Goal: Task Accomplishment & Management: Manage account settings

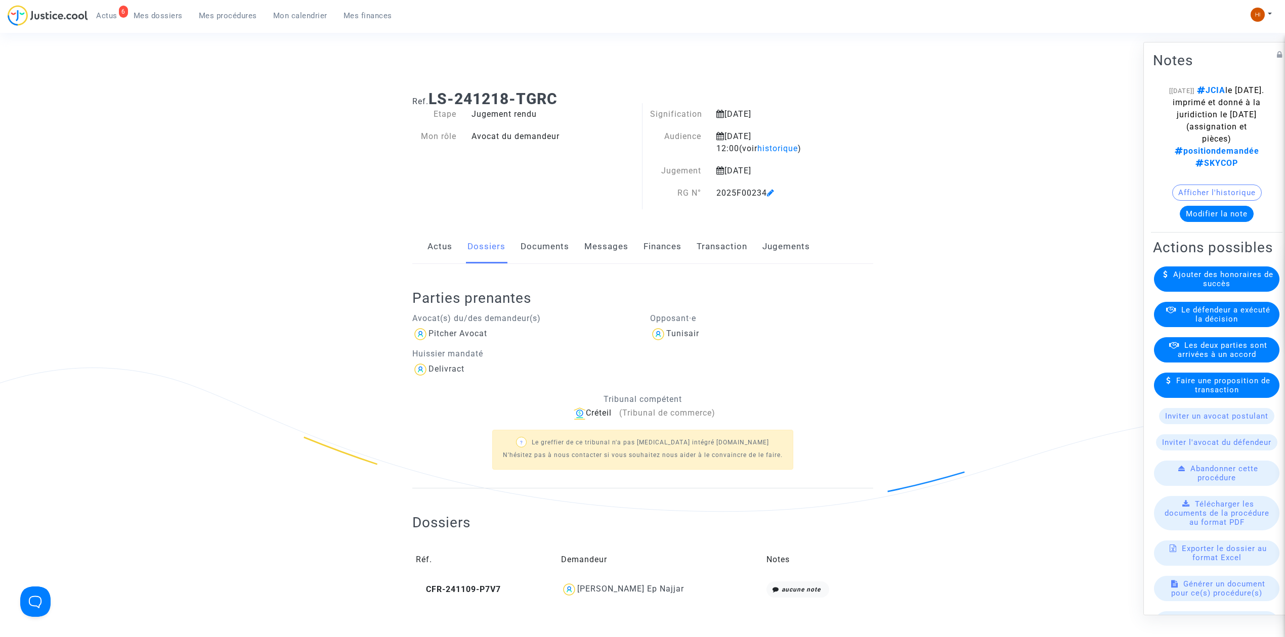
click at [1224, 216] on button "Modifier la note" at bounding box center [1216, 214] width 74 height 16
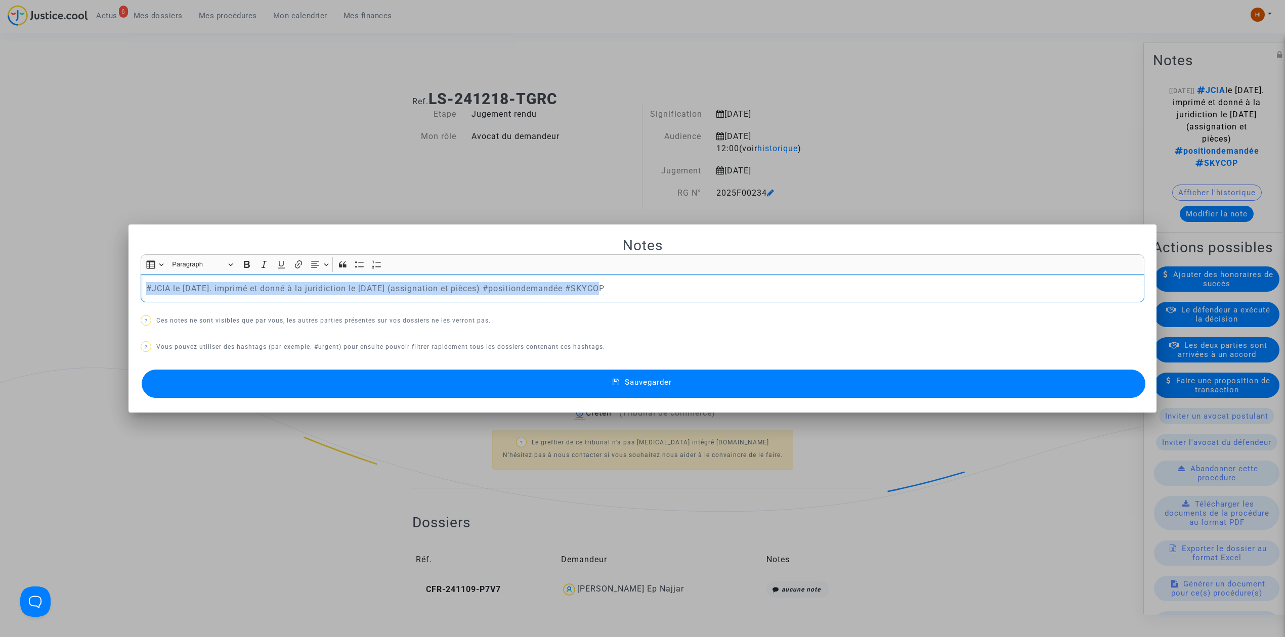
drag, startPoint x: 583, startPoint y: 288, endPoint x: 64, endPoint y: 247, distance: 520.5
click at [64, 247] on div "Notes Rich Text Editor Insert table Insert table Heading Paragraph Paragraph He…" at bounding box center [642, 318] width 1285 height 637
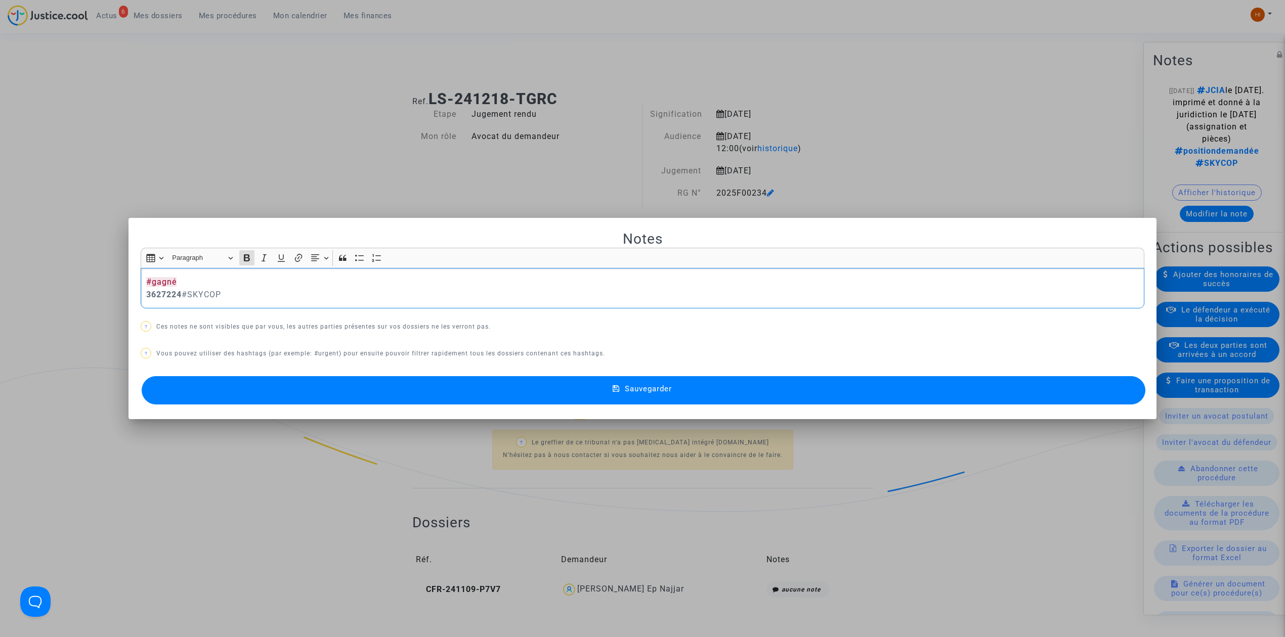
click at [141, 296] on div "#gagné 3627224 #SKYCOP" at bounding box center [642, 288] width 1003 height 41
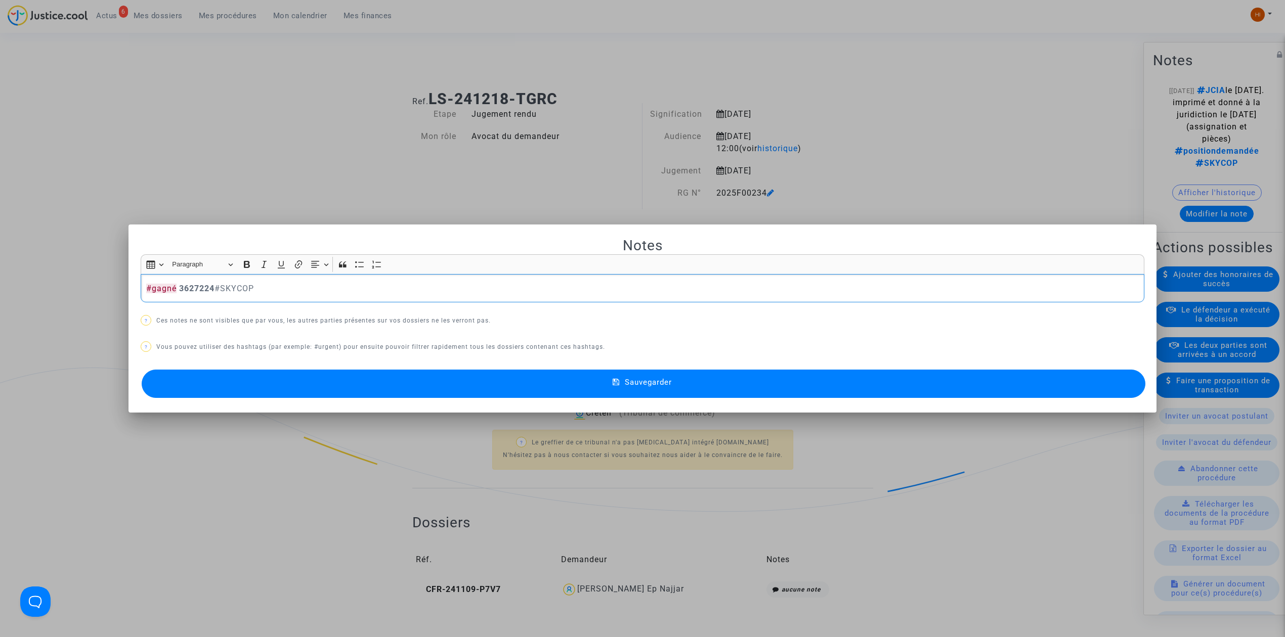
click at [818, 386] on button "Sauvegarder" at bounding box center [643, 384] width 1003 height 28
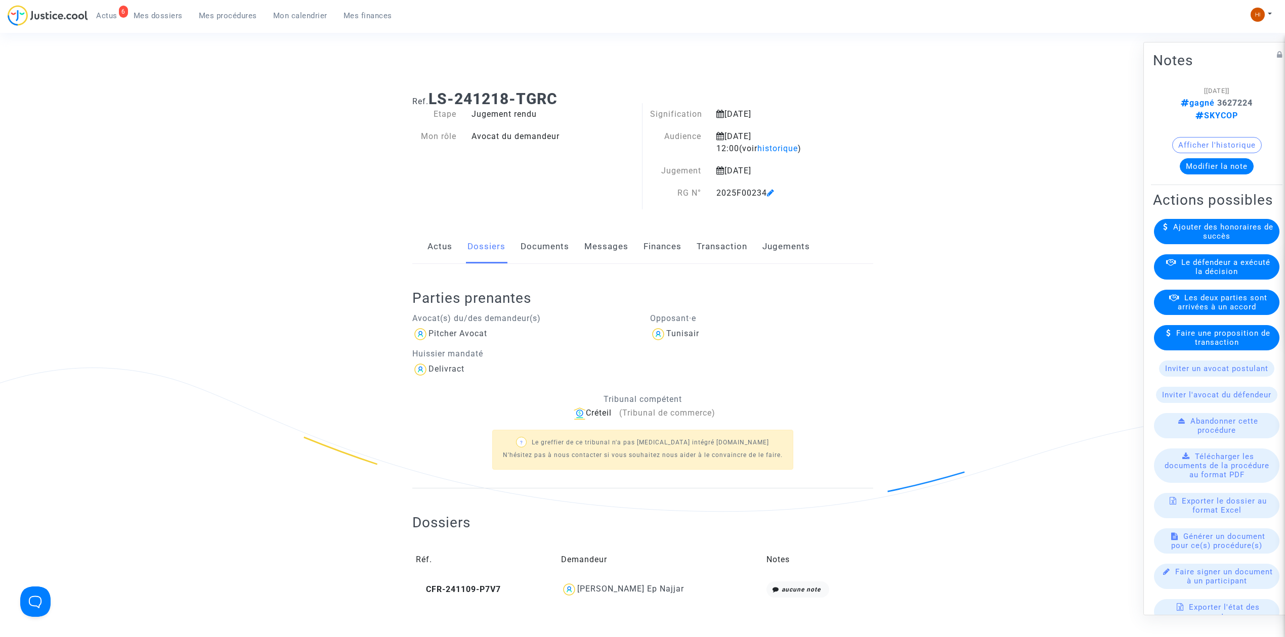
click at [205, 21] on link "Mes procédures" at bounding box center [228, 15] width 74 height 15
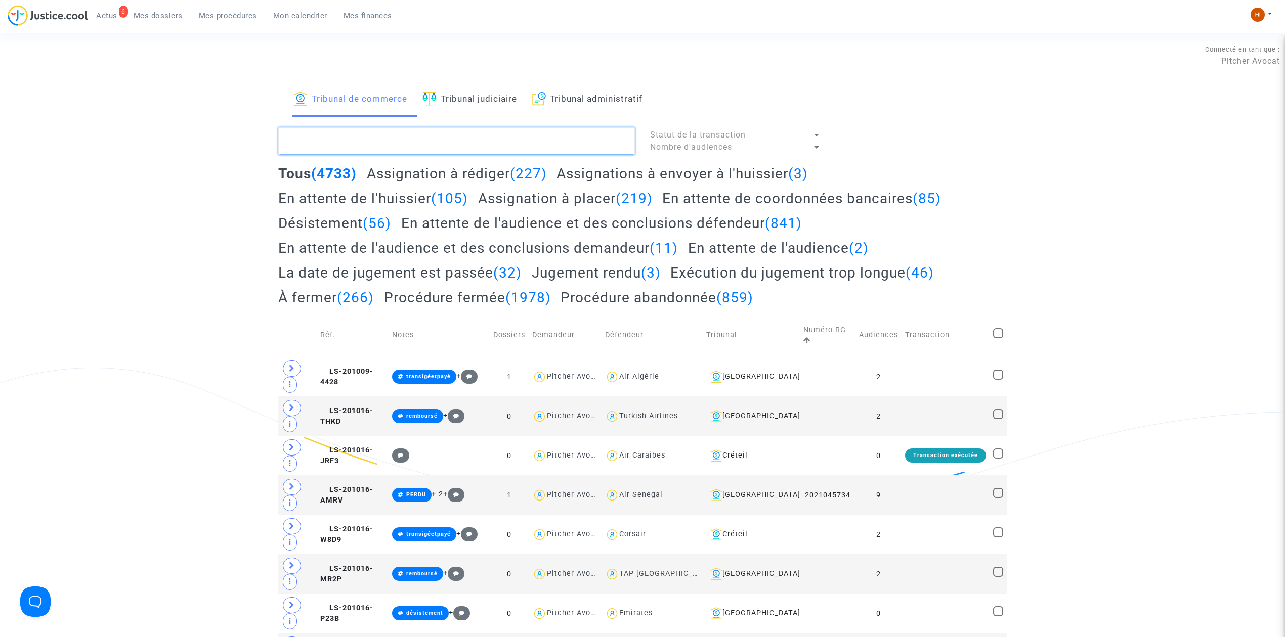
click at [387, 144] on textarea at bounding box center [456, 140] width 357 height 27
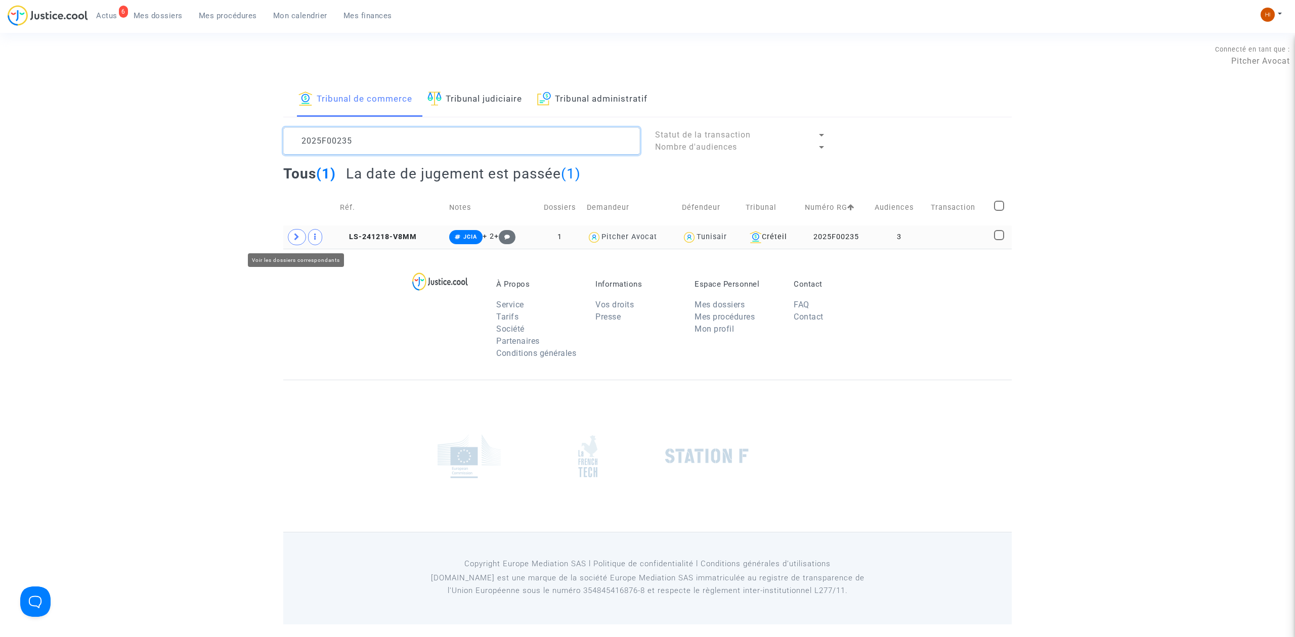
type textarea "2025F00235"
click at [295, 237] on icon at bounding box center [297, 237] width 6 height 8
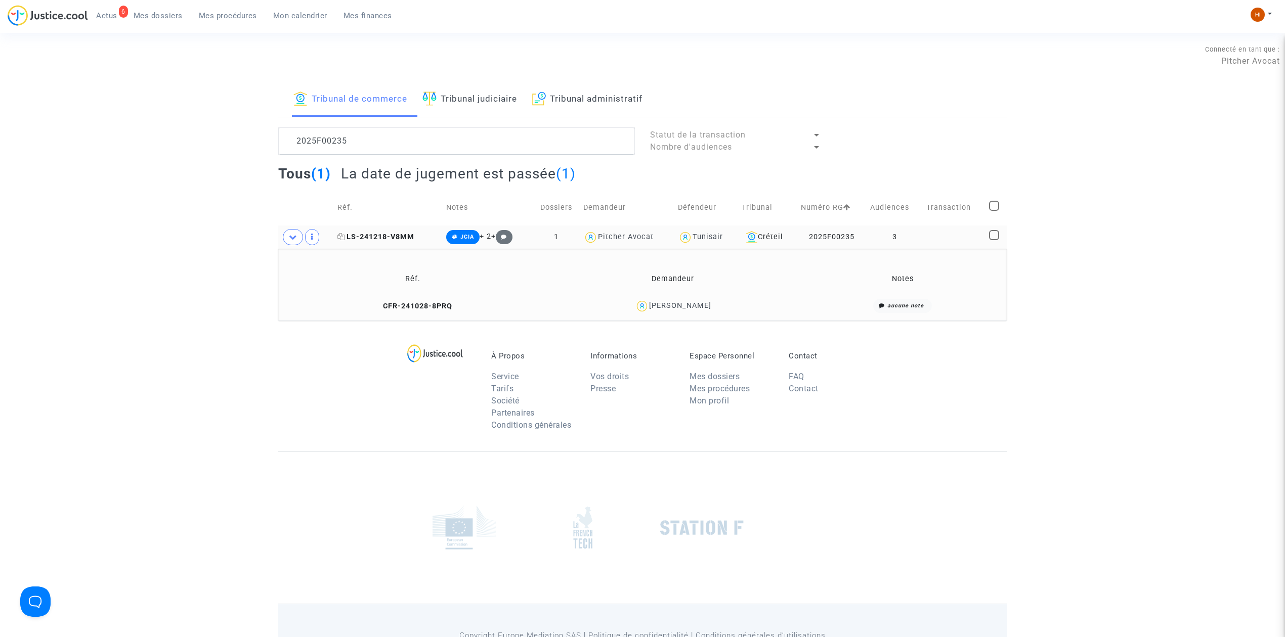
click at [397, 239] on span "LS-241218-V8MM" at bounding box center [375, 237] width 77 height 9
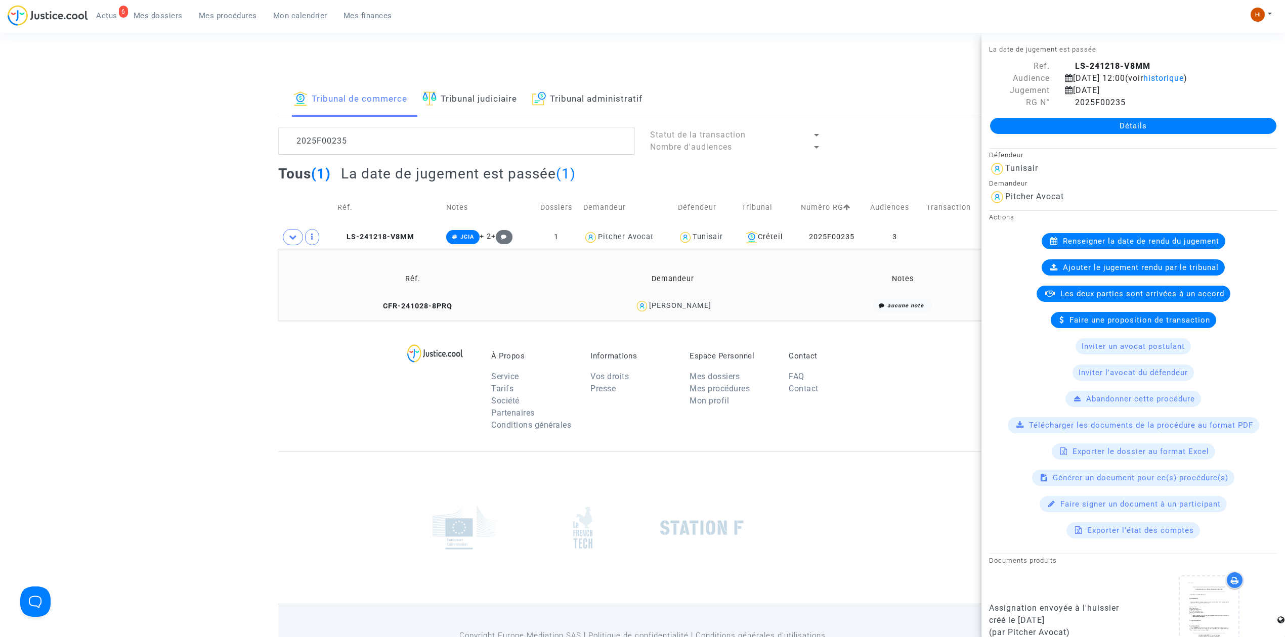
click at [1079, 128] on link "Détails" at bounding box center [1133, 126] width 286 height 16
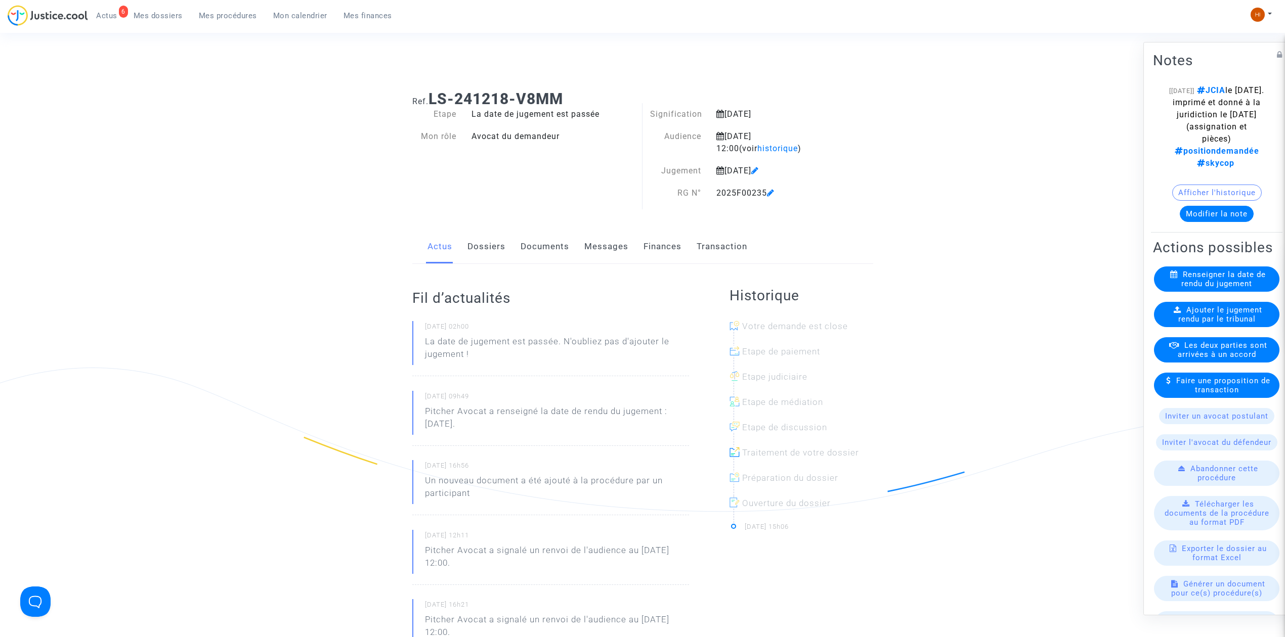
click at [774, 193] on icon at bounding box center [771, 193] width 8 height 8
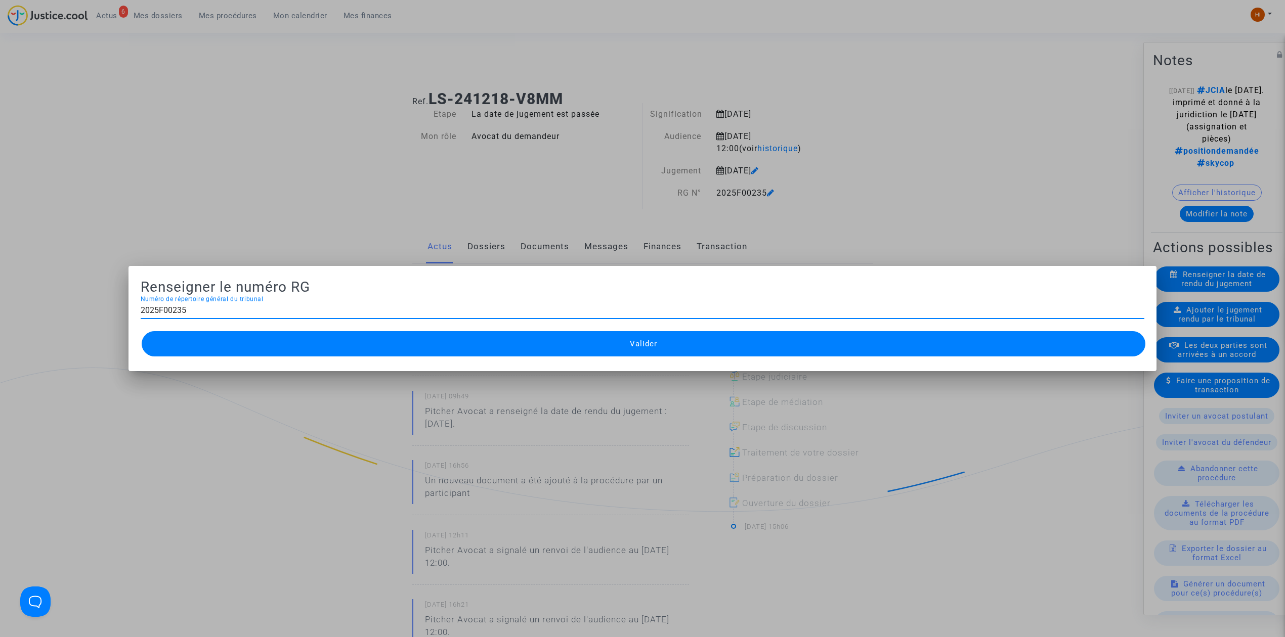
click at [311, 116] on div at bounding box center [642, 318] width 1285 height 637
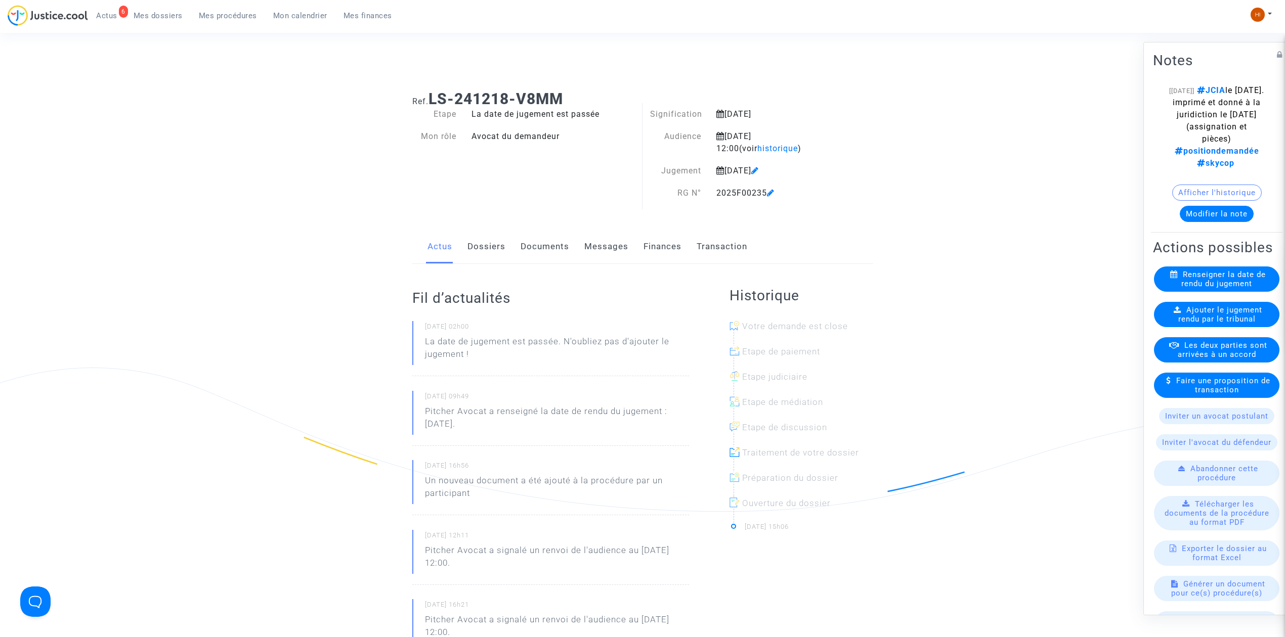
click at [231, 8] on link "Mes procédures" at bounding box center [228, 15] width 74 height 15
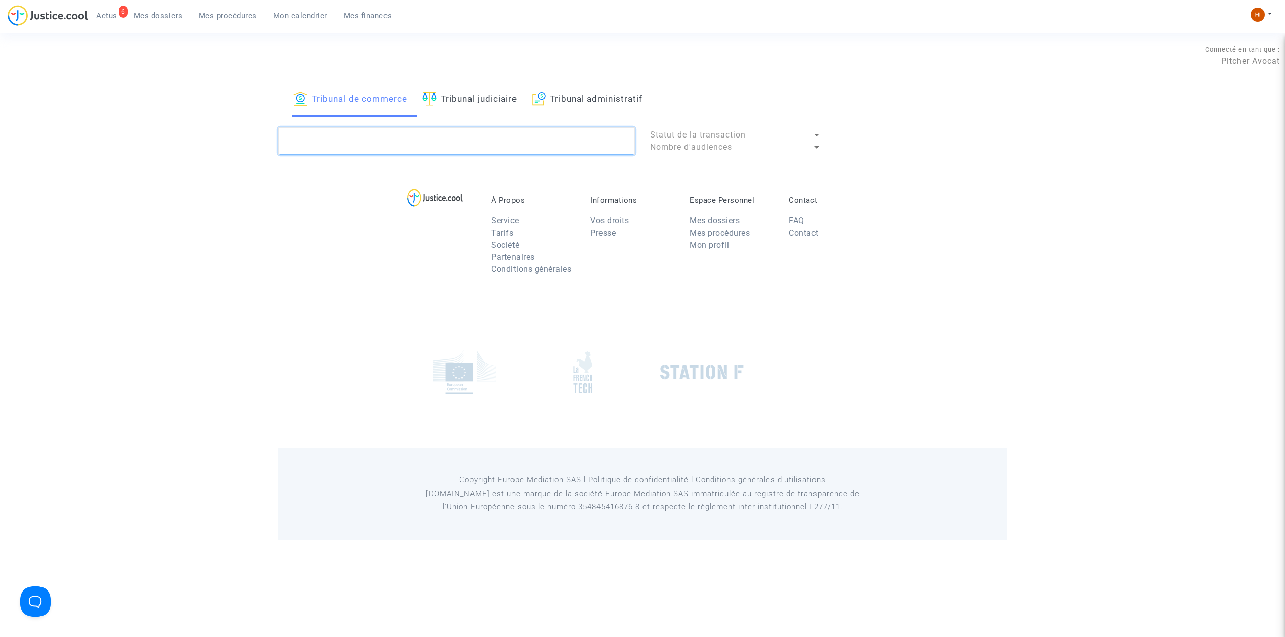
click at [402, 151] on textarea at bounding box center [456, 140] width 357 height 27
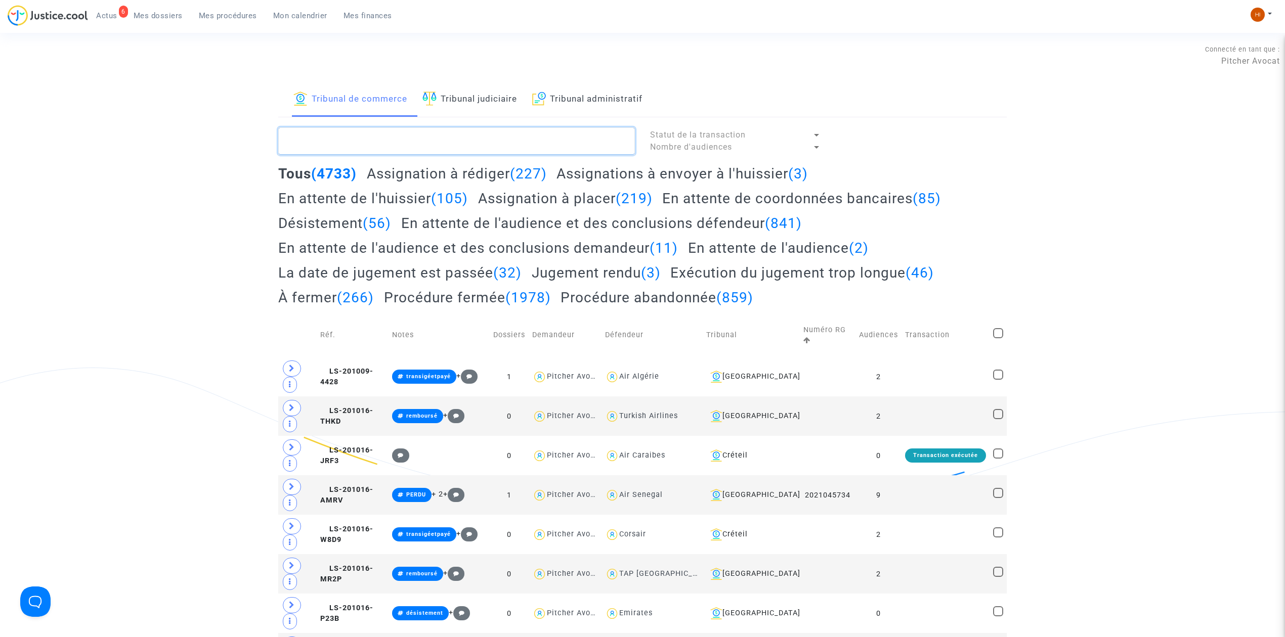
paste textarea "2025F00235"
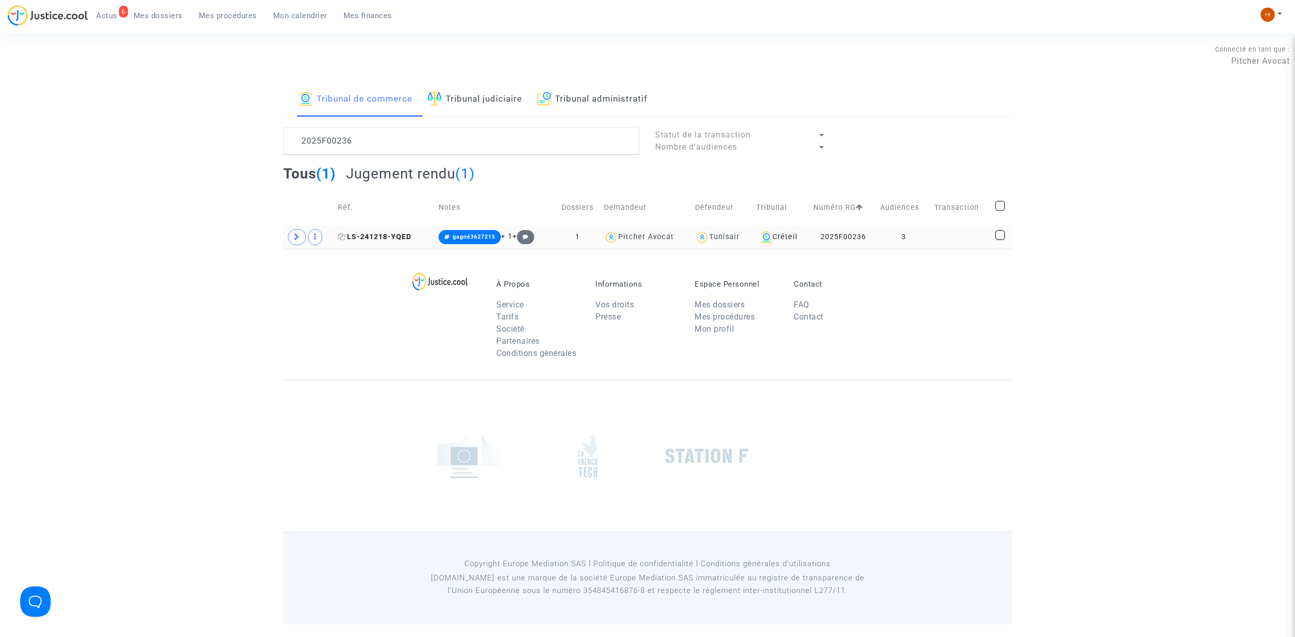
click at [407, 236] on span "LS-241218-YQED" at bounding box center [374, 237] width 73 height 9
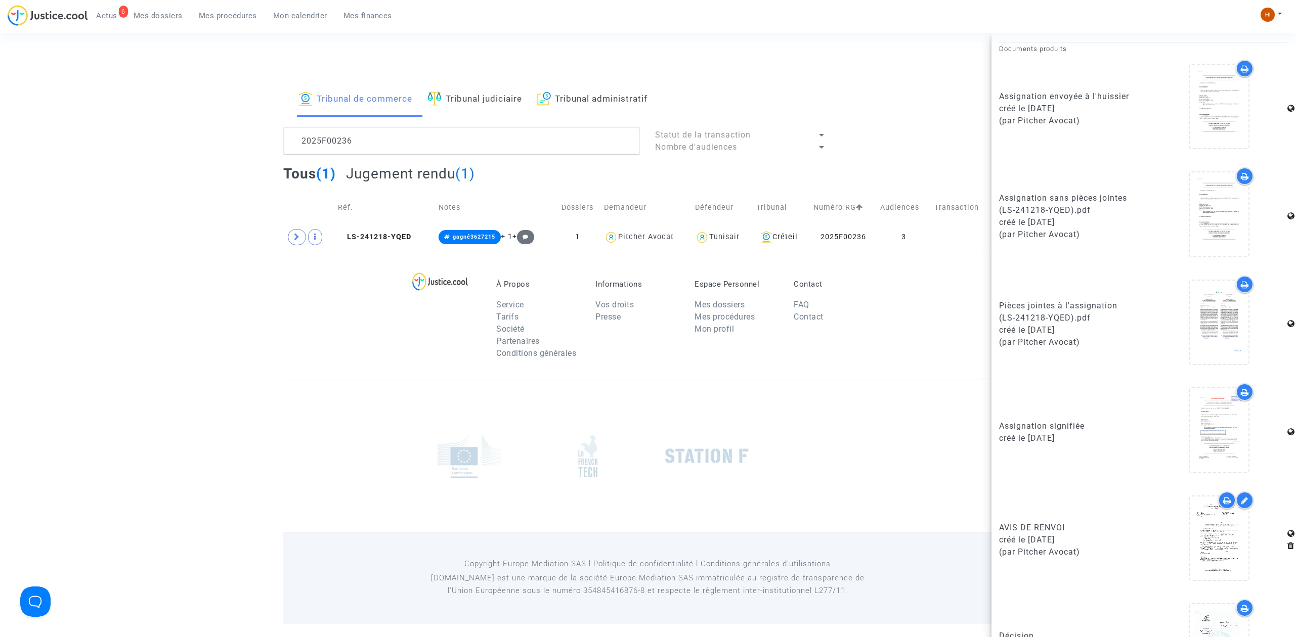
scroll to position [578, 0]
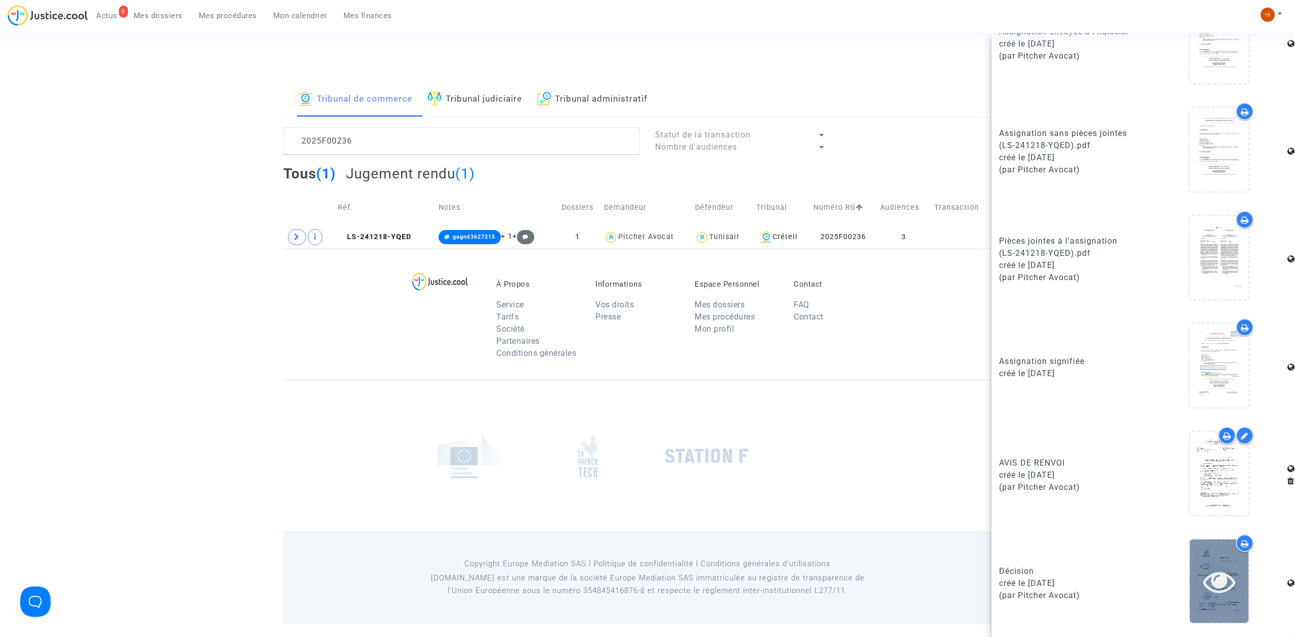
click at [1217, 593] on icon at bounding box center [1219, 581] width 33 height 32
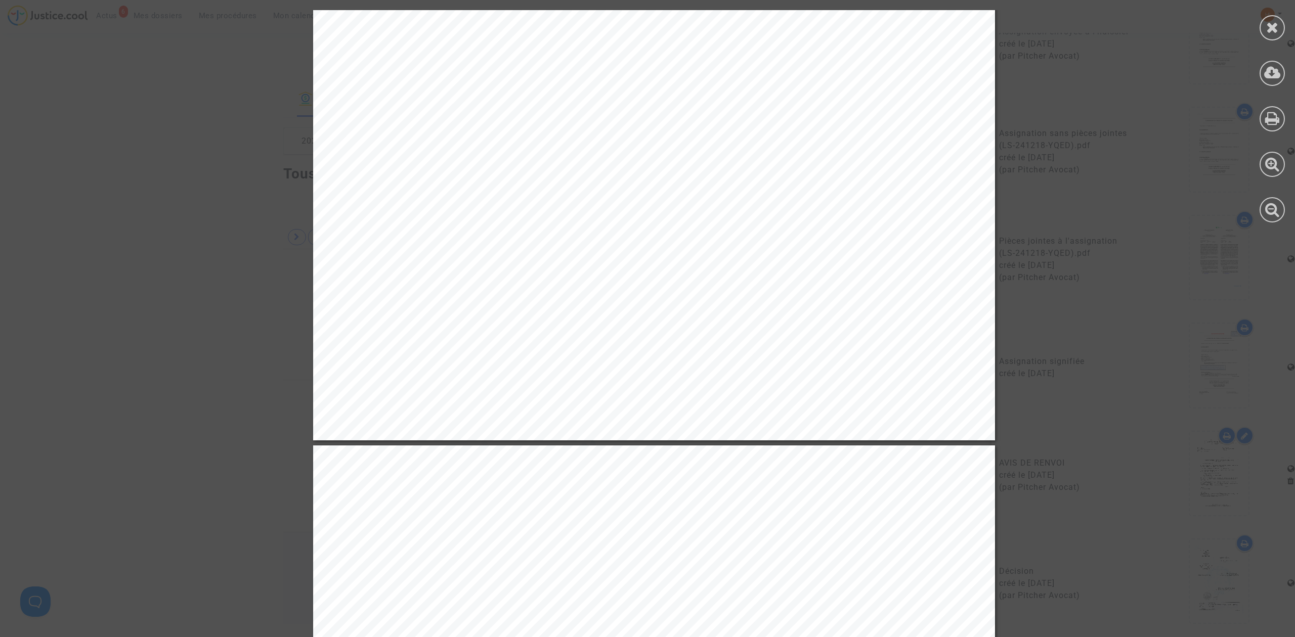
scroll to position [6266, 0]
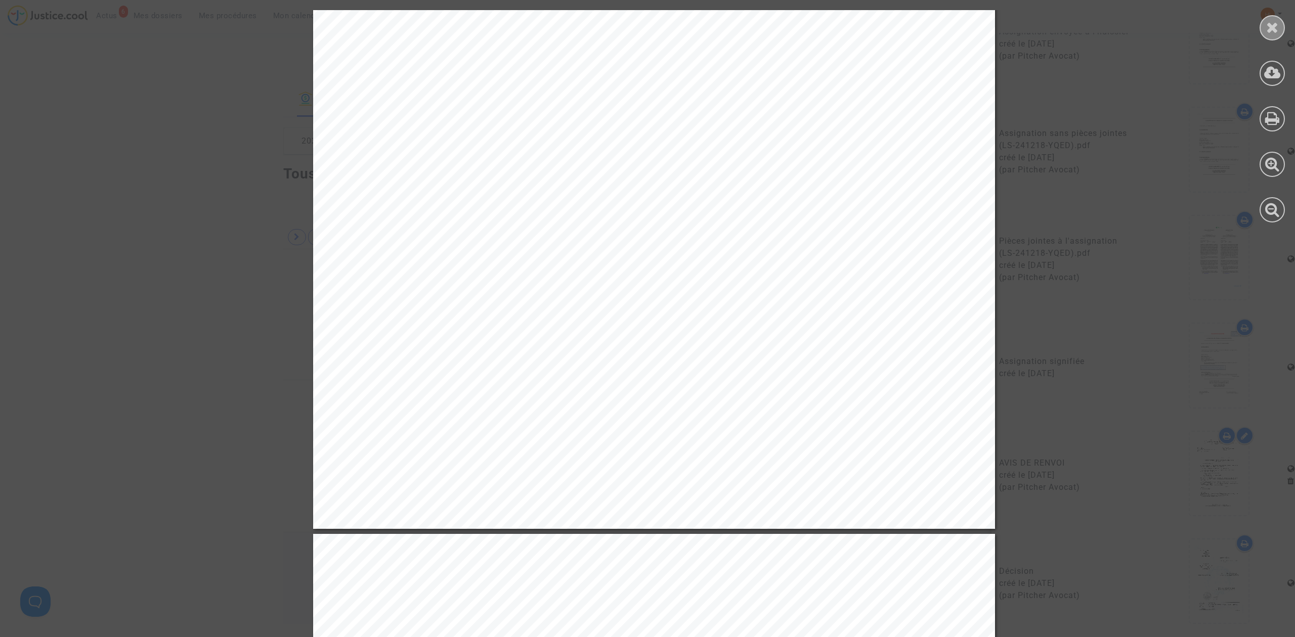
drag, startPoint x: 1276, startPoint y: 31, endPoint x: 947, endPoint y: 140, distance: 346.3
click at [1277, 31] on icon at bounding box center [1272, 27] width 13 height 15
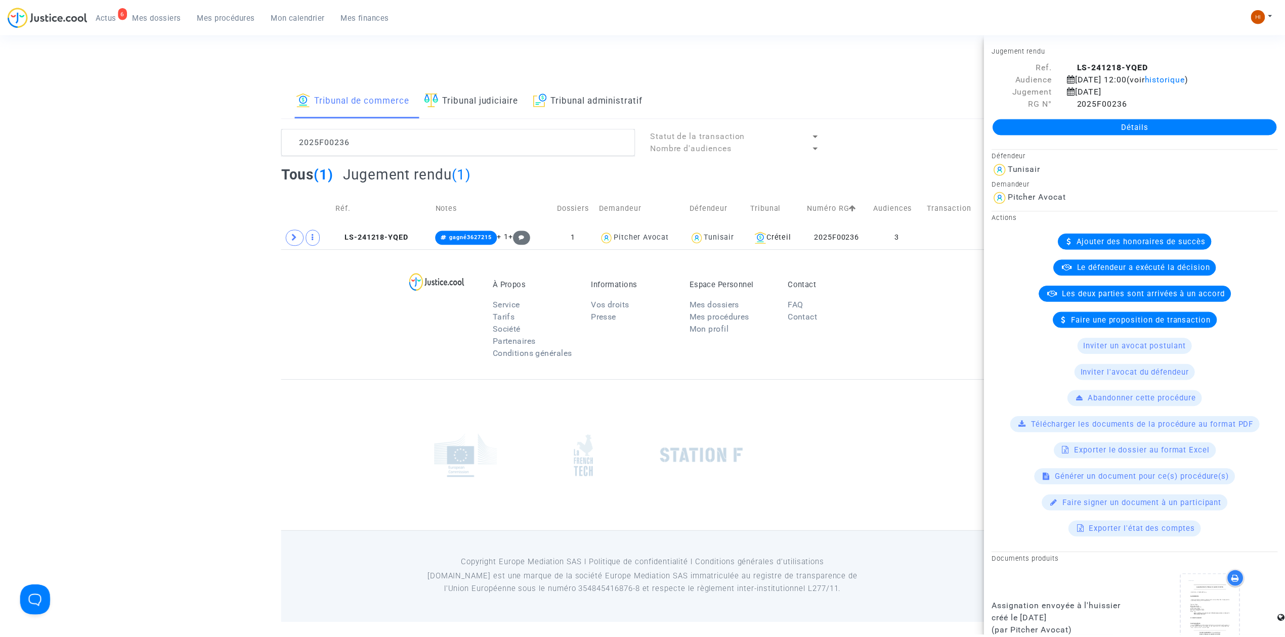
scroll to position [0, 0]
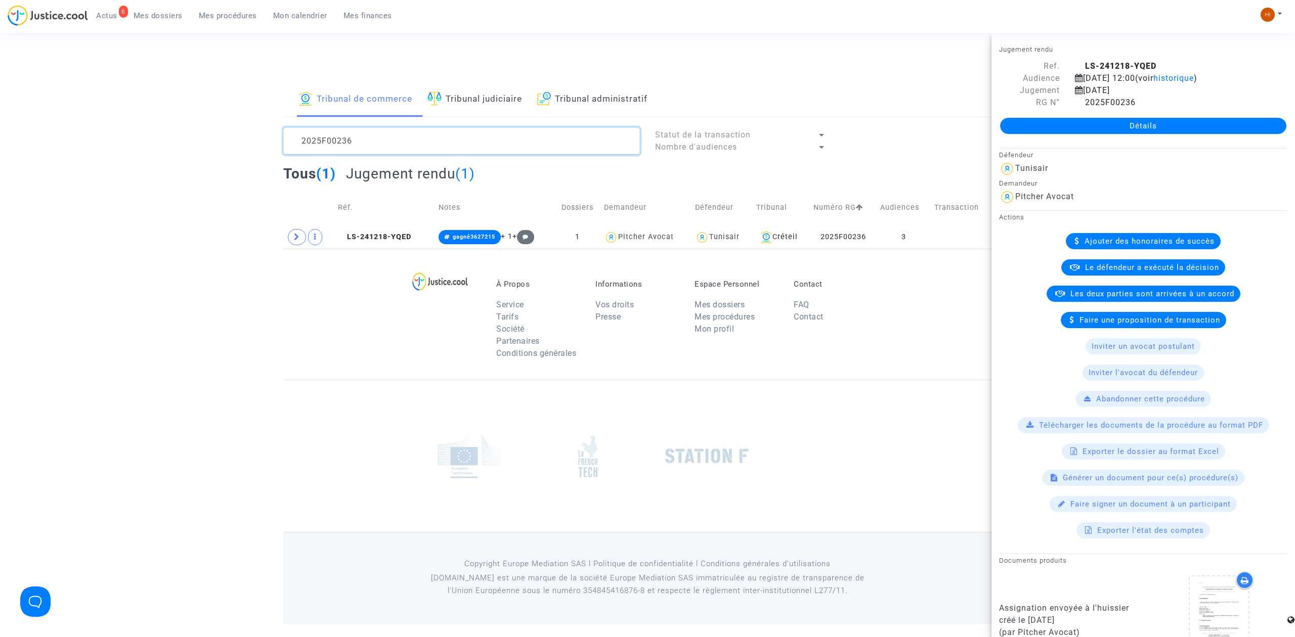
click at [371, 143] on textarea at bounding box center [461, 140] width 357 height 27
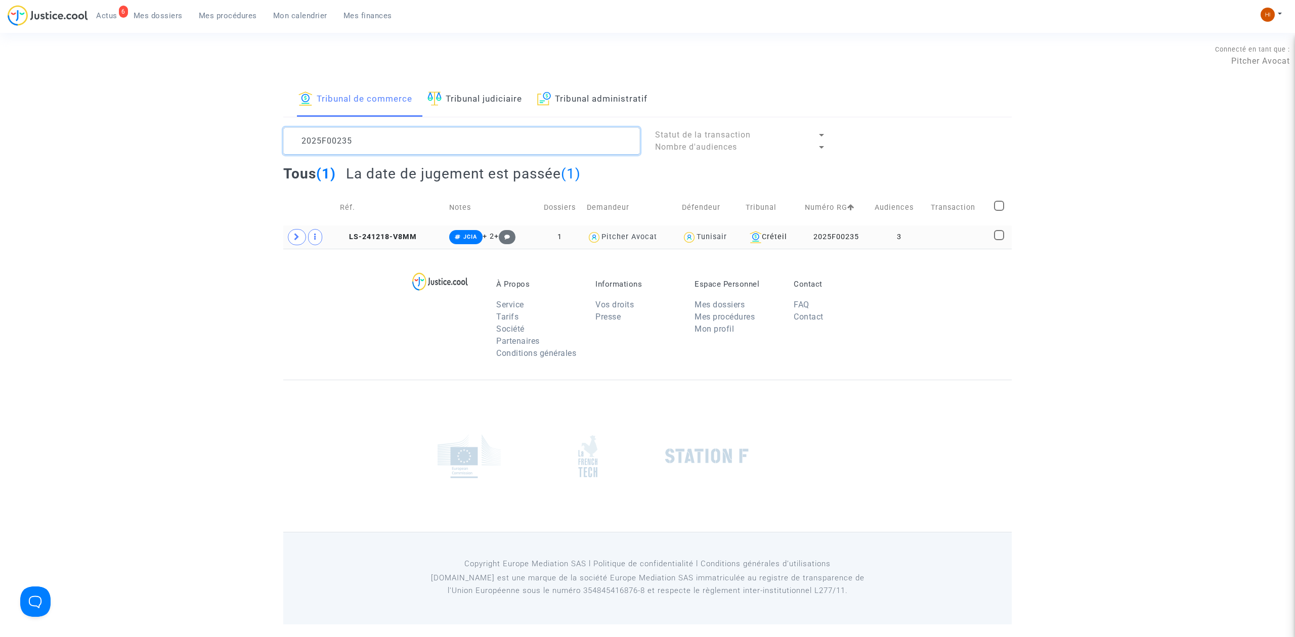
type textarea "2025F00235"
click at [397, 229] on td "LS-241218-V8MM" at bounding box center [390, 237] width 109 height 23
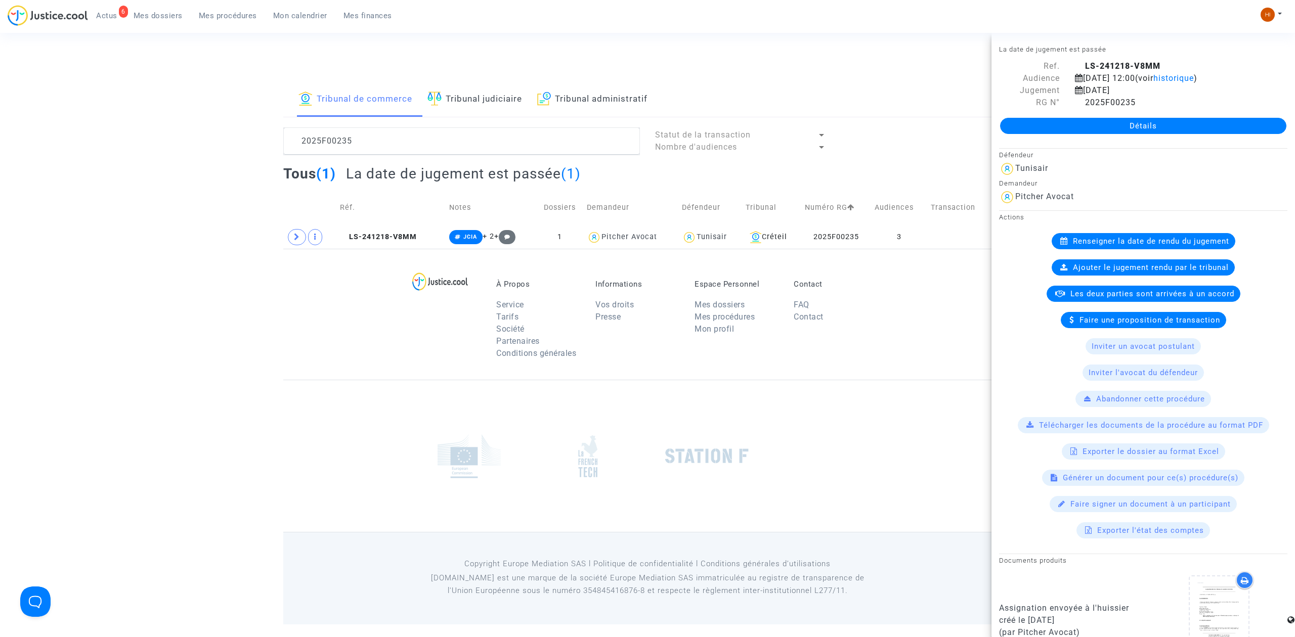
click at [1059, 110] on div "Détails" at bounding box center [1142, 126] width 303 height 34
click at [1059, 125] on link "Détails" at bounding box center [1143, 126] width 286 height 16
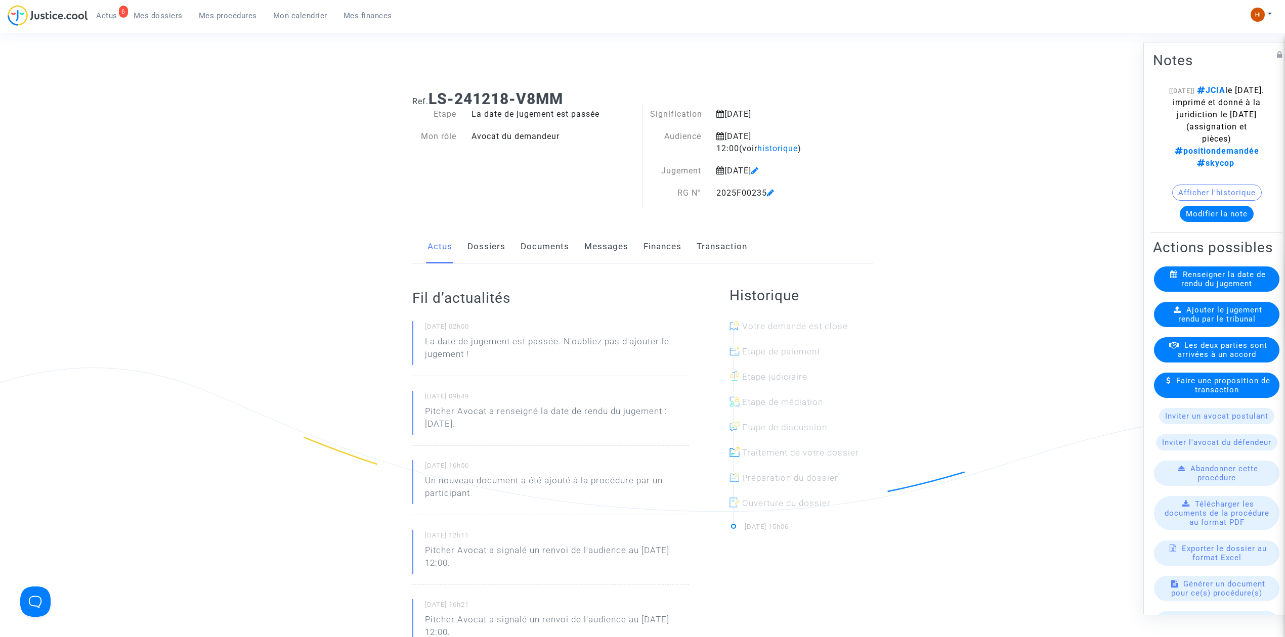
click at [1188, 319] on available-action-list "Renseigner la date de rendu du jugement Ajouter le jugement rendu par le tribun…" at bounding box center [1216, 487] width 127 height 441
click at [1188, 324] on span "Ajouter le jugement rendu par le tribunal" at bounding box center [1220, 314] width 84 height 18
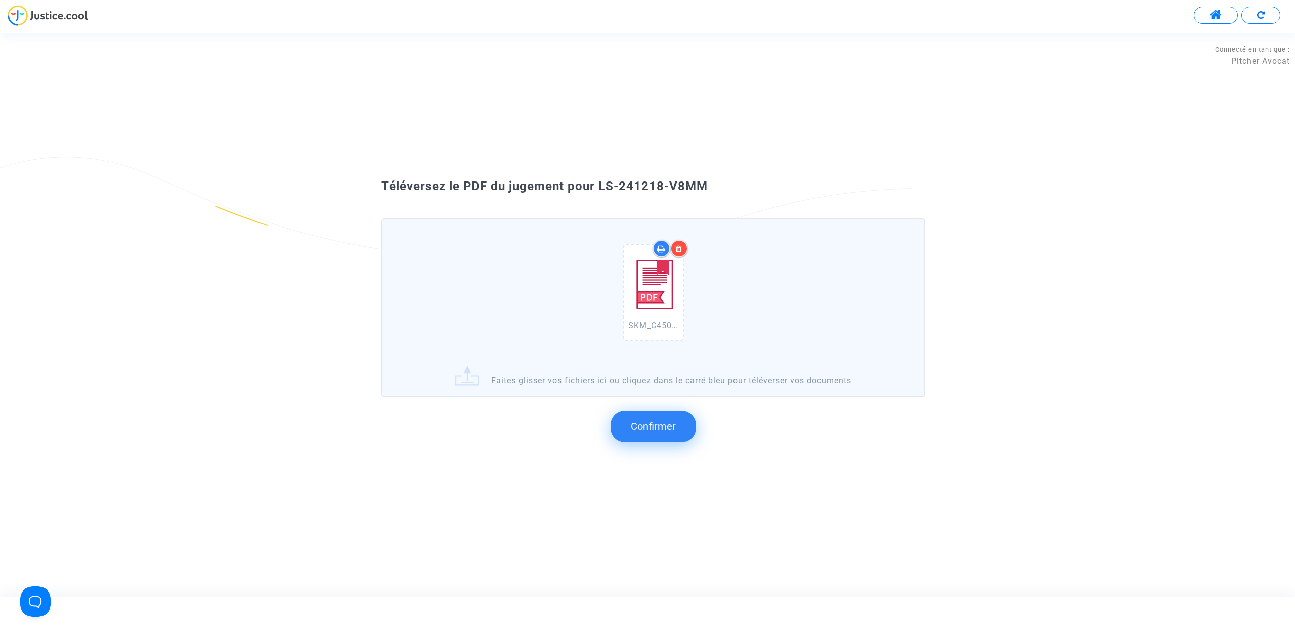
drag, startPoint x: 737, startPoint y: 215, endPoint x: 599, endPoint y: 189, distance: 140.1
click at [599, 189] on div "Téléversez le PDF du jugement pour LS-241218-V8MM" at bounding box center [647, 186] width 583 height 17
copy span "LS-241218-V8MM"
click at [681, 425] on button "Confirmer" at bounding box center [652, 426] width 85 height 31
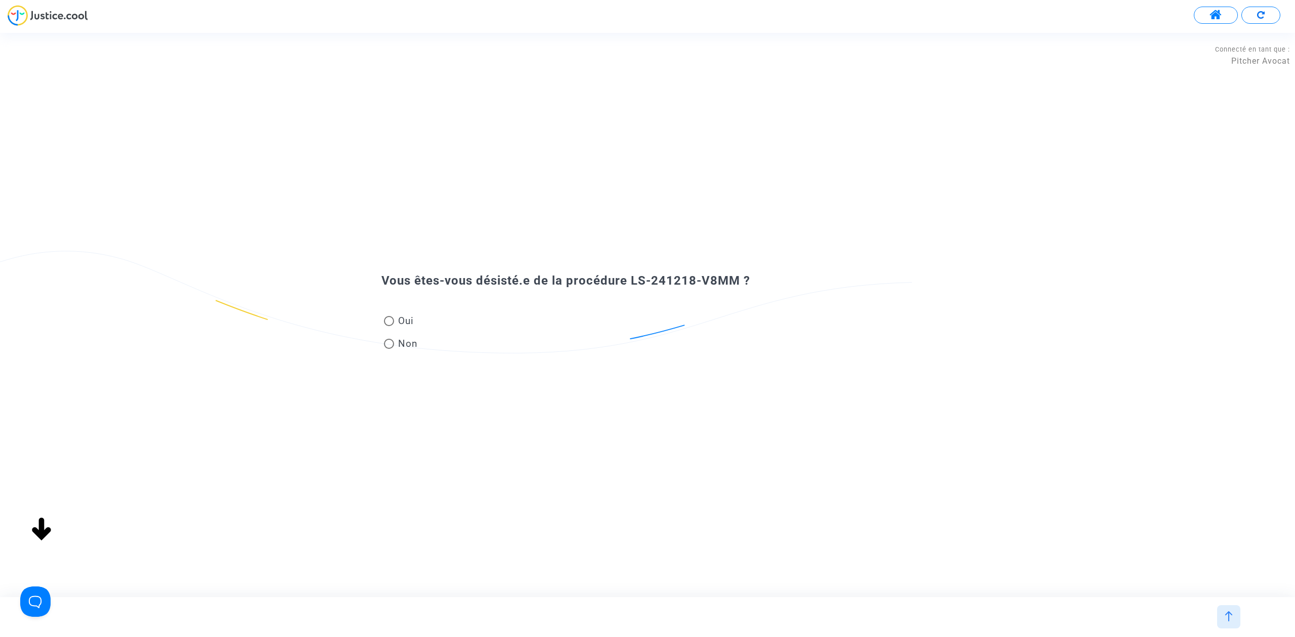
click at [411, 348] on span "Non" at bounding box center [406, 344] width 24 height 14
click at [389, 349] on input "Non" at bounding box center [388, 349] width 1 height 1
radio input "true"
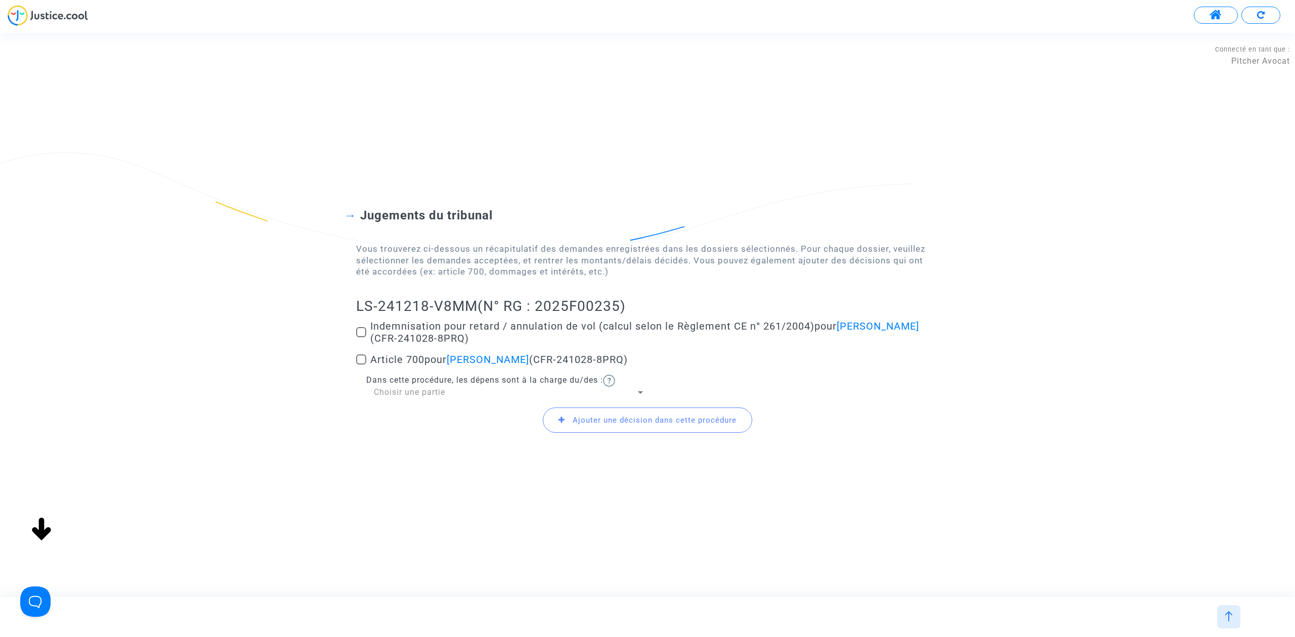
click at [377, 323] on span "Indemnisation pour retard / annulation de vol (calcul selon le Règlement CE n° …" at bounding box center [644, 332] width 549 height 24
click at [361, 337] on input "Indemnisation pour retard / annulation de vol (calcul selon le Règlement CE n° …" at bounding box center [361, 337] width 1 height 1
checkbox input "true"
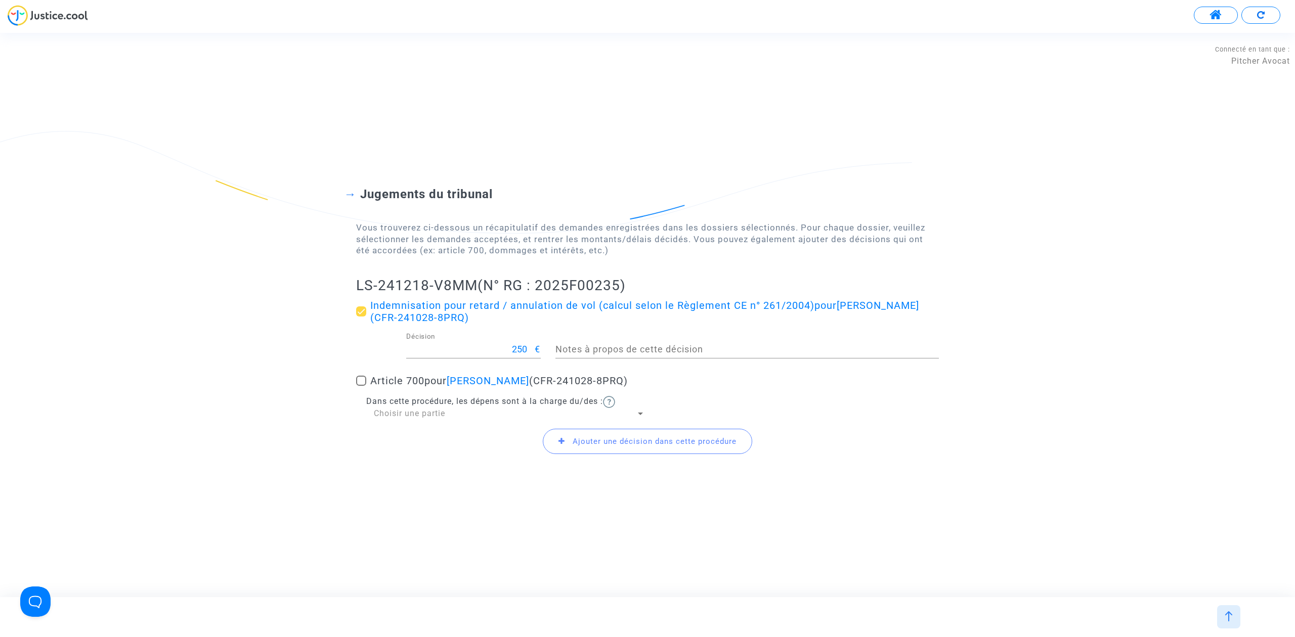
click at [372, 373] on div "Indemnisation pour retard / annulation de vol (calcul selon le Règlement CE n° …" at bounding box center [647, 359] width 583 height 120
click at [361, 376] on span at bounding box center [361, 381] width 10 height 10
click at [361, 386] on input "Article 700 pour Asia Macino (CFR-241028-8PRQ)" at bounding box center [361, 386] width 1 height 1
checkbox input "true"
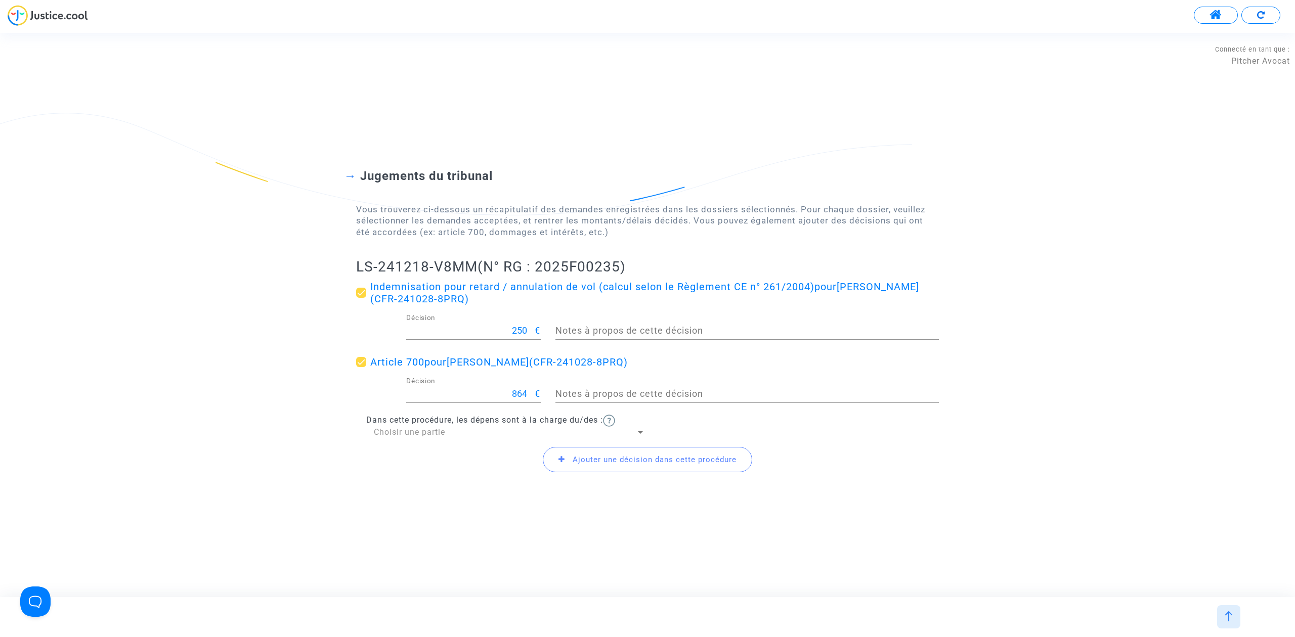
drag, startPoint x: 466, startPoint y: 403, endPoint x: 607, endPoint y: 382, distance: 142.0
click at [599, 381] on div "864 Décision € Notes à propos de cette décision" at bounding box center [647, 395] width 598 height 37
click at [496, 402] on div "864 Décision" at bounding box center [470, 390] width 129 height 26
click at [496, 394] on input "864" at bounding box center [470, 394] width 129 height 10
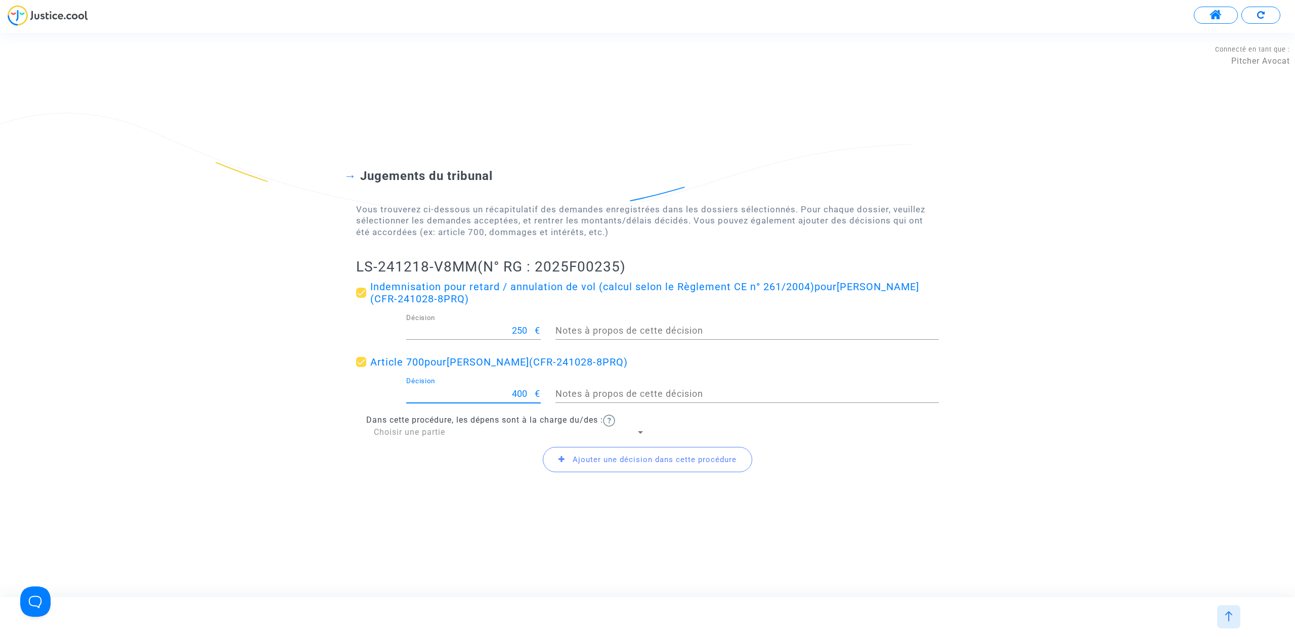
type input "400"
click at [469, 435] on div "Choisir une partie" at bounding box center [505, 432] width 262 height 11
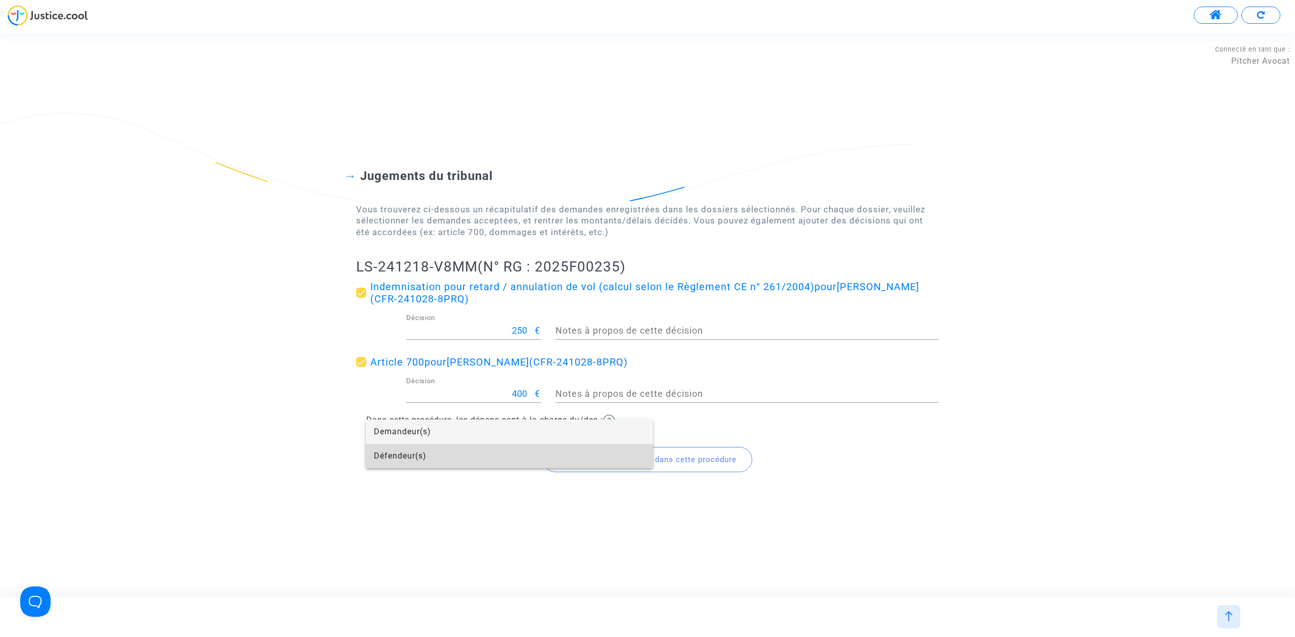
click at [462, 457] on span "Défendeur(s)" at bounding box center [509, 456] width 271 height 24
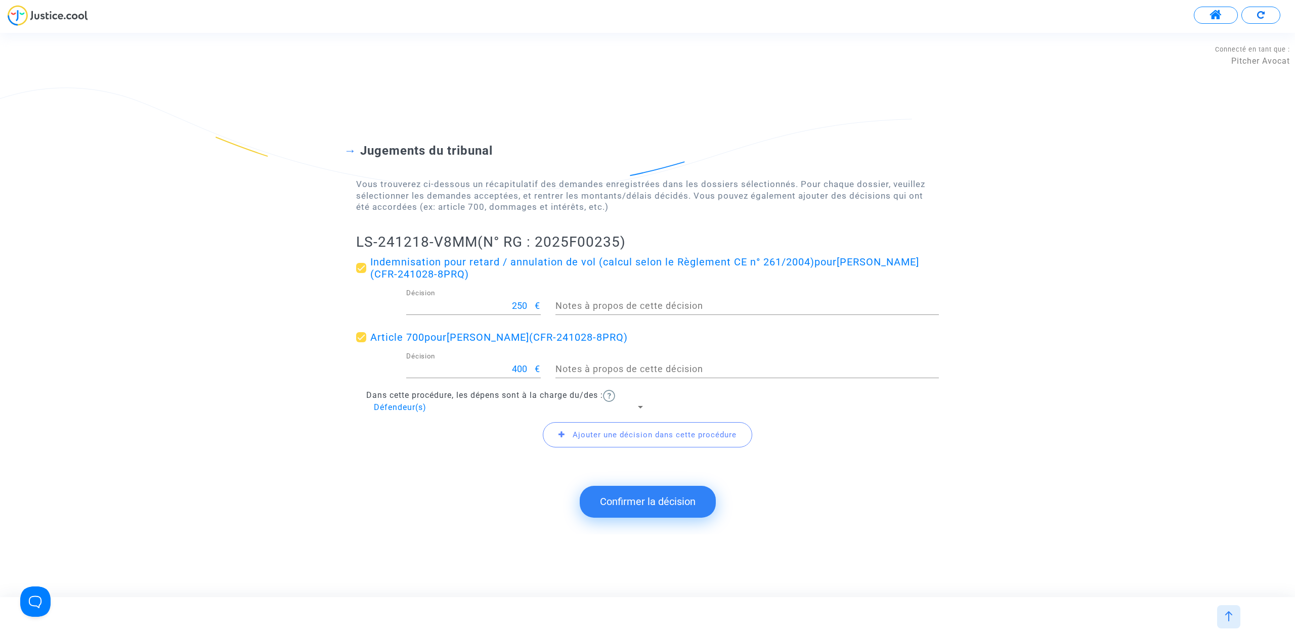
click at [650, 502] on button "Confirmer la décision" at bounding box center [648, 501] width 136 height 31
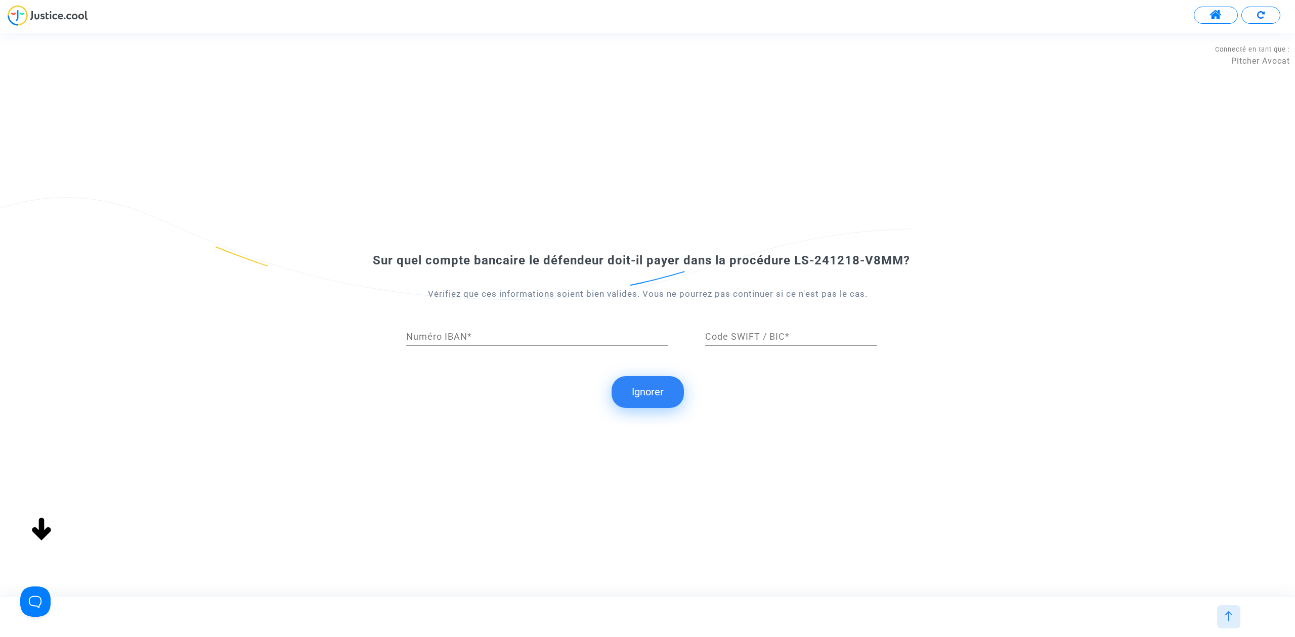
click at [629, 386] on button "Ignorer" at bounding box center [647, 391] width 72 height 31
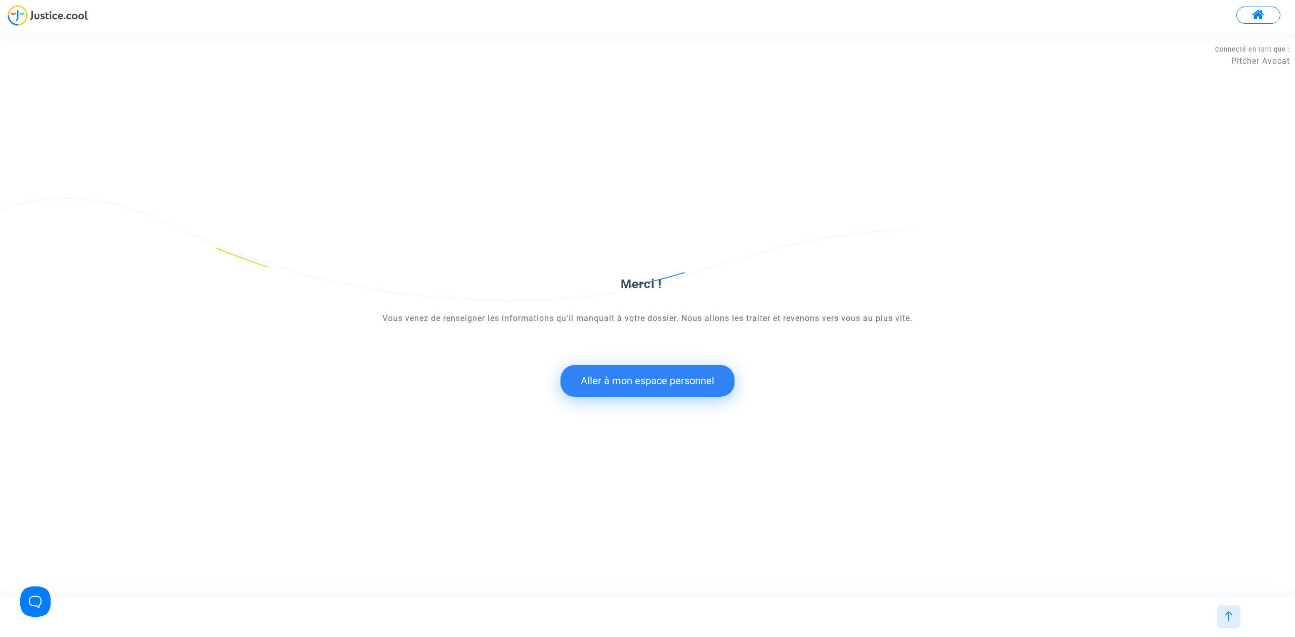
click at [618, 372] on button "Aller à mon espace personnel" at bounding box center [647, 380] width 174 height 31
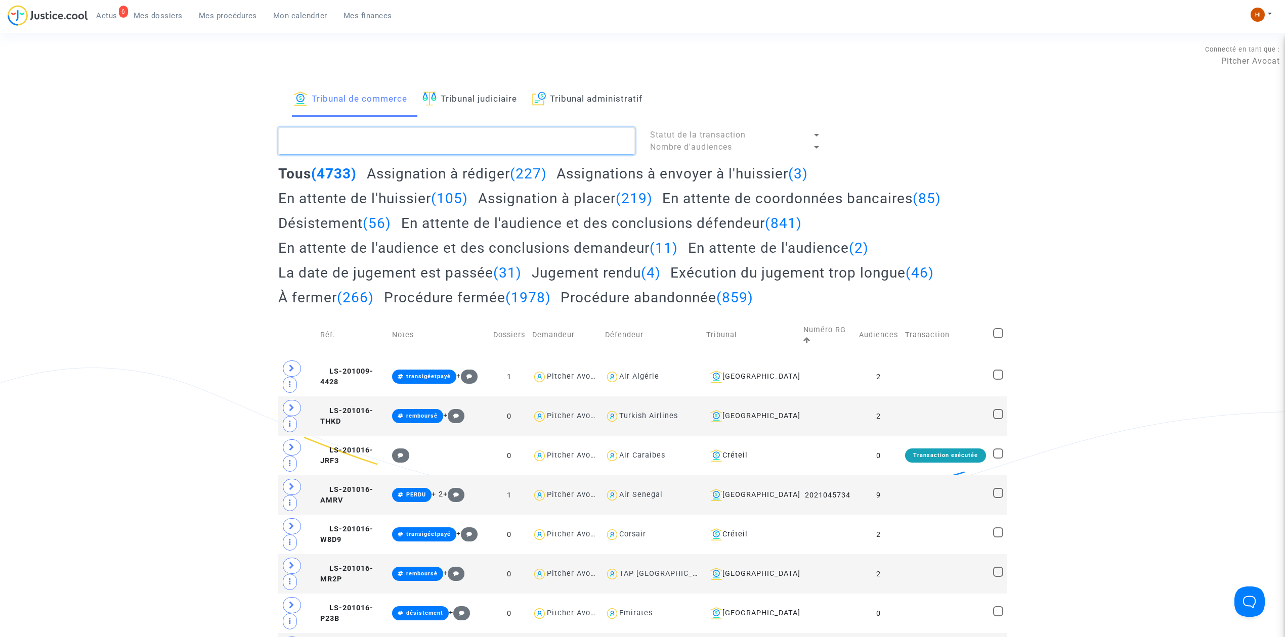
click at [389, 149] on textarea at bounding box center [456, 140] width 357 height 27
paste textarea "LS-241218-V8MM"
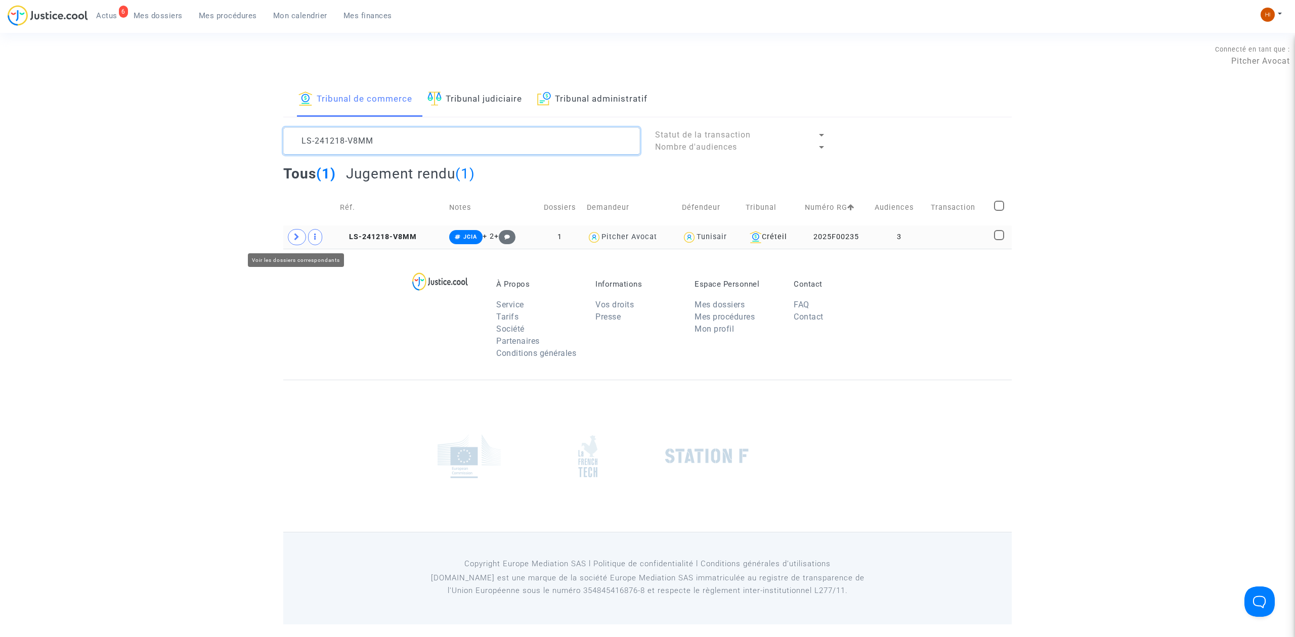
type textarea "LS-241218-V8MM"
drag, startPoint x: 301, startPoint y: 234, endPoint x: 340, endPoint y: 234, distance: 38.9
click at [300, 234] on span at bounding box center [297, 237] width 18 height 16
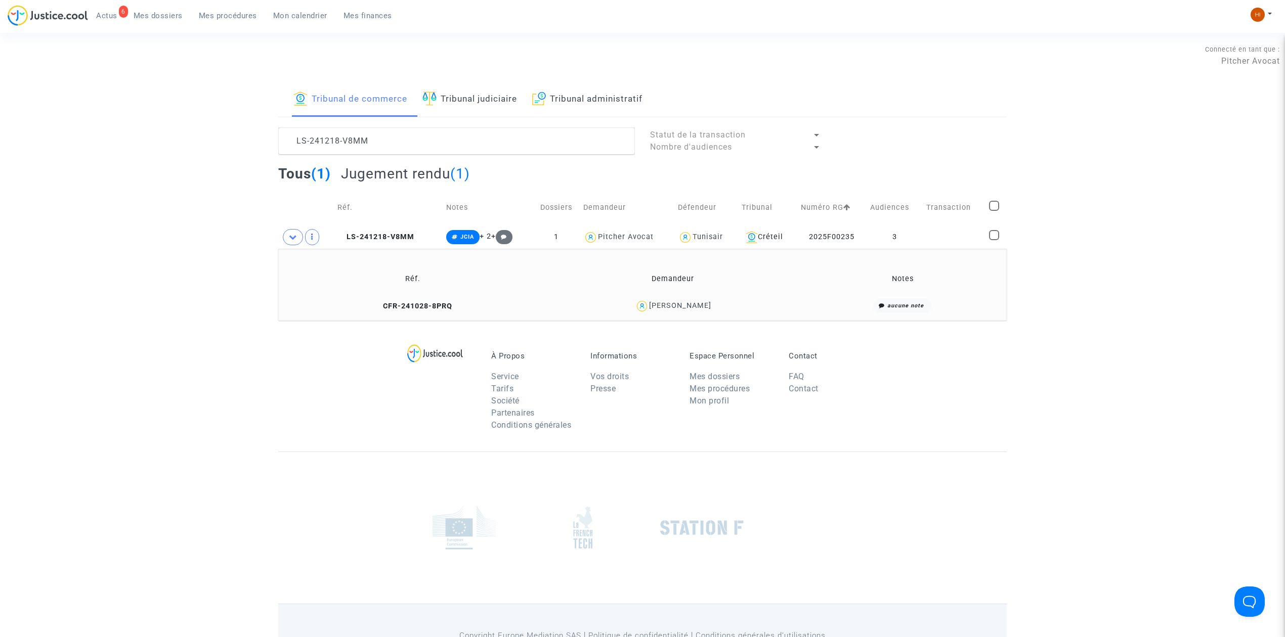
click at [423, 311] on copy "CFR-241028-8PRQ" at bounding box center [413, 306] width 78 height 9
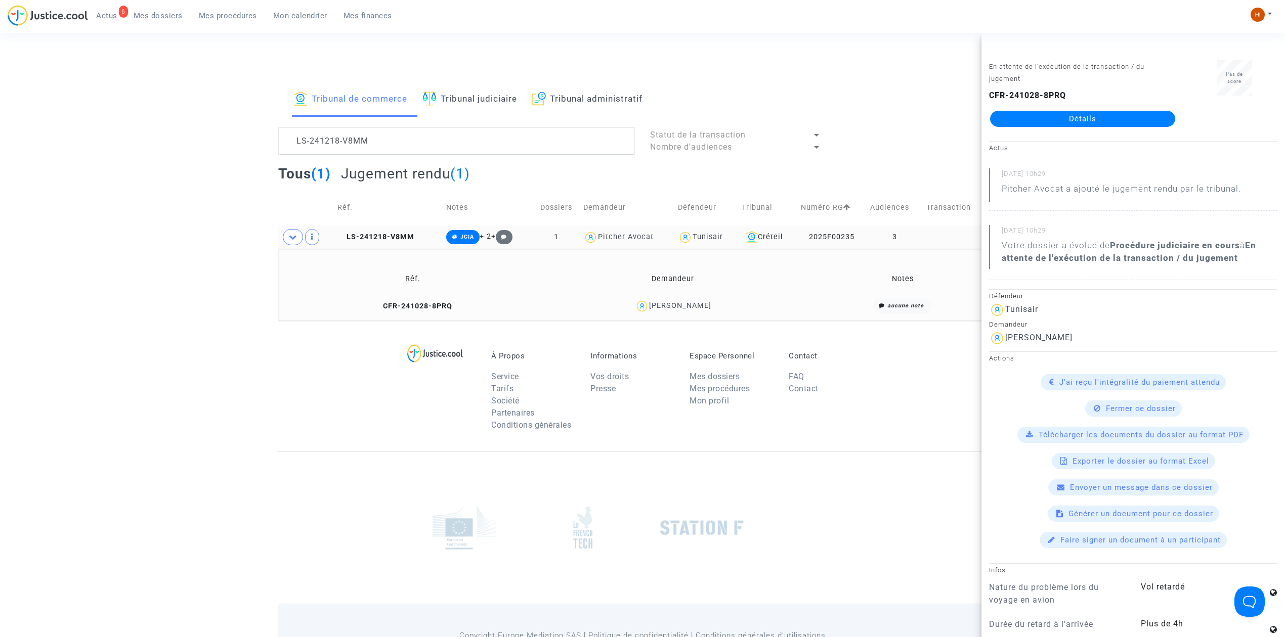
click at [411, 229] on td "LS-241218-V8MM" at bounding box center [388, 237] width 109 height 23
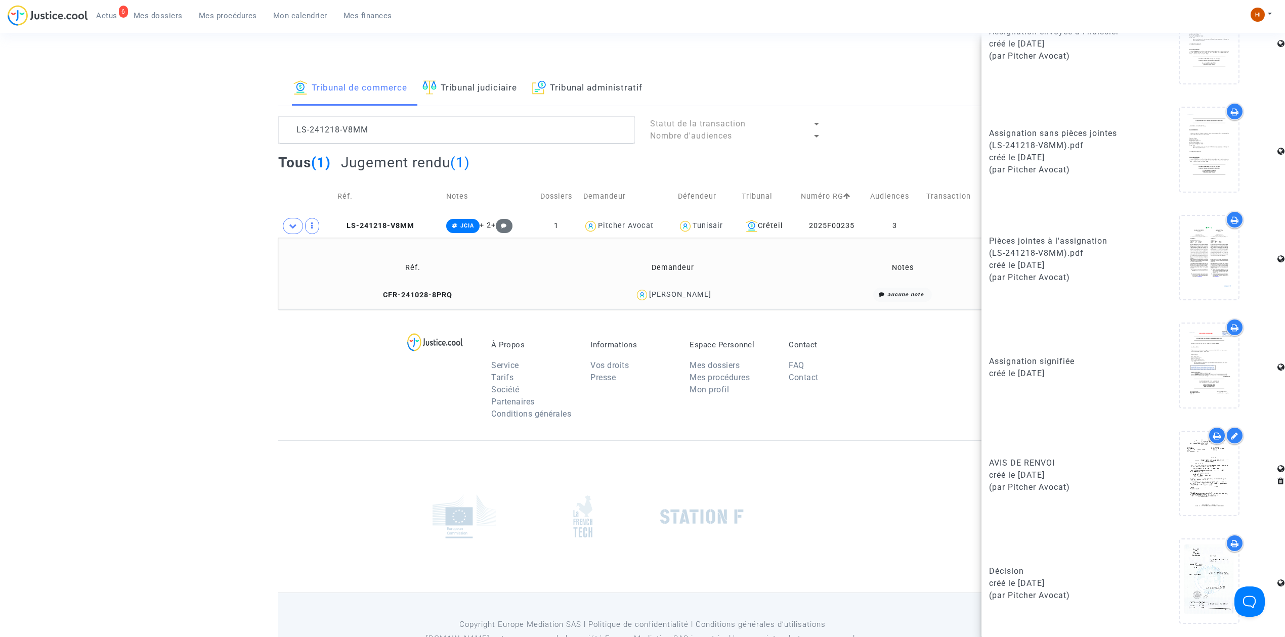
scroll to position [60, 0]
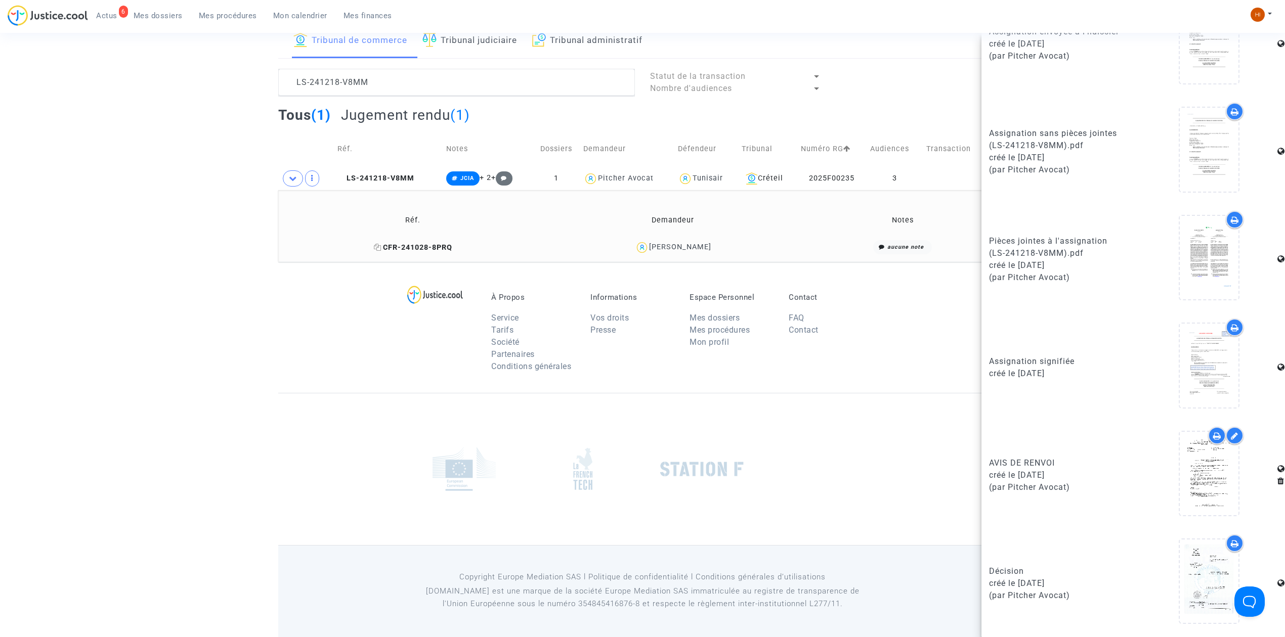
click at [381, 247] on icon at bounding box center [378, 247] width 8 height 7
drag, startPoint x: 716, startPoint y: 251, endPoint x: 661, endPoint y: 251, distance: 55.6
click at [661, 251] on div "Asia Macino" at bounding box center [673, 247] width 250 height 15
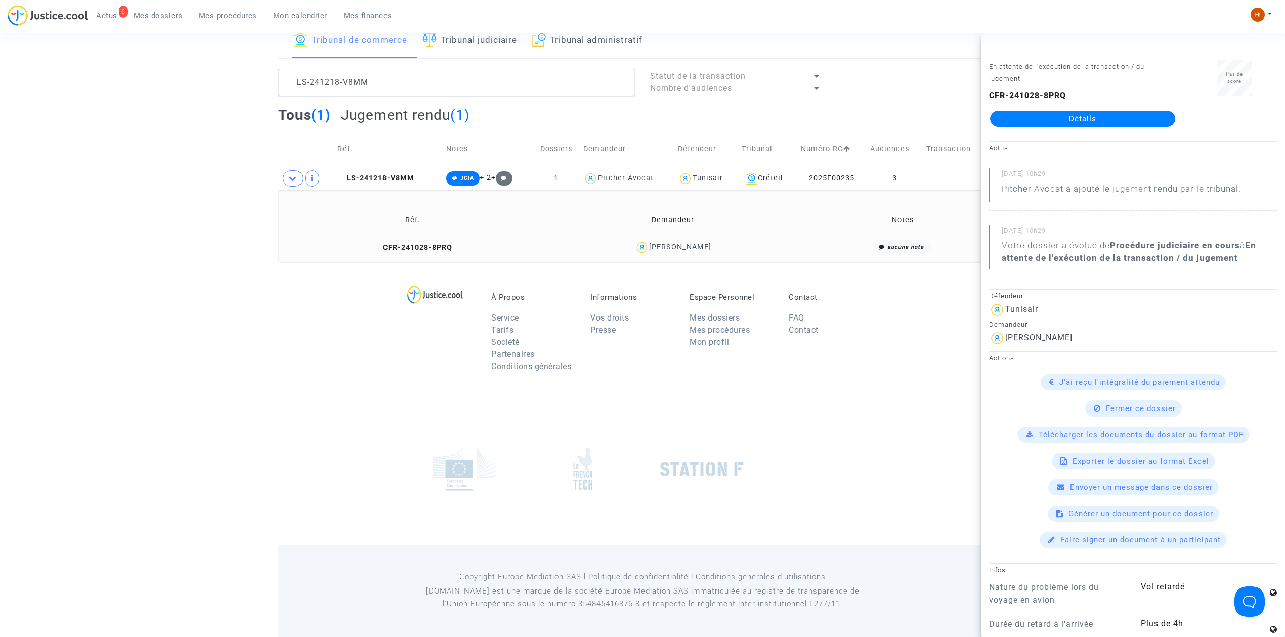
copy div "Asia Macino"
click at [371, 174] on span "LS-241218-V8MM" at bounding box center [375, 178] width 77 height 9
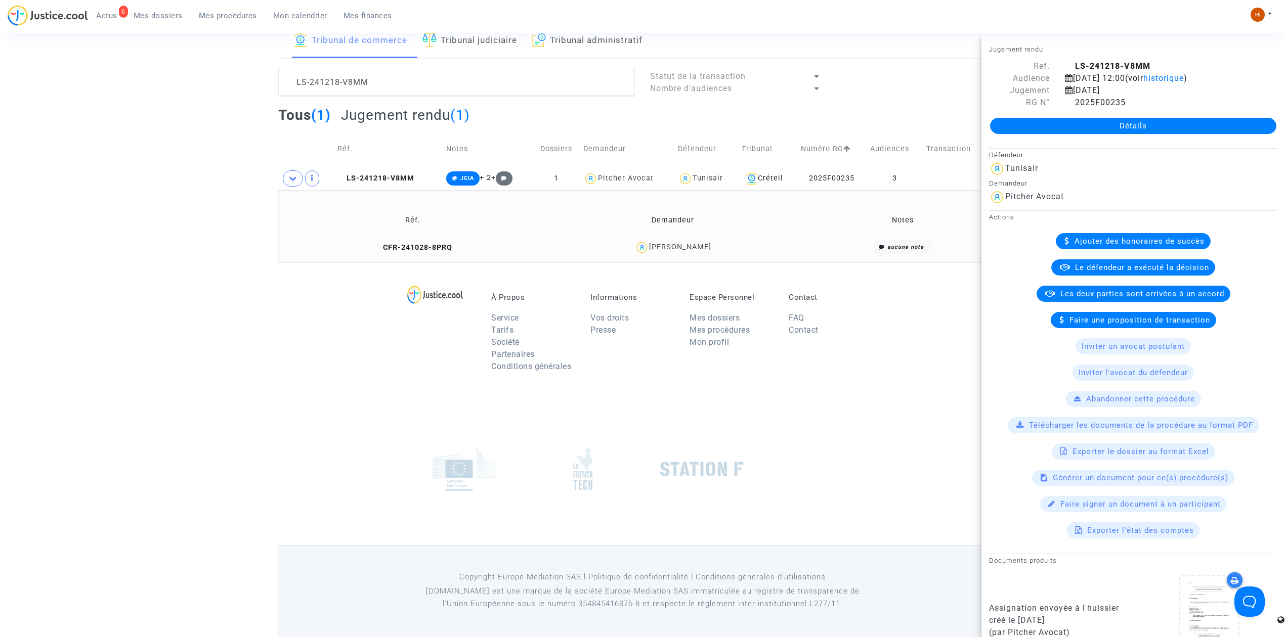
click at [1091, 132] on link "Détails" at bounding box center [1133, 126] width 286 height 16
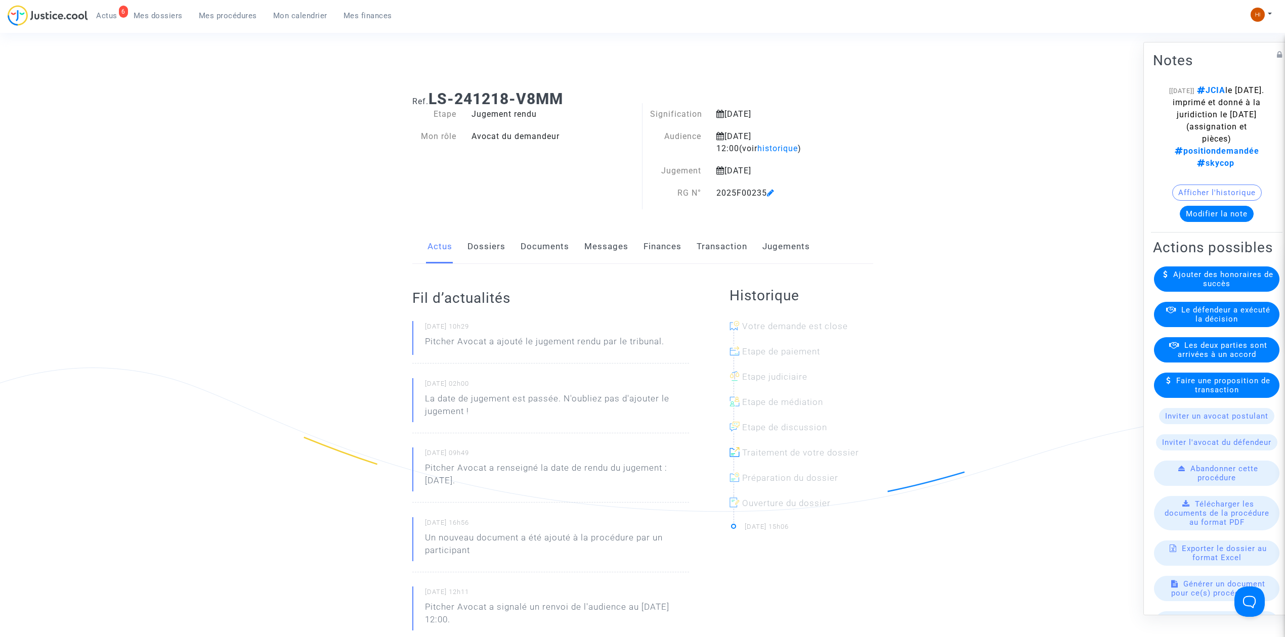
click at [672, 241] on link "Finances" at bounding box center [662, 246] width 38 height 33
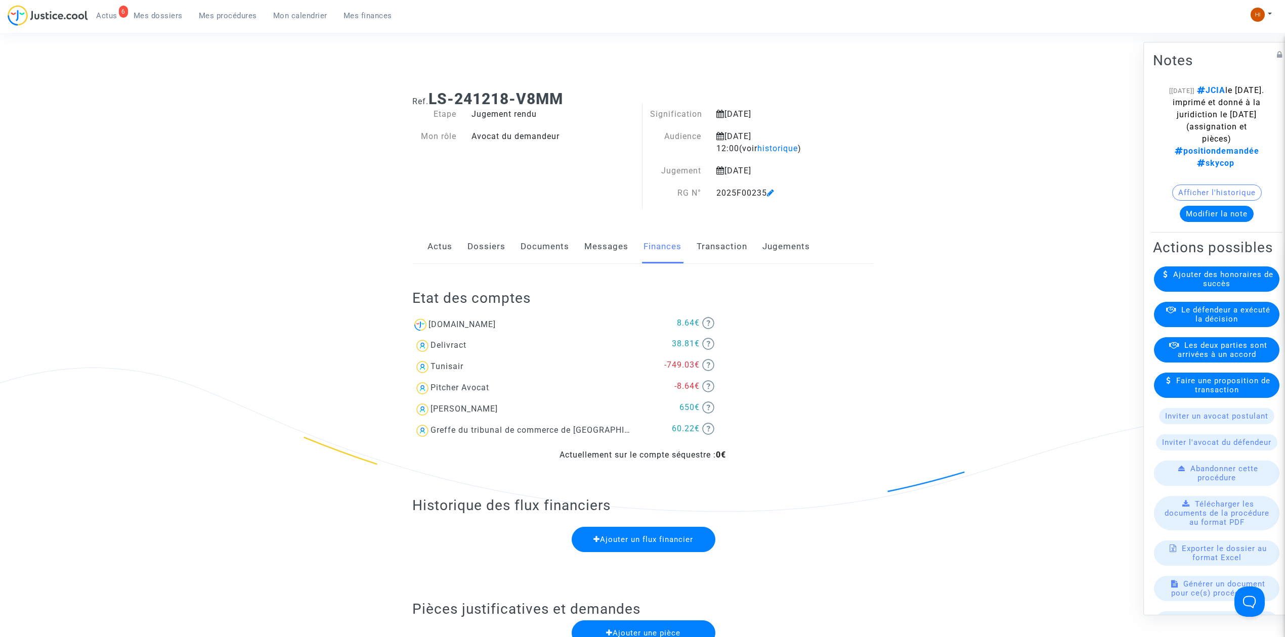
click at [494, 243] on link "Dossiers" at bounding box center [486, 246] width 38 height 33
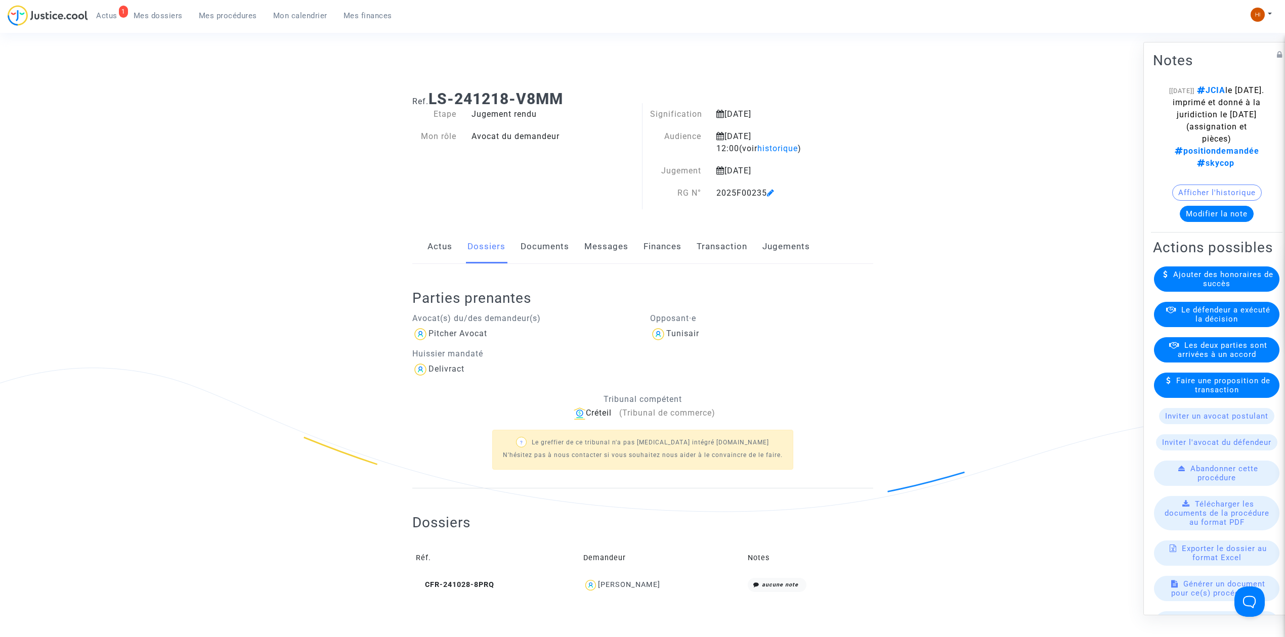
click at [1210, 215] on button "Modifier la note" at bounding box center [1216, 214] width 74 height 16
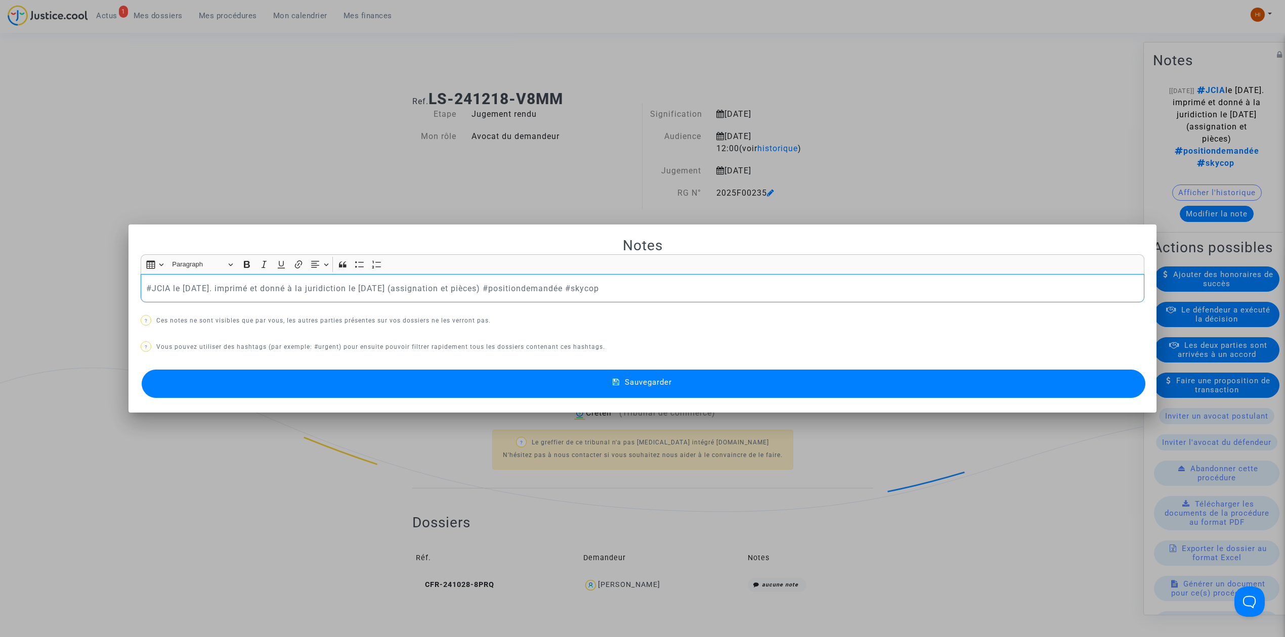
drag, startPoint x: 580, startPoint y: 288, endPoint x: -538, endPoint y: 320, distance: 1118.2
click at [0, 320] on html "1 Actus Mes dossiers Mes procédures Mon calendrier Mes finances Mon profil Chan…" at bounding box center [642, 508] width 1285 height 1017
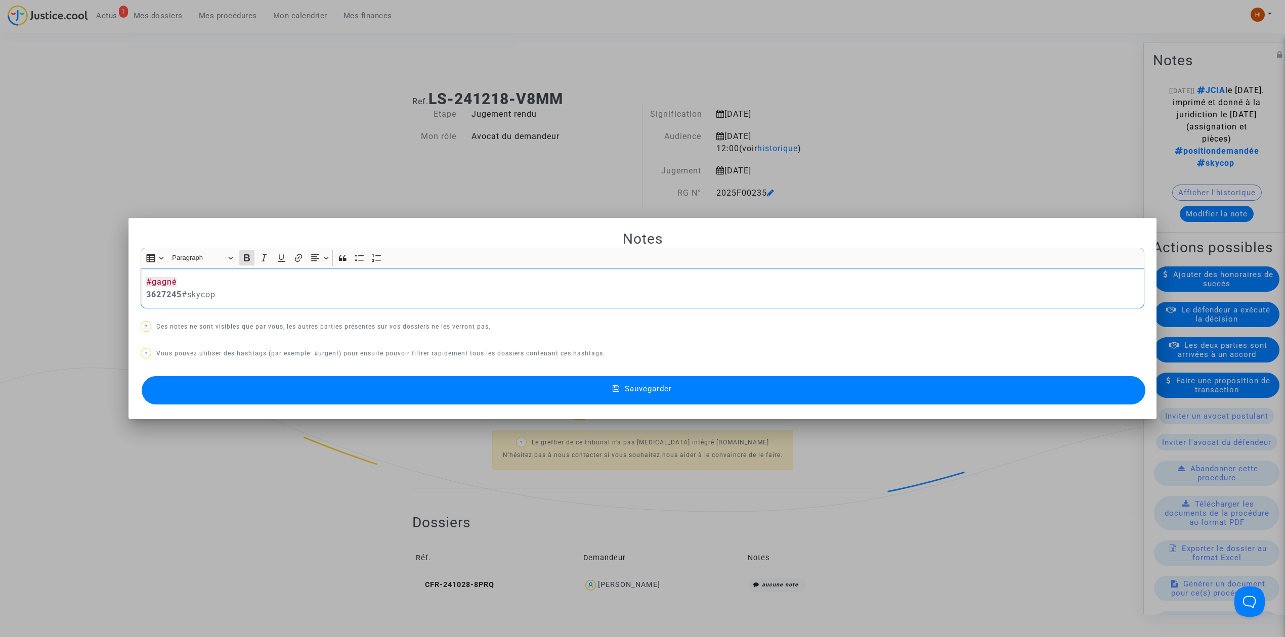
click at [146, 294] on strong "3627245" at bounding box center [163, 295] width 35 height 10
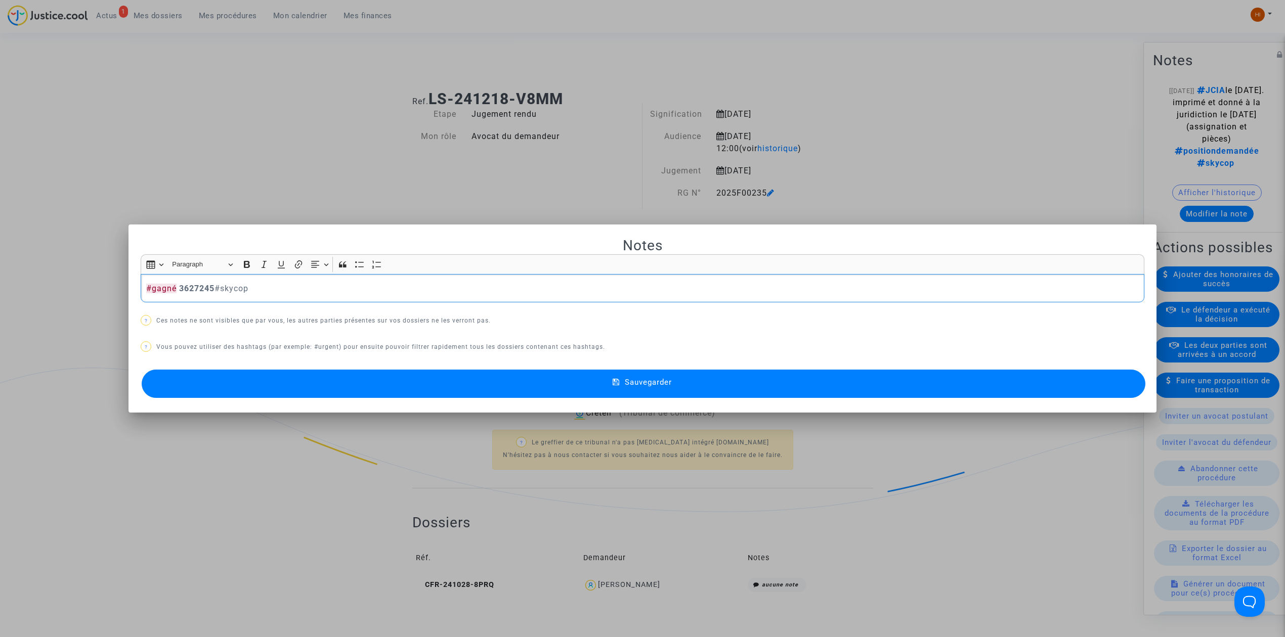
click at [314, 391] on button "Sauvegarder" at bounding box center [643, 384] width 1003 height 28
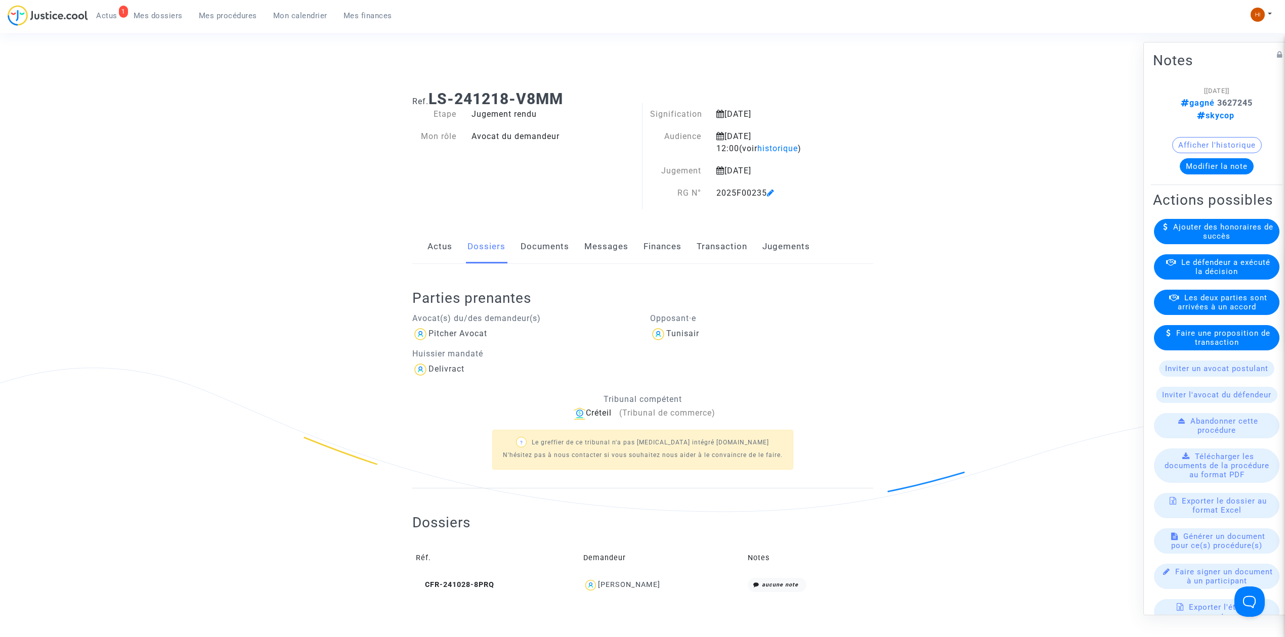
click at [774, 193] on icon at bounding box center [771, 193] width 8 height 8
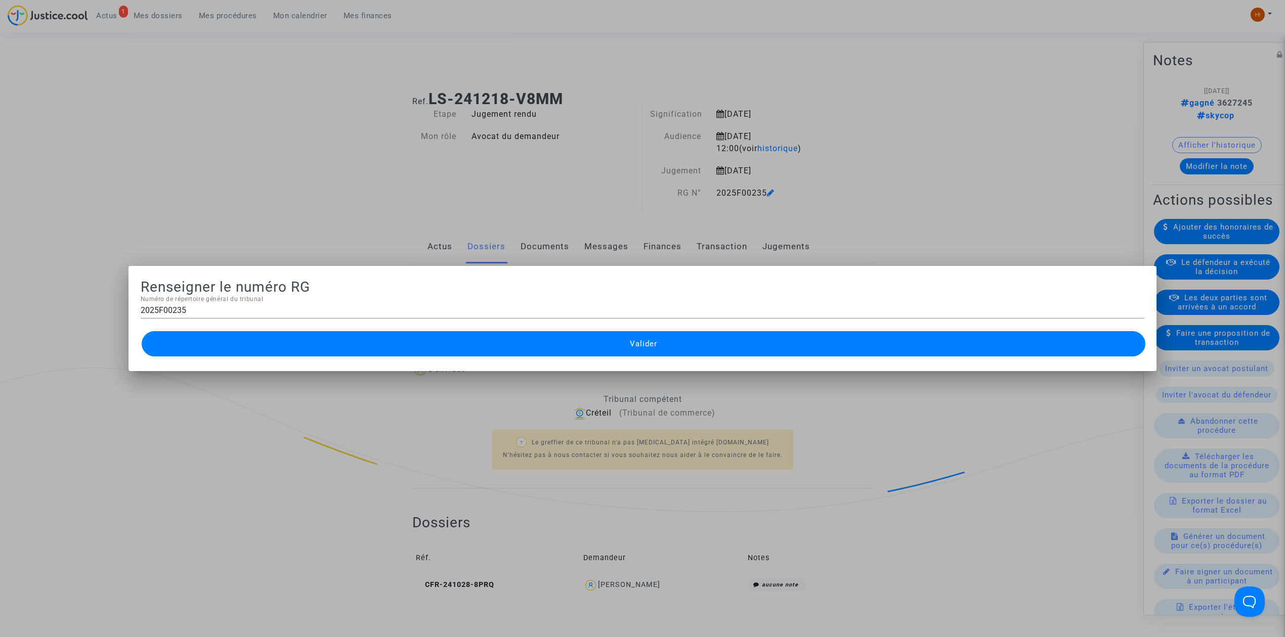
click at [324, 138] on div at bounding box center [642, 318] width 1285 height 637
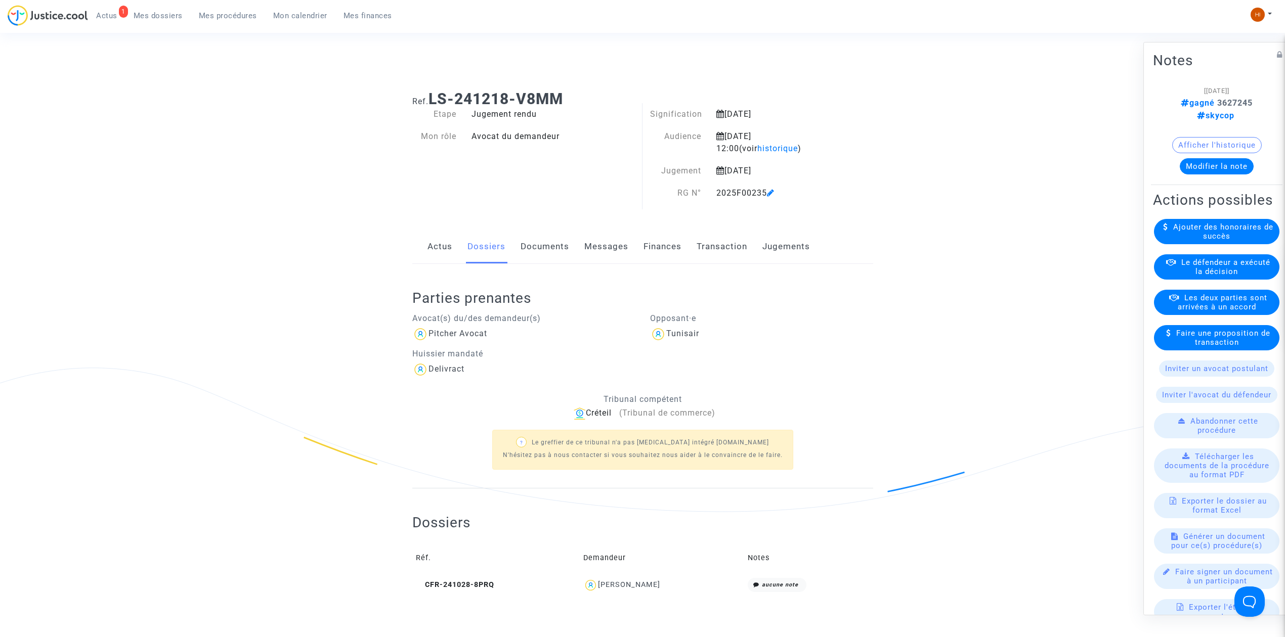
click at [248, 16] on span "Mes procédures" at bounding box center [228, 15] width 58 height 9
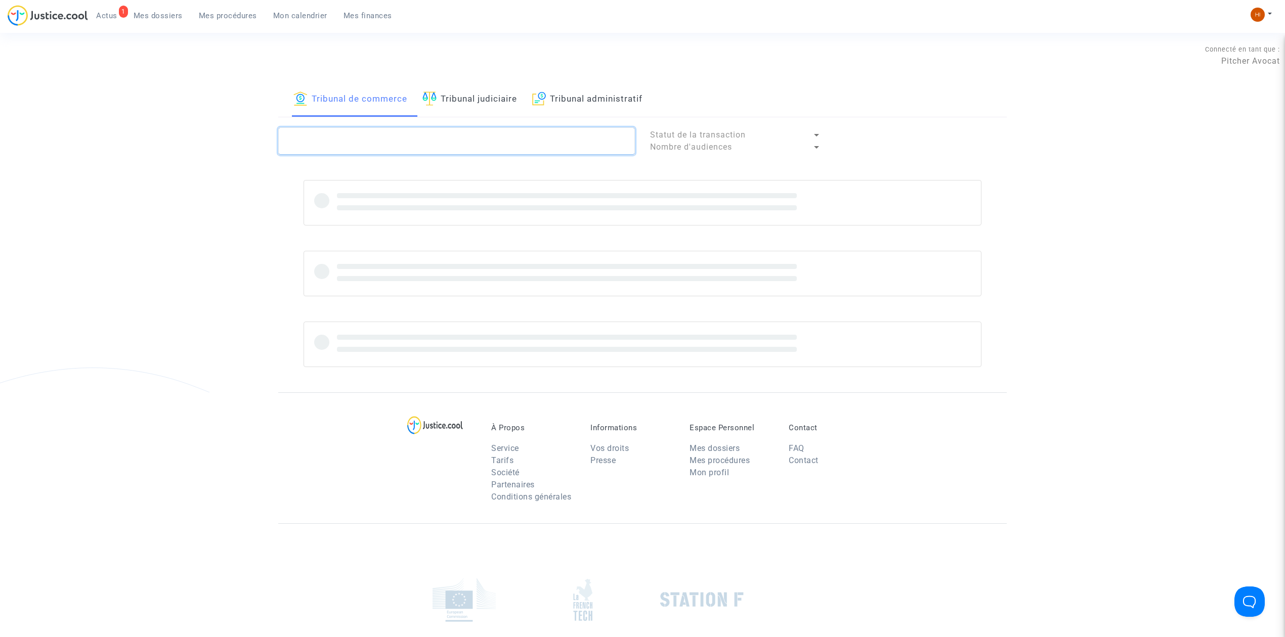
click at [390, 139] on textarea at bounding box center [456, 140] width 357 height 27
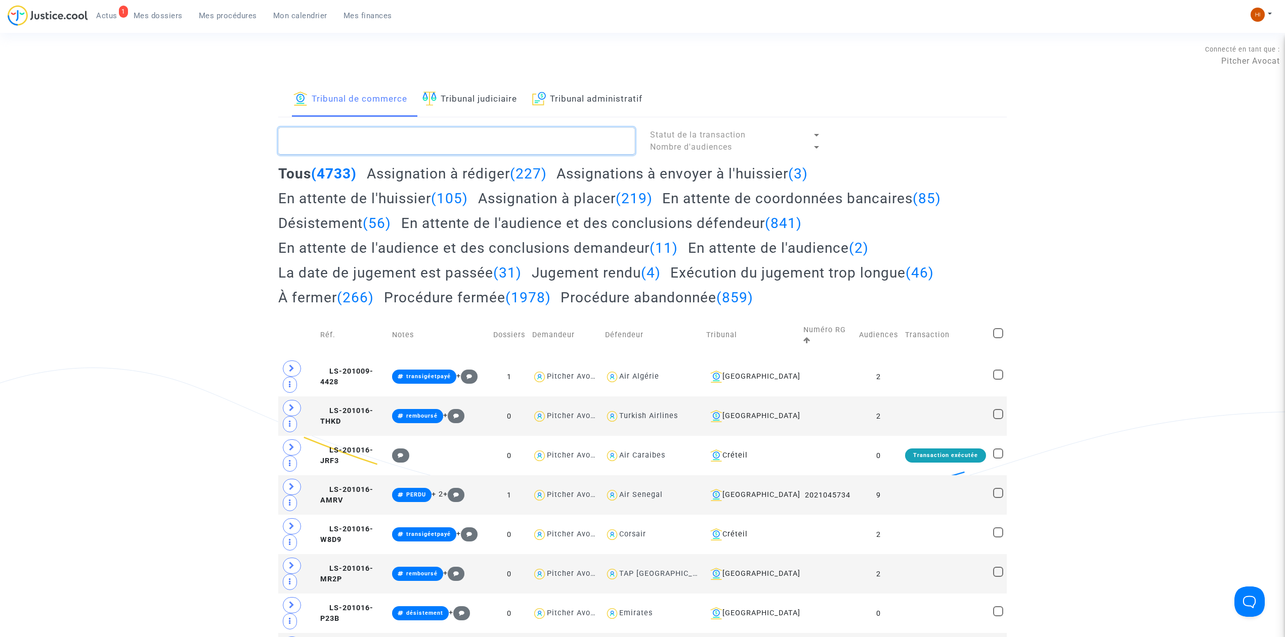
paste textarea "2025F00235"
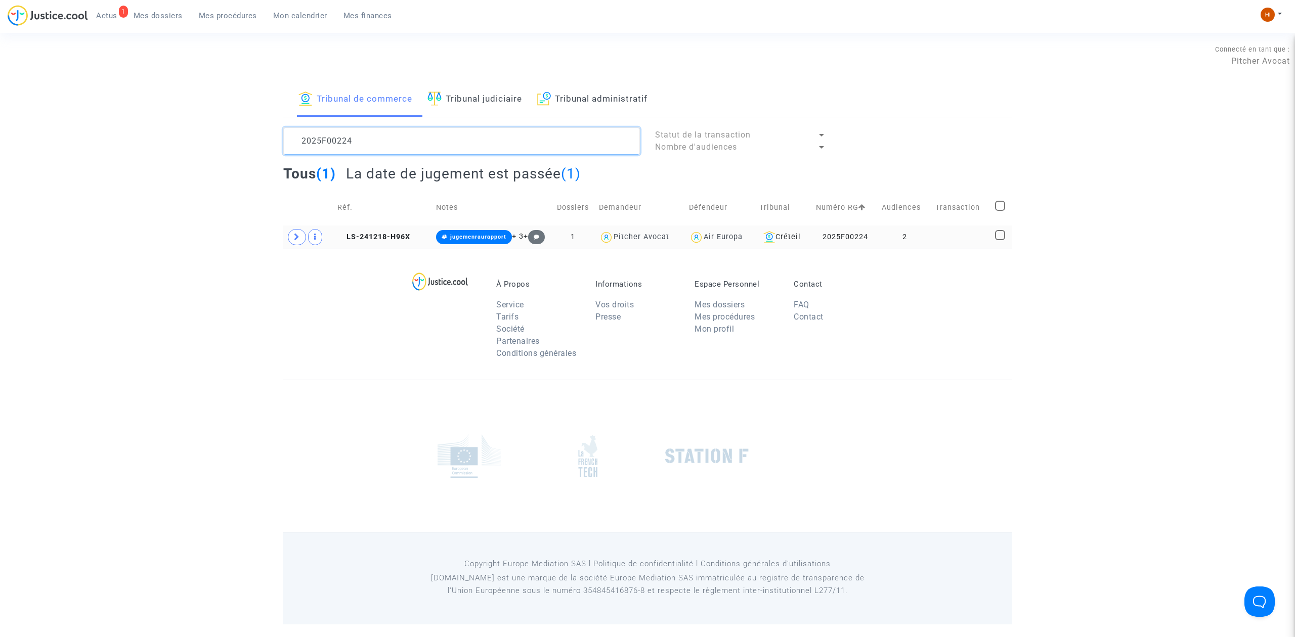
type textarea "2025F00224"
click at [379, 232] on td "LS-241218-H96X" at bounding box center [383, 237] width 99 height 23
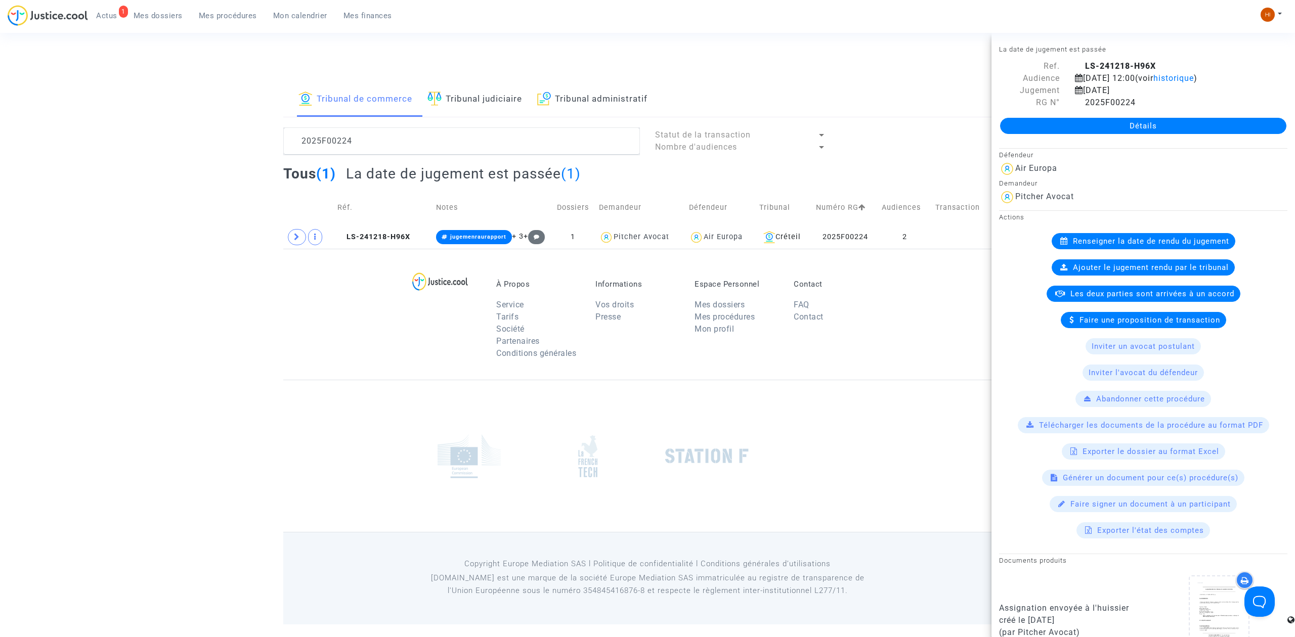
click at [1089, 122] on link "Détails" at bounding box center [1143, 126] width 286 height 16
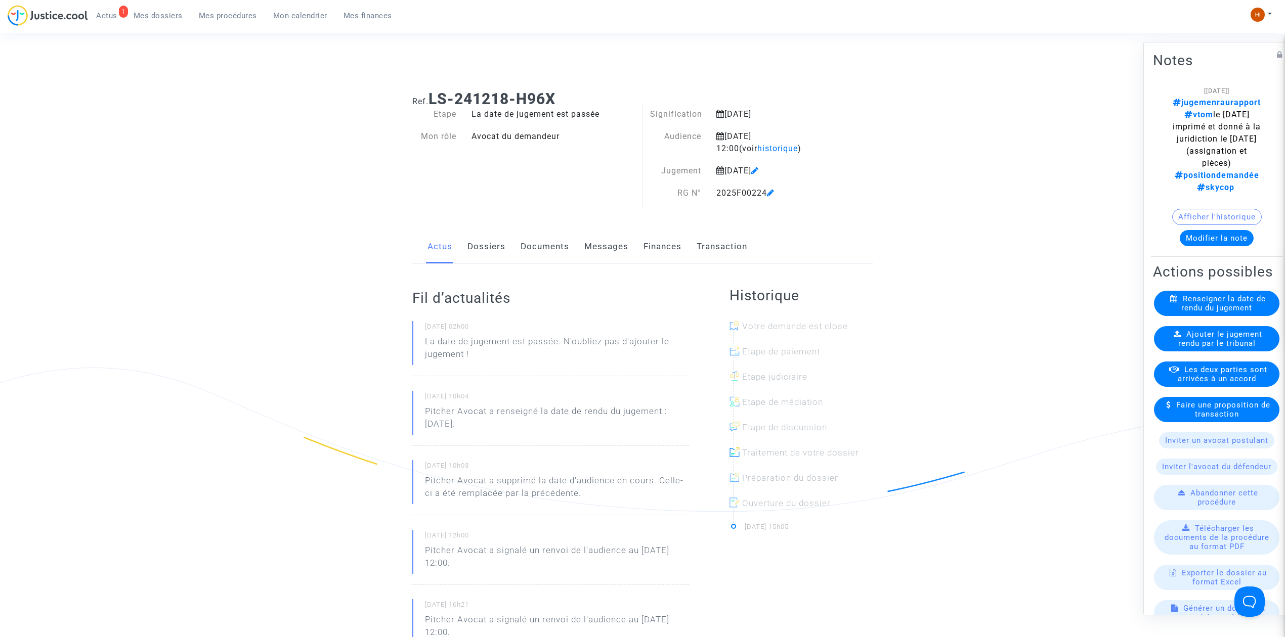
click at [1209, 348] on span "Ajouter le jugement rendu par le tribunal" at bounding box center [1220, 339] width 84 height 18
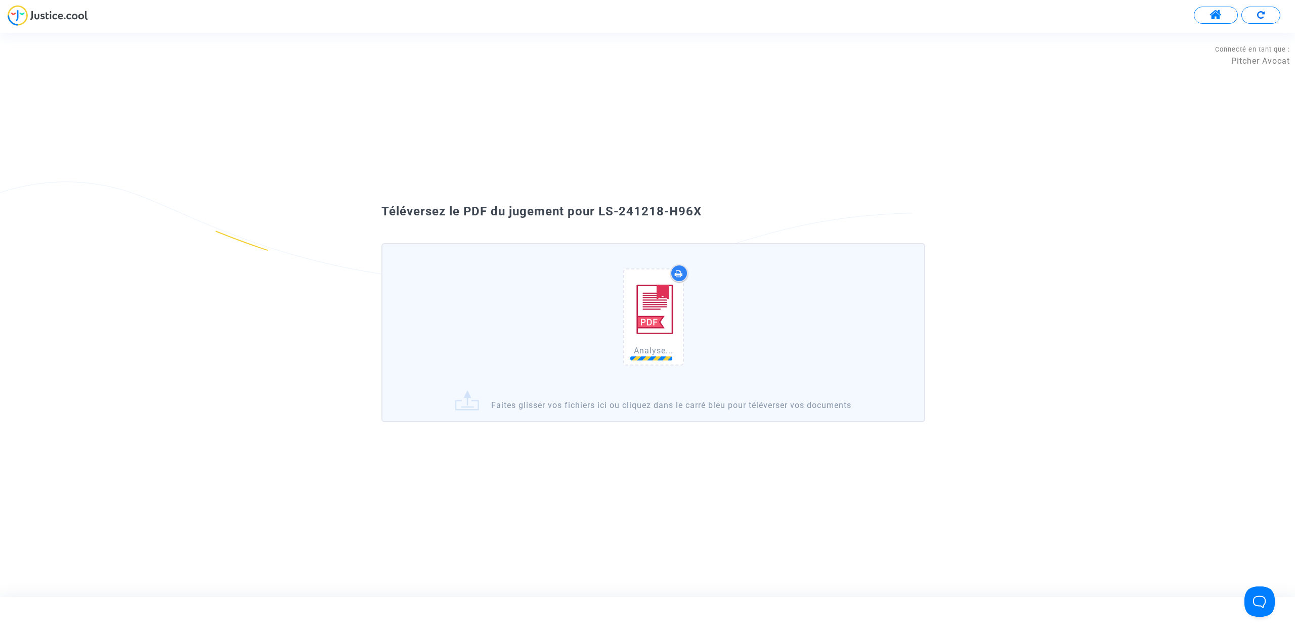
drag, startPoint x: 625, startPoint y: 208, endPoint x: 599, endPoint y: 203, distance: 26.8
click at [599, 203] on div "Téléversez le PDF du jugement pour LS-241218-H96X Analyse... Faites glisser vos…" at bounding box center [647, 315] width 1295 height 236
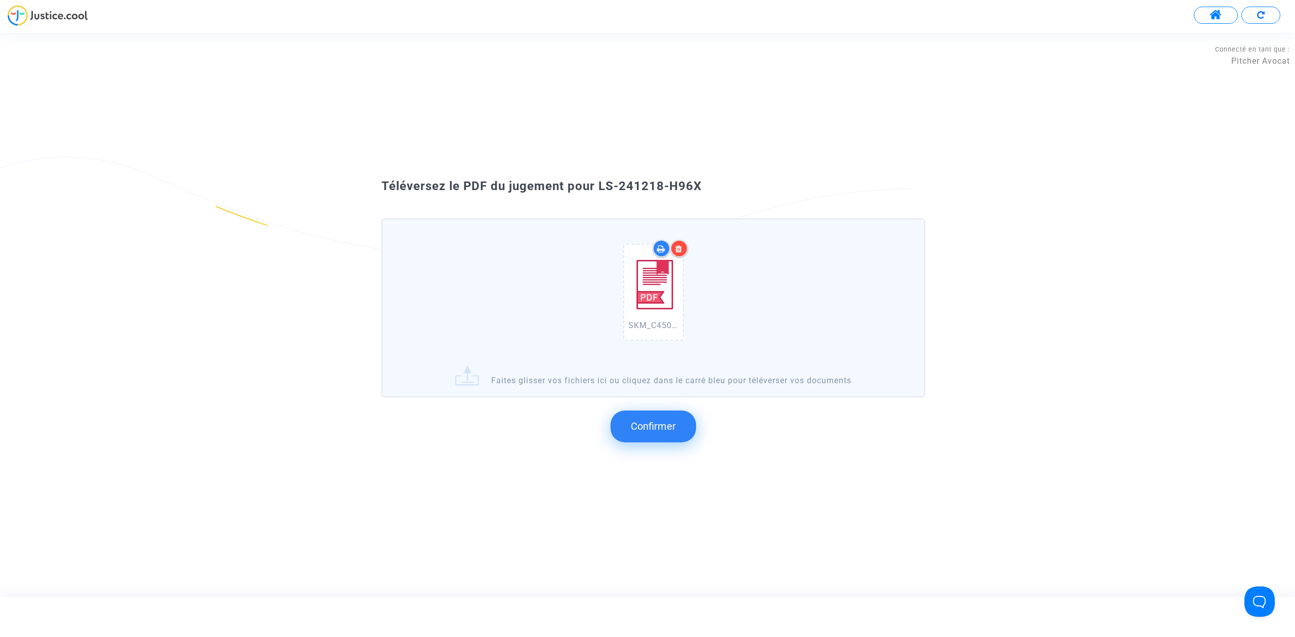
copy span "LS-241218-H96X"
click at [666, 425] on span "Confirmer" at bounding box center [653, 426] width 45 height 12
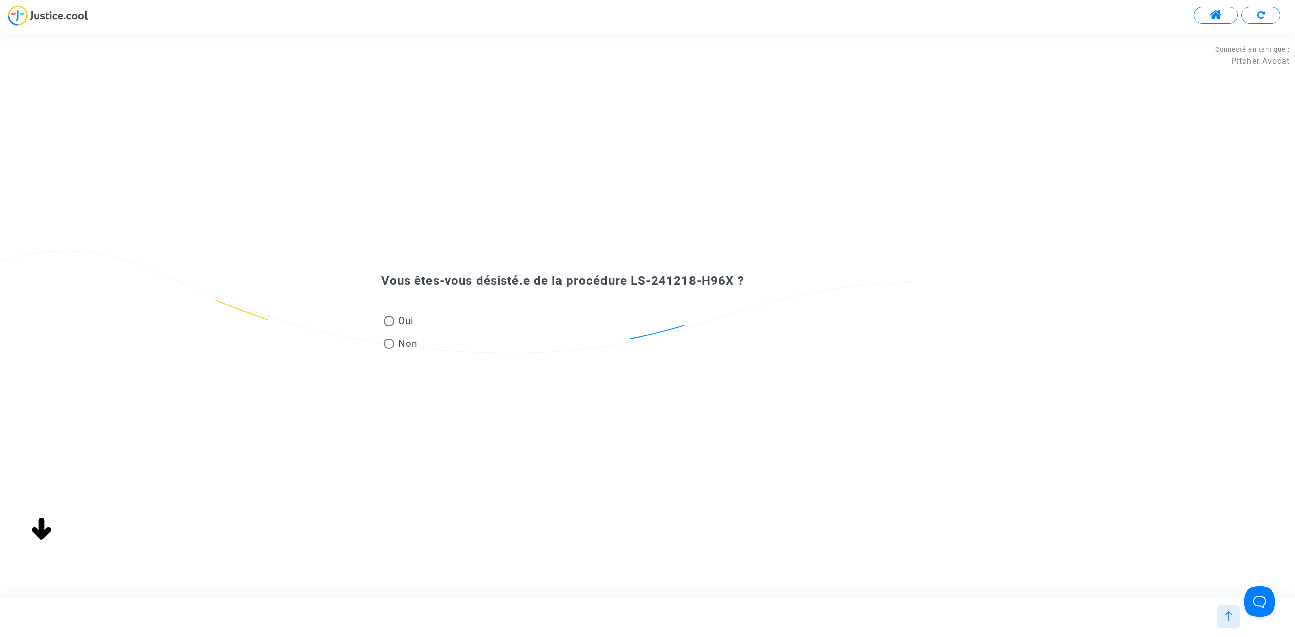
click at [408, 342] on span "Non" at bounding box center [406, 344] width 24 height 14
click at [389, 349] on input "Non" at bounding box center [388, 349] width 1 height 1
radio input "true"
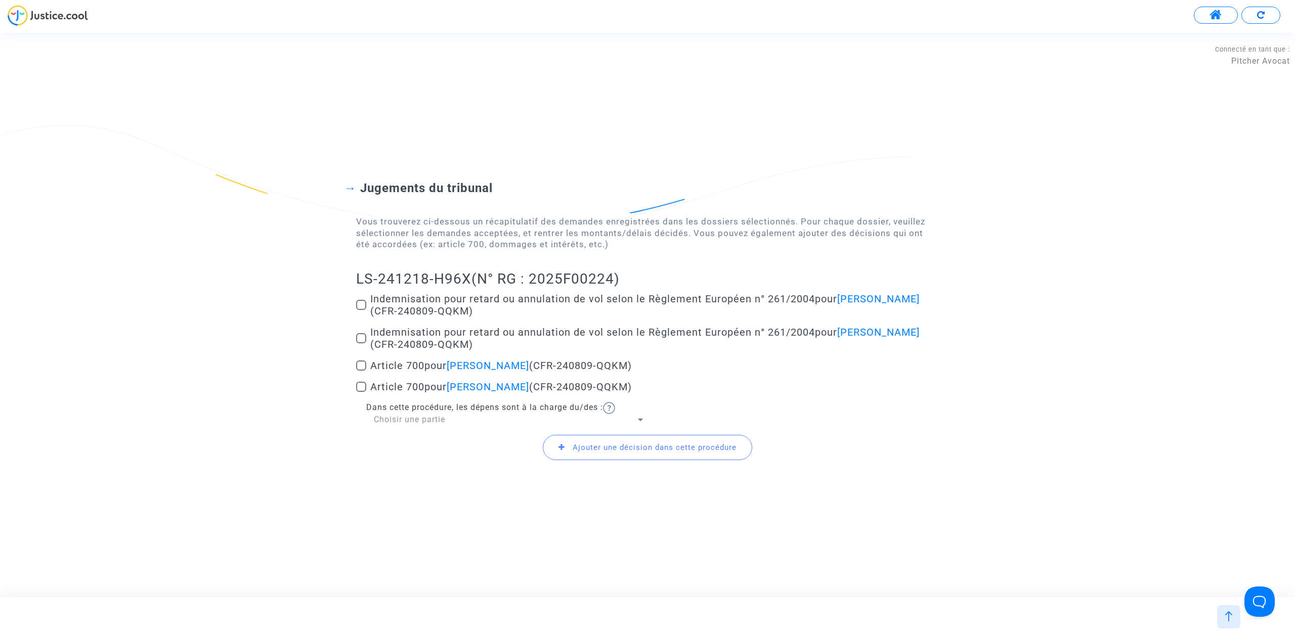
click at [359, 300] on span at bounding box center [361, 305] width 10 height 10
click at [361, 310] on input "Indemnisation pour retard ou annulation de vol selon le Règlement Européen n° 2…" at bounding box center [361, 310] width 1 height 1
checkbox input "true"
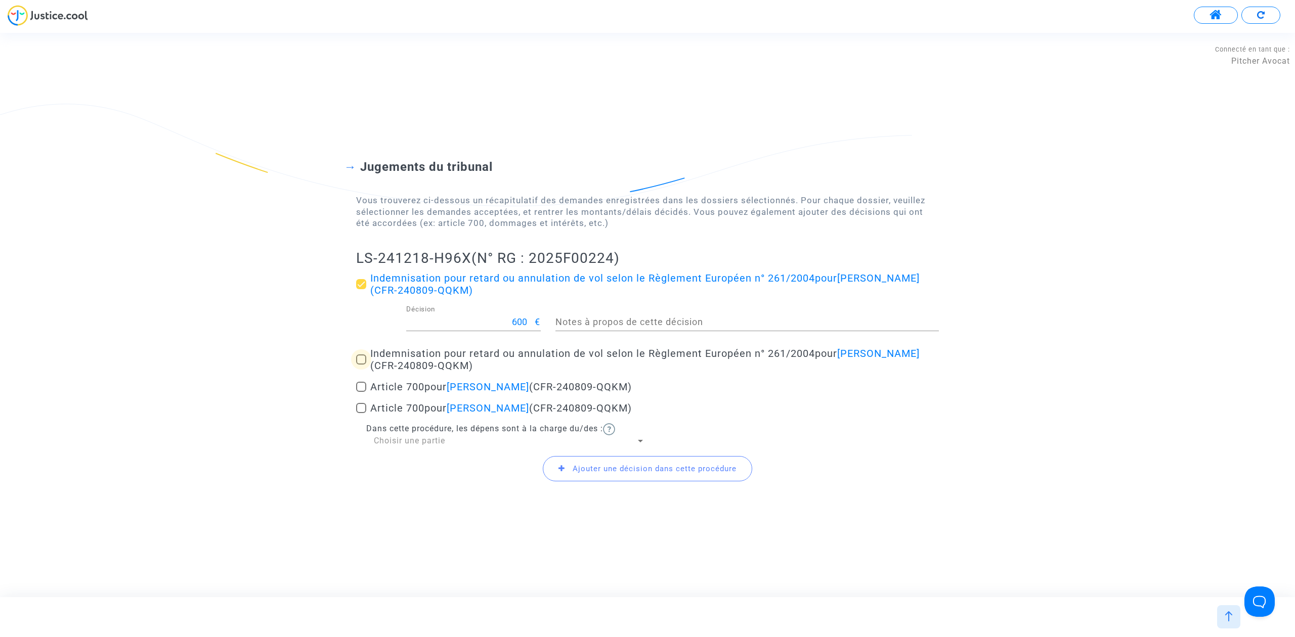
click at [364, 361] on span at bounding box center [361, 360] width 10 height 10
click at [361, 365] on input "Indemnisation pour retard ou annulation de vol selon le Règlement Européen n° 2…" at bounding box center [361, 365] width 1 height 1
checkbox input "true"
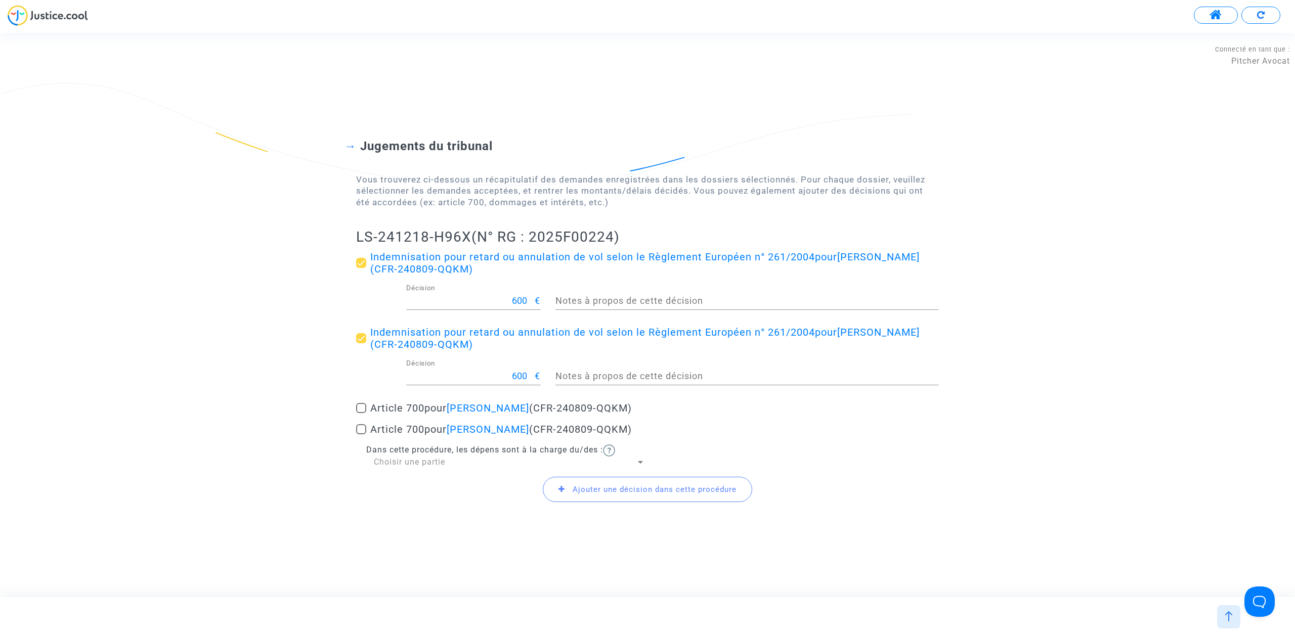
click at [365, 416] on mat-checkbox "Article 700 pour Anthony LAPORTE (CFR-240809-QQKM)" at bounding box center [647, 410] width 583 height 16
click at [360, 407] on span at bounding box center [361, 408] width 10 height 10
click at [361, 413] on input "Article 700 pour Anthony LAPORTE (CFR-240809-QQKM)" at bounding box center [361, 413] width 1 height 1
checkbox input "true"
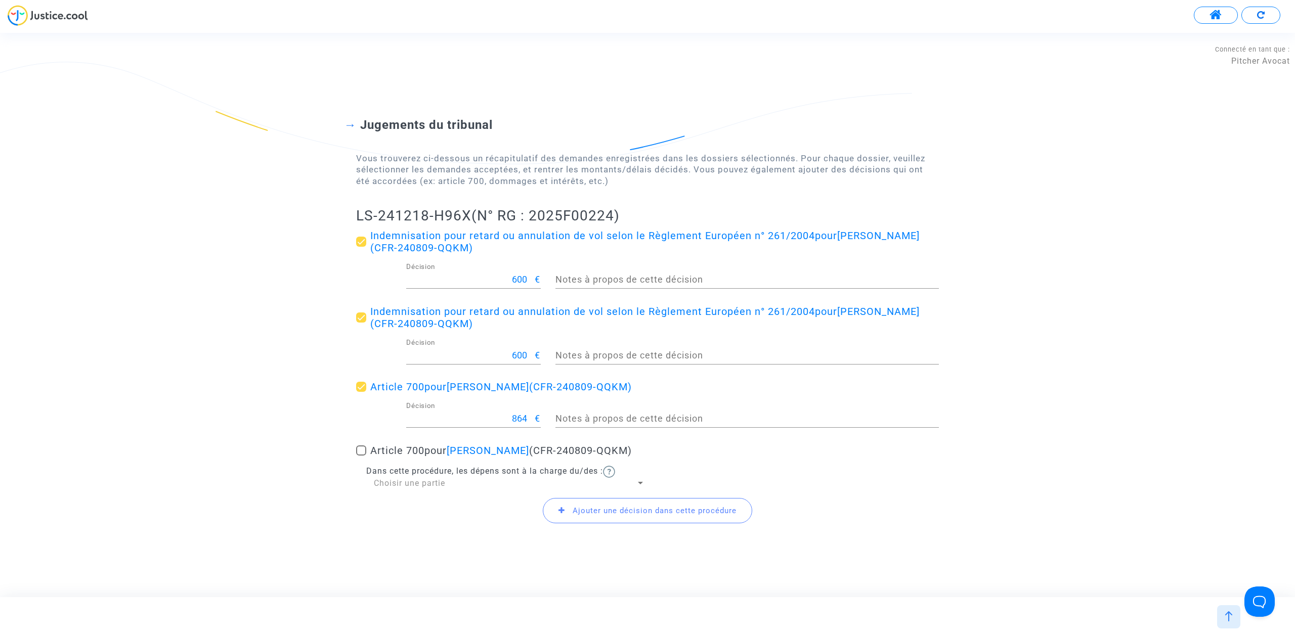
drag, startPoint x: 467, startPoint y: 405, endPoint x: 537, endPoint y: 432, distance: 74.3
click at [537, 432] on div "864 Décision €" at bounding box center [473, 420] width 135 height 37
click at [515, 423] on input "864" at bounding box center [470, 419] width 129 height 10
drag, startPoint x: 508, startPoint y: 415, endPoint x: 531, endPoint y: 417, distance: 22.8
click at [531, 417] on input "864" at bounding box center [470, 419] width 129 height 10
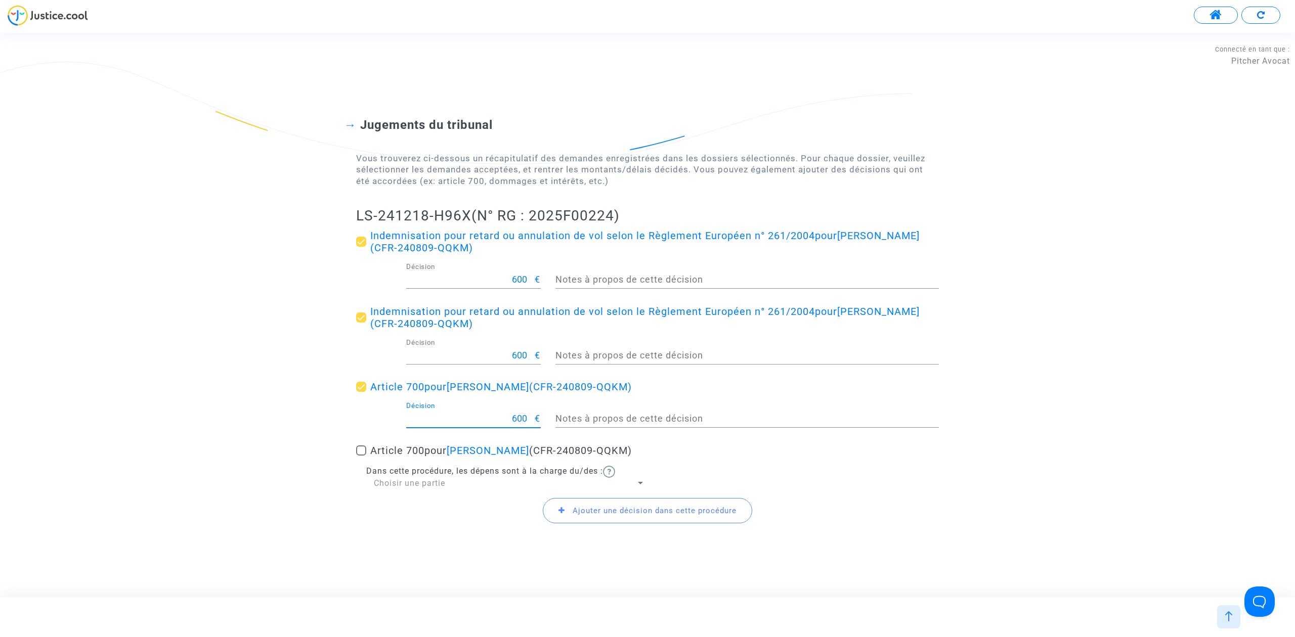
type input "600"
click at [445, 488] on div "Choisir une partie" at bounding box center [505, 483] width 262 height 11
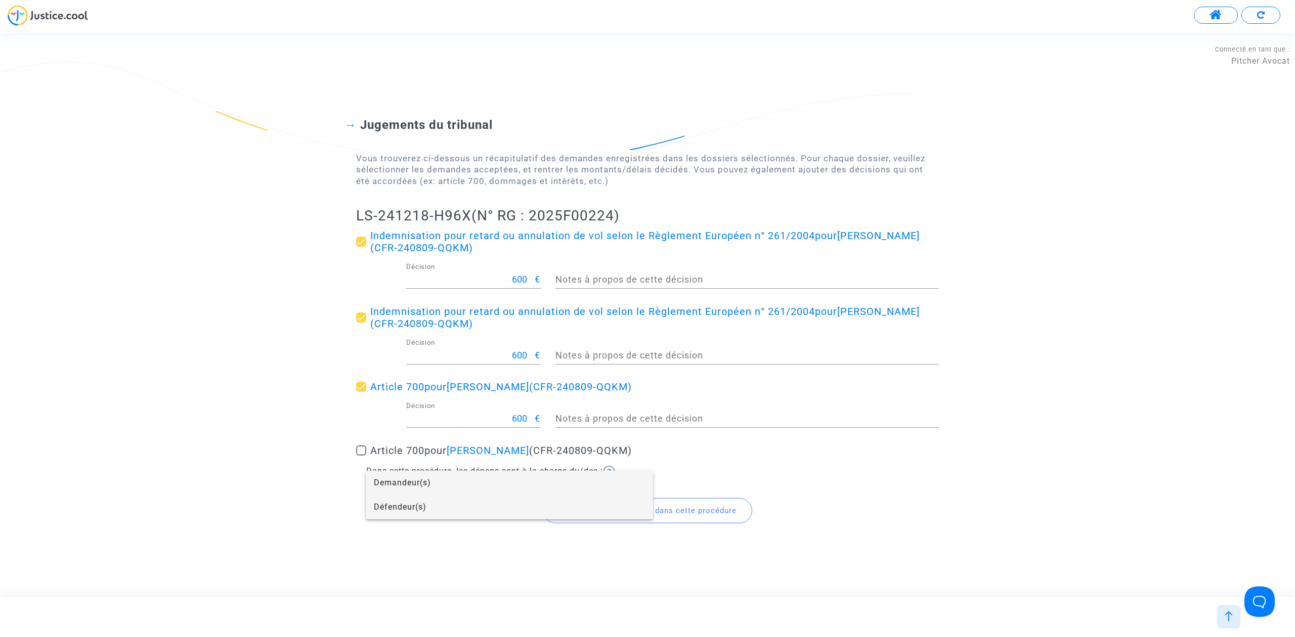
click at [442, 516] on span "Défendeur(s)" at bounding box center [509, 507] width 271 height 24
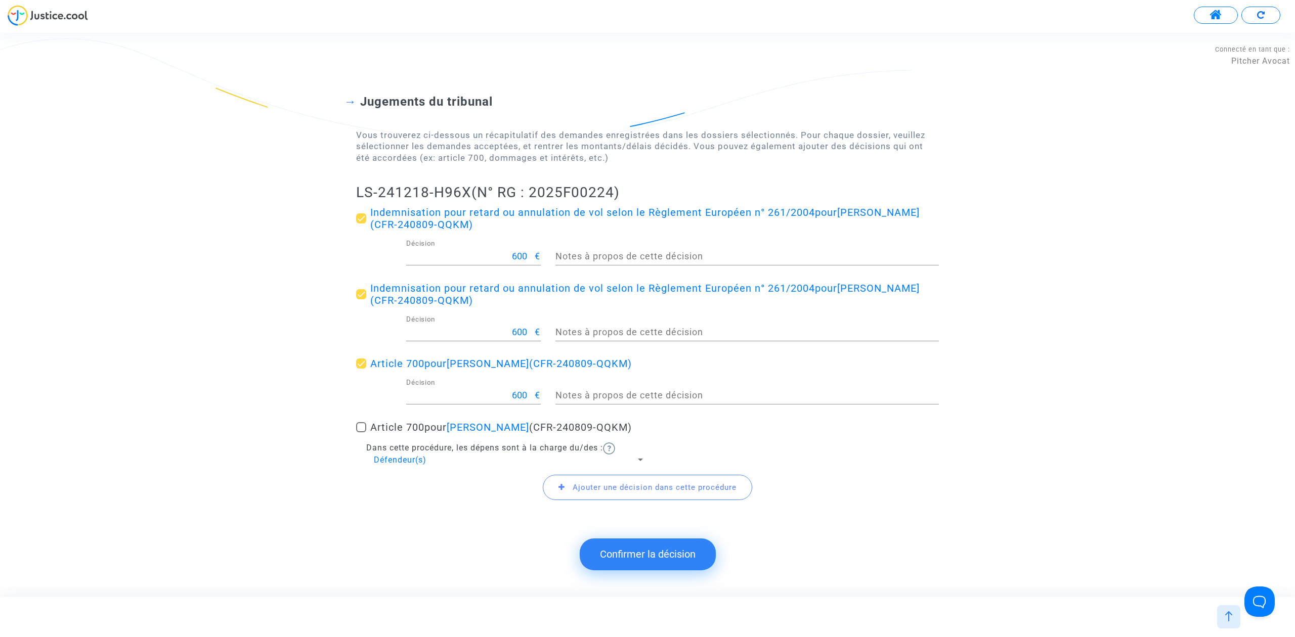
drag, startPoint x: 341, startPoint y: 183, endPoint x: 468, endPoint y: 187, distance: 127.5
click at [468, 187] on div "Jugements du tribunal Vous trouverez ci-dessous un récapitulatif des demandes e…" at bounding box center [647, 292] width 1295 height 476
copy h2 "LS-241218-H96X"
click at [676, 544] on button "Confirmer la décision" at bounding box center [648, 554] width 136 height 31
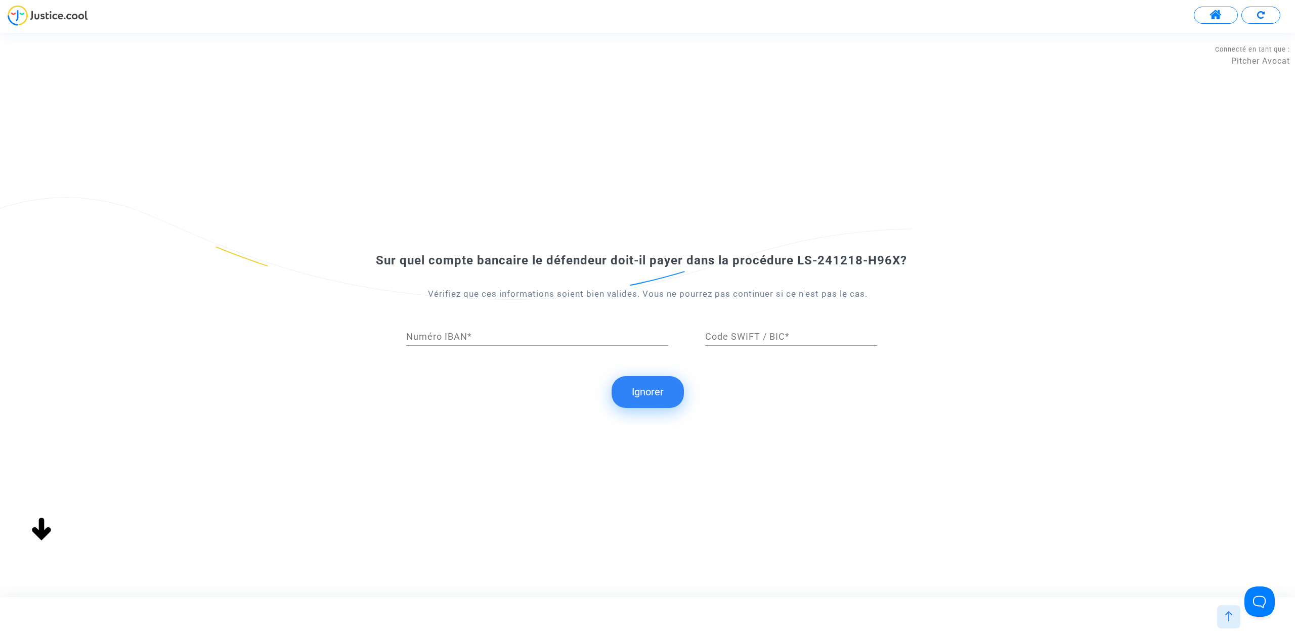
click at [647, 387] on button "Ignorer" at bounding box center [647, 391] width 72 height 31
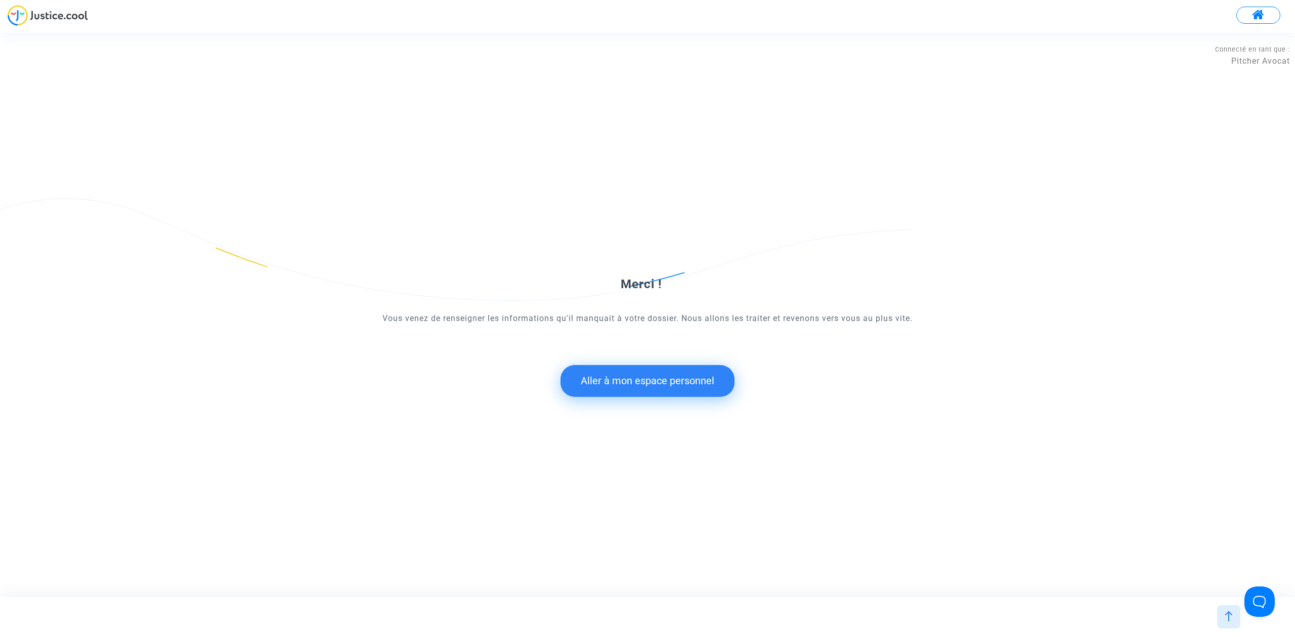
click at [686, 379] on button "Aller à mon espace personnel" at bounding box center [647, 380] width 174 height 31
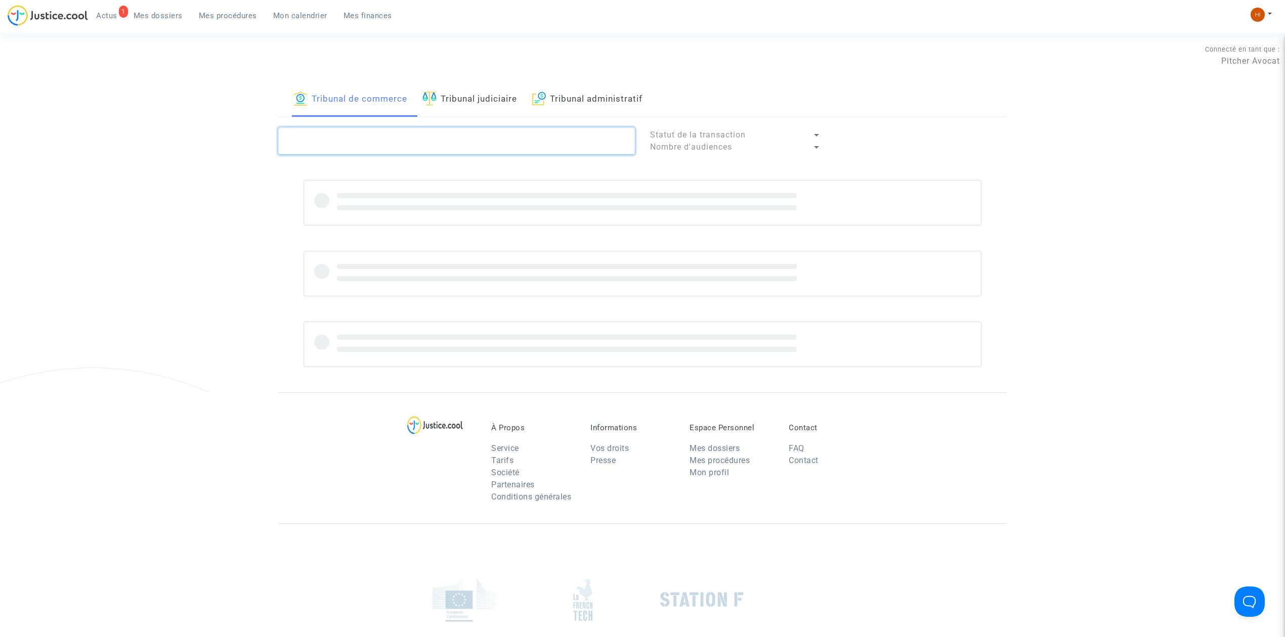
click at [472, 128] on textarea at bounding box center [456, 140] width 357 height 27
paste textarea "LS-241218-H96X"
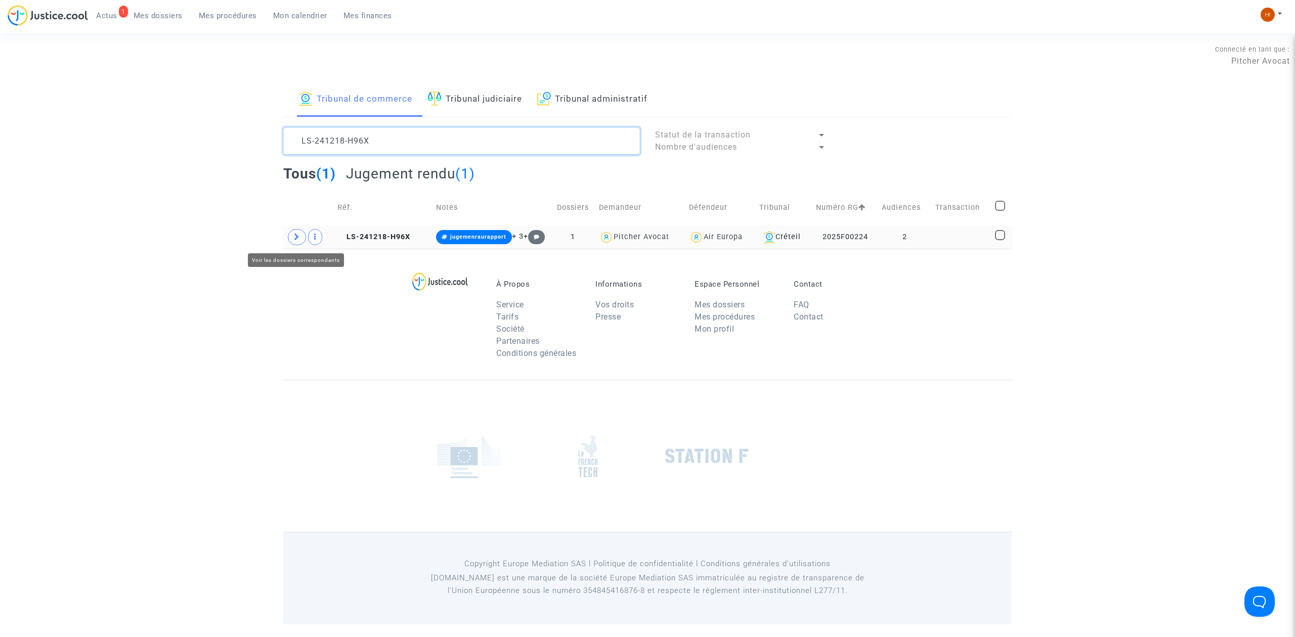
type textarea "LS-241218-H96X"
click at [298, 237] on icon at bounding box center [297, 237] width 6 height 8
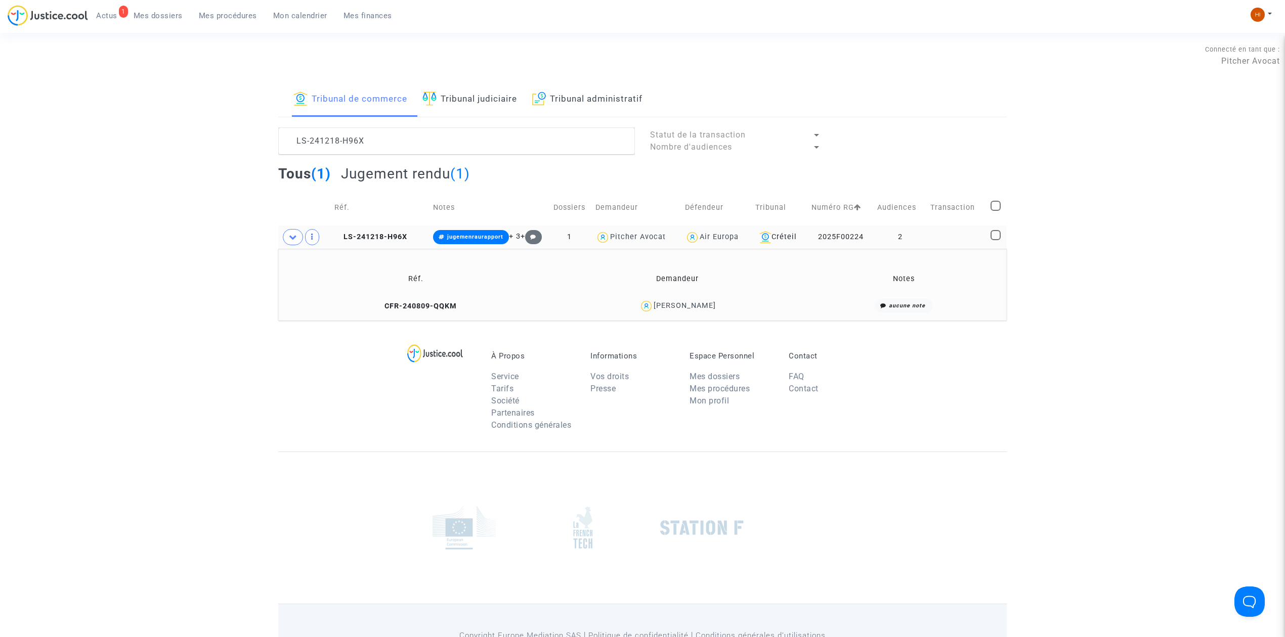
drag, startPoint x: 759, startPoint y: 316, endPoint x: 647, endPoint y: 312, distance: 111.3
click at [647, 312] on td "Anthony LAPORTE" at bounding box center [677, 306] width 254 height 22
copy div "Anthony LAPORTE"
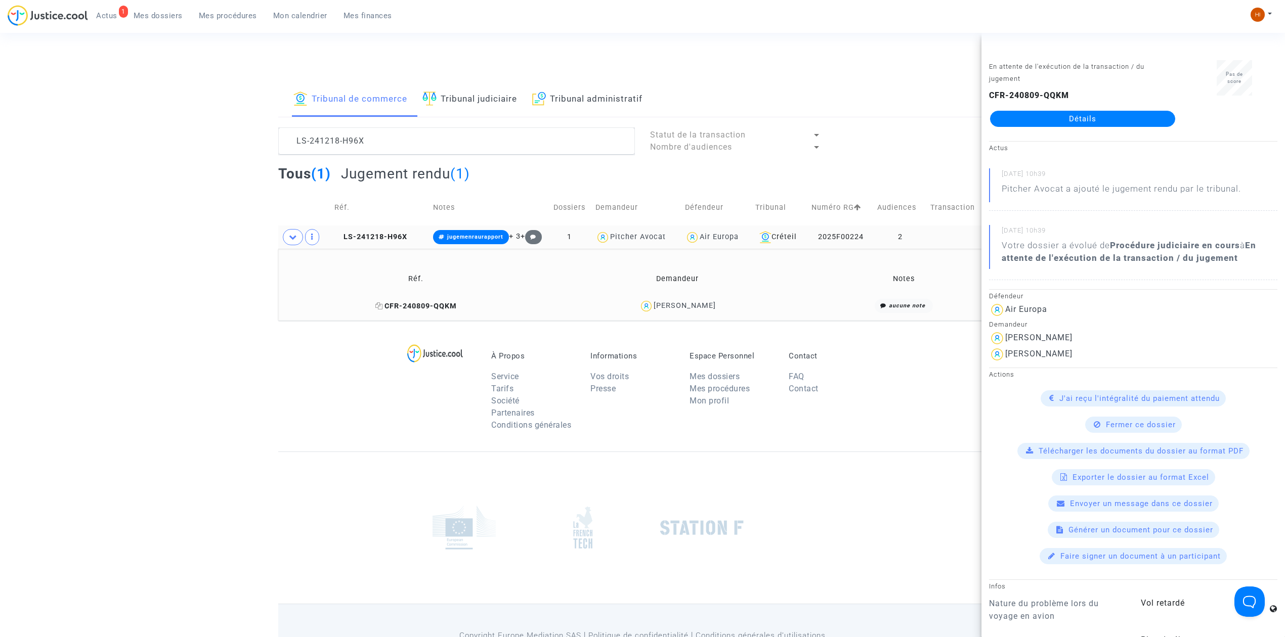
click at [375, 306] on icon at bounding box center [379, 305] width 8 height 7
click at [380, 231] on td "LS-241218-H96X" at bounding box center [380, 237] width 99 height 23
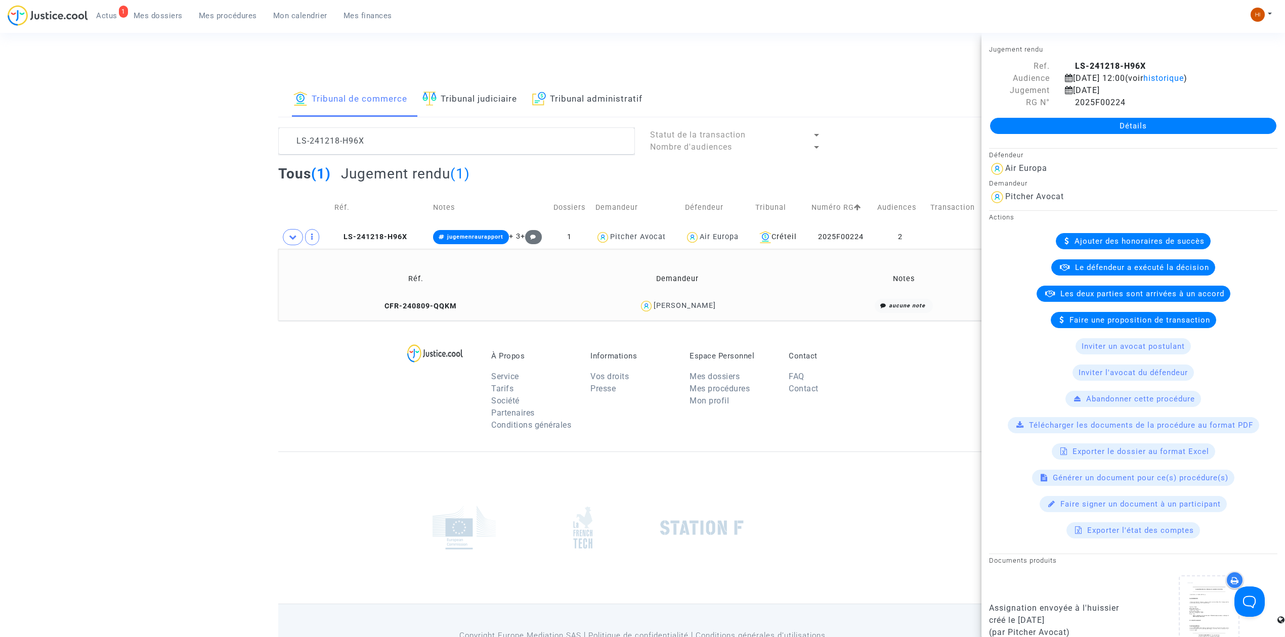
click at [1146, 130] on link "Détails" at bounding box center [1133, 126] width 286 height 16
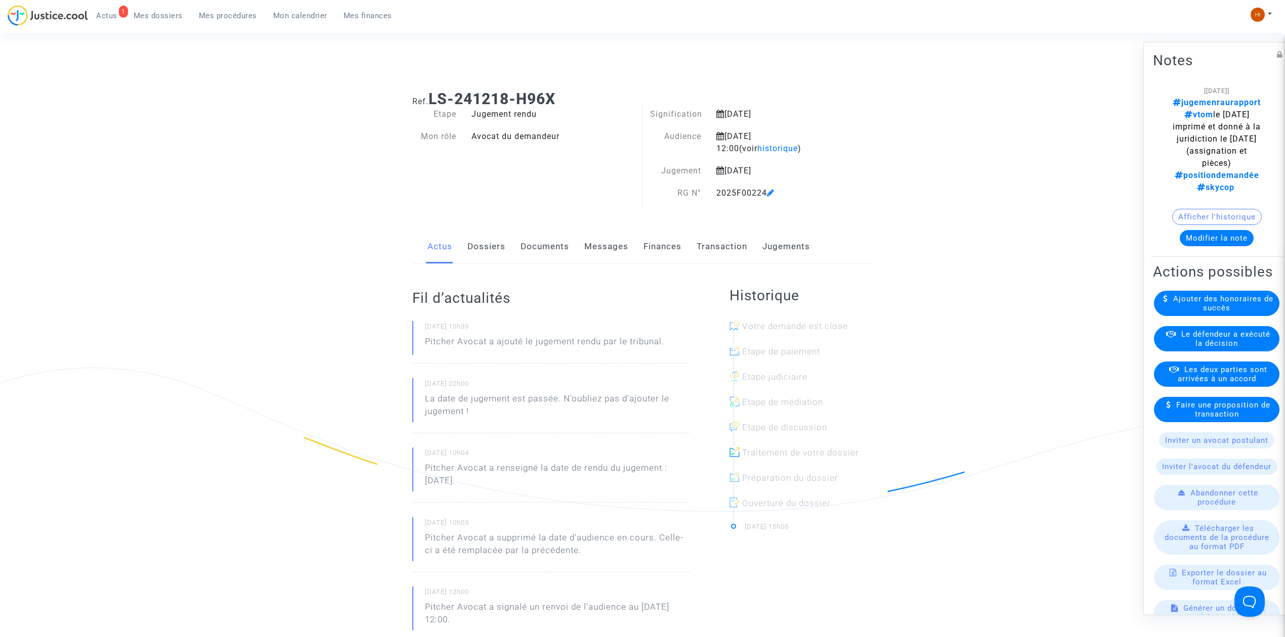
click at [651, 245] on link "Finances" at bounding box center [662, 246] width 38 height 33
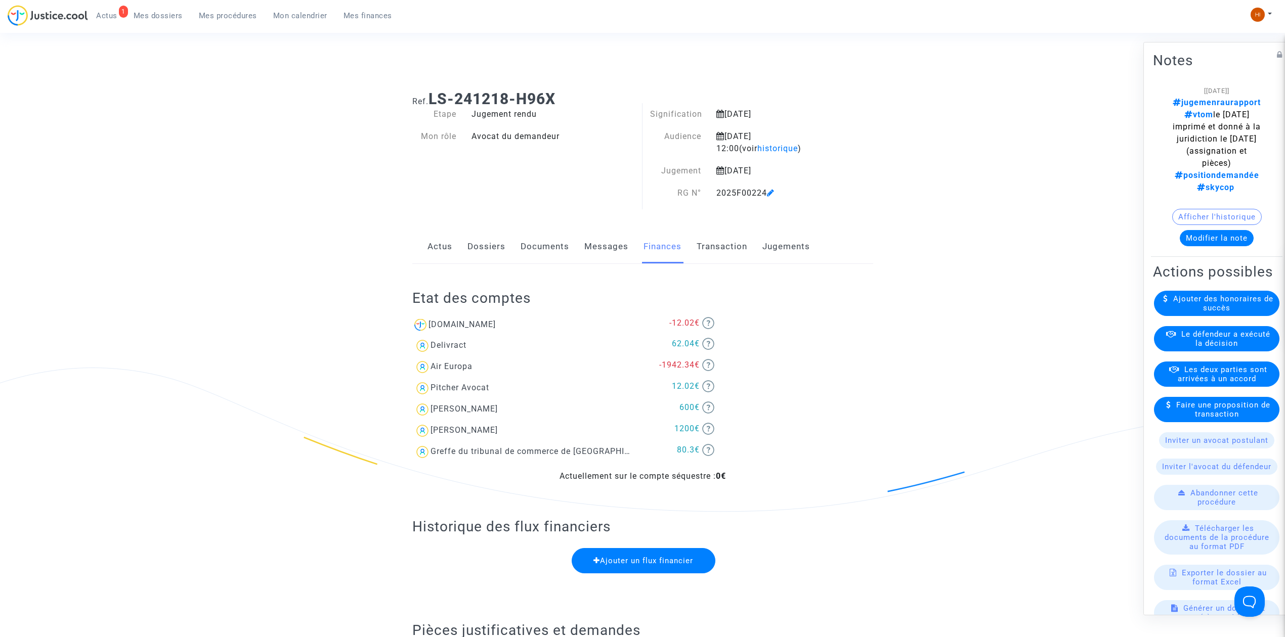
click at [1231, 230] on button "Modifier la note" at bounding box center [1216, 238] width 74 height 16
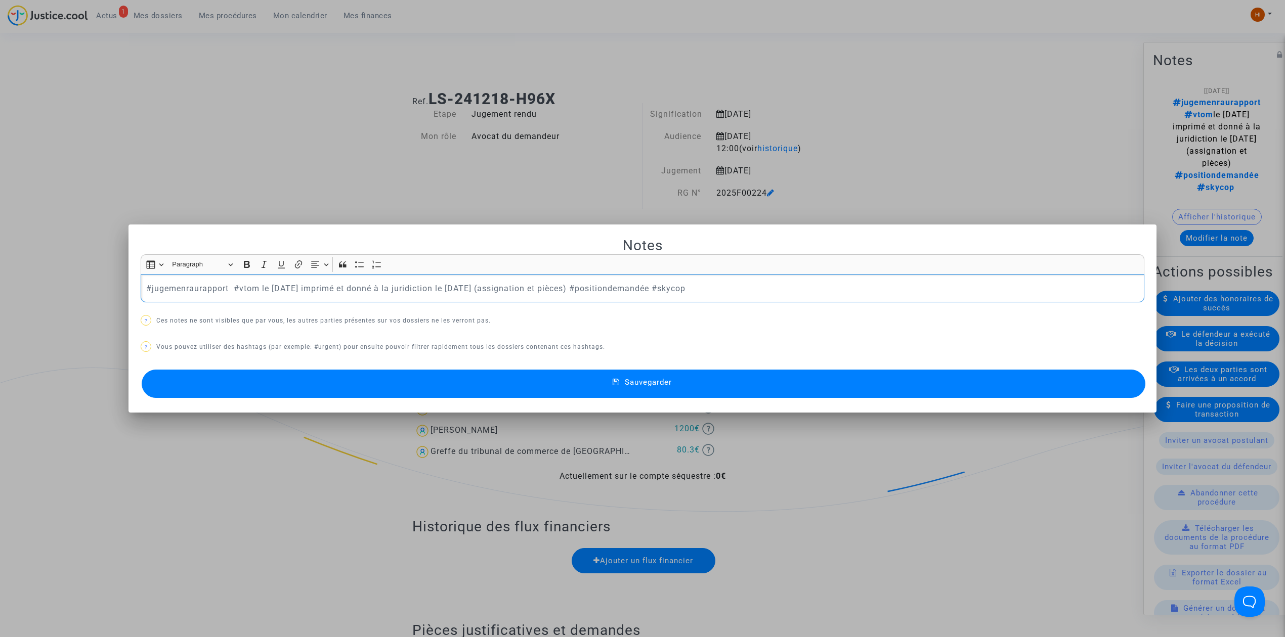
drag, startPoint x: 666, startPoint y: 287, endPoint x: -147, endPoint y: 233, distance: 814.1
click at [585, 383] on button "Sauvegarder" at bounding box center [643, 384] width 1003 height 28
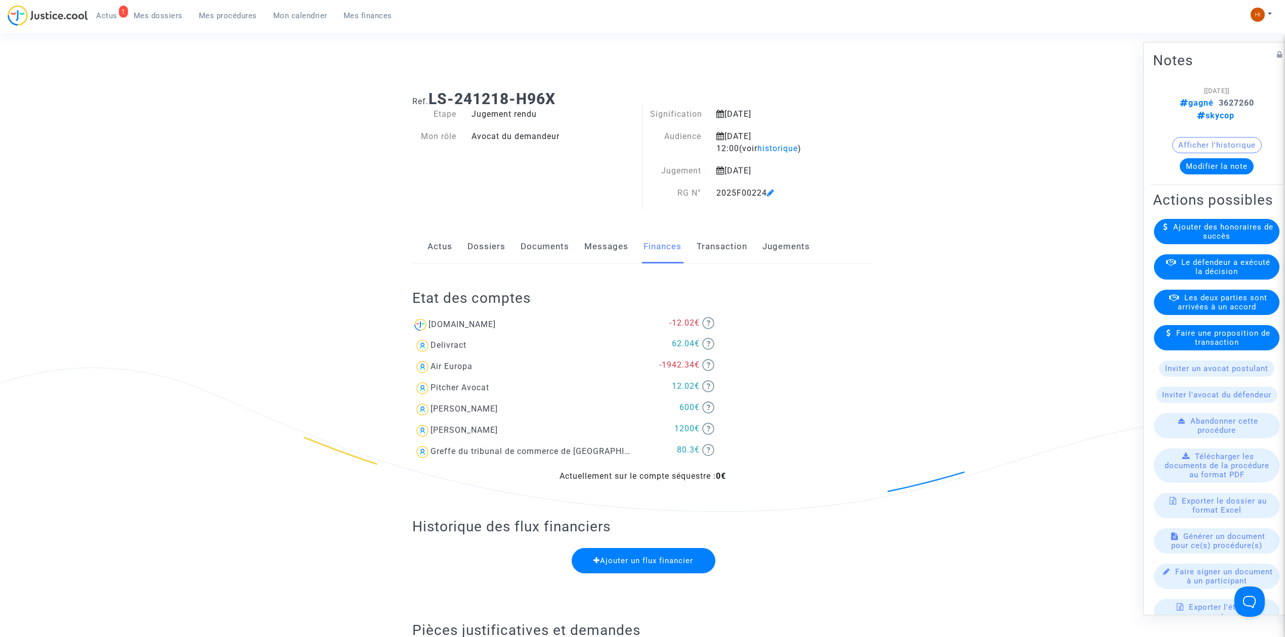
click at [478, 251] on link "Dossiers" at bounding box center [486, 246] width 38 height 33
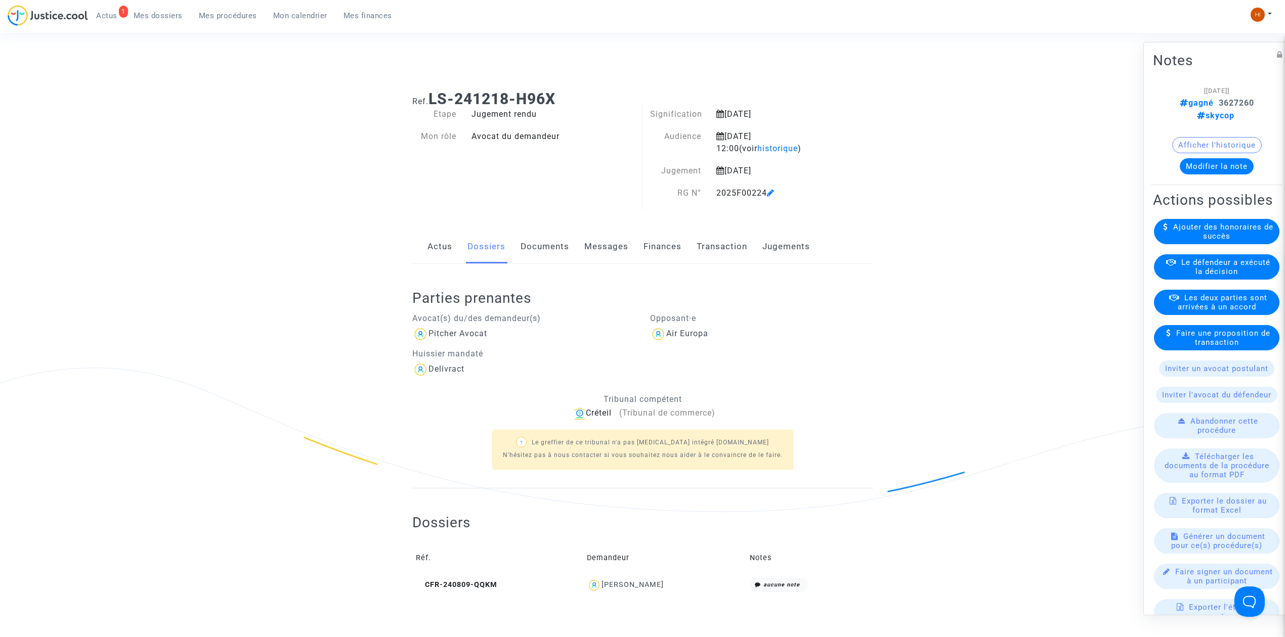
click at [441, 241] on link "Actus" at bounding box center [439, 246] width 25 height 33
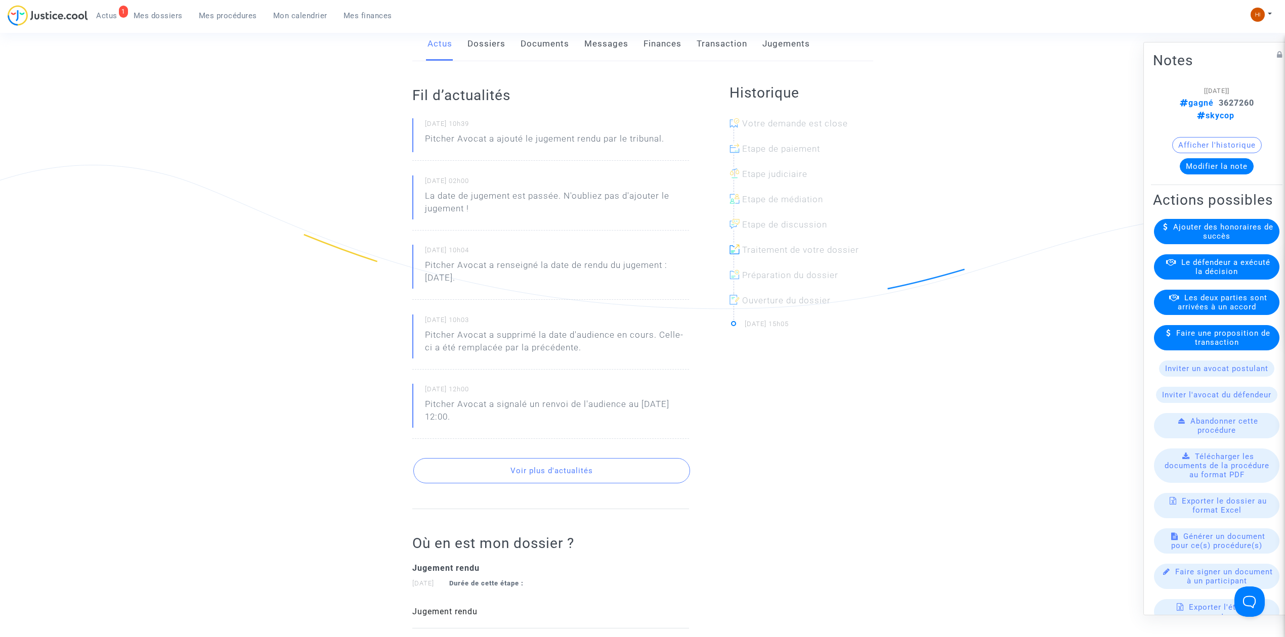
scroll to position [202, 0]
click at [288, 15] on span "Mon calendrier" at bounding box center [300, 15] width 54 height 9
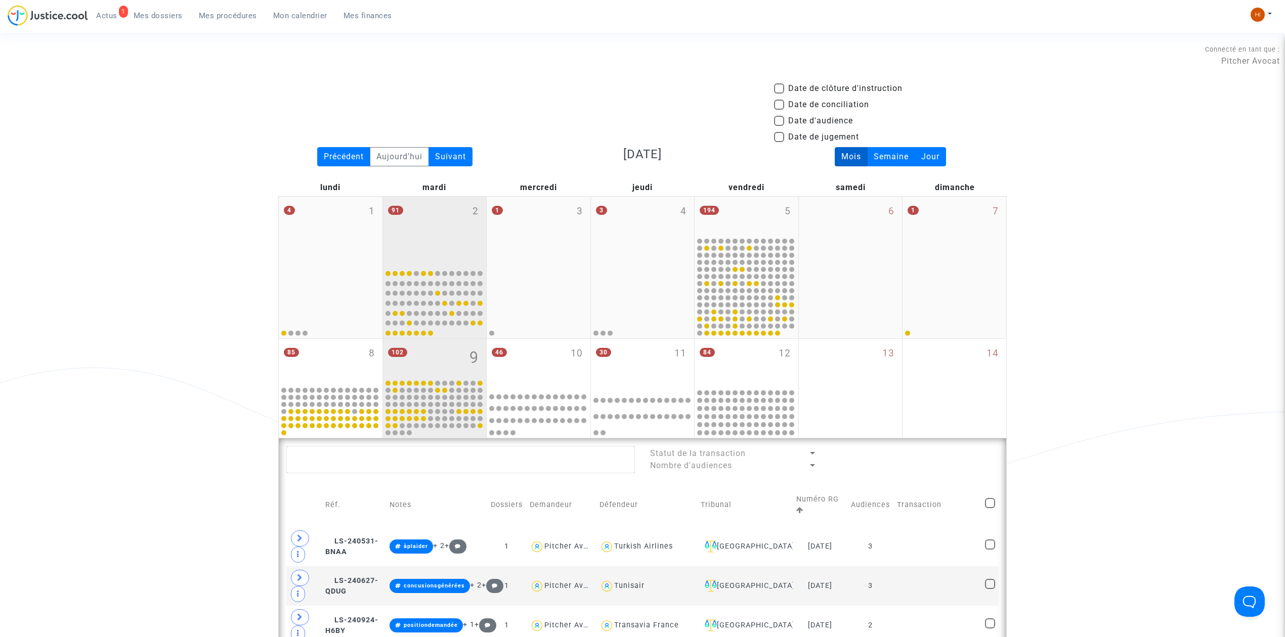
click at [438, 208] on div "91 2" at bounding box center [435, 231] width 104 height 69
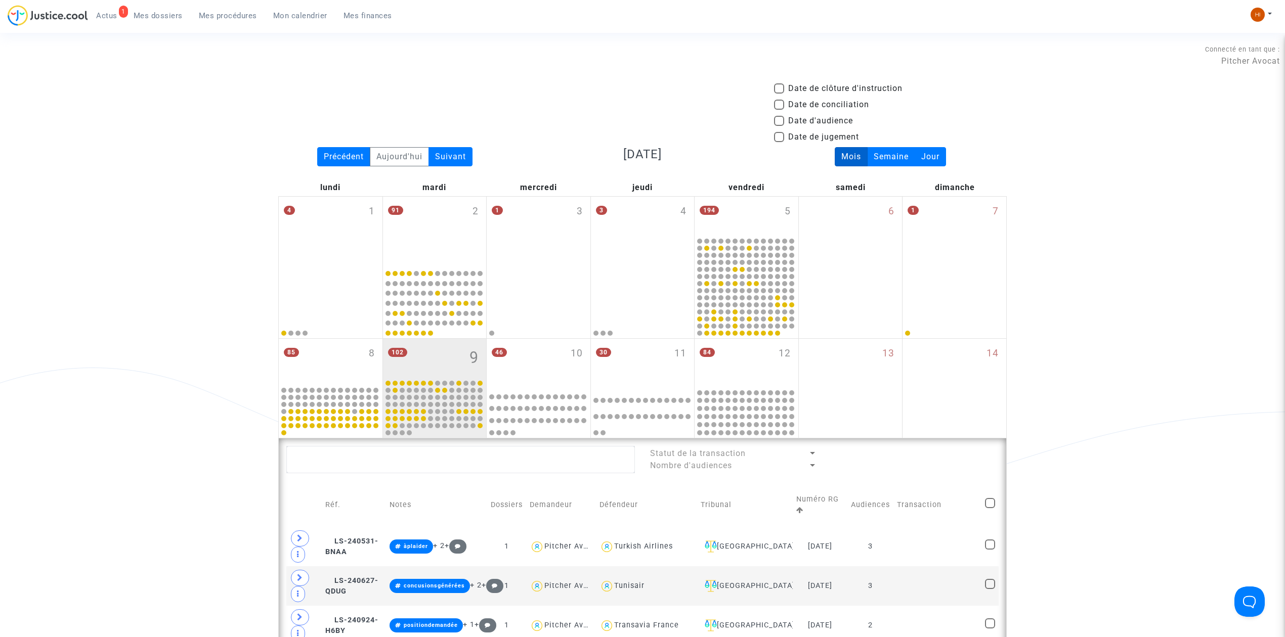
click at [818, 136] on span "Date de jugement" at bounding box center [823, 137] width 71 height 12
click at [779, 142] on input "Date de jugement" at bounding box center [778, 142] width 1 height 1
checkbox input "true"
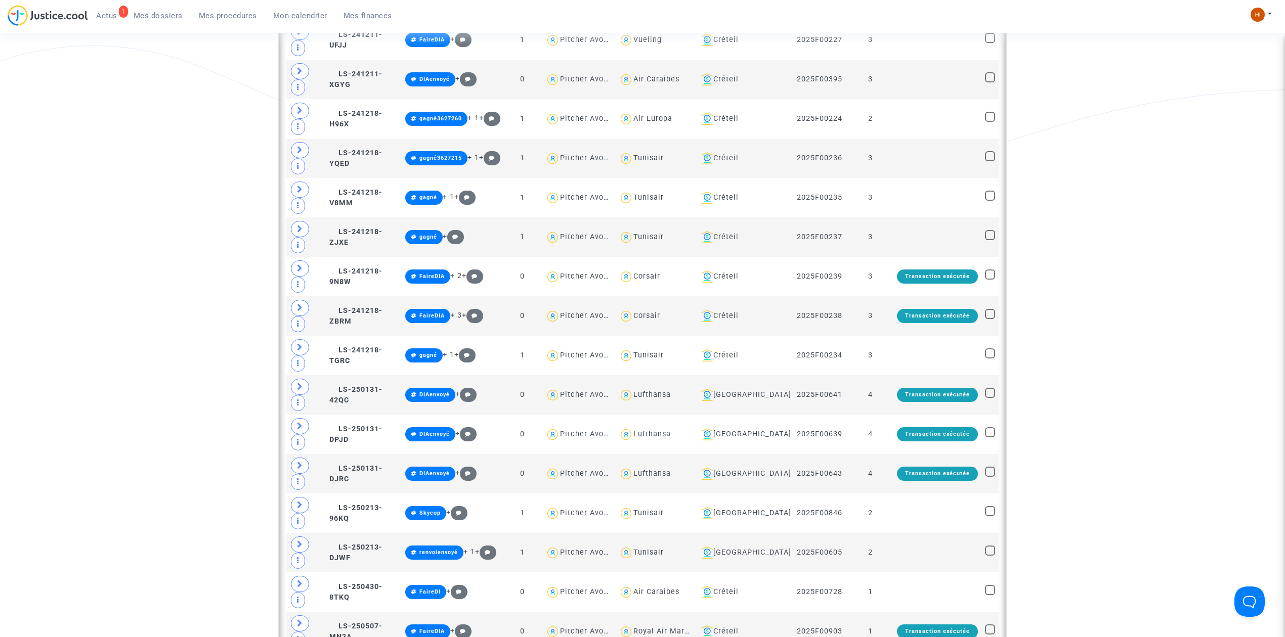
scroll to position [337, 0]
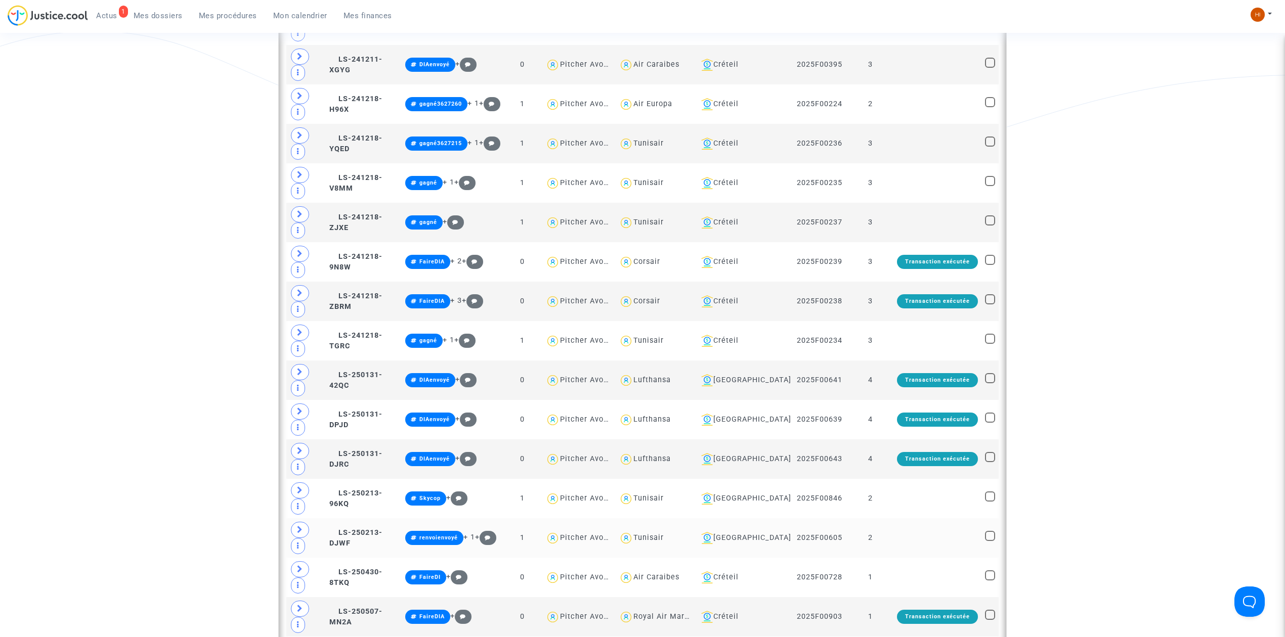
click at [664, 534] on div "Tunisair" at bounding box center [648, 538] width 30 height 9
type textarea "@Tunisair"
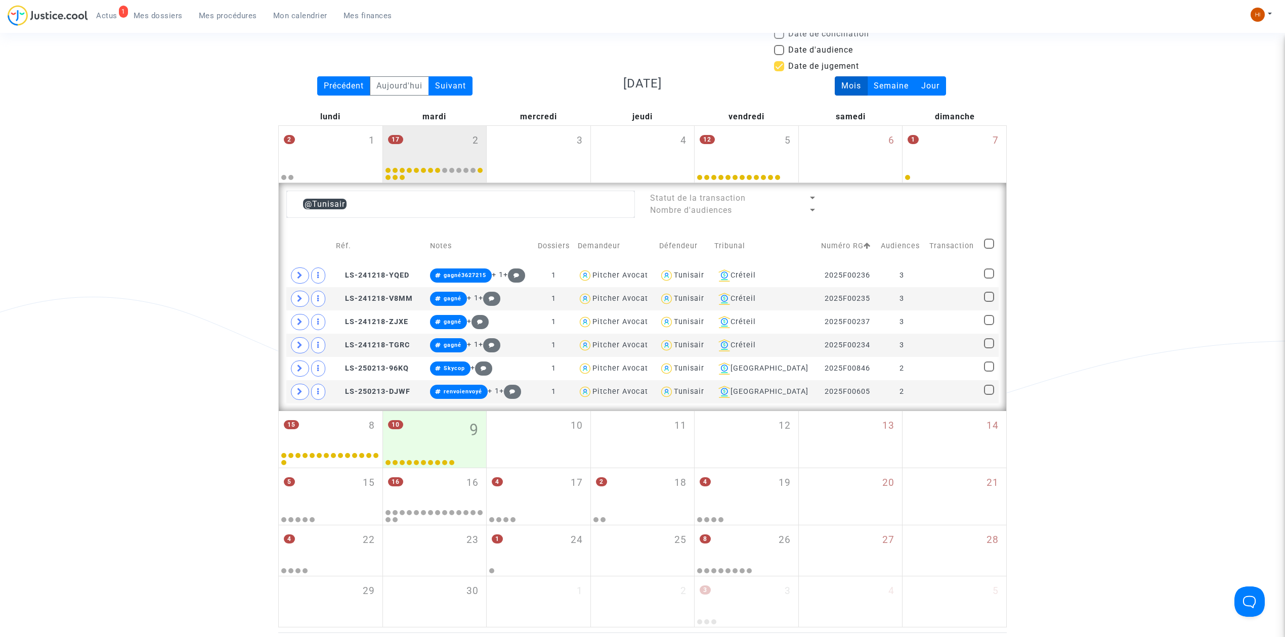
scroll to position [67, 0]
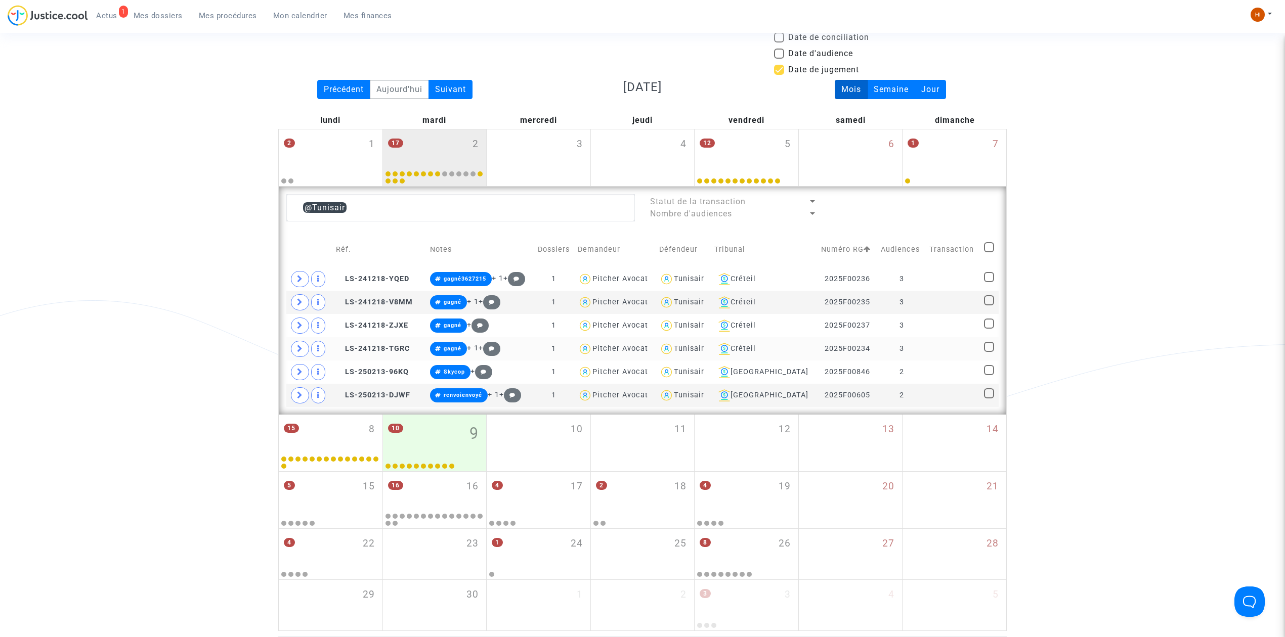
click at [990, 348] on span at bounding box center [989, 347] width 10 height 10
click at [989, 352] on input "checkbox" at bounding box center [988, 352] width 1 height 1
checkbox input "true"
click at [987, 323] on span at bounding box center [989, 324] width 10 height 10
click at [988, 329] on input "checkbox" at bounding box center [988, 329] width 1 height 1
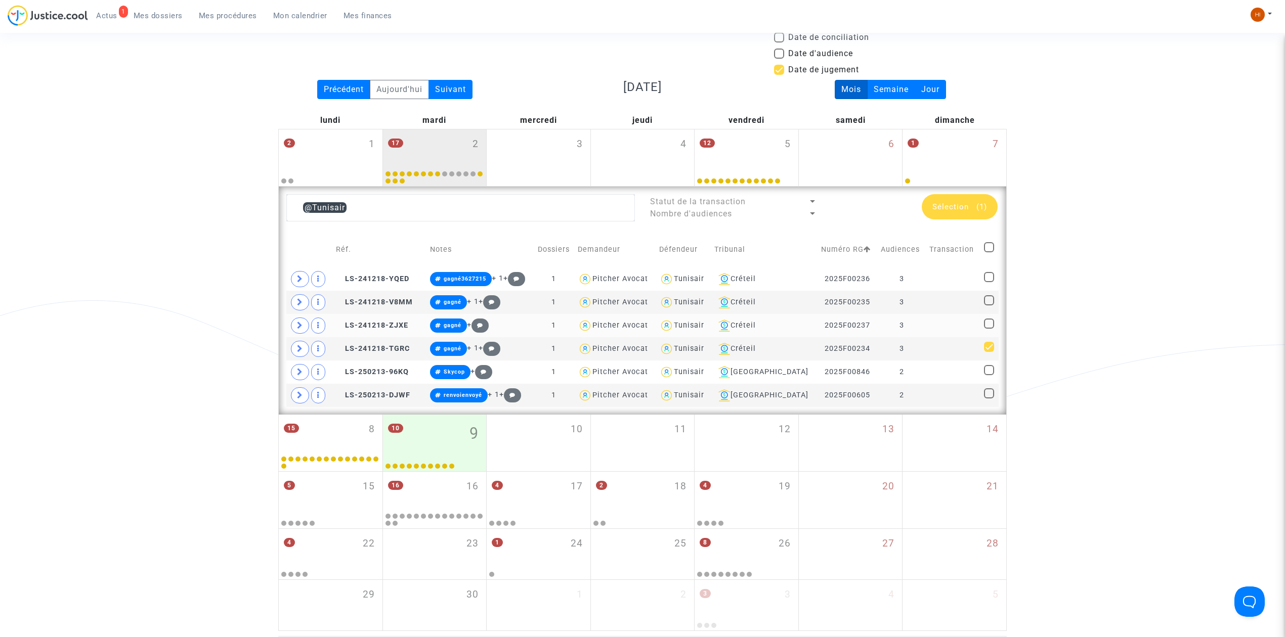
checkbox input "true"
click at [987, 294] on td at bounding box center [989, 302] width 18 height 23
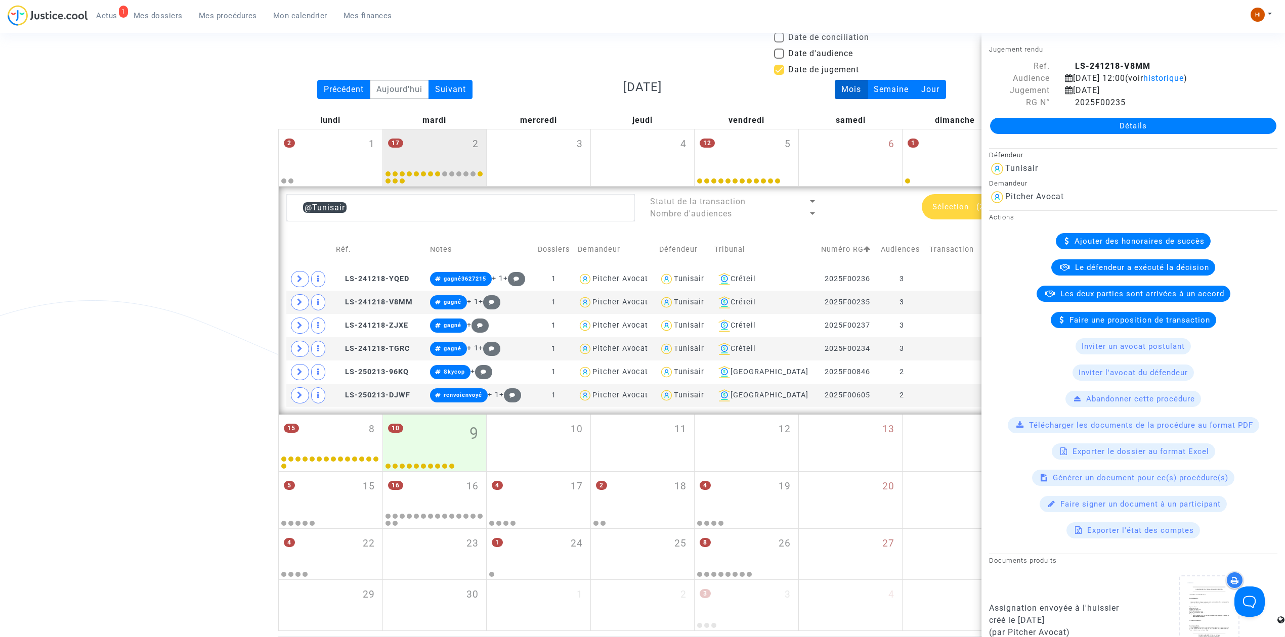
click at [228, 164] on div "Date de clôture d'instruction Date de conciliation Date d'audience Date de juge…" at bounding box center [642, 323] width 1285 height 616
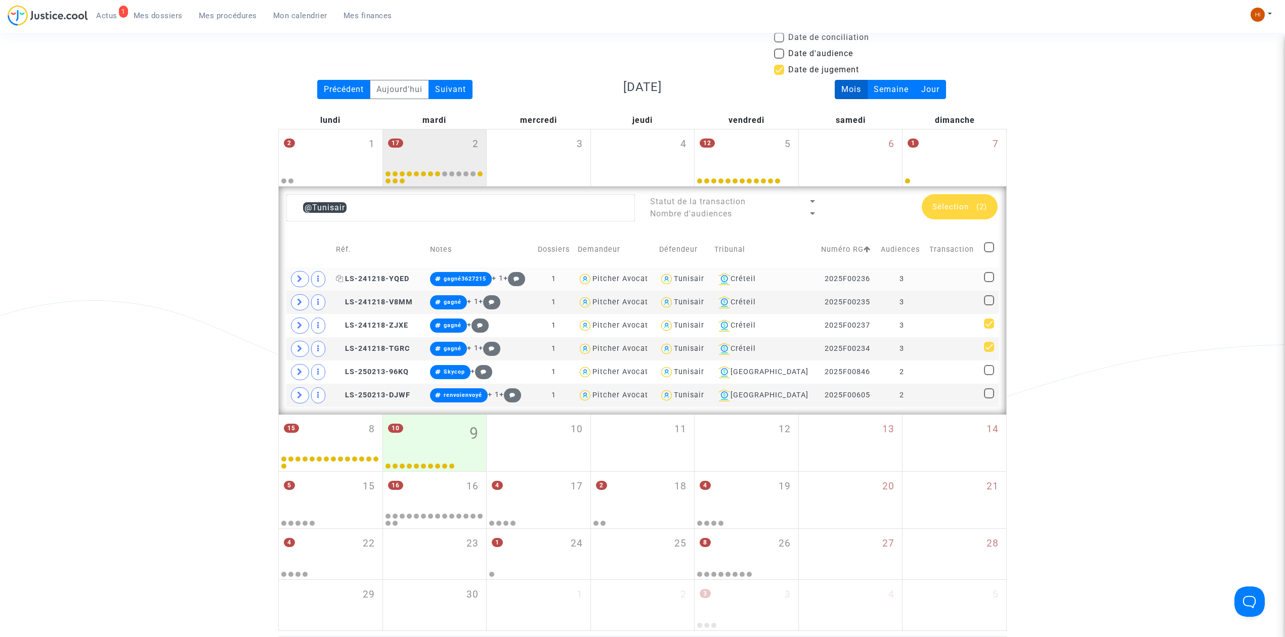
click at [343, 278] on icon at bounding box center [340, 278] width 8 height 7
click at [768, 276] on div "Créteil" at bounding box center [764, 279] width 100 height 12
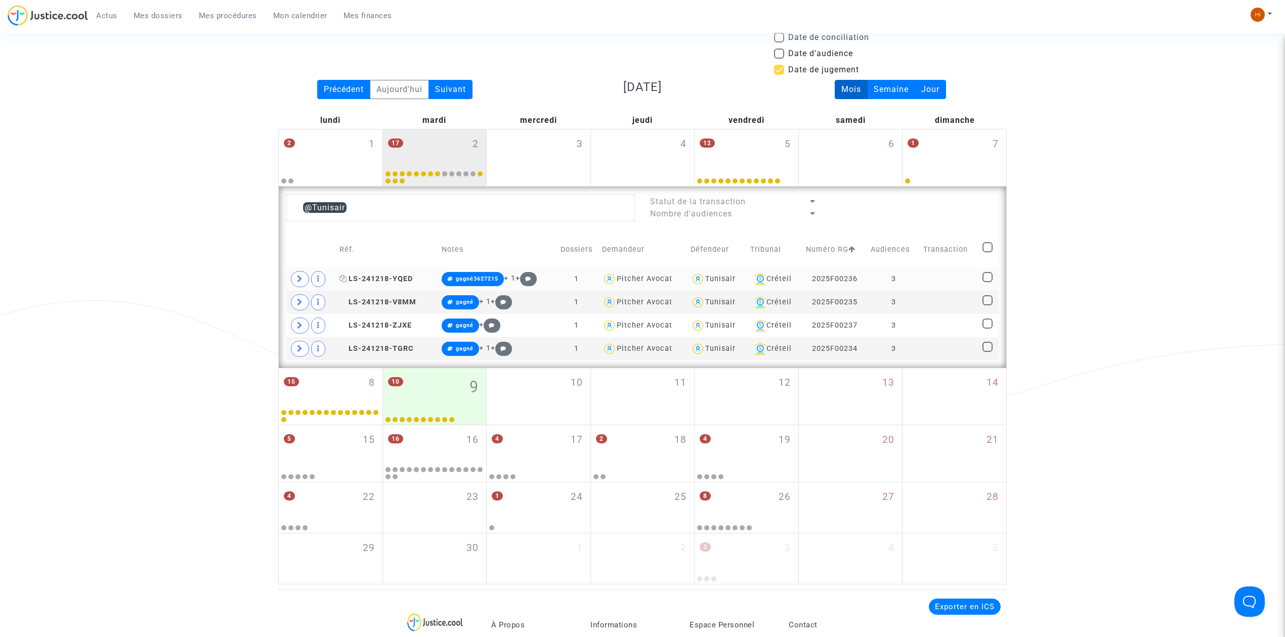
click at [344, 279] on icon at bounding box center [343, 278] width 8 height 7
drag, startPoint x: 341, startPoint y: 304, endPoint x: 205, endPoint y: 355, distance: 144.7
click at [341, 304] on icon at bounding box center [343, 301] width 8 height 7
drag, startPoint x: 345, startPoint y: 324, endPoint x: 336, endPoint y: 330, distance: 10.5
click at [345, 324] on icon at bounding box center [343, 325] width 8 height 7
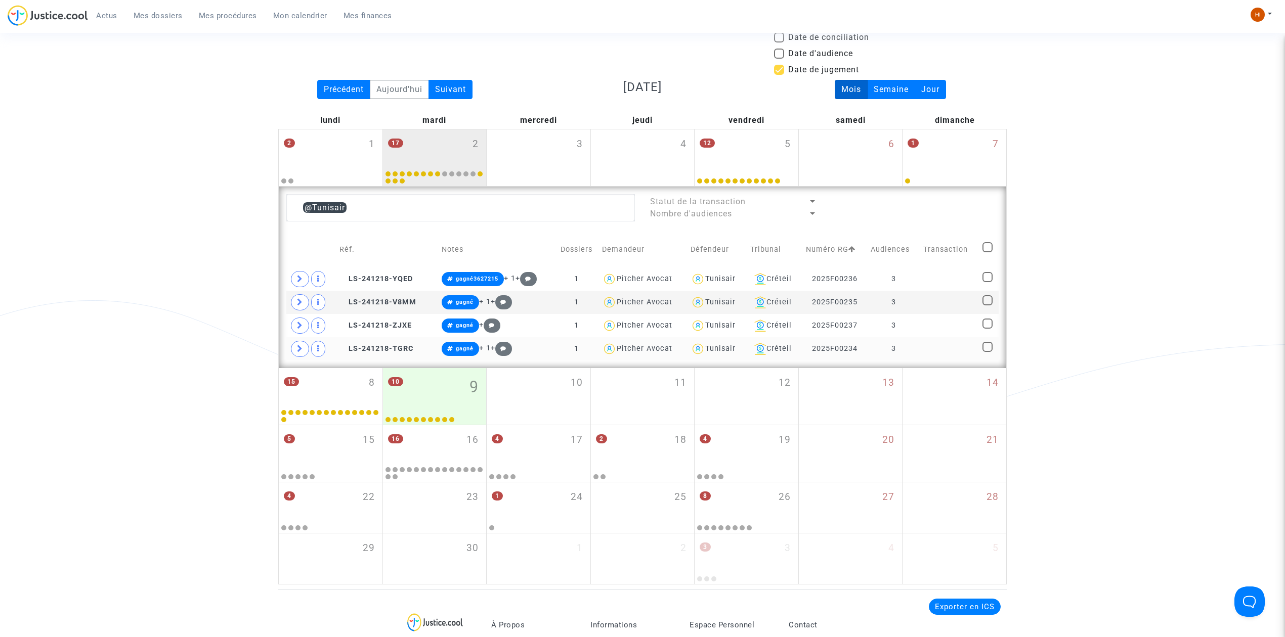
click at [345, 344] on td "LS-241218-TGRC" at bounding box center [387, 348] width 102 height 23
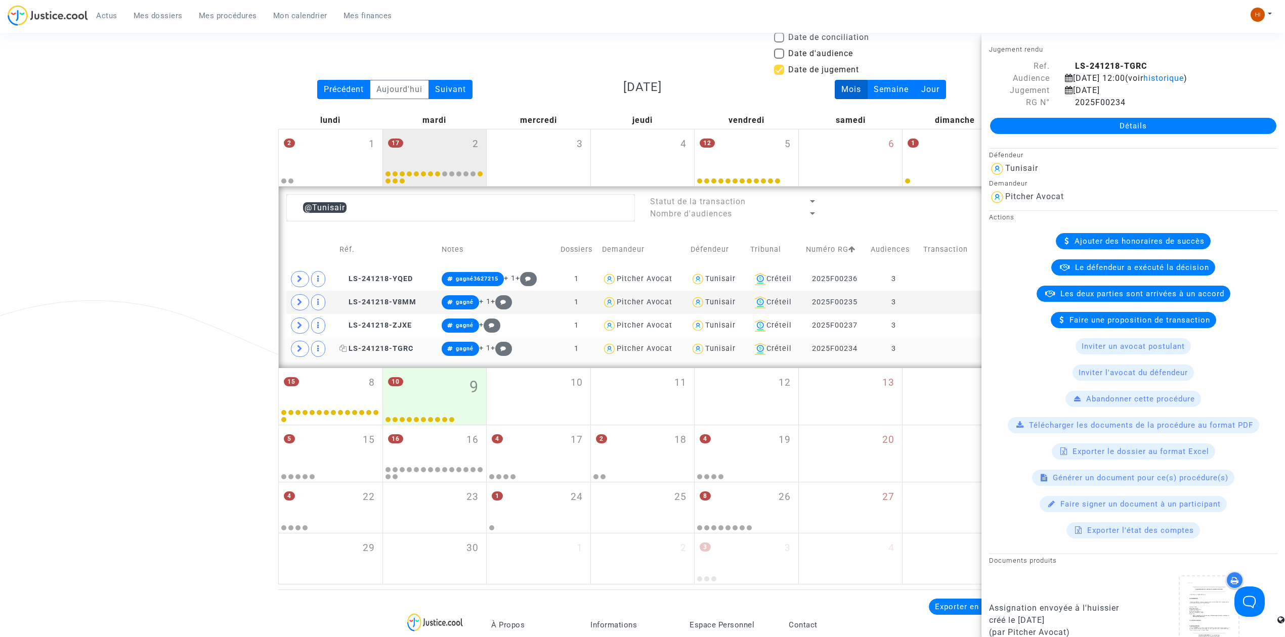
click at [342, 348] on icon at bounding box center [343, 348] width 8 height 7
drag, startPoint x: 207, startPoint y: 19, endPoint x: 268, endPoint y: 49, distance: 67.4
click at [209, 19] on span "Mes procédures" at bounding box center [228, 15] width 58 height 9
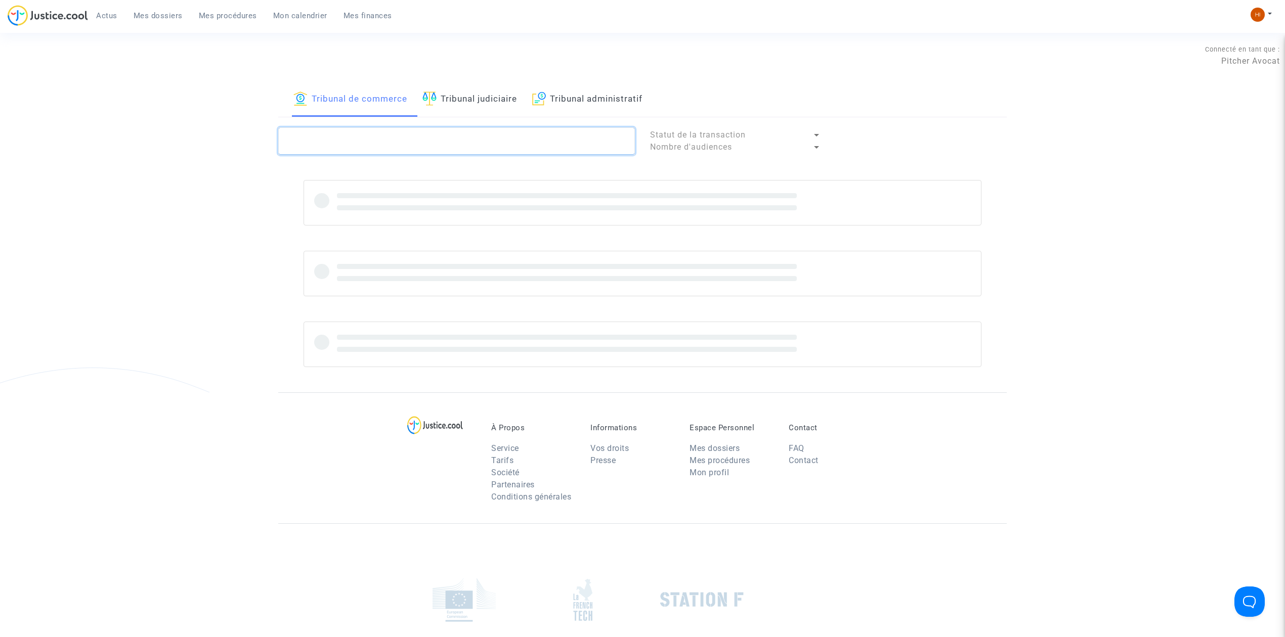
click at [350, 144] on textarea at bounding box center [456, 140] width 357 height 27
paste textarea "LS-241218-TGRC"
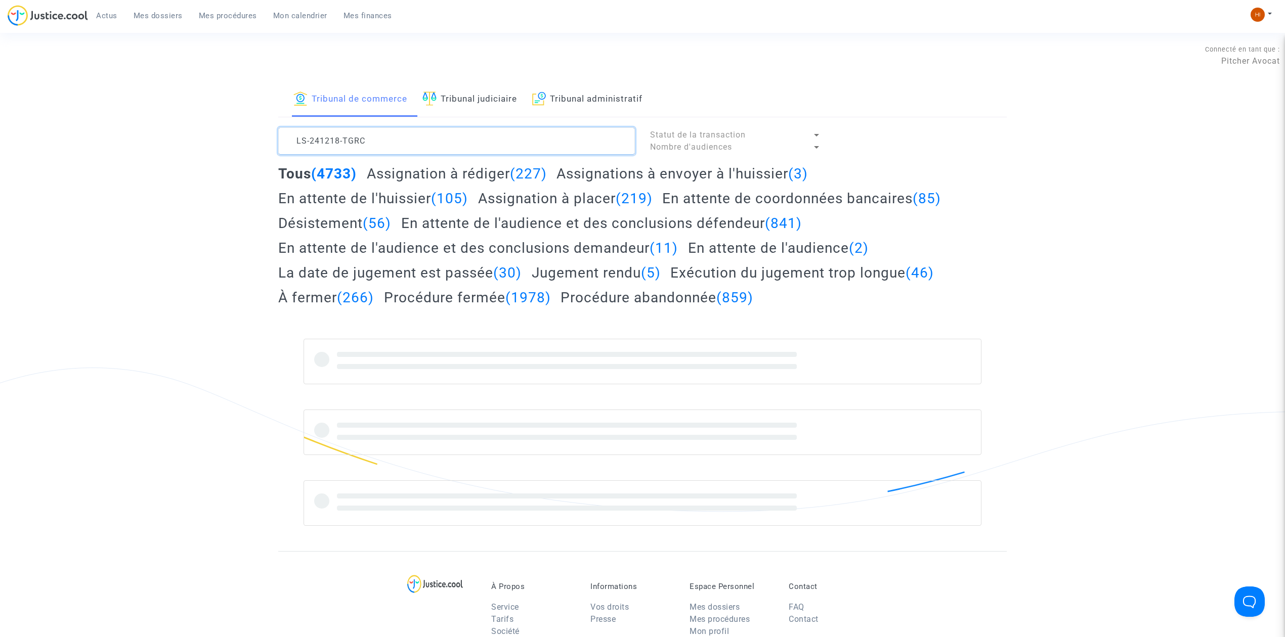
drag, startPoint x: 359, startPoint y: 129, endPoint x: 235, endPoint y: 145, distance: 125.3
click at [239, 145] on div "Tribunal de commerce Tribunal judiciaire Tribunal administratif LS-241218-TGRC …" at bounding box center [642, 316] width 1285 height 469
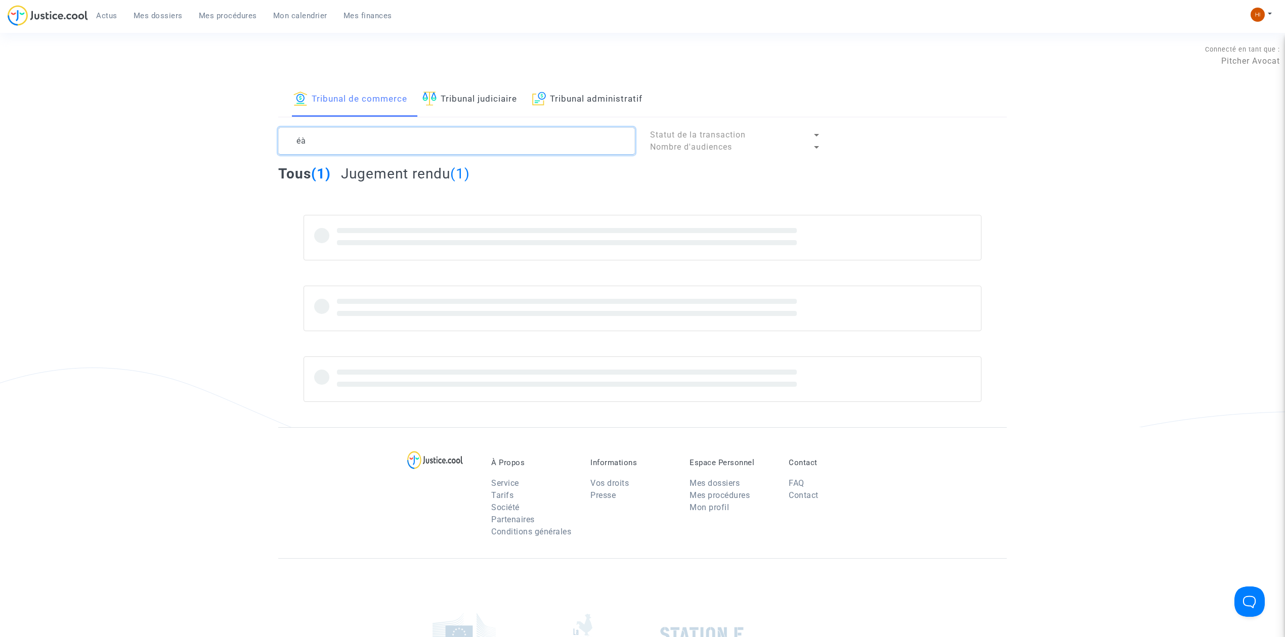
type textarea "é"
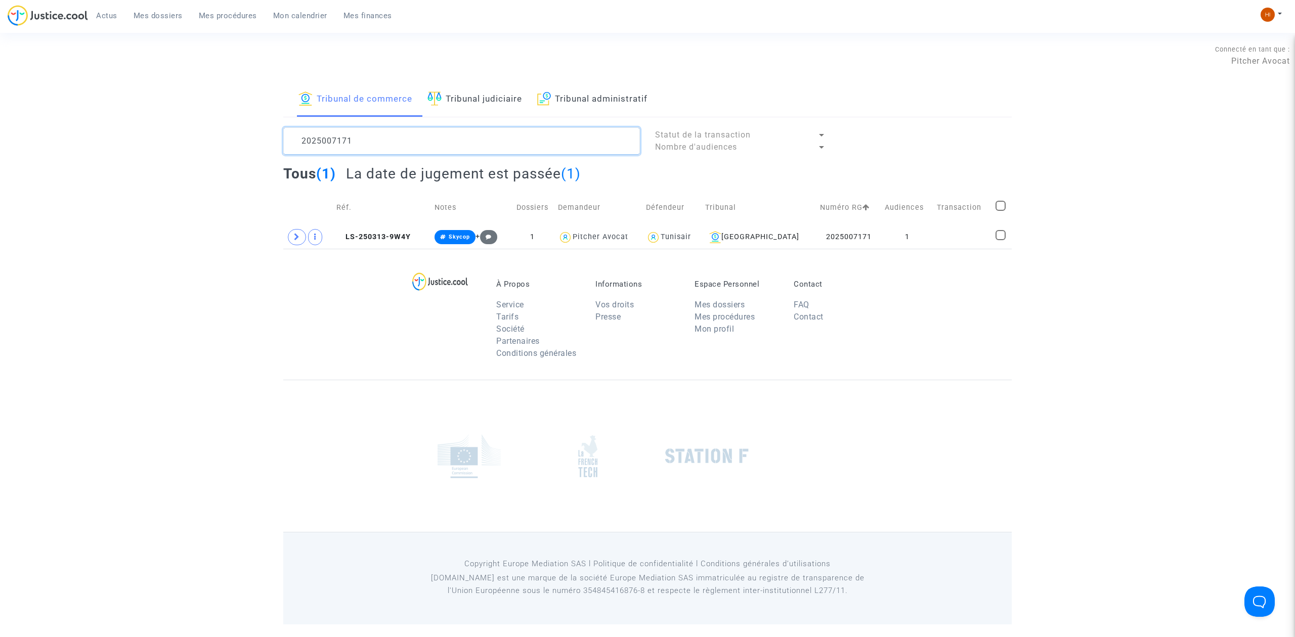
type textarea "2025007171"
click at [929, 242] on td "1" at bounding box center [907, 237] width 53 height 23
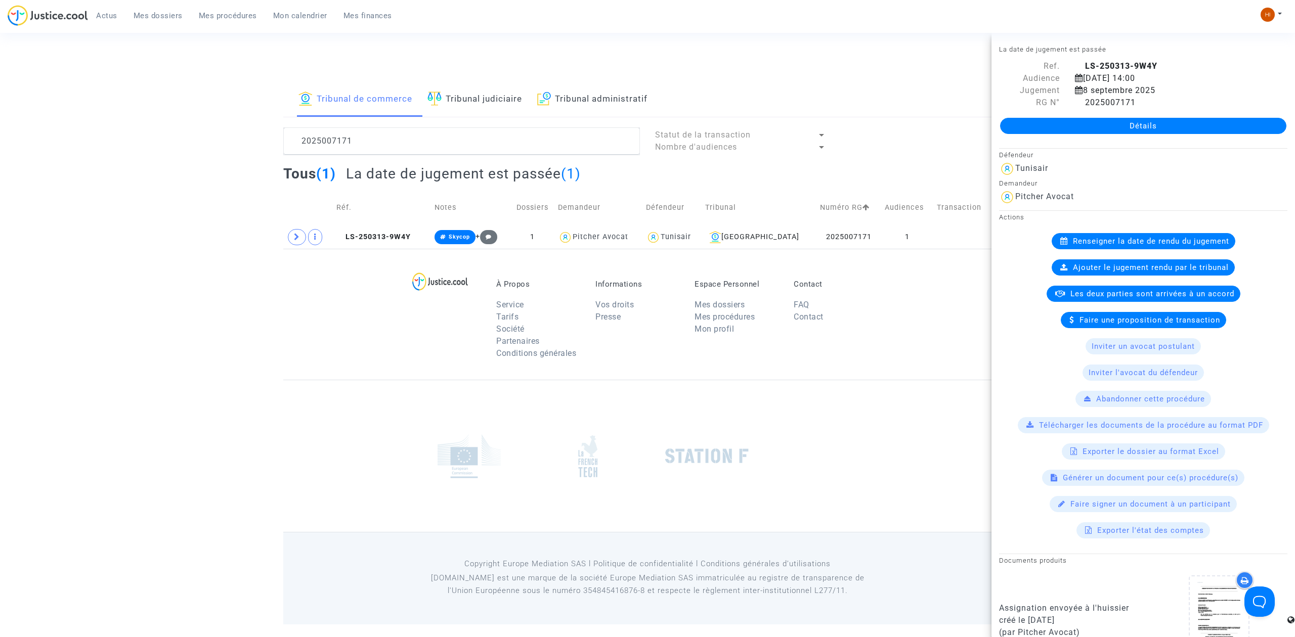
click at [1117, 126] on link "Détails" at bounding box center [1143, 126] width 286 height 16
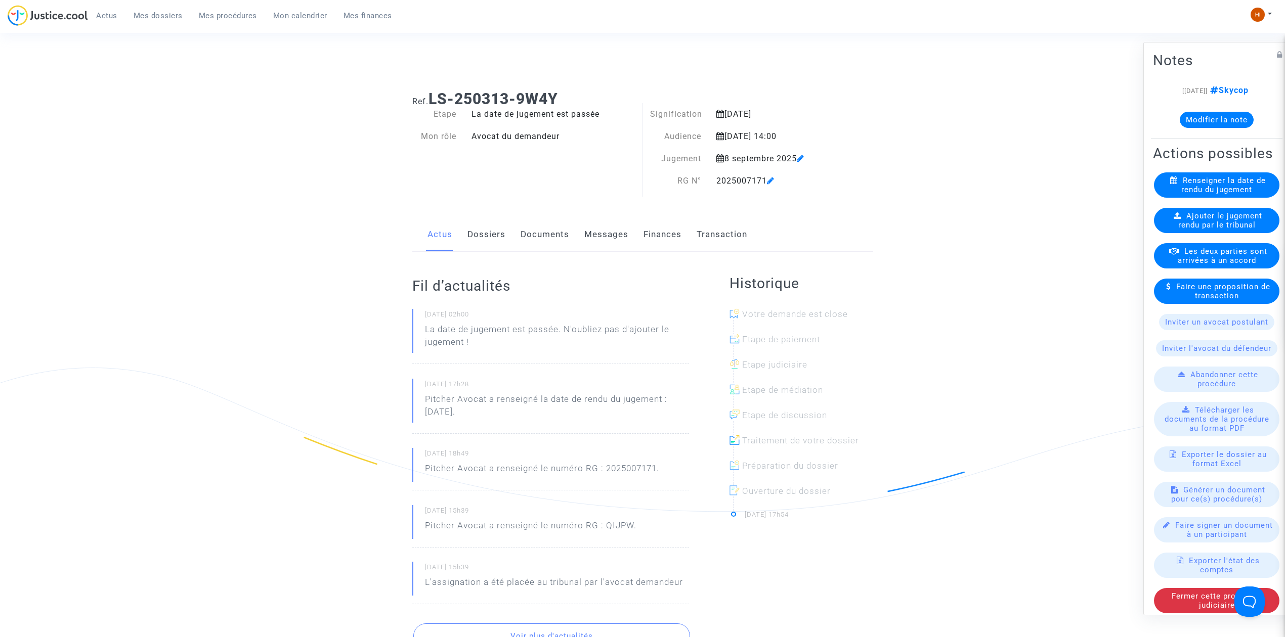
click at [1200, 233] on div "Ajouter le jugement rendu par le tribunal" at bounding box center [1216, 220] width 125 height 25
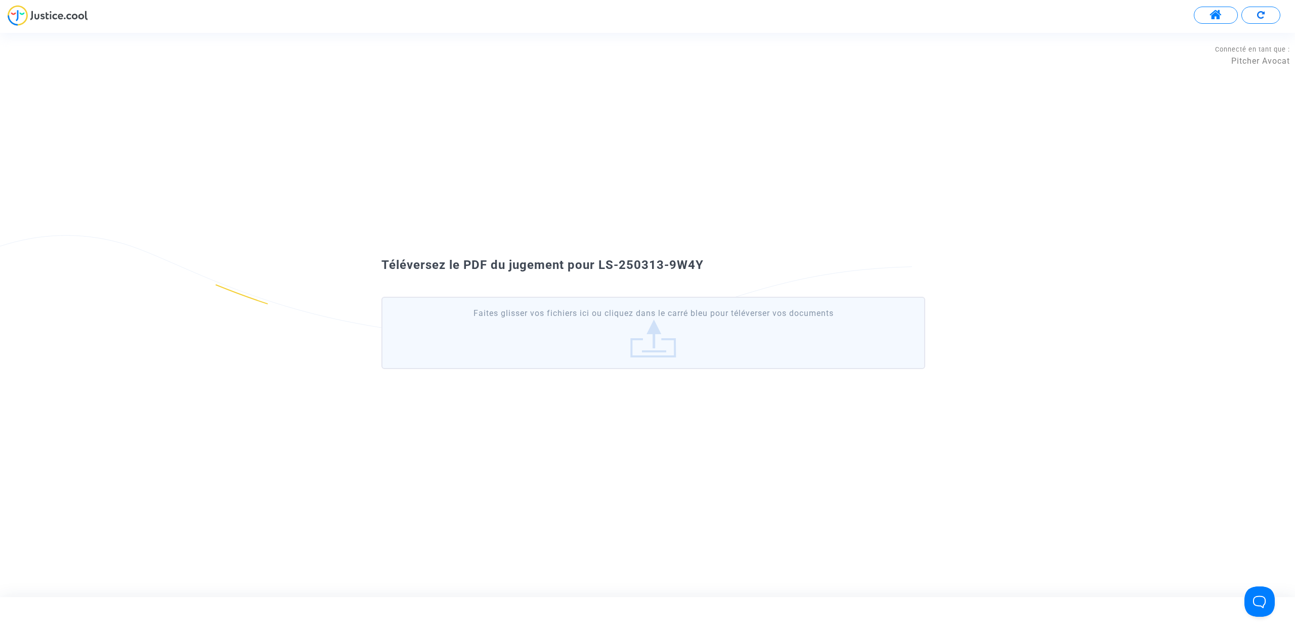
drag, startPoint x: 710, startPoint y: 269, endPoint x: 597, endPoint y: 259, distance: 113.2
click at [597, 259] on div "Téléversez le PDF du jugement pour LS-250313-9W4Y" at bounding box center [647, 265] width 583 height 17
copy span "LS-250313-9W4Y"
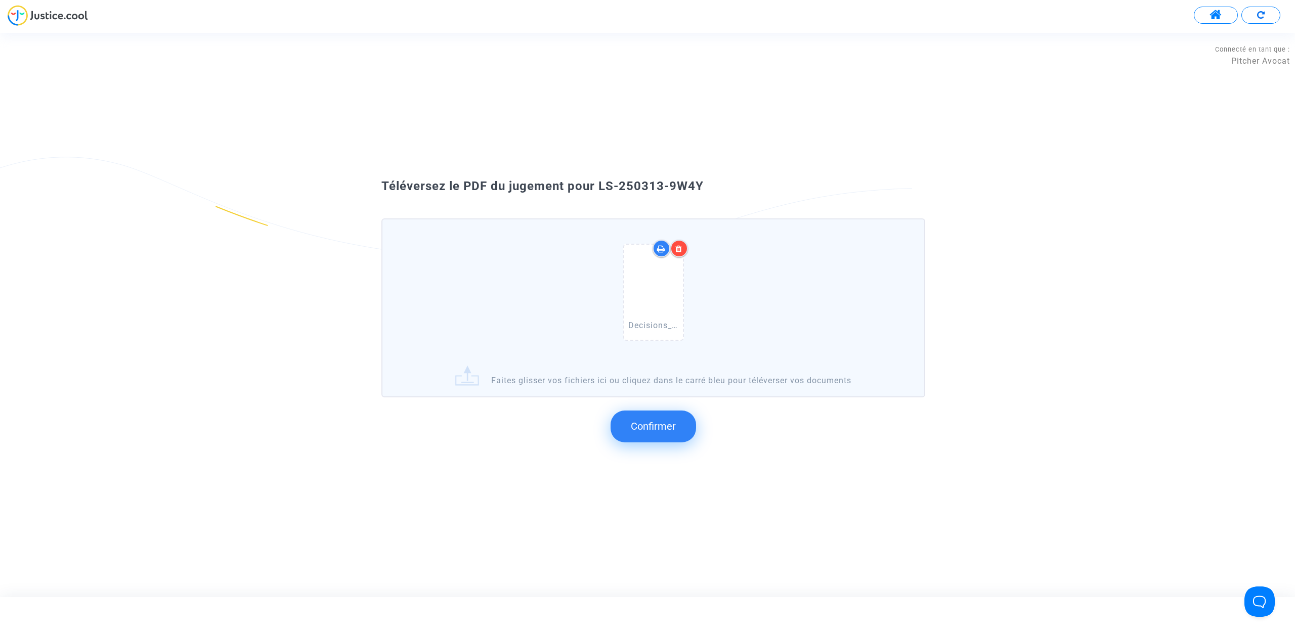
click at [660, 428] on span "Confirmer" at bounding box center [653, 426] width 45 height 12
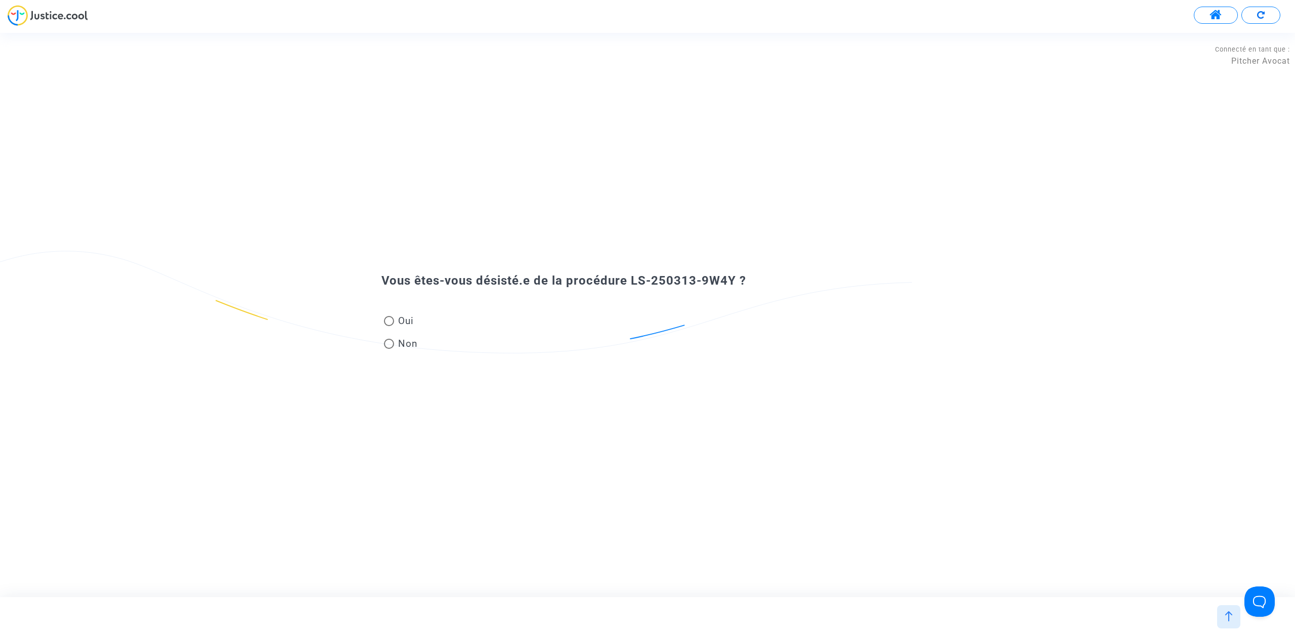
click at [409, 350] on span "Non" at bounding box center [406, 344] width 24 height 14
click at [389, 349] on input "Non" at bounding box center [388, 349] width 1 height 1
radio input "true"
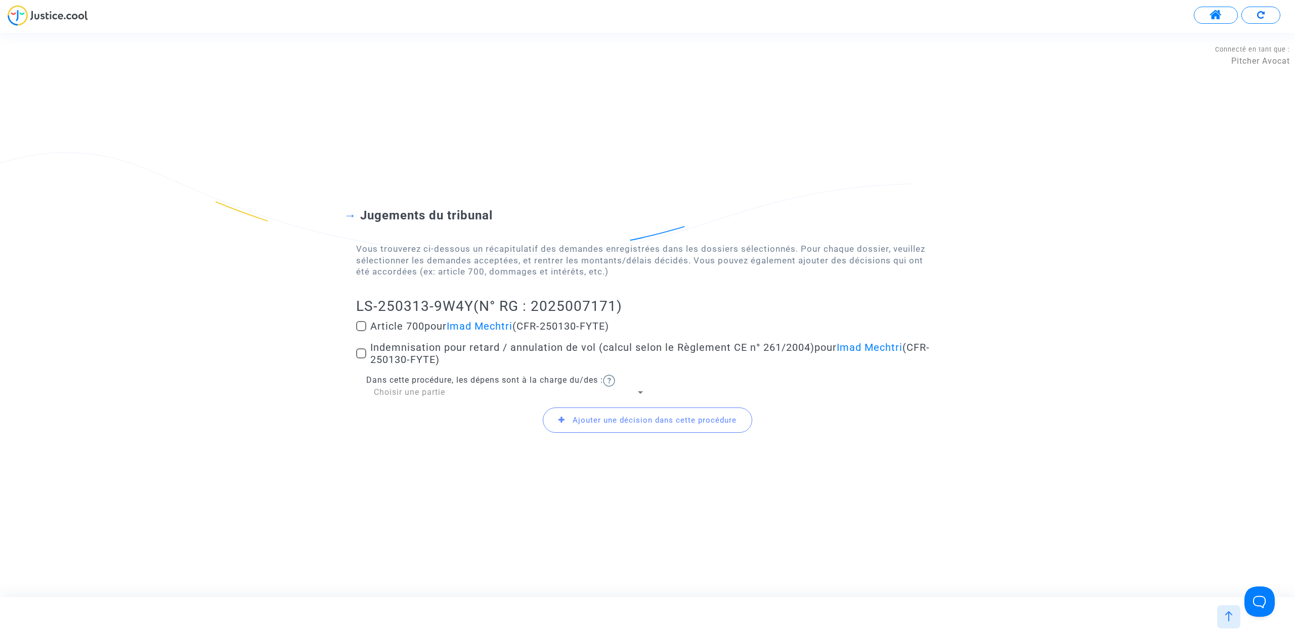
click at [361, 346] on label "Indemnisation pour retard / annulation de vol (calcul selon le Règlement CE n° …" at bounding box center [647, 353] width 583 height 24
click at [361, 359] on input "Indemnisation pour retard / annulation de vol (calcul selon le Règlement CE n° …" at bounding box center [361, 359] width 1 height 1
checkbox input "true"
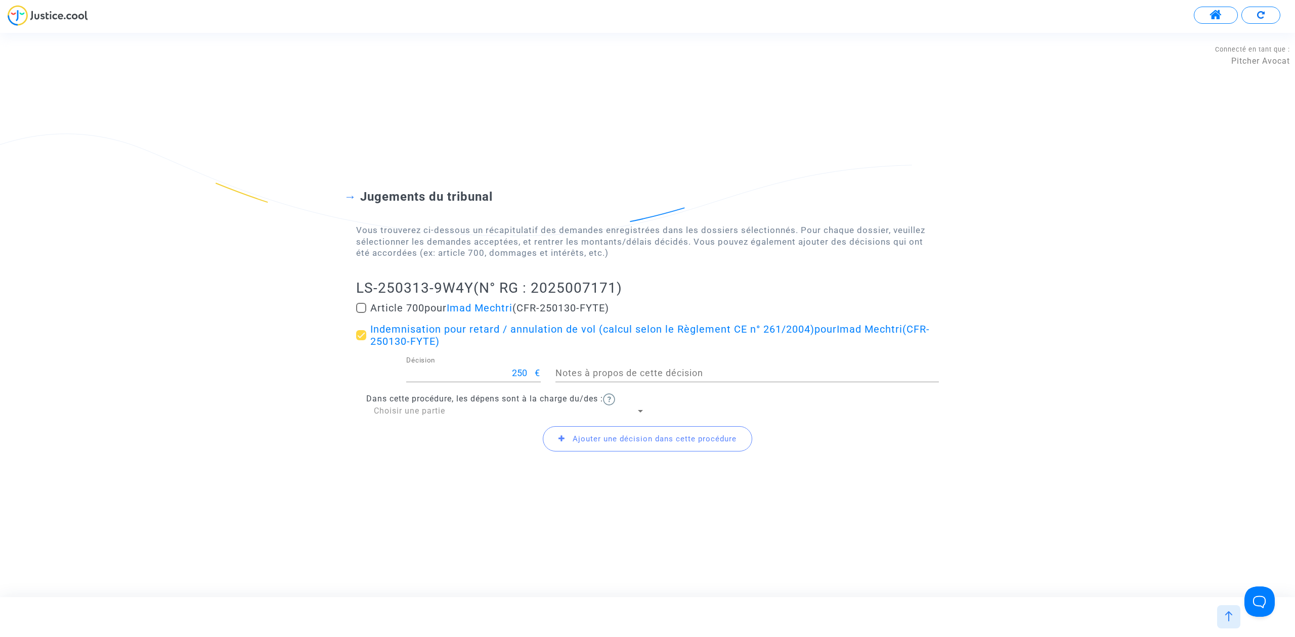
click at [356, 306] on span at bounding box center [361, 308] width 10 height 10
click at [361, 313] on input "Article 700 pour Imad Mechtri (CFR-250130-FYTE)" at bounding box center [361, 313] width 1 height 1
checkbox input "true"
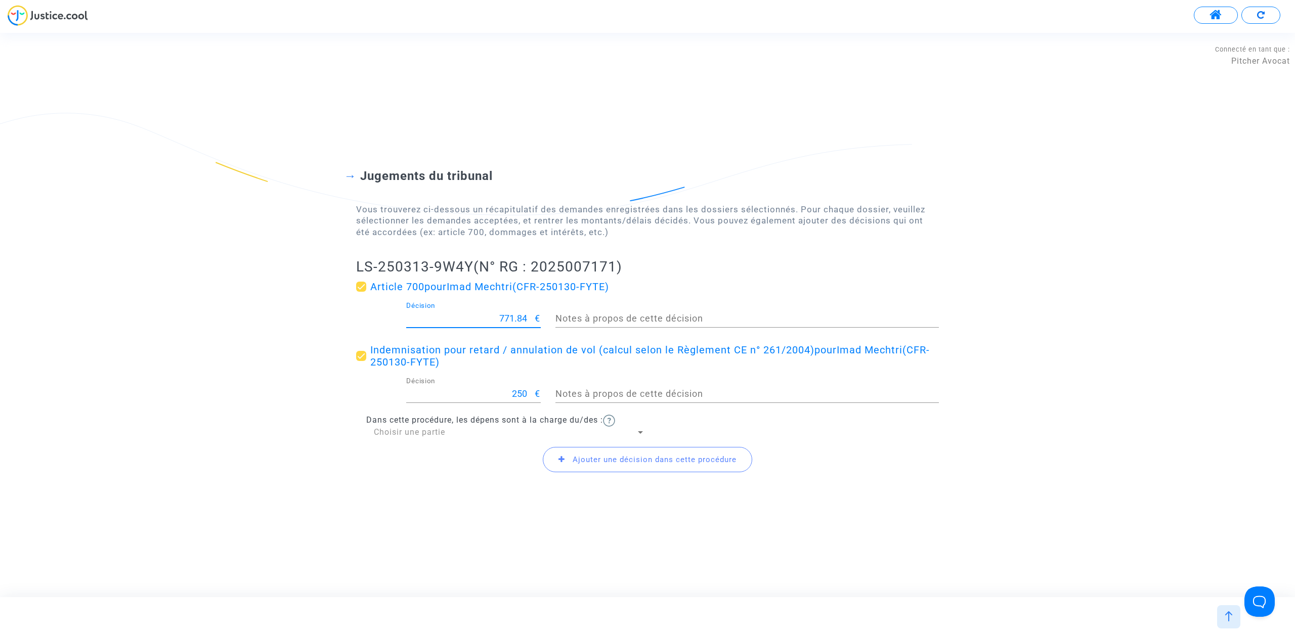
drag, startPoint x: 456, startPoint y: 318, endPoint x: 647, endPoint y: 343, distance: 193.3
click at [645, 343] on div "Article 700 pour Imad Mechtri (CFR-250130-FYTE) 771.84 Décision € Notes à propo…" at bounding box center [647, 359] width 583 height 157
type input "400"
click at [511, 425] on div "Dans cette procédure, les dépens sont à la charge du/des : Choisir une partie" at bounding box center [647, 426] width 583 height 23
click at [501, 433] on div "Choisir une partie" at bounding box center [505, 432] width 262 height 11
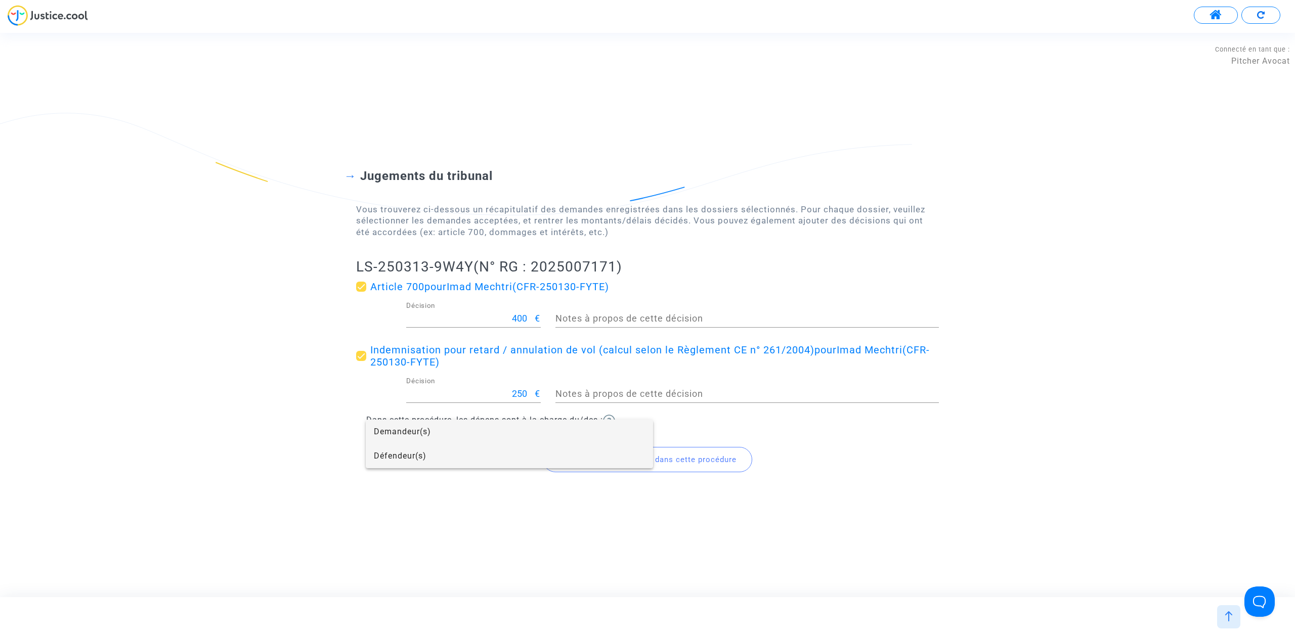
click at [442, 455] on span "Défendeur(s)" at bounding box center [509, 456] width 271 height 24
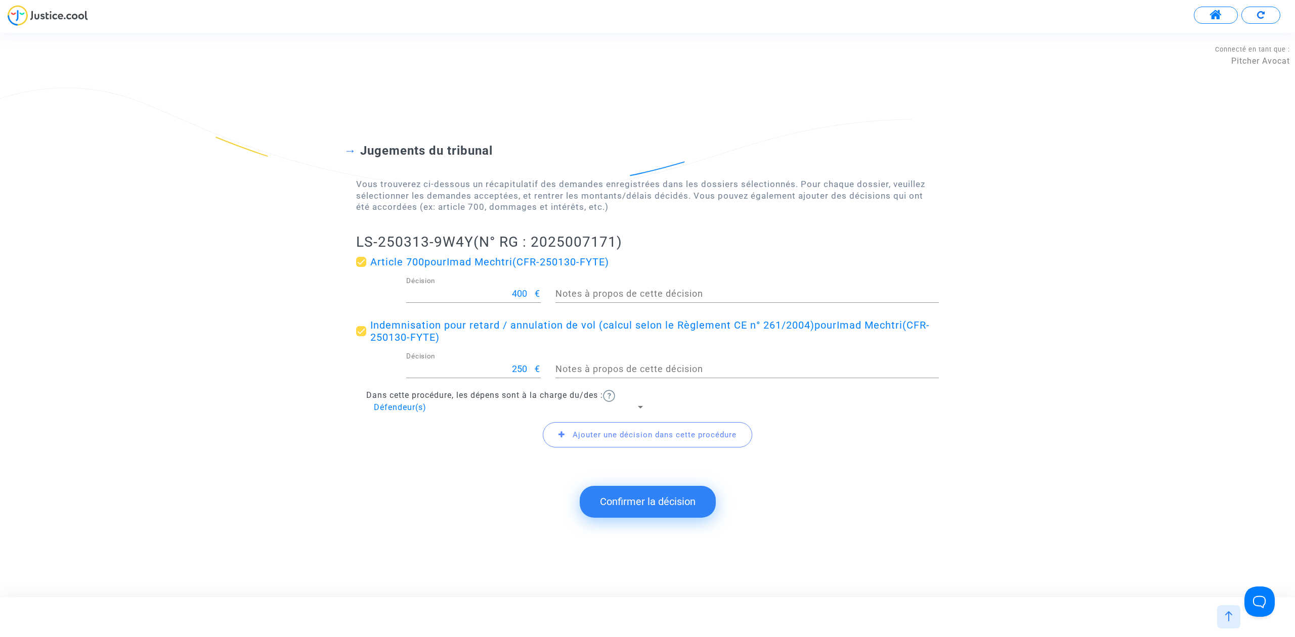
drag, startPoint x: 357, startPoint y: 247, endPoint x: 472, endPoint y: 237, distance: 116.3
click at [472, 237] on h2 "LS-250313-9W4Y (N° RG : 2025007171)" at bounding box center [647, 242] width 583 height 18
copy h2 "LS-250313-9W4Y"
click at [660, 505] on button "Confirmer la décision" at bounding box center [648, 501] width 136 height 31
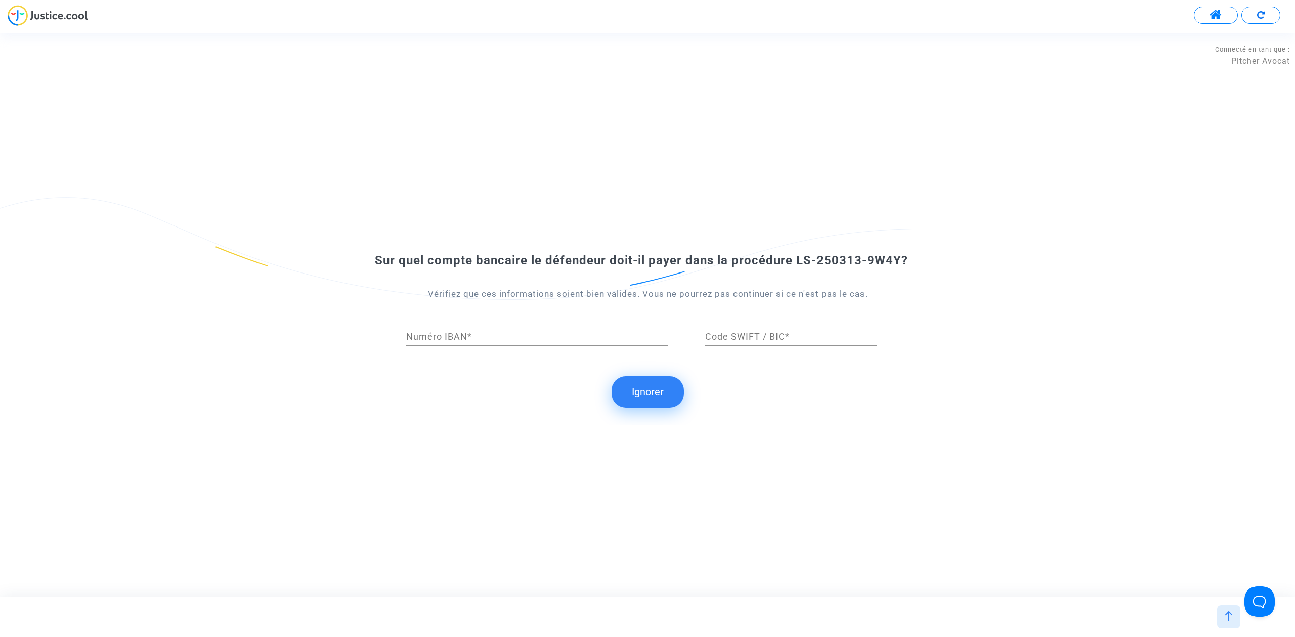
drag, startPoint x: 652, startPoint y: 389, endPoint x: 610, endPoint y: 375, distance: 44.9
click at [652, 389] on button "Ignorer" at bounding box center [647, 391] width 72 height 31
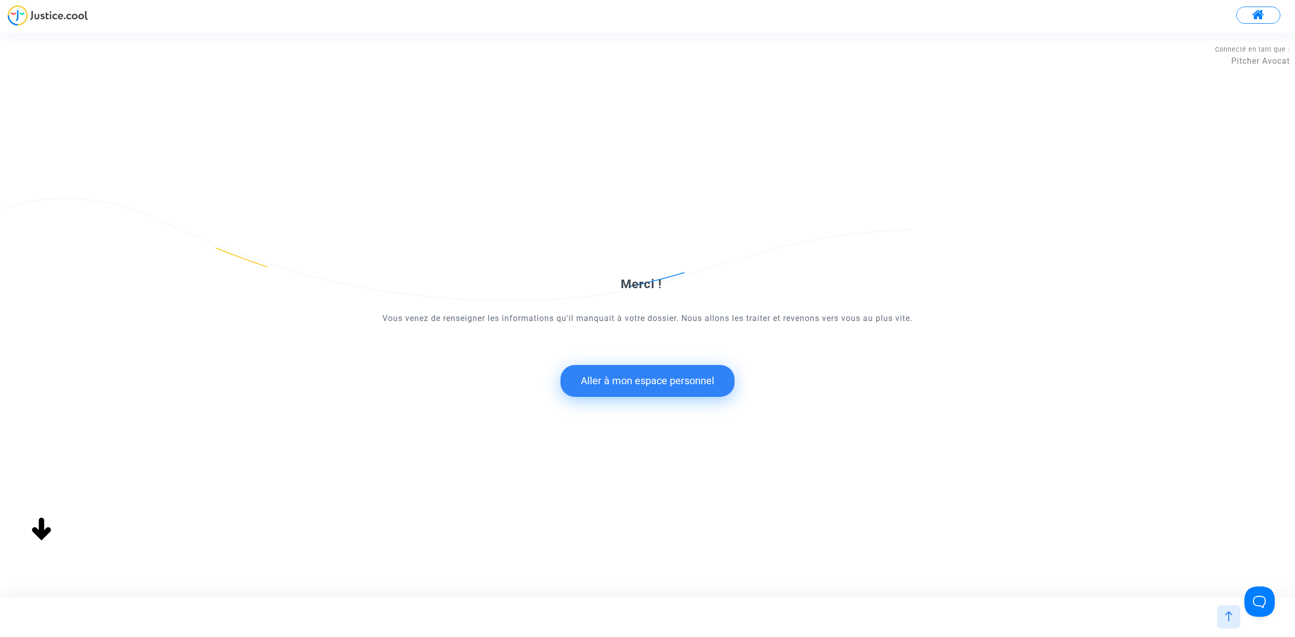
click at [613, 383] on button "Aller à mon espace personnel" at bounding box center [647, 380] width 174 height 31
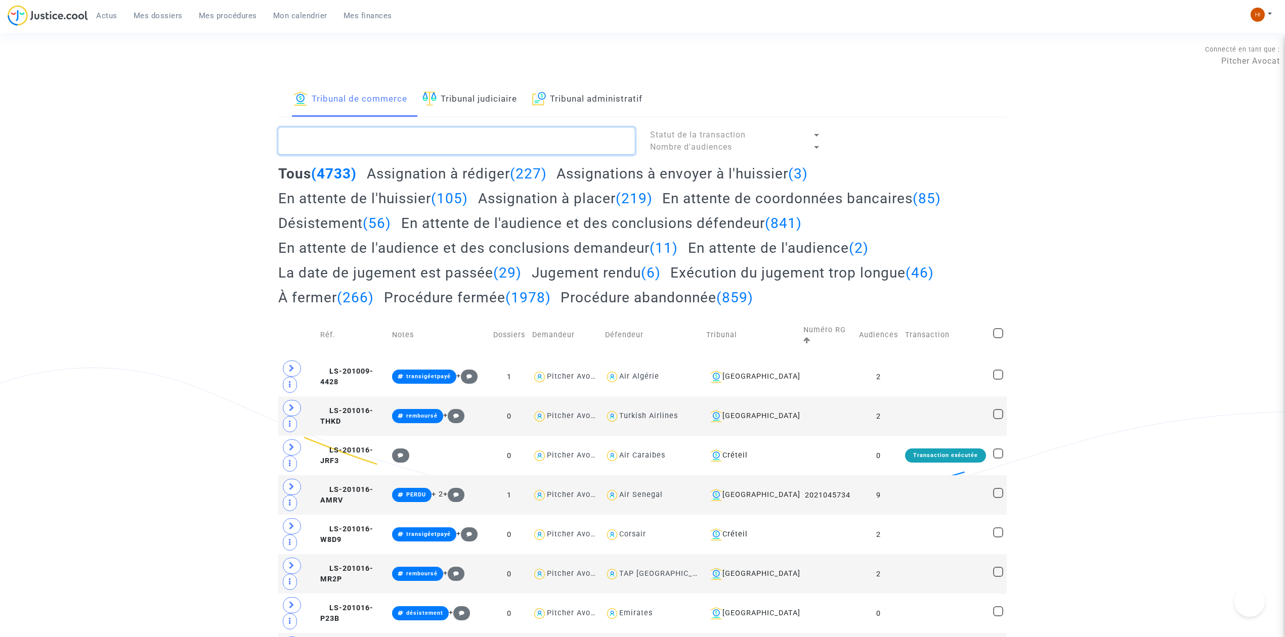
click at [458, 142] on textarea at bounding box center [456, 140] width 357 height 27
paste textarea "LS-250313-9W4Y"
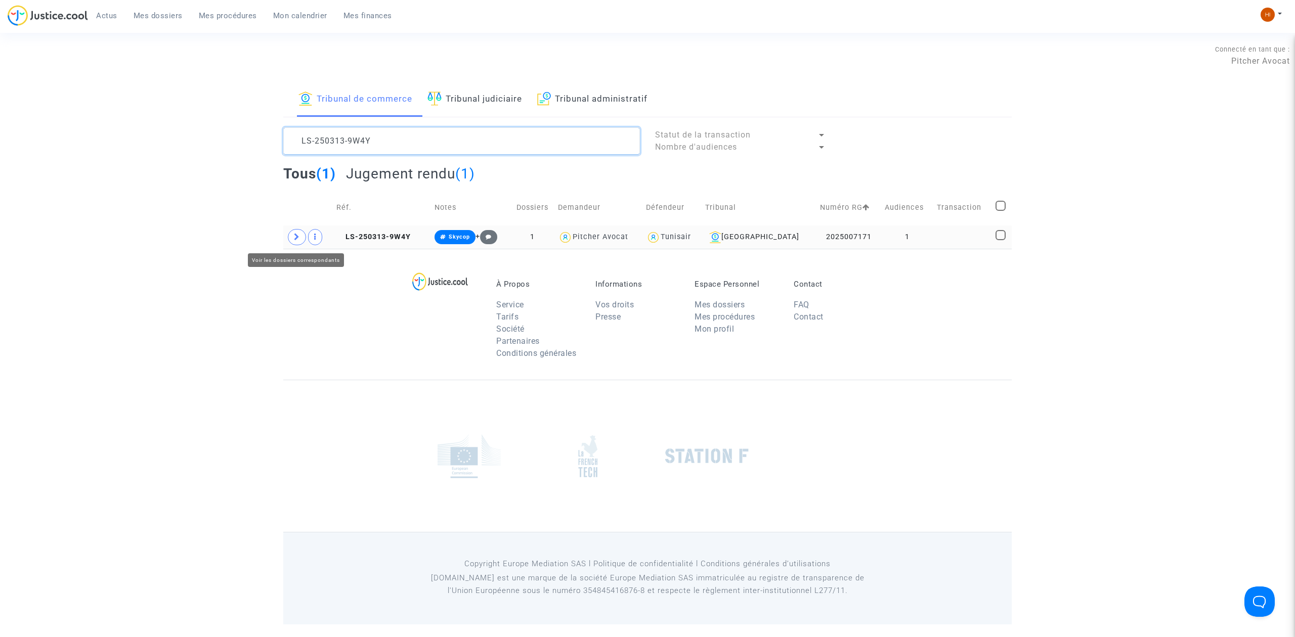
type textarea "LS-250313-9W4Y"
click at [300, 235] on span at bounding box center [297, 237] width 18 height 16
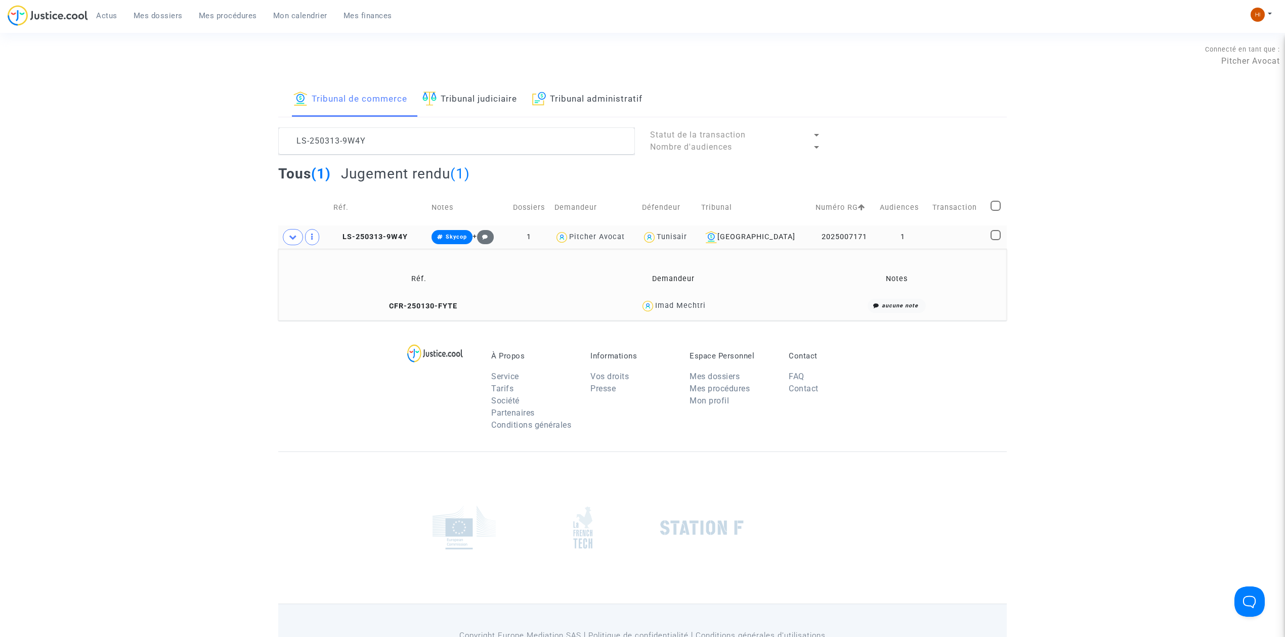
click at [381, 302] on span "CFR-250130-FYTE" at bounding box center [418, 306] width 77 height 9
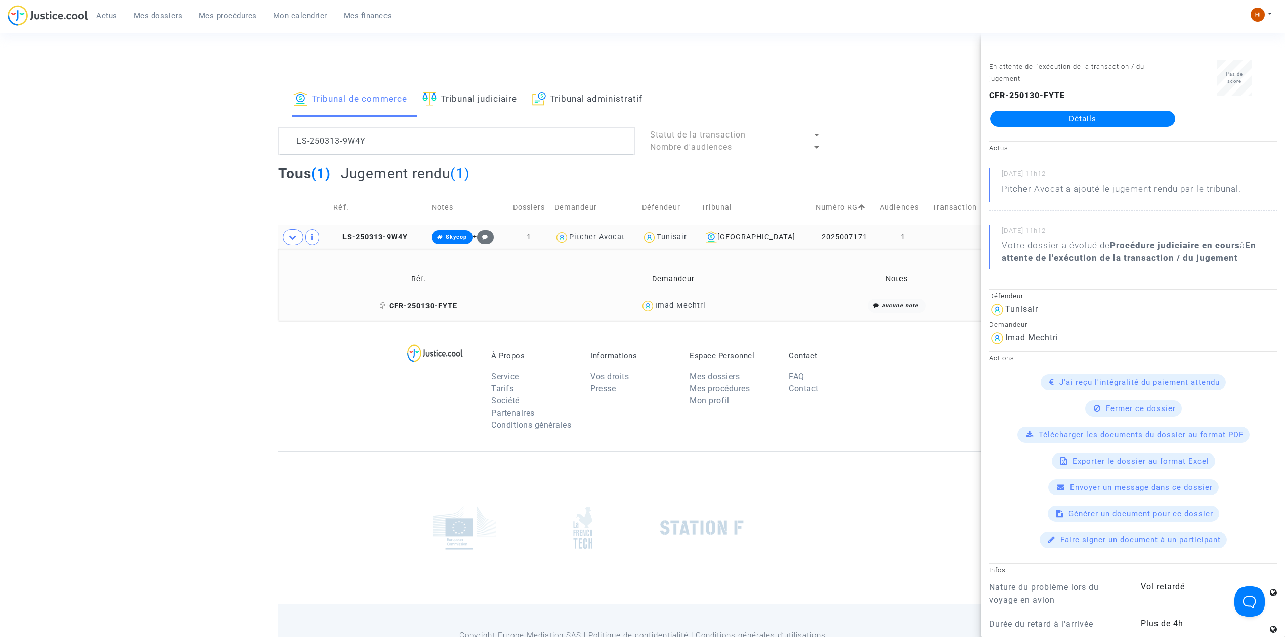
click at [385, 307] on icon at bounding box center [384, 305] width 8 height 7
drag, startPoint x: 702, startPoint y: 309, endPoint x: 655, endPoint y: 311, distance: 47.1
click at [655, 310] on div "Imad Mechtri" at bounding box center [680, 305] width 51 height 9
drag, startPoint x: 724, startPoint y: 304, endPoint x: 658, endPoint y: 312, distance: 66.2
click at [658, 312] on div "Imad Mechtri" at bounding box center [672, 306] width 227 height 15
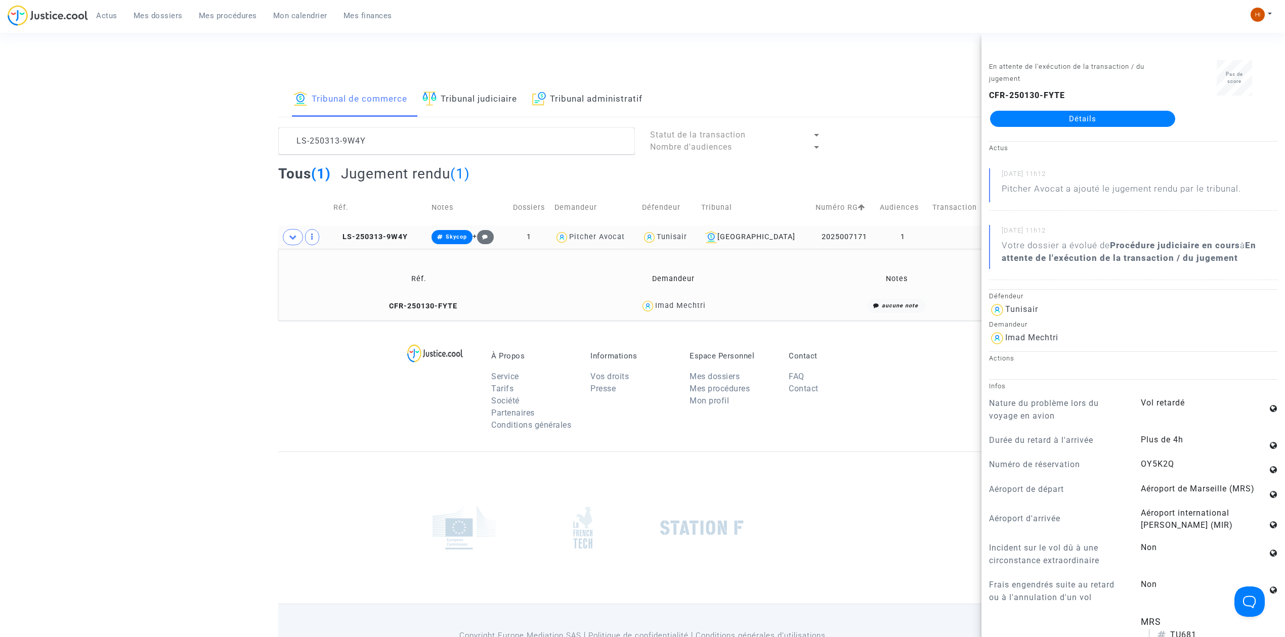
click at [658, 312] on div "Imad Mechtri" at bounding box center [672, 306] width 227 height 15
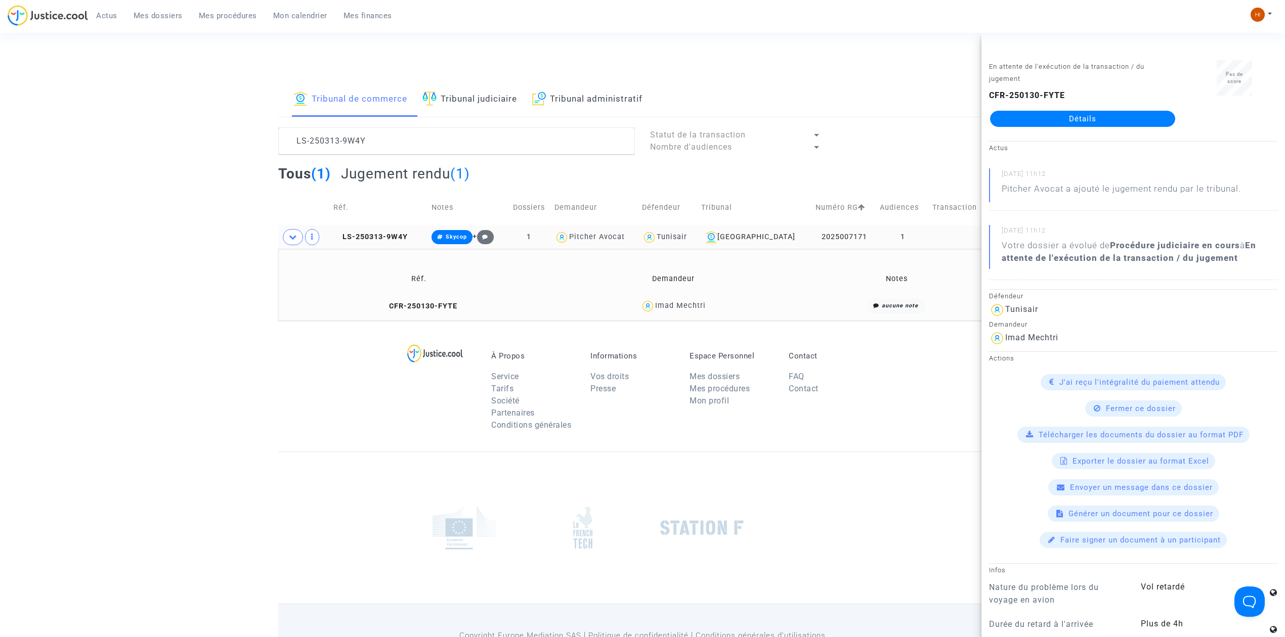
drag, startPoint x: 748, startPoint y: 310, endPoint x: 653, endPoint y: 314, distance: 94.2
click at [653, 314] on div "Imad Mechtri" at bounding box center [672, 306] width 227 height 15
copy div "Imad Mechtri"
click at [409, 294] on td "Réf." at bounding box center [419, 278] width 274 height 33
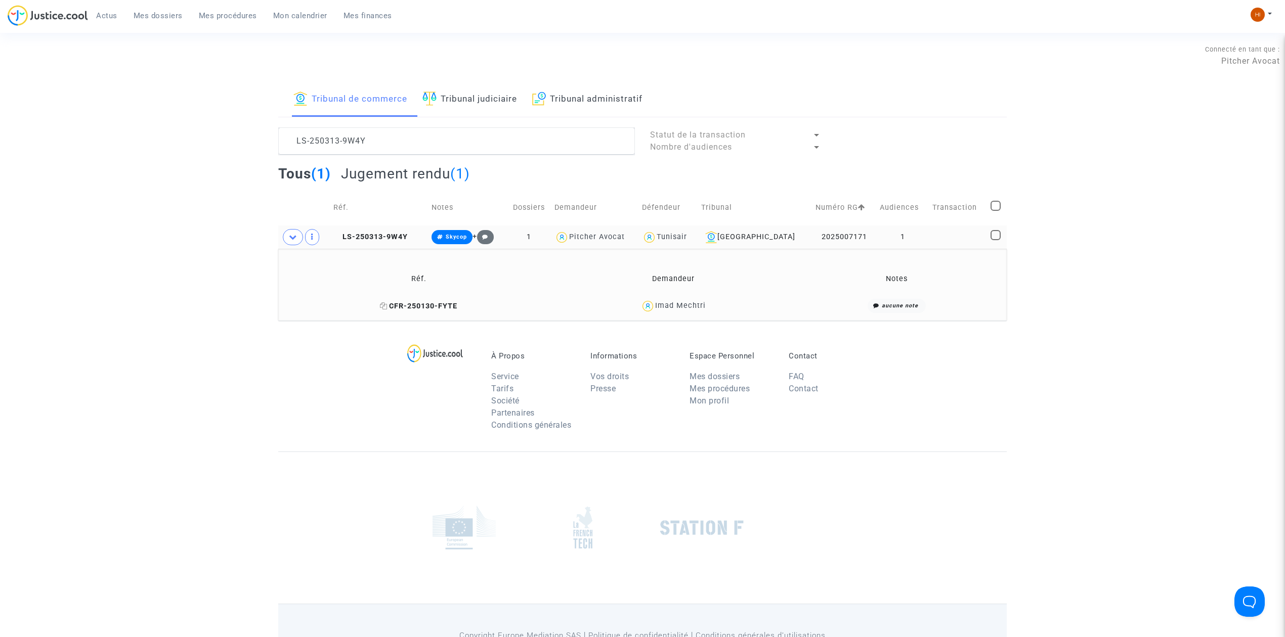
click at [450, 307] on span "CFR-250130-FYTE" at bounding box center [418, 306] width 77 height 9
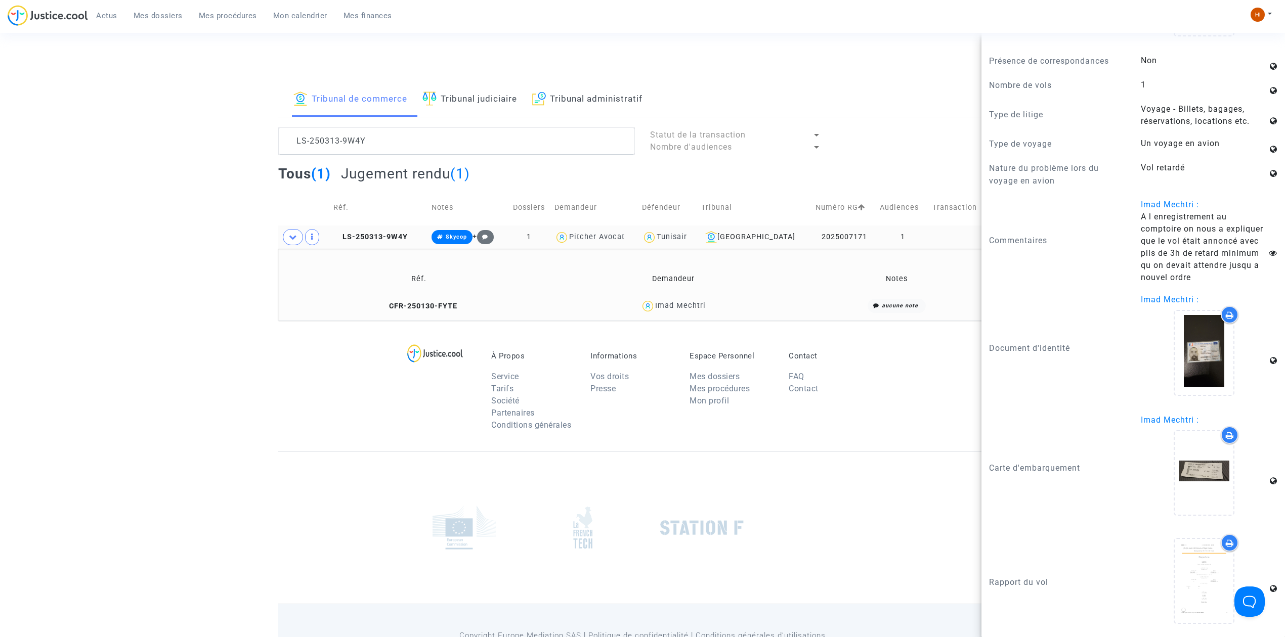
scroll to position [1046, 0]
click at [1200, 353] on icon at bounding box center [1204, 353] width 33 height 32
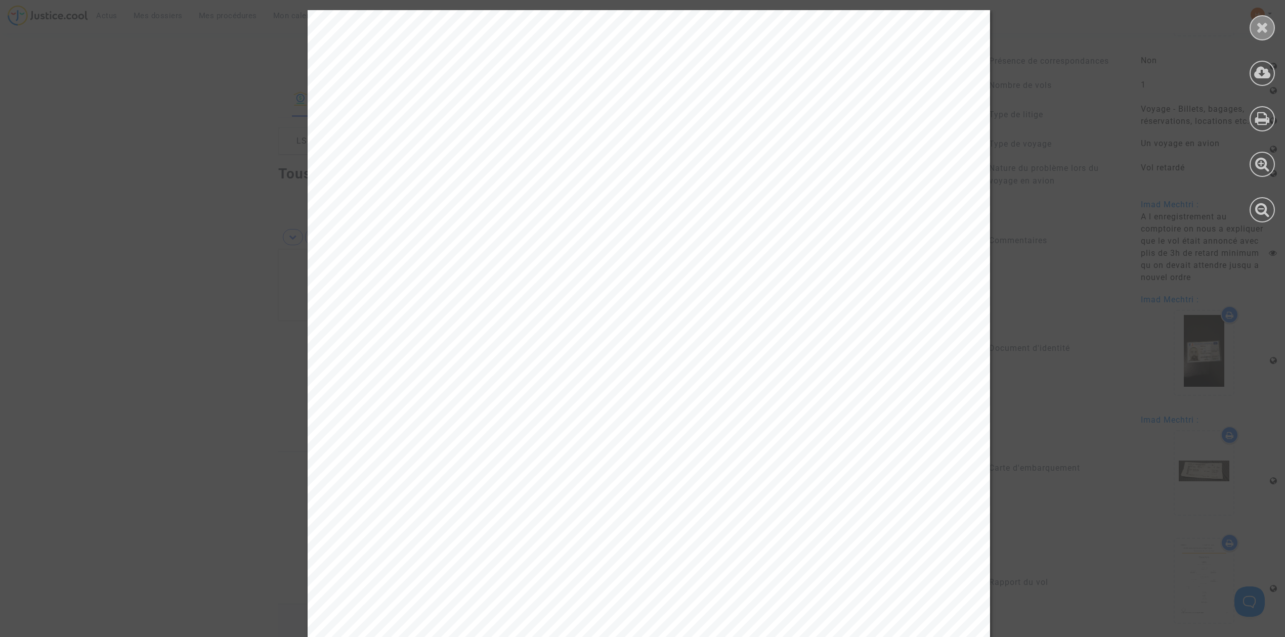
click at [1265, 16] on div at bounding box center [1261, 27] width 25 height 25
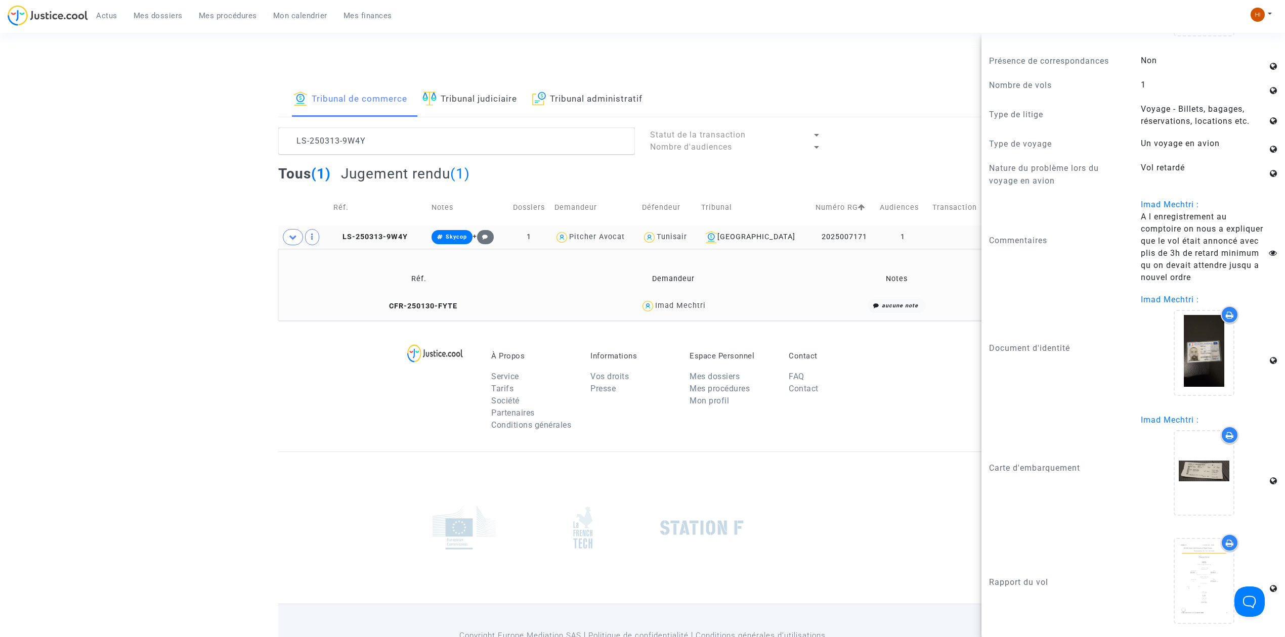
click at [395, 228] on td "LS-250313-9W4Y" at bounding box center [379, 237] width 98 height 23
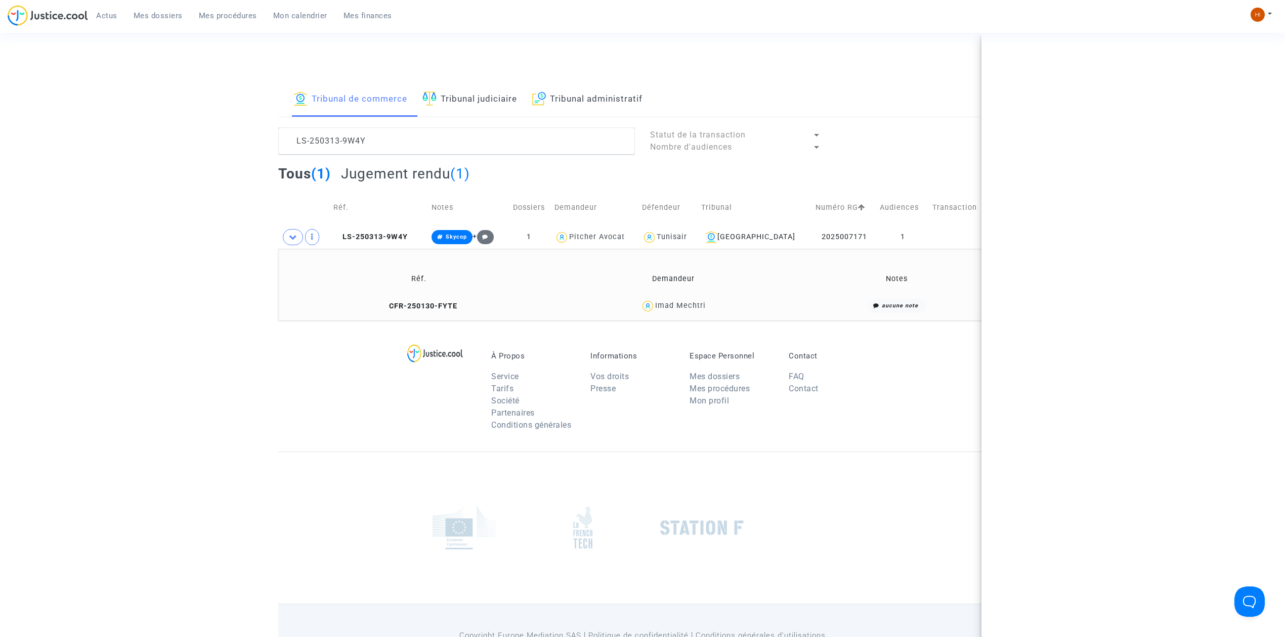
scroll to position [0, 0]
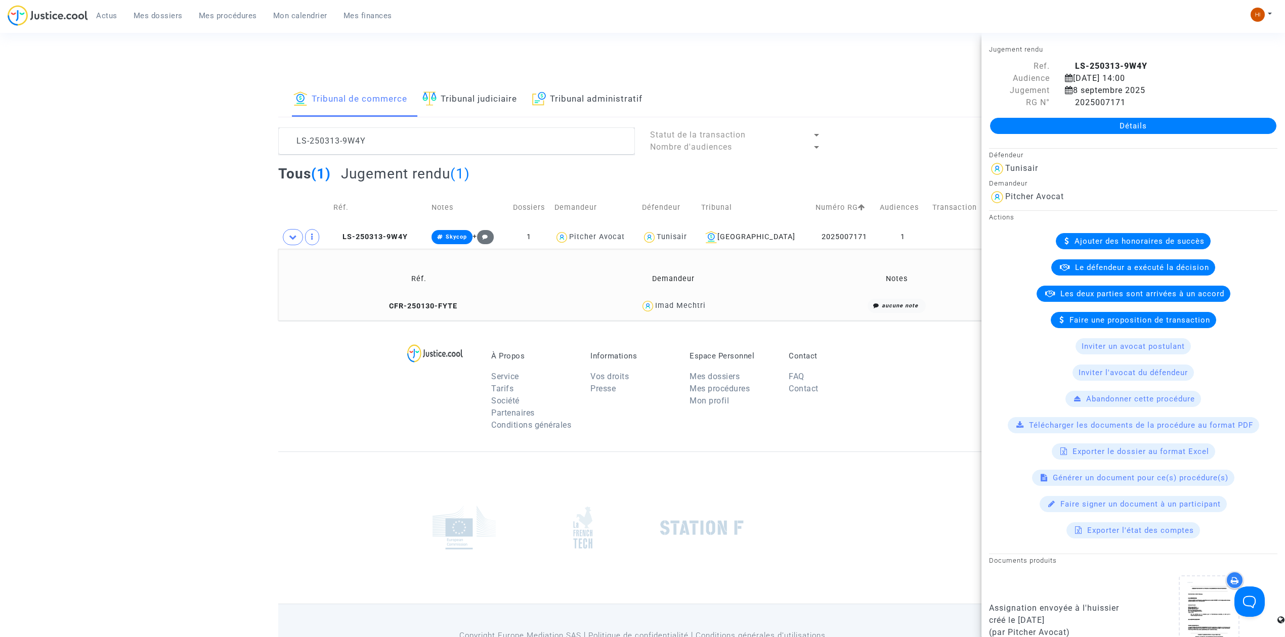
click at [1163, 112] on div "Détails" at bounding box center [1132, 126] width 303 height 34
click at [1157, 125] on link "Détails" at bounding box center [1133, 126] width 286 height 16
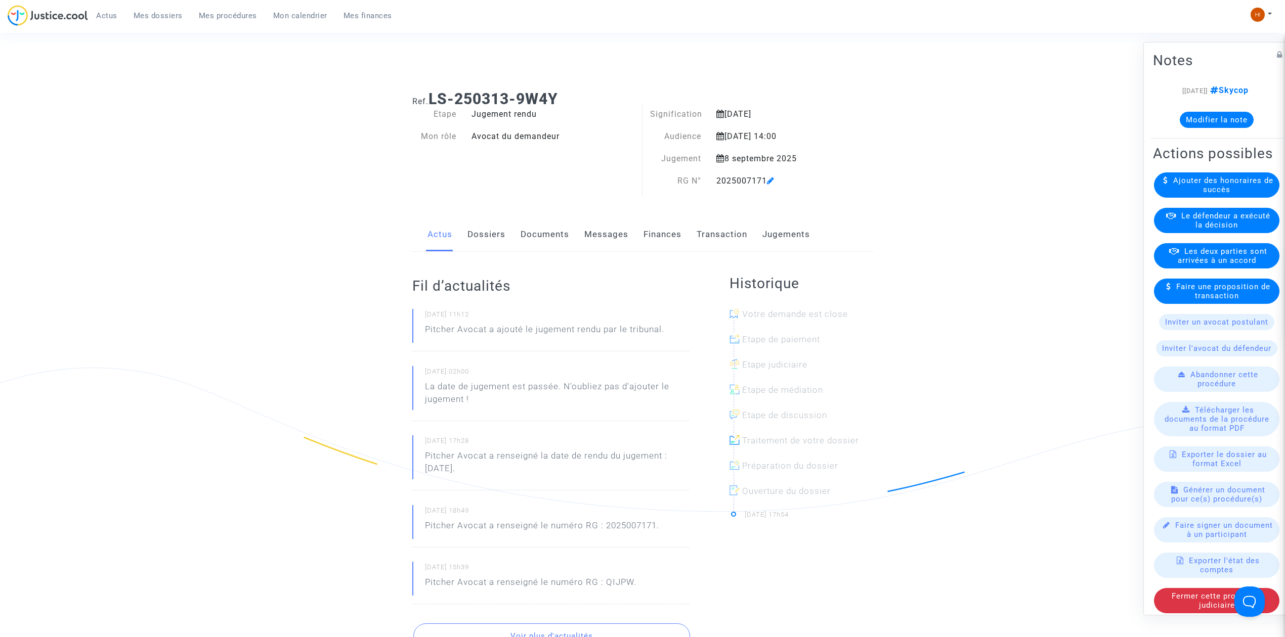
click at [654, 236] on link "Finances" at bounding box center [662, 234] width 38 height 33
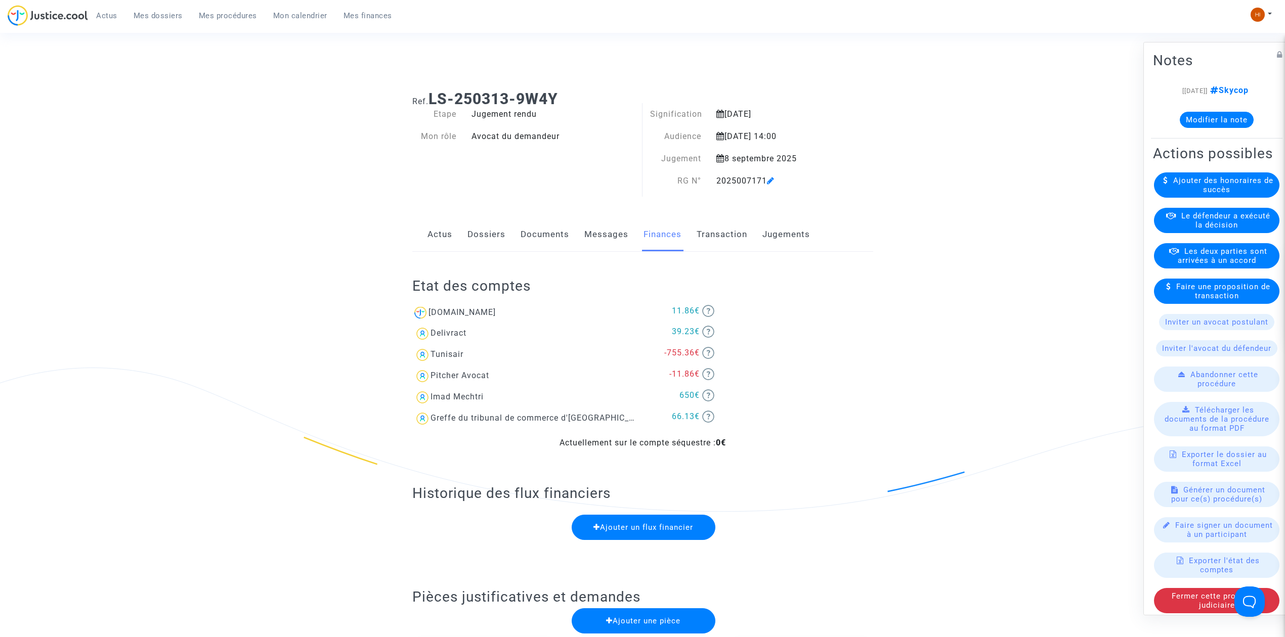
click at [780, 243] on link "Jugements" at bounding box center [786, 234] width 48 height 33
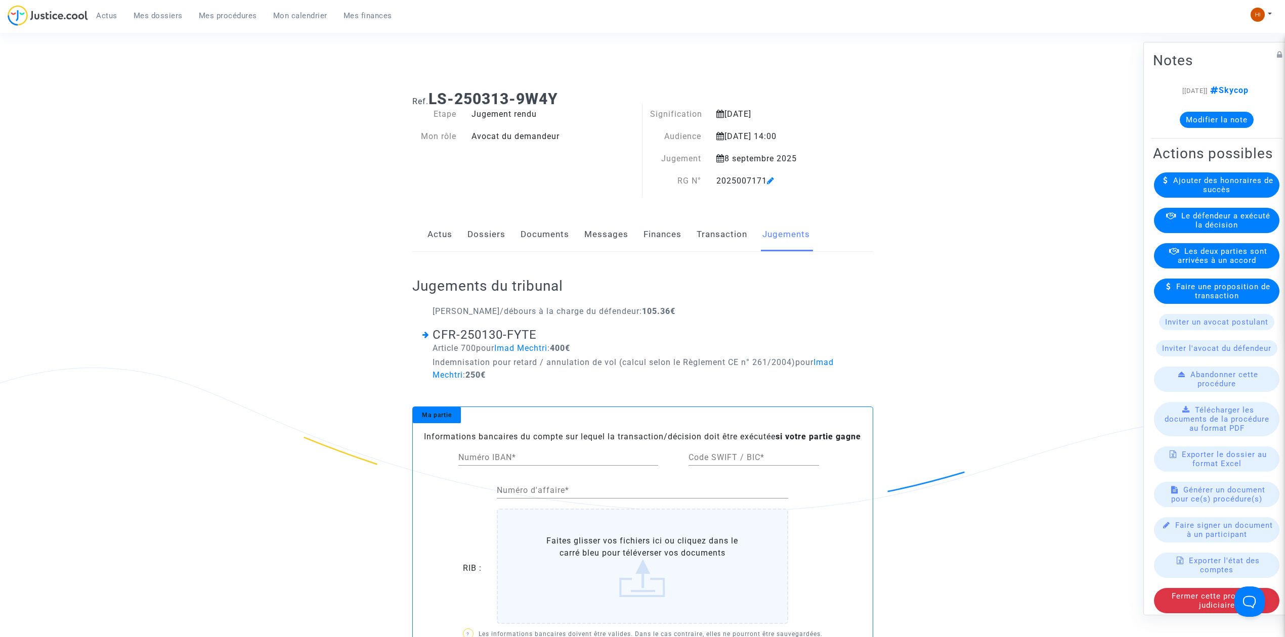
click at [1204, 128] on button "Modifier la note" at bounding box center [1216, 120] width 74 height 16
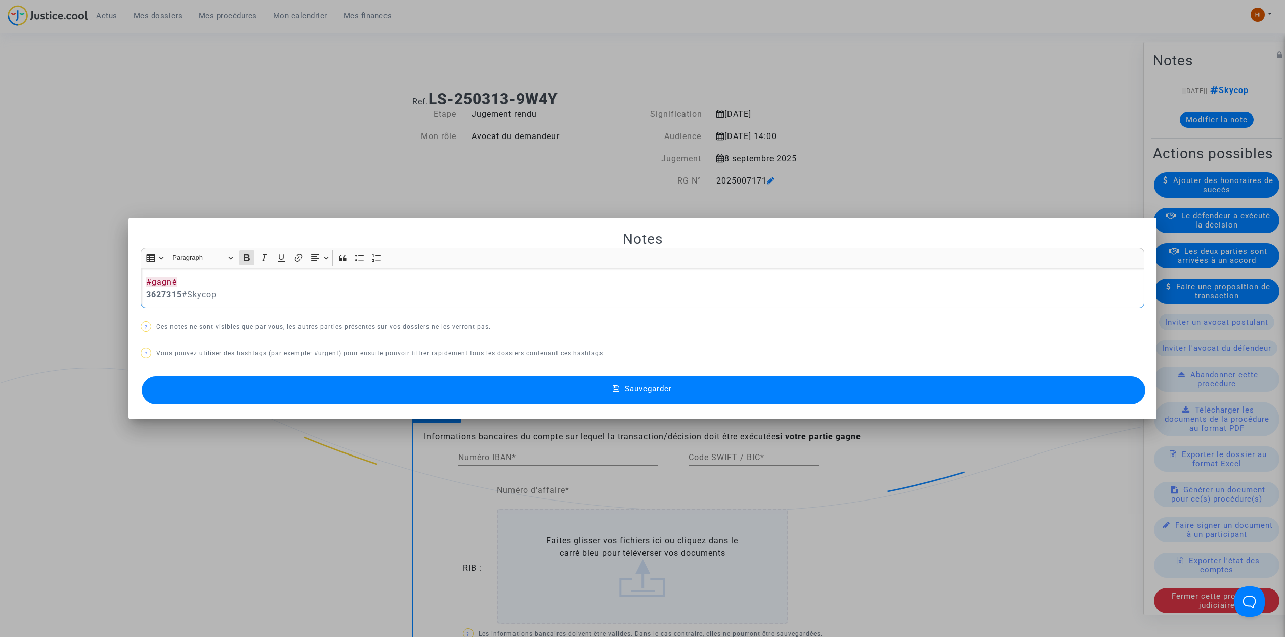
click at [146, 291] on strong "3627315" at bounding box center [163, 295] width 35 height 10
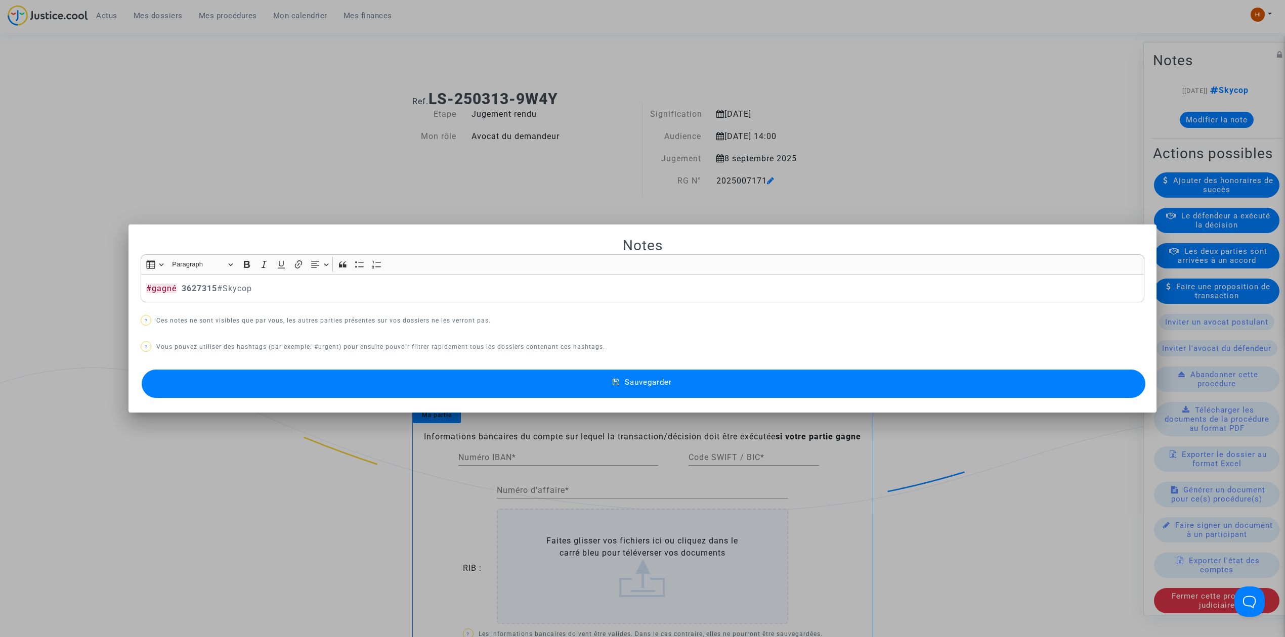
click at [462, 390] on button "Sauvegarder" at bounding box center [643, 384] width 1003 height 28
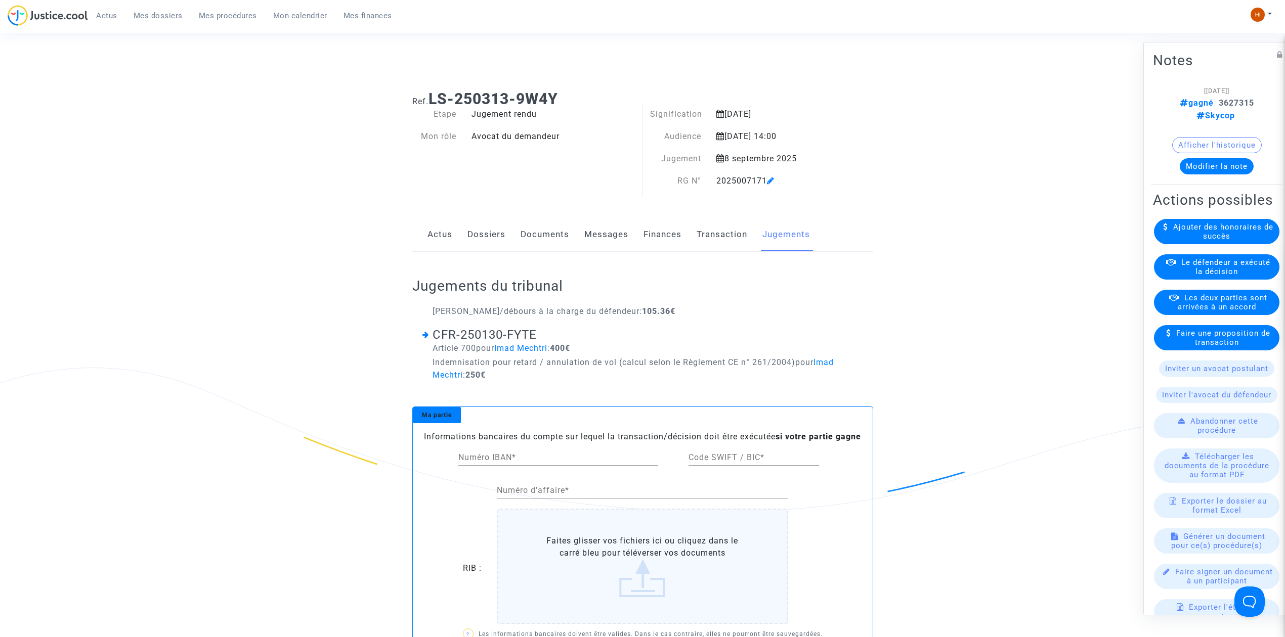
click at [771, 177] on icon at bounding box center [771, 181] width 8 height 8
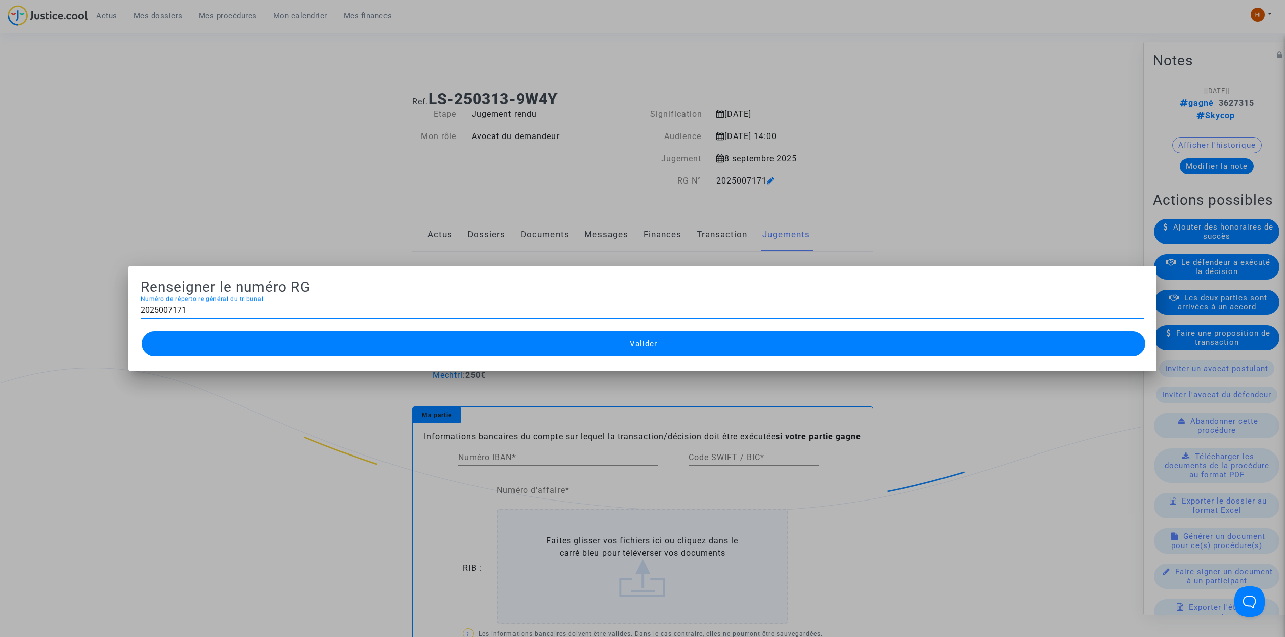
click at [131, 61] on div at bounding box center [642, 318] width 1285 height 637
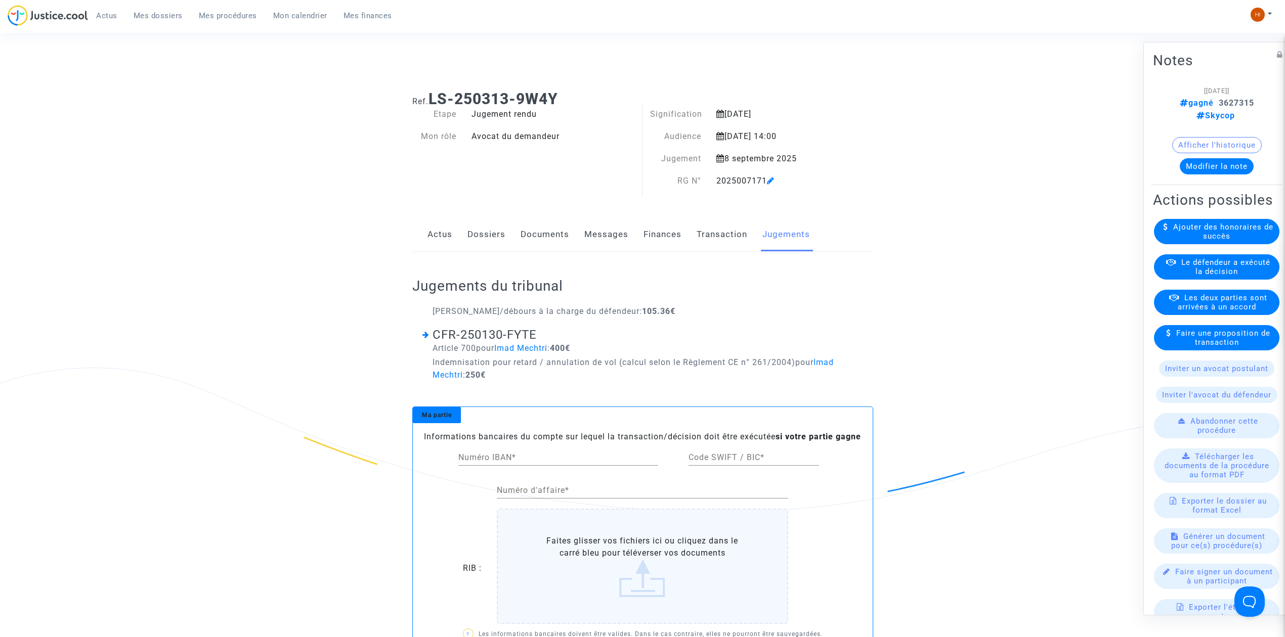
click at [555, 96] on b "LS-250313-9W4Y" at bounding box center [492, 99] width 129 height 18
drag, startPoint x: 553, startPoint y: 94, endPoint x: 432, endPoint y: 96, distance: 121.4
click at [432, 96] on h1 "Ref. LS-250313-9W4Y" at bounding box center [642, 99] width 461 height 18
copy b "LS-250313-9W4Y"
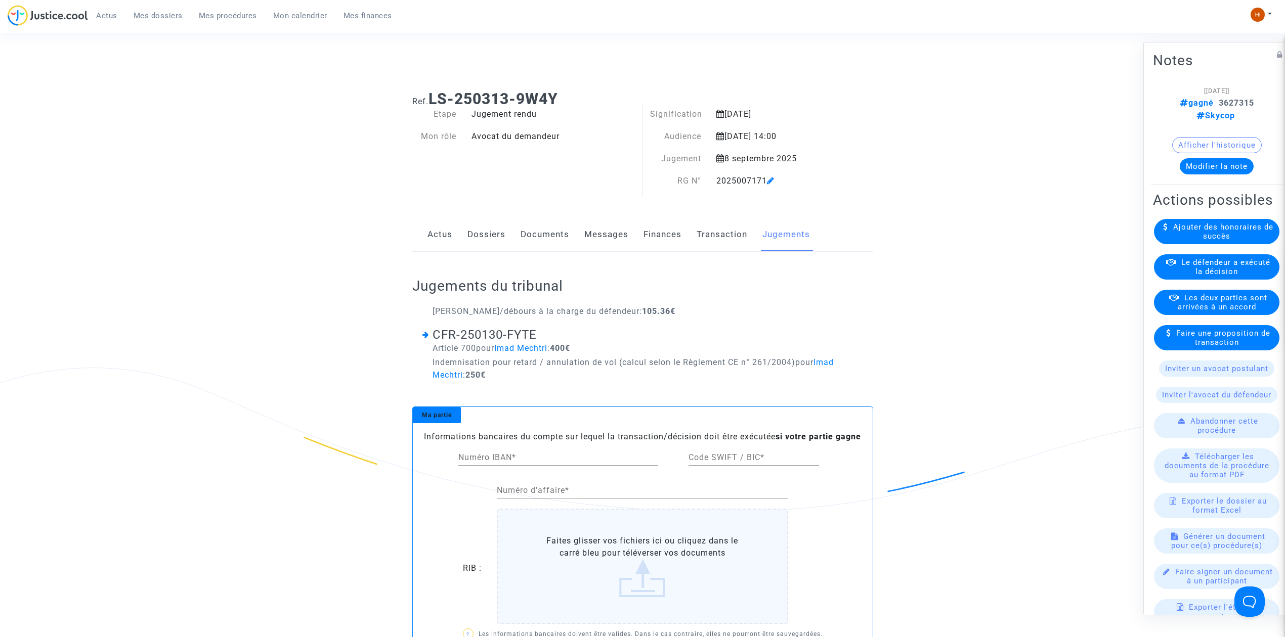
click at [774, 179] on icon at bounding box center [771, 181] width 8 height 8
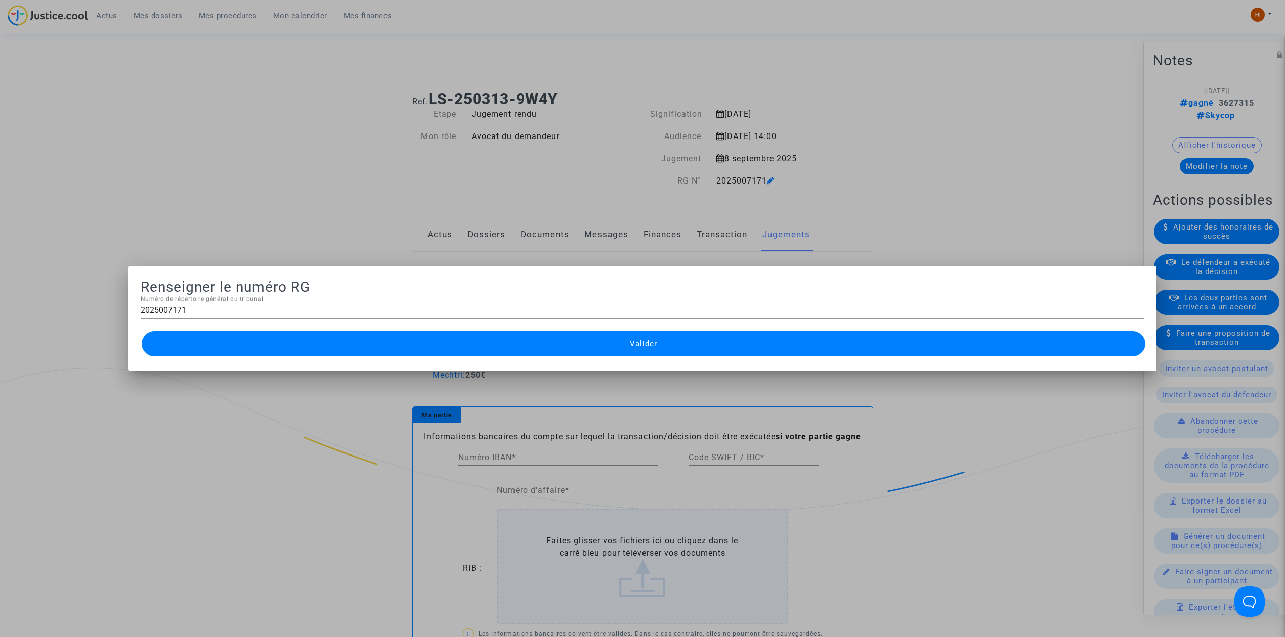
click at [208, 15] on div at bounding box center [642, 318] width 1285 height 637
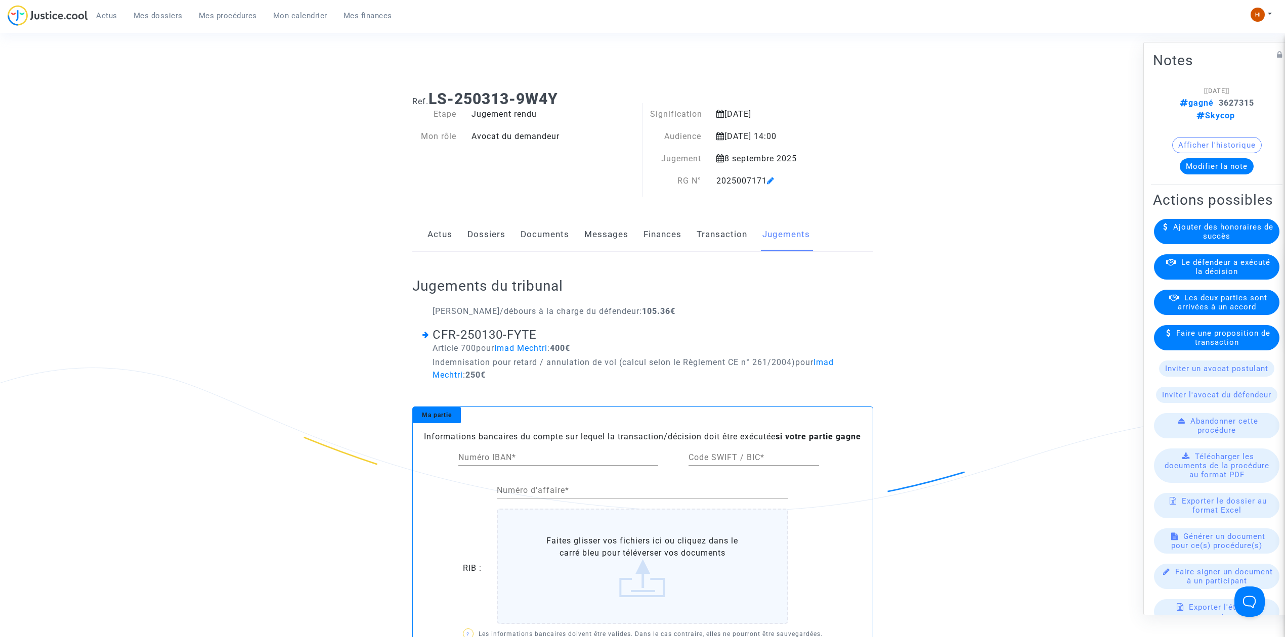
drag, startPoint x: 229, startPoint y: 16, endPoint x: 502, endPoint y: 65, distance: 278.0
click at [229, 16] on span "Mes procédures" at bounding box center [228, 15] width 58 height 9
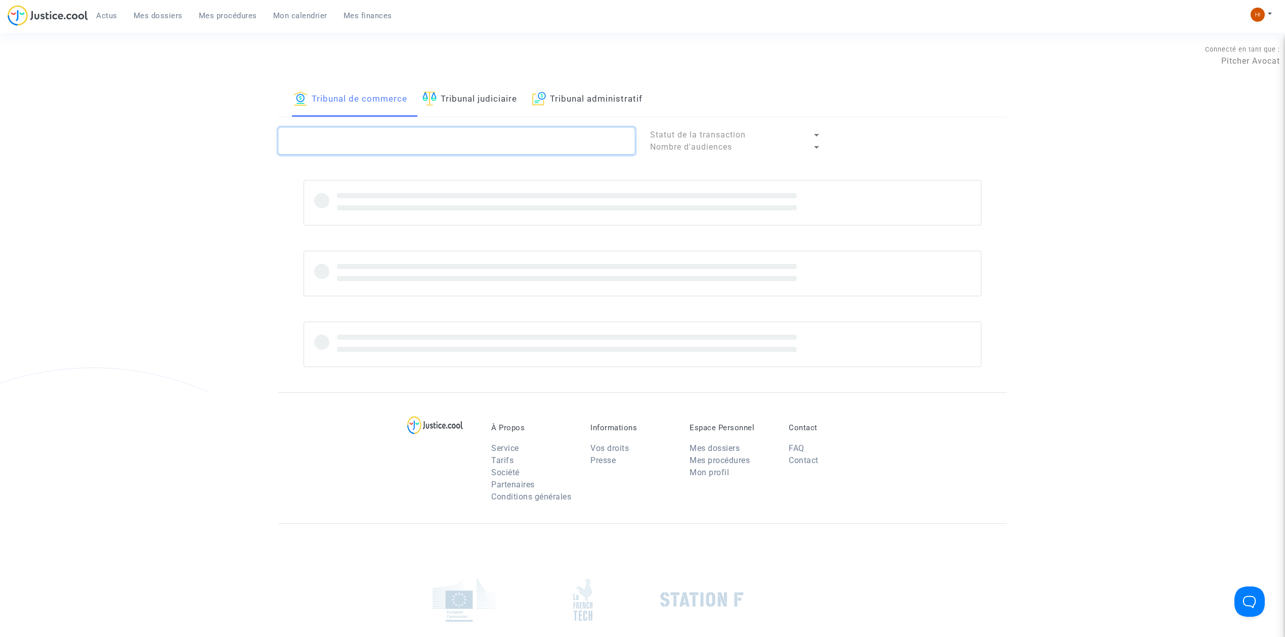
click at [568, 143] on textarea at bounding box center [456, 140] width 357 height 27
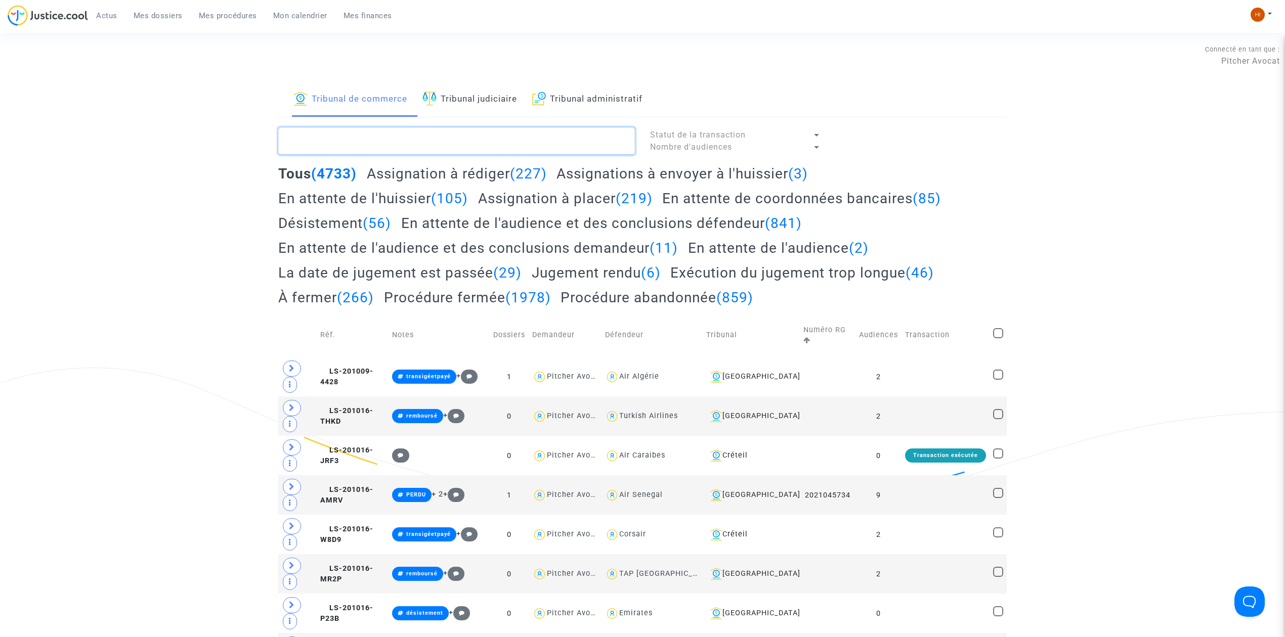
paste textarea "2025007171"
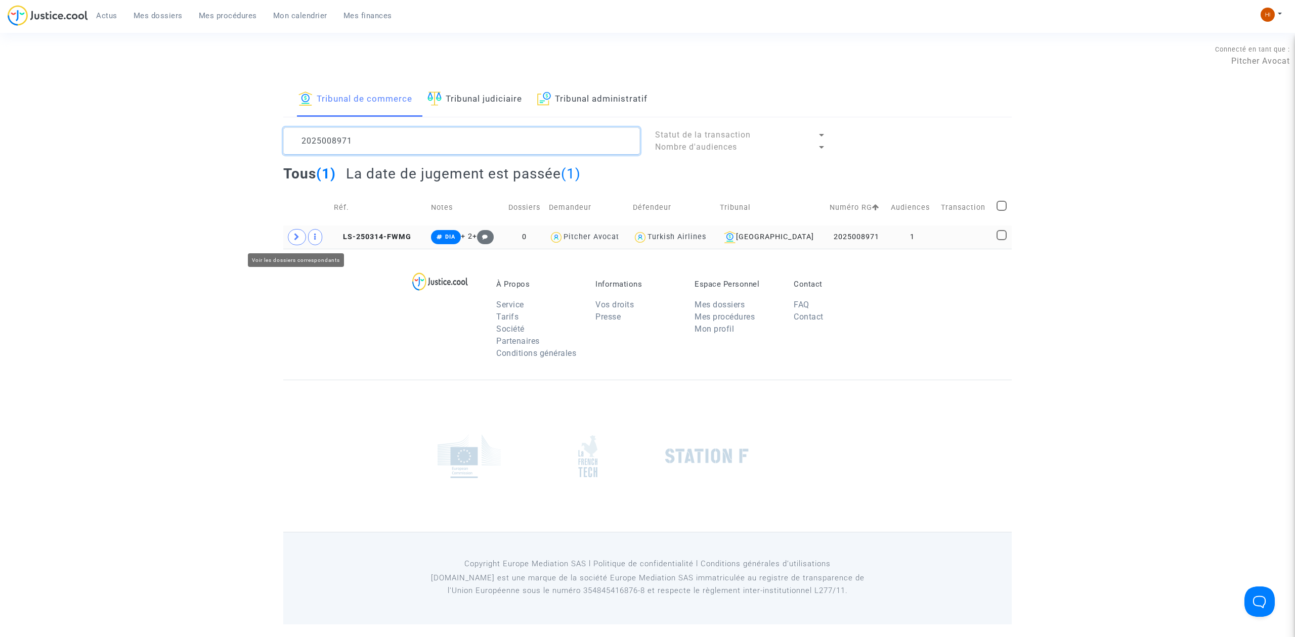
type textarea "2025008971"
click at [297, 241] on icon at bounding box center [297, 237] width 6 height 8
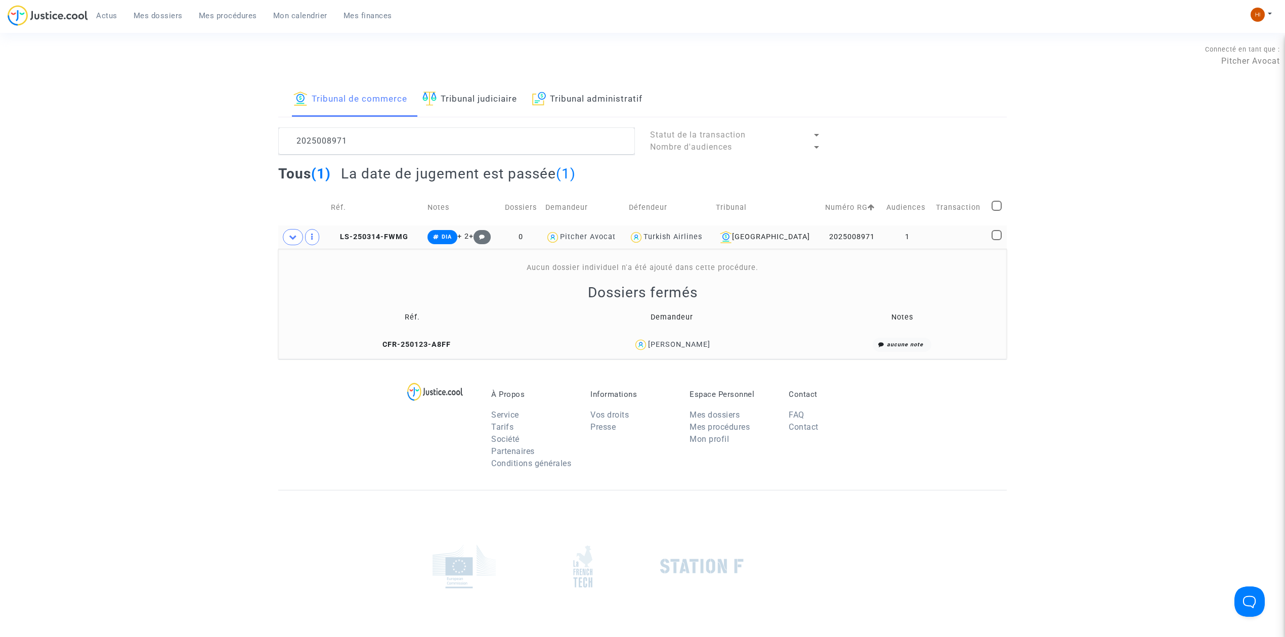
click at [924, 233] on td "1" at bounding box center [908, 237] width 50 height 23
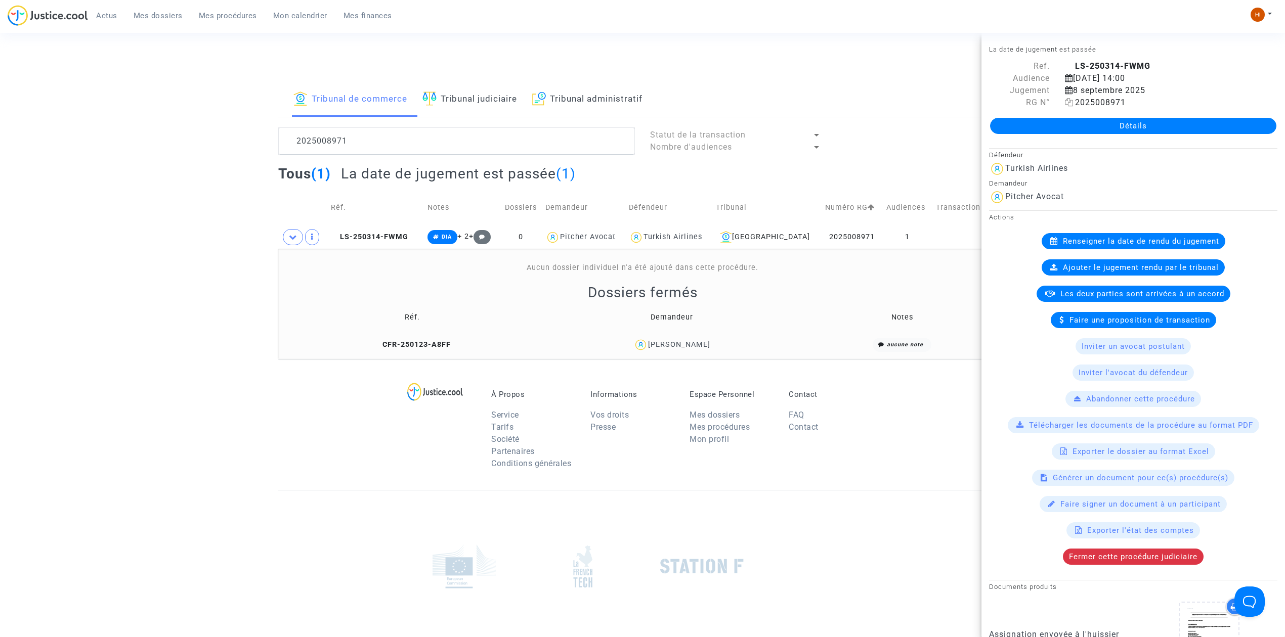
click at [1065, 99] on icon at bounding box center [1069, 102] width 9 height 8
click at [377, 243] on td "LS-250314-FWMG" at bounding box center [375, 237] width 97 height 23
drag, startPoint x: 749, startPoint y: 355, endPoint x: 639, endPoint y: 336, distance: 110.7
click at [639, 336] on td "[PERSON_NAME]" at bounding box center [671, 345] width 258 height 22
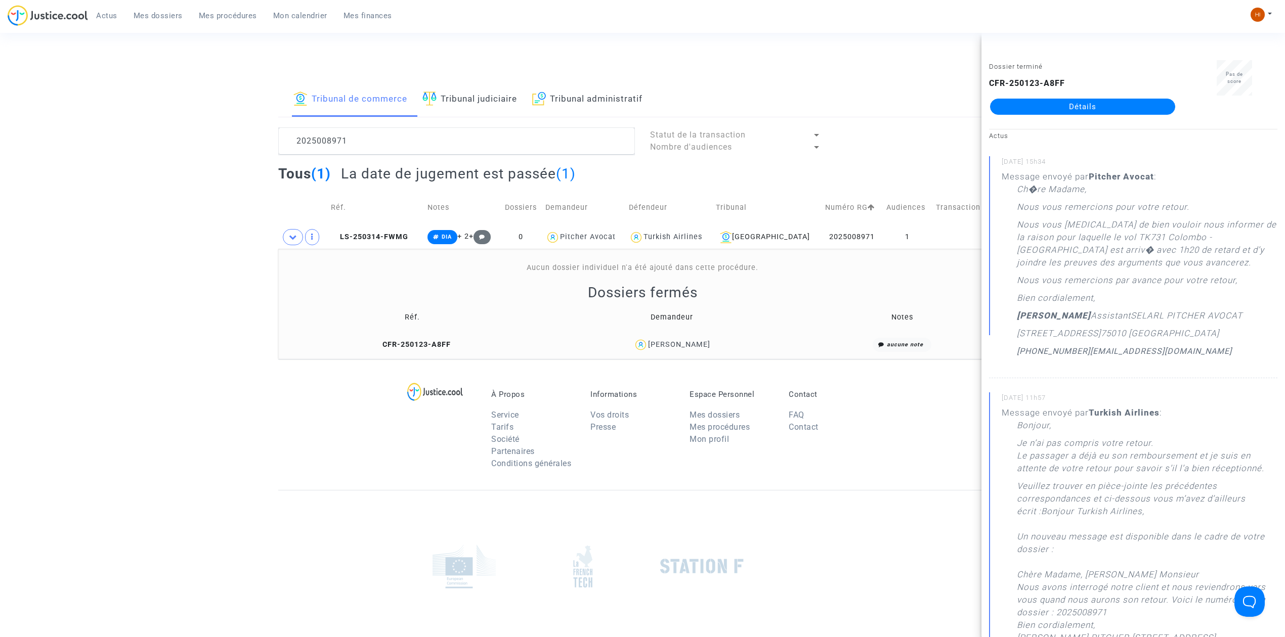
click at [761, 350] on div "[PERSON_NAME]" at bounding box center [671, 345] width 251 height 15
drag, startPoint x: 723, startPoint y: 351, endPoint x: 646, endPoint y: 346, distance: 77.5
click at [646, 346] on div "[PERSON_NAME]" at bounding box center [671, 345] width 251 height 15
click at [401, 232] on td "LS-250314-FWMG" at bounding box center [375, 237] width 97 height 23
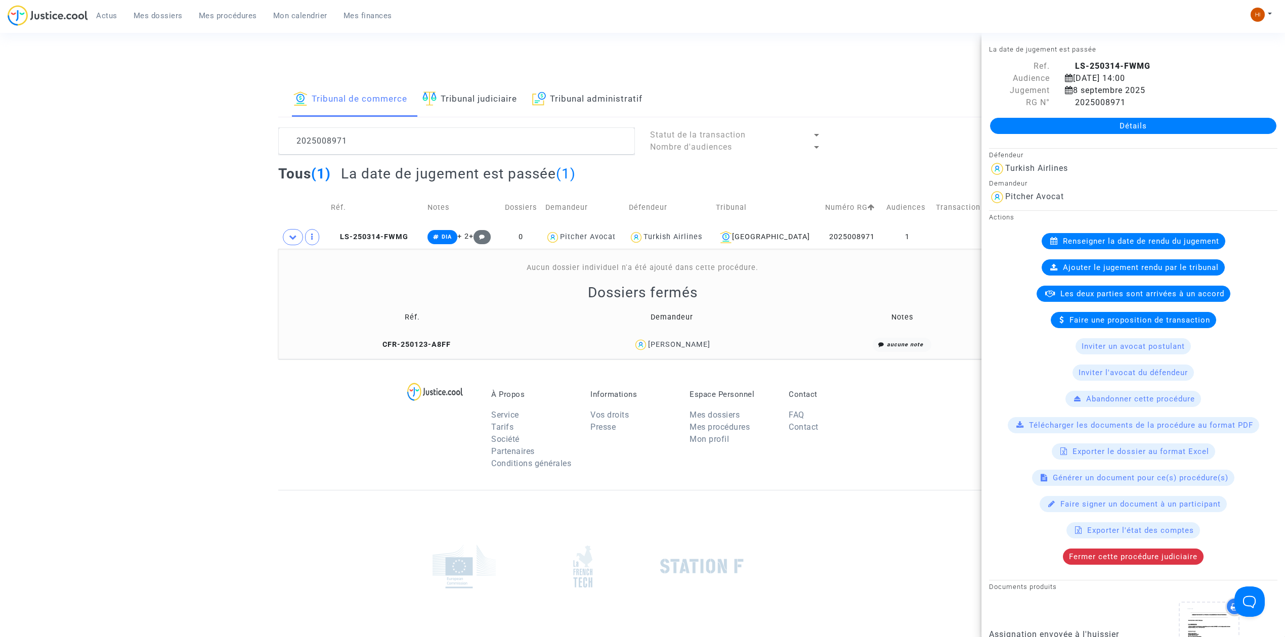
click at [1123, 131] on link "Détails" at bounding box center [1133, 126] width 286 height 16
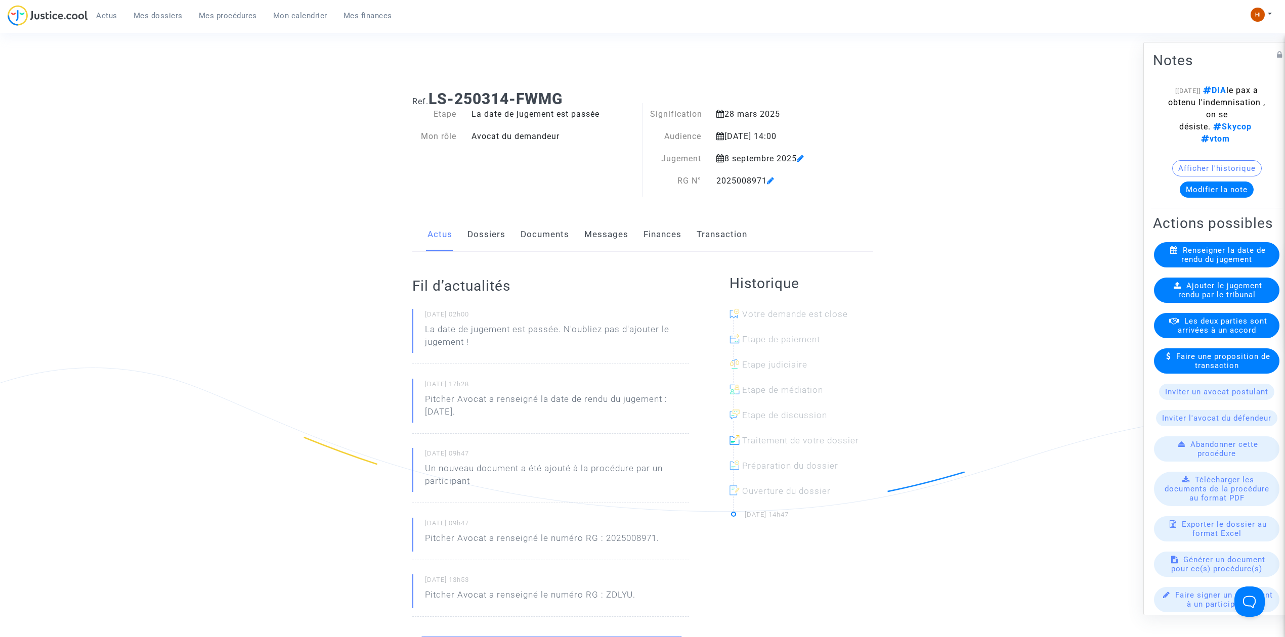
drag, startPoint x: 597, startPoint y: 96, endPoint x: 431, endPoint y: 90, distance: 166.5
click at [431, 90] on h1 "Ref. LS-250314-FWMG" at bounding box center [642, 99] width 461 height 18
click at [772, 183] on icon at bounding box center [771, 181] width 8 height 8
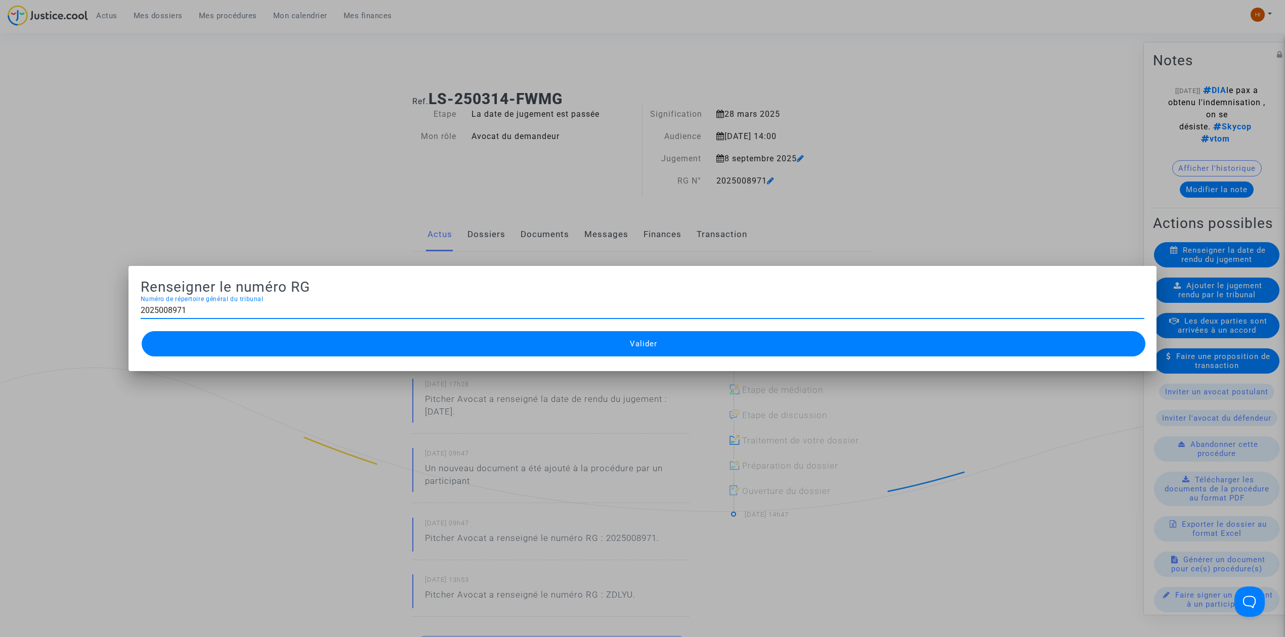
click at [350, 130] on div at bounding box center [642, 318] width 1285 height 637
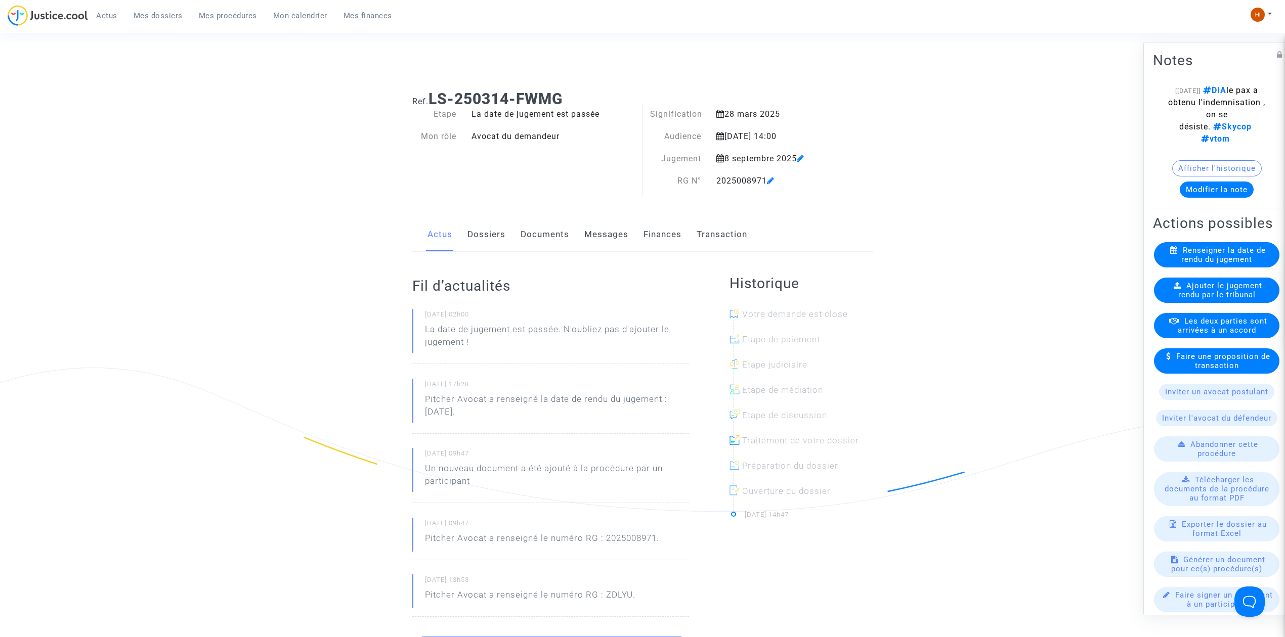
click at [230, 6] on ul "Actus Mes dossiers Mes procédures Mon calendrier Mes finances" at bounding box center [244, 14] width 312 height 18
click at [218, 12] on span "Mes procédures" at bounding box center [228, 15] width 58 height 9
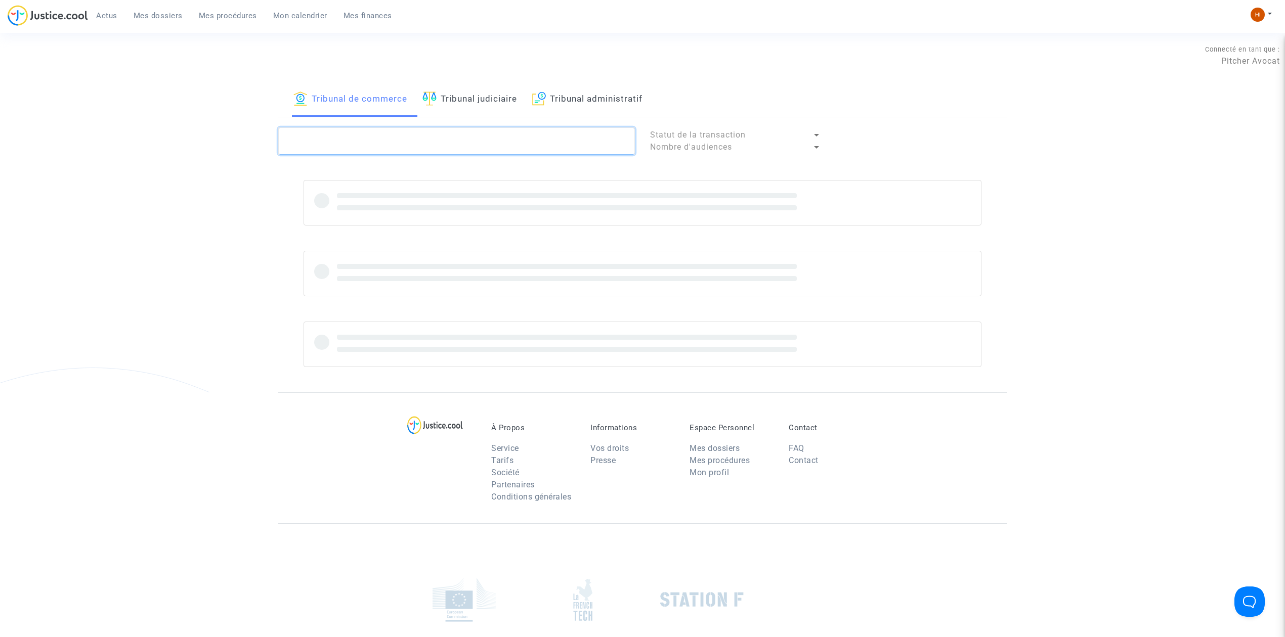
click at [405, 139] on textarea at bounding box center [456, 140] width 357 height 27
paste textarea "2025008971"
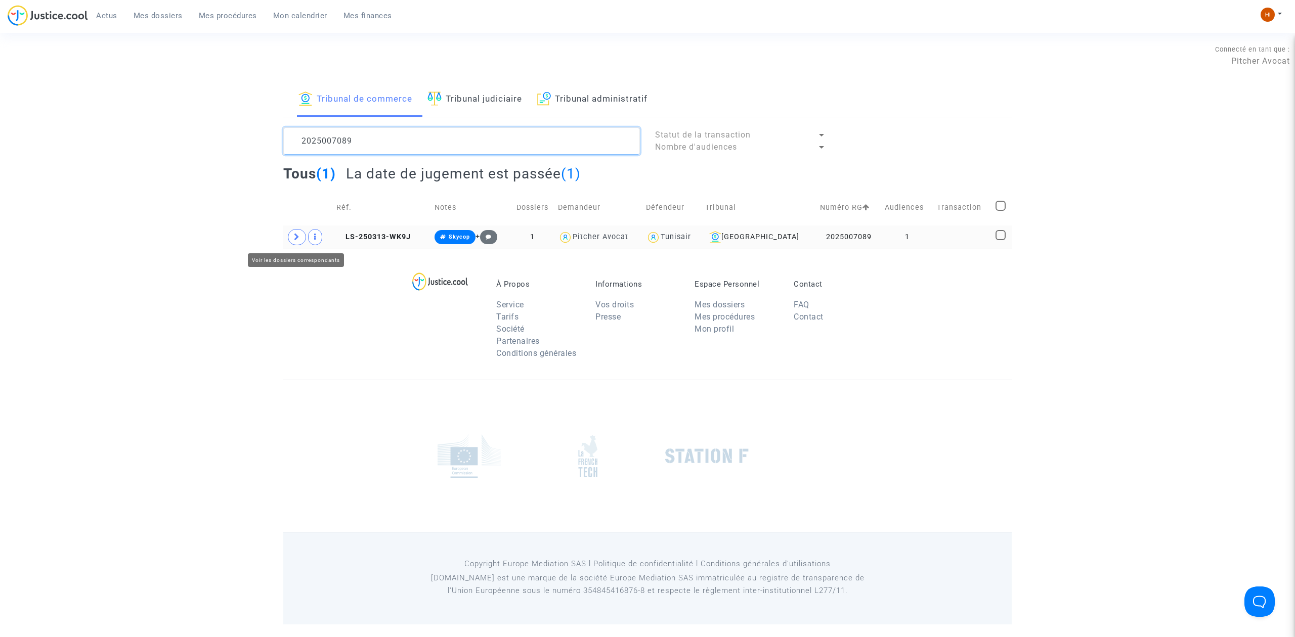
type textarea "2025007089"
click at [292, 237] on span at bounding box center [297, 237] width 18 height 16
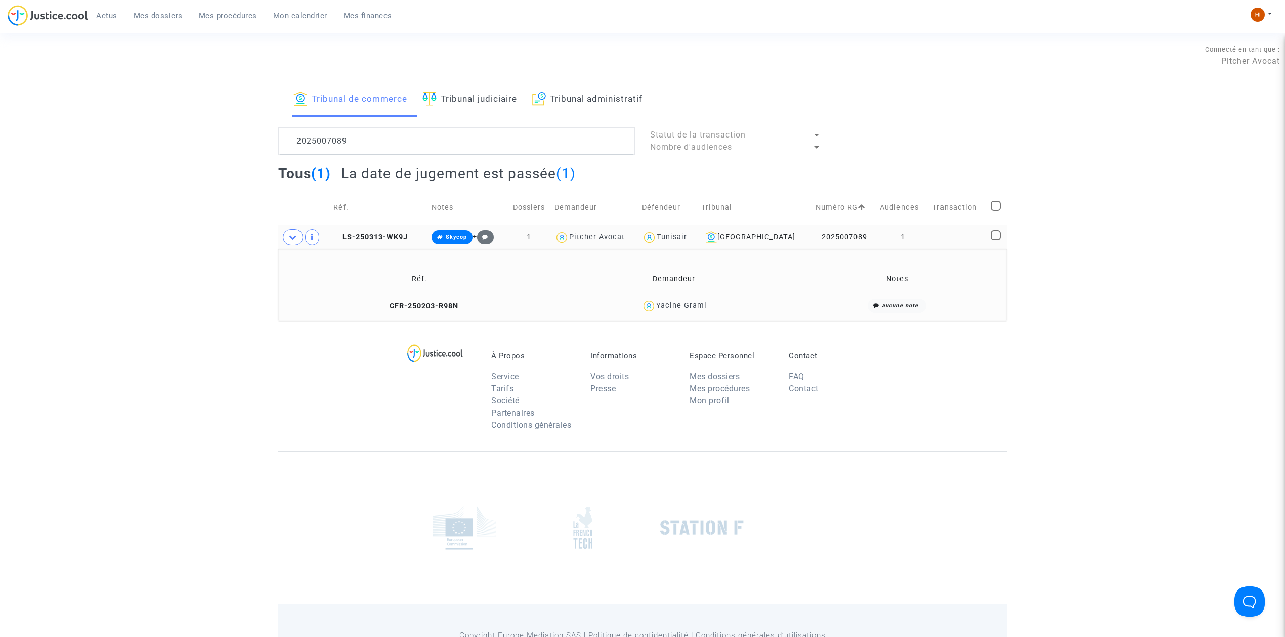
click at [393, 231] on td "LS-250313-WK9J" at bounding box center [379, 237] width 98 height 23
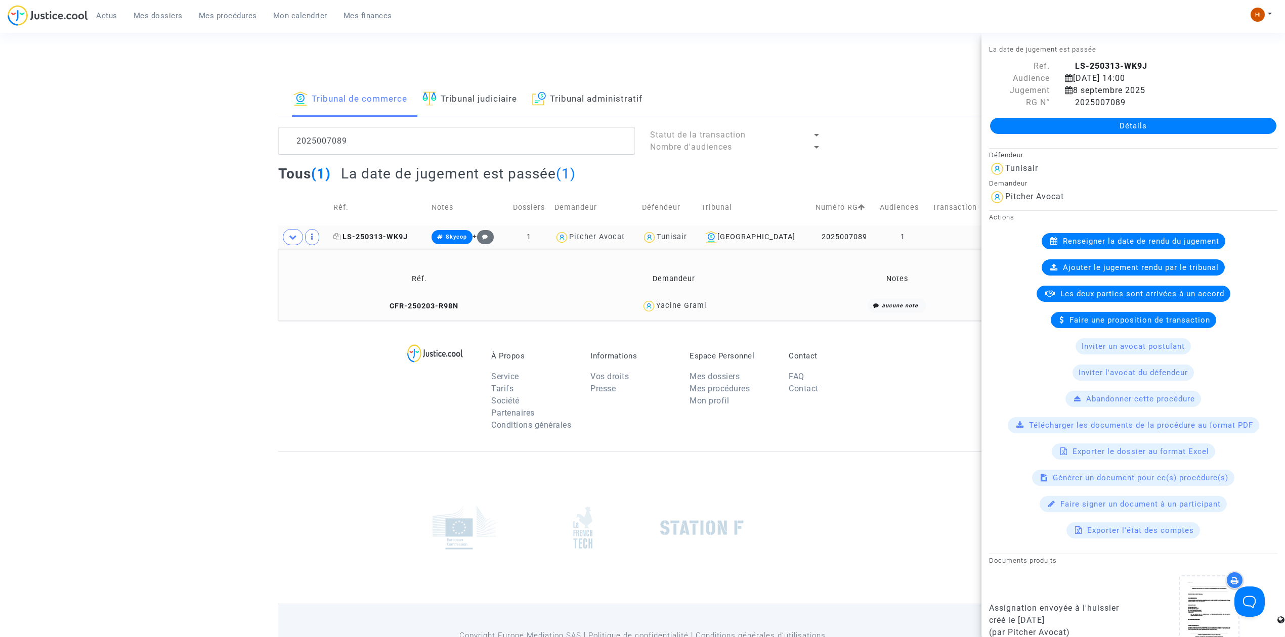
click at [340, 240] on icon at bounding box center [337, 236] width 8 height 7
click at [390, 236] on span "LS-250313-WK9J" at bounding box center [370, 237] width 74 height 9
click at [1049, 126] on link "Détails" at bounding box center [1133, 126] width 286 height 16
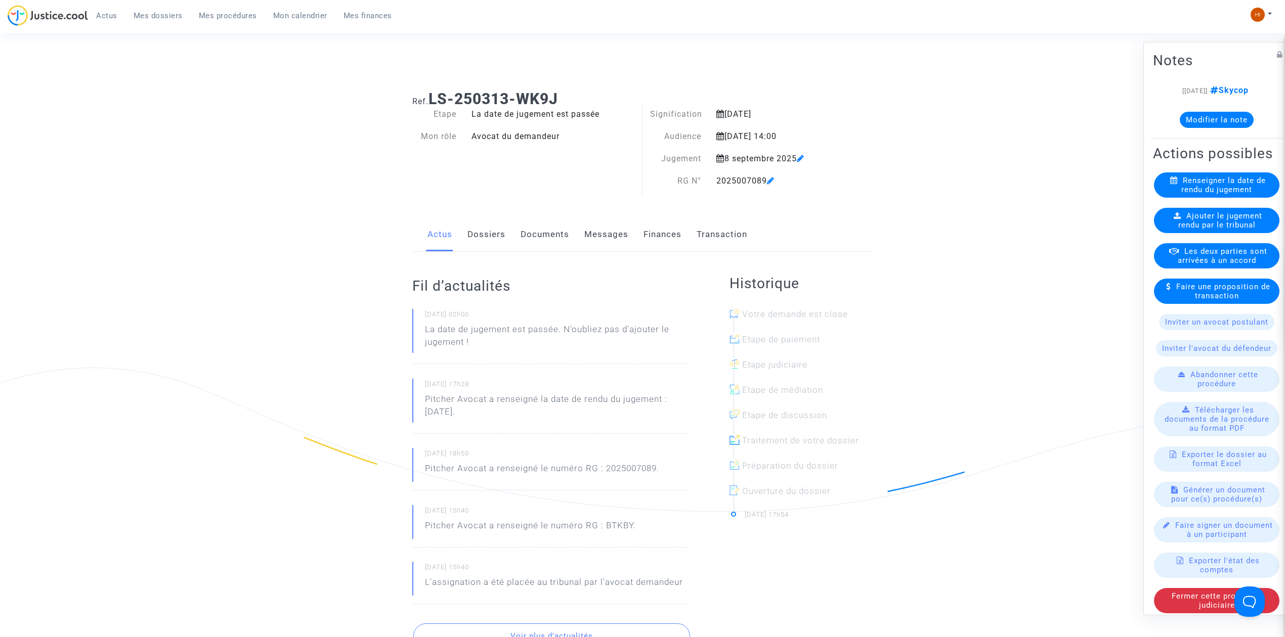
drag, startPoint x: 1222, startPoint y: 248, endPoint x: 1201, endPoint y: 255, distance: 22.4
click at [1222, 230] on span "Ajouter le jugement rendu par le tribunal" at bounding box center [1220, 220] width 84 height 18
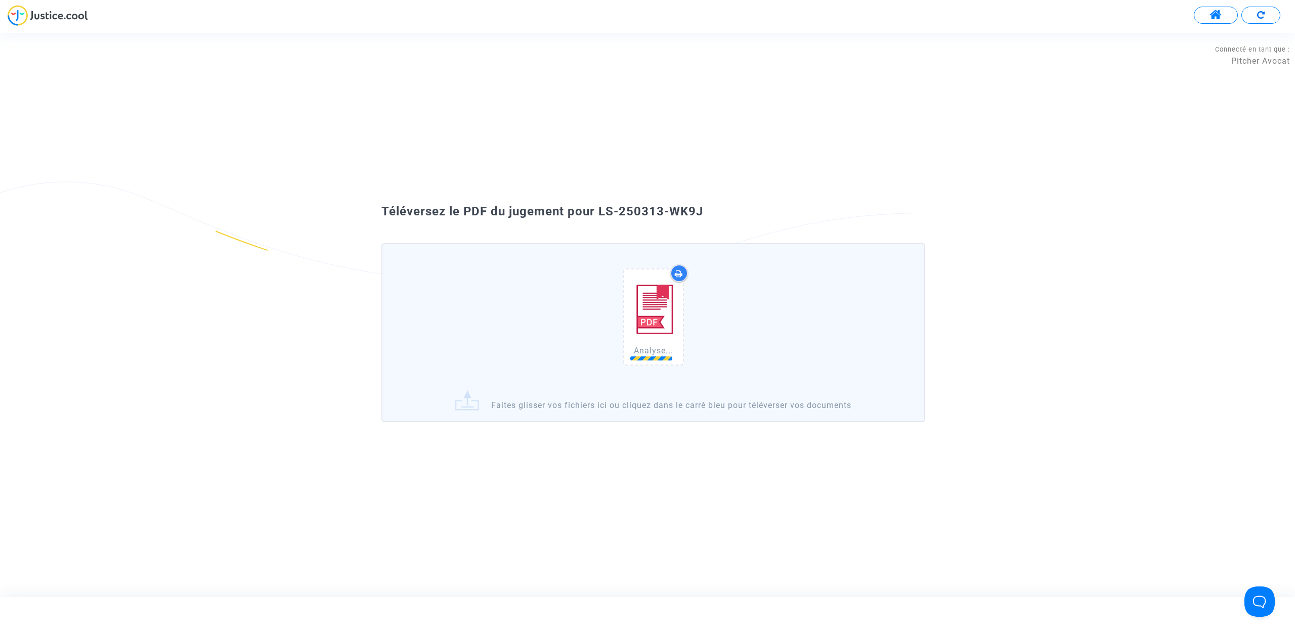
drag, startPoint x: 721, startPoint y: 229, endPoint x: 636, endPoint y: 216, distance: 86.3
click at [636, 216] on div "Téléversez le PDF du jugement pour LS-250313-WK9J Analyse... Faites glisser vos…" at bounding box center [647, 315] width 583 height 224
click at [707, 211] on div "Téléversez le PDF du jugement pour LS-250313-WK9J" at bounding box center [647, 211] width 583 height 17
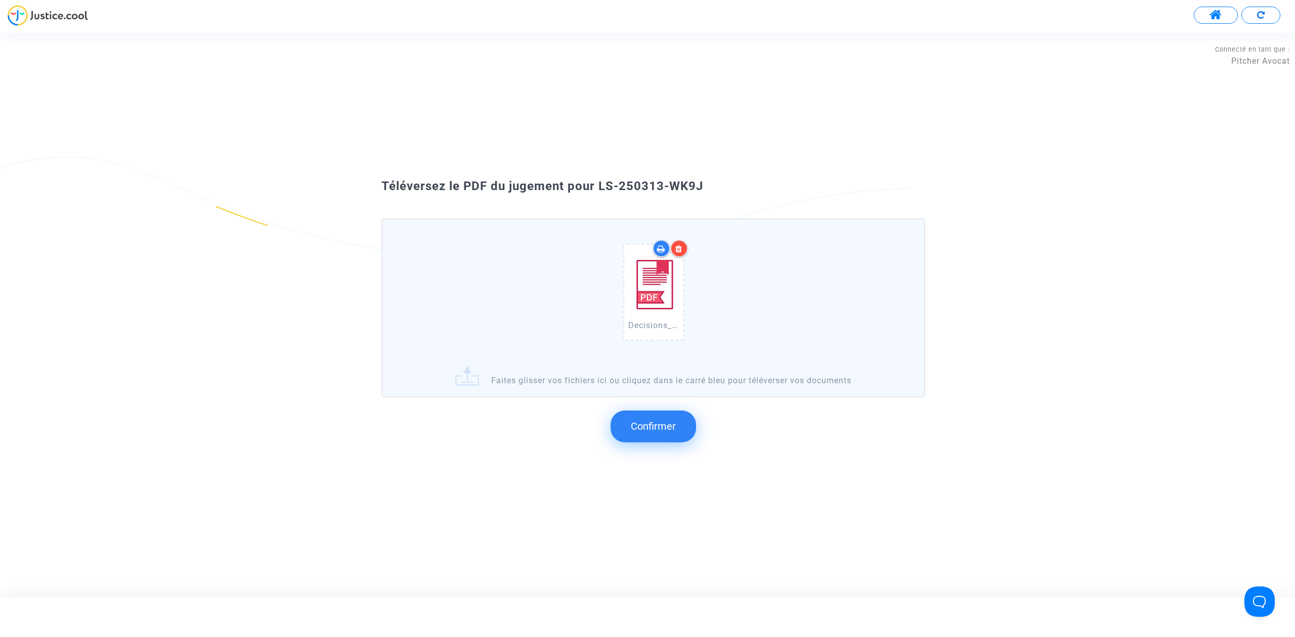
drag, startPoint x: 708, startPoint y: 201, endPoint x: 601, endPoint y: 183, distance: 108.7
click at [601, 183] on div "Téléversez le PDF du jugement pour LS-250313-WK9J Decisions_08-SEP-25_202500708…" at bounding box center [647, 315] width 1295 height 286
click at [664, 435] on button "Confirmer" at bounding box center [652, 426] width 85 height 31
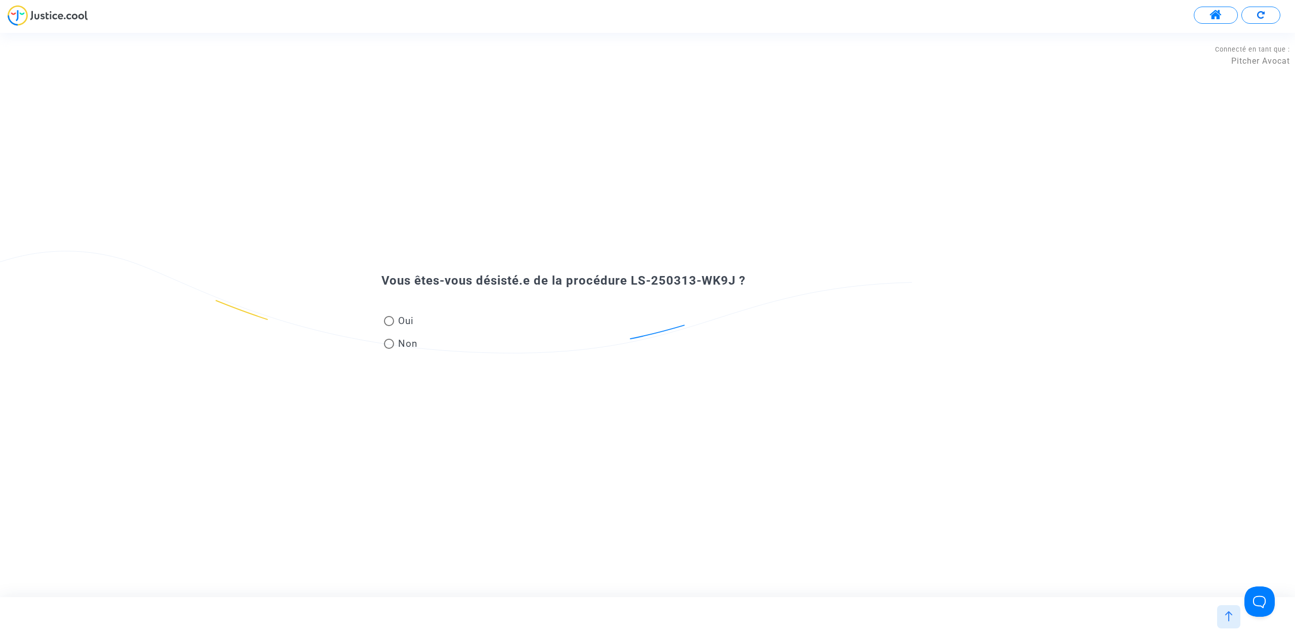
click at [399, 346] on span "Non" at bounding box center [406, 344] width 24 height 14
click at [389, 349] on input "Non" at bounding box center [388, 349] width 1 height 1
radio input "true"
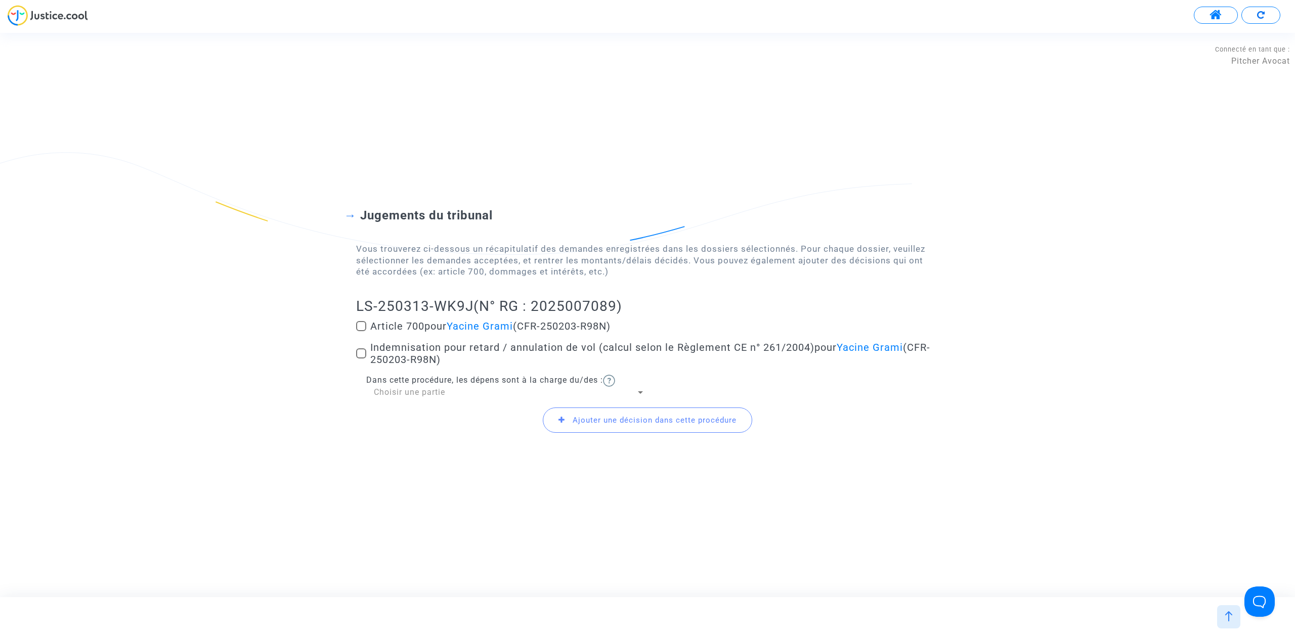
click at [355, 353] on div "Jugements du tribunal Vous trouverez ci-dessous un récapitulatif des demandes e…" at bounding box center [647, 314] width 1295 height 295
click at [363, 350] on span at bounding box center [361, 353] width 10 height 10
click at [361, 359] on input "Indemnisation pour retard / annulation de vol (calcul selon le Règlement CE n° …" at bounding box center [361, 359] width 1 height 1
checkbox input "true"
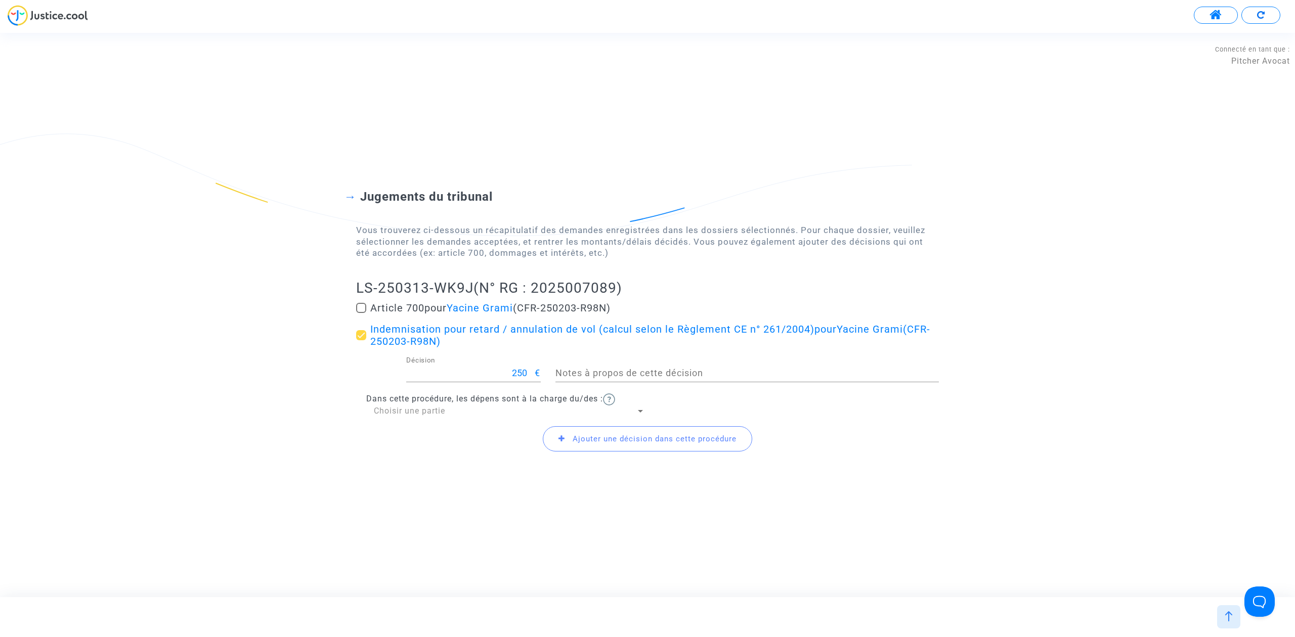
click at [361, 310] on span at bounding box center [361, 308] width 10 height 10
click at [361, 313] on input "Article 700 pour Yacine Grami (CFR-250203-R98N)" at bounding box center [361, 313] width 1 height 1
checkbox input "true"
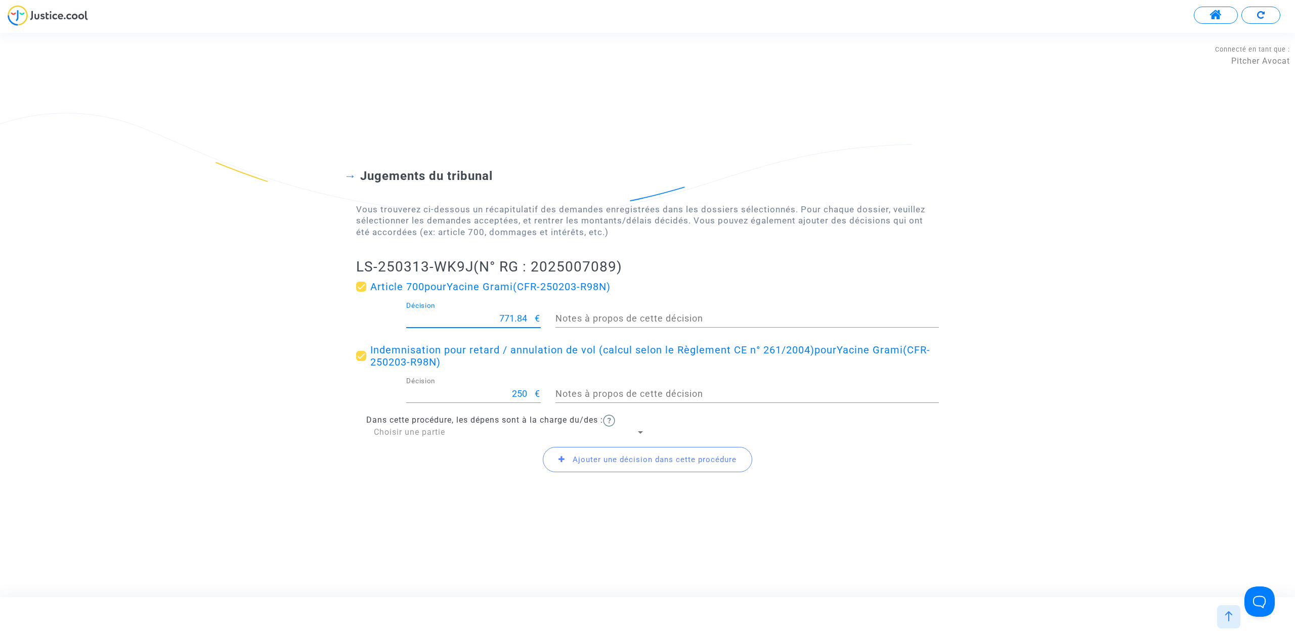
drag, startPoint x: 469, startPoint y: 318, endPoint x: 531, endPoint y: 317, distance: 61.2
click at [531, 317] on input "771.84" at bounding box center [470, 319] width 129 height 10
type input "400"
click at [412, 431] on span "Choisir une partie" at bounding box center [409, 432] width 71 height 10
click at [456, 442] on span "Demandeur(s)" at bounding box center [509, 432] width 271 height 24
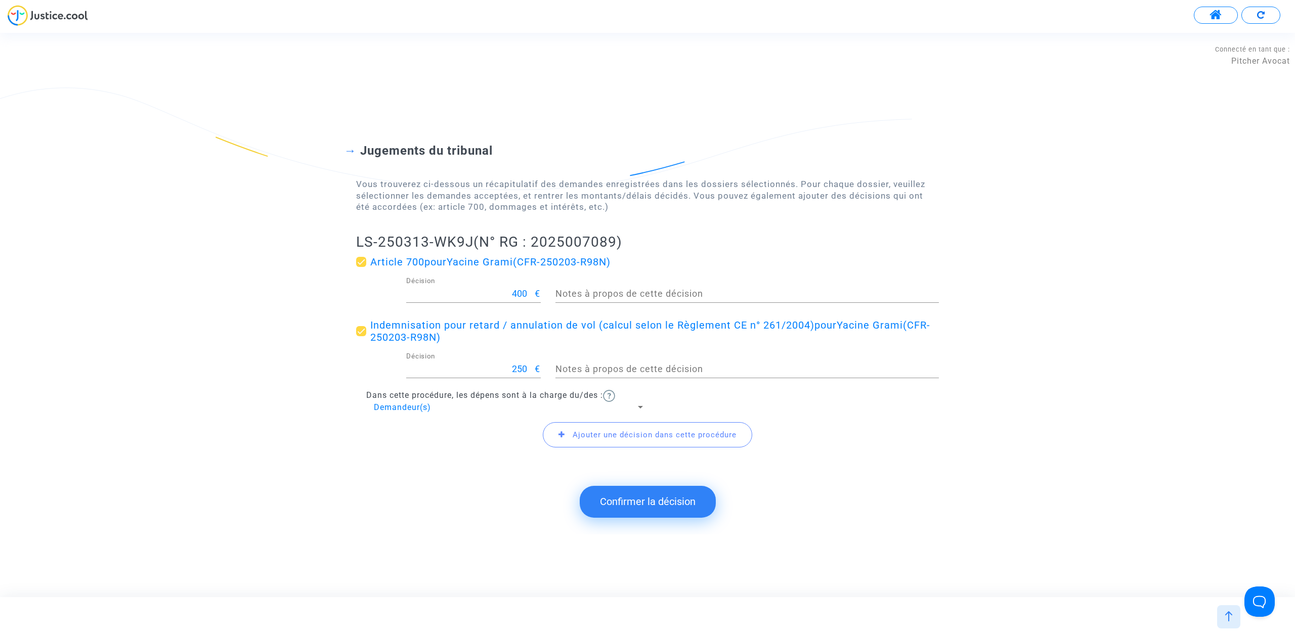
click at [456, 442] on div "Ajouter une décision dans cette procédure" at bounding box center [647, 434] width 583 height 43
click at [456, 402] on div "Demandeur(s)" at bounding box center [505, 407] width 262 height 11
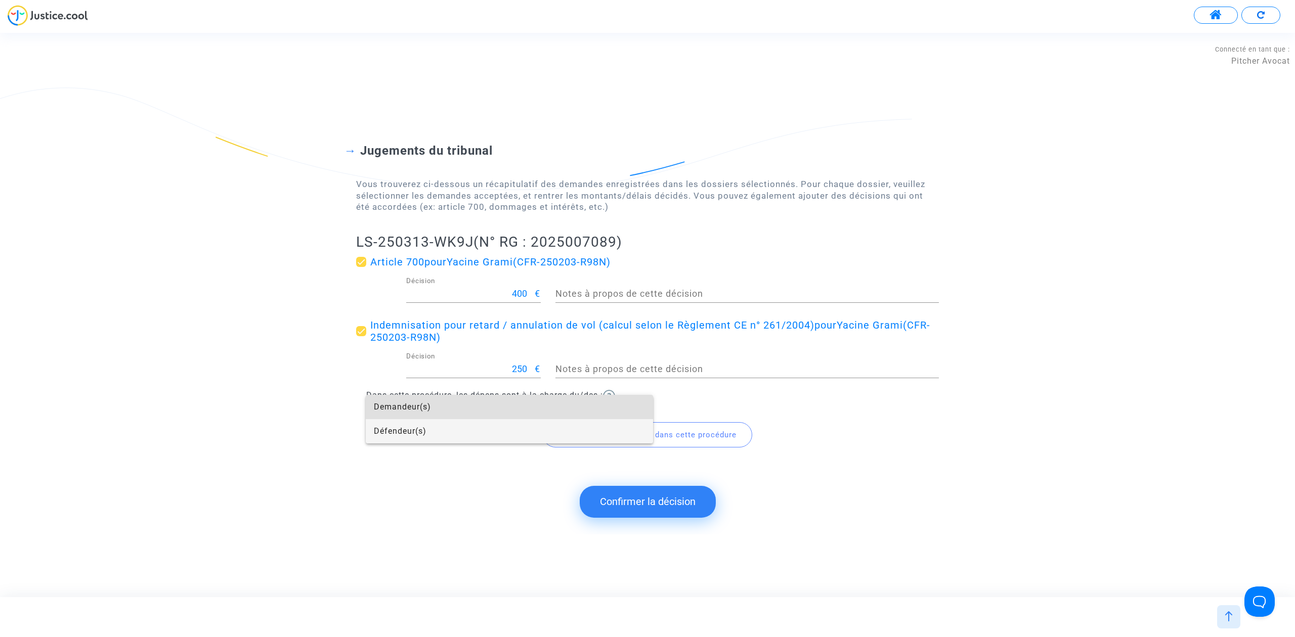
click at [463, 429] on span "Défendeur(s)" at bounding box center [509, 431] width 271 height 24
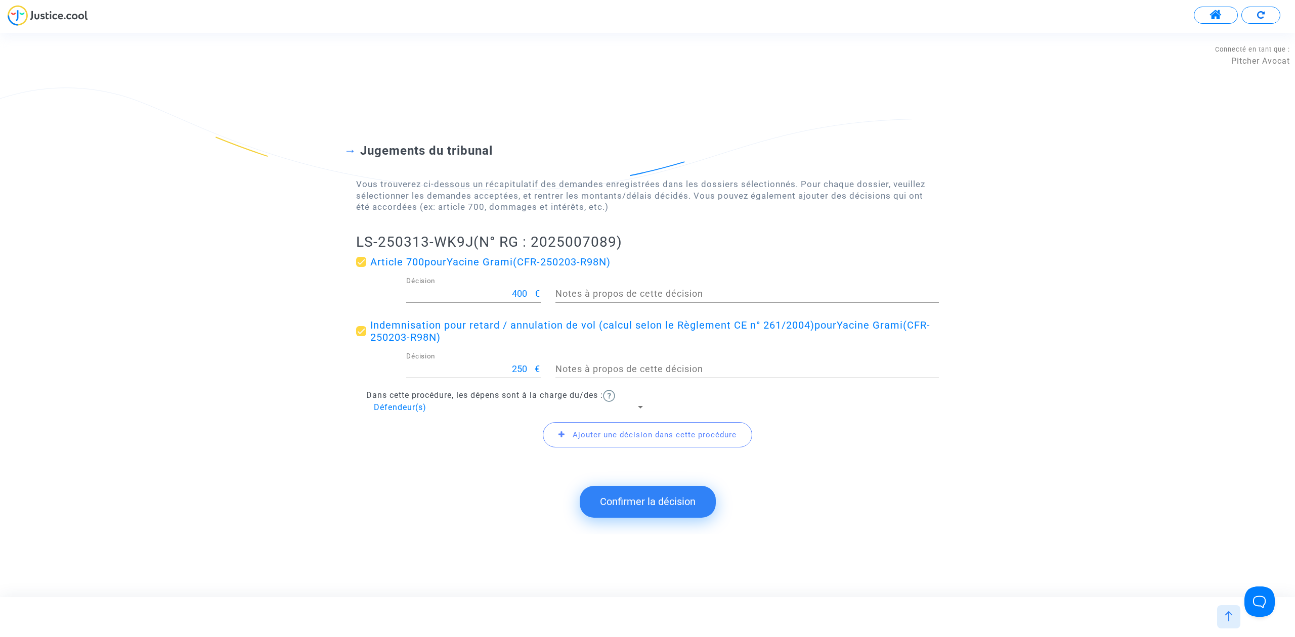
drag, startPoint x: 345, startPoint y: 238, endPoint x: 470, endPoint y: 235, distance: 125.5
click at [470, 235] on div "Jugements du tribunal Vous trouverez ci-dessous un récapitulatif des demandes e…" at bounding box center [647, 290] width 1295 height 374
click at [628, 502] on button "Confirmer la décision" at bounding box center [648, 501] width 136 height 31
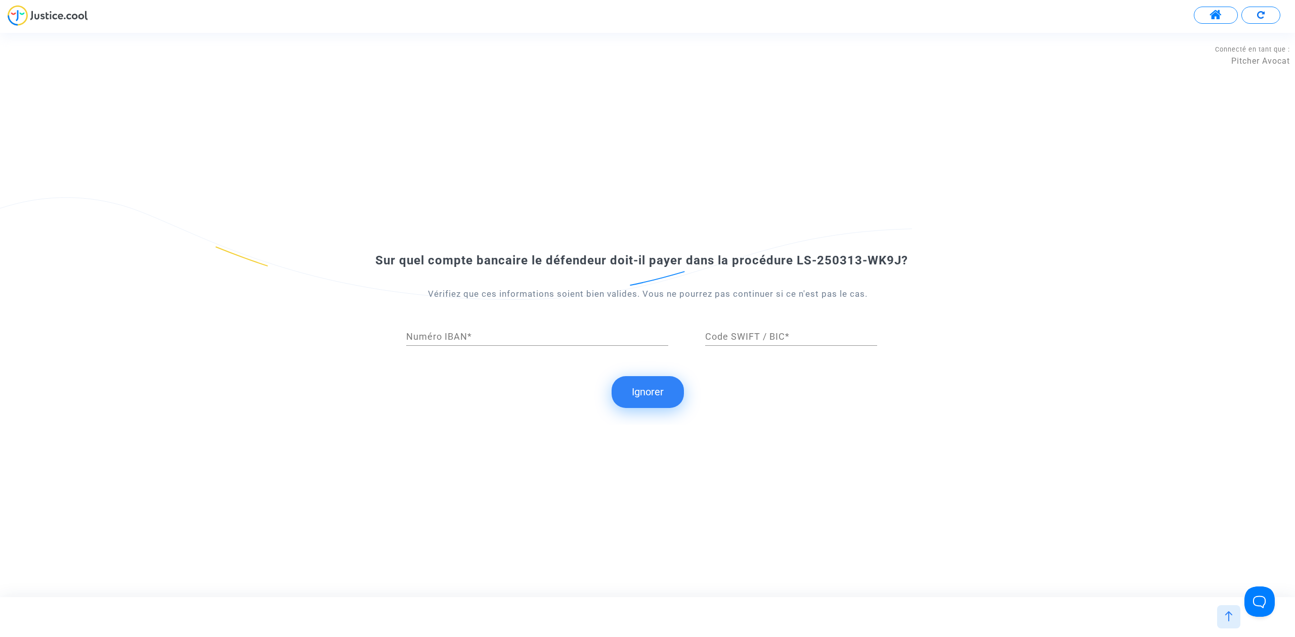
click at [646, 393] on button "Ignorer" at bounding box center [647, 391] width 72 height 31
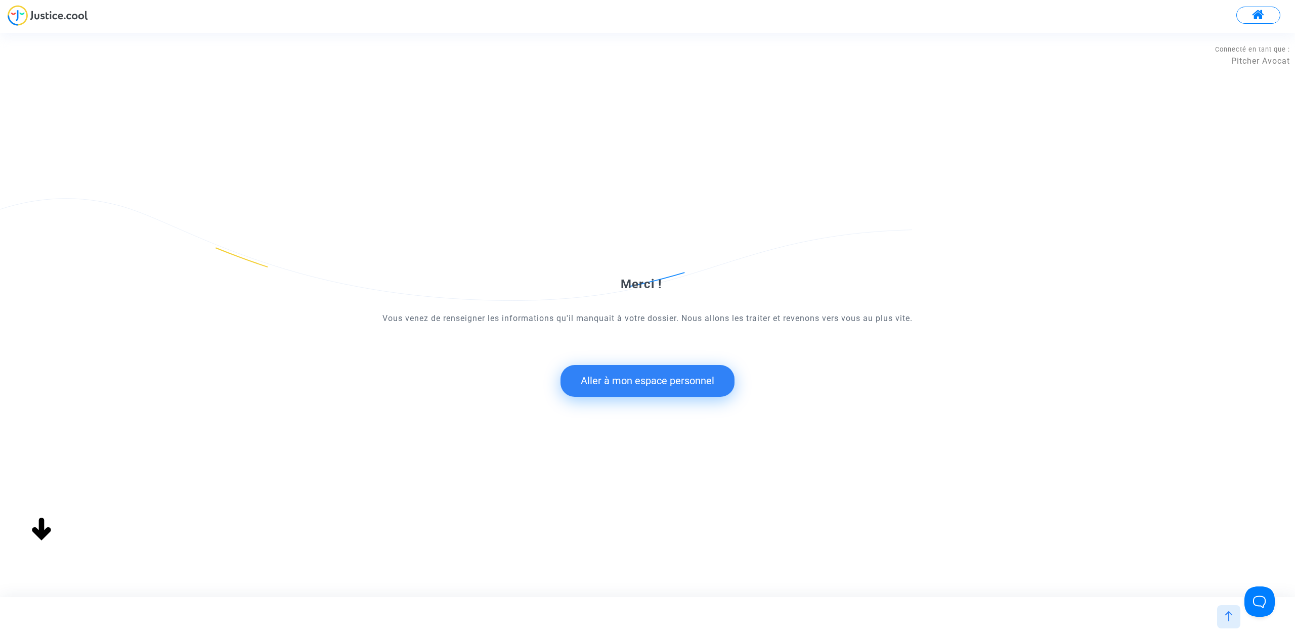
click at [618, 383] on button "Aller à mon espace personnel" at bounding box center [647, 380] width 174 height 31
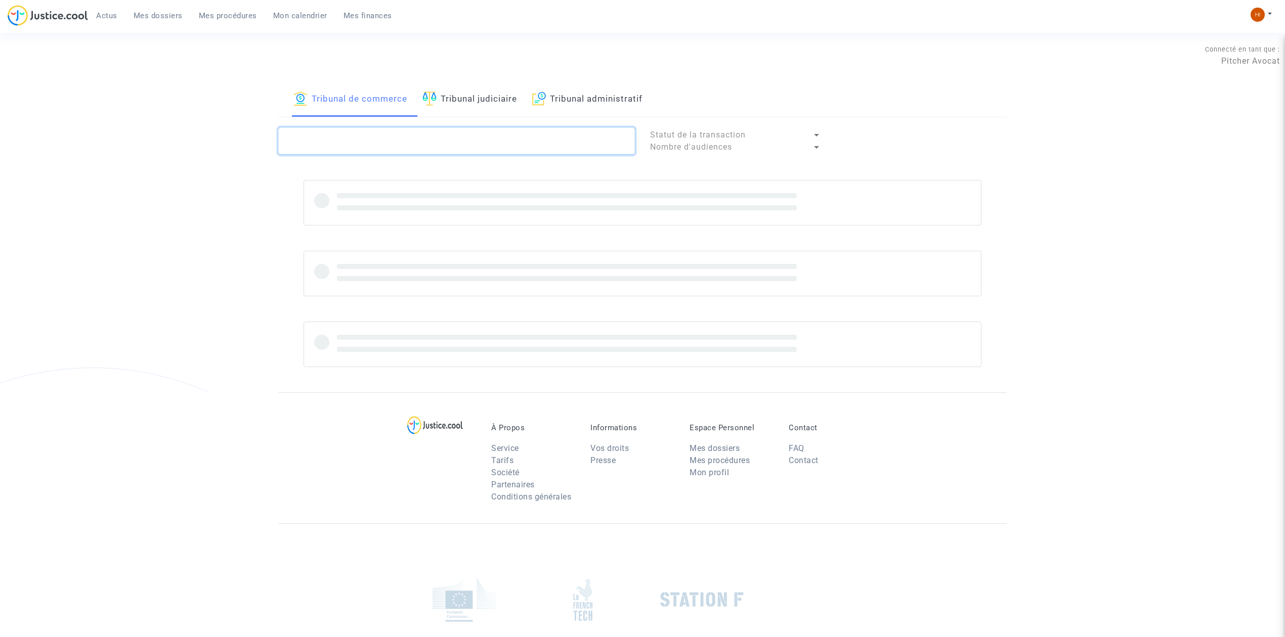
click at [389, 137] on textarea at bounding box center [456, 140] width 357 height 27
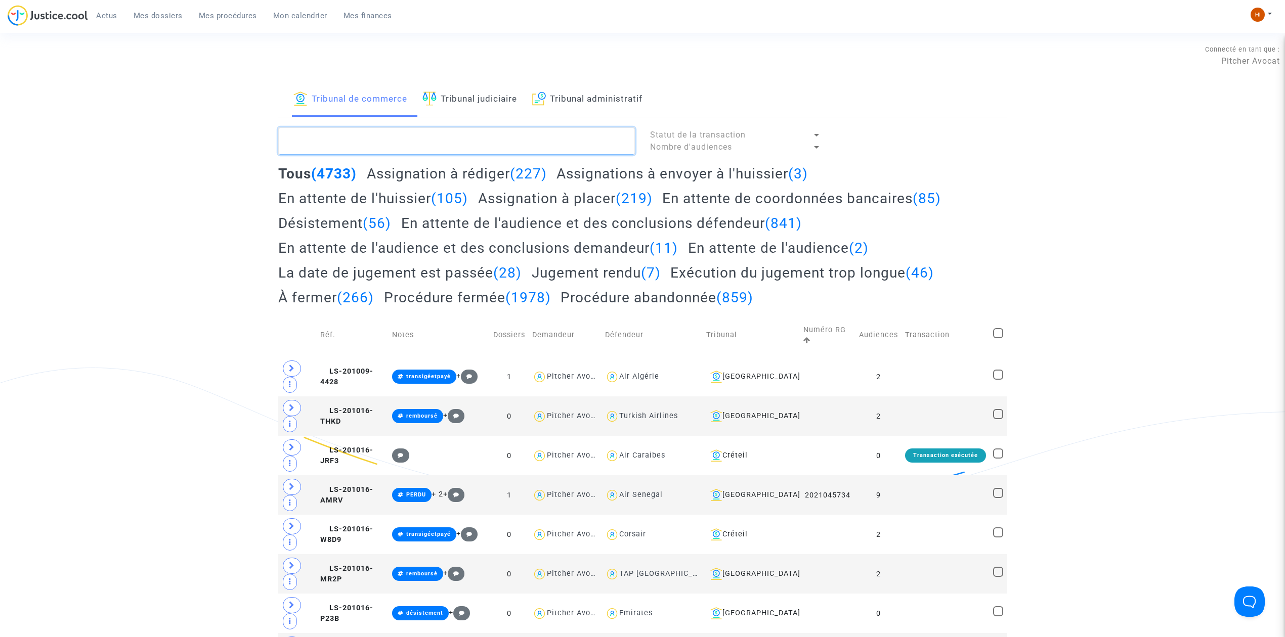
paste textarea "LS-250313-WK9J"
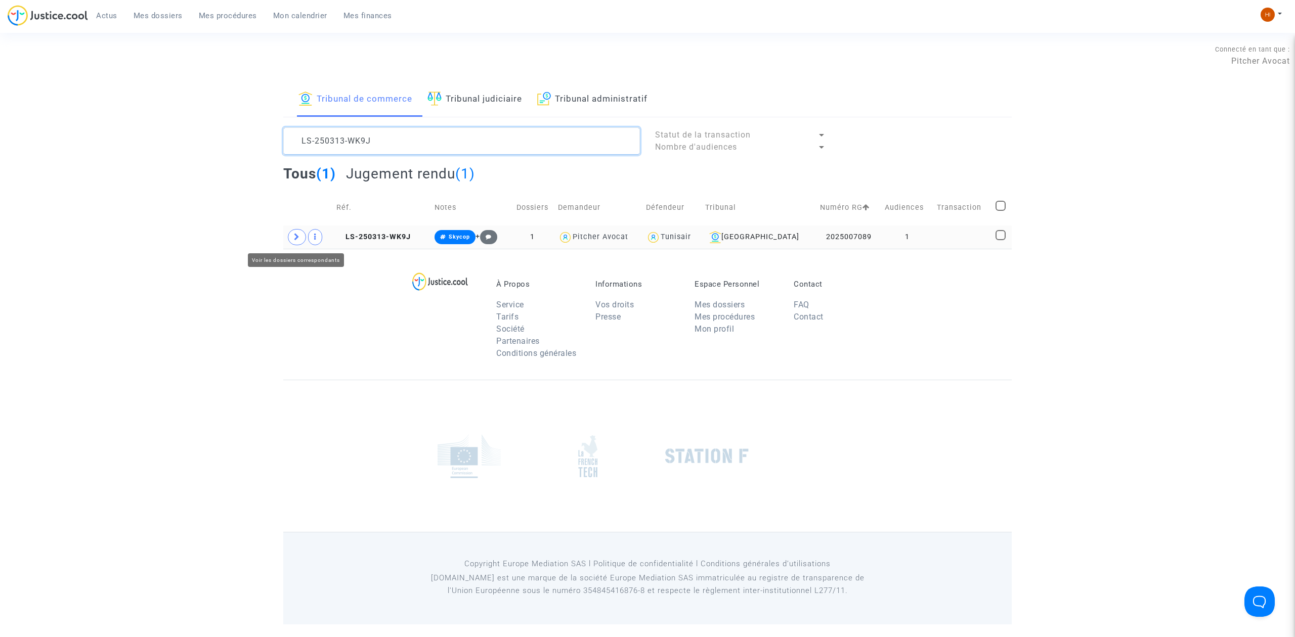
type textarea "LS-250313-WK9J"
click at [298, 237] on icon at bounding box center [297, 237] width 6 height 8
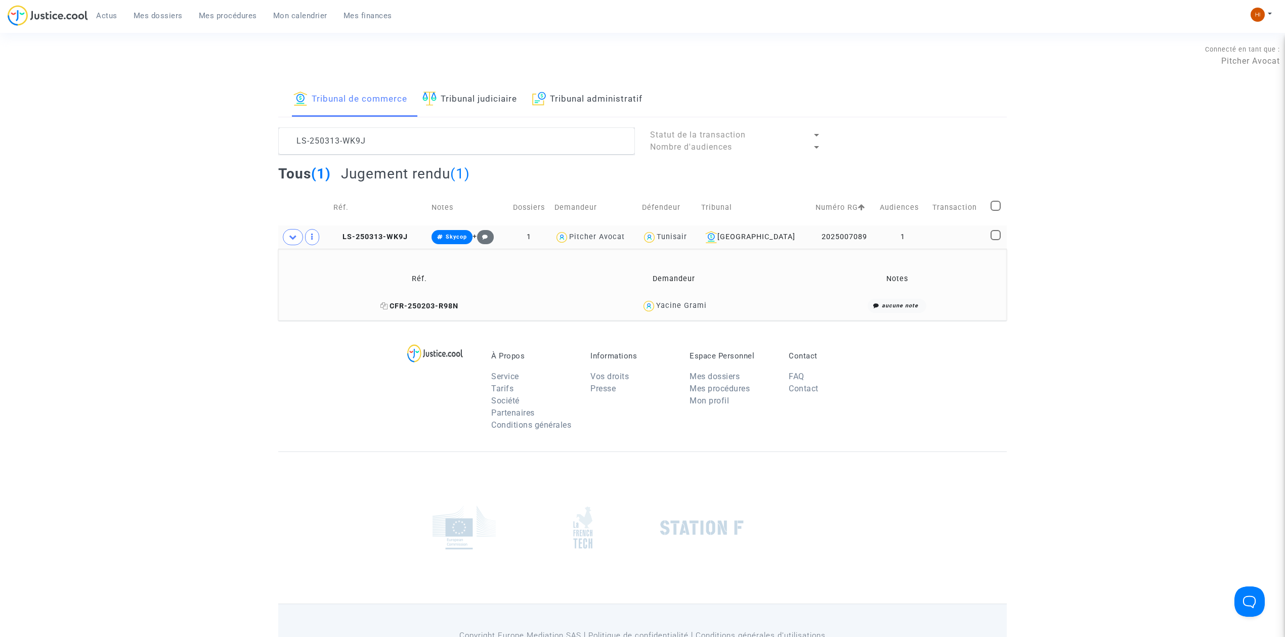
click at [383, 307] on icon at bounding box center [384, 305] width 8 height 7
drag, startPoint x: 755, startPoint y: 312, endPoint x: 658, endPoint y: 314, distance: 97.1
click at [658, 314] on div "Yacine Grami" at bounding box center [673, 306] width 227 height 15
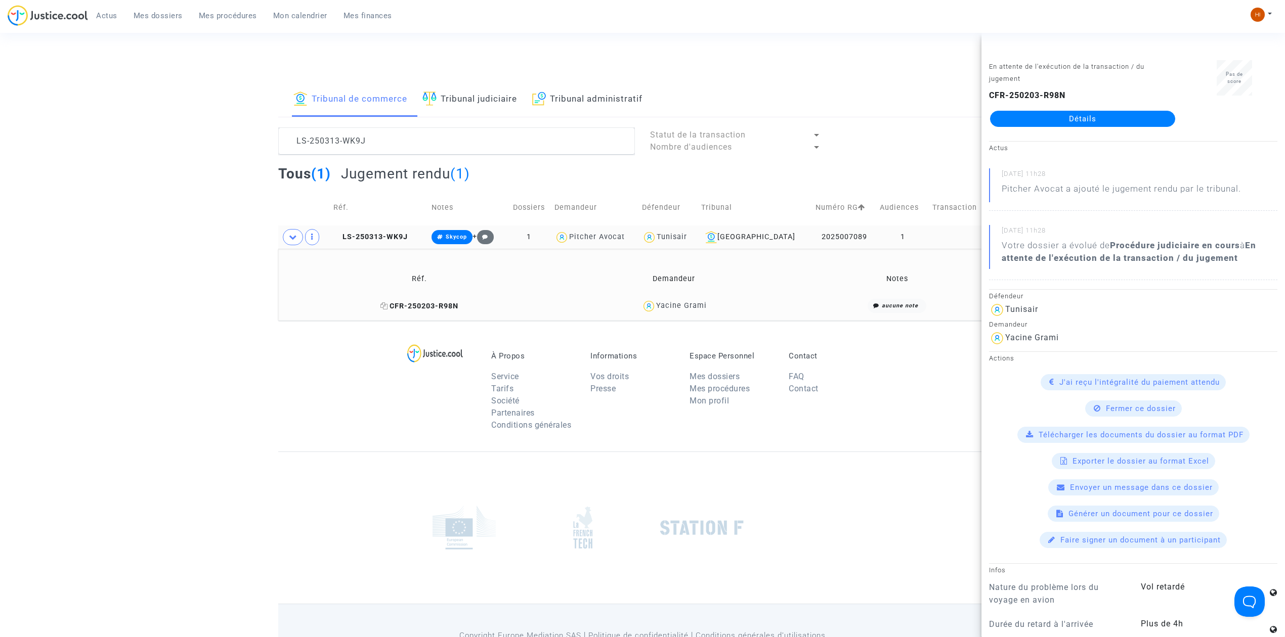
click at [426, 302] on span "CFR-250203-R98N" at bounding box center [419, 306] width 78 height 9
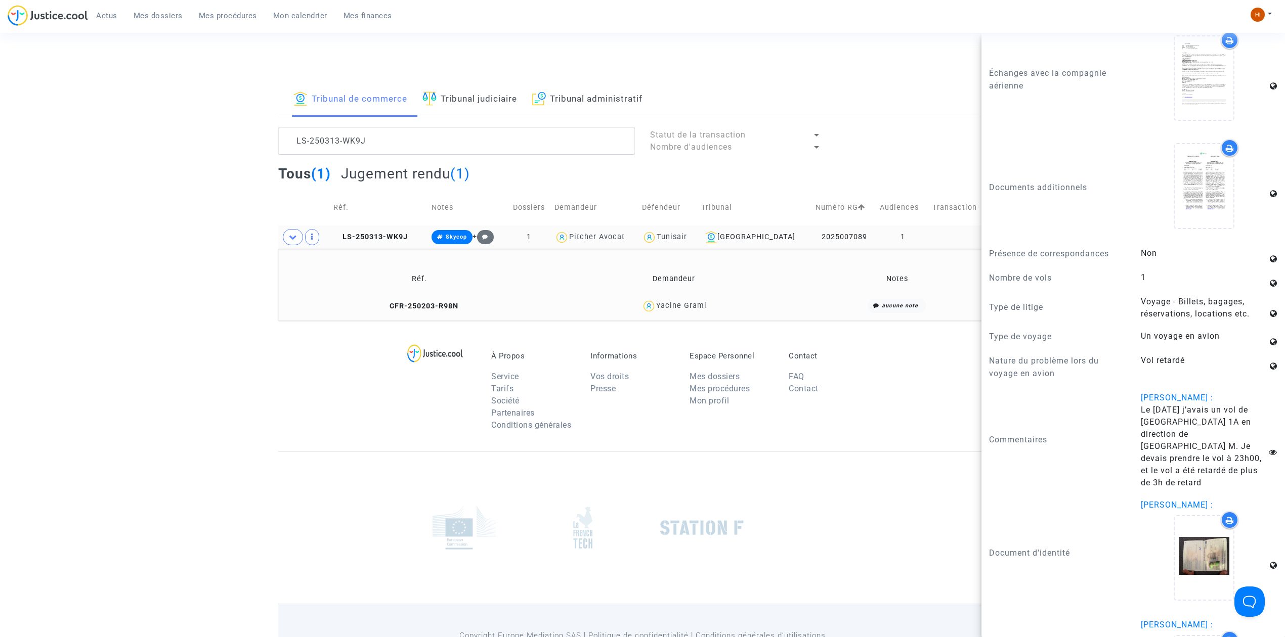
scroll to position [1024, 0]
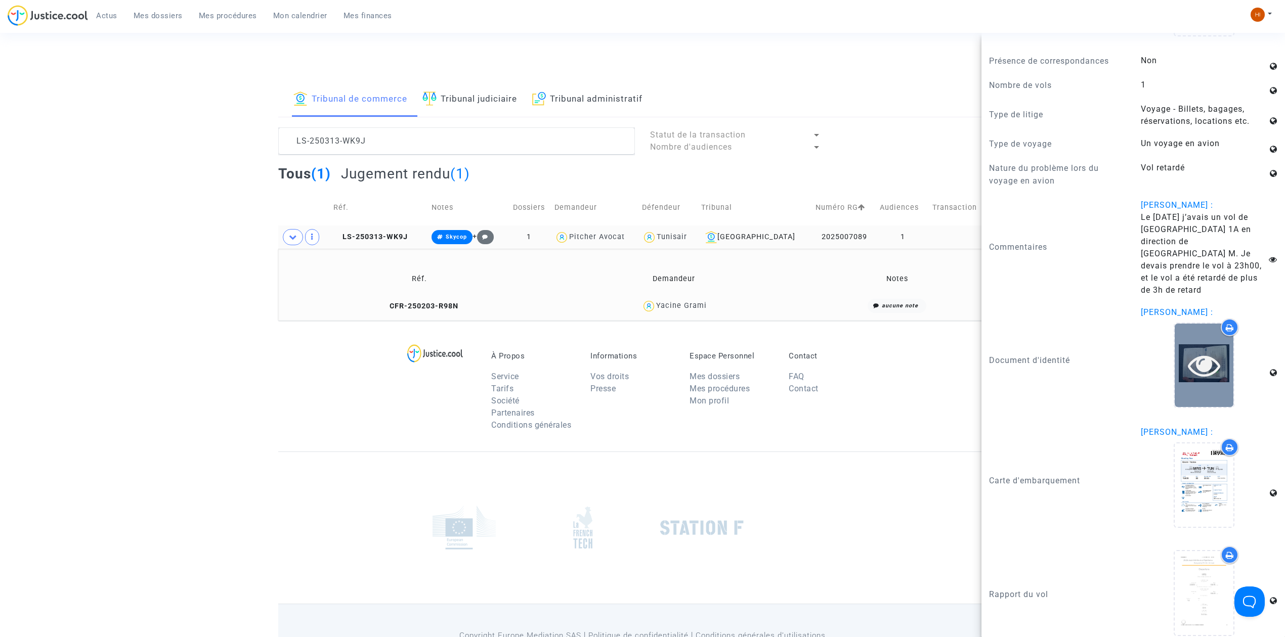
click at [1194, 356] on icon at bounding box center [1204, 365] width 33 height 32
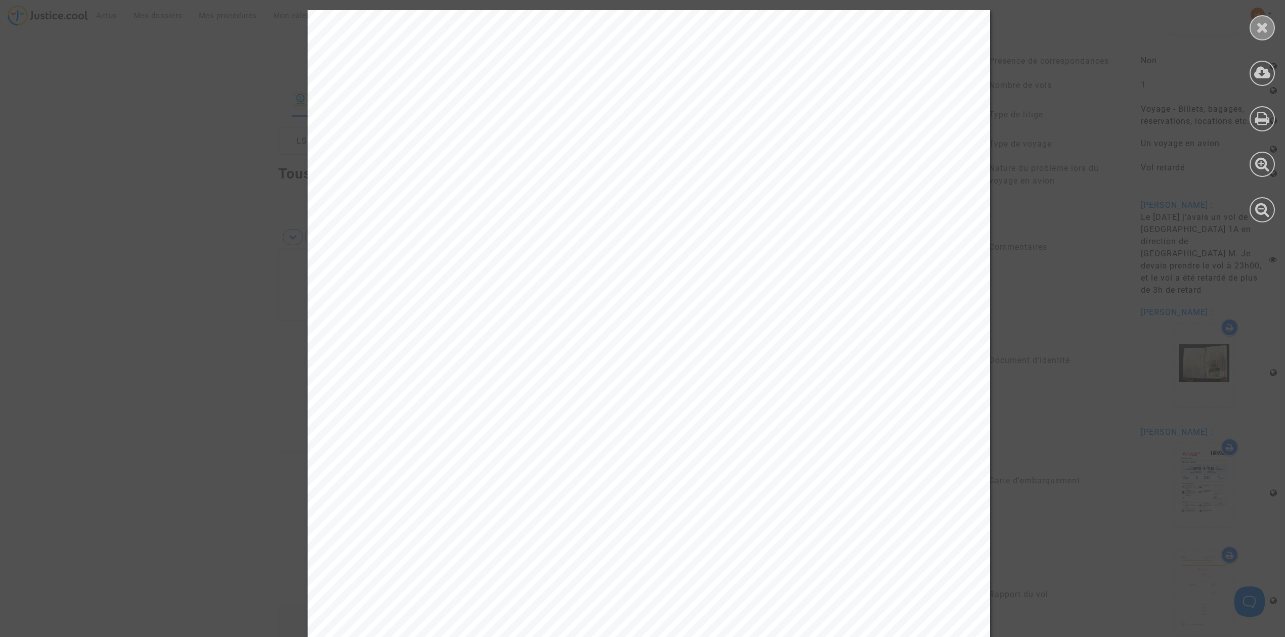
click at [1263, 25] on icon at bounding box center [1262, 27] width 13 height 15
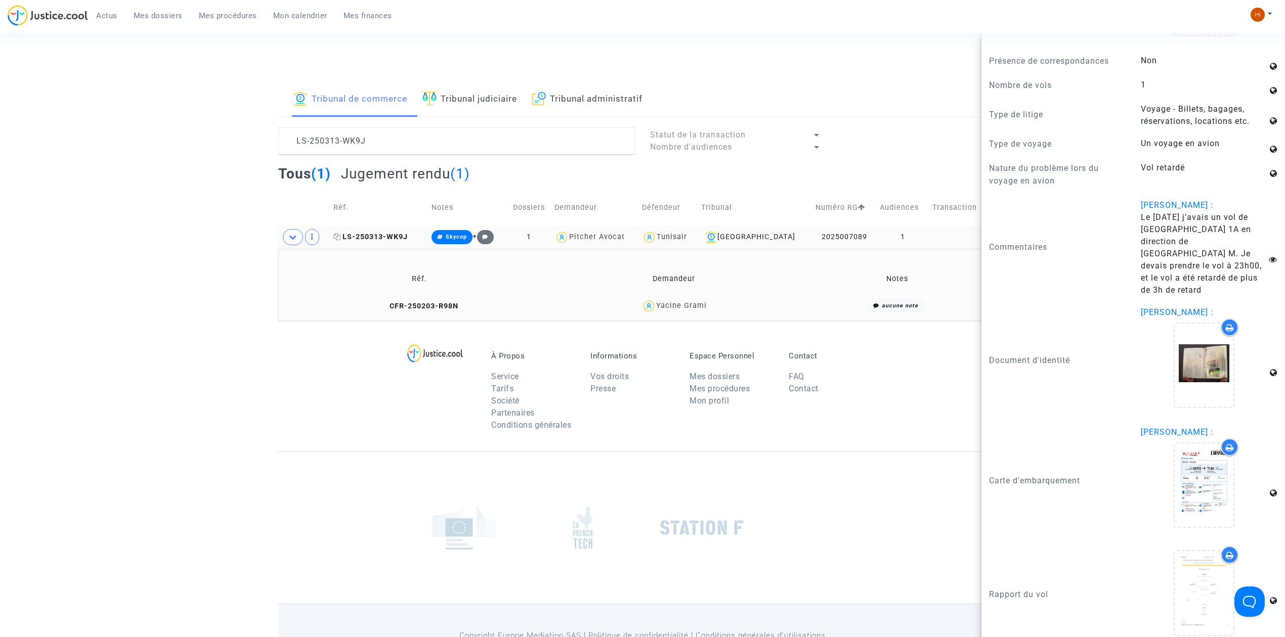
click at [407, 235] on span "LS-250313-WK9J" at bounding box center [370, 237] width 74 height 9
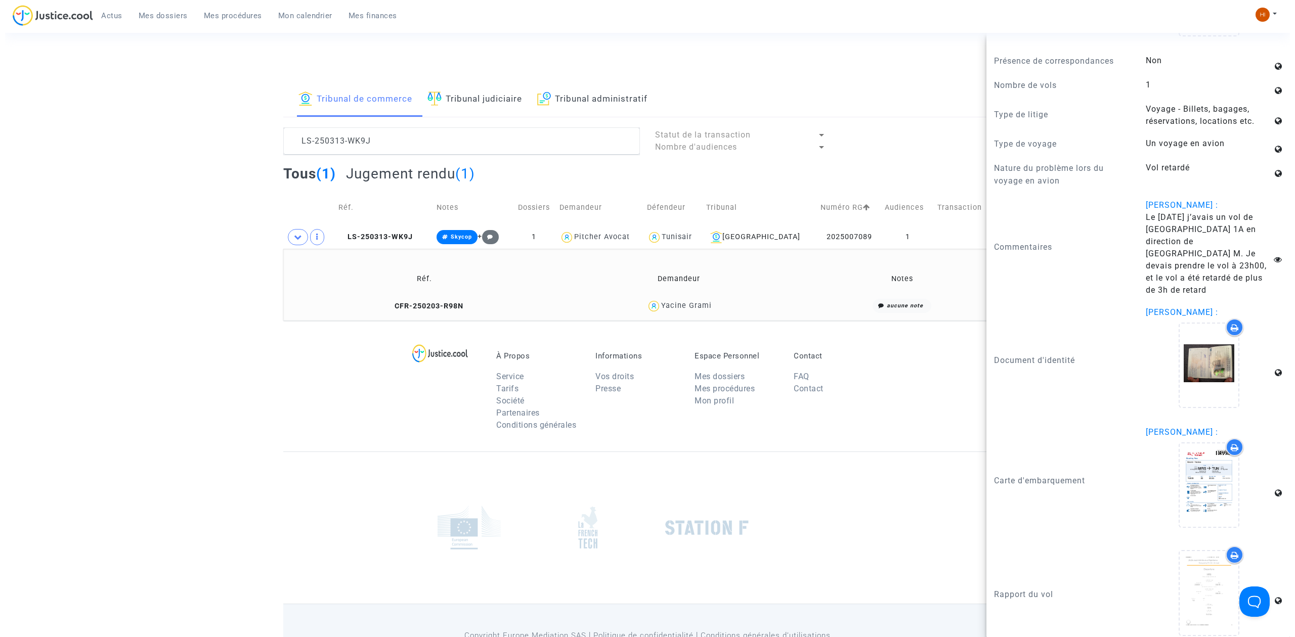
scroll to position [0, 0]
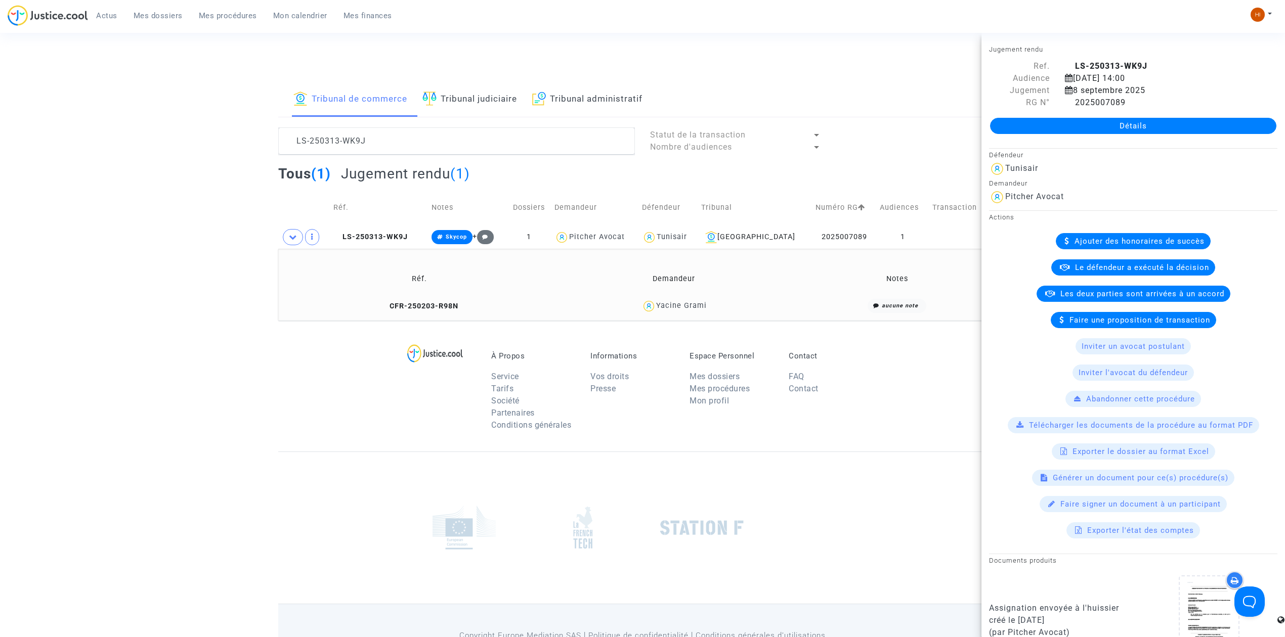
click at [1095, 115] on div "Détails" at bounding box center [1132, 126] width 303 height 34
click at [1095, 123] on link "Détails" at bounding box center [1133, 126] width 286 height 16
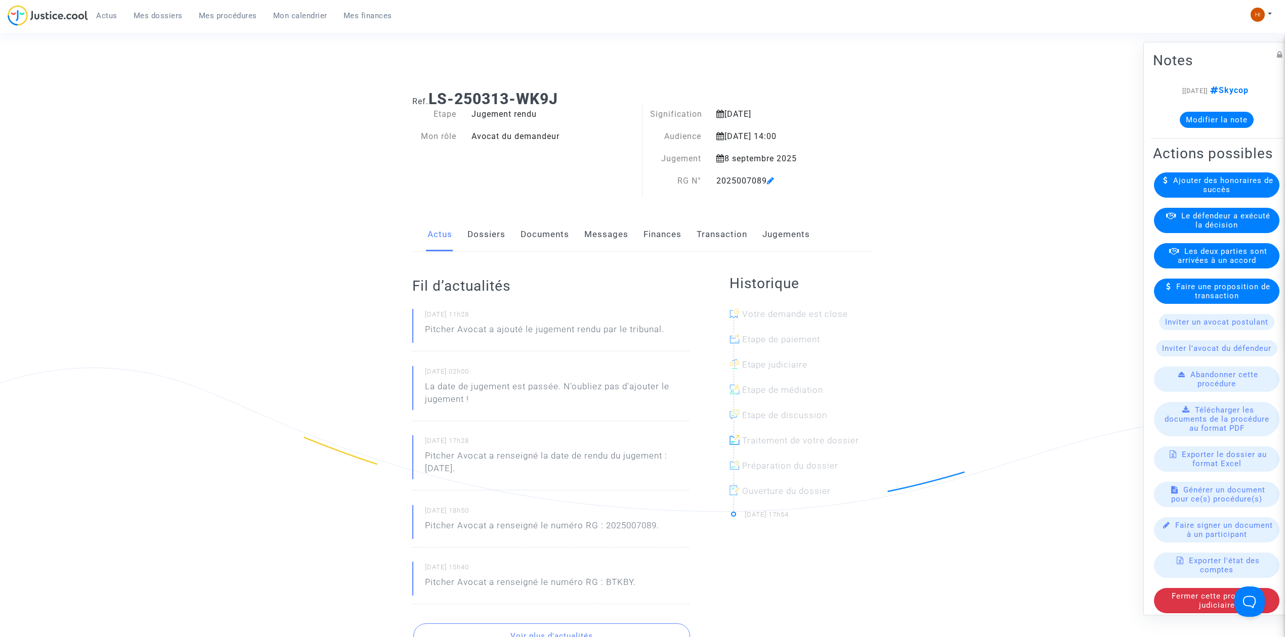
click at [670, 234] on link "Finances" at bounding box center [662, 234] width 38 height 33
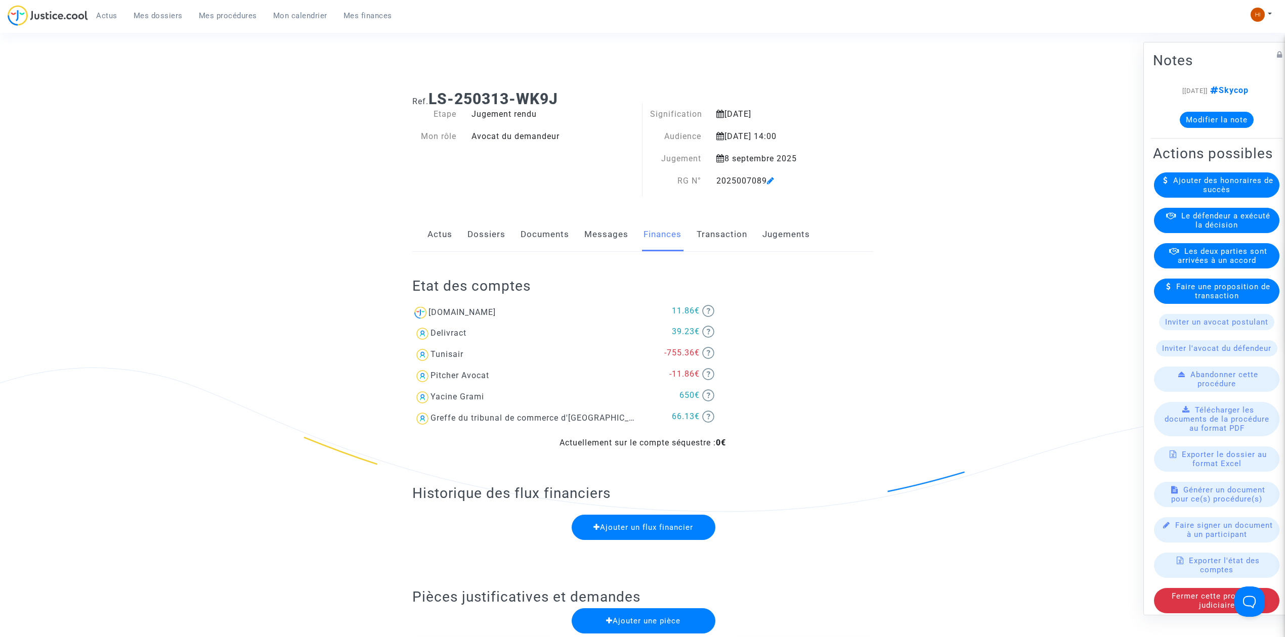
click at [1216, 128] on button "Modifier la note" at bounding box center [1216, 120] width 74 height 16
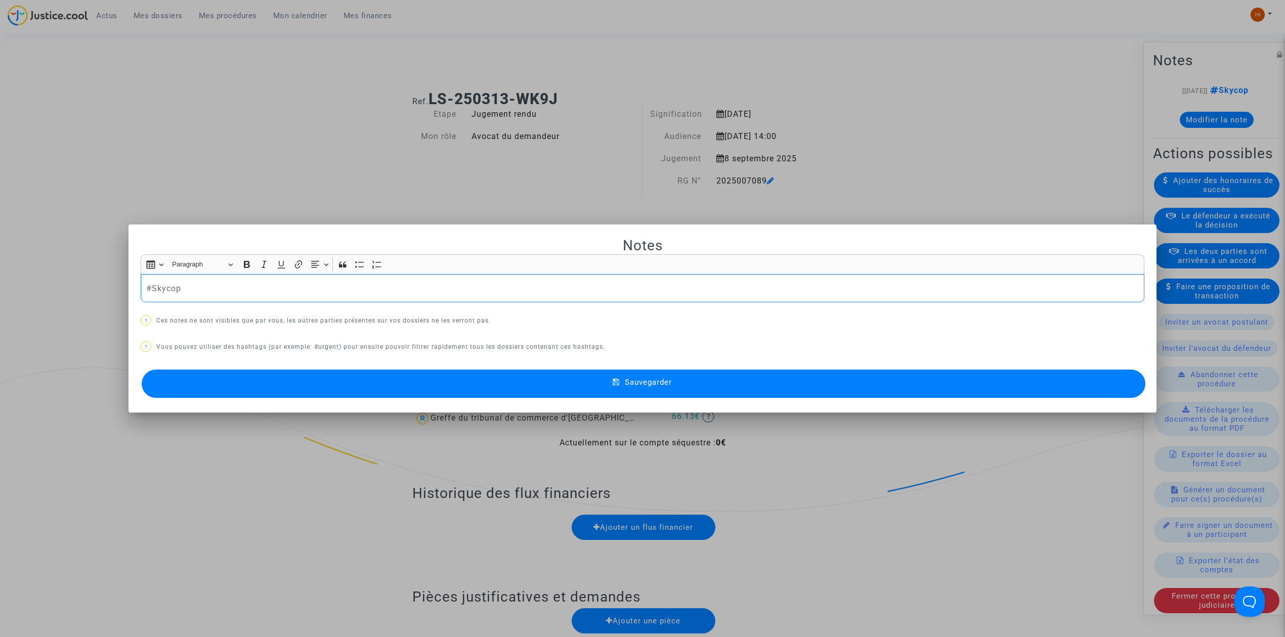
click at [414, 289] on p "#Skycop" at bounding box center [642, 288] width 993 height 13
click at [461, 388] on button "Sauvegarder" at bounding box center [643, 384] width 1003 height 28
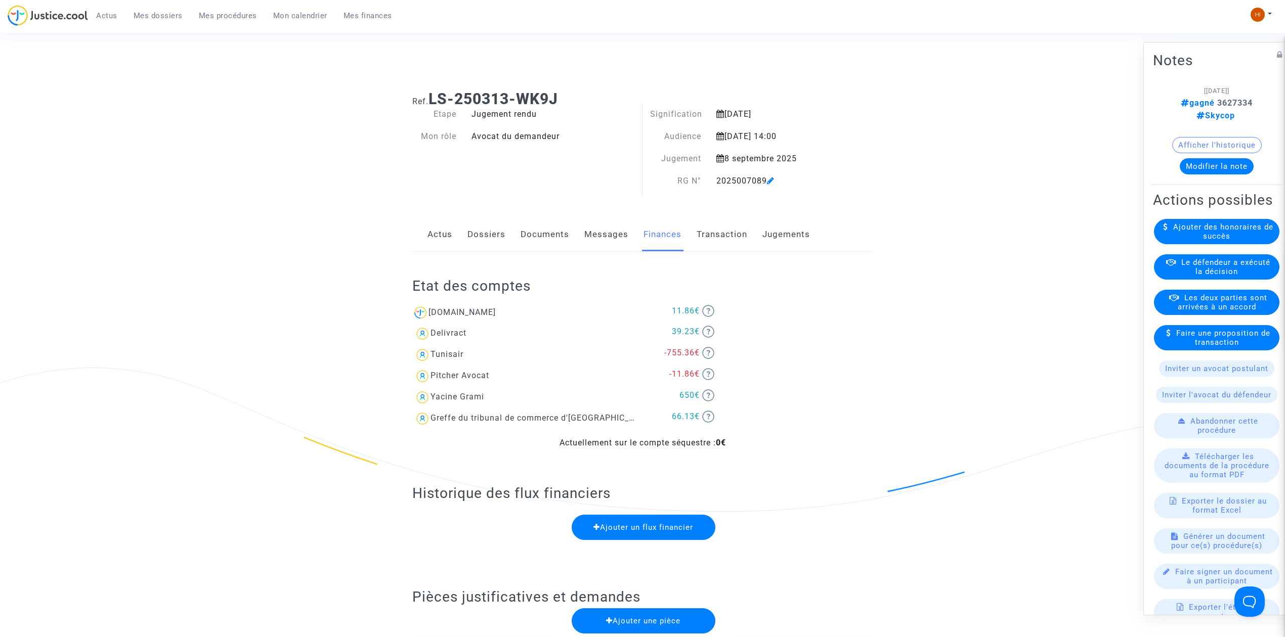
click at [769, 182] on icon at bounding box center [771, 181] width 8 height 8
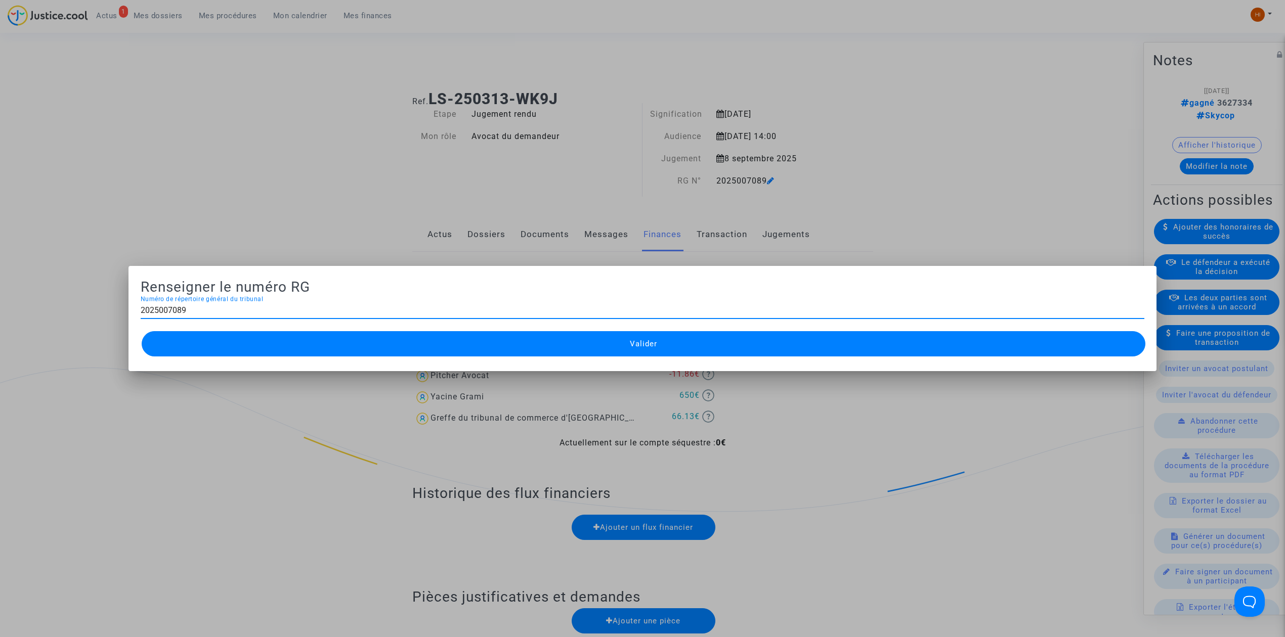
click at [300, 189] on div at bounding box center [642, 318] width 1285 height 637
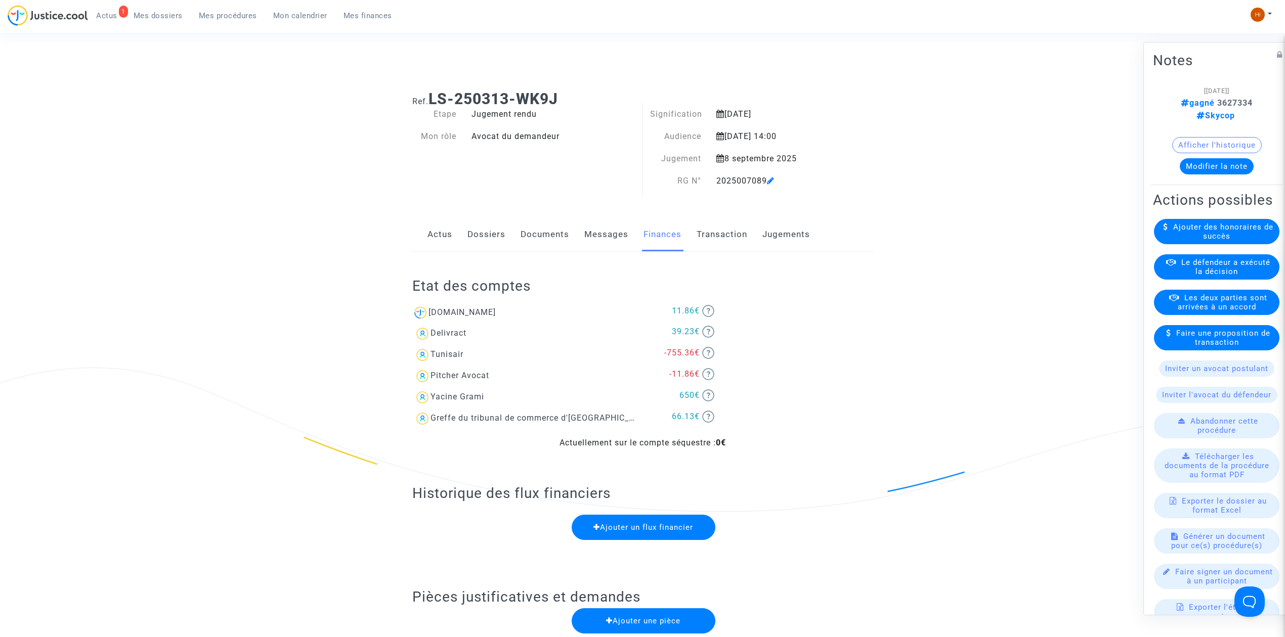
click at [771, 182] on icon at bounding box center [771, 181] width 8 height 8
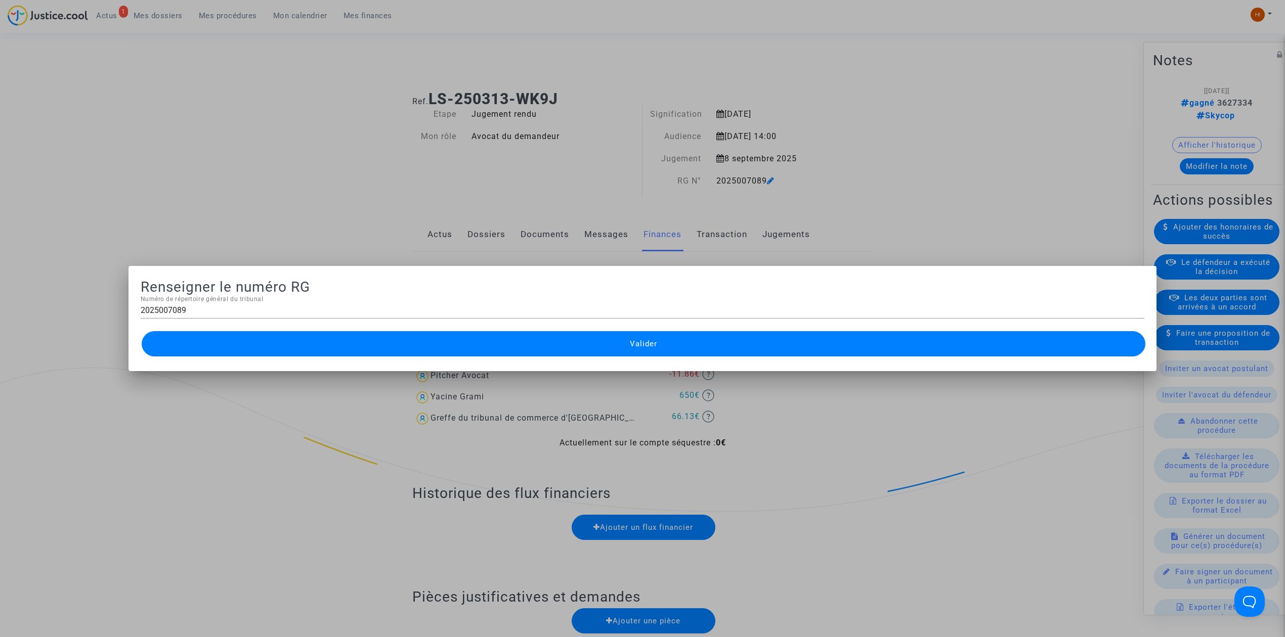
click at [174, 126] on div at bounding box center [642, 318] width 1285 height 637
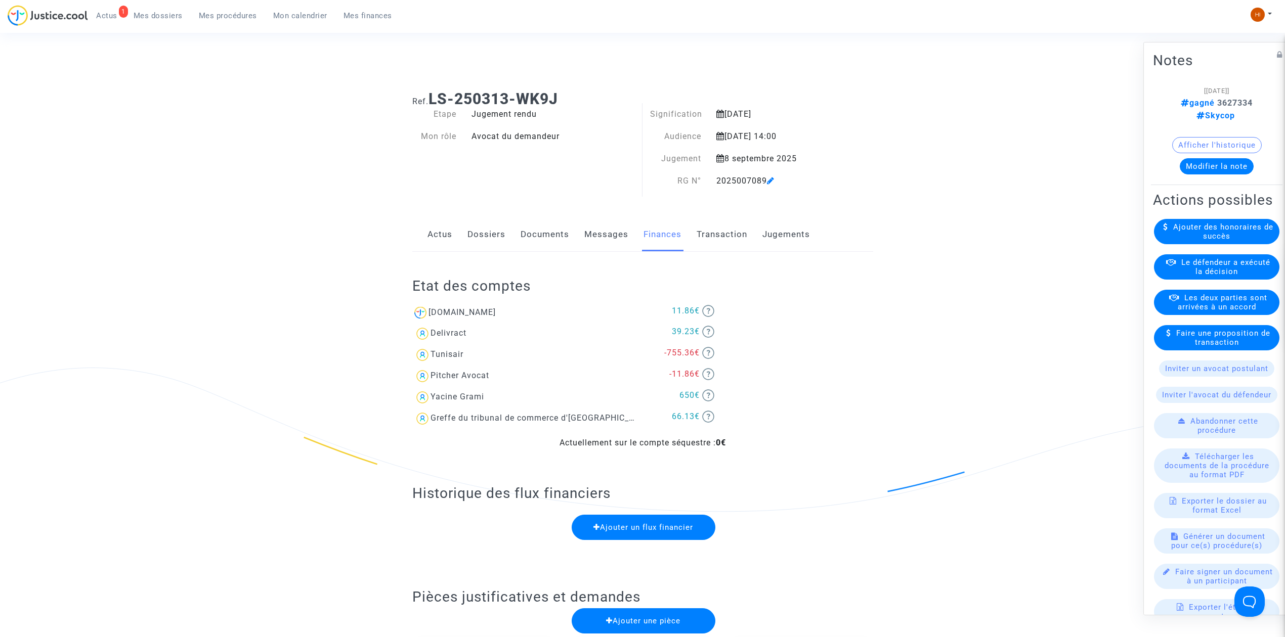
click at [229, 17] on span "Mes procédures" at bounding box center [228, 15] width 58 height 9
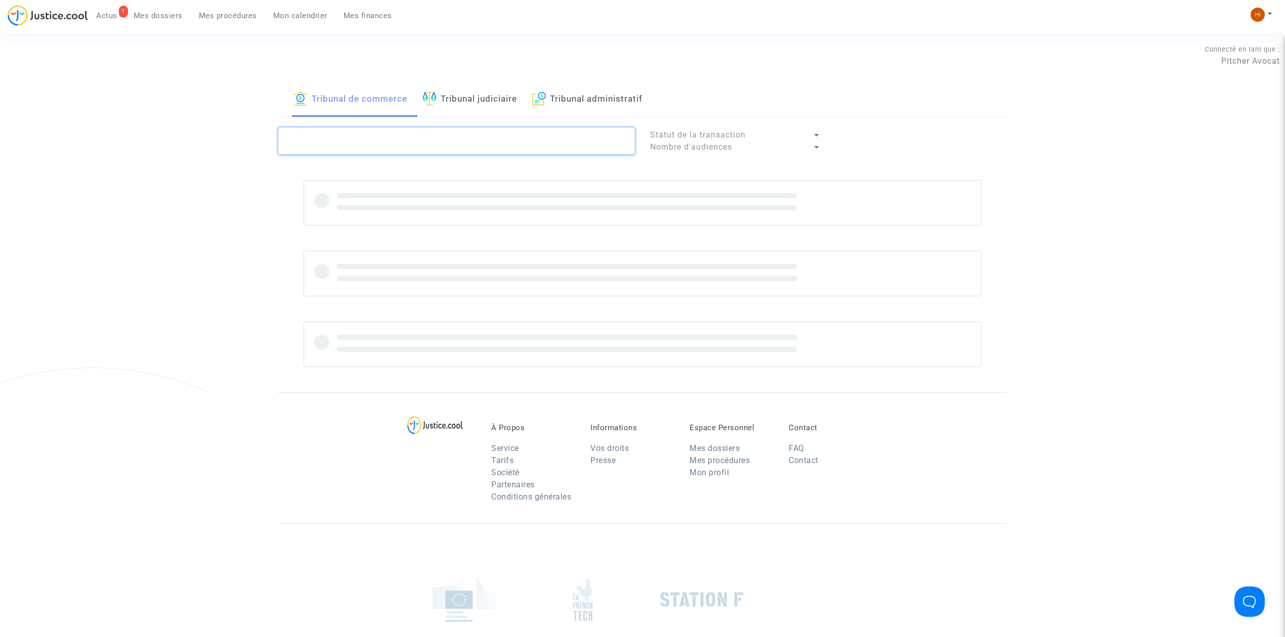
click at [464, 144] on textarea at bounding box center [456, 140] width 357 height 27
paste textarea "2025007089"
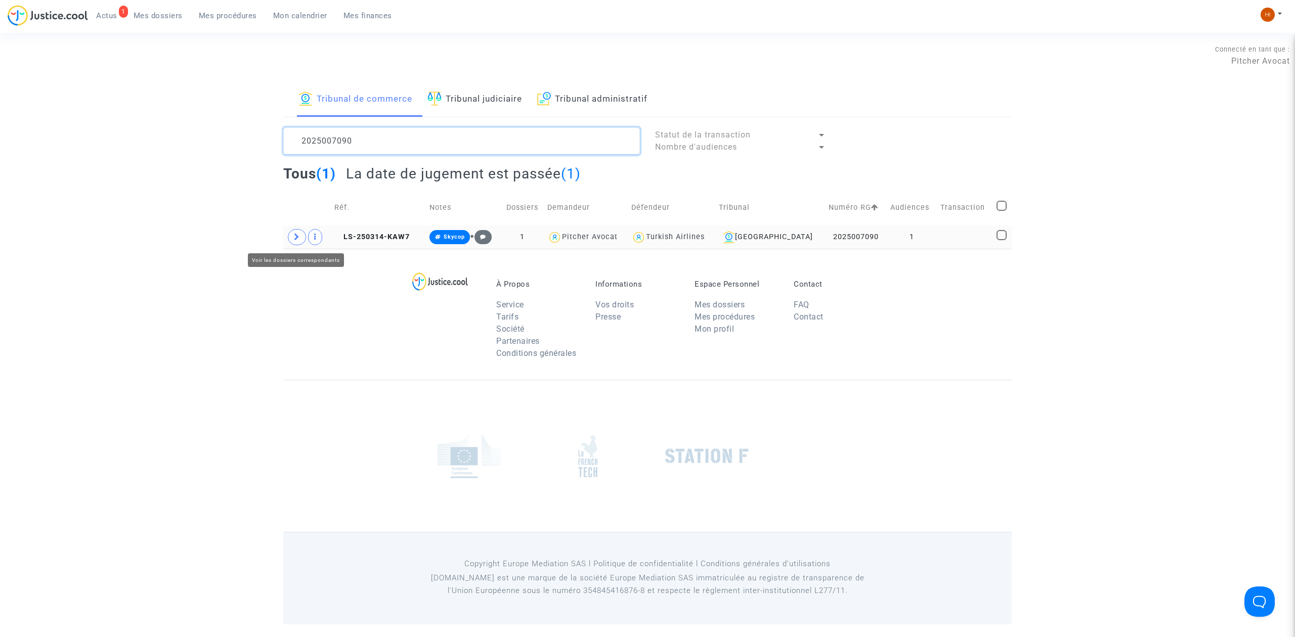
type textarea "2025007090"
click at [294, 238] on icon at bounding box center [297, 237] width 6 height 8
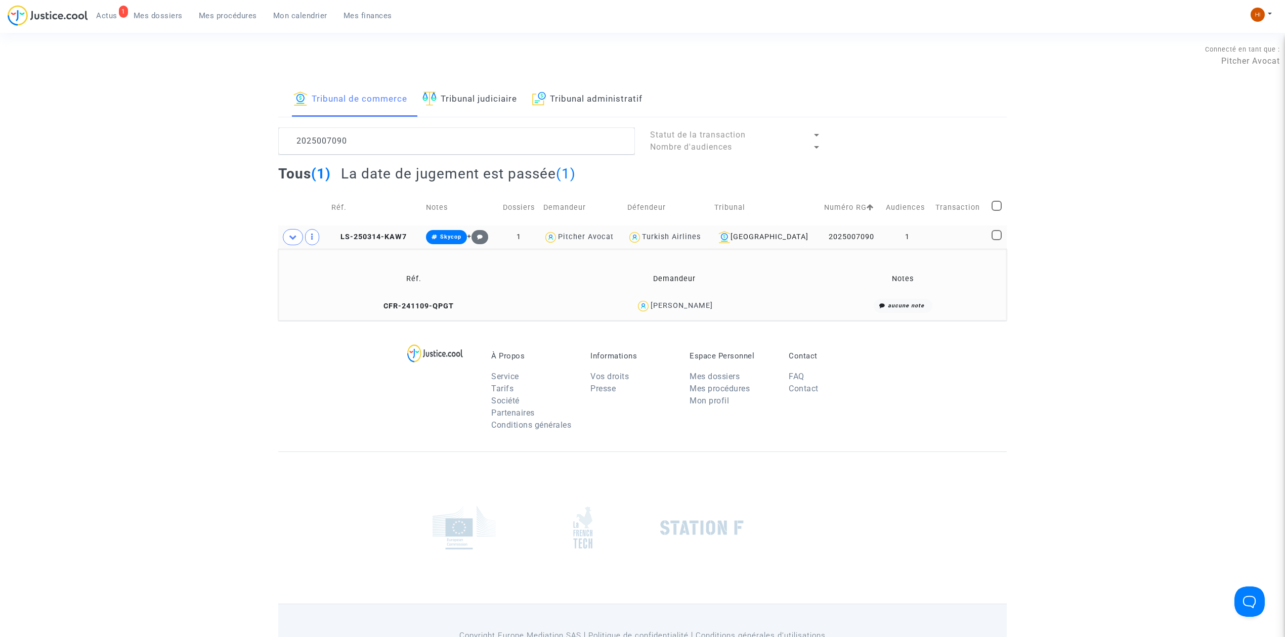
click at [387, 231] on td "LS-250314-KAW7" at bounding box center [375, 237] width 95 height 23
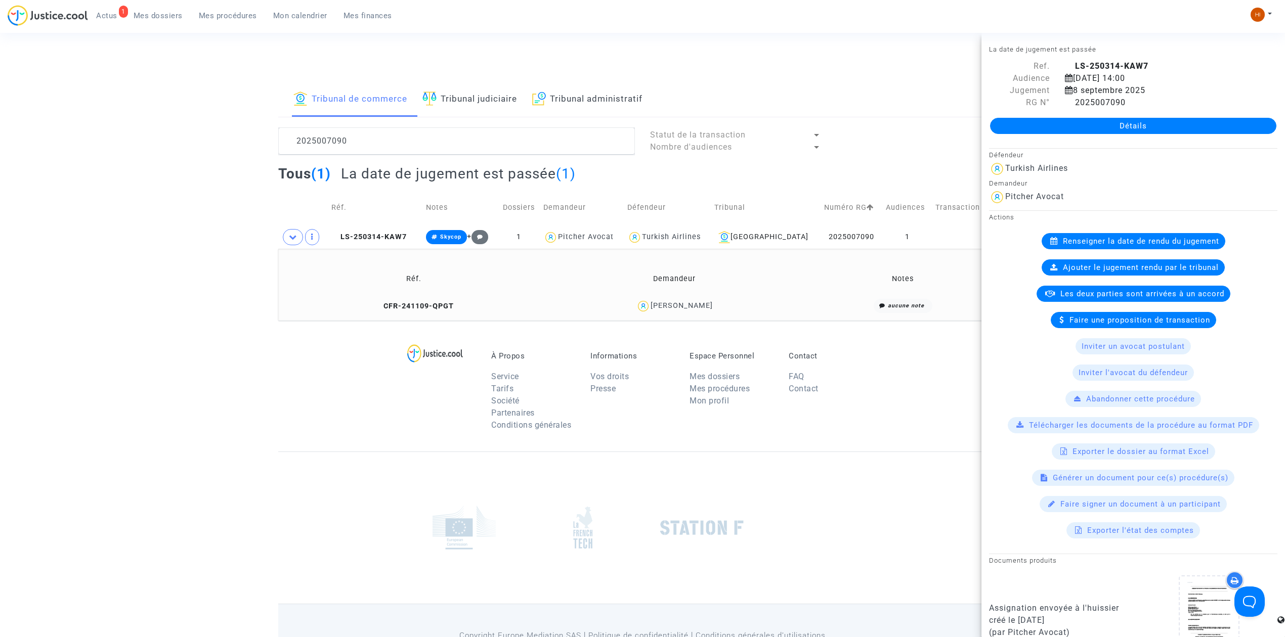
click at [1197, 120] on link "Détails" at bounding box center [1133, 126] width 286 height 16
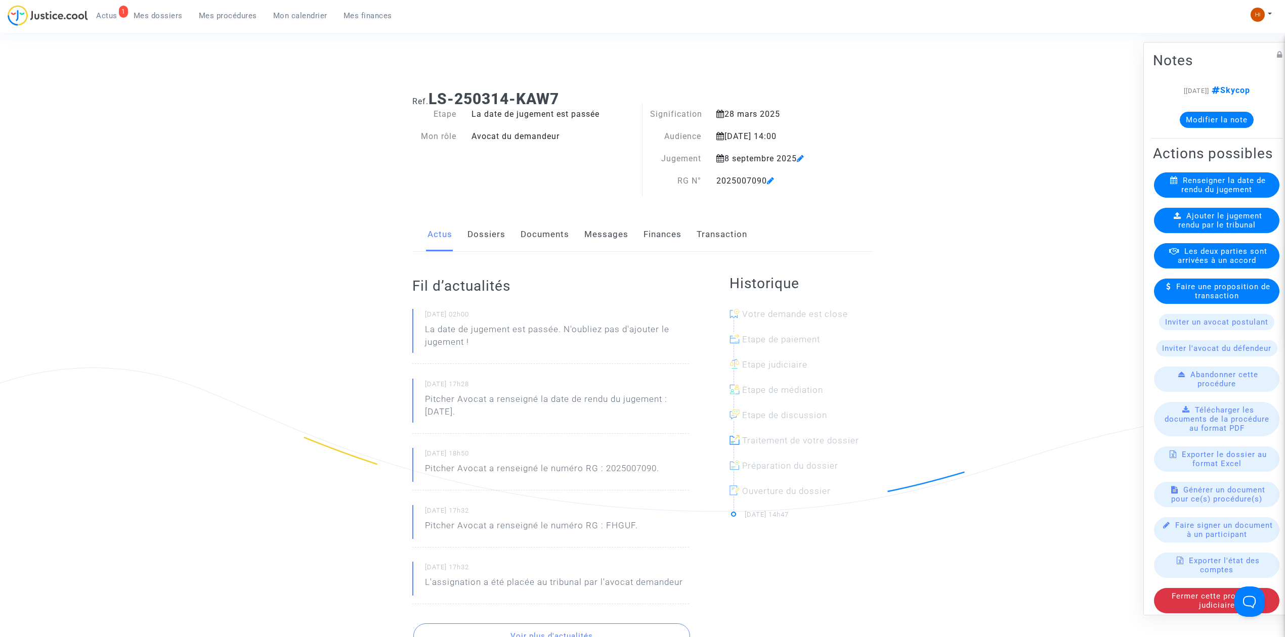
click at [1205, 230] on span "Ajouter le jugement rendu par le tribunal" at bounding box center [1220, 220] width 84 height 18
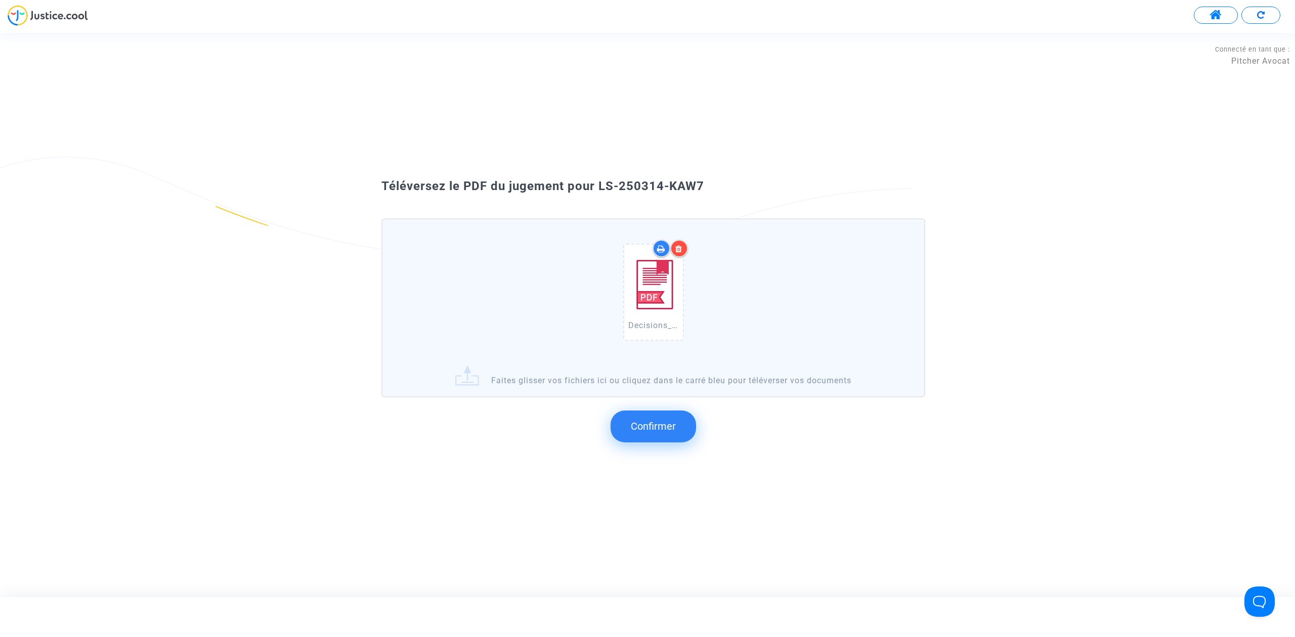
drag, startPoint x: 694, startPoint y: 209, endPoint x: 595, endPoint y: 205, distance: 99.2
click at [595, 205] on div "Téléversez le PDF du jugement pour LS-250314-KAW7 Decisions_08-SEP-25_202500709…" at bounding box center [647, 314] width 583 height 273
click at [638, 428] on span "Confirmer" at bounding box center [653, 426] width 45 height 12
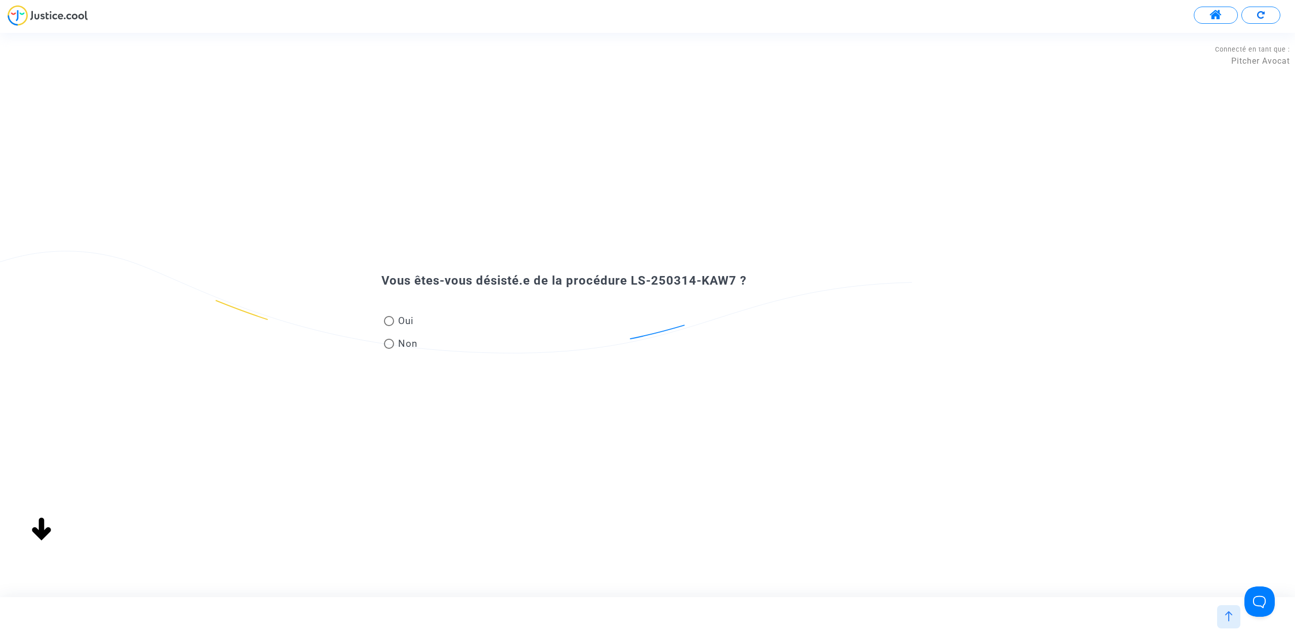
click at [404, 336] on mat-radio-group "Oui Non" at bounding box center [400, 335] width 39 height 46
click at [401, 340] on span "Non" at bounding box center [406, 344] width 24 height 14
click at [389, 349] on input "Non" at bounding box center [388, 349] width 1 height 1
radio input "true"
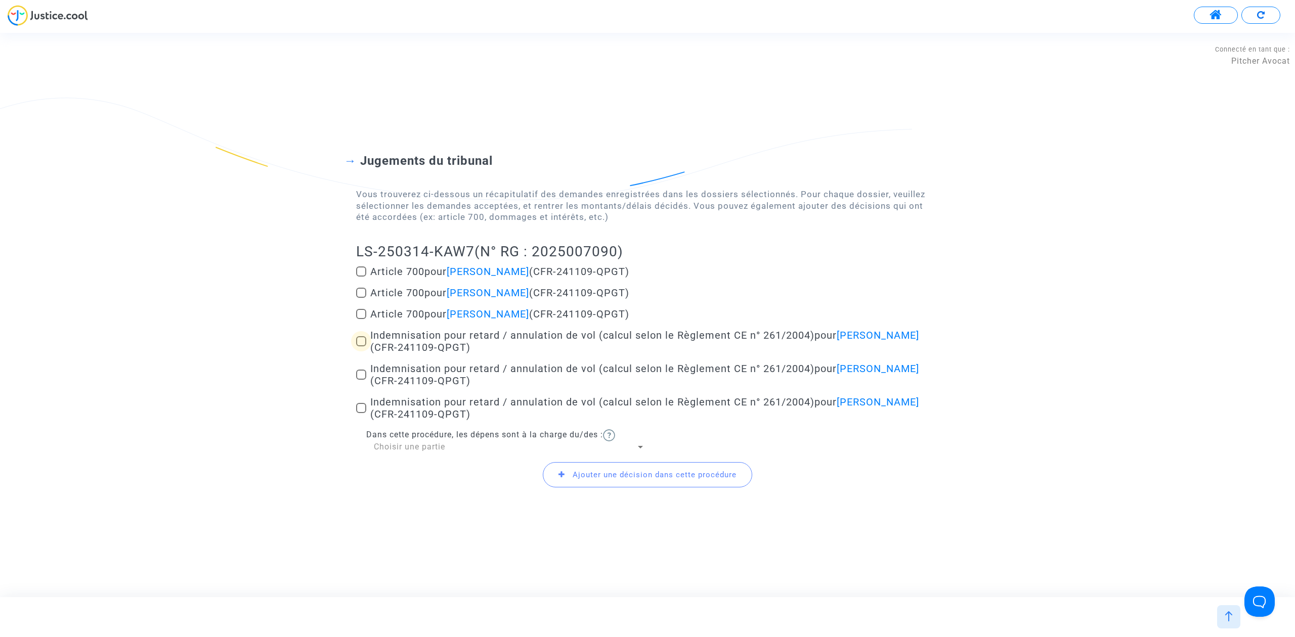
click at [357, 344] on span at bounding box center [361, 341] width 10 height 10
click at [361, 346] on input "Indemnisation pour retard / annulation de vol (calcul selon le Règlement CE n° …" at bounding box center [361, 346] width 1 height 1
checkbox input "true"
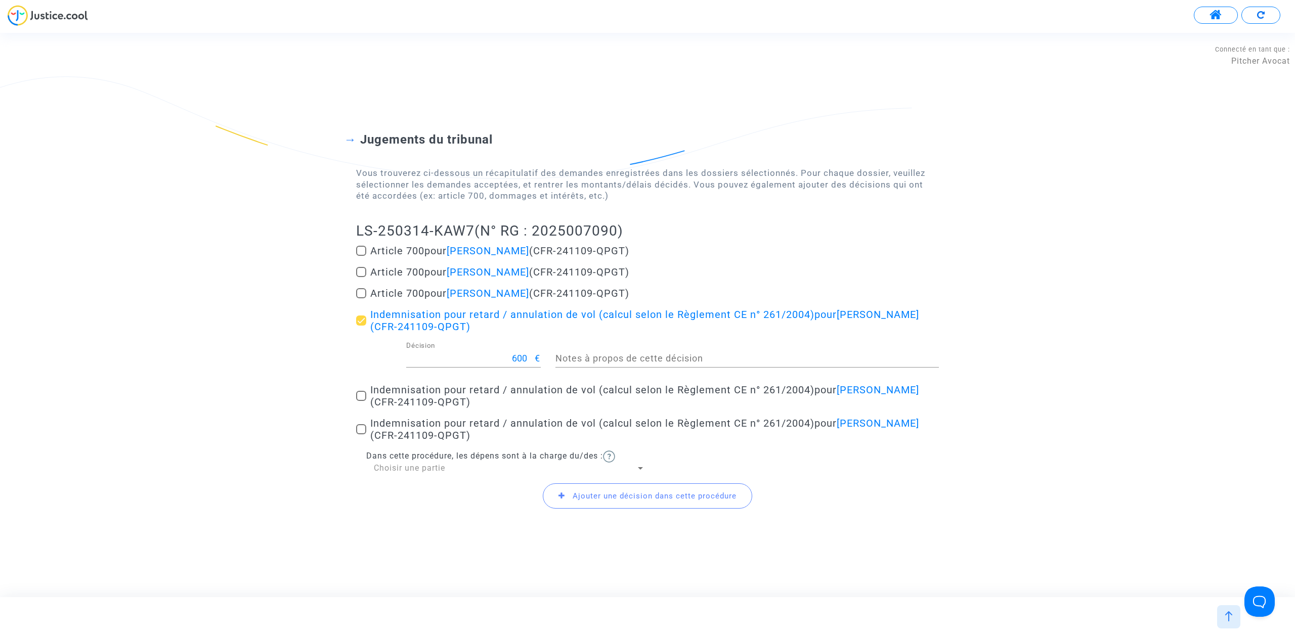
click at [359, 397] on span at bounding box center [361, 396] width 10 height 10
click at [361, 401] on input "Indemnisation pour retard / annulation de vol (calcul selon le Règlement CE n° …" at bounding box center [361, 401] width 1 height 1
checkbox input "true"
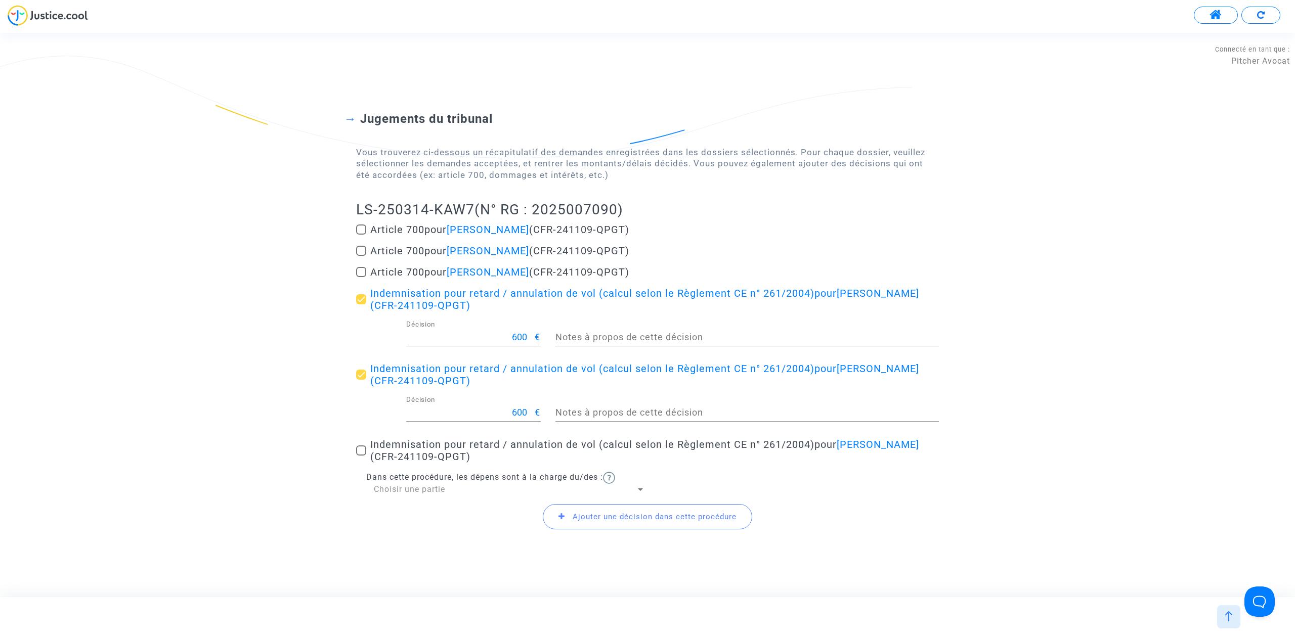
click at [360, 452] on span at bounding box center [361, 451] width 10 height 10
click at [361, 456] on input "Indemnisation pour retard / annulation de vol (calcul selon le Règlement CE n° …" at bounding box center [361, 456] width 1 height 1
checkbox input "true"
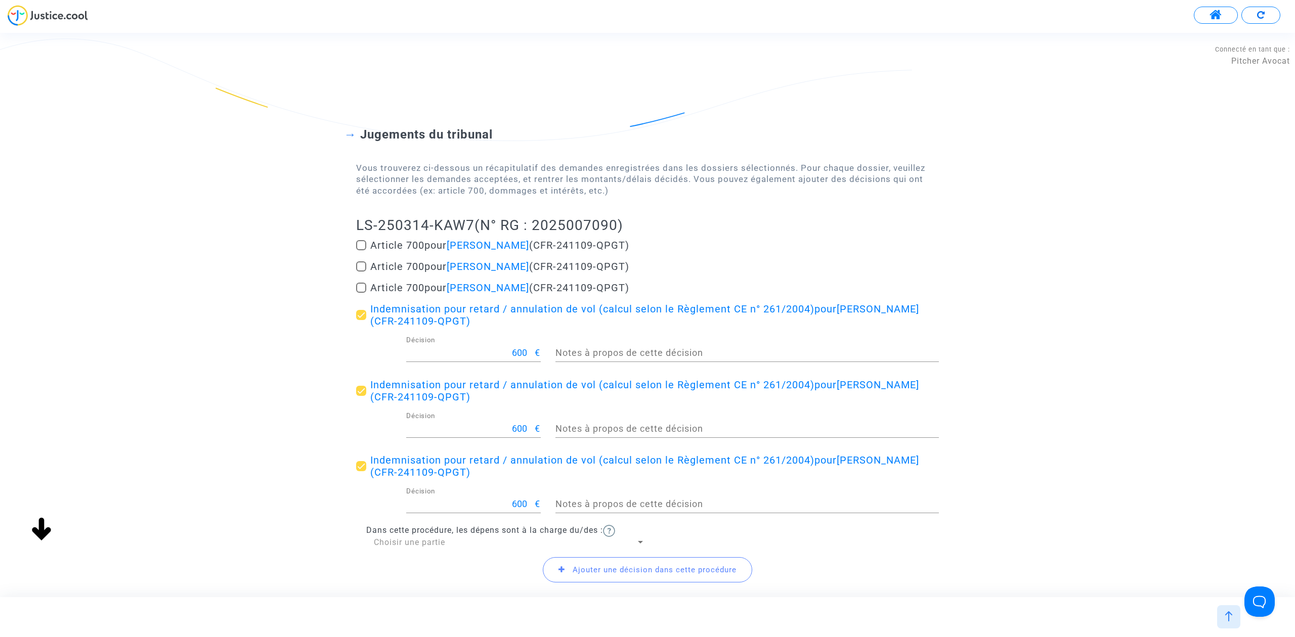
scroll to position [71, 0]
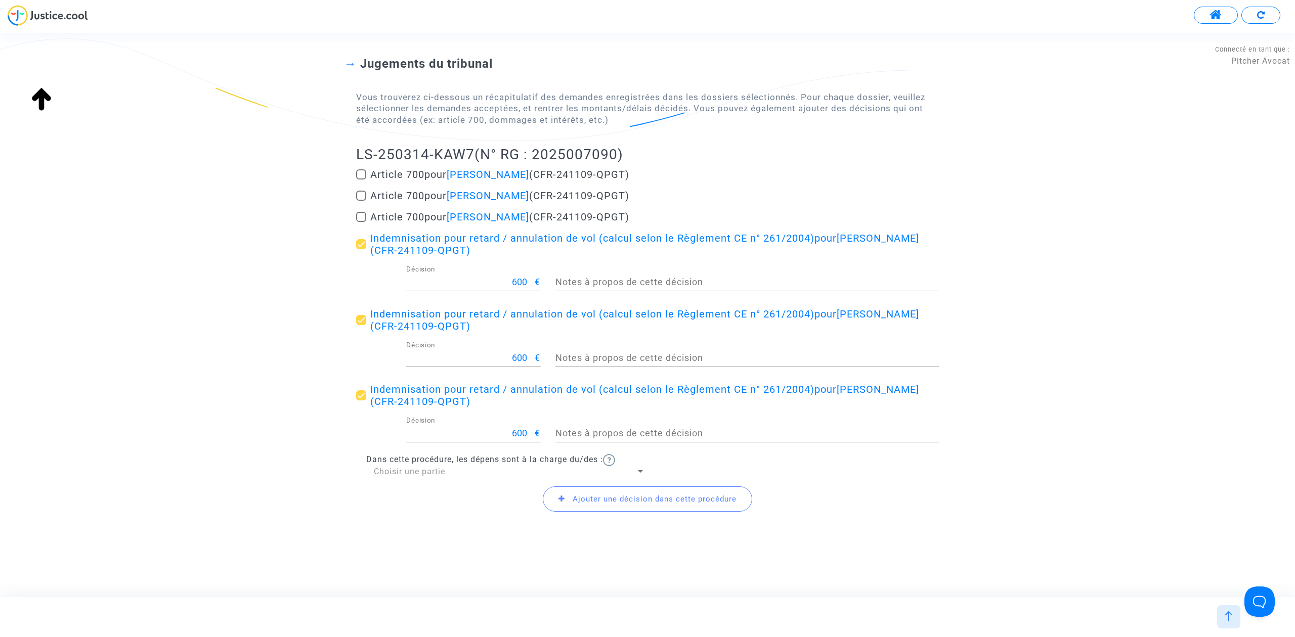
click at [472, 470] on div "Choisir une partie" at bounding box center [505, 471] width 262 height 11
click at [454, 502] on span "Défendeur(s)" at bounding box center [509, 496] width 271 height 24
click at [357, 221] on span at bounding box center [361, 217] width 10 height 10
click at [361, 222] on input "Article 700 pour Abdelfettah Laraki (CFR-241109-QPGT)" at bounding box center [361, 222] width 1 height 1
checkbox input "true"
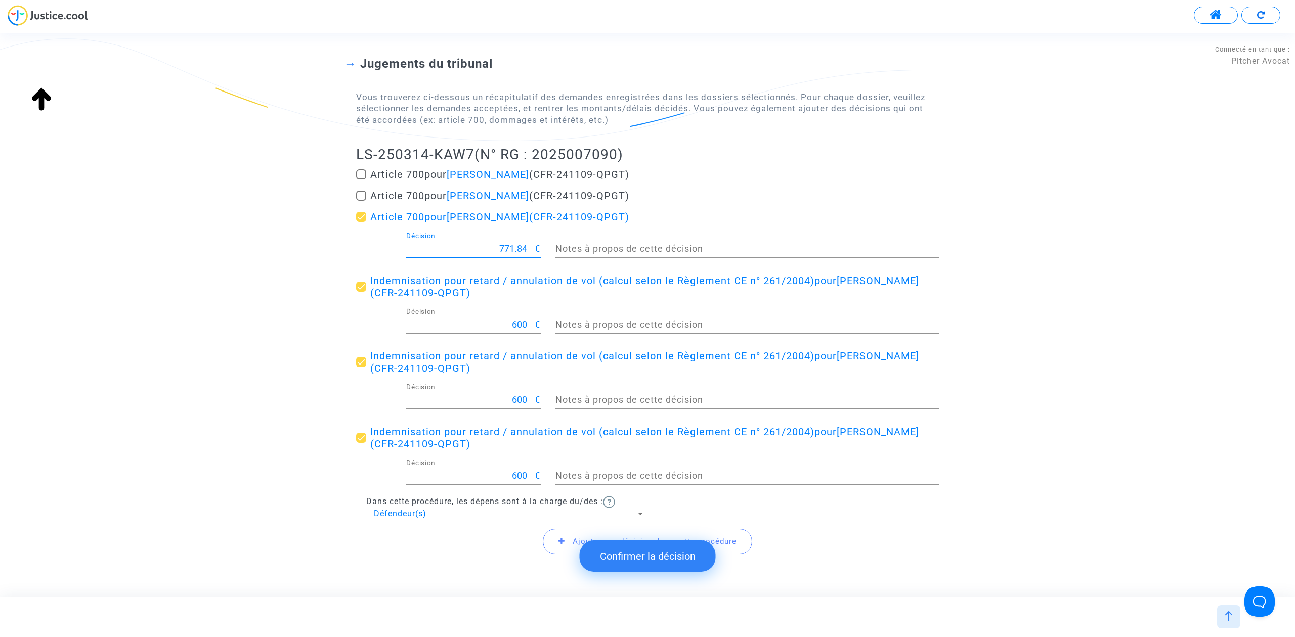
drag, startPoint x: 480, startPoint y: 249, endPoint x: 566, endPoint y: 249, distance: 86.0
click at [566, 249] on div "771.84 Décision € Notes à propos de cette décision" at bounding box center [647, 250] width 598 height 37
type input "400"
drag, startPoint x: 341, startPoint y: 156, endPoint x: 471, endPoint y: 158, distance: 130.5
click at [471, 158] on div "Jugements du tribunal Vous trouverez ci-dessous un récapitulatif des demandes e…" at bounding box center [647, 300] width 1295 height 568
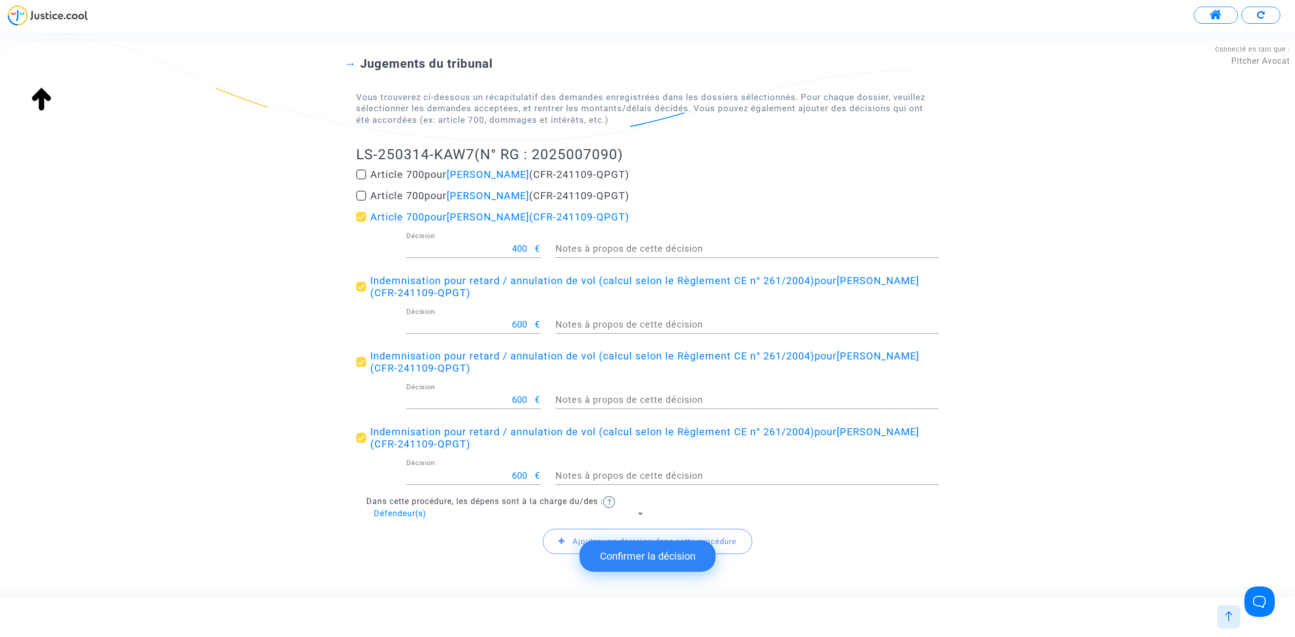
click at [667, 561] on button "Confirmer la décision" at bounding box center [648, 556] width 136 height 31
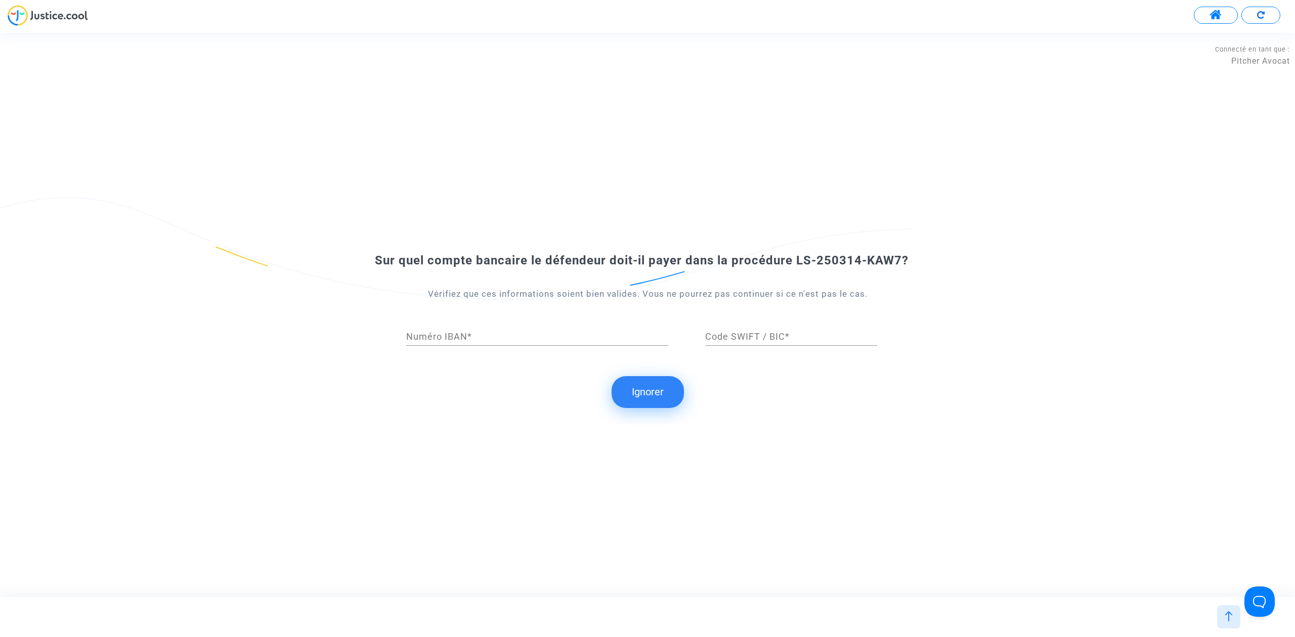
click at [653, 385] on button "Ignorer" at bounding box center [647, 391] width 72 height 31
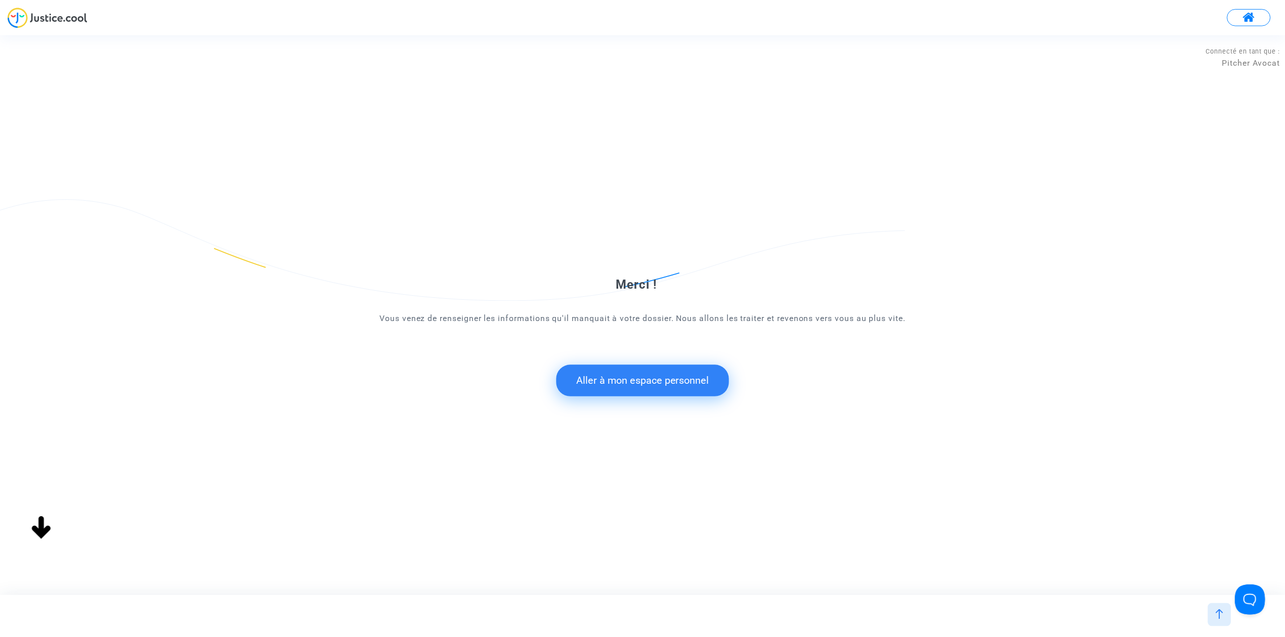
scroll to position [0, 0]
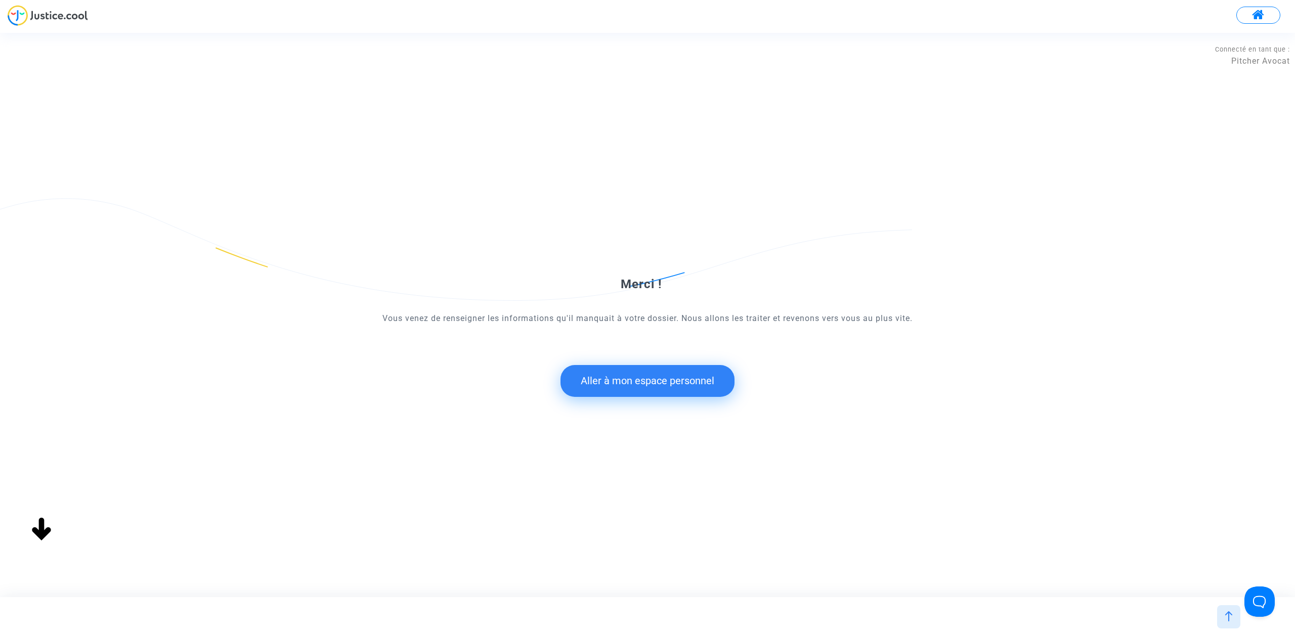
drag, startPoint x: 679, startPoint y: 383, endPoint x: 689, endPoint y: 384, distance: 10.2
click at [689, 384] on button "Aller à mon espace personnel" at bounding box center [647, 380] width 174 height 31
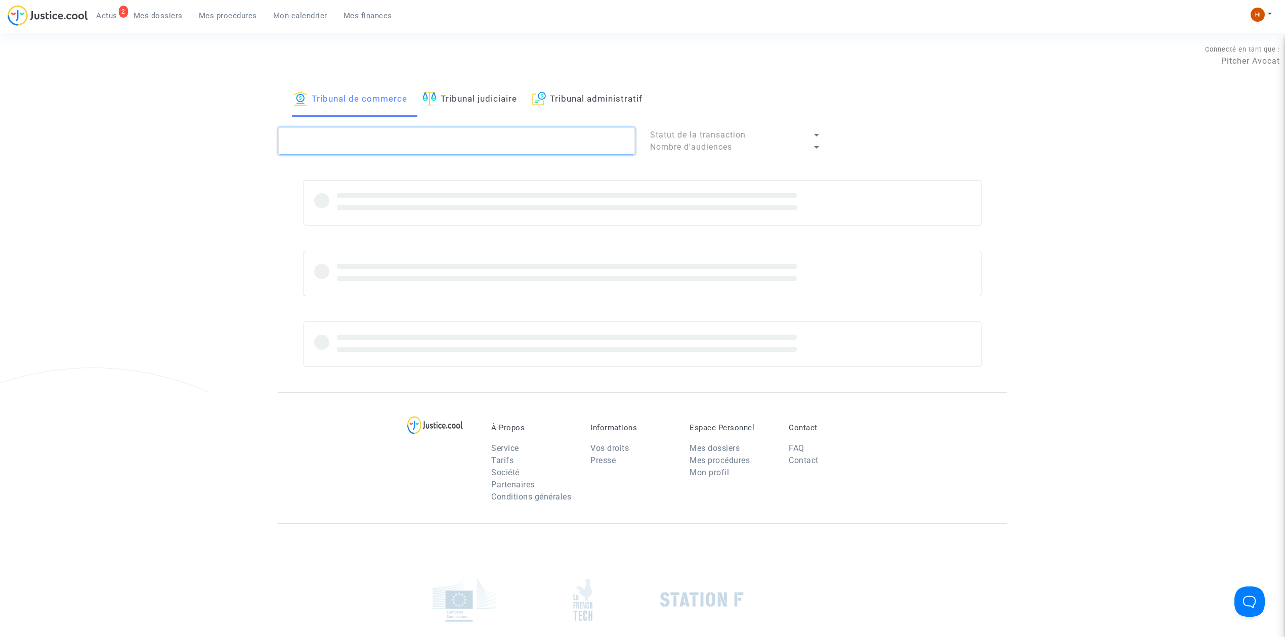
click at [500, 149] on textarea at bounding box center [456, 140] width 357 height 27
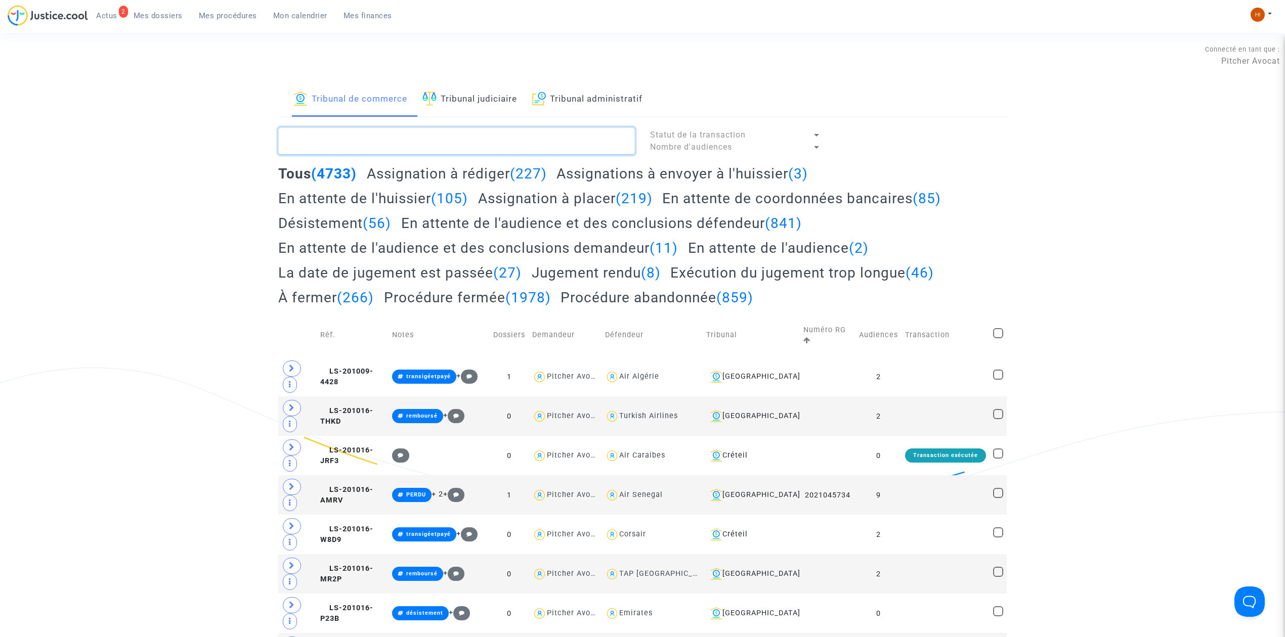
paste textarea "LS-250314-KAW7"
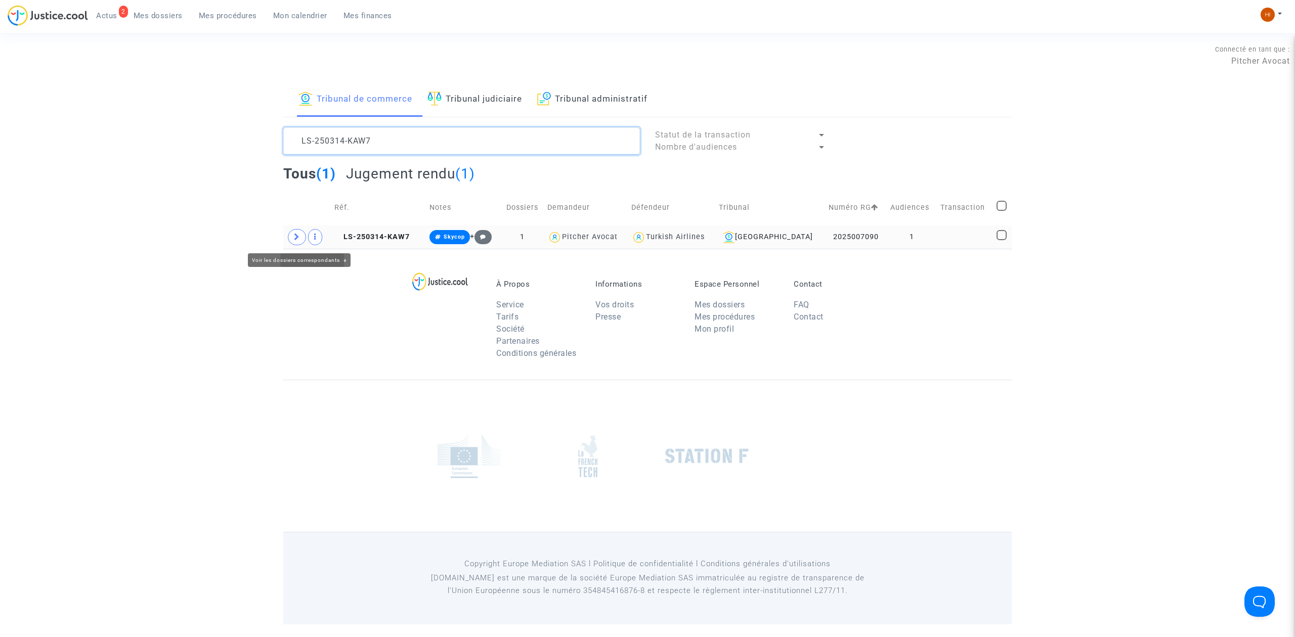
type textarea "LS-250314-KAW7"
click at [299, 240] on icon at bounding box center [297, 237] width 6 height 8
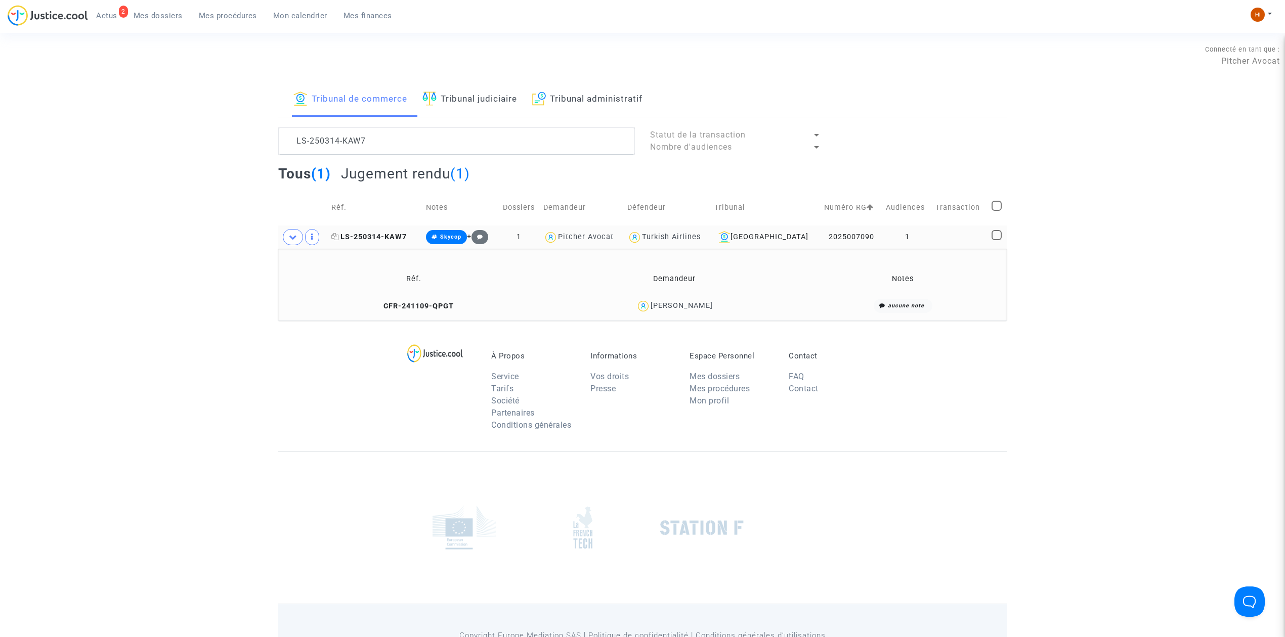
click at [399, 234] on span "LS-250314-KAW7" at bounding box center [368, 237] width 75 height 9
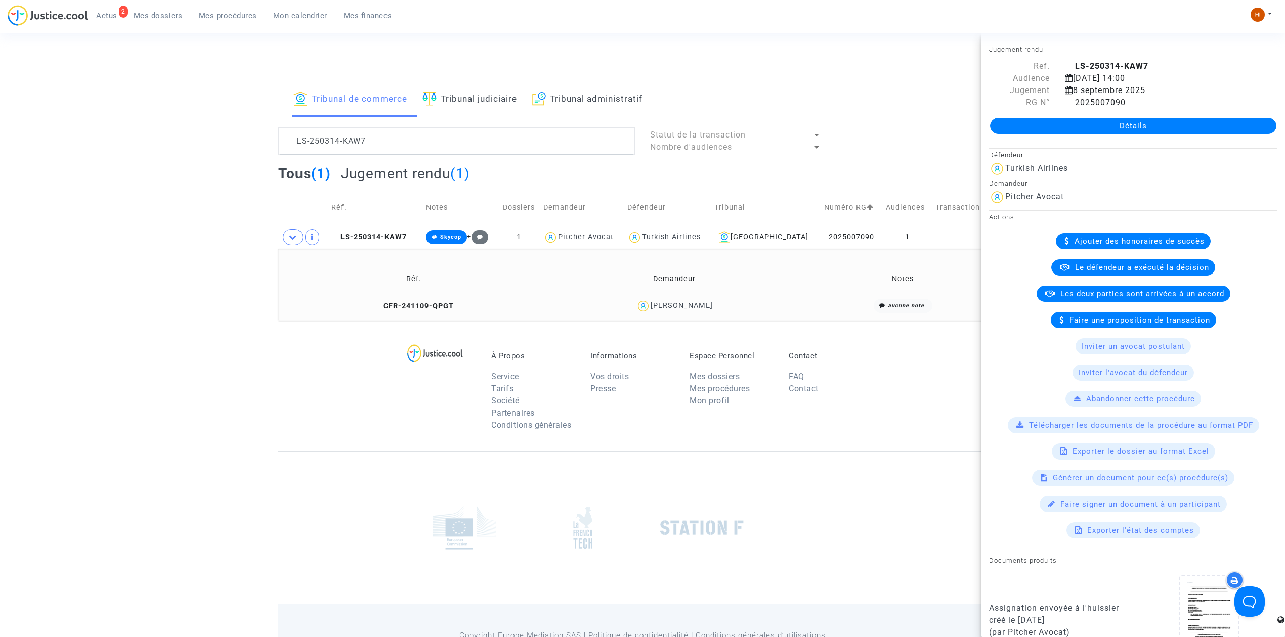
click at [1019, 127] on link "Détails" at bounding box center [1133, 126] width 286 height 16
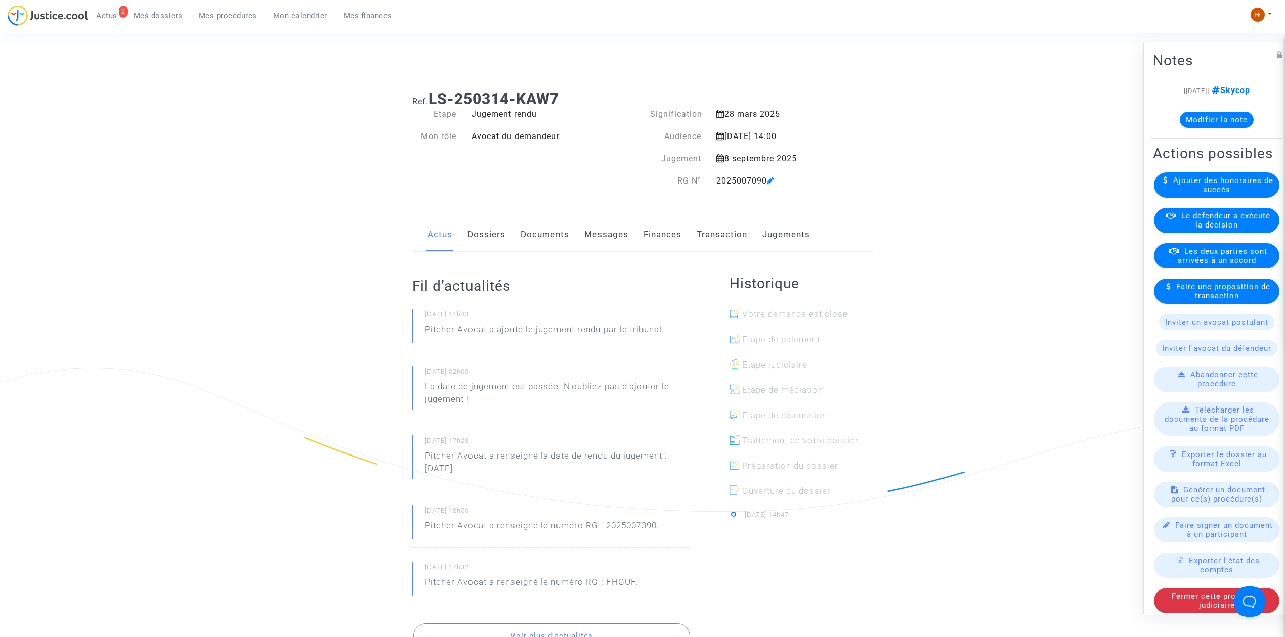
click at [652, 240] on link "Finances" at bounding box center [662, 234] width 38 height 33
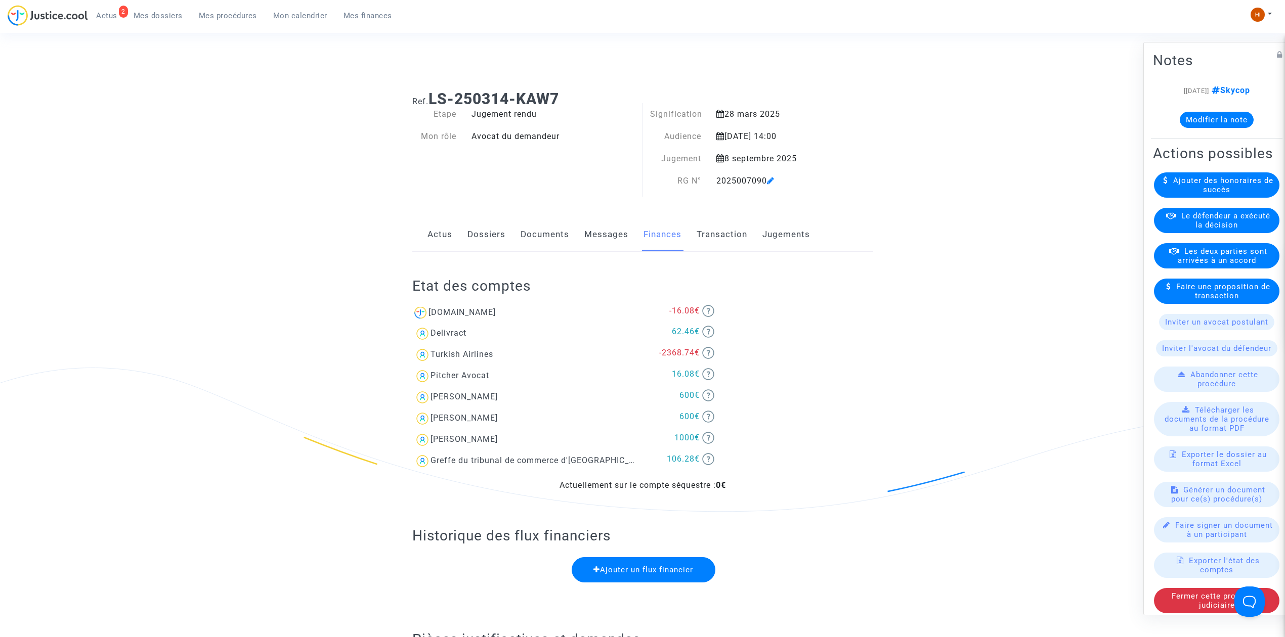
click at [487, 227] on link "Dossiers" at bounding box center [486, 234] width 38 height 33
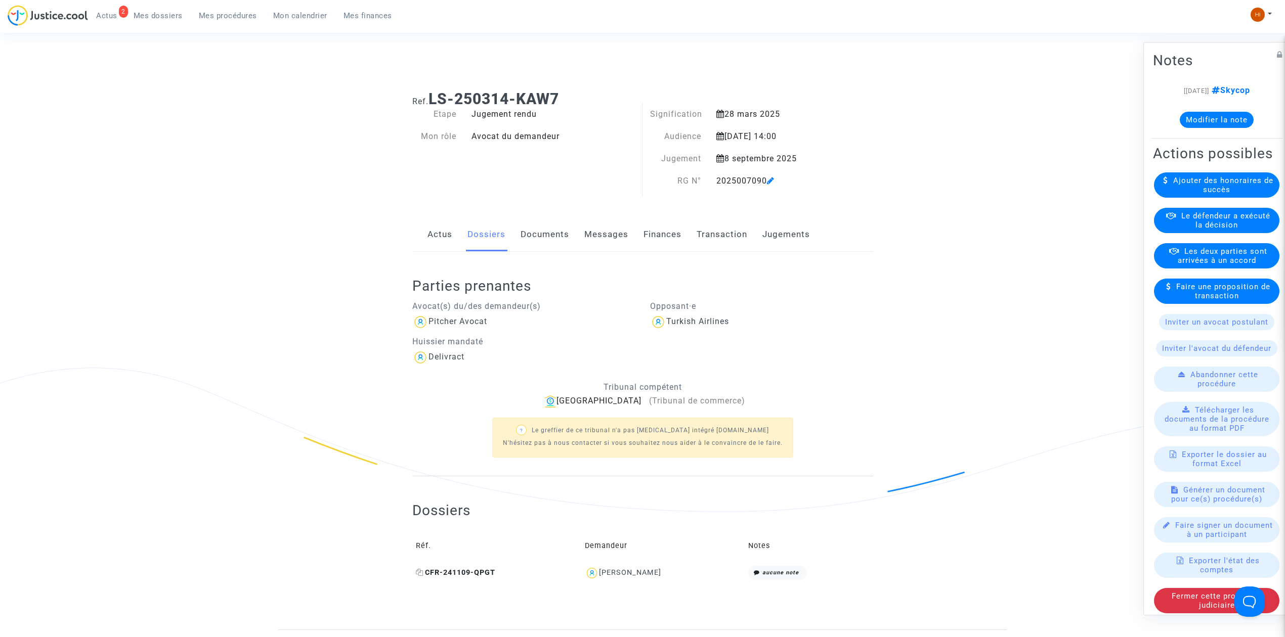
click at [421, 572] on icon at bounding box center [420, 572] width 8 height 7
drag, startPoint x: 702, startPoint y: 570, endPoint x: 609, endPoint y: 581, distance: 94.2
click at [609, 581] on td "Fatine Laraki" at bounding box center [663, 573] width 164 height 22
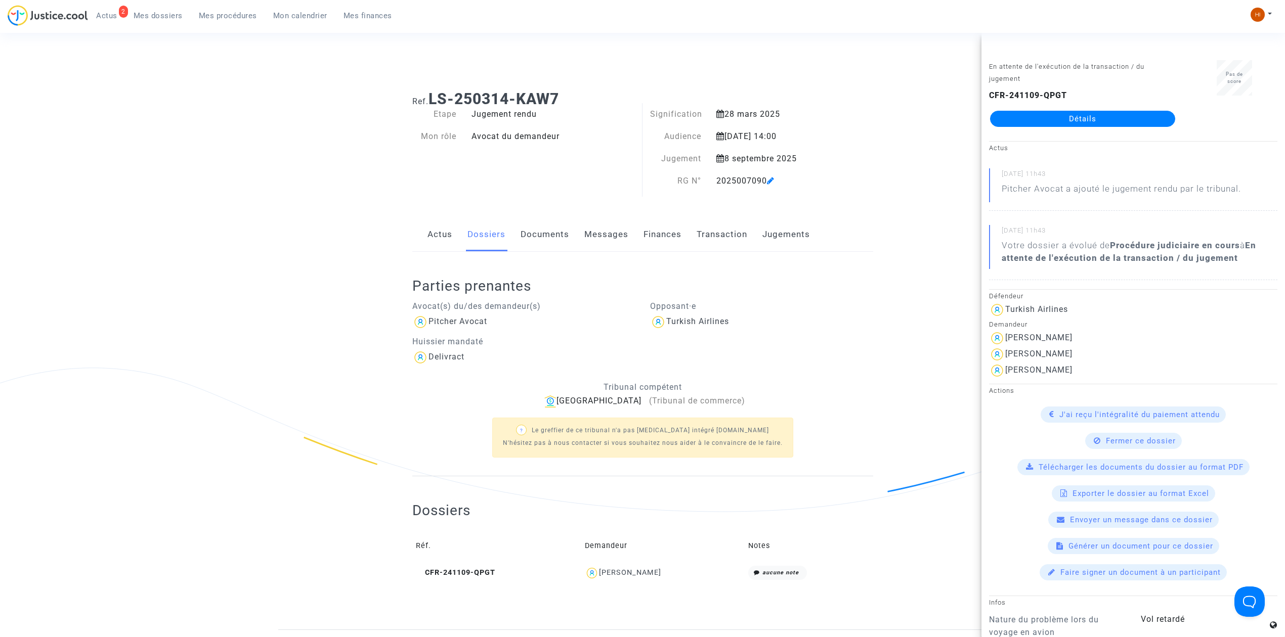
click at [682, 582] on td "Fatine Laraki" at bounding box center [663, 573] width 164 height 22
drag, startPoint x: 686, startPoint y: 574, endPoint x: 612, endPoint y: 583, distance: 74.4
click at [612, 583] on td "Fatine Laraki" at bounding box center [663, 573] width 164 height 22
click at [672, 232] on link "Finances" at bounding box center [662, 234] width 38 height 33
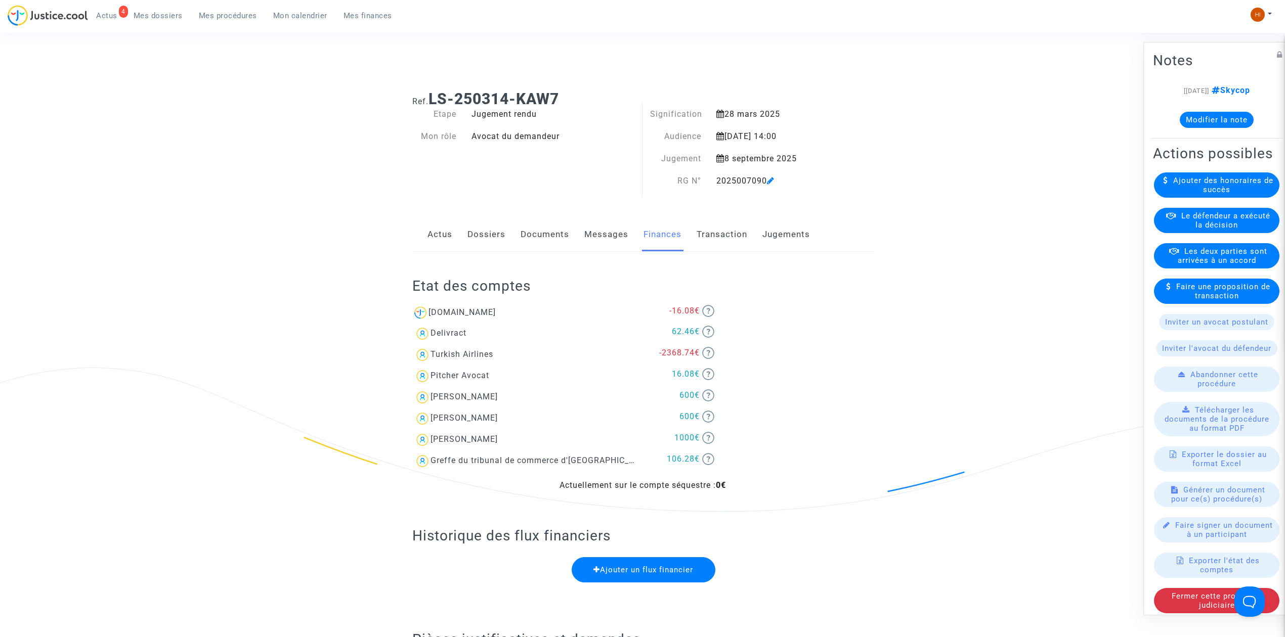
click at [546, 226] on link "Documents" at bounding box center [544, 234] width 49 height 33
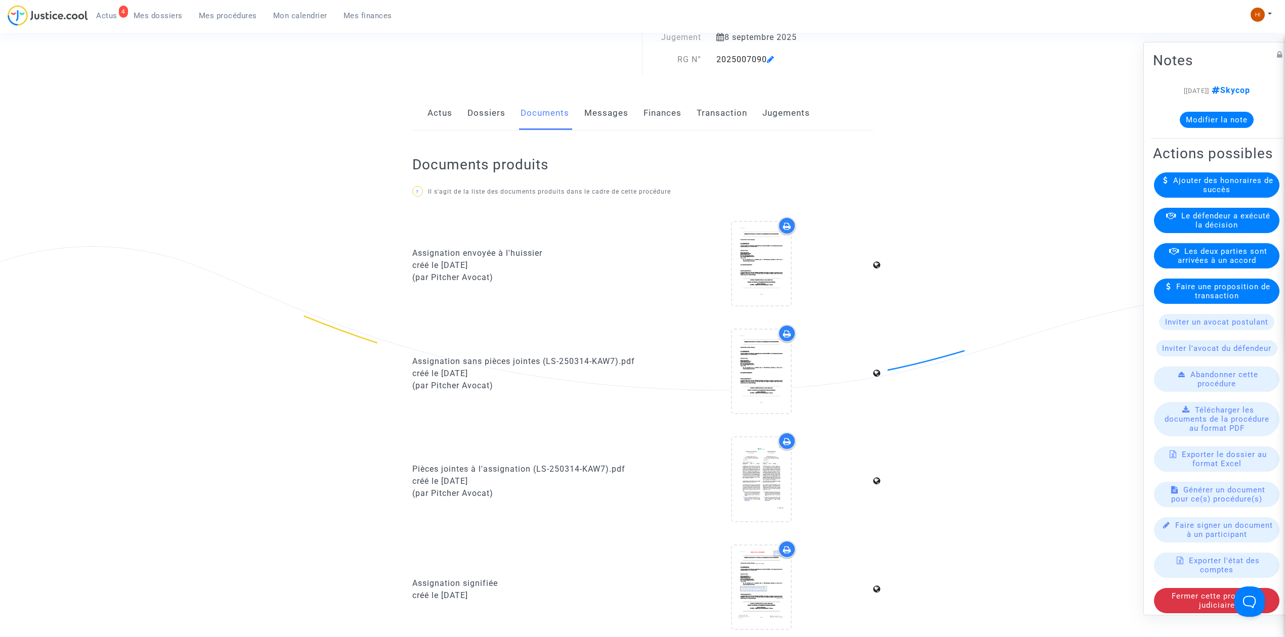
scroll to position [337, 0]
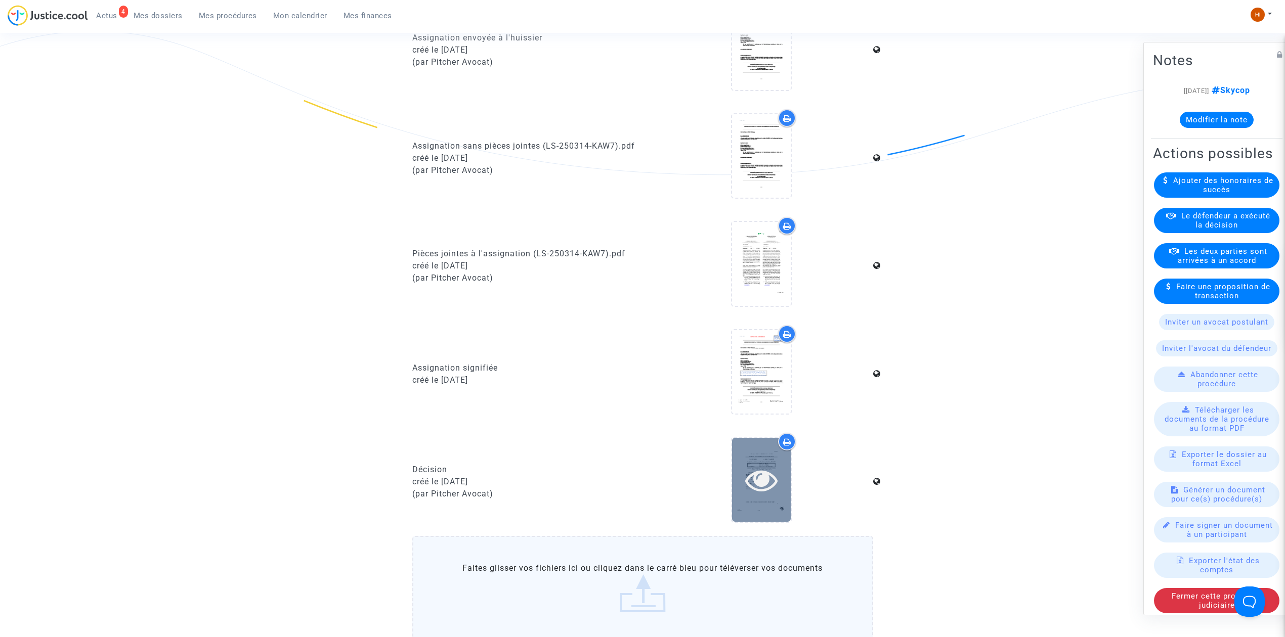
click at [775, 484] on icon at bounding box center [761, 480] width 33 height 32
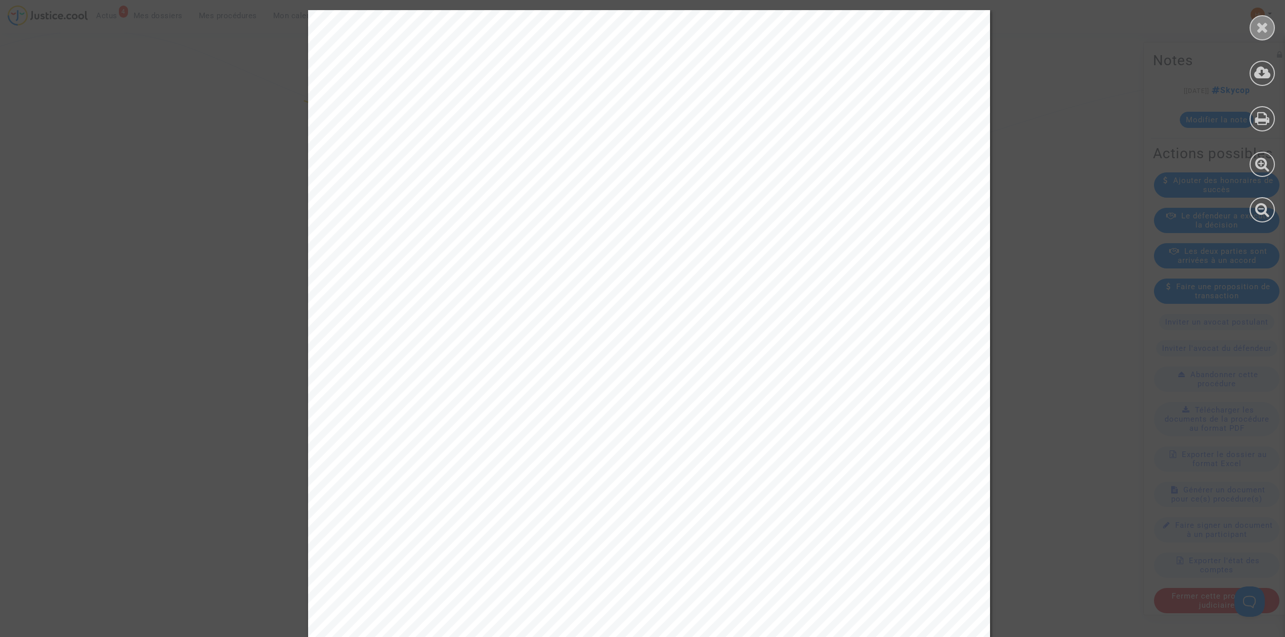
click at [1261, 31] on icon at bounding box center [1262, 27] width 13 height 15
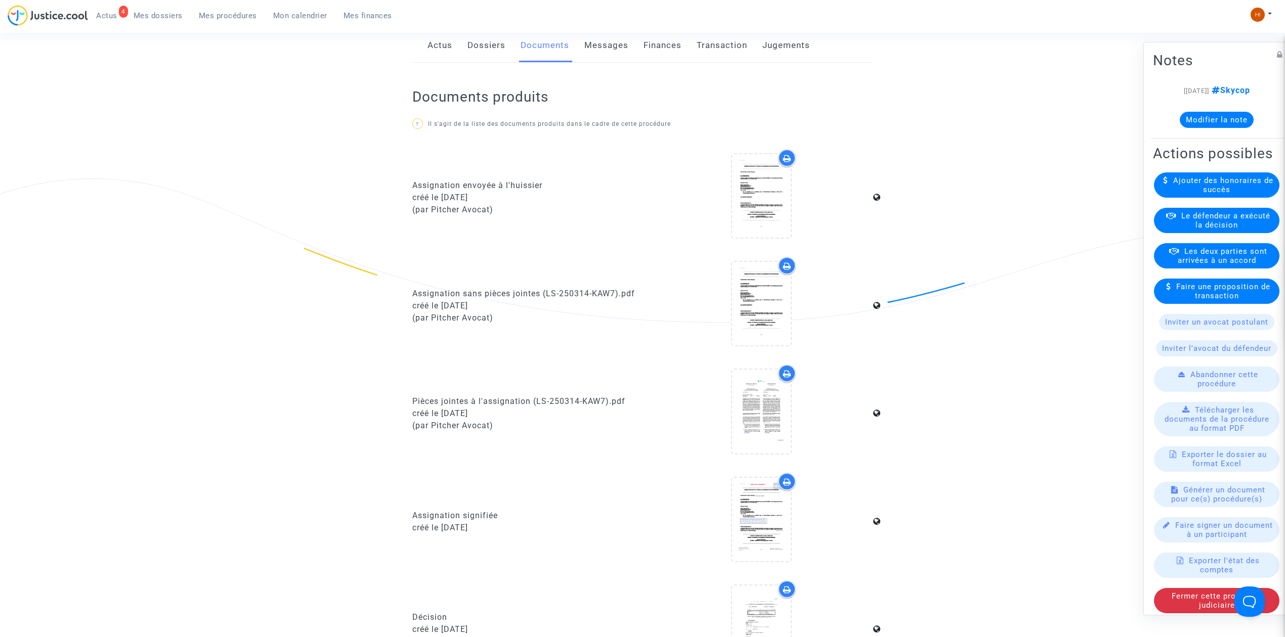
scroll to position [0, 0]
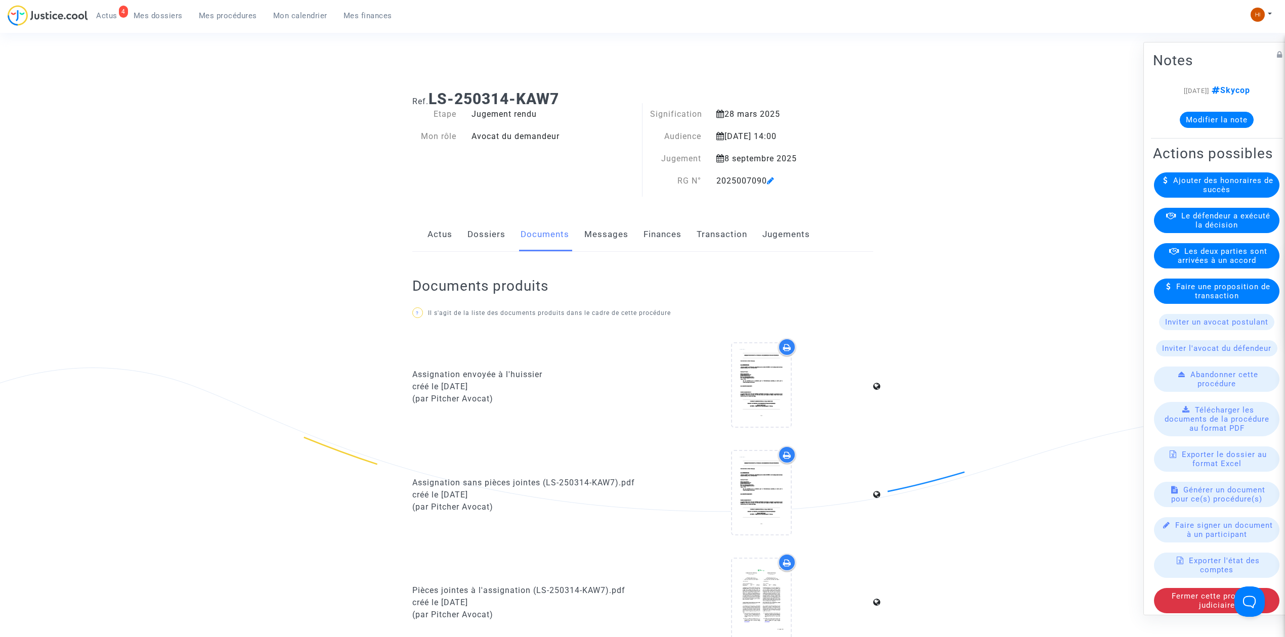
click at [503, 245] on link "Dossiers" at bounding box center [486, 234] width 38 height 33
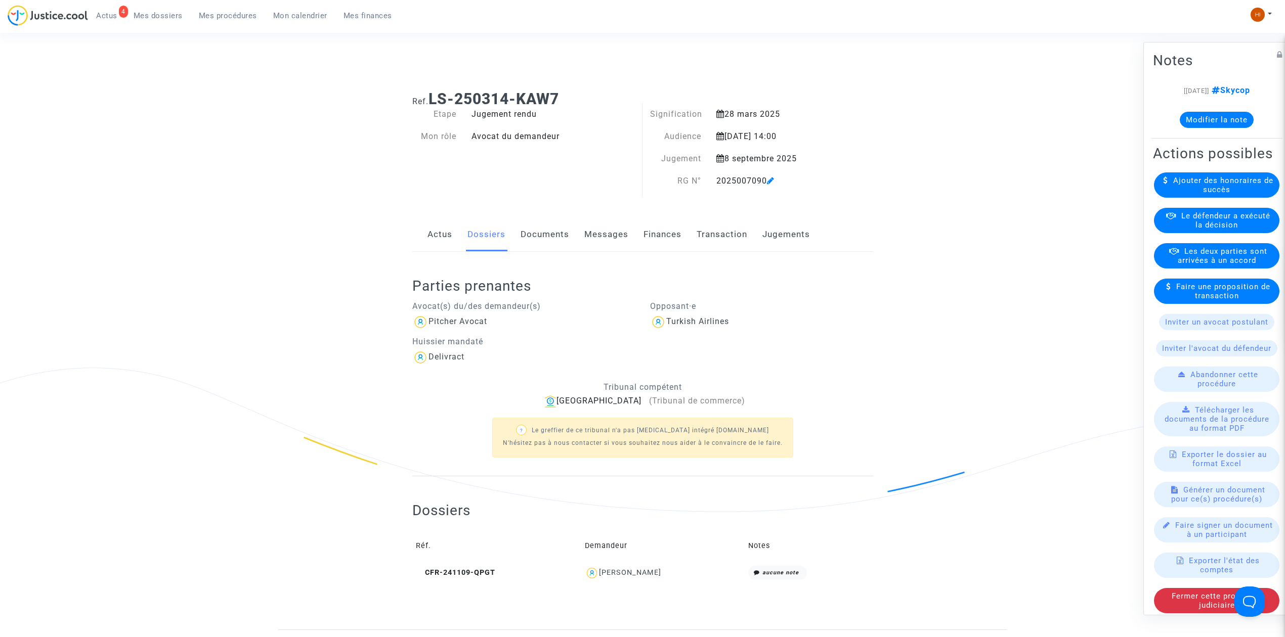
click at [543, 237] on link "Documents" at bounding box center [544, 234] width 49 height 33
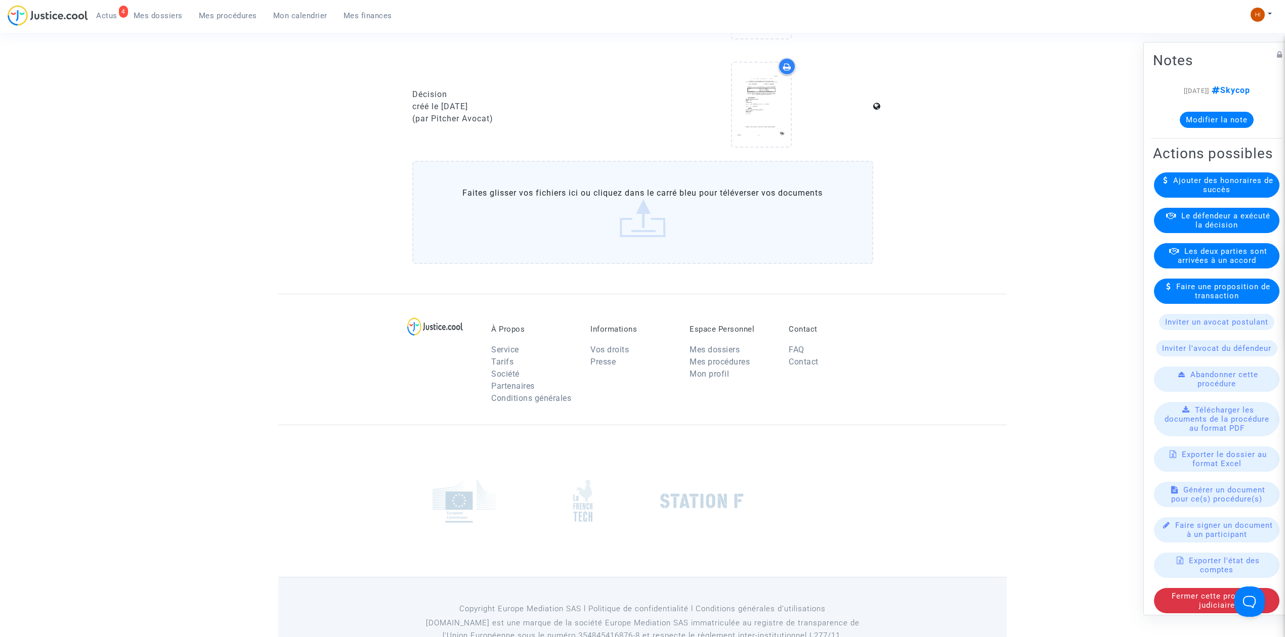
scroll to position [740, 0]
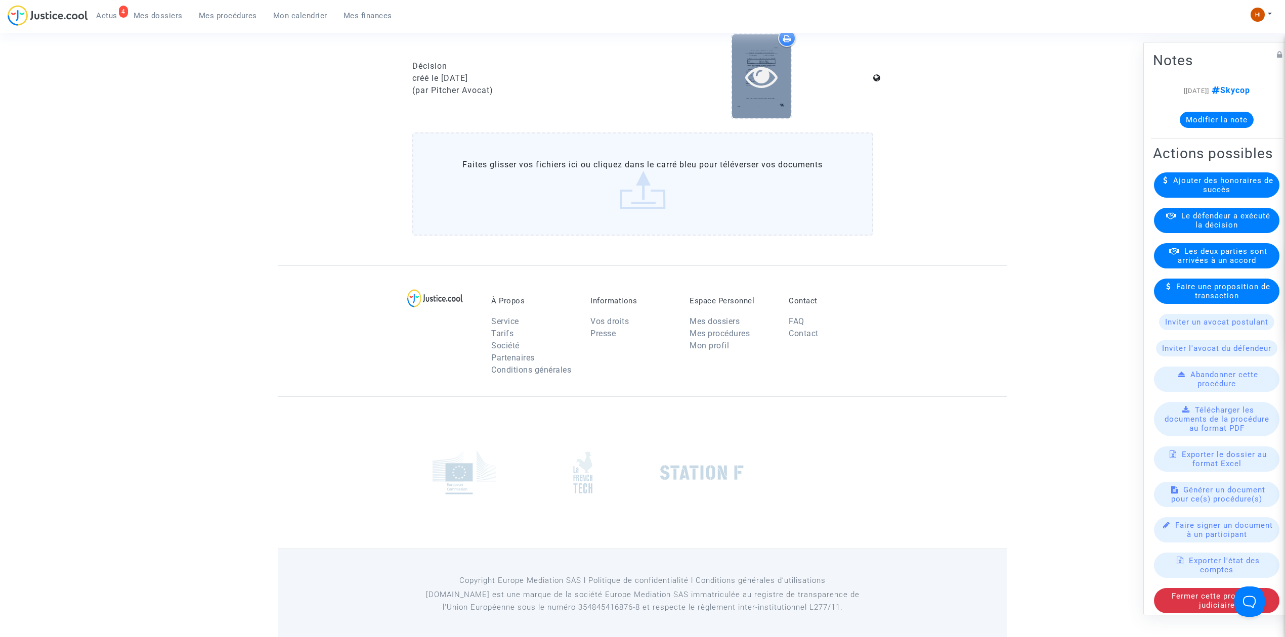
click at [756, 75] on icon at bounding box center [761, 76] width 33 height 32
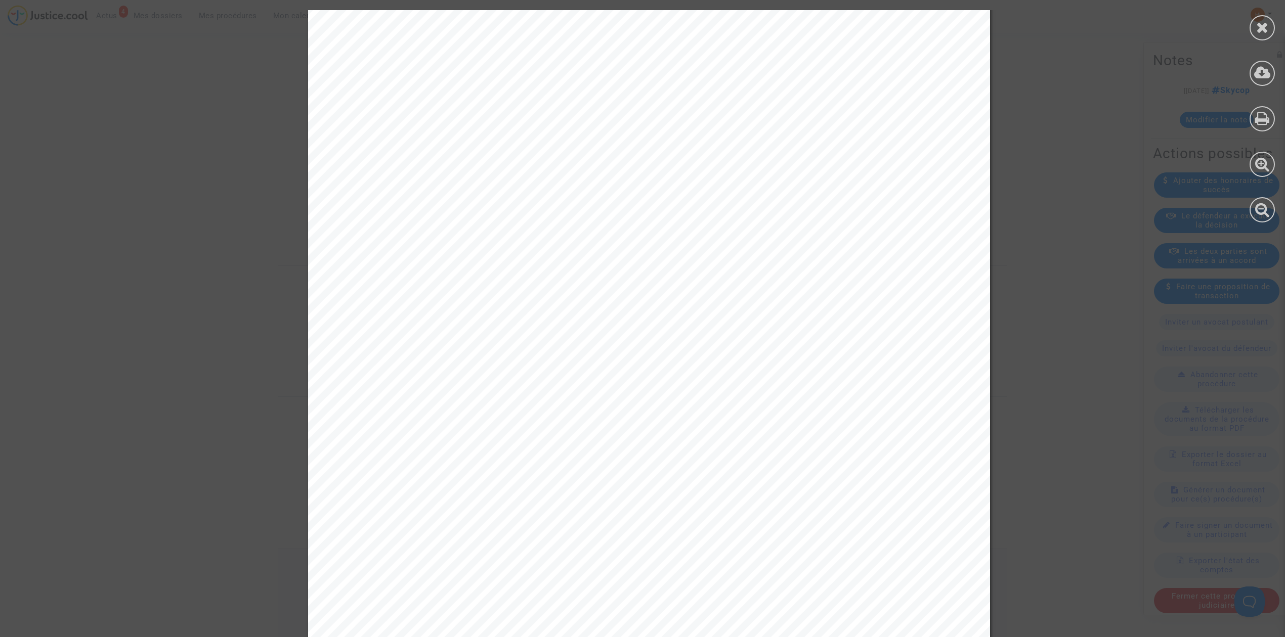
scroll to position [67, 0]
click at [1259, 31] on icon at bounding box center [1262, 27] width 13 height 15
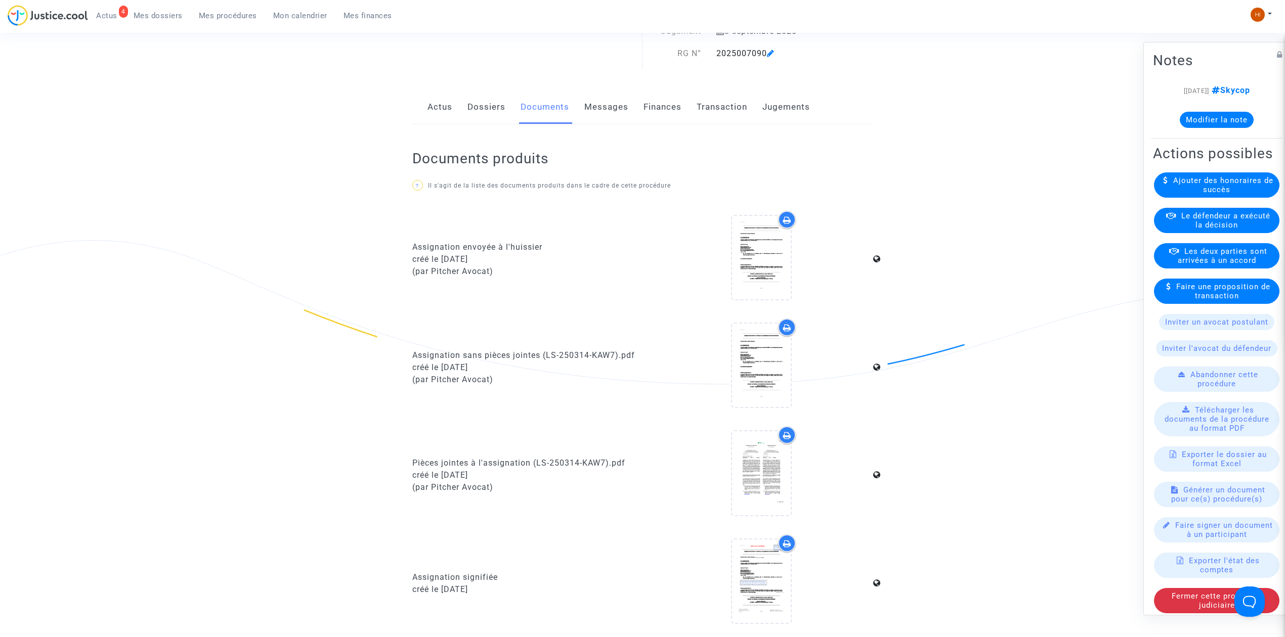
scroll to position [0, 0]
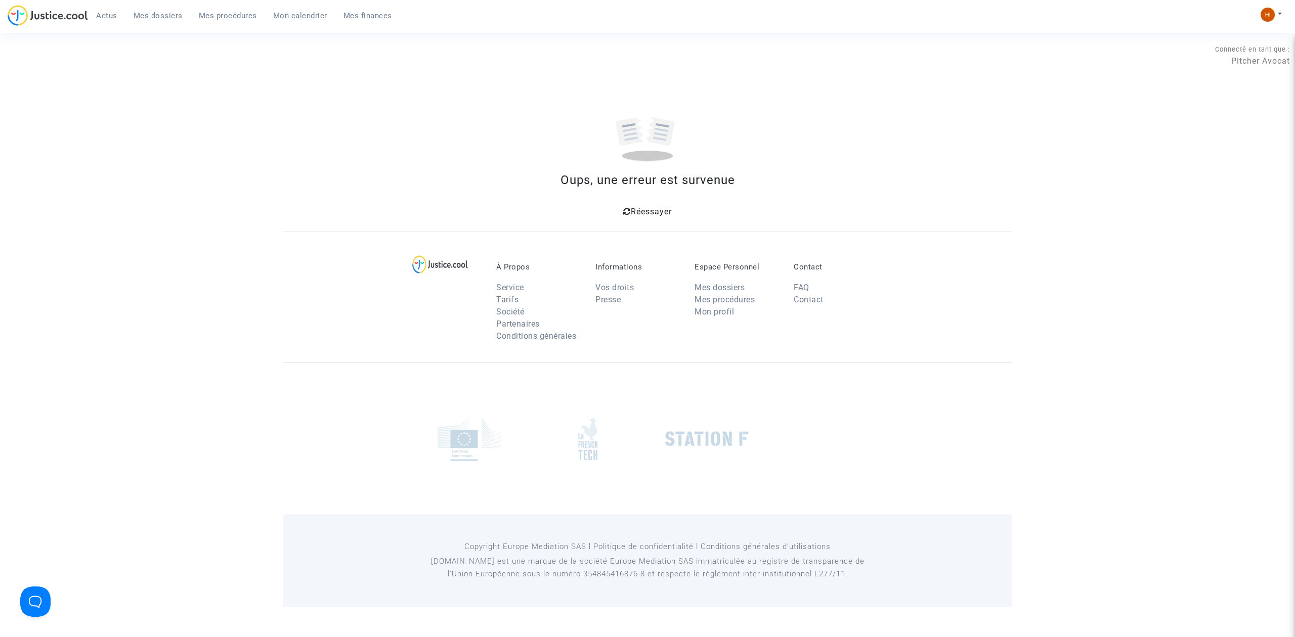
click at [156, 15] on span "Mes dossiers" at bounding box center [158, 15] width 49 height 9
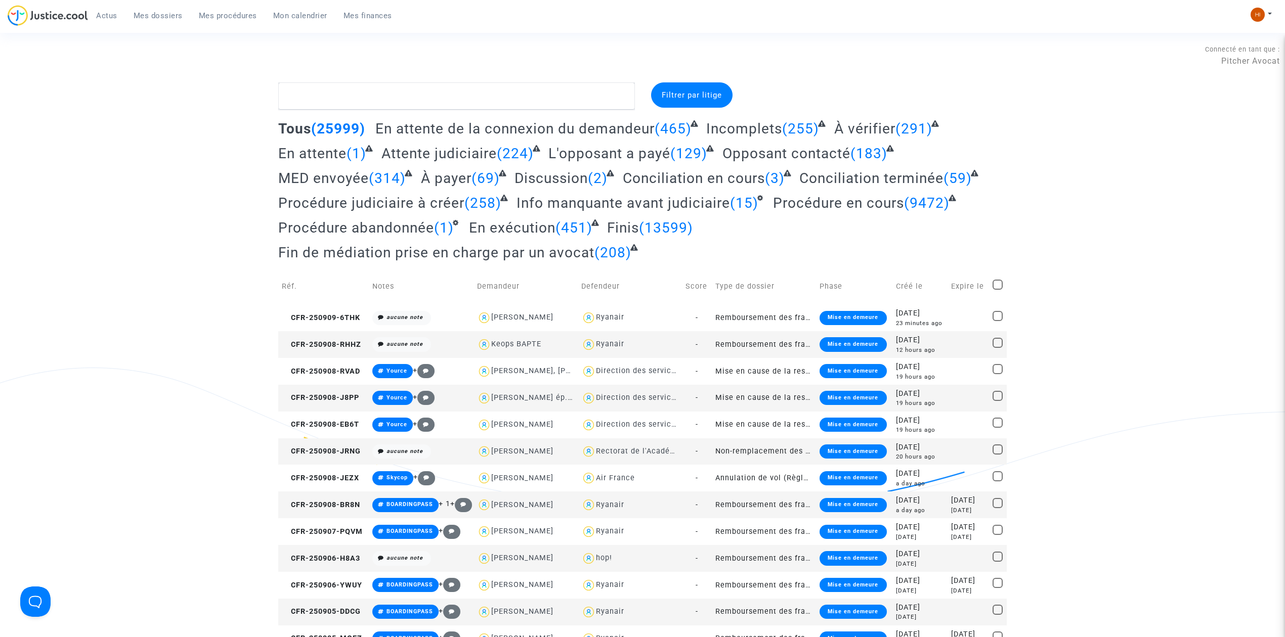
click at [224, 18] on span "Mes procédures" at bounding box center [228, 15] width 58 height 9
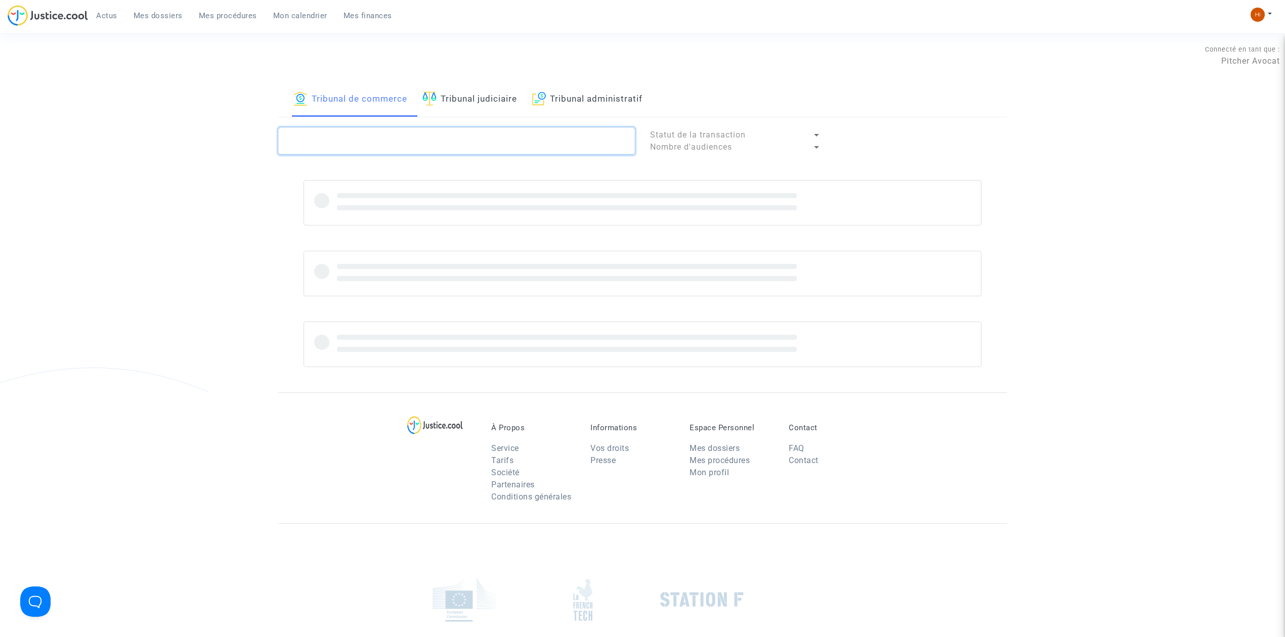
click at [327, 138] on textarea at bounding box center [456, 140] width 357 height 27
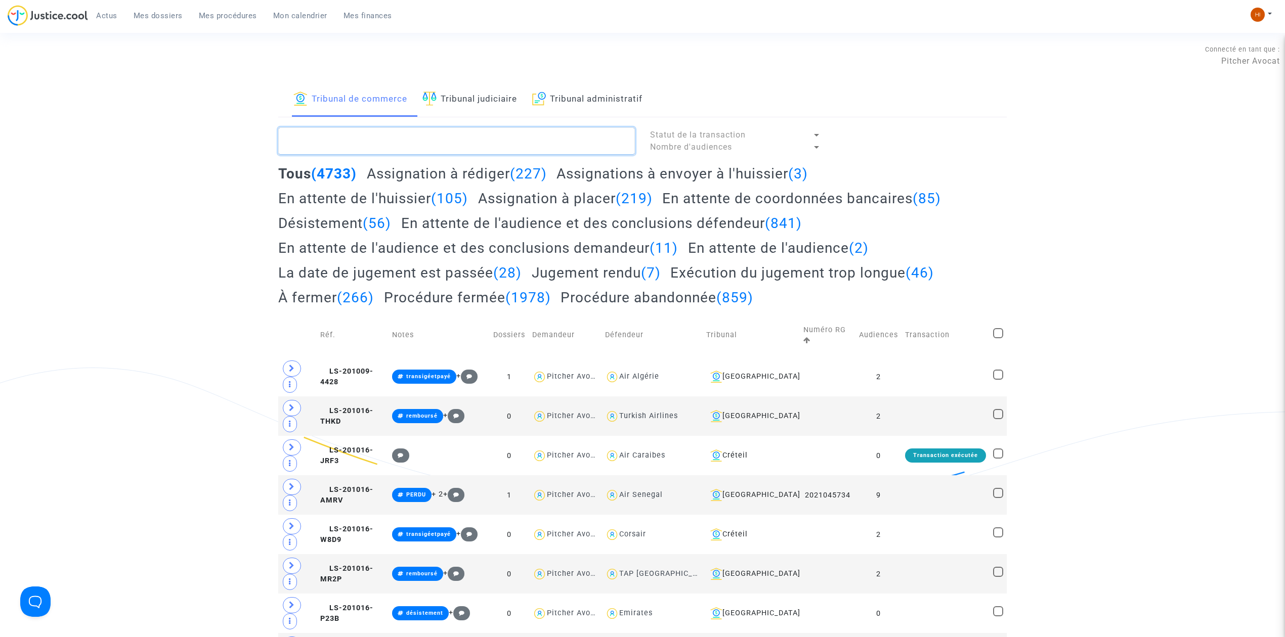
paste textarea "2025007089"
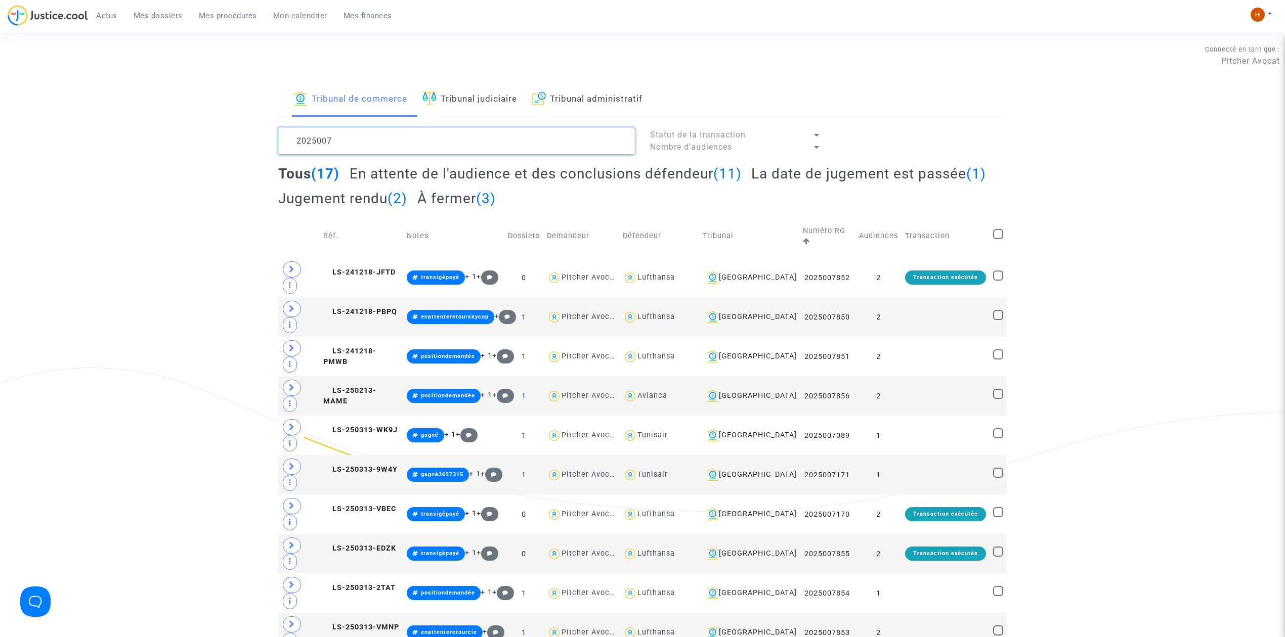
click at [373, 143] on textarea at bounding box center [456, 140] width 357 height 27
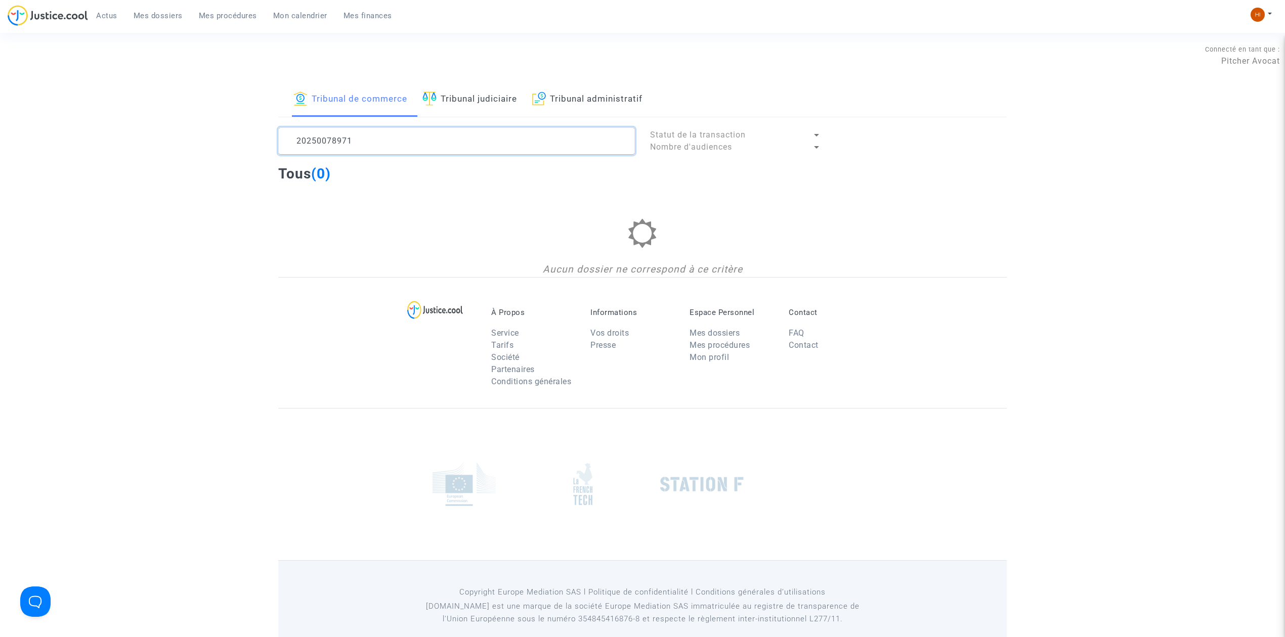
click at [330, 144] on textarea at bounding box center [456, 140] width 357 height 27
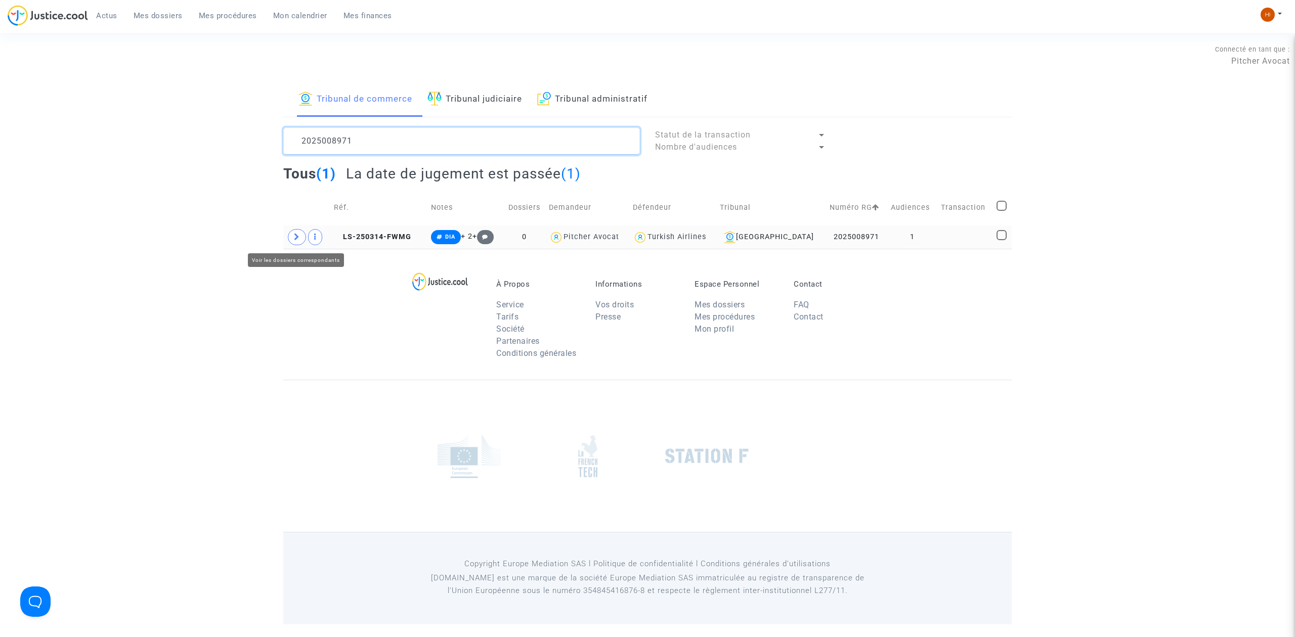
type textarea "2025008971"
click at [294, 238] on icon at bounding box center [297, 237] width 6 height 8
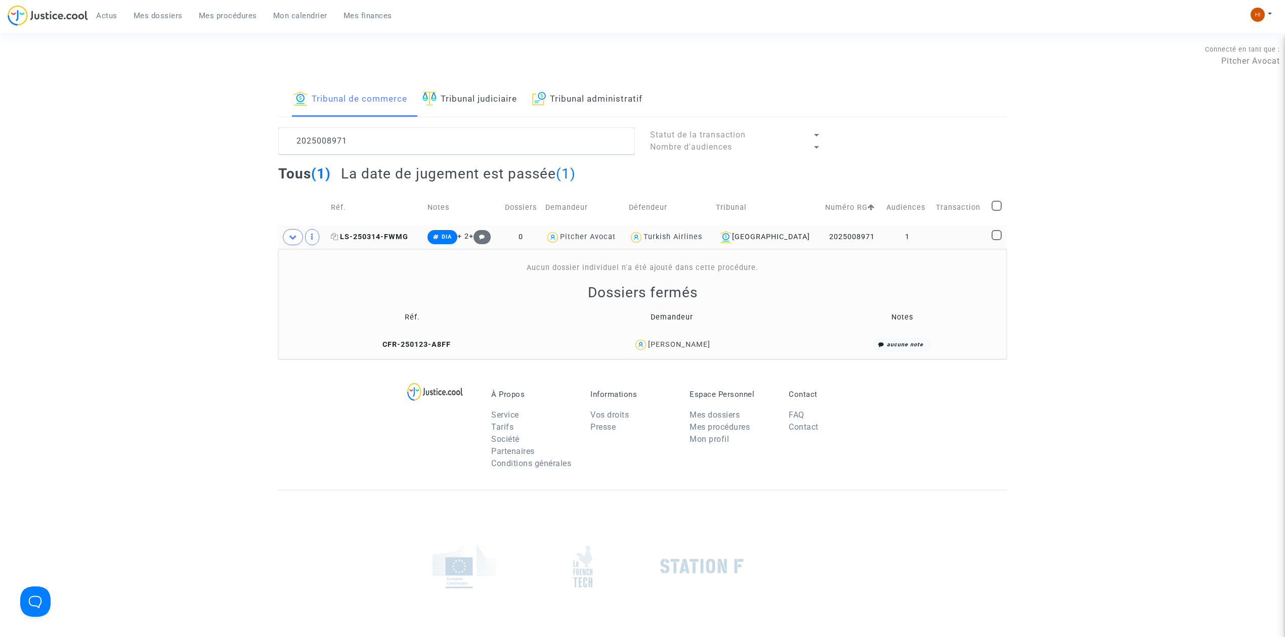
click at [383, 237] on span "LS-250314-FWMG" at bounding box center [369, 237] width 77 height 9
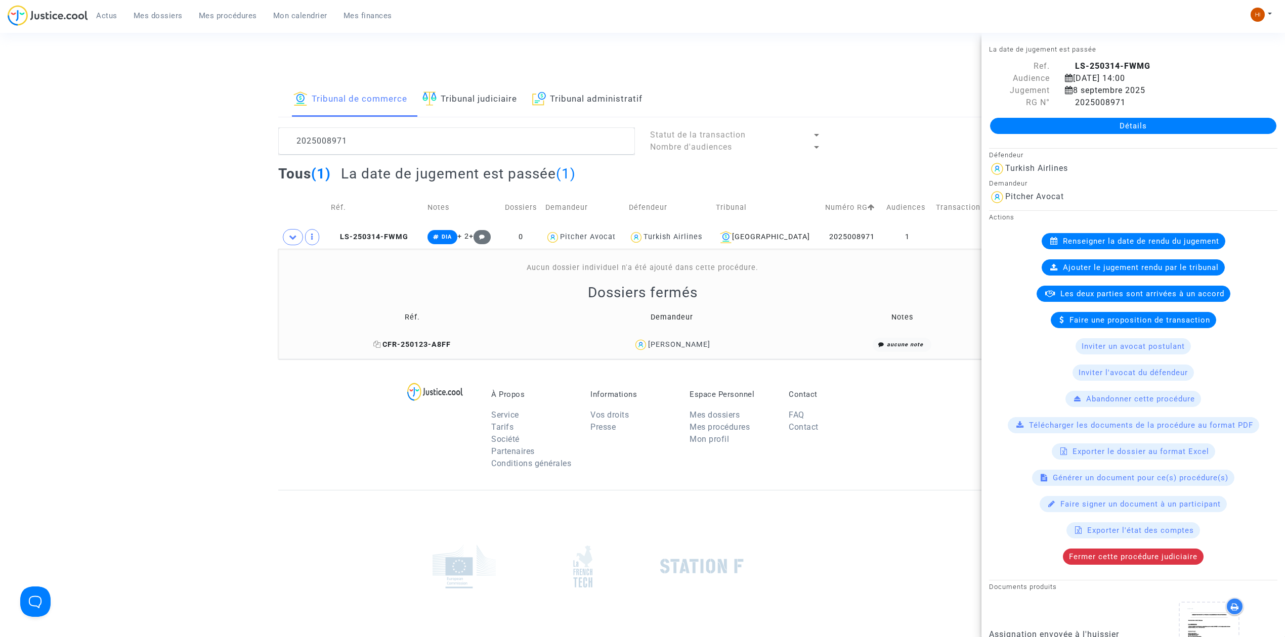
click at [409, 348] on span "CFR-250123-A8FF" at bounding box center [411, 344] width 77 height 9
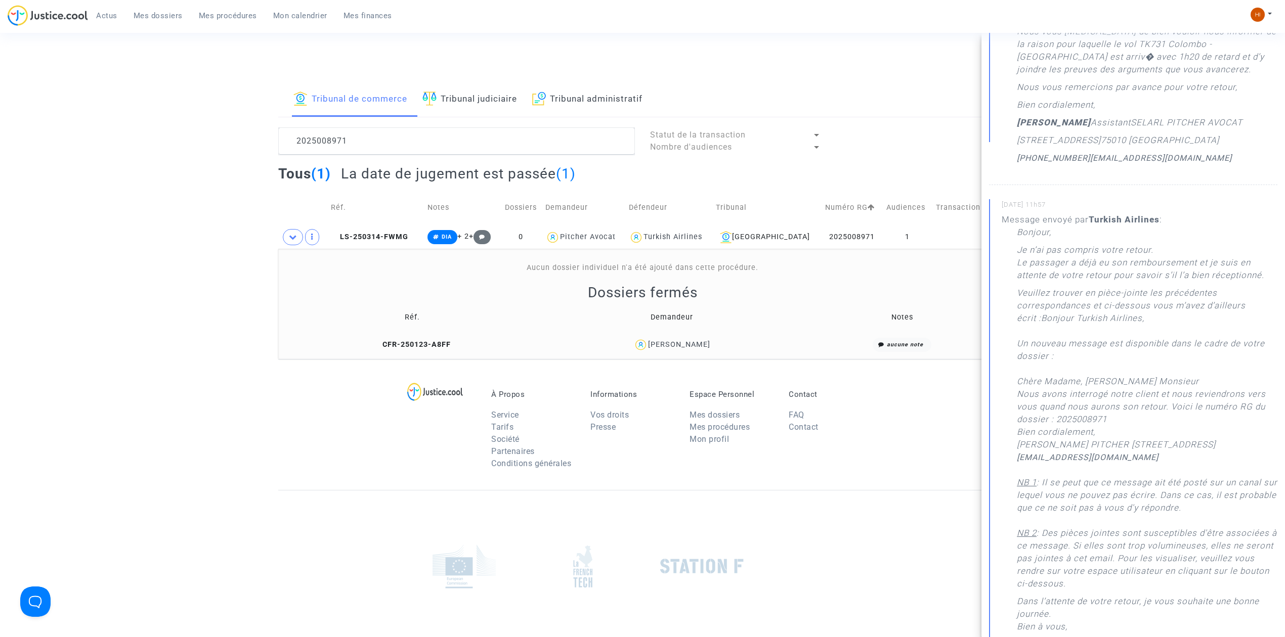
scroll to position [337, 0]
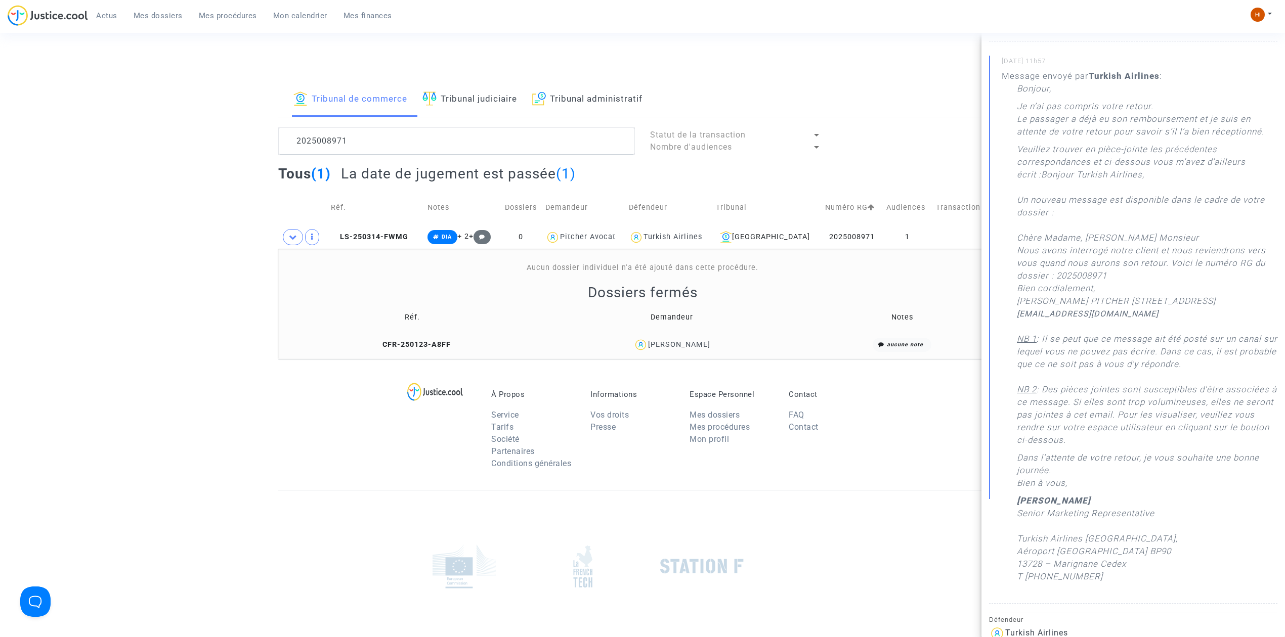
drag, startPoint x: 777, startPoint y: 354, endPoint x: 641, endPoint y: 354, distance: 136.0
click at [641, 354] on td "[PERSON_NAME]" at bounding box center [671, 345] width 258 height 22
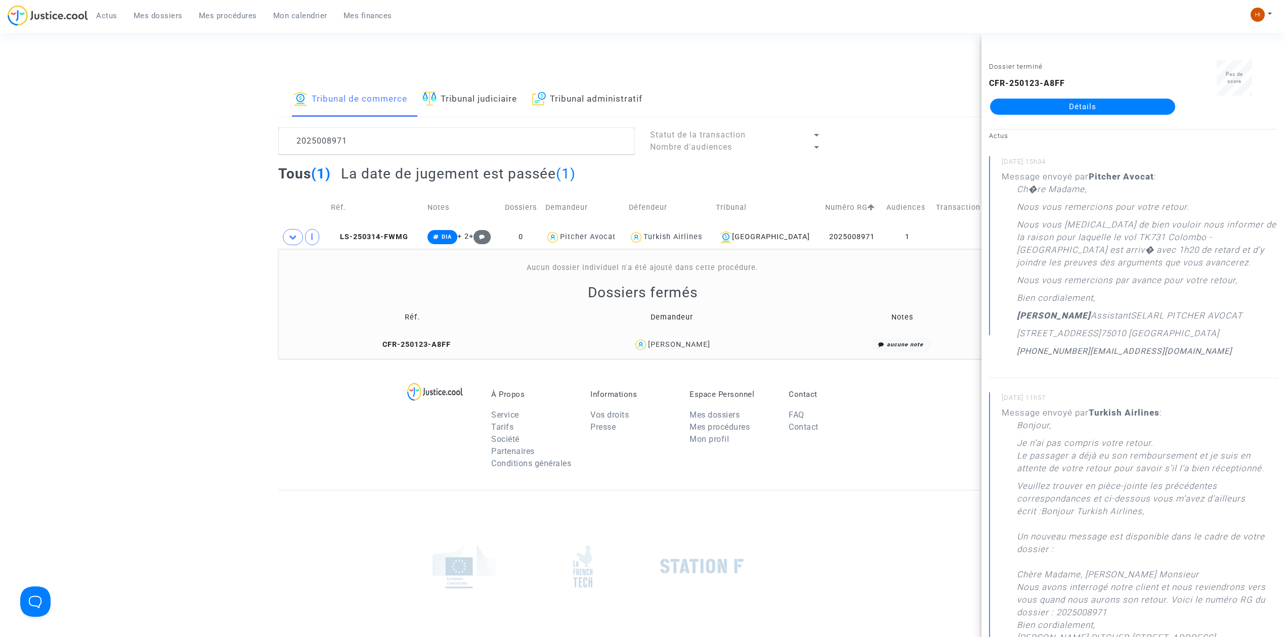
copy div "[PERSON_NAME]"
drag, startPoint x: 392, startPoint y: 233, endPoint x: 570, endPoint y: 249, distance: 178.7
click at [392, 233] on span "LS-250314-FWMG" at bounding box center [369, 237] width 77 height 9
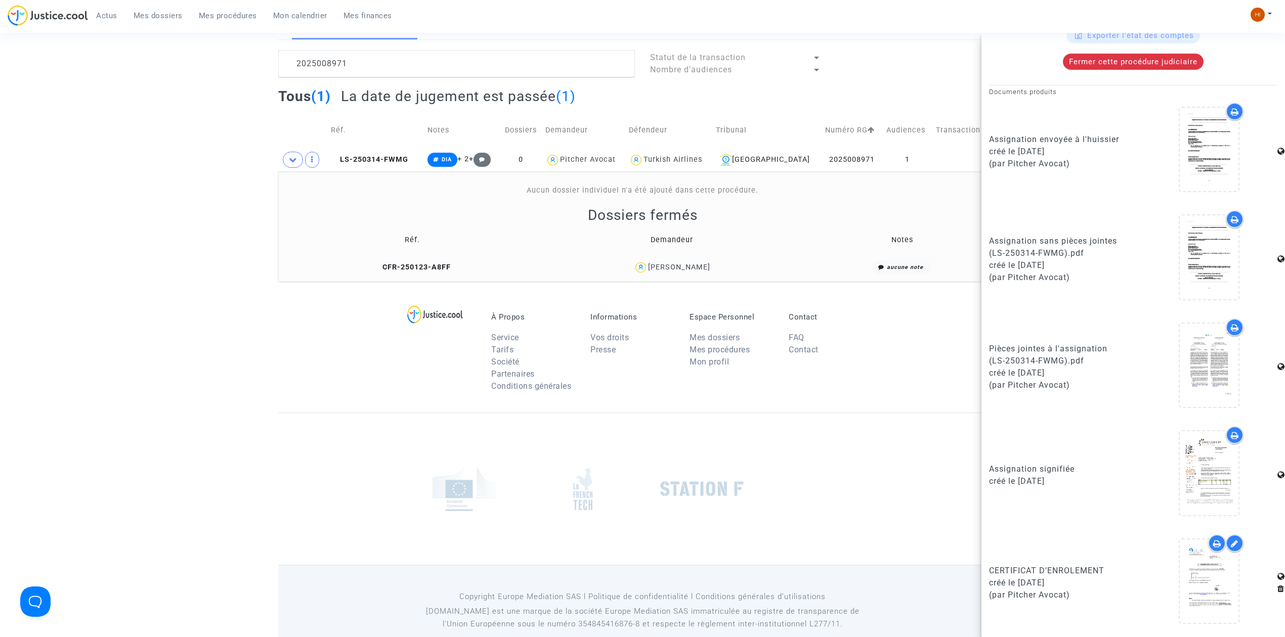
scroll to position [99, 0]
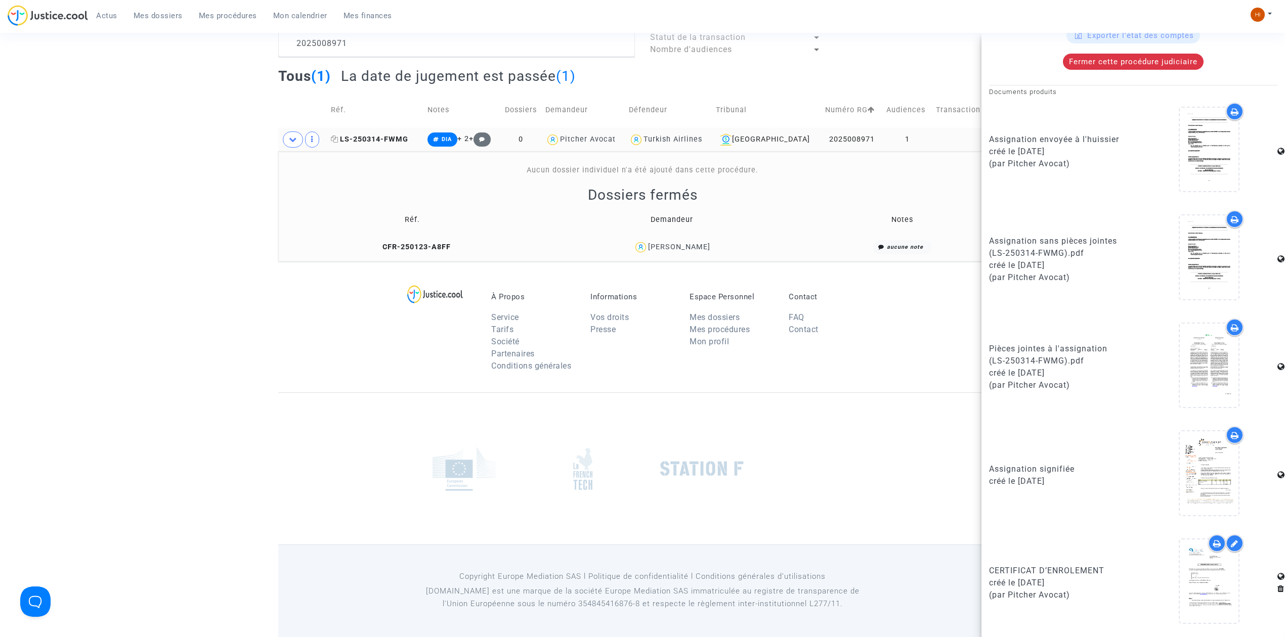
click at [361, 140] on span "LS-250314-FWMG" at bounding box center [369, 139] width 77 height 9
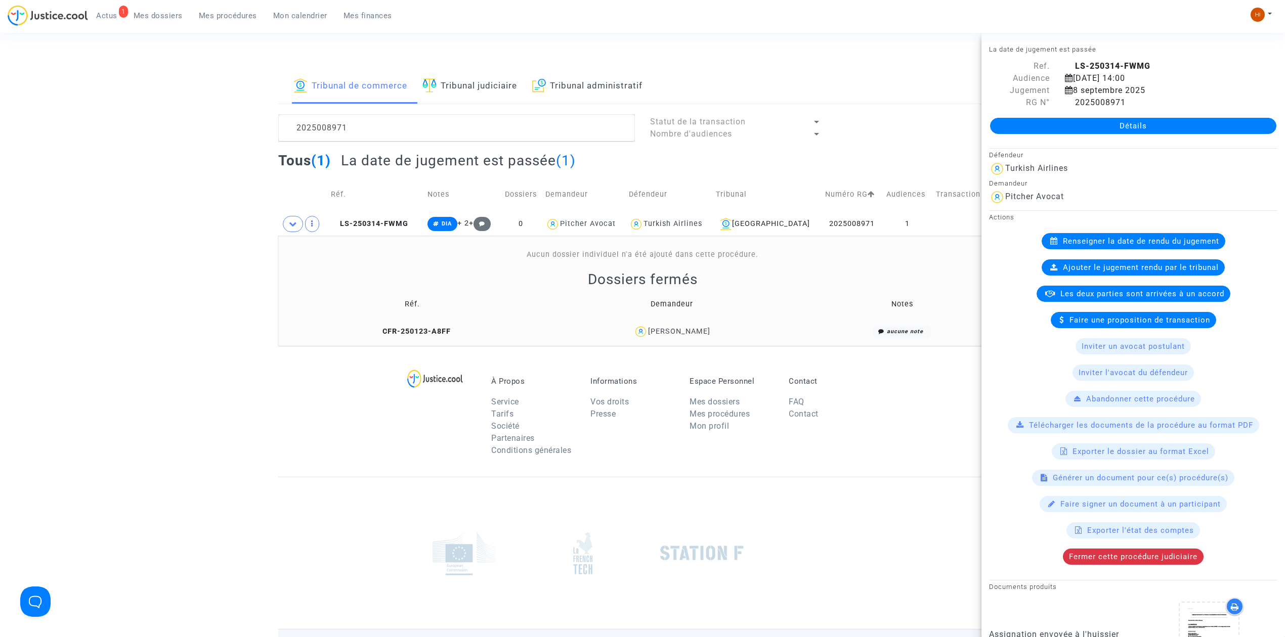
scroll to position [0, 0]
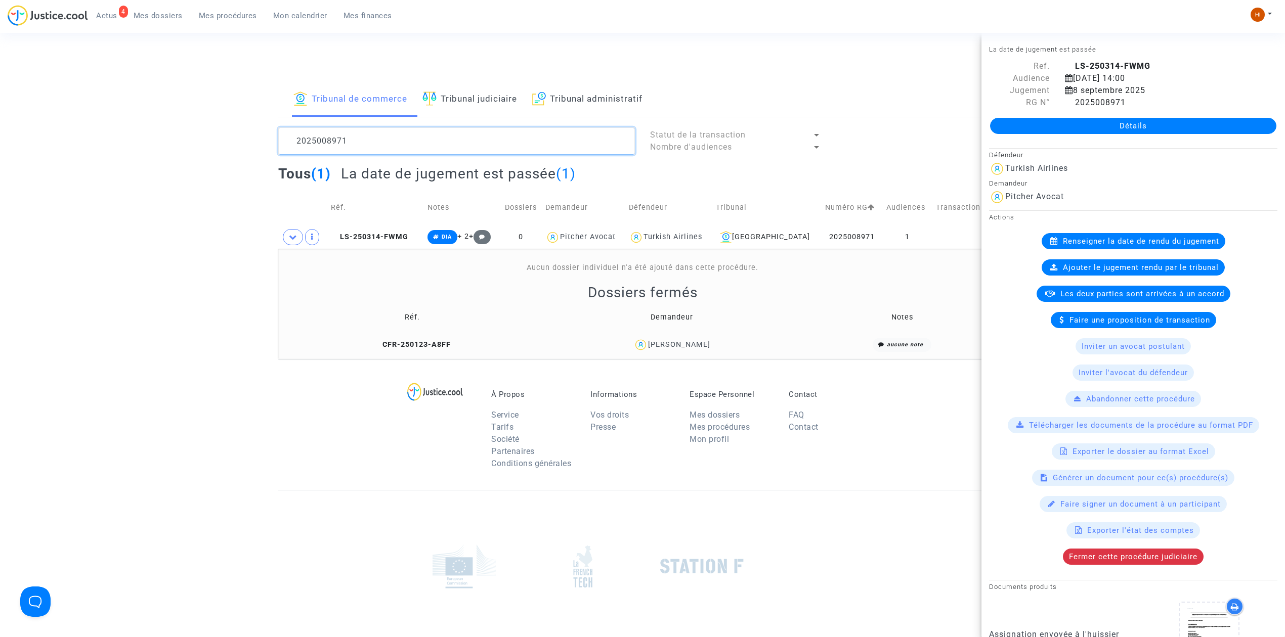
click at [376, 136] on textarea at bounding box center [456, 140] width 357 height 27
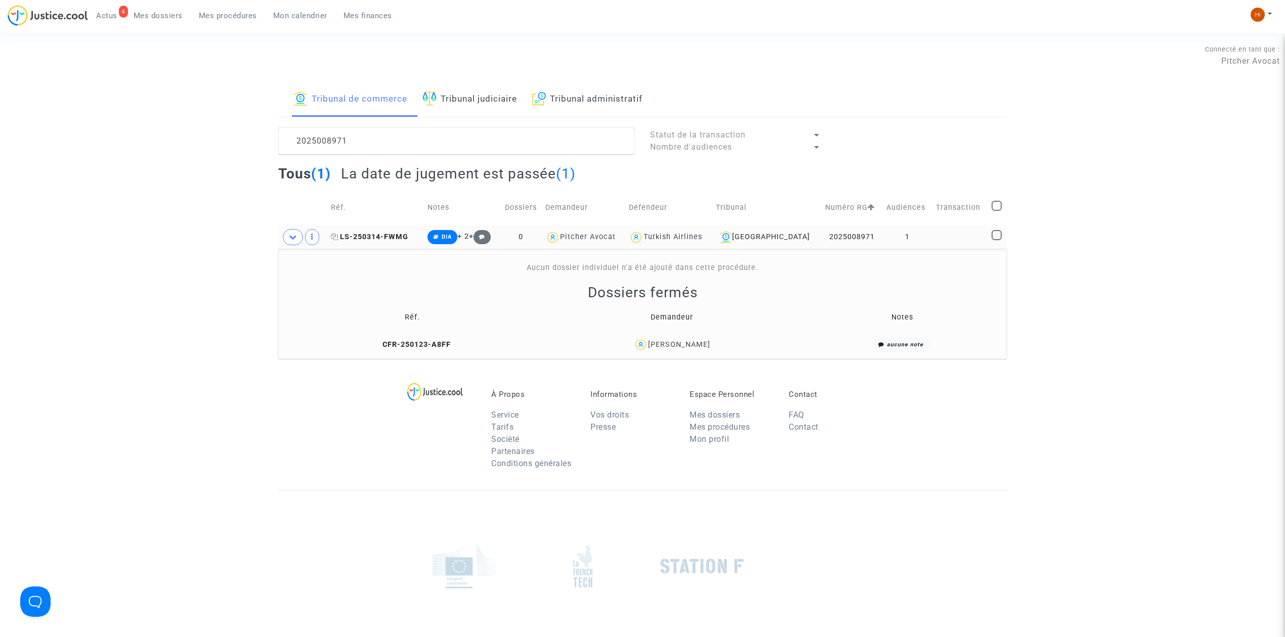
click at [362, 237] on span "LS-250314-FWMG" at bounding box center [369, 237] width 77 height 9
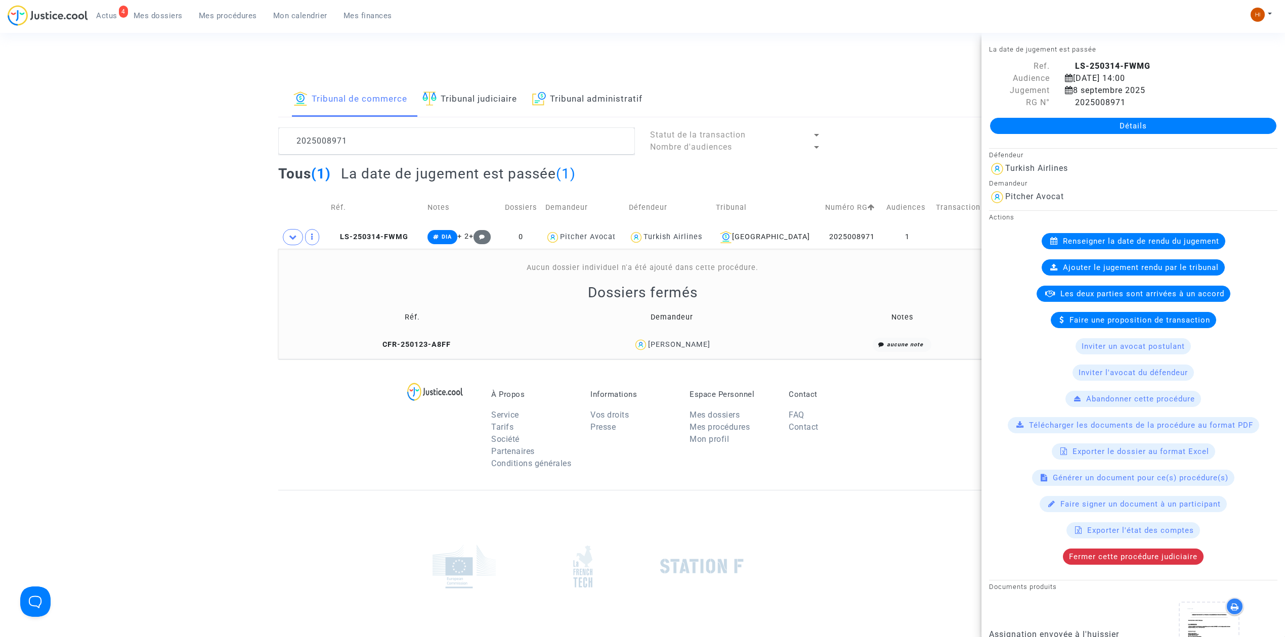
click at [1177, 122] on link "Détails" at bounding box center [1133, 126] width 286 height 16
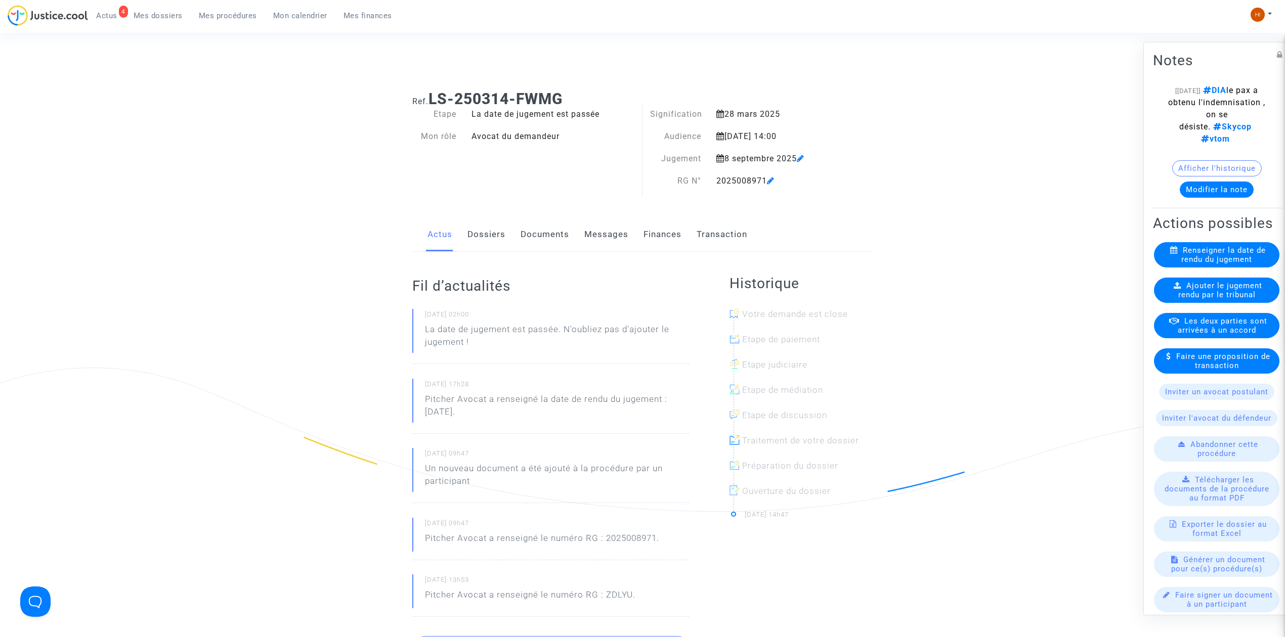
click at [1217, 299] on span "Ajouter le jugement rendu par le tribunal" at bounding box center [1220, 290] width 84 height 18
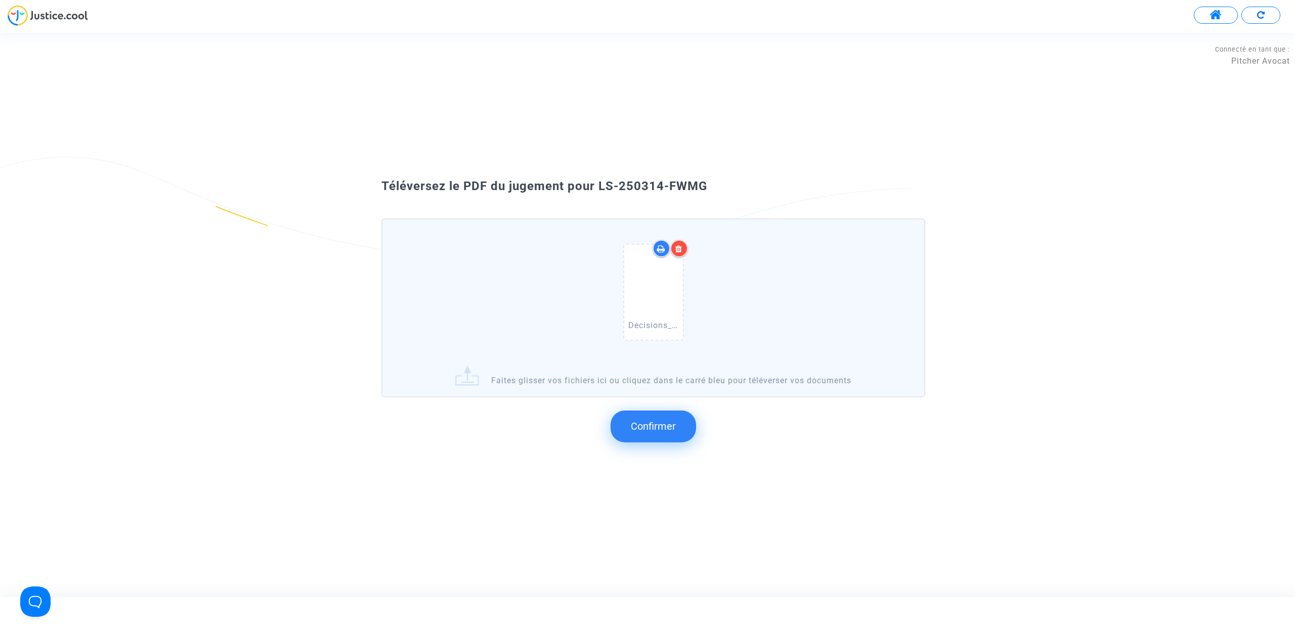
drag, startPoint x: 717, startPoint y: 189, endPoint x: 600, endPoint y: 181, distance: 117.1
click at [600, 181] on div "Téléversez le PDF du jugement pour LS-250314-FWMG" at bounding box center [647, 186] width 583 height 17
click at [600, 185] on span "Téléversez le PDF du jugement pour LS-250314-FWMG" at bounding box center [544, 186] width 326 height 14
copy span "LS-250314-FWMG"
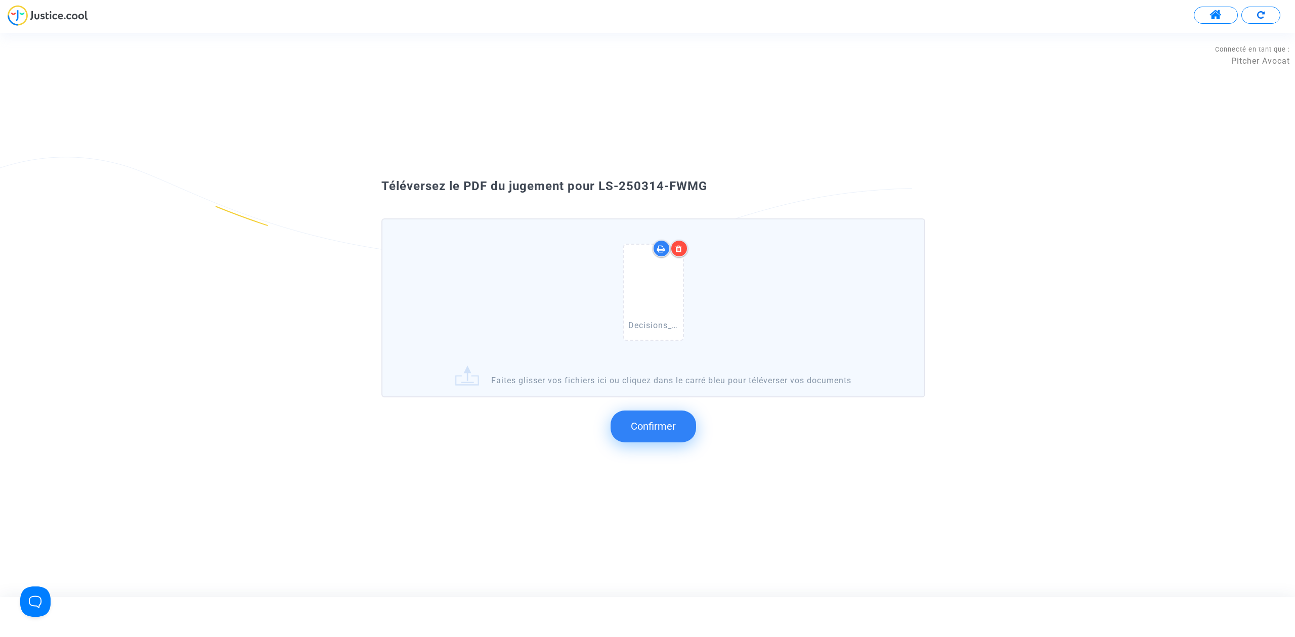
click at [656, 427] on span "Confirmer" at bounding box center [653, 426] width 45 height 12
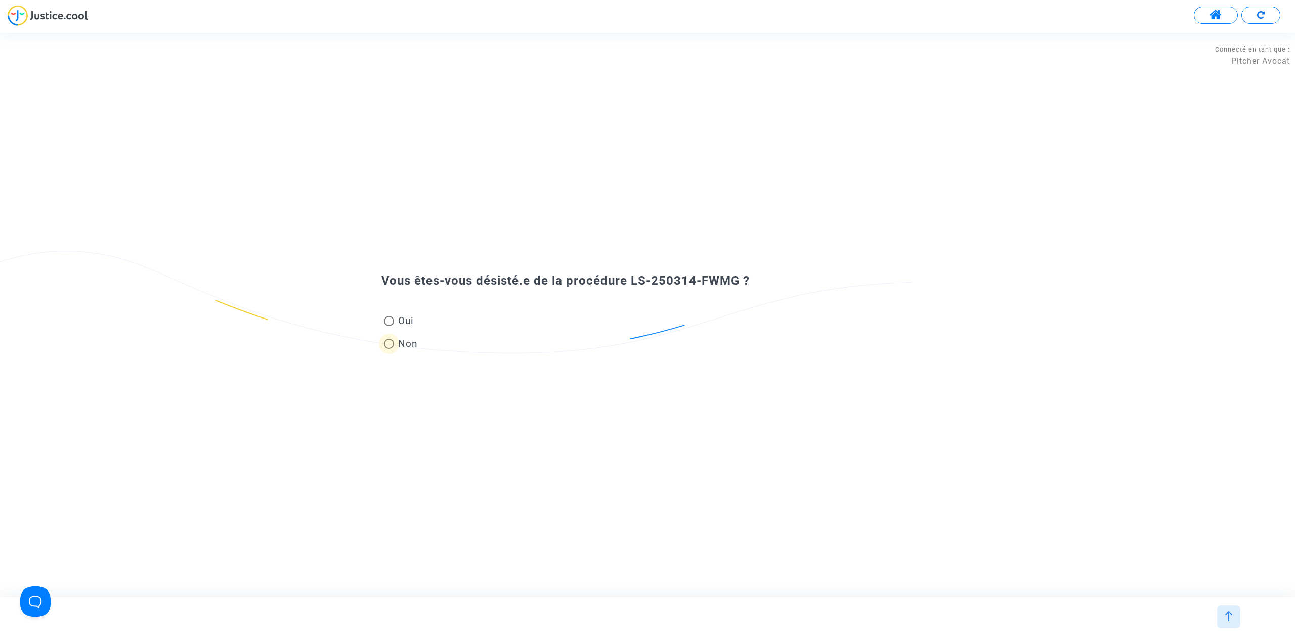
click at [396, 346] on span "Non" at bounding box center [406, 344] width 24 height 14
click at [389, 349] on input "Non" at bounding box center [388, 349] width 1 height 1
radio input "true"
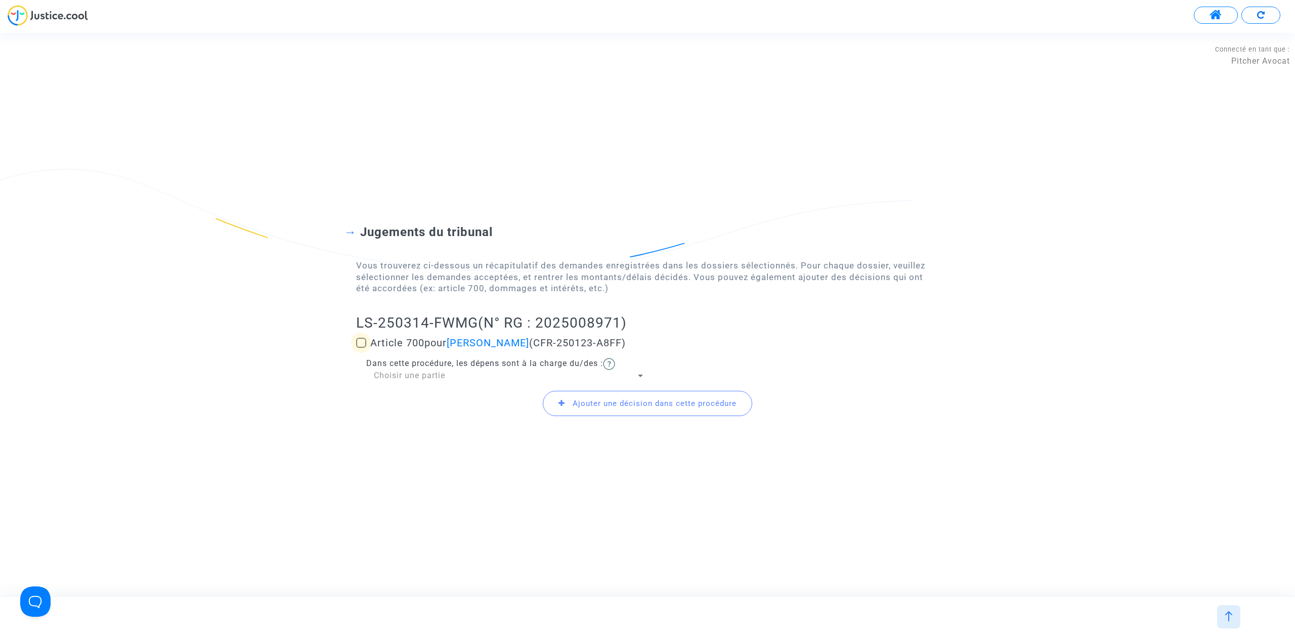
click at [365, 345] on span at bounding box center [361, 343] width 10 height 10
click at [361, 348] on input "Article 700 pour Thanh Nhan Nguyen (CFR-250123-A8FF)" at bounding box center [361, 348] width 1 height 1
checkbox input "true"
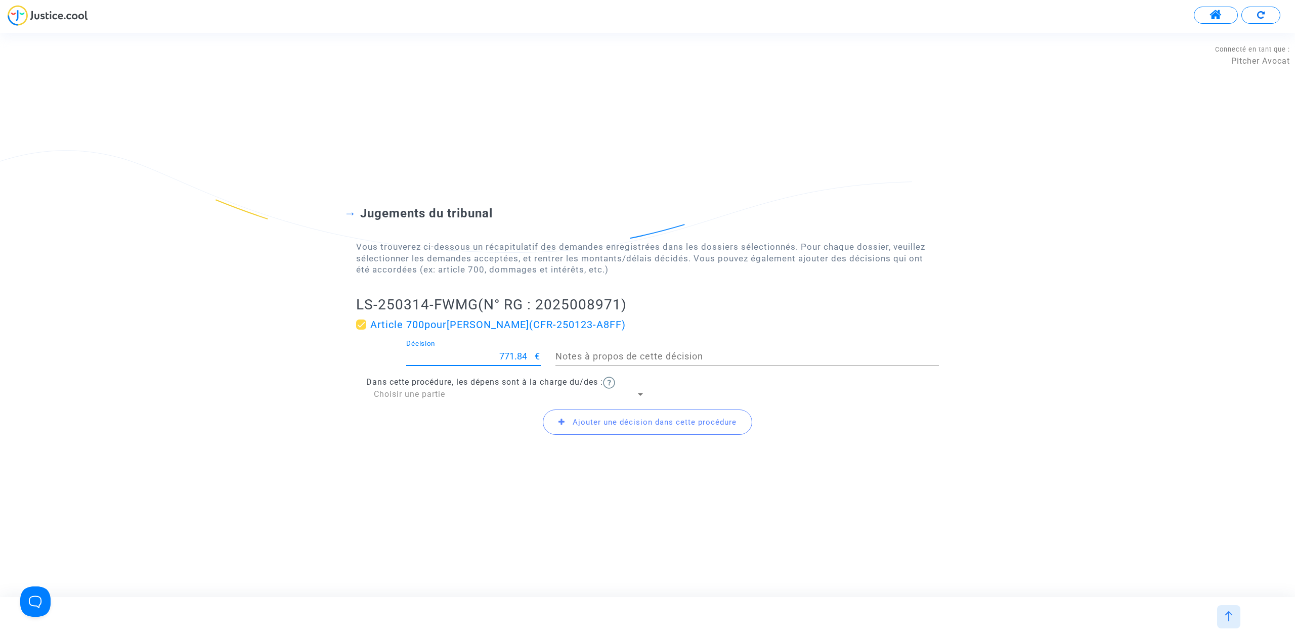
drag, startPoint x: 475, startPoint y: 356, endPoint x: 664, endPoint y: 369, distance: 188.6
click at [664, 369] on div "771.84 Décision € Notes à propos de cette décision" at bounding box center [647, 358] width 598 height 37
type input "400"
click at [581, 429] on span "Ajouter une décision dans cette procédure" at bounding box center [647, 422] width 209 height 25
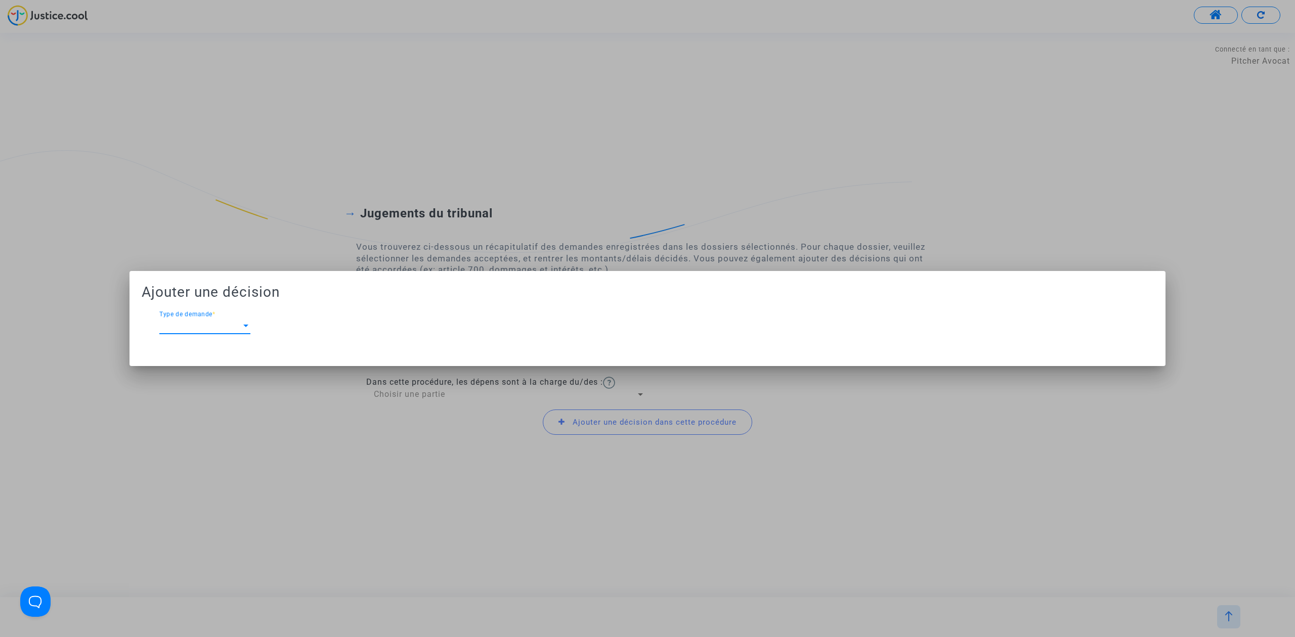
click at [478, 284] on h2 "Ajouter une décision" at bounding box center [648, 292] width 1012 height 18
click at [309, 452] on div at bounding box center [647, 318] width 1295 height 637
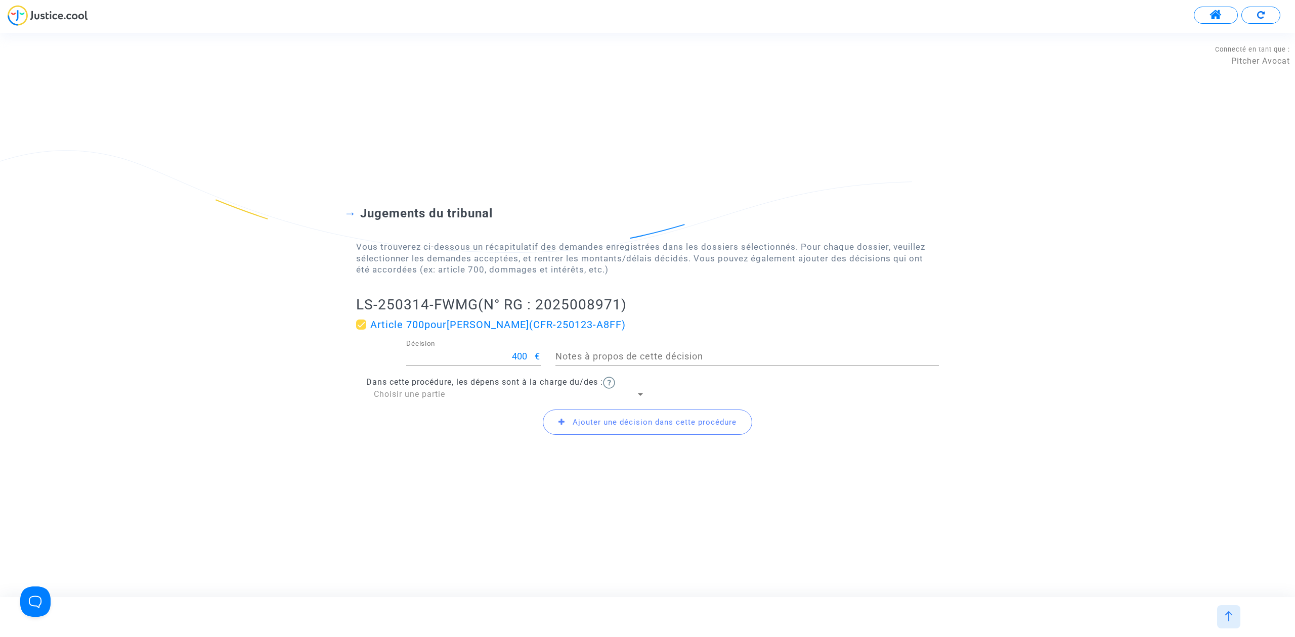
click at [423, 395] on span "Choisir une partie" at bounding box center [409, 394] width 71 height 10
click at [424, 419] on span "Défendeur(s)" at bounding box center [509, 419] width 271 height 24
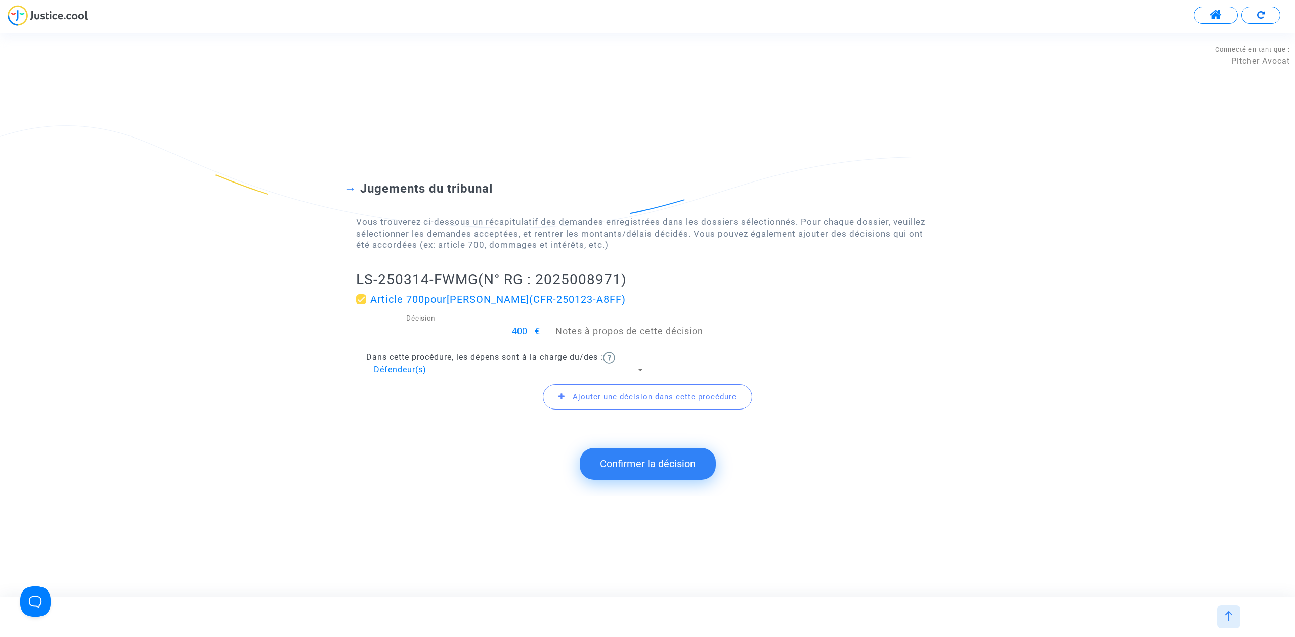
drag, startPoint x: 358, startPoint y: 274, endPoint x: 474, endPoint y: 276, distance: 116.3
click at [474, 276] on h2 "LS-250314-FWMG (N° RG : 2025008971)" at bounding box center [647, 280] width 583 height 18
copy h2 "LS-250314-FWMG"
click at [634, 474] on button "Confirmer la décision" at bounding box center [648, 463] width 136 height 31
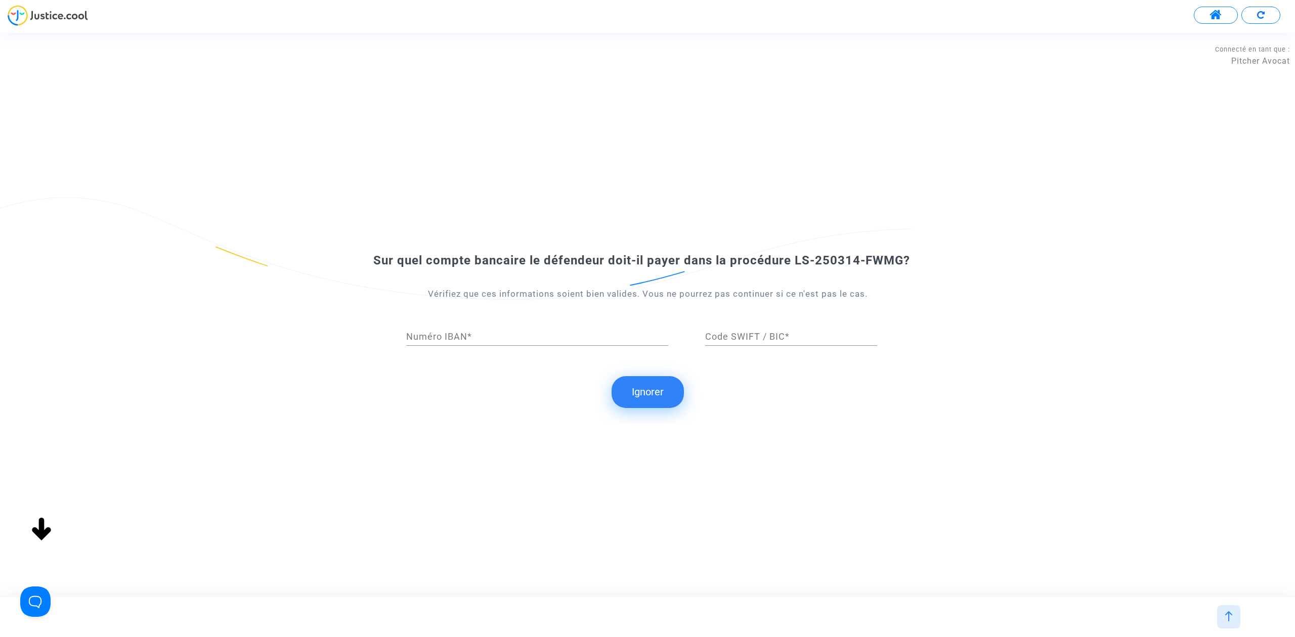
click at [662, 390] on button "Ignorer" at bounding box center [647, 391] width 72 height 31
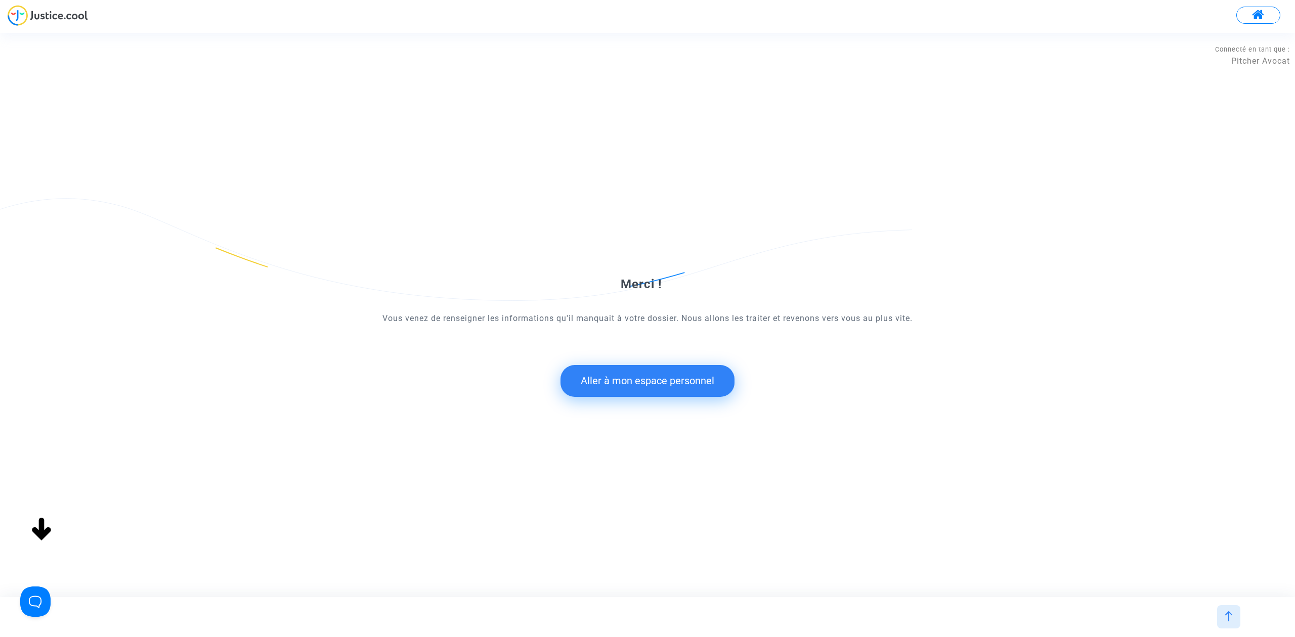
click at [620, 381] on button "Aller à mon espace personnel" at bounding box center [647, 380] width 174 height 31
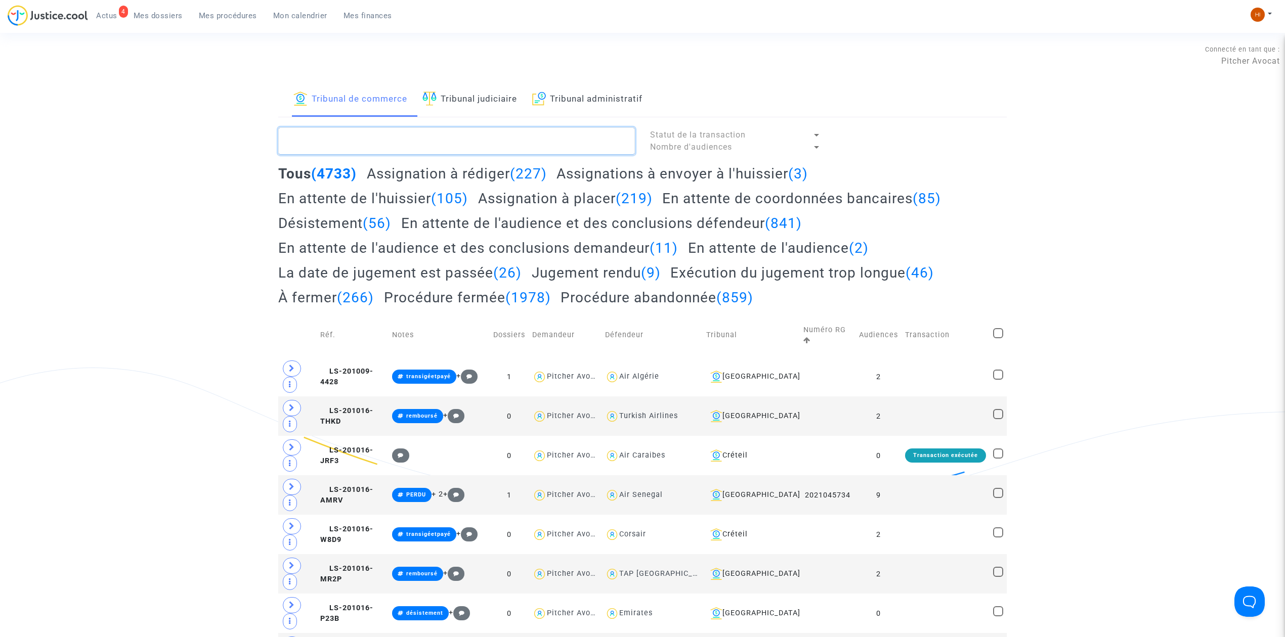
click at [429, 143] on textarea at bounding box center [456, 140] width 357 height 27
paste textarea "LS-250314-FWMG"
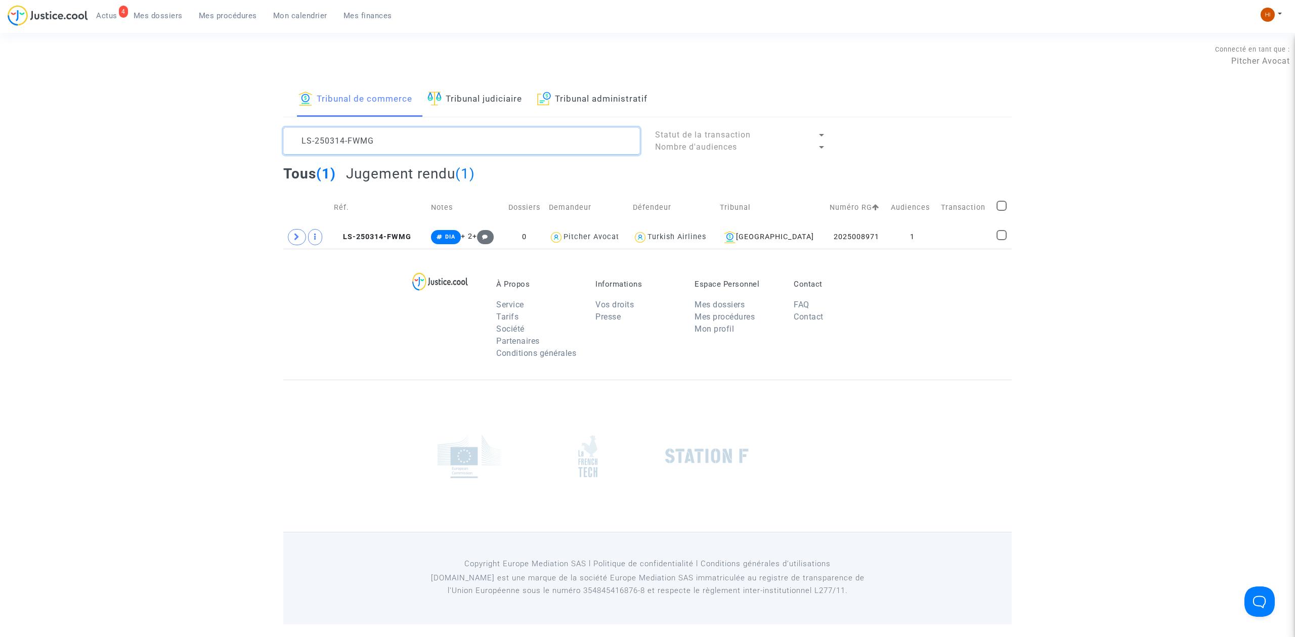
type textarea "LS-250314-FWMG"
click at [389, 237] on span "LS-250314-FWMG" at bounding box center [372, 237] width 77 height 9
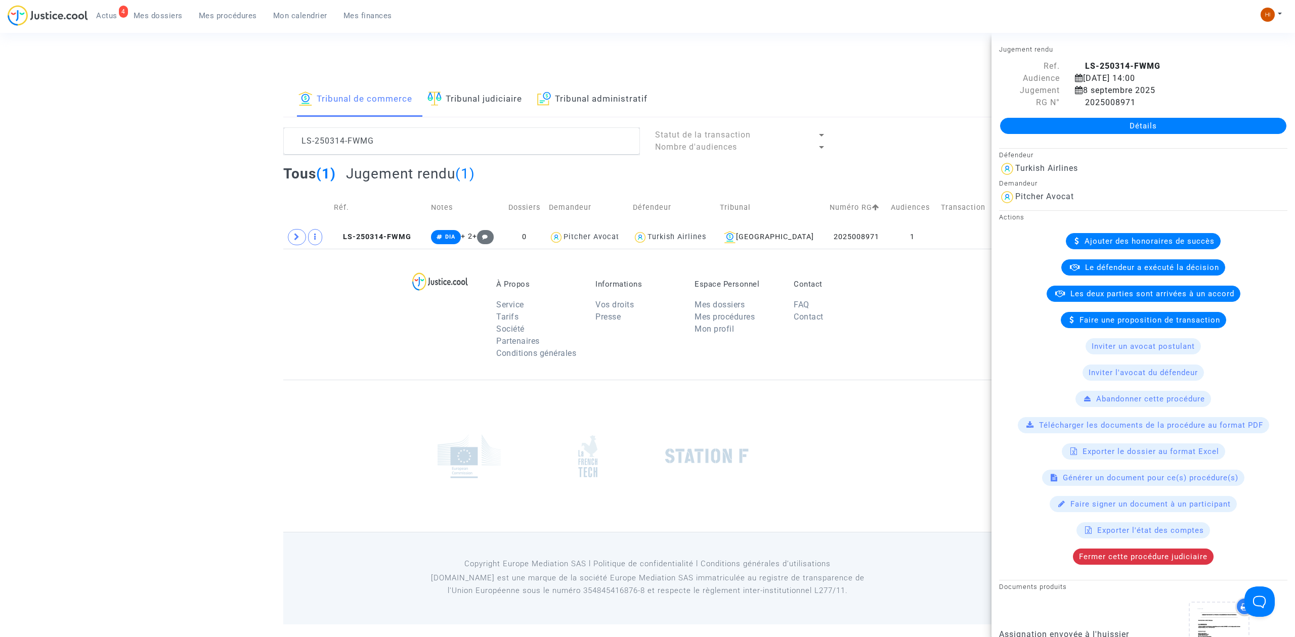
click at [1044, 125] on link "Détails" at bounding box center [1143, 126] width 286 height 16
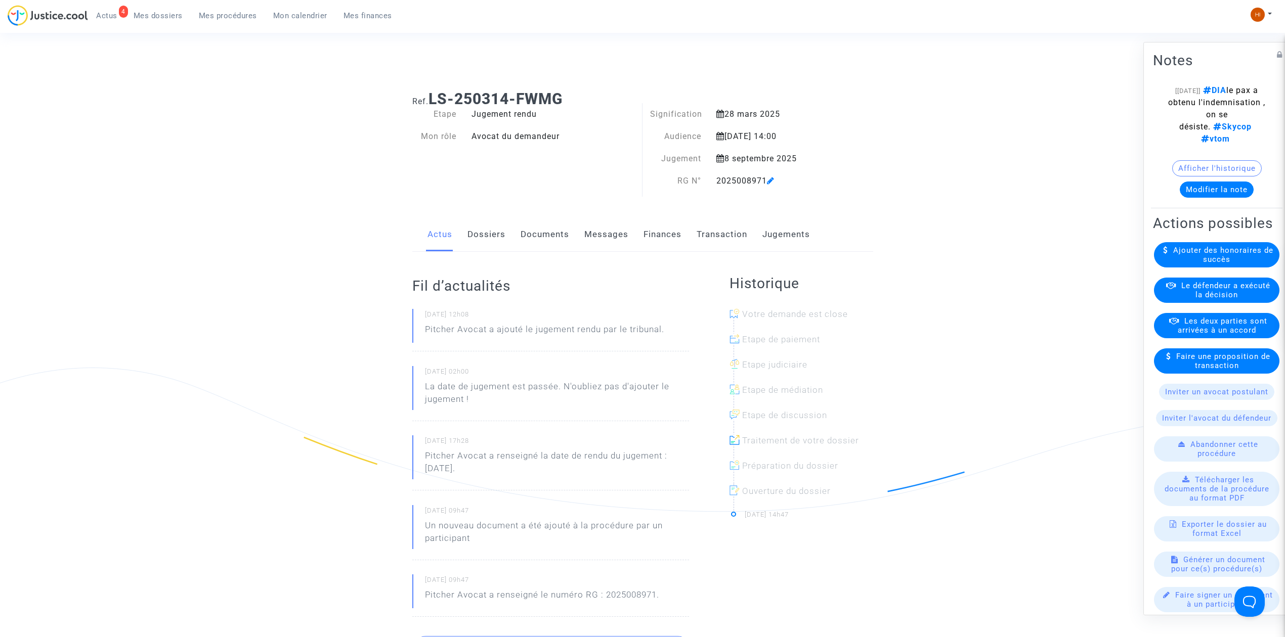
click at [646, 235] on link "Finances" at bounding box center [662, 234] width 38 height 33
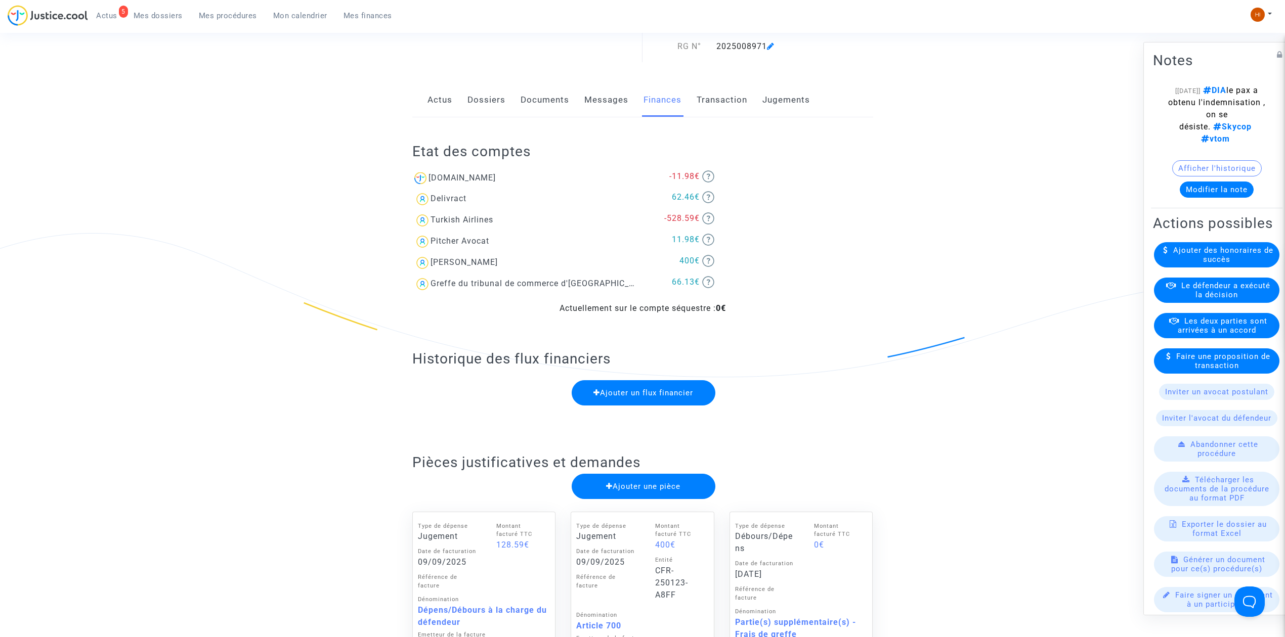
click at [480, 101] on link "Dossiers" at bounding box center [486, 99] width 38 height 33
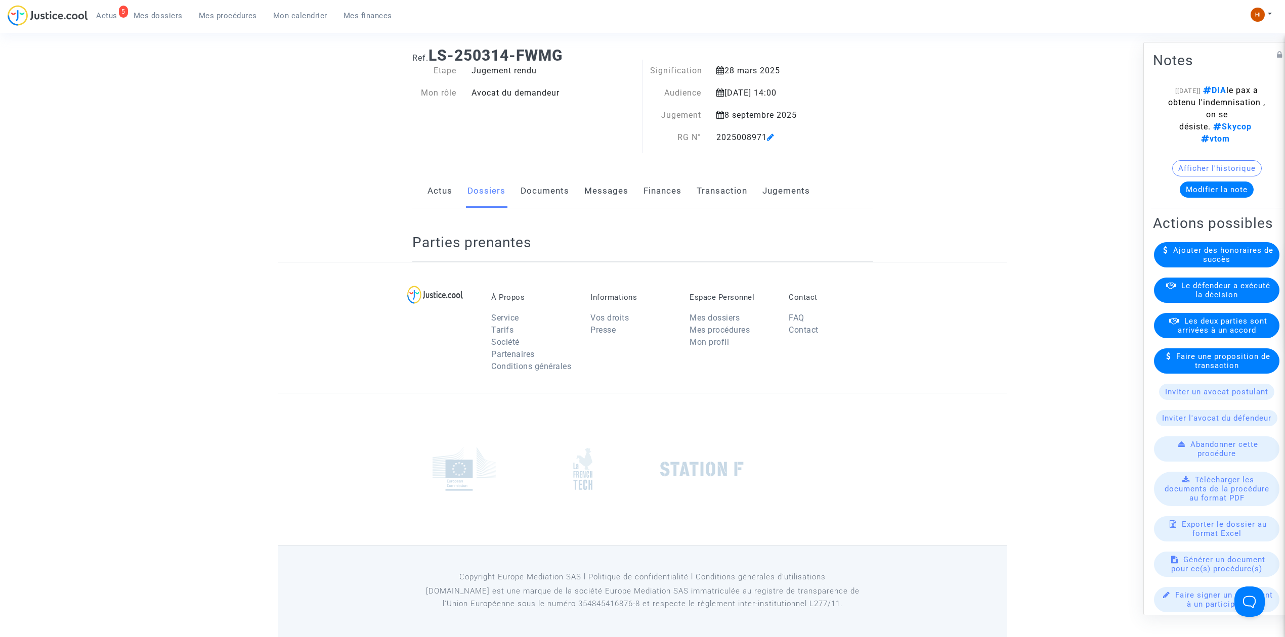
scroll to position [135, 0]
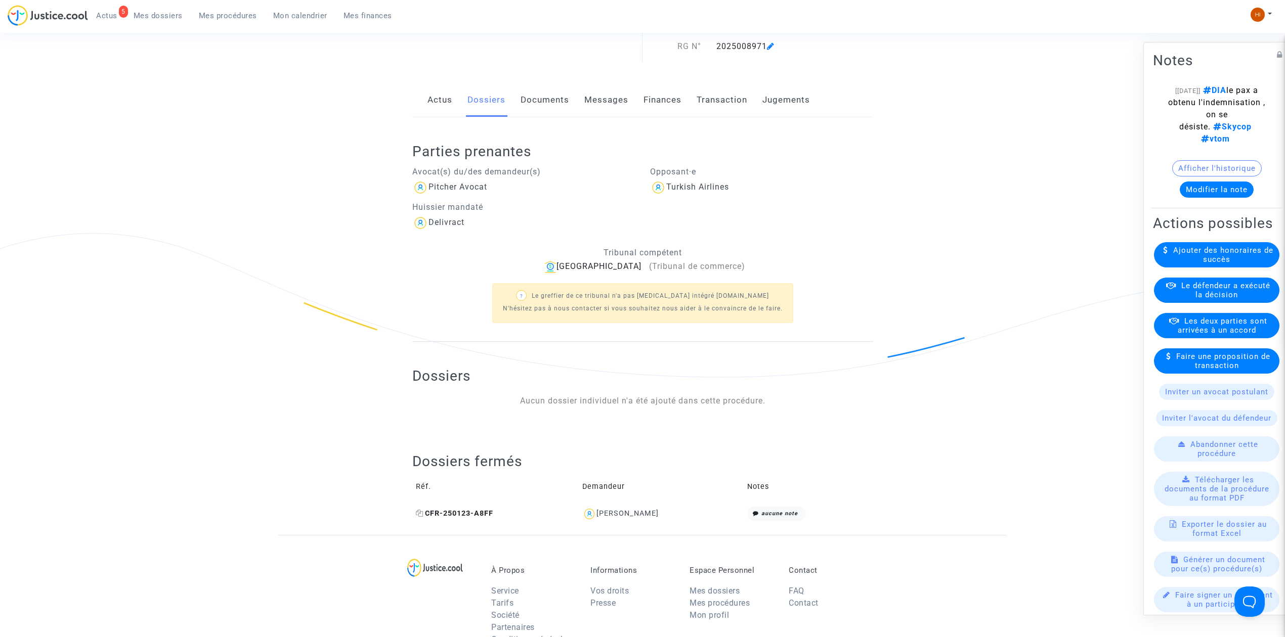
click at [416, 512] on icon at bounding box center [420, 513] width 8 height 7
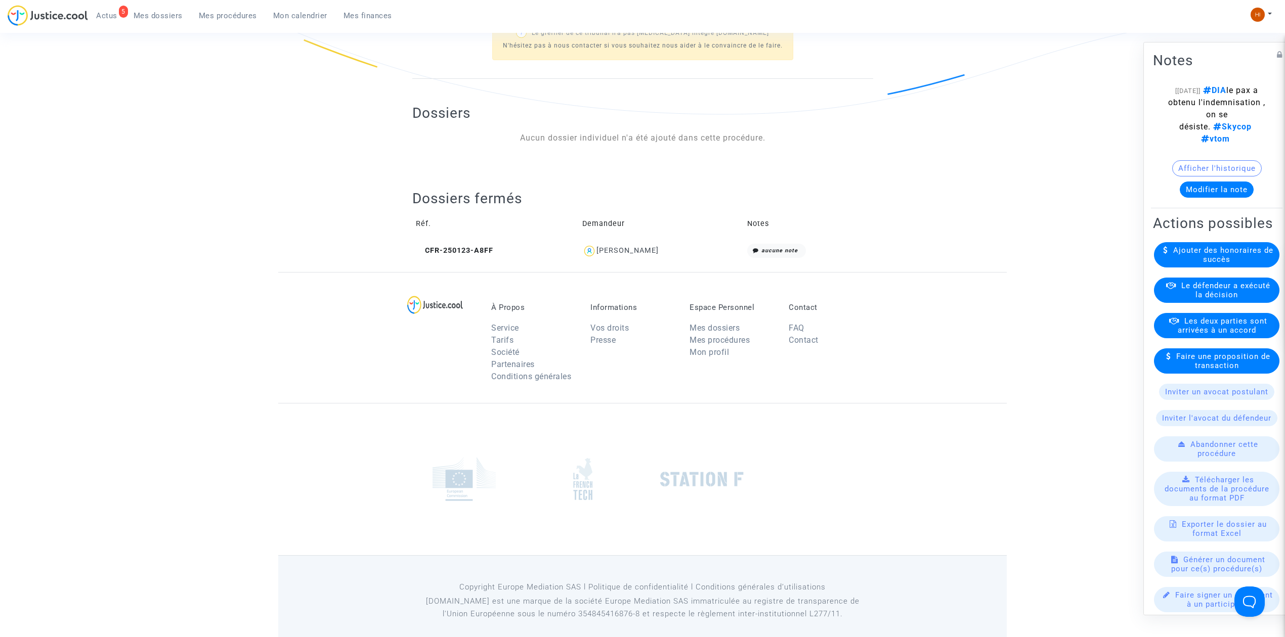
scroll to position [405, 0]
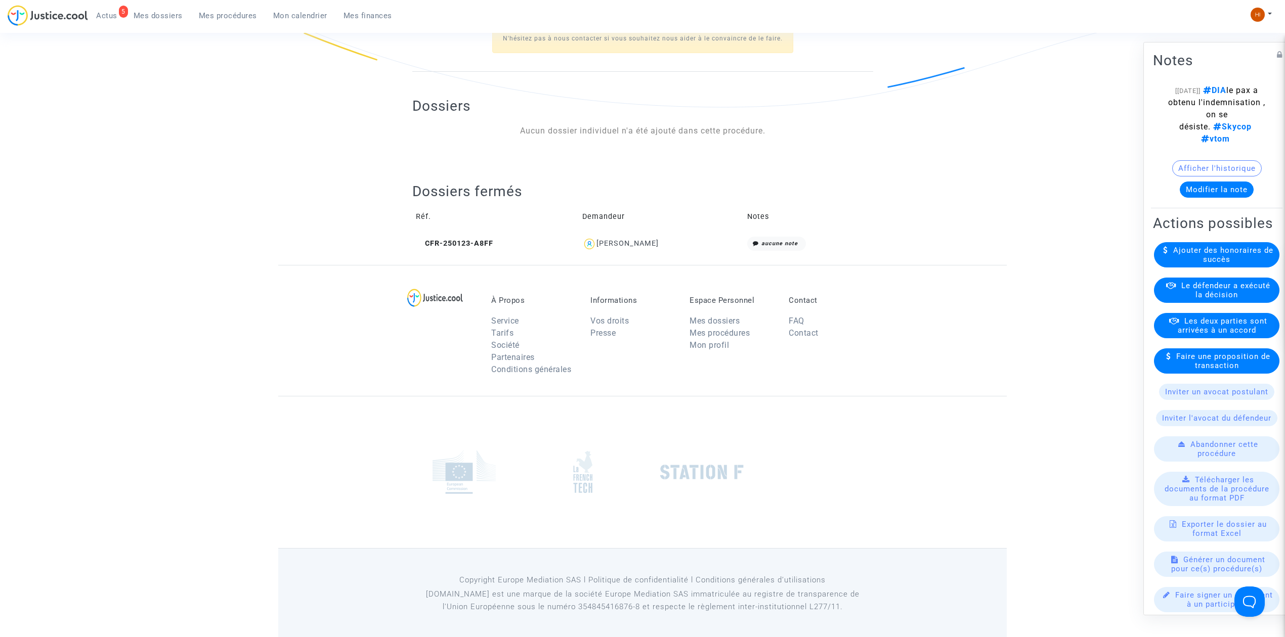
drag, startPoint x: 678, startPoint y: 239, endPoint x: 587, endPoint y: 241, distance: 90.6
click at [587, 241] on div "[PERSON_NAME]" at bounding box center [661, 244] width 158 height 15
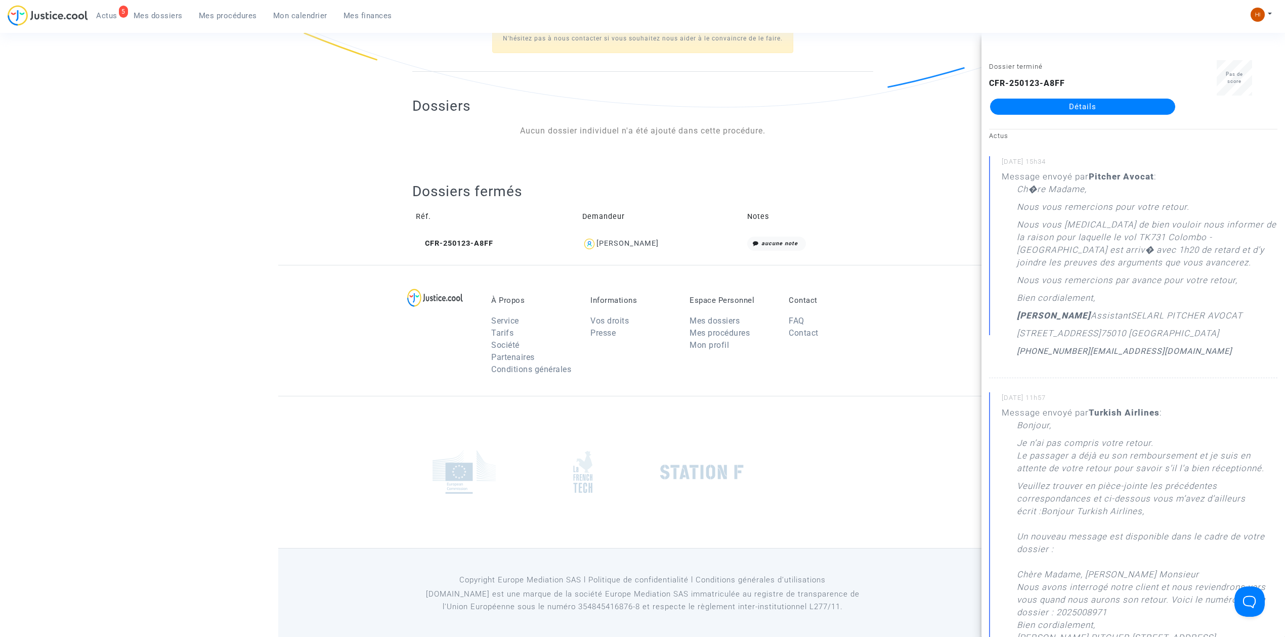
copy div "[PERSON_NAME]"
click at [458, 231] on td "Réf." at bounding box center [495, 216] width 166 height 33
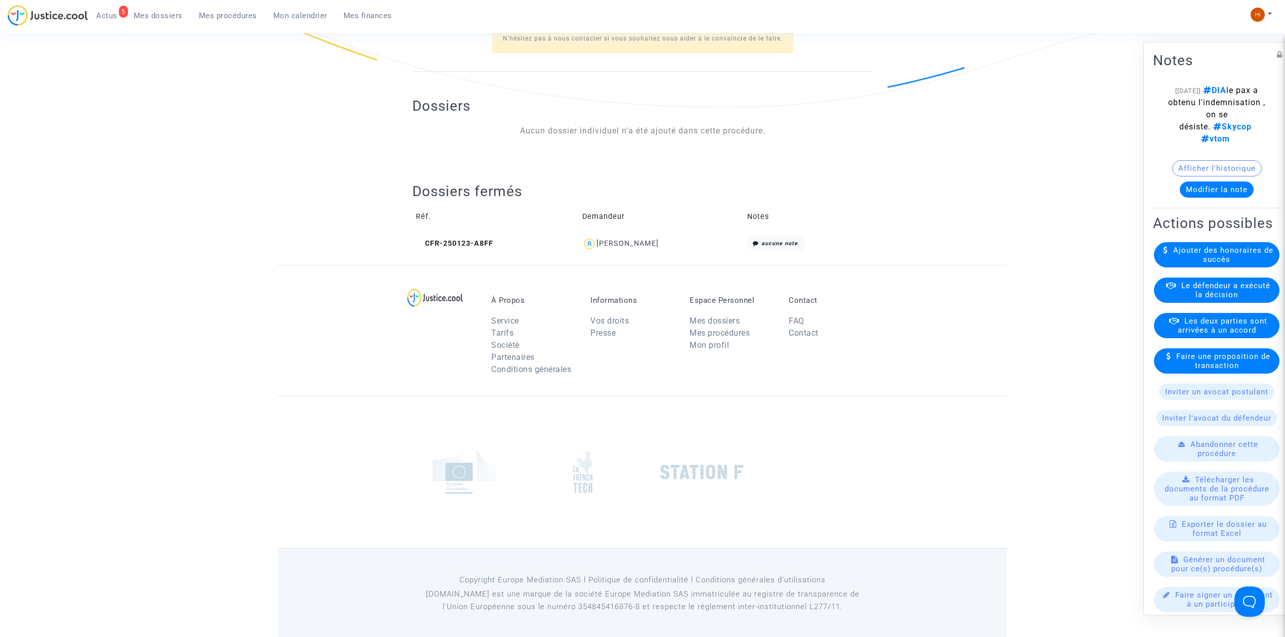
click at [468, 250] on td "CFR-250123-A8FF" at bounding box center [495, 244] width 166 height 22
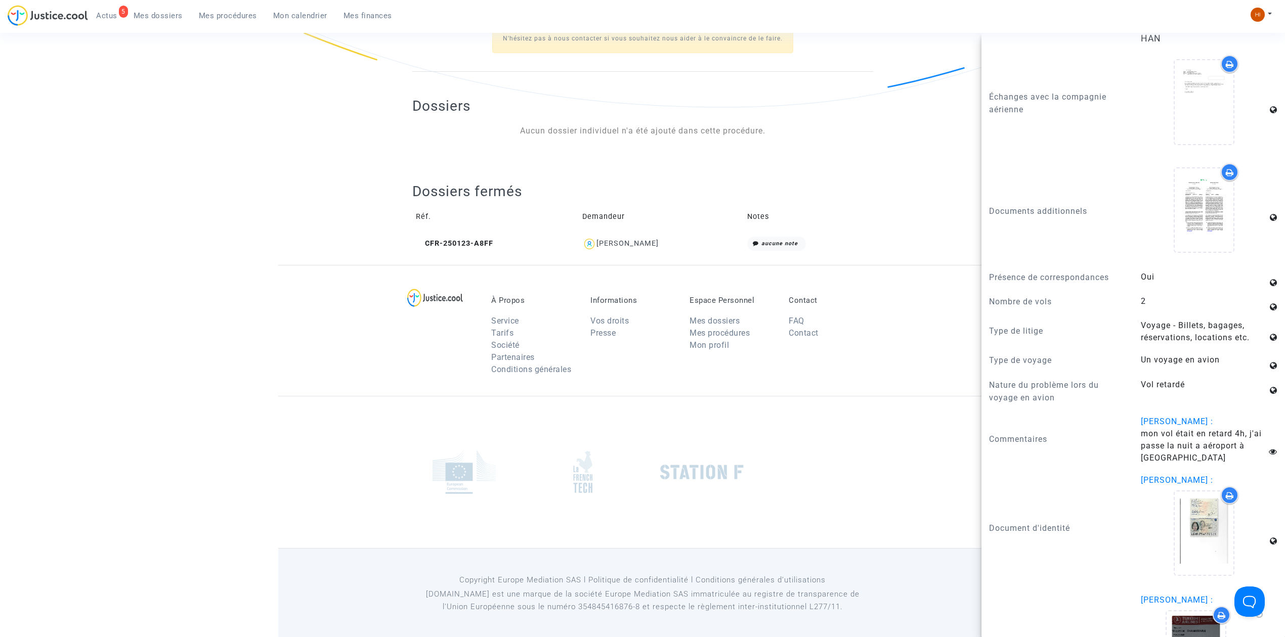
scroll to position [1680, 0]
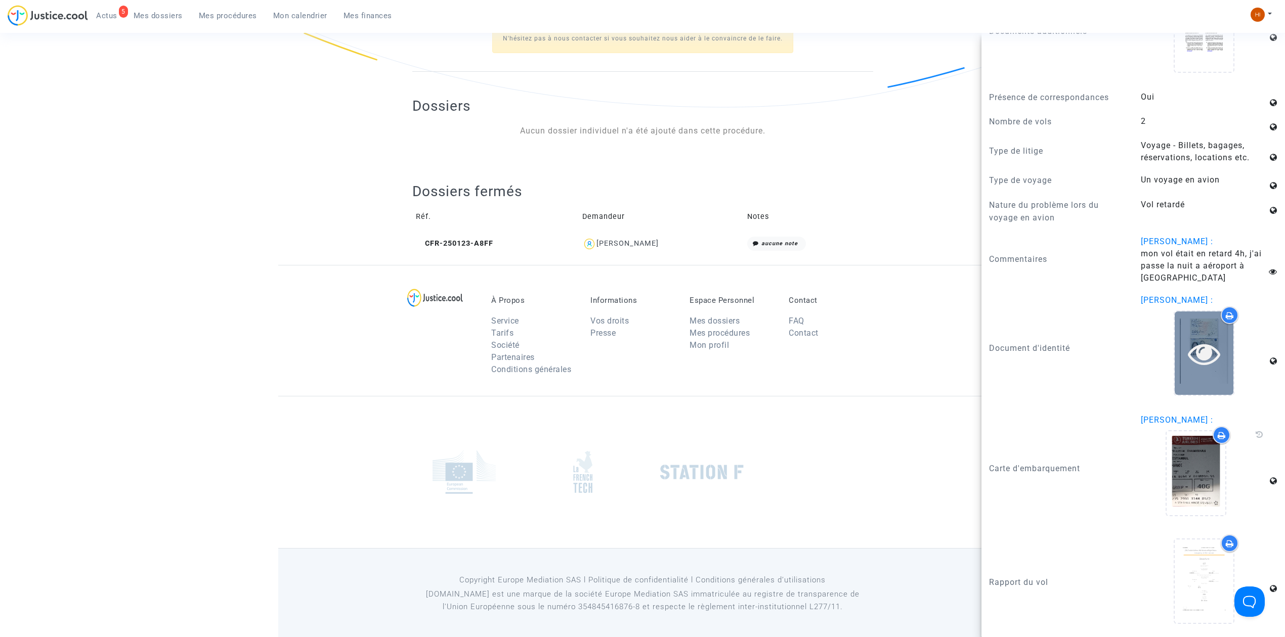
click at [1188, 348] on icon at bounding box center [1204, 353] width 33 height 32
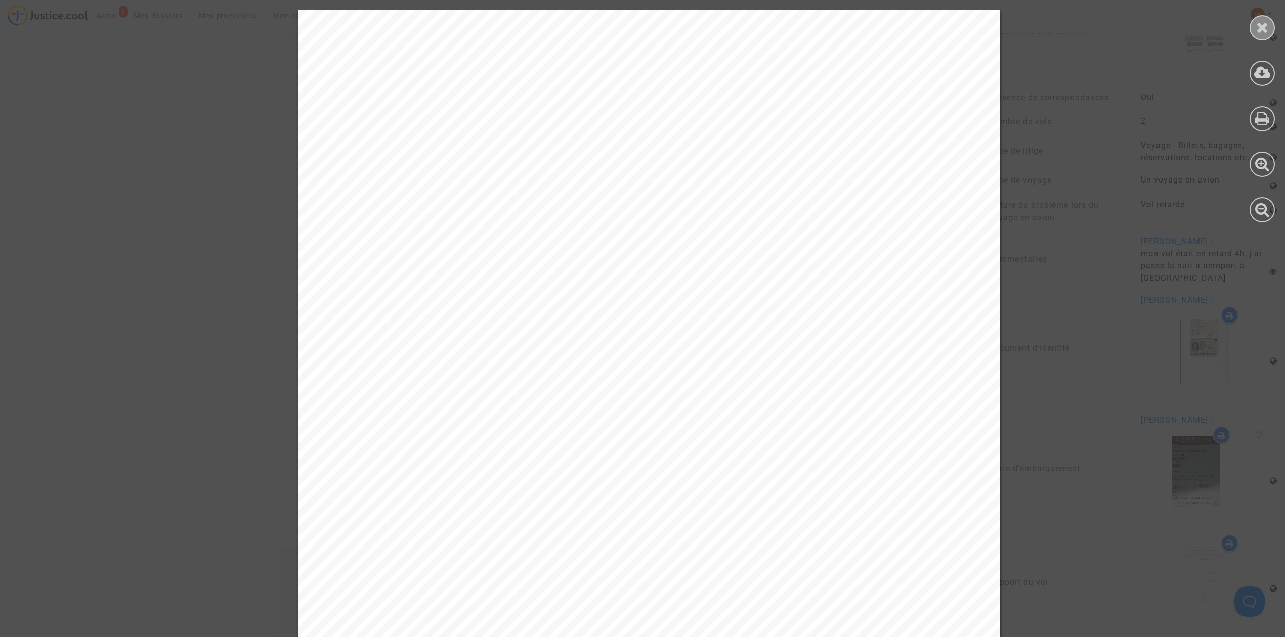
click at [1257, 21] on icon at bounding box center [1262, 27] width 13 height 15
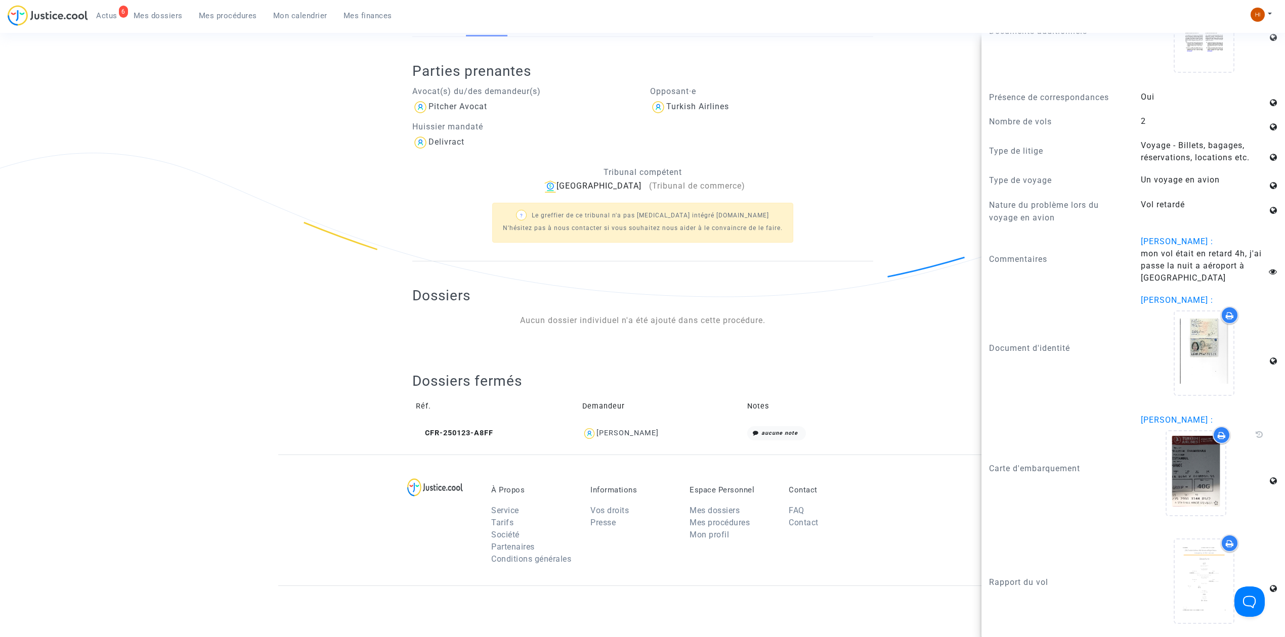
scroll to position [0, 0]
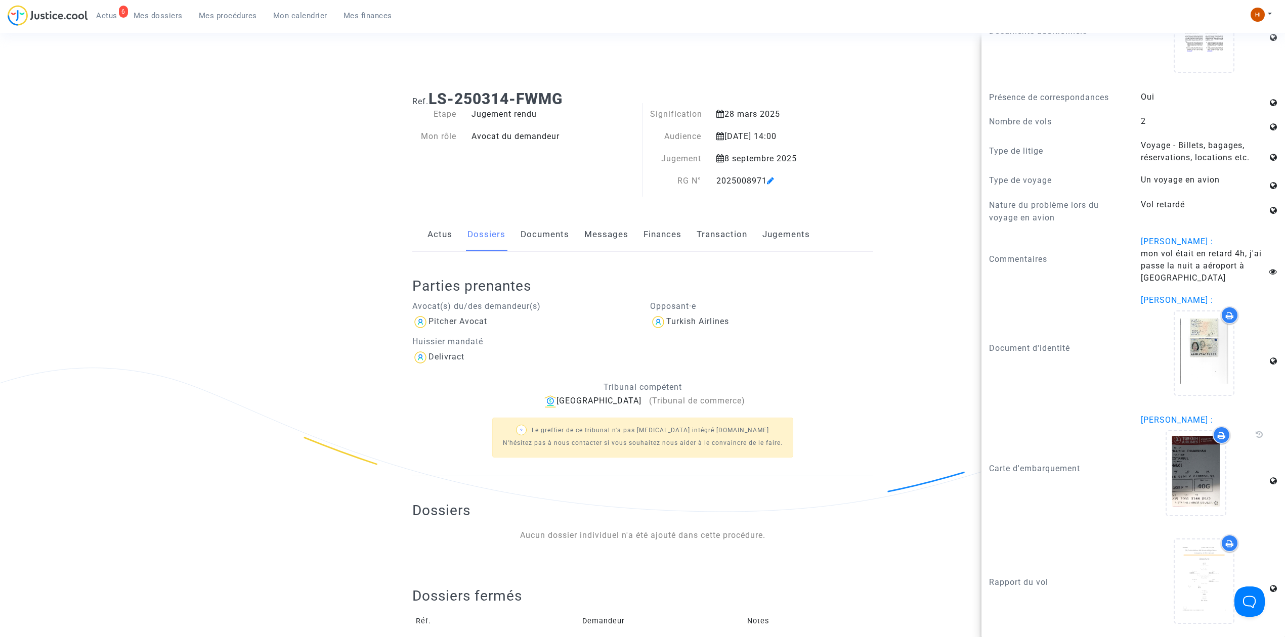
click at [891, 126] on ng-component "Ref. LS-250314-FWMG Etape Jugement rendu Mon rôle Avocat du demandeur Significa…" at bounding box center [642, 375] width 728 height 587
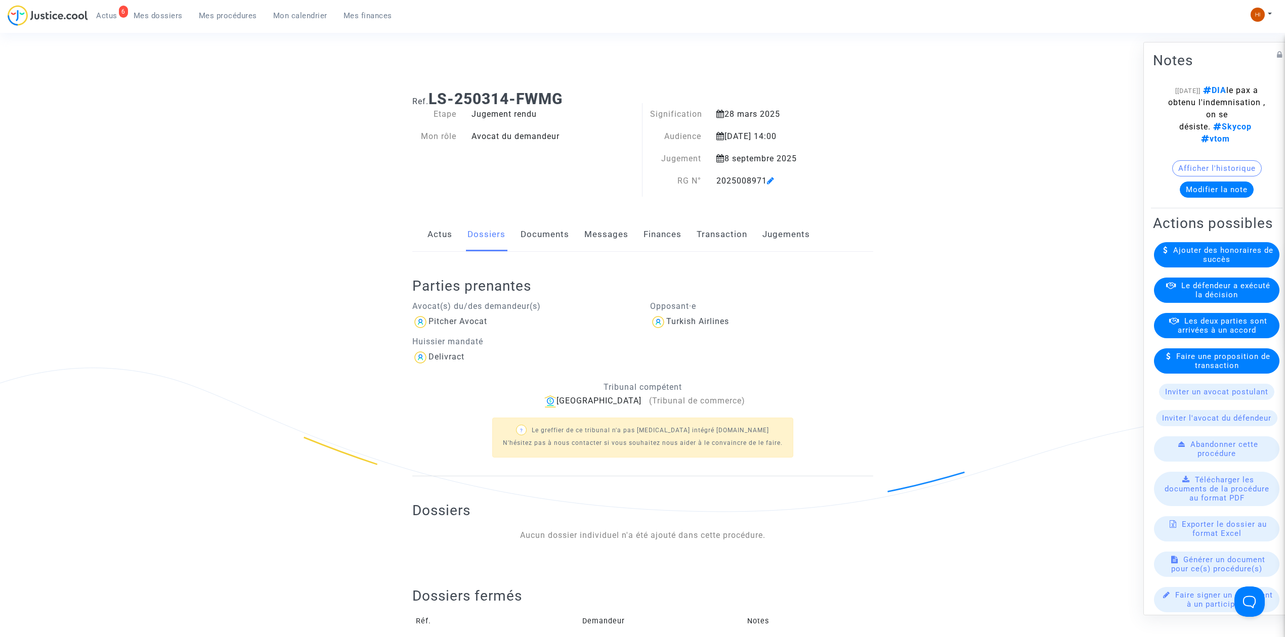
click at [1222, 198] on button "Modifier la note" at bounding box center [1216, 190] width 74 height 16
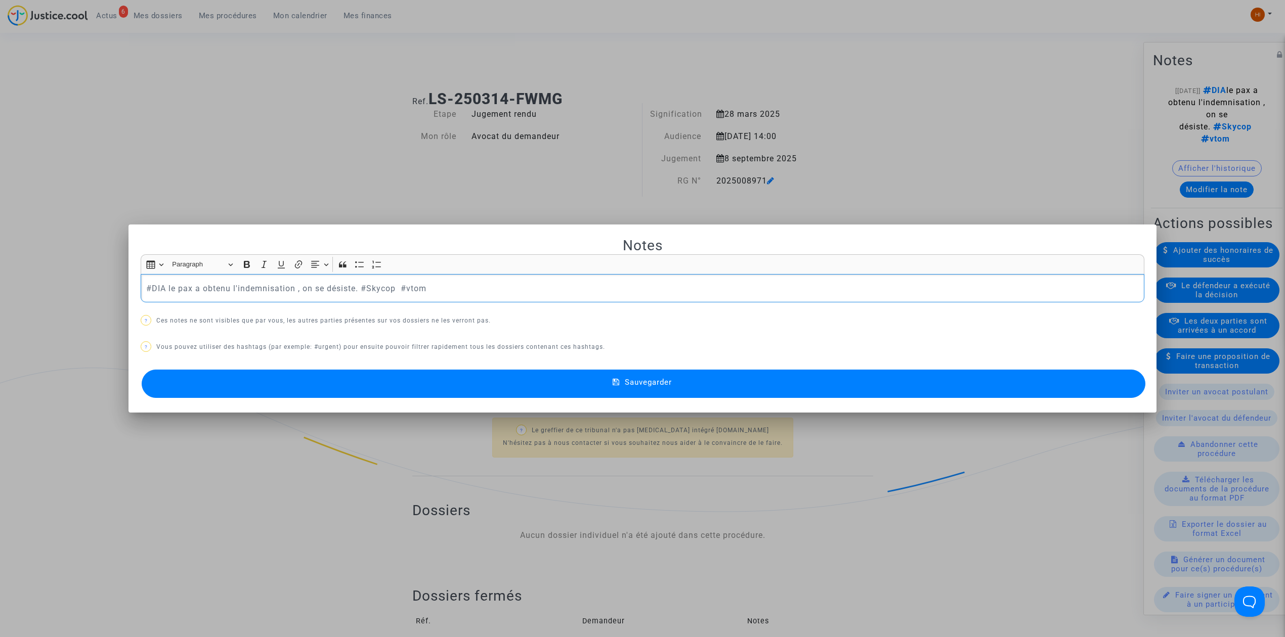
drag, startPoint x: 355, startPoint y: 292, endPoint x: 51, endPoint y: 294, distance: 303.5
click at [51, 294] on div "Notes Rich Text Editor Insert table Insert table Heading Paragraph Paragraph He…" at bounding box center [642, 318] width 1285 height 637
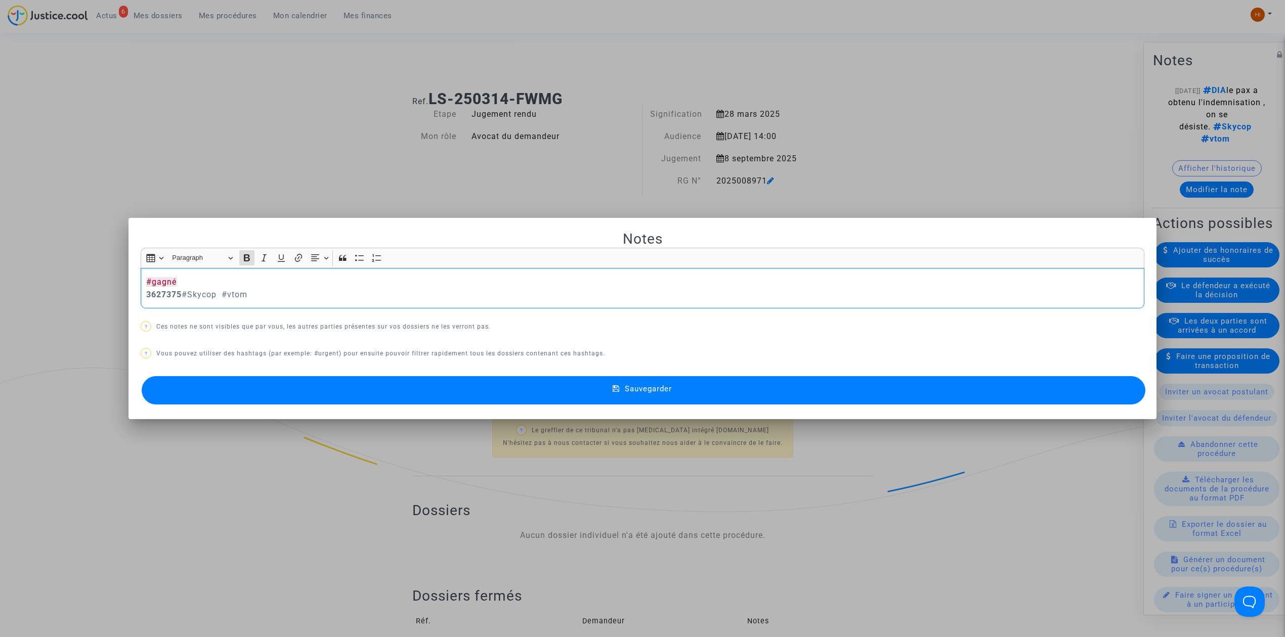
click at [141, 293] on div "#gagné 3627375 #Skycop #vtom" at bounding box center [642, 288] width 1003 height 41
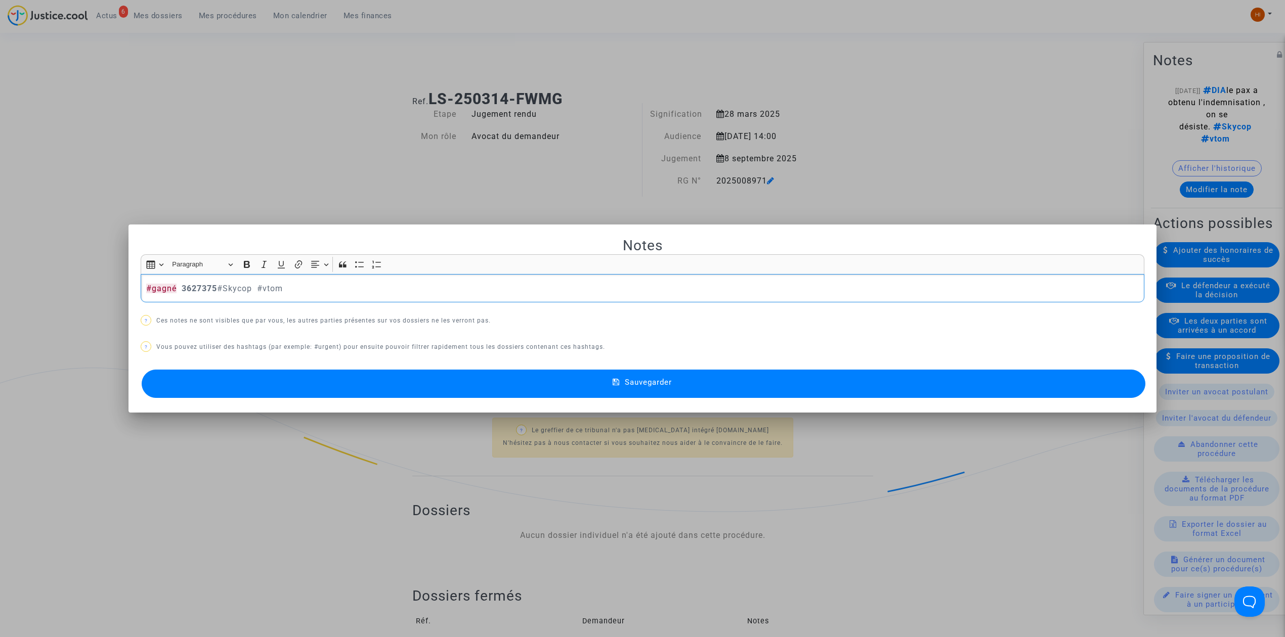
click at [386, 385] on button "Sauvegarder" at bounding box center [643, 384] width 1003 height 28
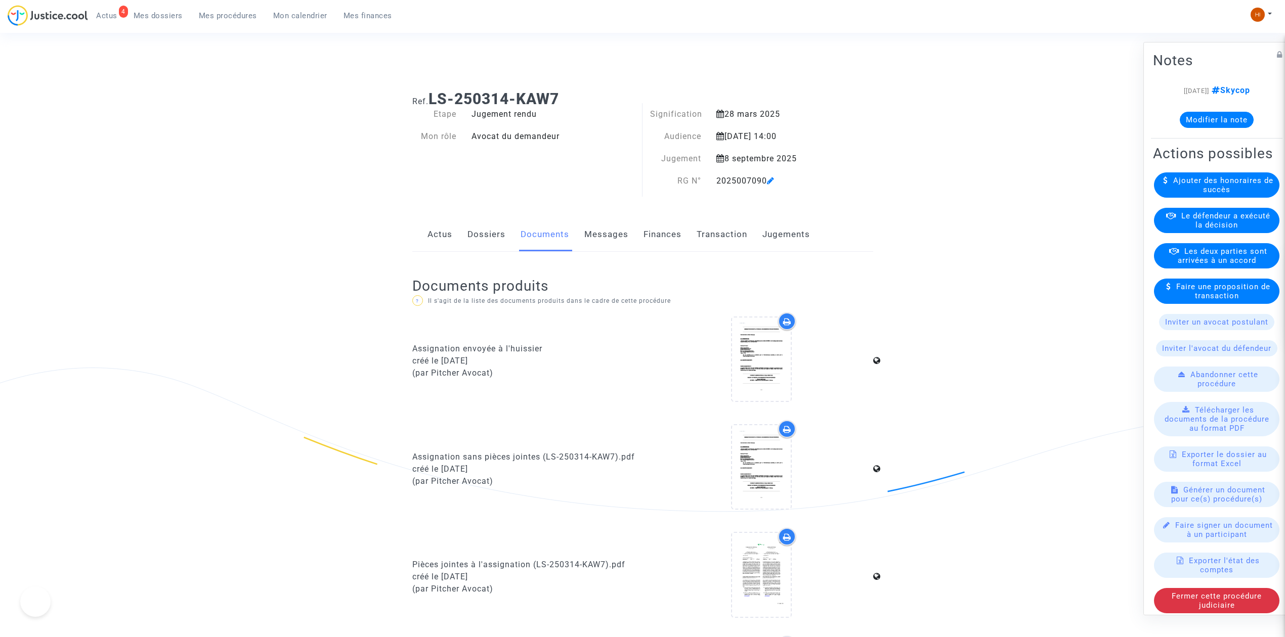
click at [772, 239] on link "Jugements" at bounding box center [786, 234] width 48 height 33
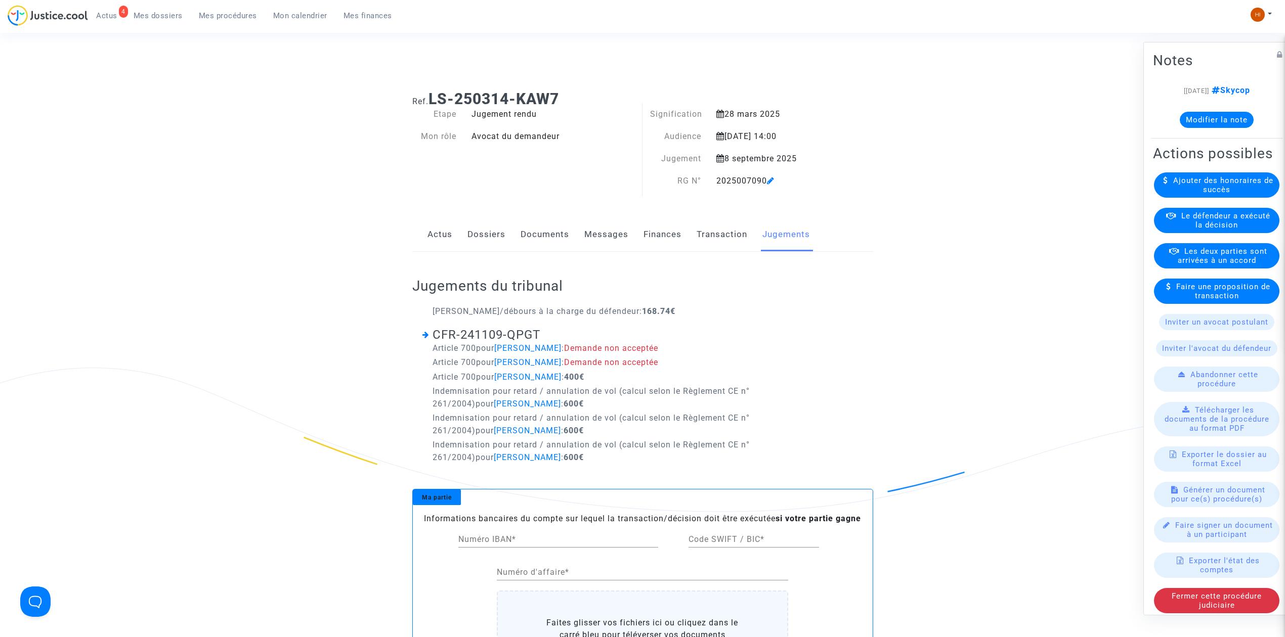
drag, startPoint x: 959, startPoint y: 65, endPoint x: 927, endPoint y: 3, distance: 70.1
click at [959, 65] on div "Connecté en tant que : Pitcher Avocat" at bounding box center [640, 55] width 1280 height 24
click at [1228, 116] on button "Modifier la note" at bounding box center [1216, 120] width 74 height 16
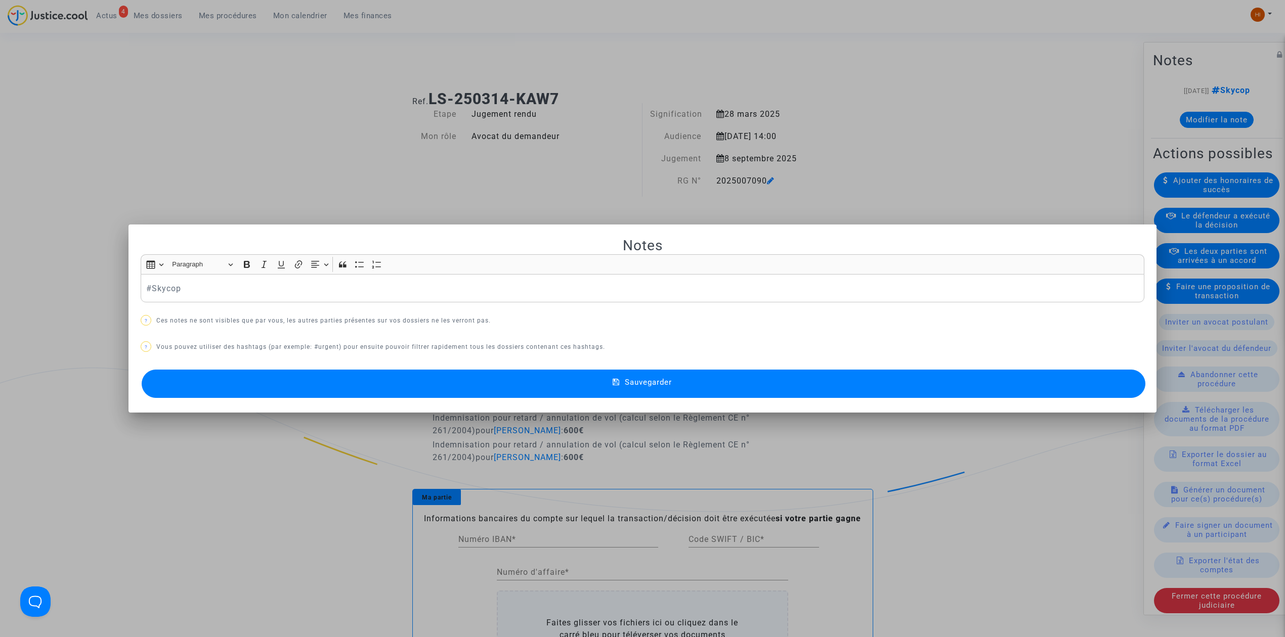
click at [141, 288] on div "#Skycop" at bounding box center [642, 288] width 1003 height 28
click at [705, 391] on button "Sauvegarder" at bounding box center [643, 384] width 1003 height 28
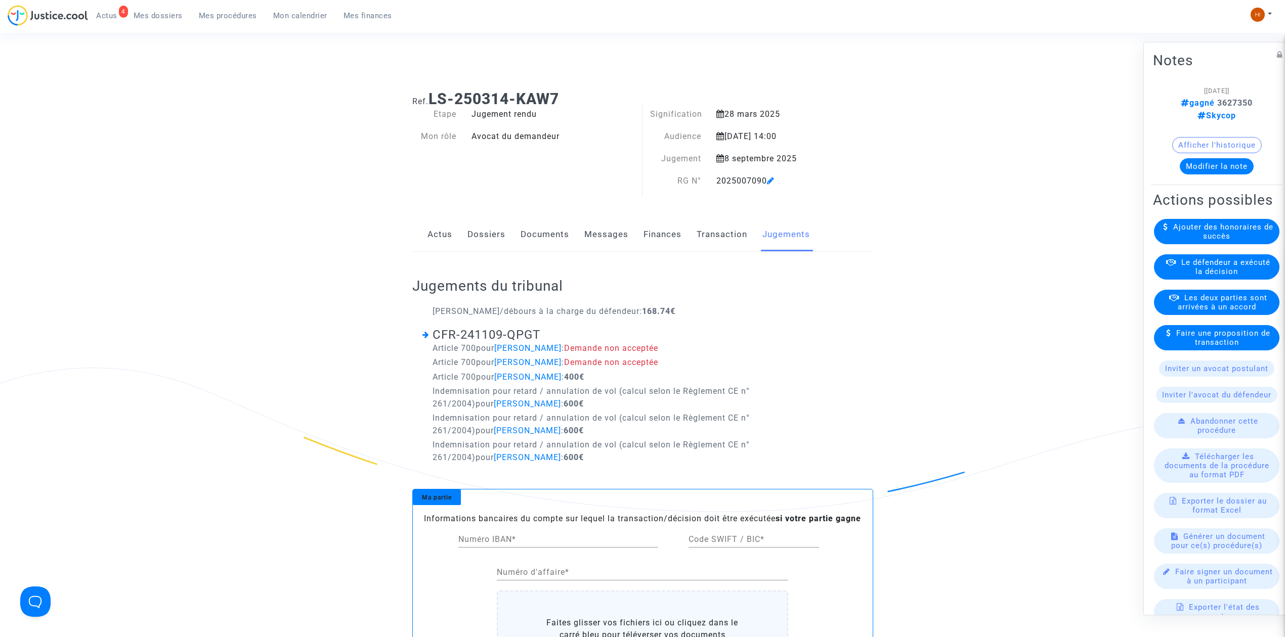
click at [474, 231] on link "Dossiers" at bounding box center [486, 234] width 38 height 33
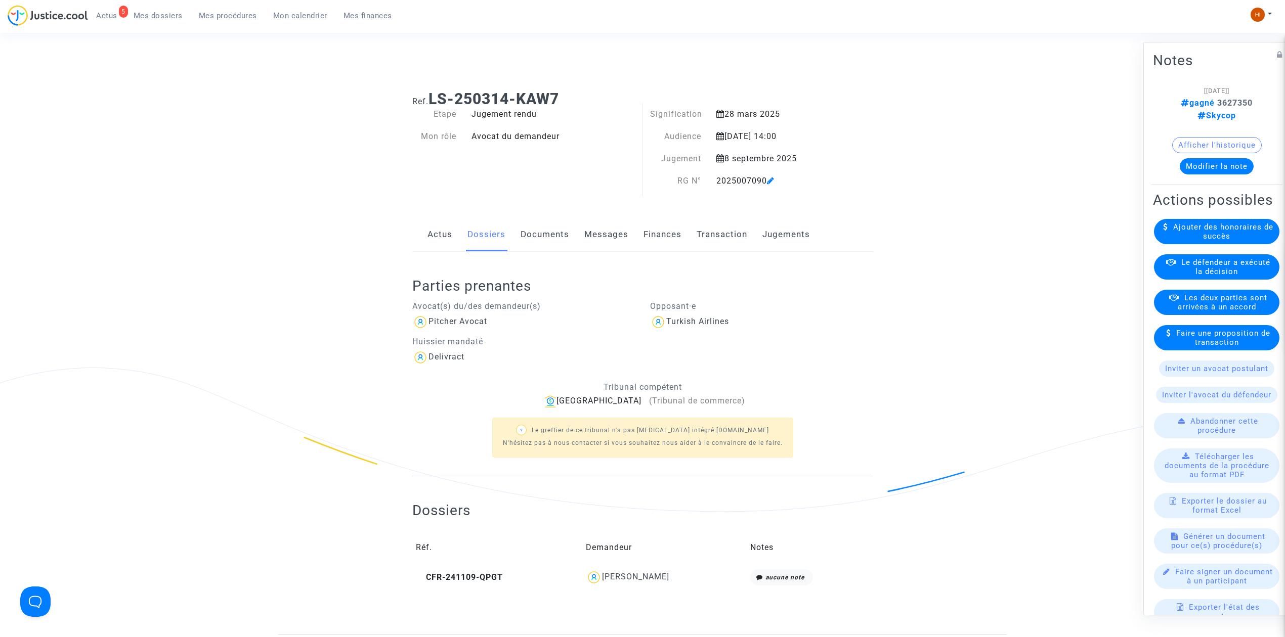
click at [229, 19] on span "Mes procédures" at bounding box center [228, 15] width 58 height 9
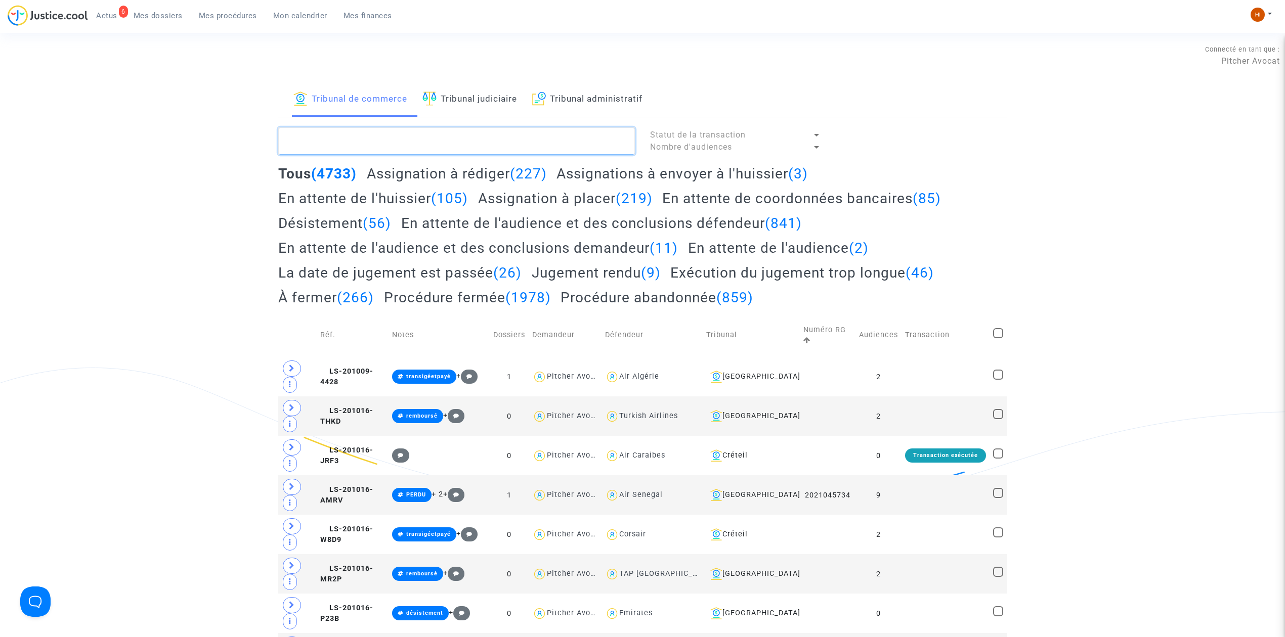
click at [326, 152] on textarea at bounding box center [456, 140] width 357 height 27
paste textarea "LS-250109-A9JH"
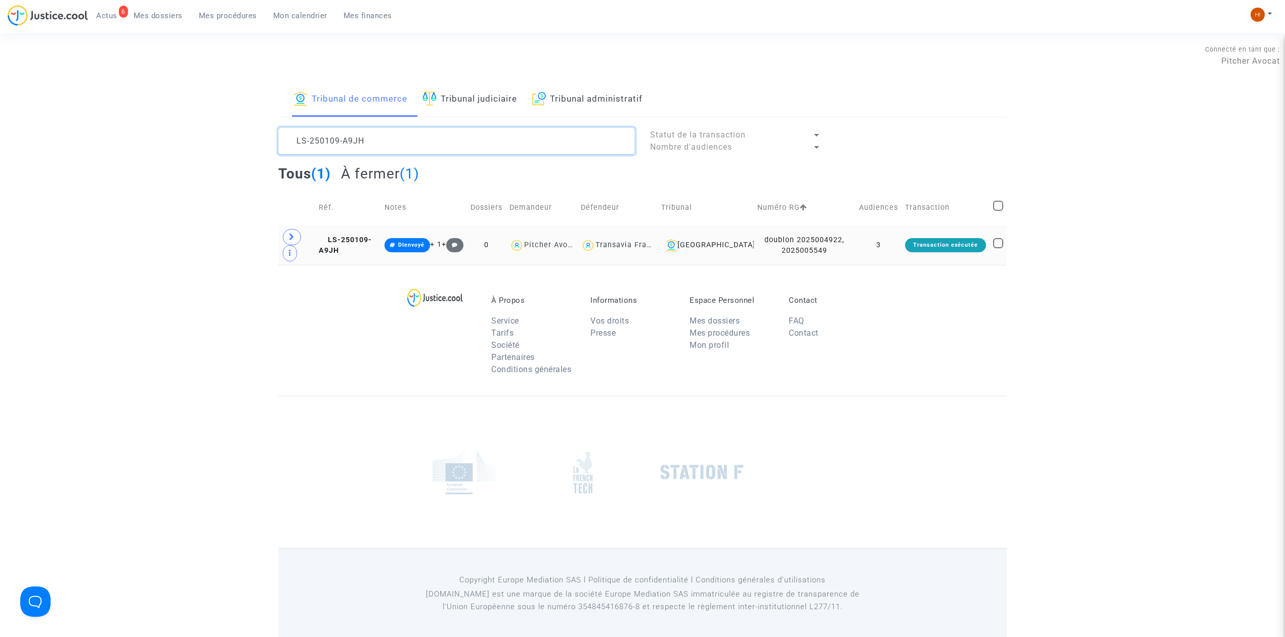
type textarea "LS-250109-A9JH"
click at [376, 238] on td "LS-250109-A9JH" at bounding box center [348, 245] width 66 height 39
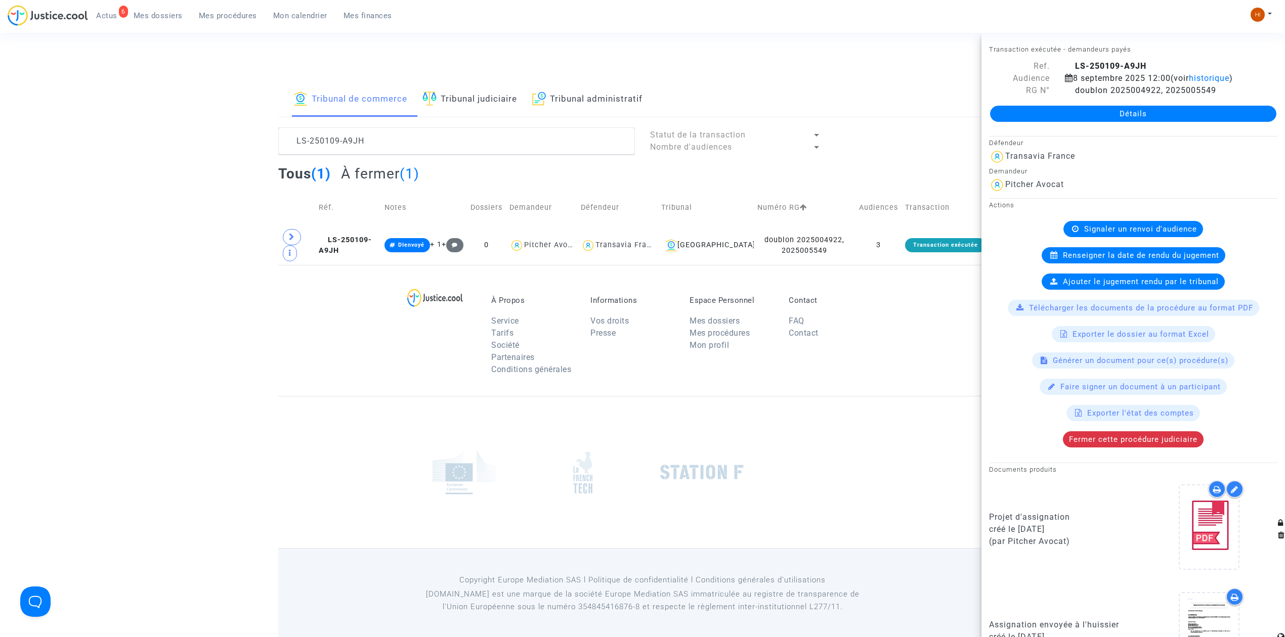
click at [1081, 106] on link "Détails" at bounding box center [1133, 114] width 286 height 16
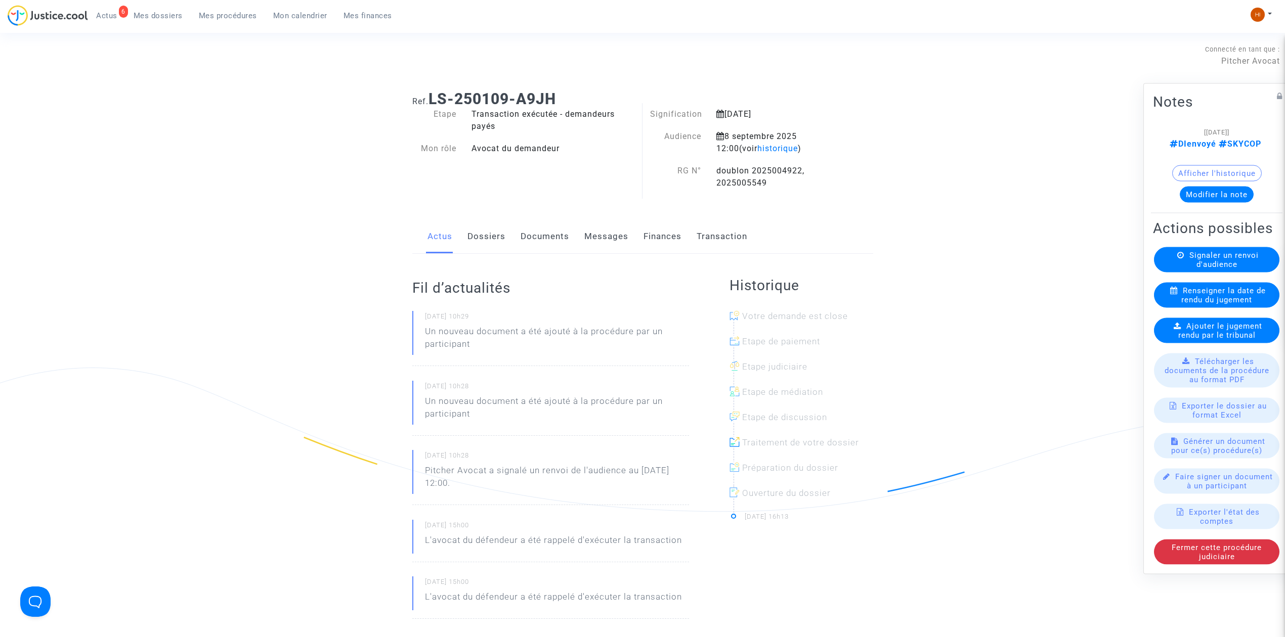
click at [545, 235] on link "Documents" at bounding box center [544, 236] width 49 height 33
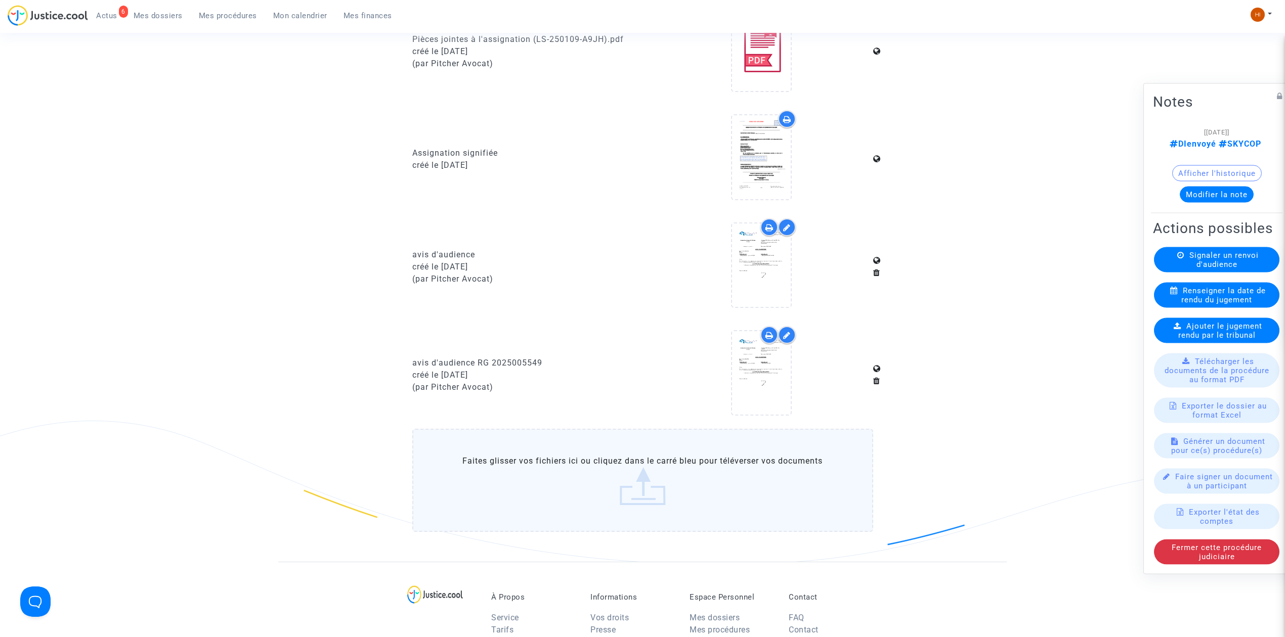
scroll to position [674, 0]
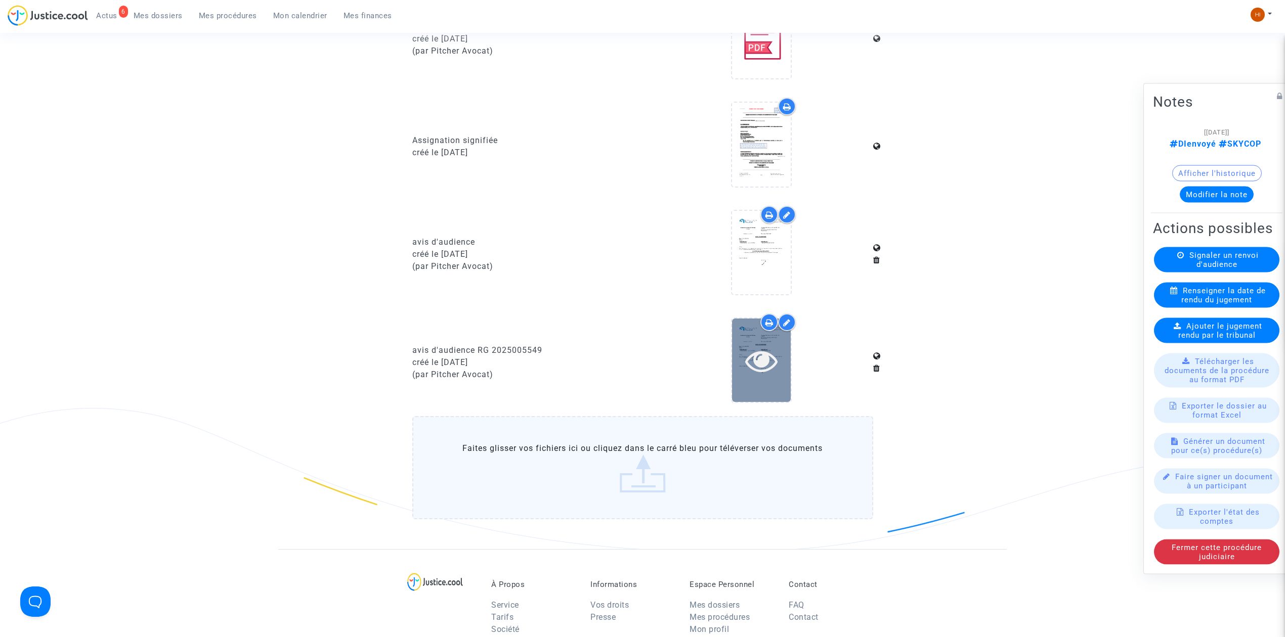
click at [765, 358] on icon at bounding box center [761, 360] width 33 height 32
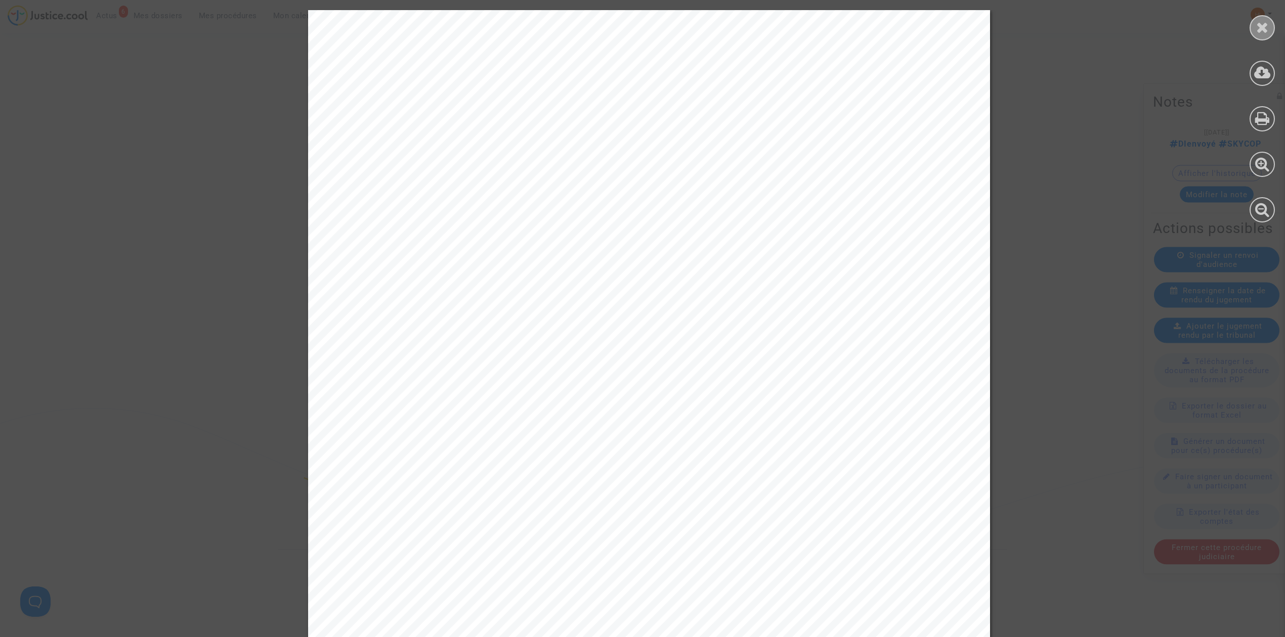
click at [1260, 26] on icon at bounding box center [1262, 27] width 13 height 15
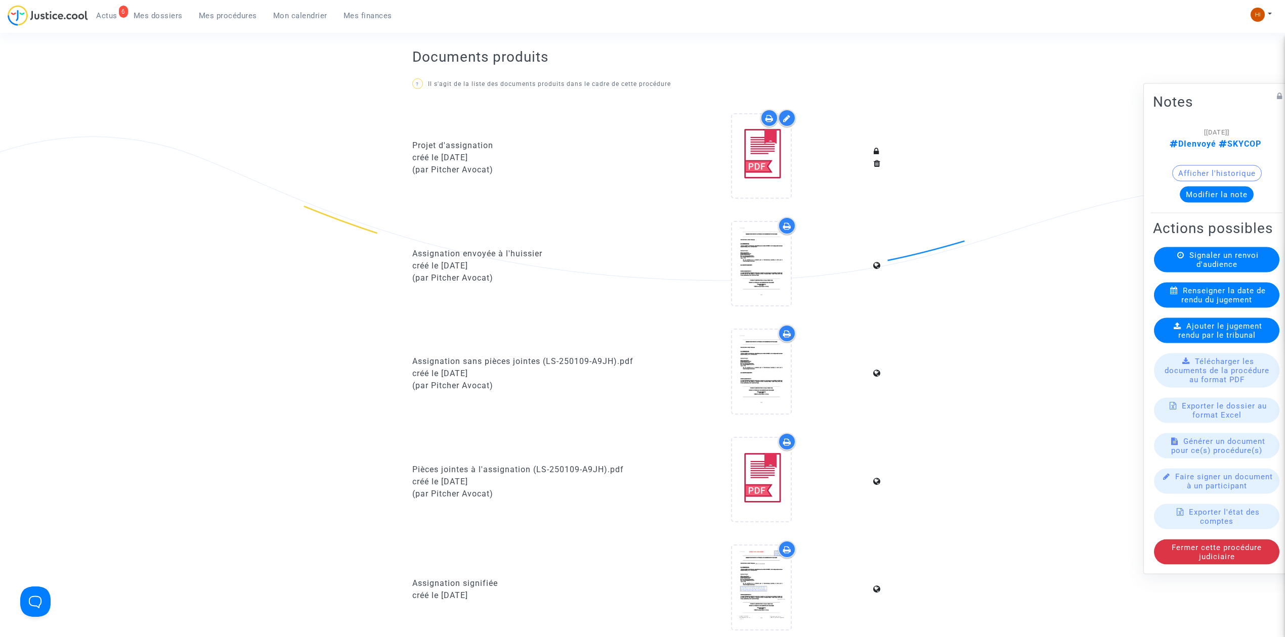
scroll to position [0, 0]
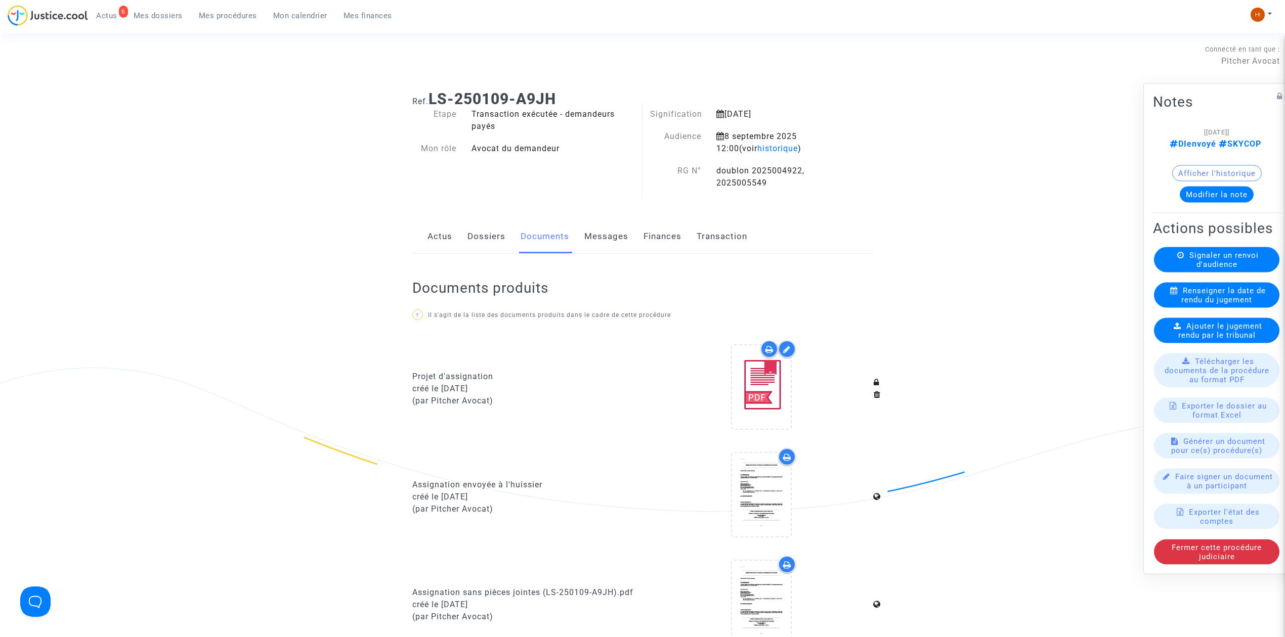
drag, startPoint x: 1189, startPoint y: 267, endPoint x: 1126, endPoint y: 278, distance: 63.6
click at [1189, 267] on span "Signaler un renvoi d'audience" at bounding box center [1223, 260] width 69 height 18
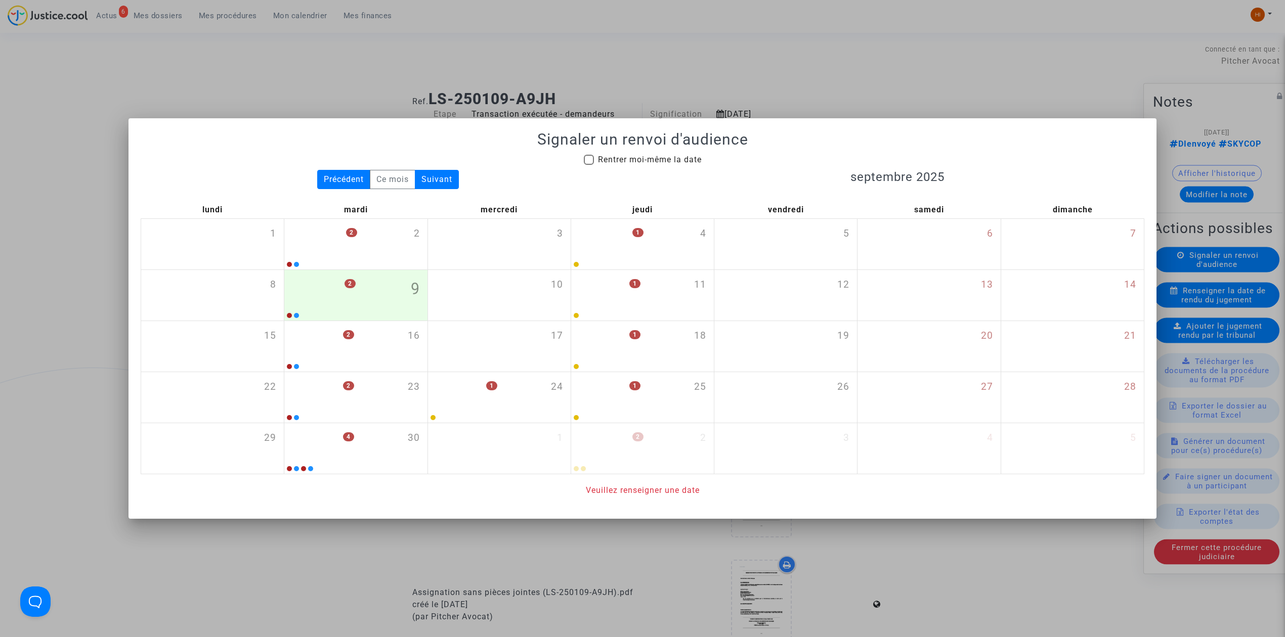
click at [654, 162] on span "Rentrer moi-même la date" at bounding box center [650, 160] width 104 height 10
click at [589, 165] on input "Rentrer moi-même la date" at bounding box center [588, 165] width 1 height 1
checkbox input "true"
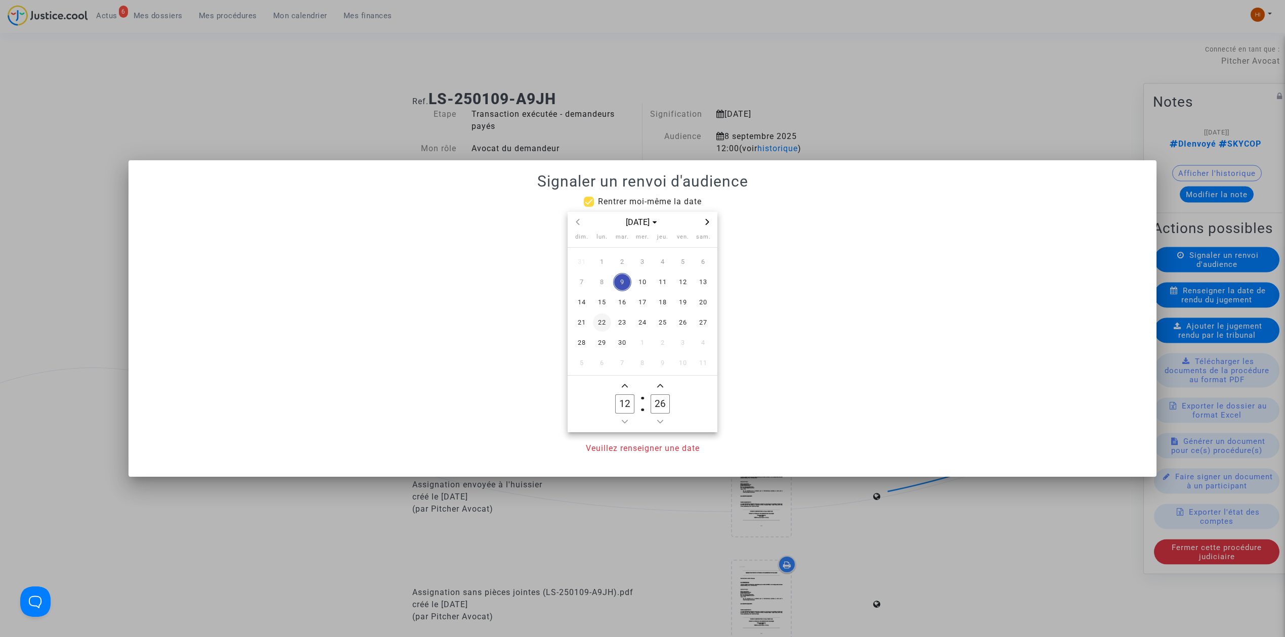
click at [598, 328] on span "22" at bounding box center [602, 323] width 18 height 18
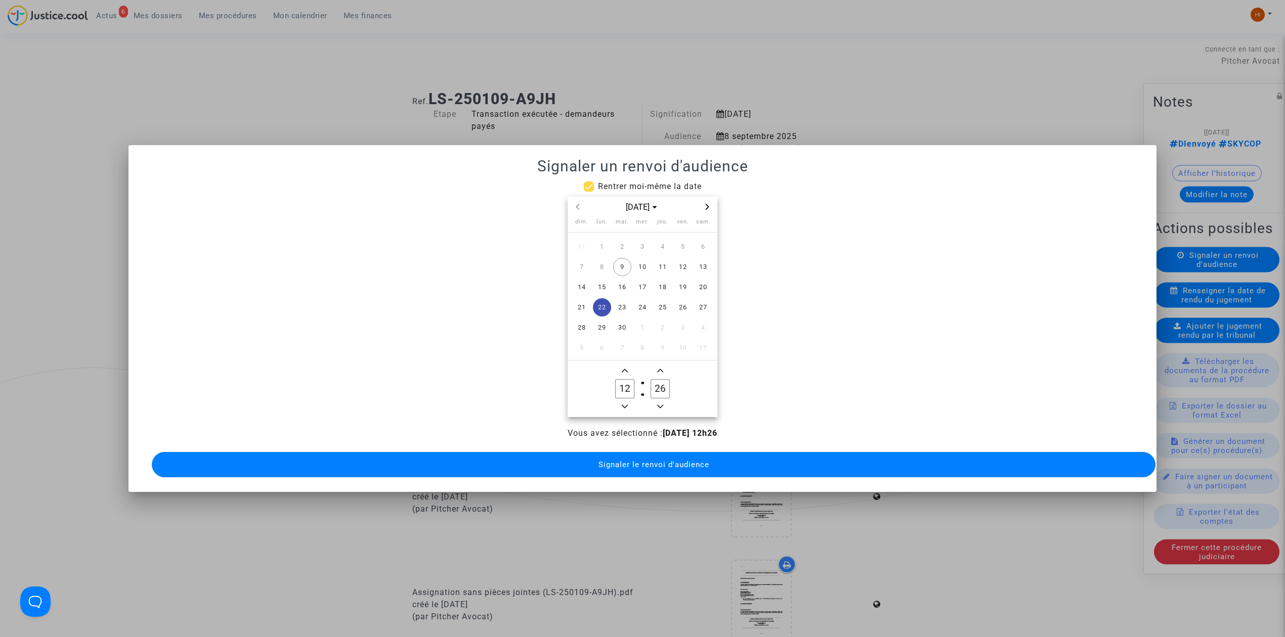
click at [624, 368] on icon "Add a hour" at bounding box center [625, 371] width 6 height 6
type input "14"
click at [666, 386] on input "26" at bounding box center [659, 388] width 19 height 19
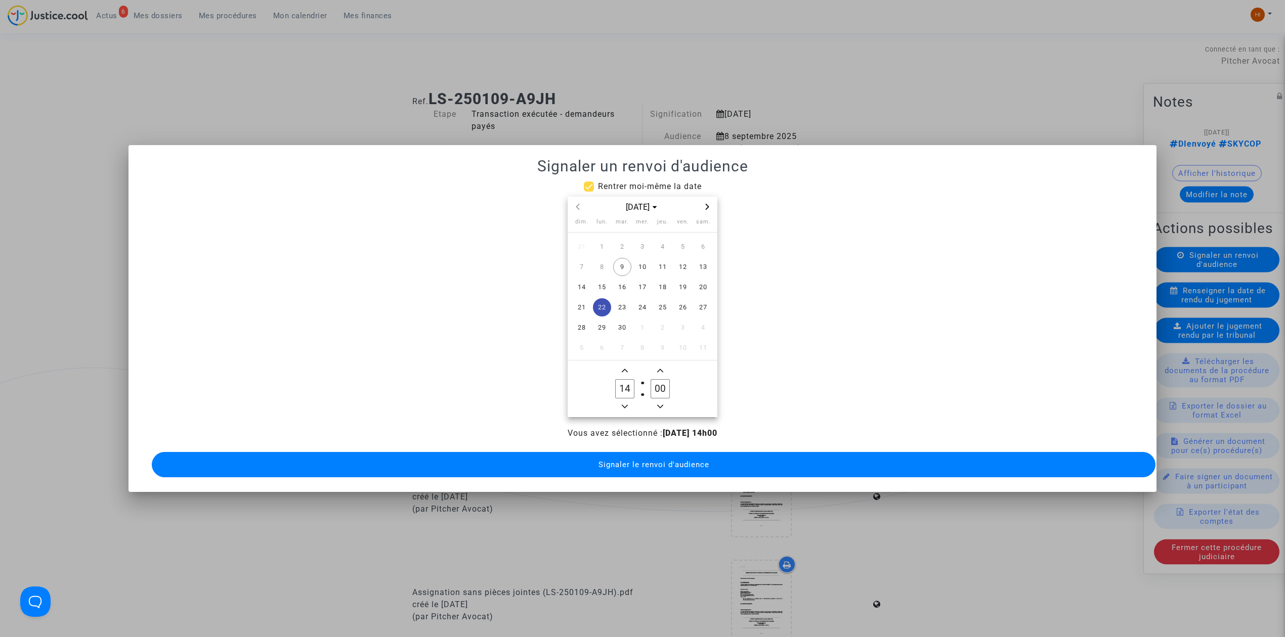
type input "00"
drag, startPoint x: 667, startPoint y: 466, endPoint x: 660, endPoint y: 464, distance: 6.7
click at [664, 466] on button "Signaler le renvoi d'audience" at bounding box center [653, 464] width 1003 height 25
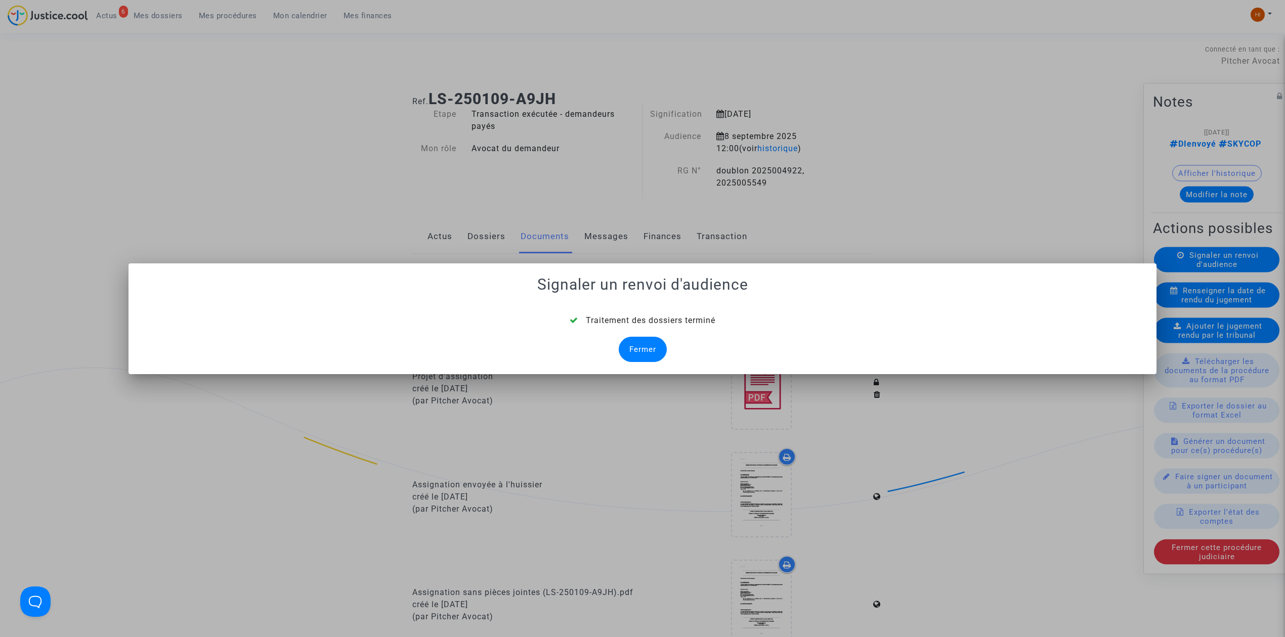
drag, startPoint x: 654, startPoint y: 345, endPoint x: 679, endPoint y: 275, distance: 73.9
click at [654, 345] on div "Fermer" at bounding box center [643, 349] width 48 height 25
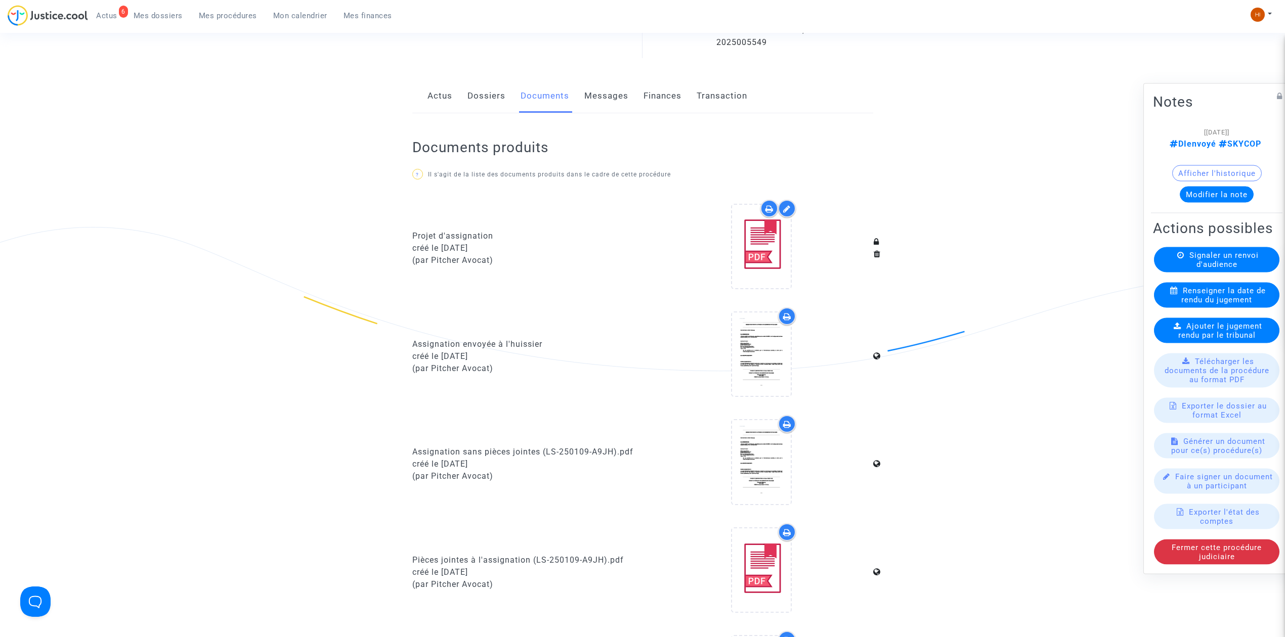
scroll to position [67, 0]
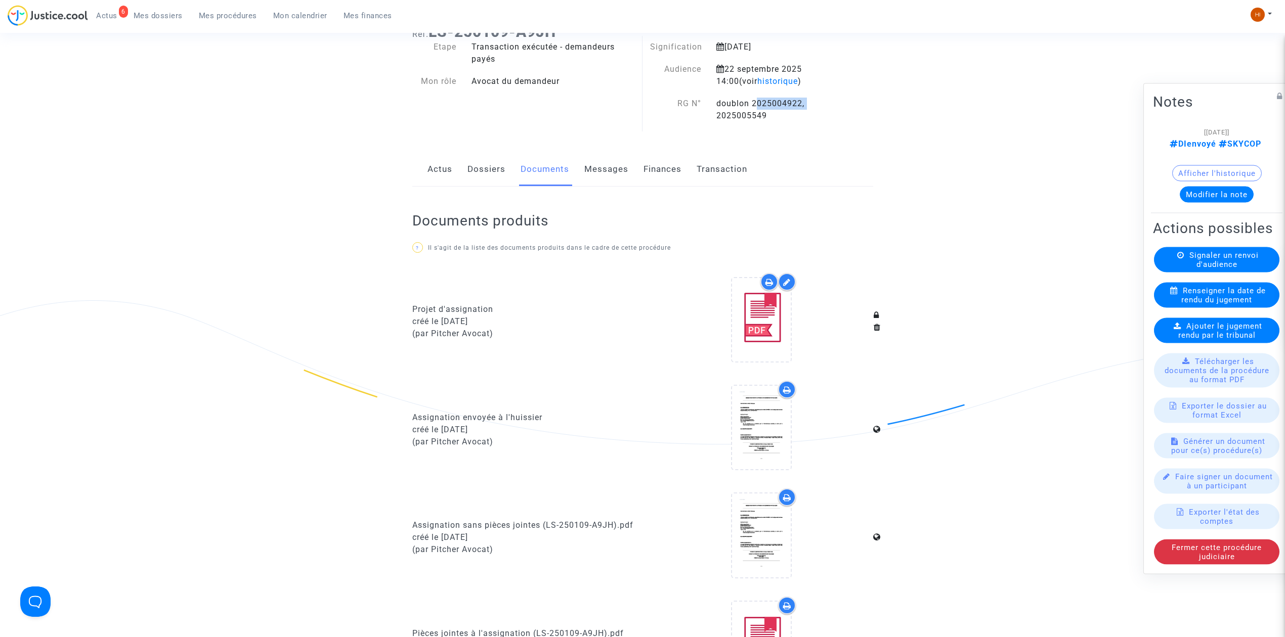
drag, startPoint x: 816, startPoint y: 107, endPoint x: 751, endPoint y: 103, distance: 65.4
click at [751, 103] on div "doublon 2025004922, 2025005549" at bounding box center [775, 110] width 132 height 24
copy div "2025004922,"
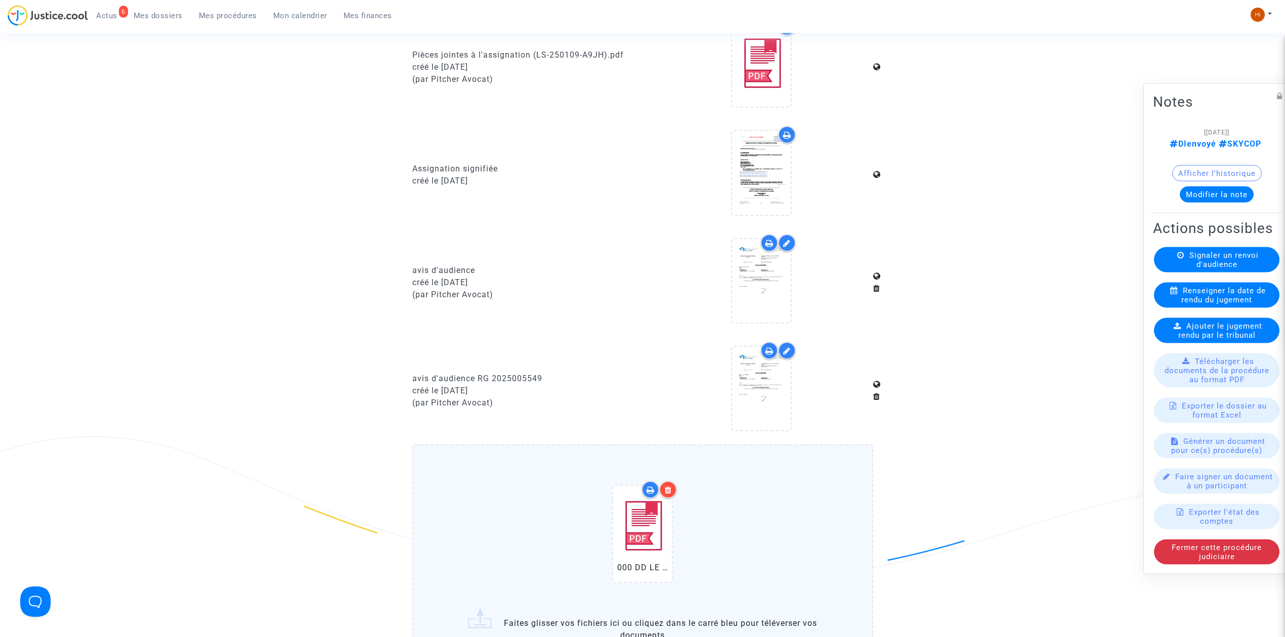
scroll to position [809, 0]
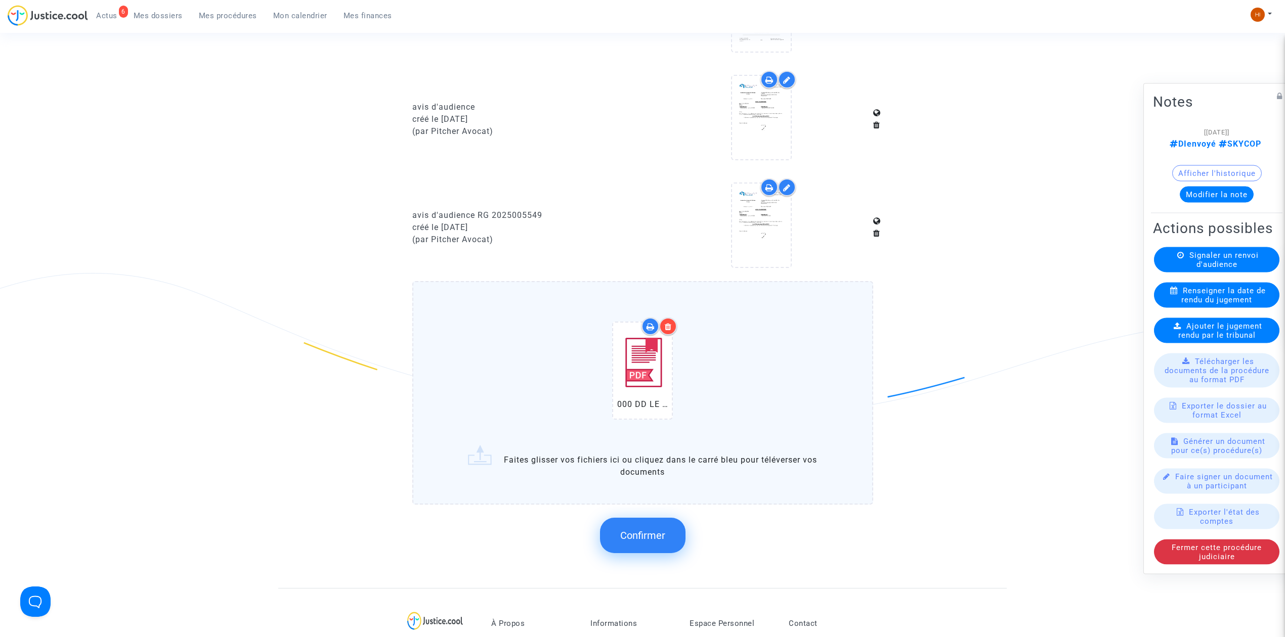
click at [654, 530] on span "Confirmer" at bounding box center [642, 536] width 45 height 12
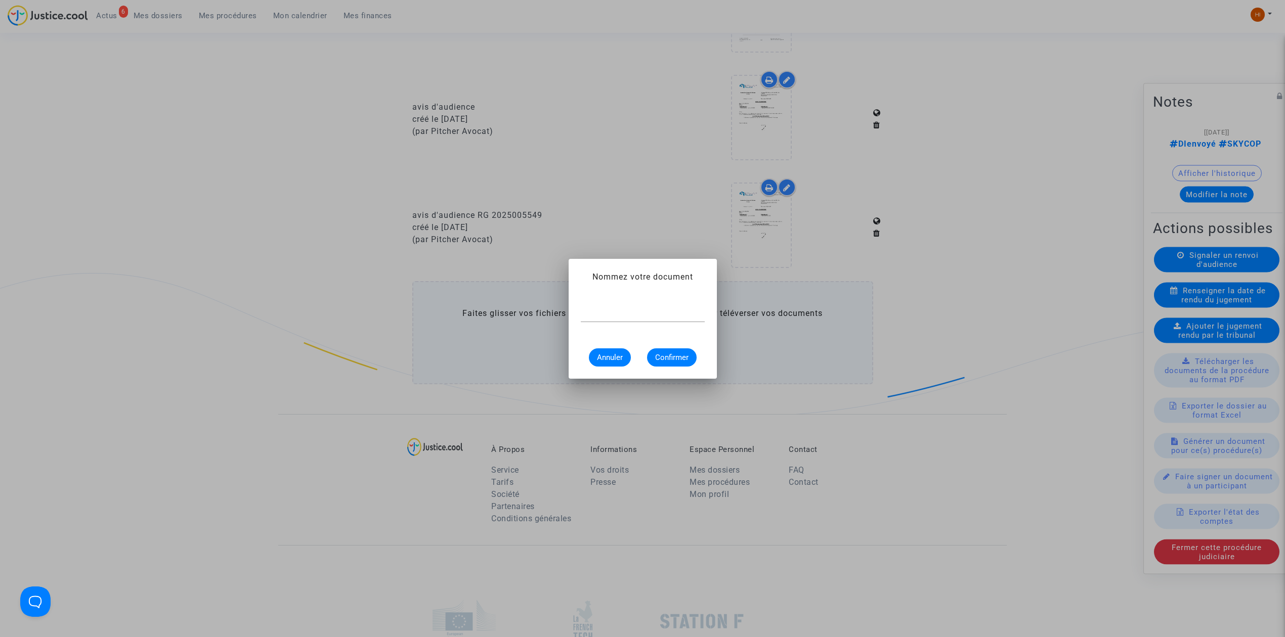
scroll to position [0, 0]
paste input "2025004922,"
type input "AVIS DE RENVOI 2025004922"
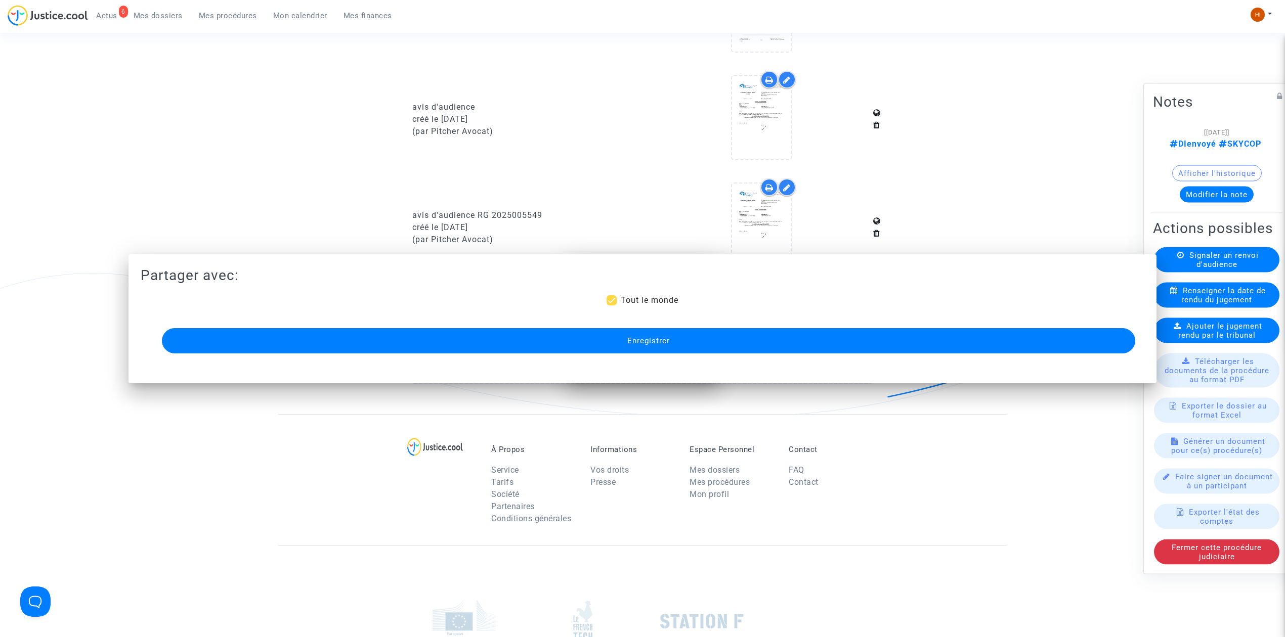
scroll to position [809, 0]
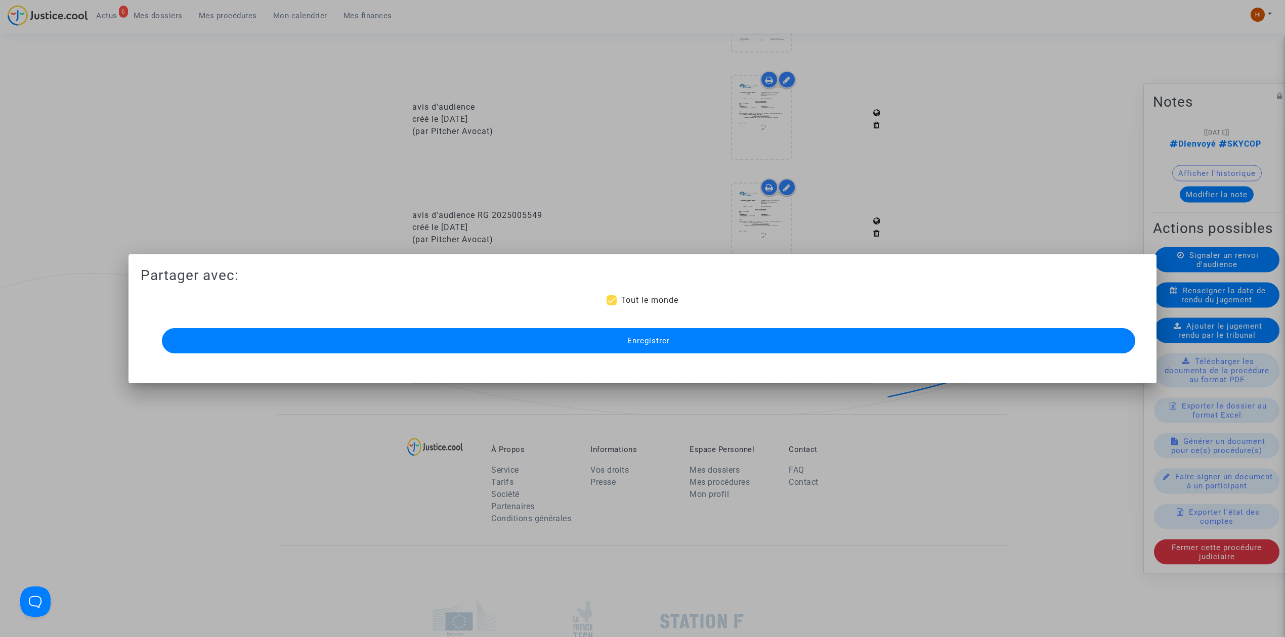
click at [738, 338] on button "Enregistrer" at bounding box center [648, 340] width 973 height 25
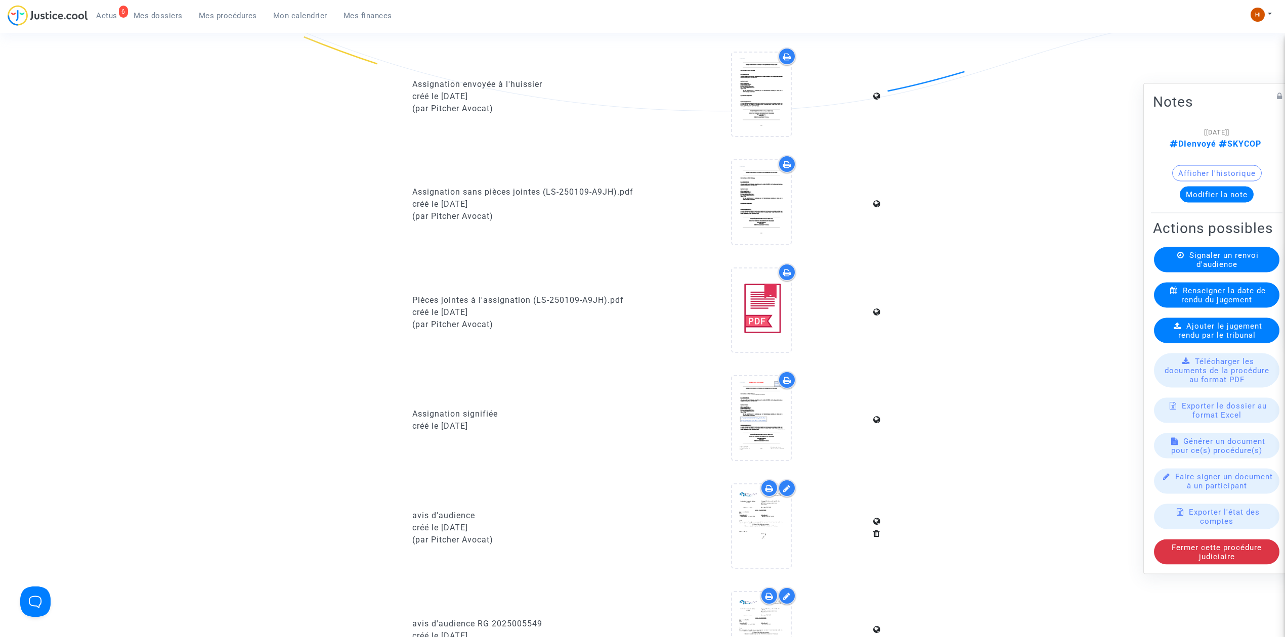
scroll to position [674, 0]
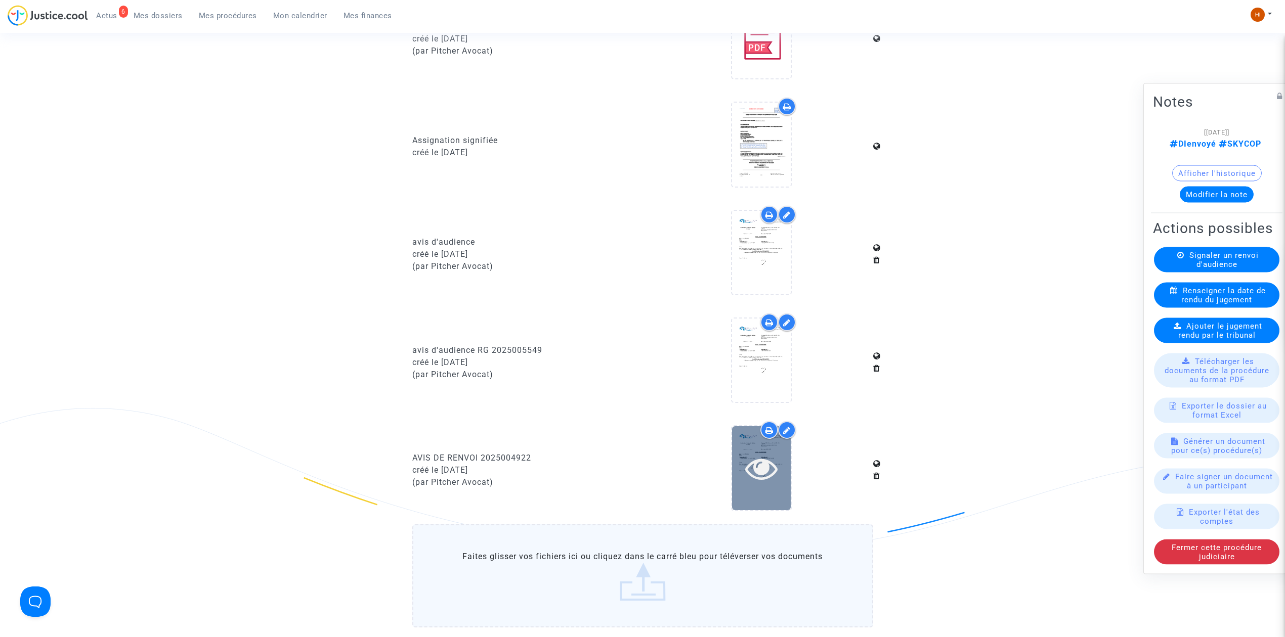
click at [773, 464] on icon at bounding box center [761, 468] width 33 height 32
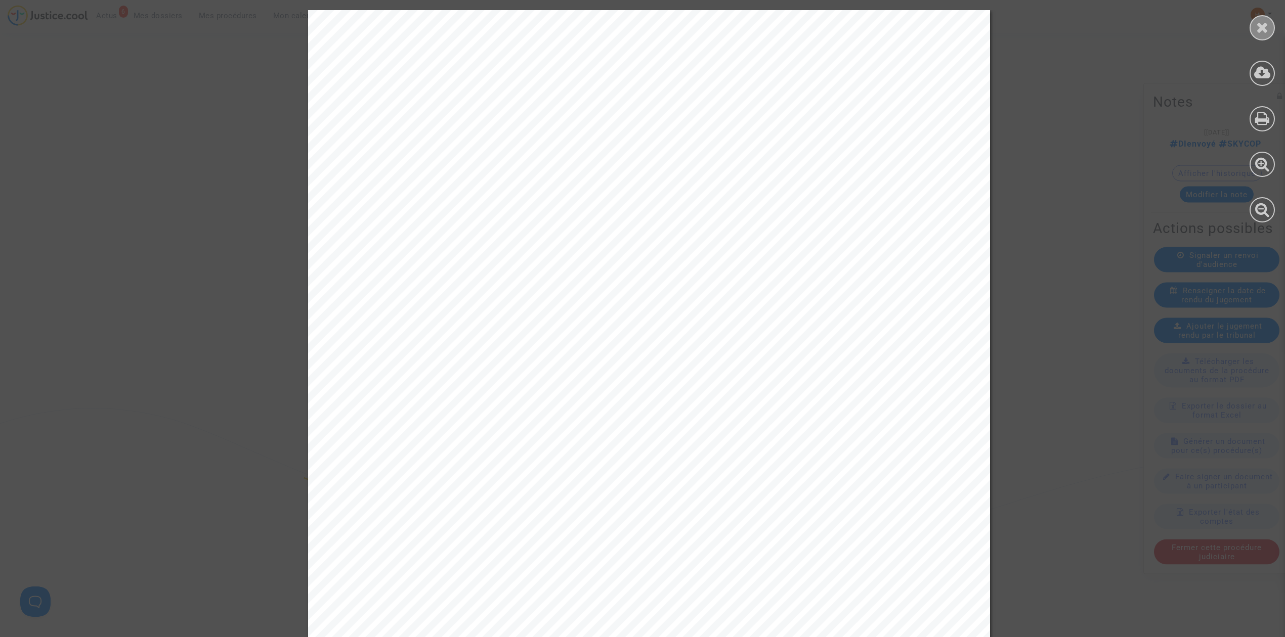
click at [1267, 23] on icon at bounding box center [1262, 27] width 13 height 15
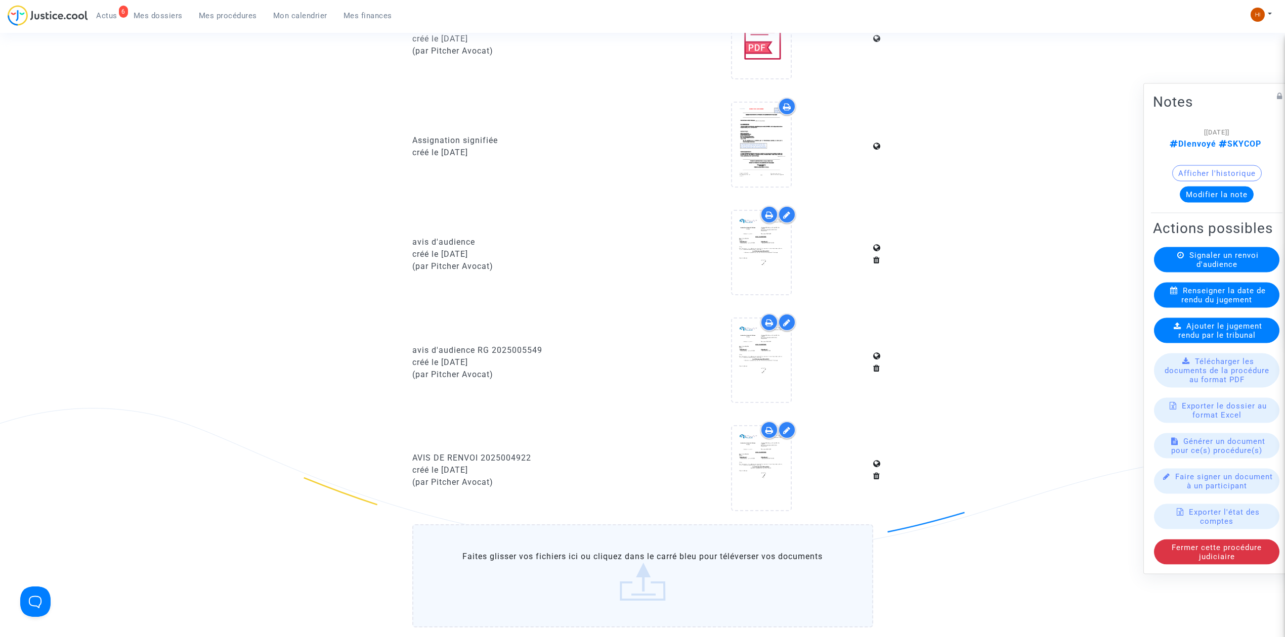
drag, startPoint x: 229, startPoint y: 18, endPoint x: 290, endPoint y: 41, distance: 65.9
click at [227, 18] on span "Mes procédures" at bounding box center [228, 15] width 58 height 9
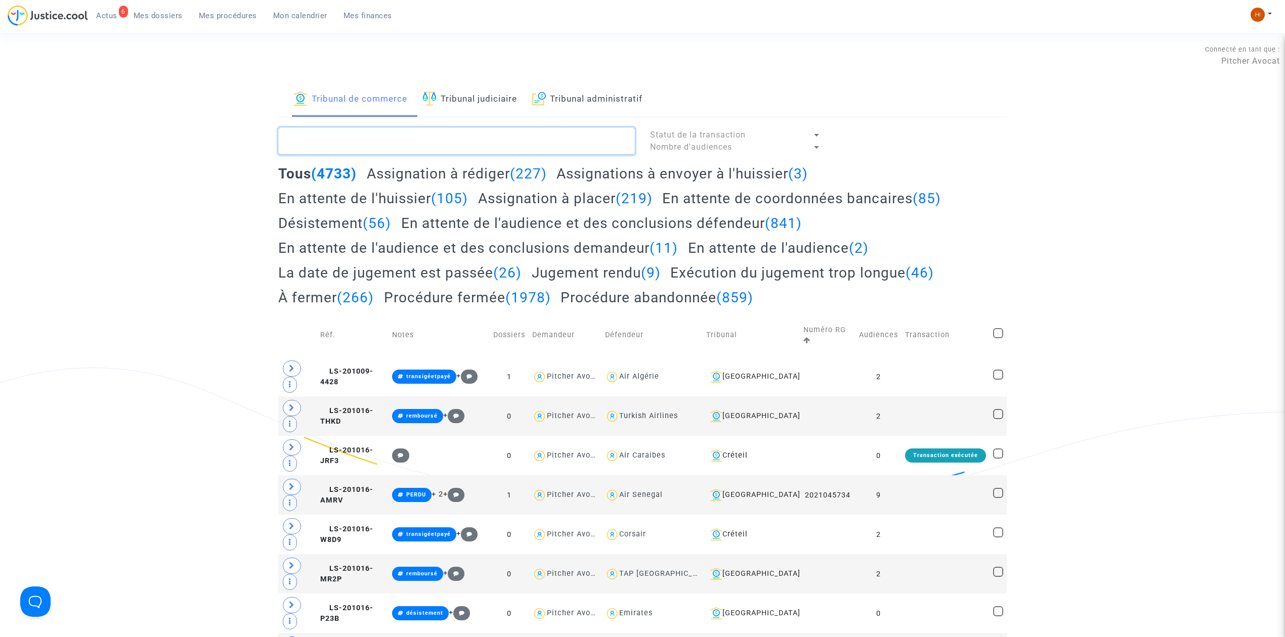
click at [448, 144] on textarea at bounding box center [456, 140] width 357 height 27
paste textarea "2025005694"
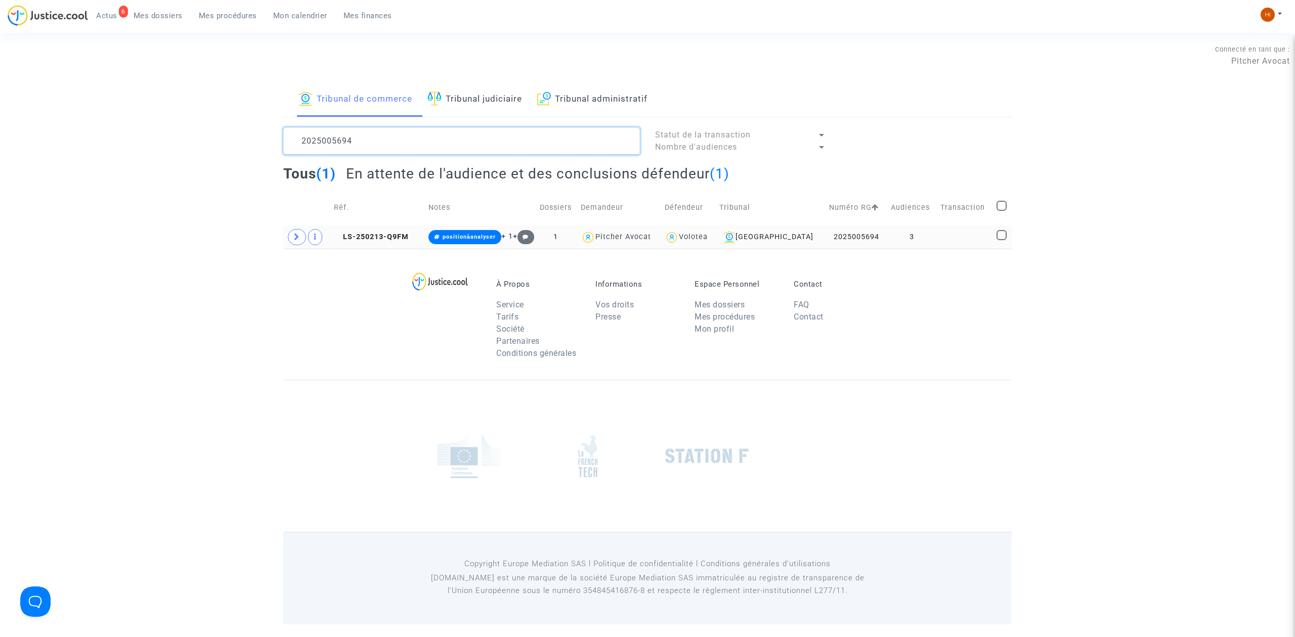
type textarea "2025005694"
click at [971, 242] on td at bounding box center [965, 237] width 56 height 23
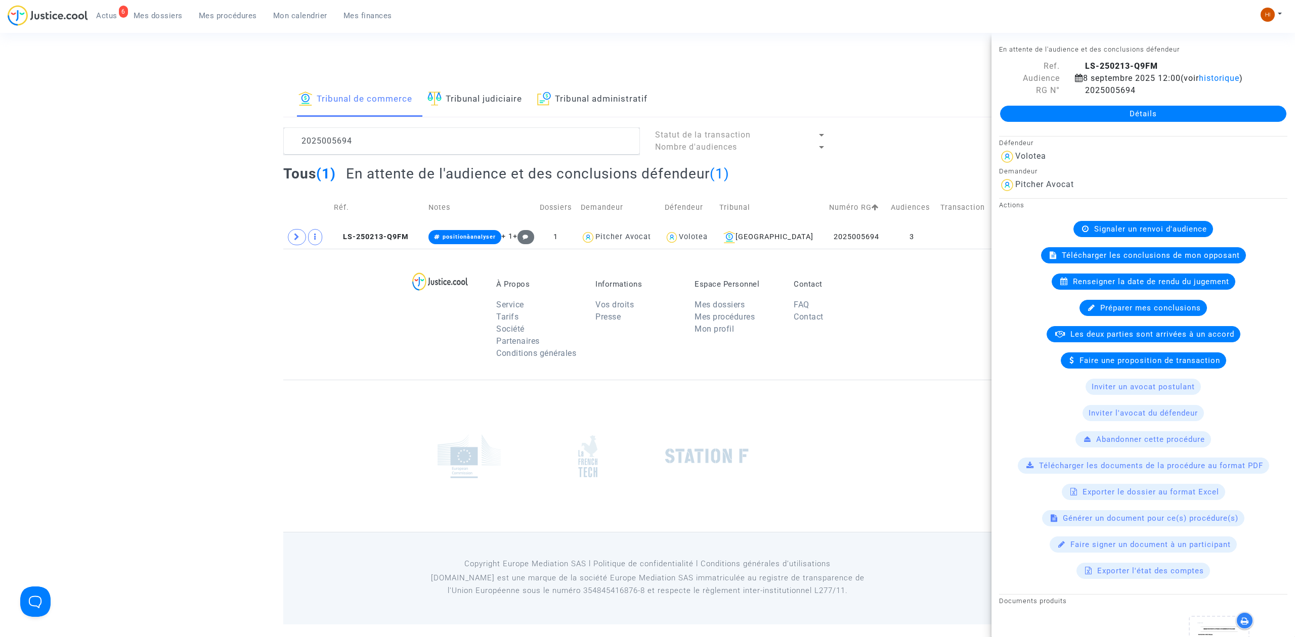
click at [1169, 232] on span "Signaler un renvoi d'audience" at bounding box center [1150, 229] width 113 height 9
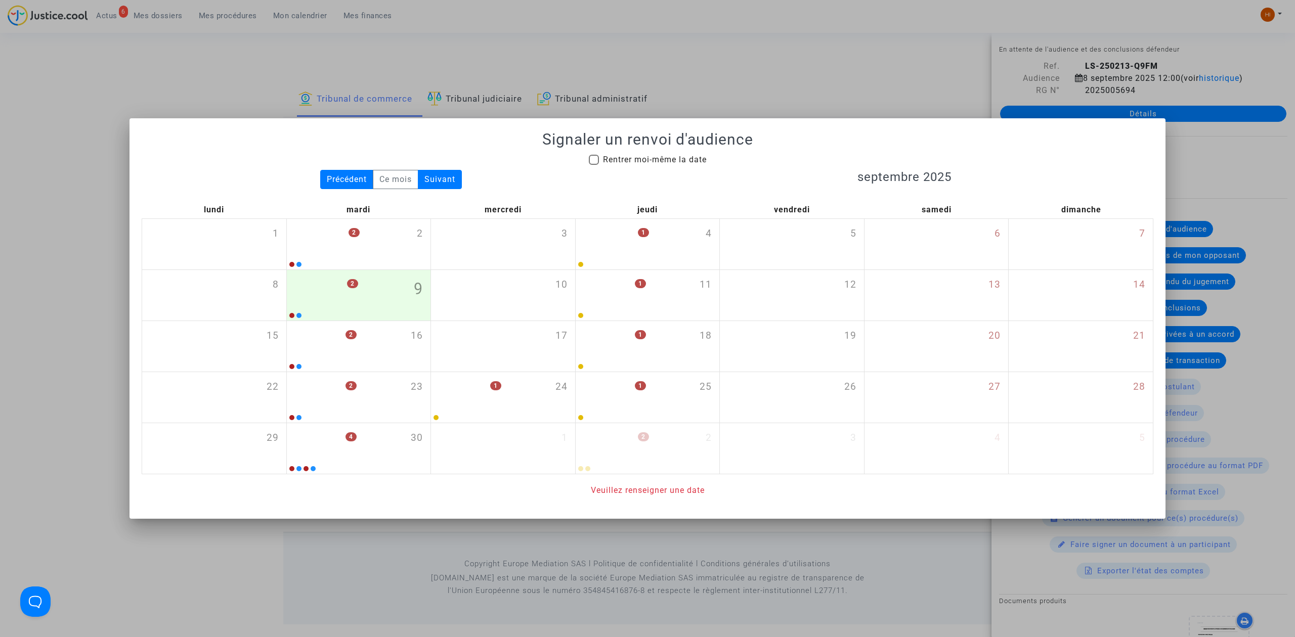
click at [653, 162] on span "Rentrer moi-même la date" at bounding box center [655, 160] width 104 height 10
click at [594, 165] on input "Rentrer moi-même la date" at bounding box center [593, 165] width 1 height 1
checkbox input "true"
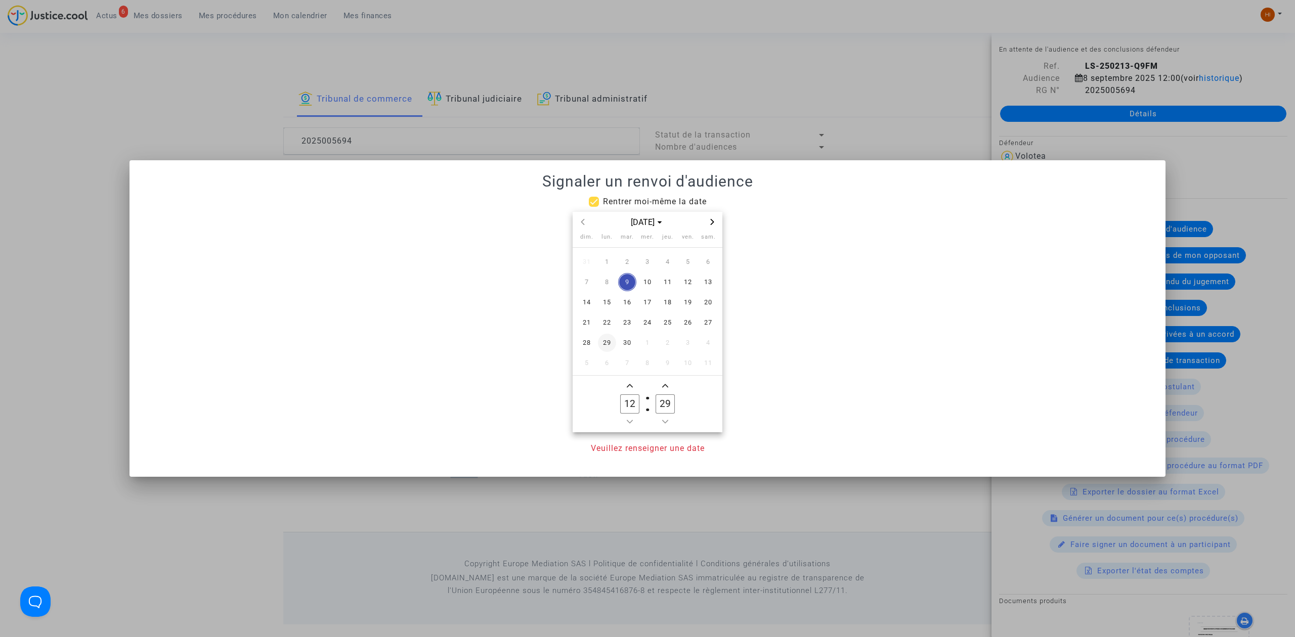
click at [612, 340] on span "29" at bounding box center [607, 343] width 18 height 18
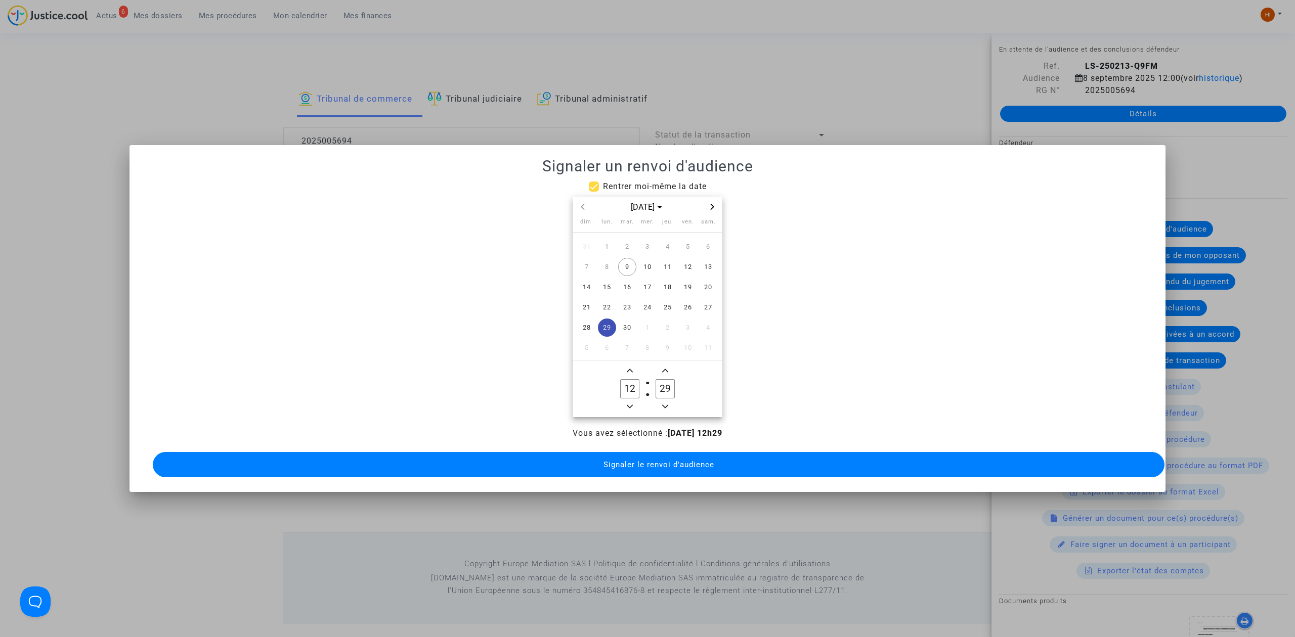
click at [629, 368] on icon "Add a hour" at bounding box center [630, 371] width 6 height 6
type input "14"
click at [668, 383] on input "29" at bounding box center [664, 388] width 19 height 19
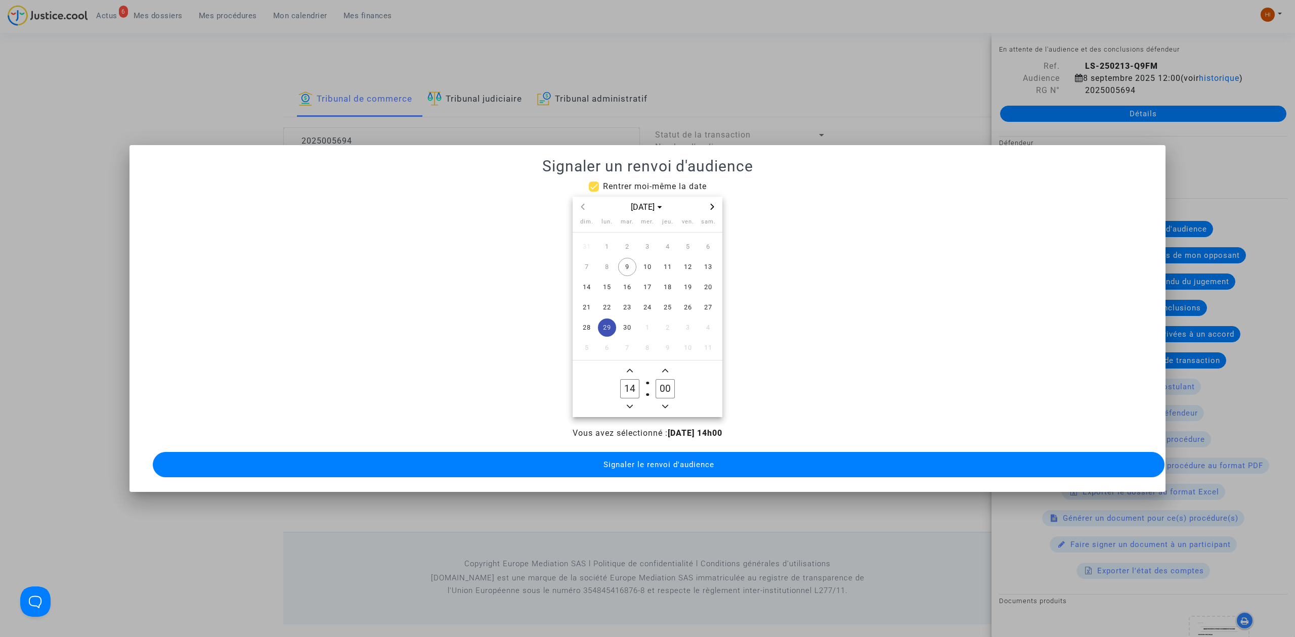
type input "00"
drag, startPoint x: 673, startPoint y: 444, endPoint x: 668, endPoint y: 446, distance: 5.2
click at [673, 443] on div "Vous avez sélectionné : 29/09/2025 - 14h00 Signaler le renvoi d'audience" at bounding box center [648, 453] width 1012 height 53
click at [668, 452] on button "Signaler le renvoi d'audience" at bounding box center [659, 464] width 1012 height 25
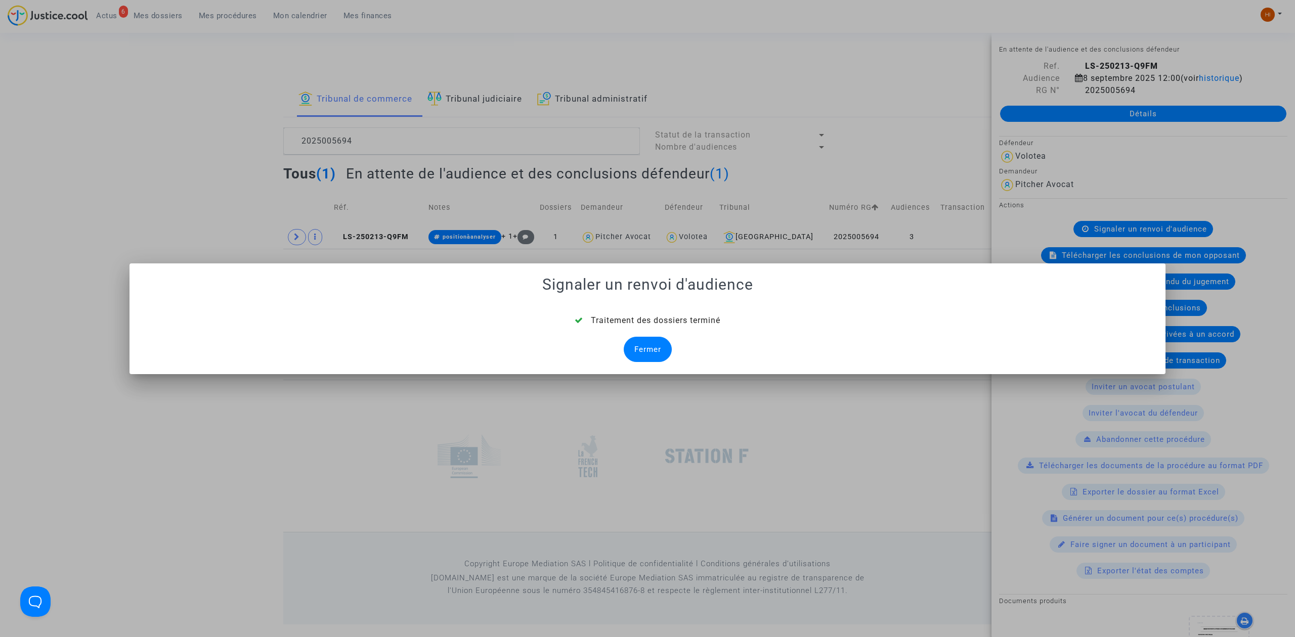
click at [674, 342] on div "Traitement des dossiers terminé Fermer" at bounding box center [648, 339] width 1012 height 48
click at [663, 344] on div "Fermer" at bounding box center [648, 349] width 48 height 25
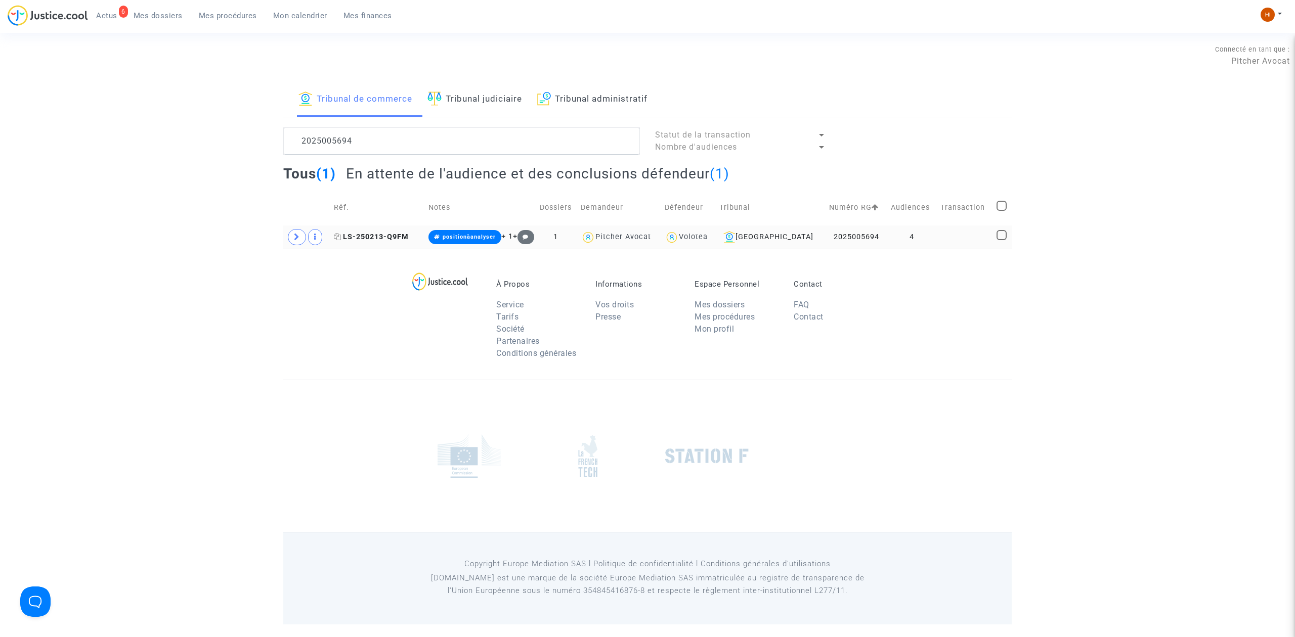
click at [401, 240] on span "LS-250213-Q9FM" at bounding box center [371, 237] width 75 height 9
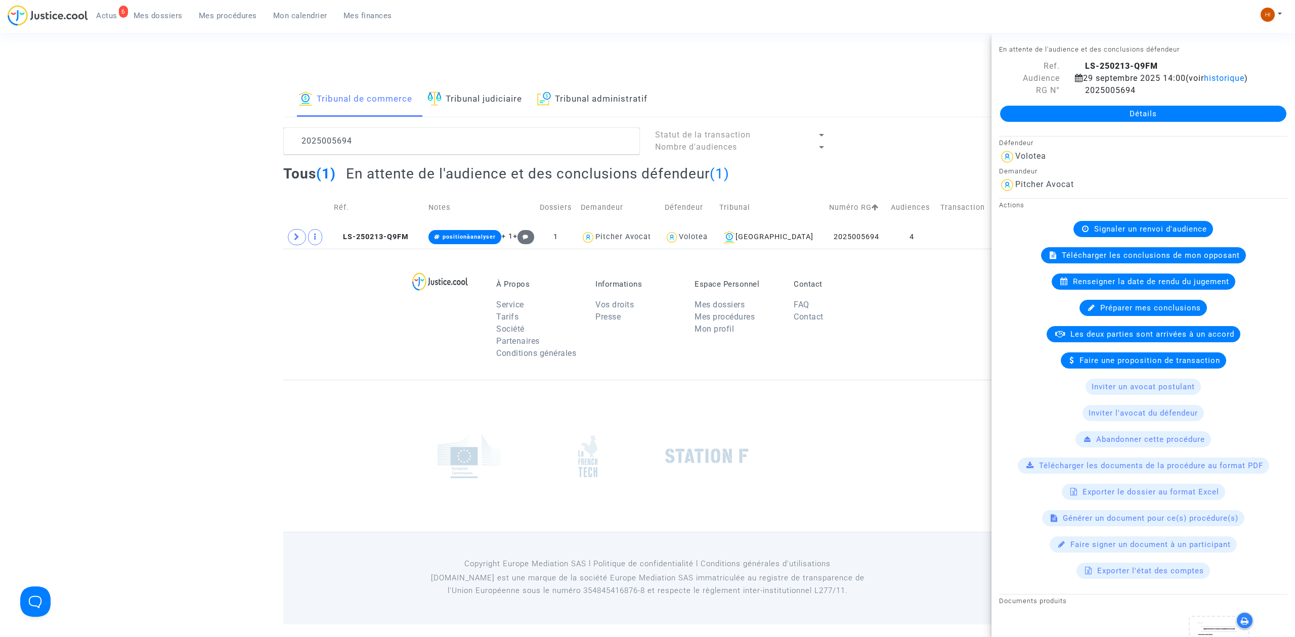
click at [1075, 122] on link "Détails" at bounding box center [1143, 114] width 286 height 16
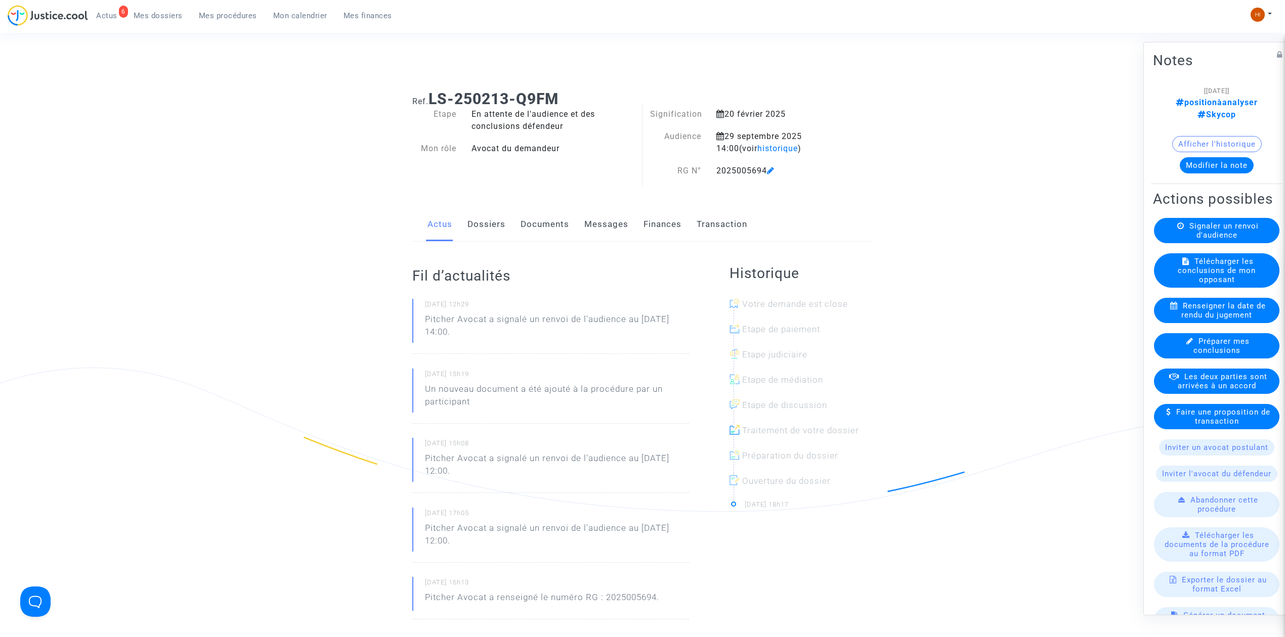
click at [529, 205] on div "Ref. LS-250213-Q9FM Etape En attente de l'audience et des conclusions défendeur…" at bounding box center [643, 478] width 476 height 793
click at [530, 230] on link "Documents" at bounding box center [544, 224] width 49 height 33
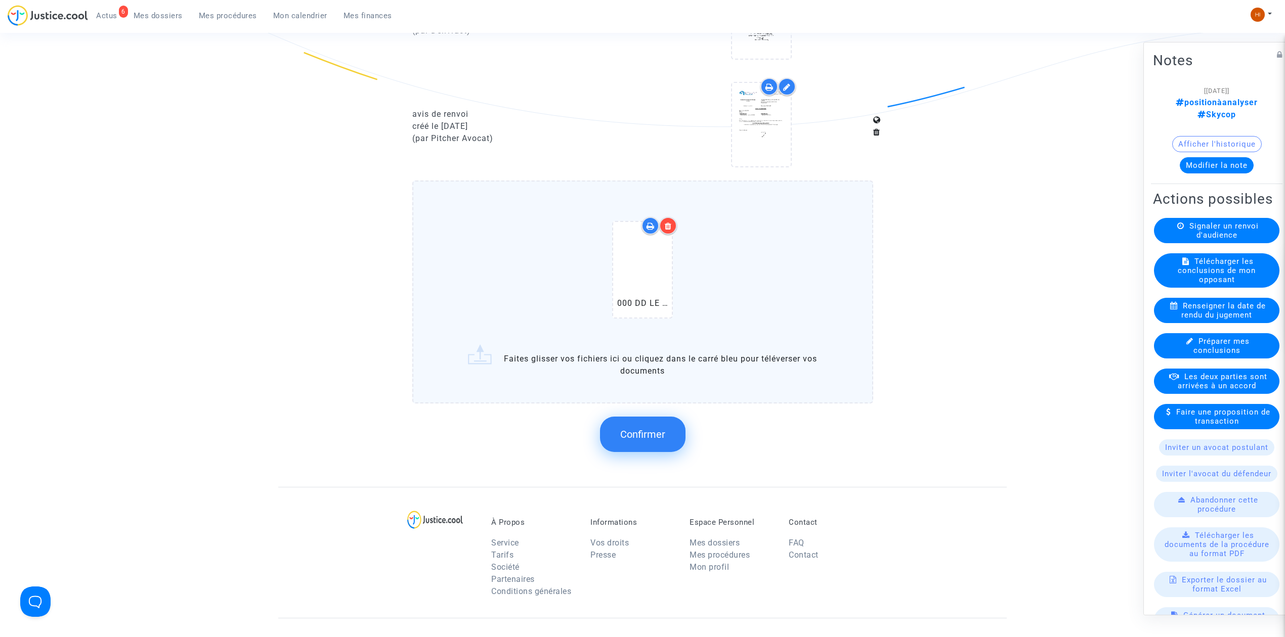
scroll to position [1012, 0]
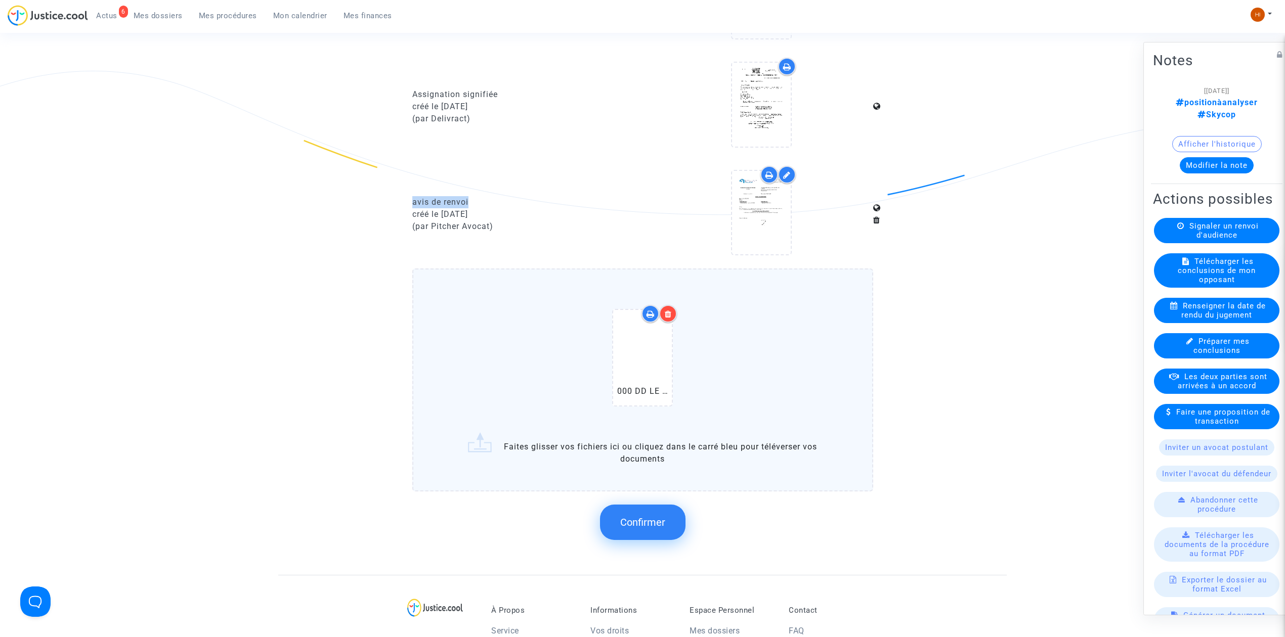
drag, startPoint x: 478, startPoint y: 193, endPoint x: 404, endPoint y: 193, distance: 74.3
click at [405, 193] on div "avis de renvoi créé le 17/06/2025 (par Pitcher Avocat)" at bounding box center [524, 215] width 238 height 98
copy div "avis de renvoi"
click at [660, 521] on span "Confirmer" at bounding box center [642, 522] width 45 height 12
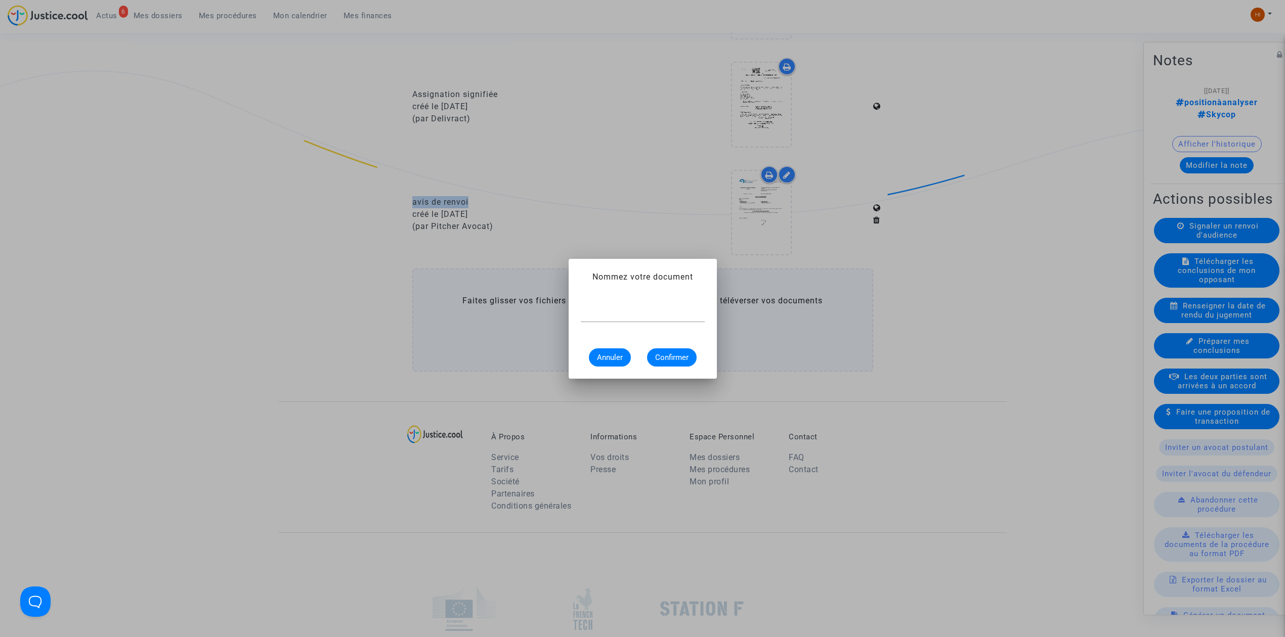
scroll to position [0, 0]
paste input "avis de renvoi"
type input "avis de renvoi"
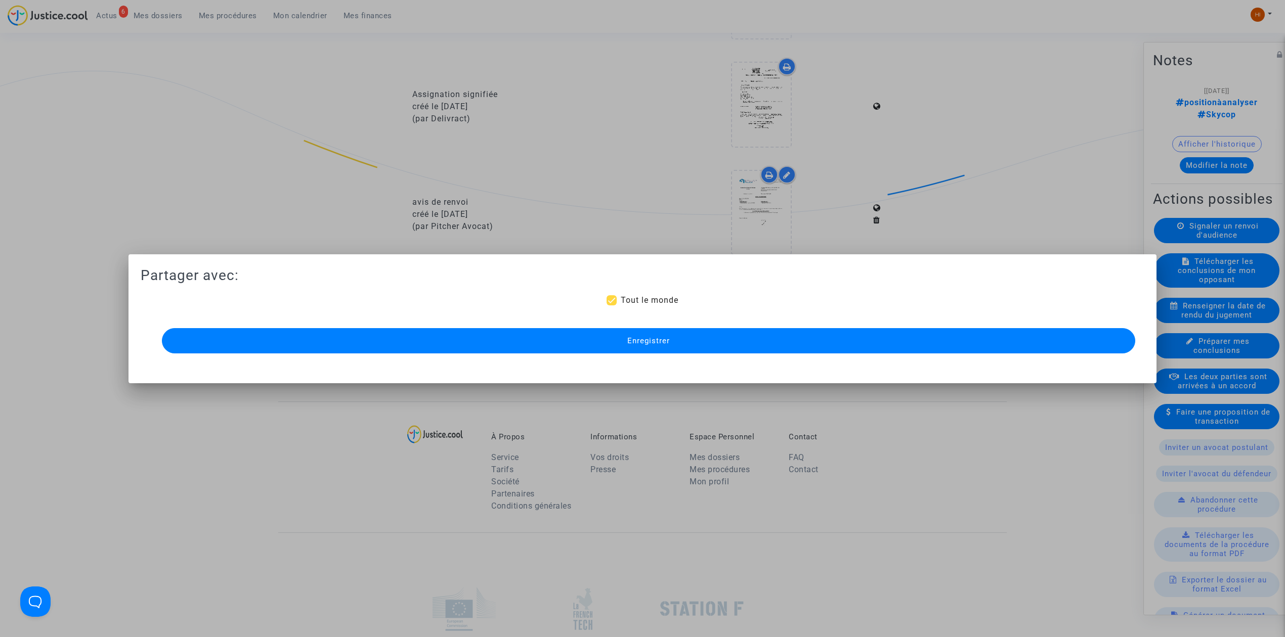
click at [845, 346] on button "Enregistrer" at bounding box center [648, 340] width 973 height 25
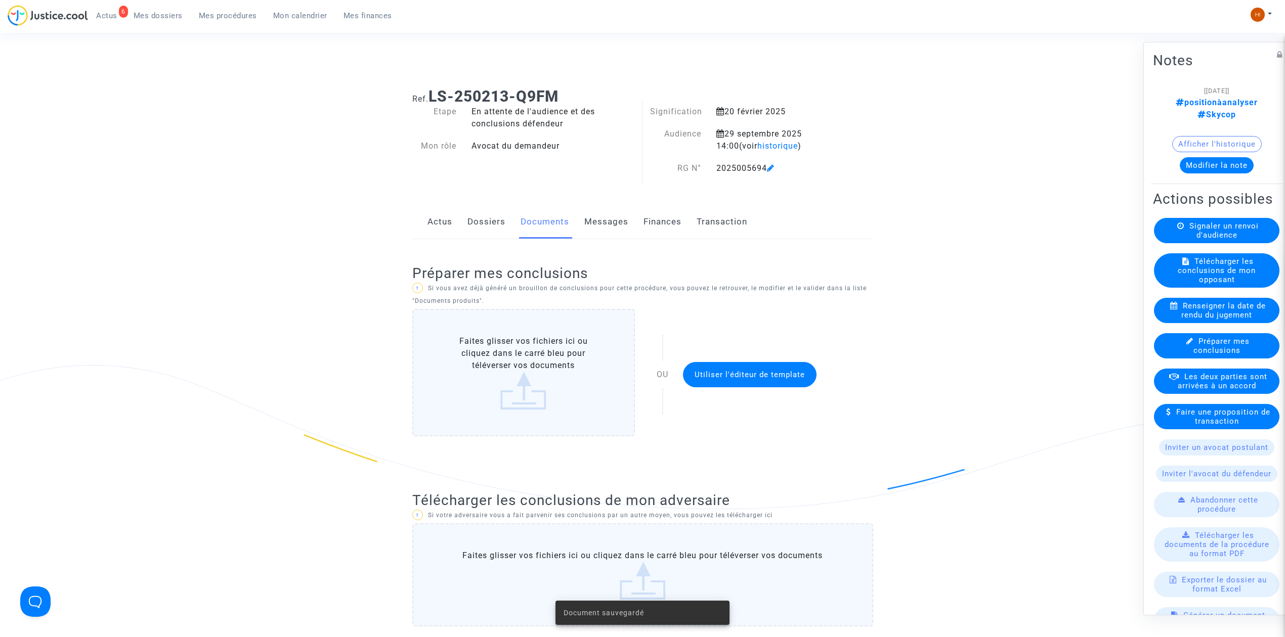
scroll to position [0, 0]
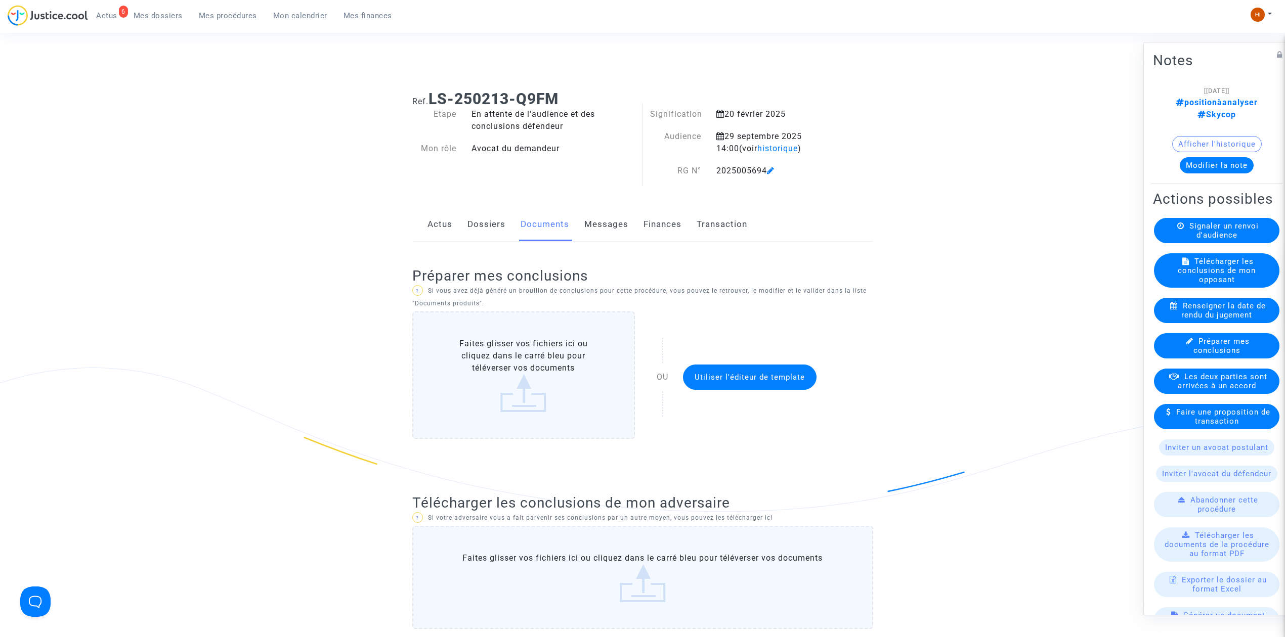
click at [224, 22] on link "Mes procédures" at bounding box center [228, 15] width 74 height 15
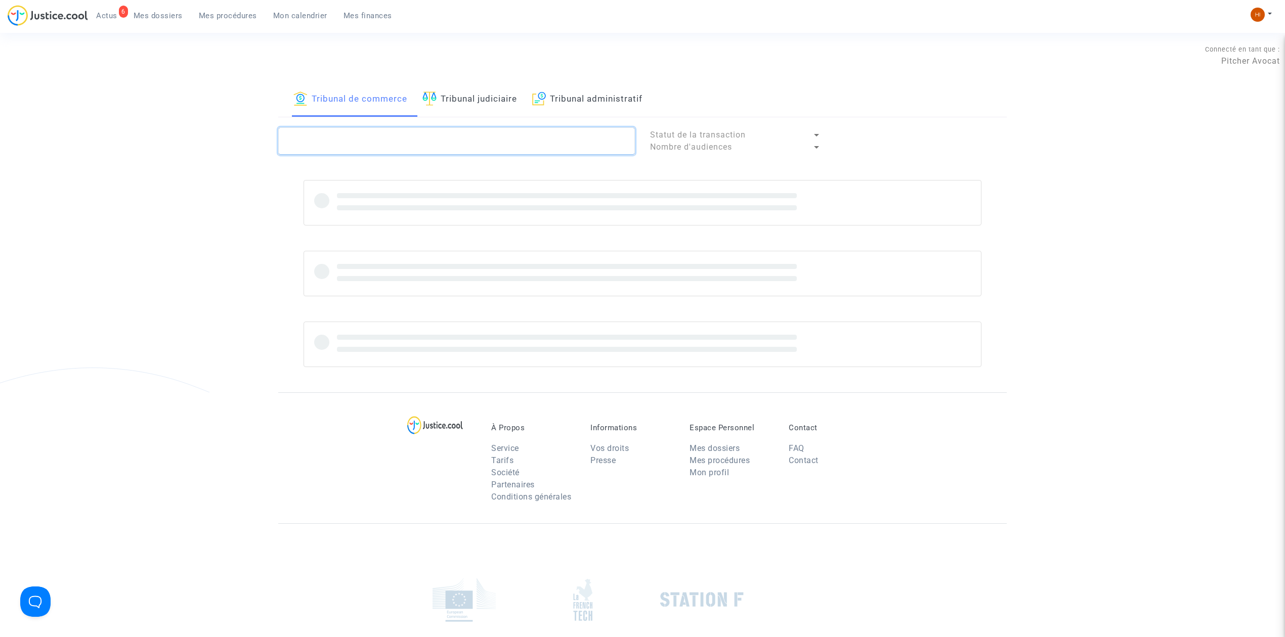
click at [478, 134] on textarea at bounding box center [456, 140] width 357 height 27
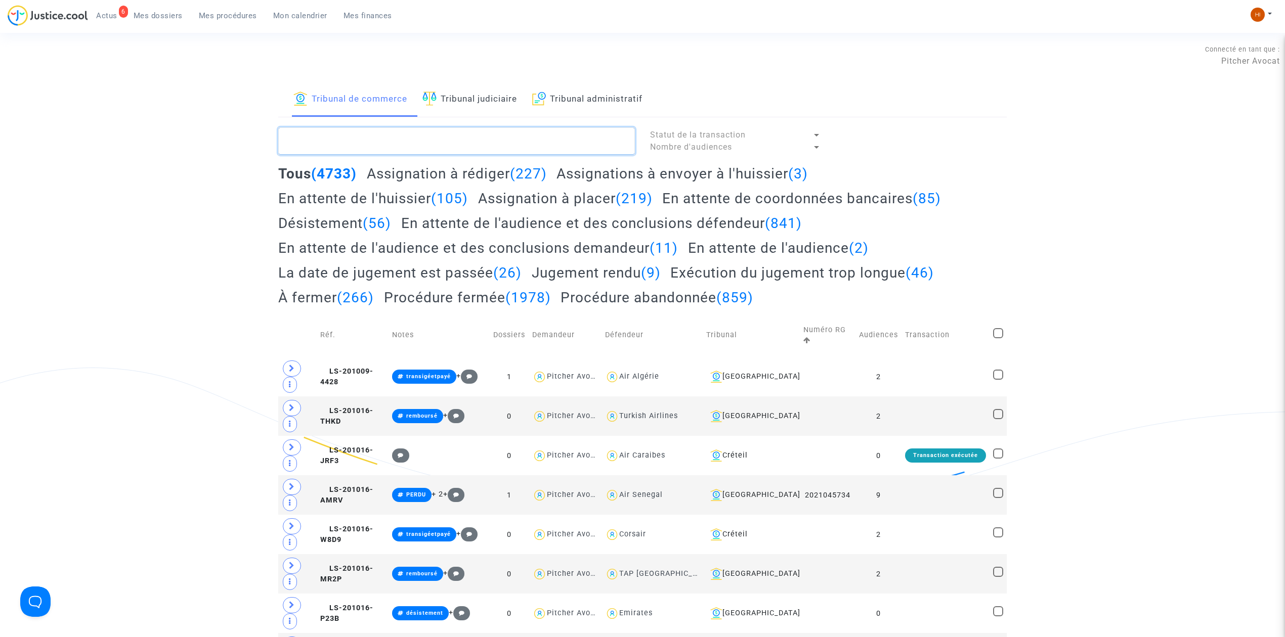
paste textarea ": RG 2025005681"
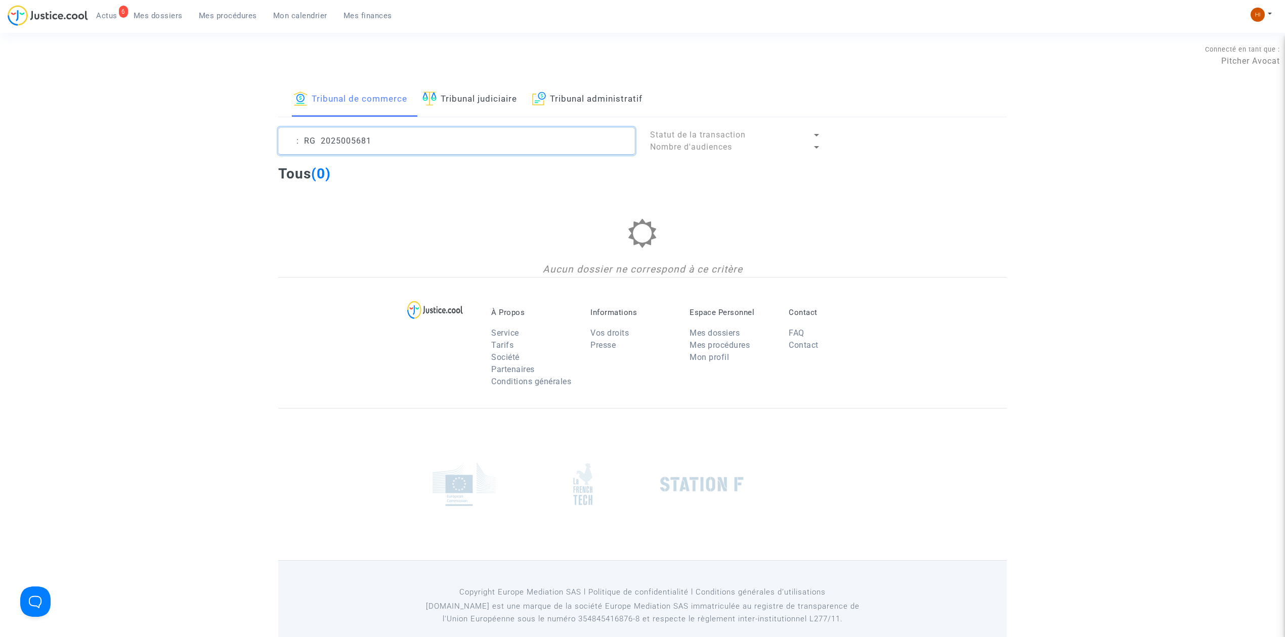
drag, startPoint x: 318, startPoint y: 141, endPoint x: 272, endPoint y: 140, distance: 46.0
click at [272, 140] on div ": RG 2025005681" at bounding box center [457, 140] width 372 height 27
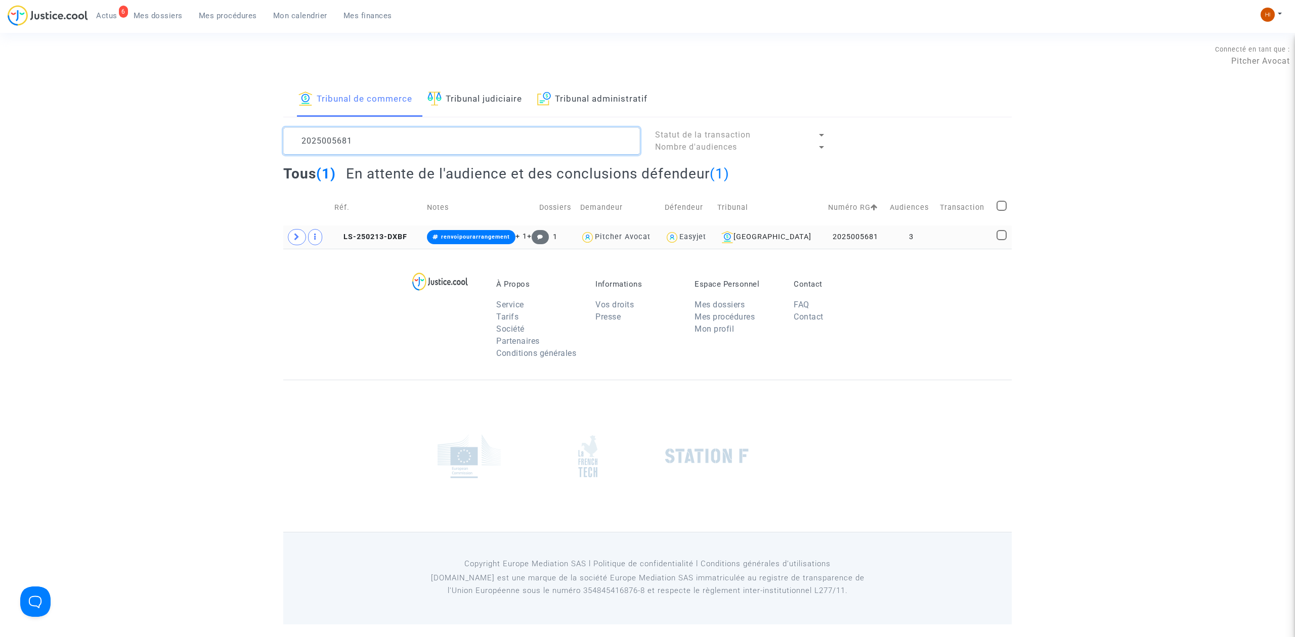
type textarea "2025005681"
click at [955, 238] on td at bounding box center [964, 237] width 56 height 23
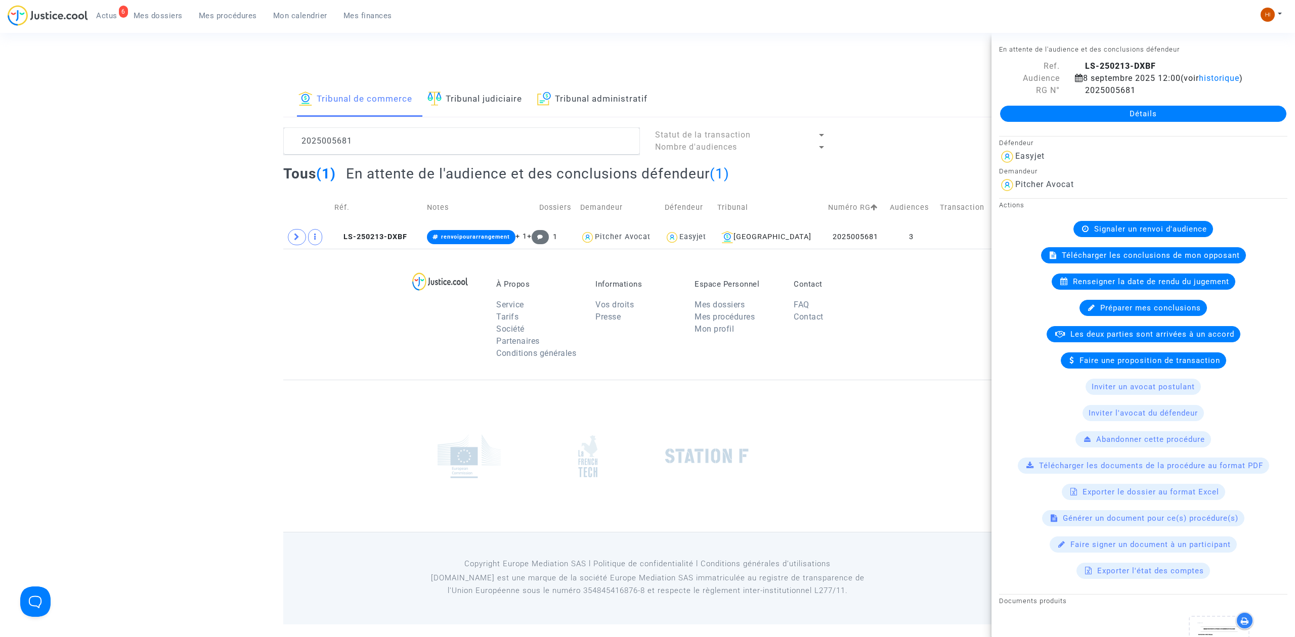
click at [1145, 108] on link "Détails" at bounding box center [1143, 114] width 286 height 16
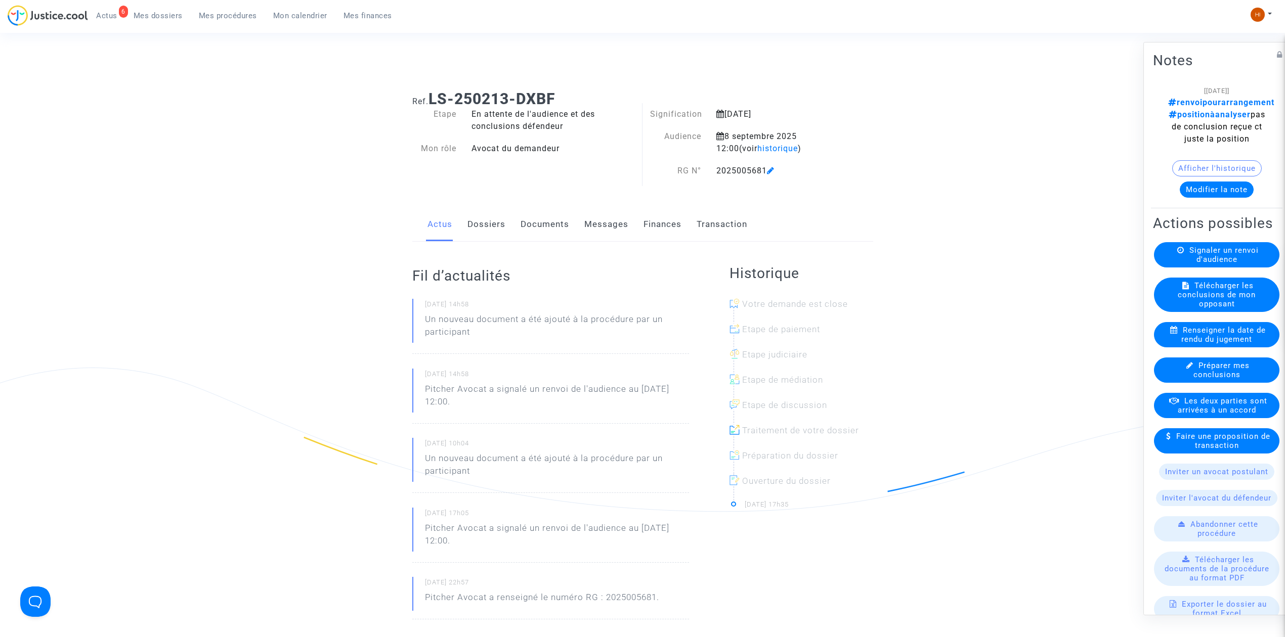
click at [1224, 263] on div "Signaler un renvoi d'audience" at bounding box center [1216, 254] width 125 height 25
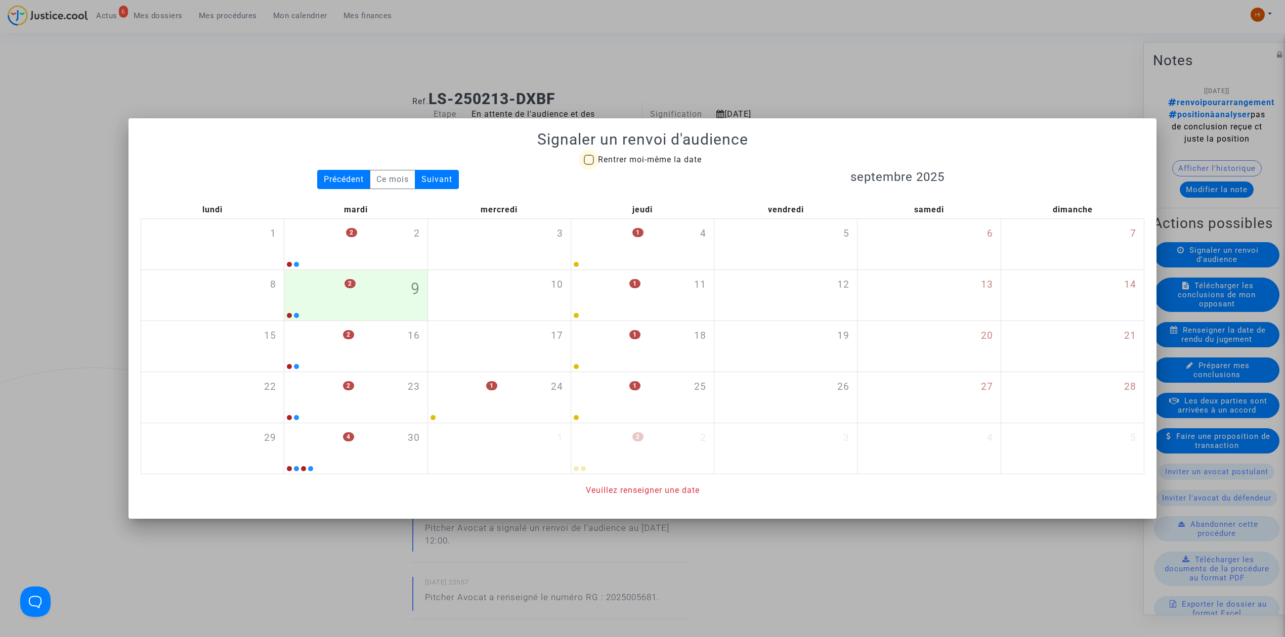
click at [613, 156] on span "Rentrer moi-même la date" at bounding box center [650, 160] width 104 height 10
click at [589, 165] on input "Rentrer moi-même la date" at bounding box center [588, 165] width 1 height 1
checkbox input "true"
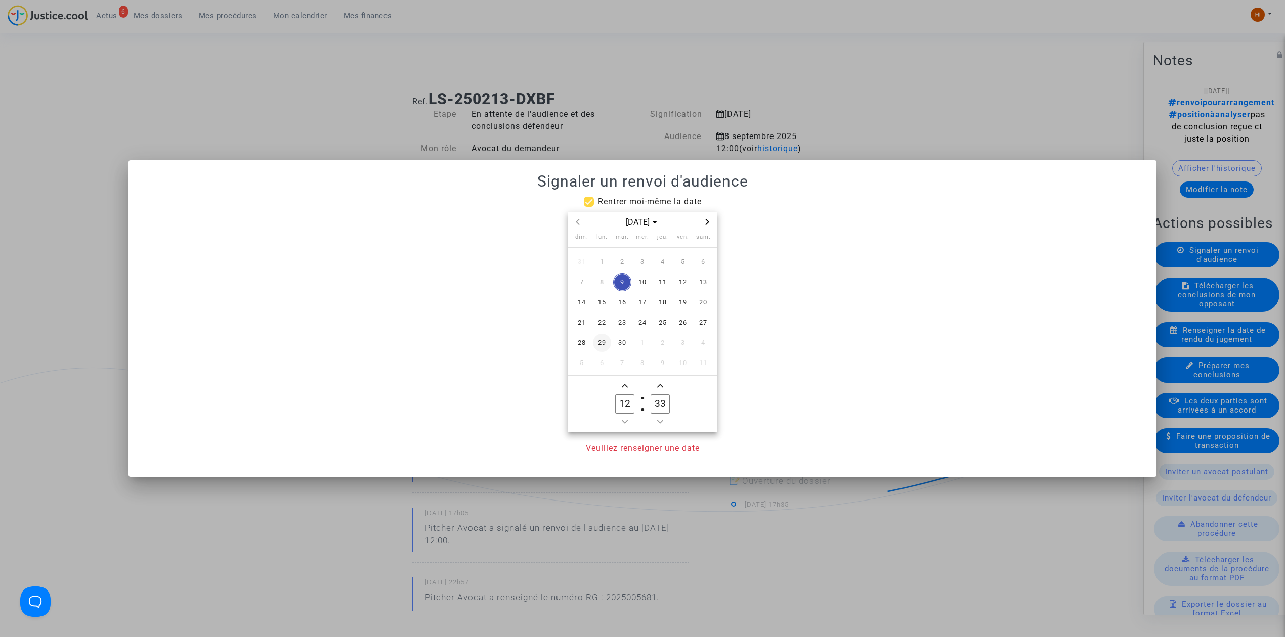
click at [605, 344] on span "29" at bounding box center [602, 343] width 18 height 18
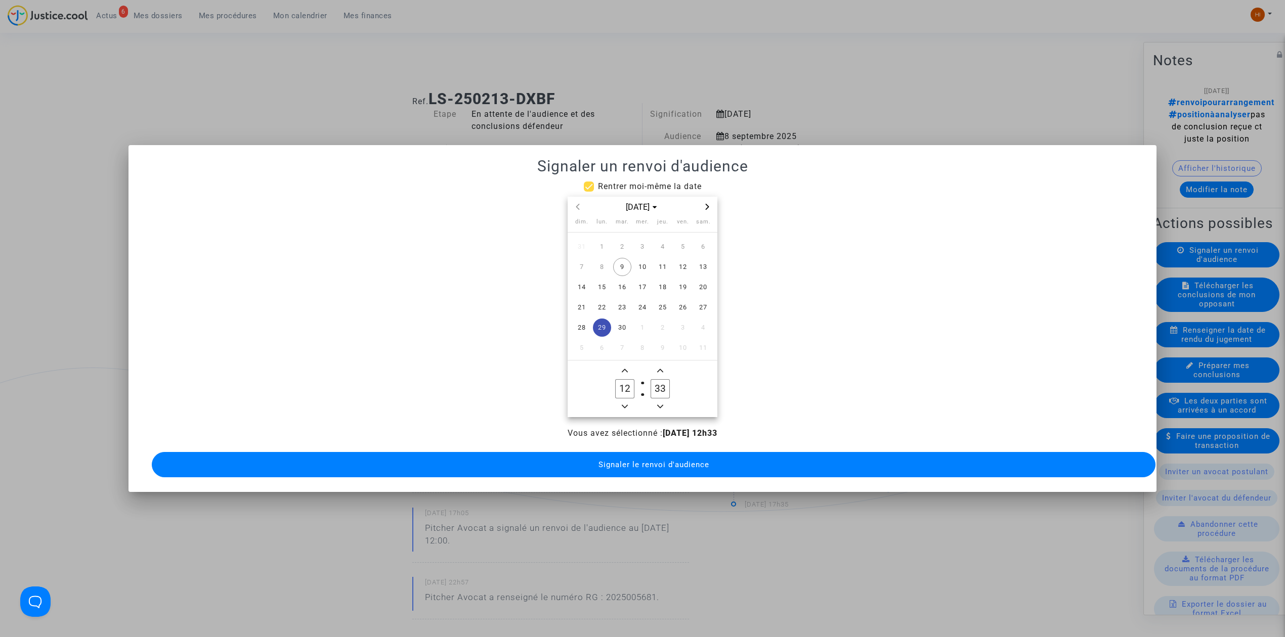
click at [624, 368] on icon "Add a hour" at bounding box center [625, 371] width 6 height 6
type input "14"
click at [660, 383] on input "33" at bounding box center [659, 388] width 19 height 19
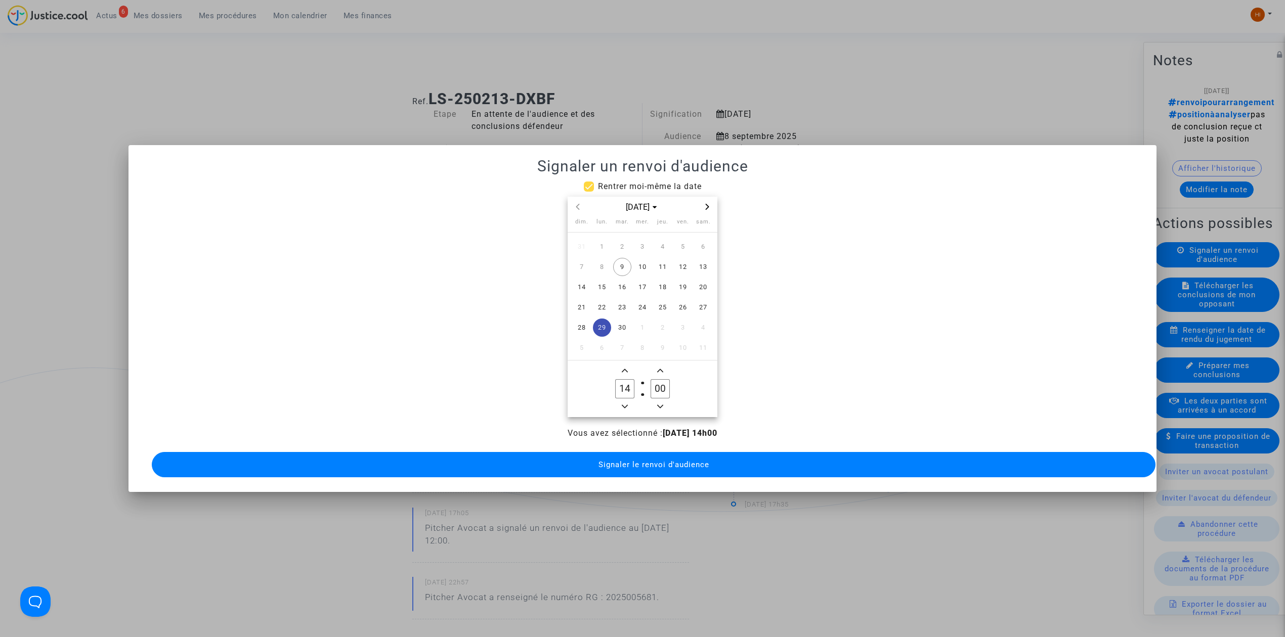
type input "00"
click at [632, 461] on span "Signaler le renvoi d'audience" at bounding box center [653, 464] width 111 height 9
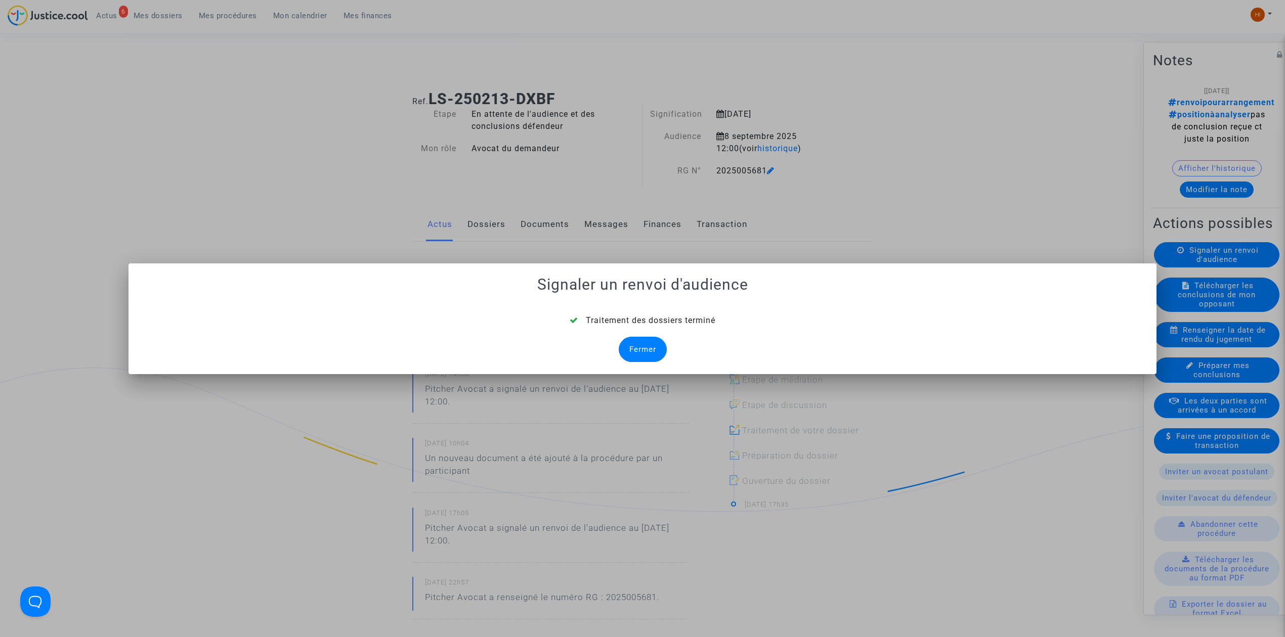
drag, startPoint x: 644, startPoint y: 348, endPoint x: 615, endPoint y: 336, distance: 31.3
click at [635, 348] on div "Fermer" at bounding box center [643, 349] width 48 height 25
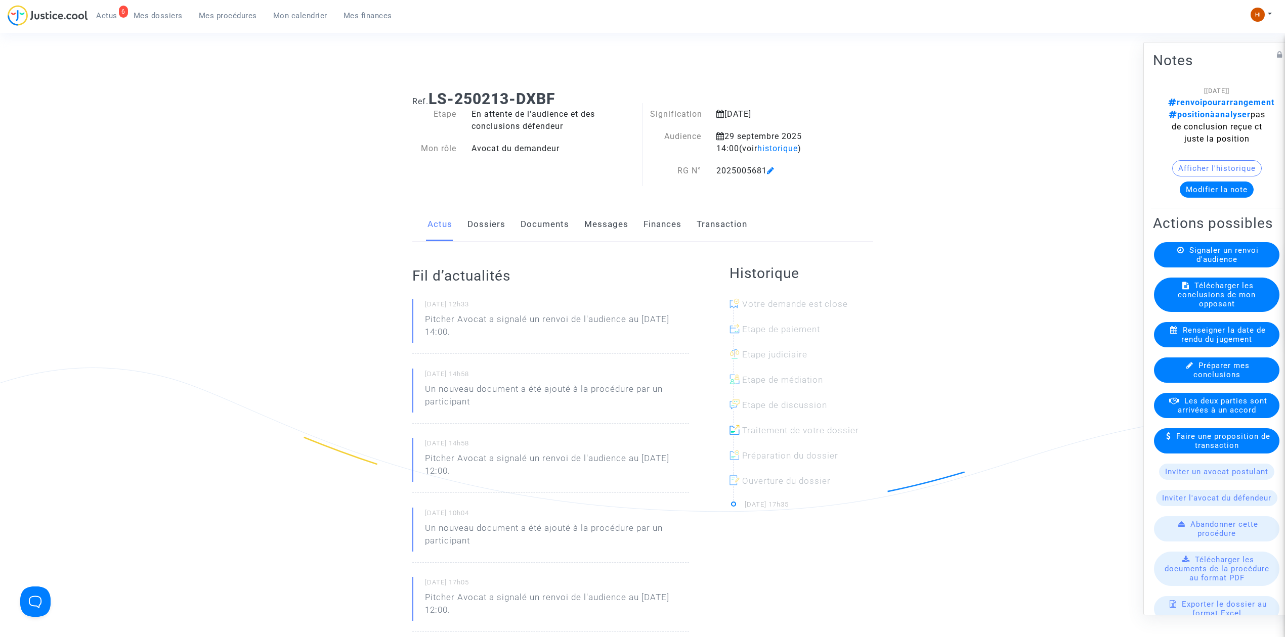
click at [534, 232] on link "Documents" at bounding box center [544, 224] width 49 height 33
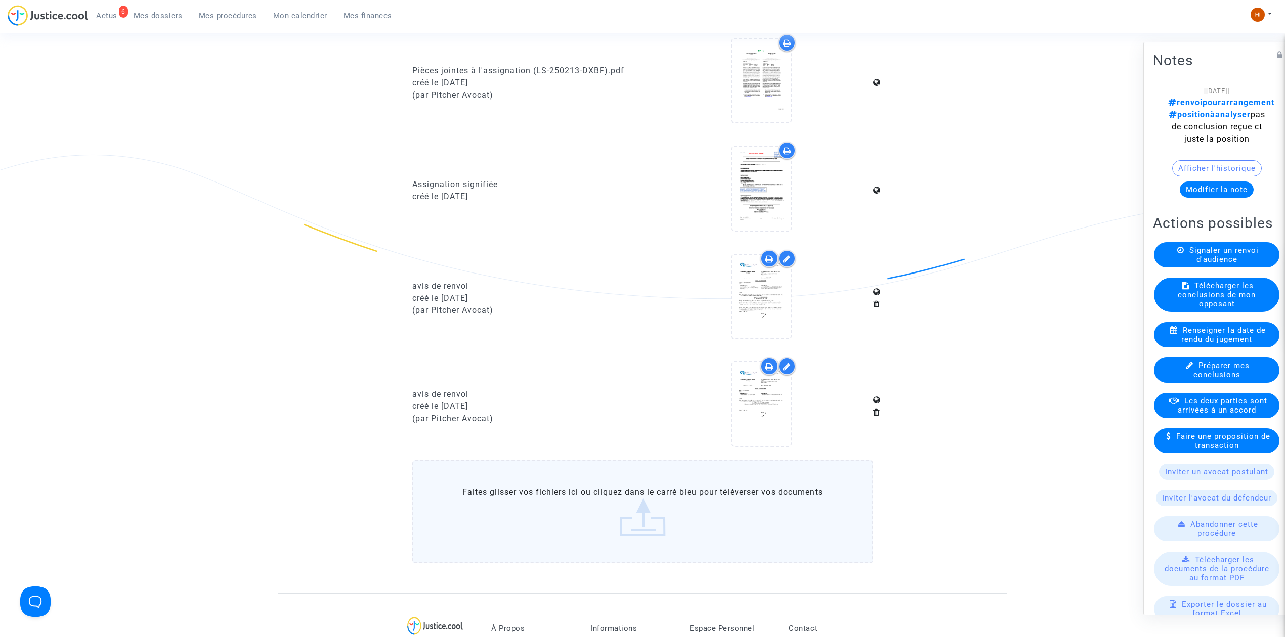
scroll to position [944, 0]
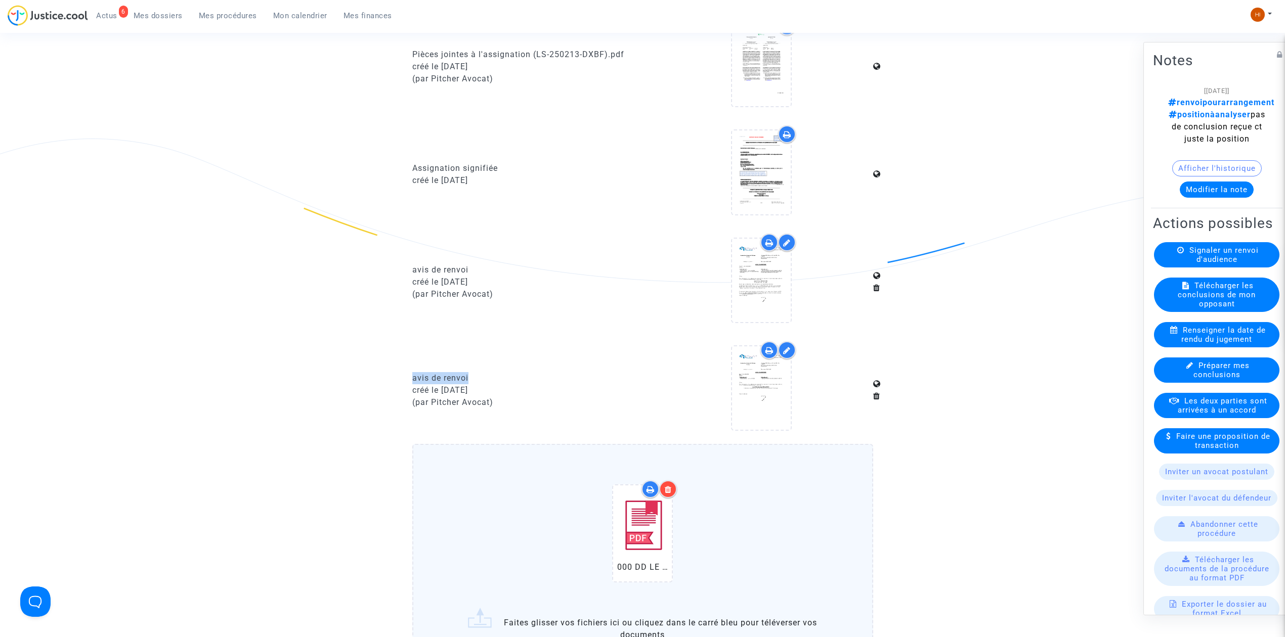
drag, startPoint x: 537, startPoint y: 367, endPoint x: 406, endPoint y: 371, distance: 131.6
click at [406, 371] on div "avis de renvoi créé le 17/06/2025 (par Pitcher Avocat)" at bounding box center [524, 390] width 238 height 98
copy div "avis de renvoi"
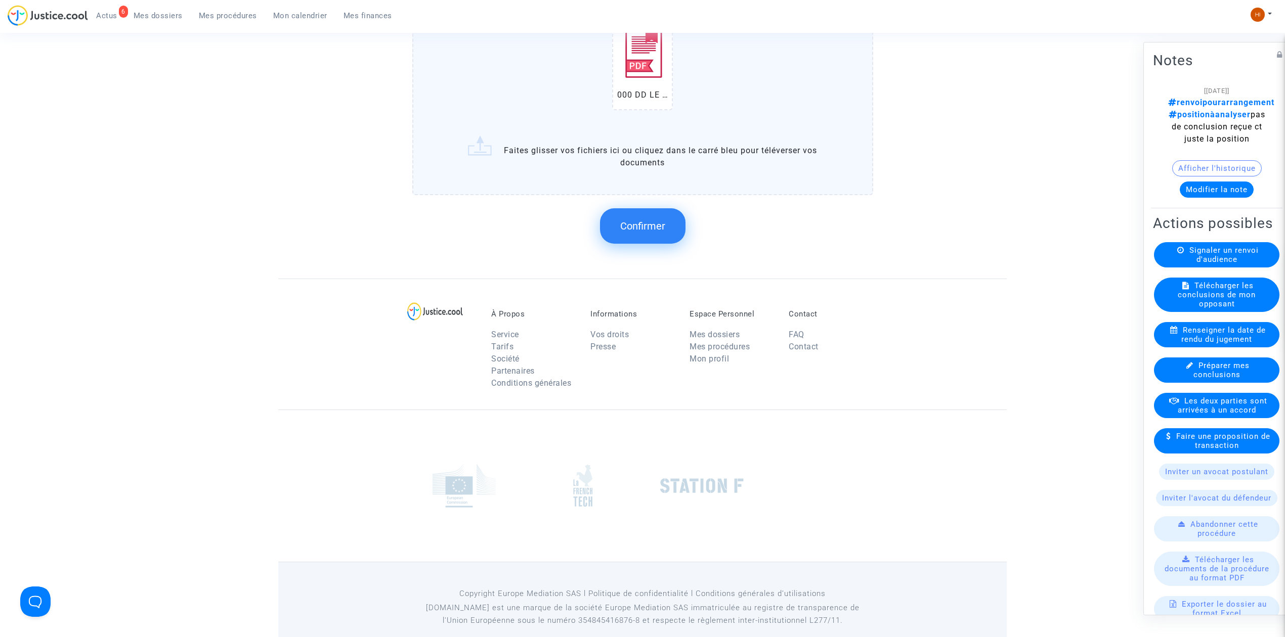
click at [637, 225] on span "Confirmer" at bounding box center [642, 226] width 45 height 12
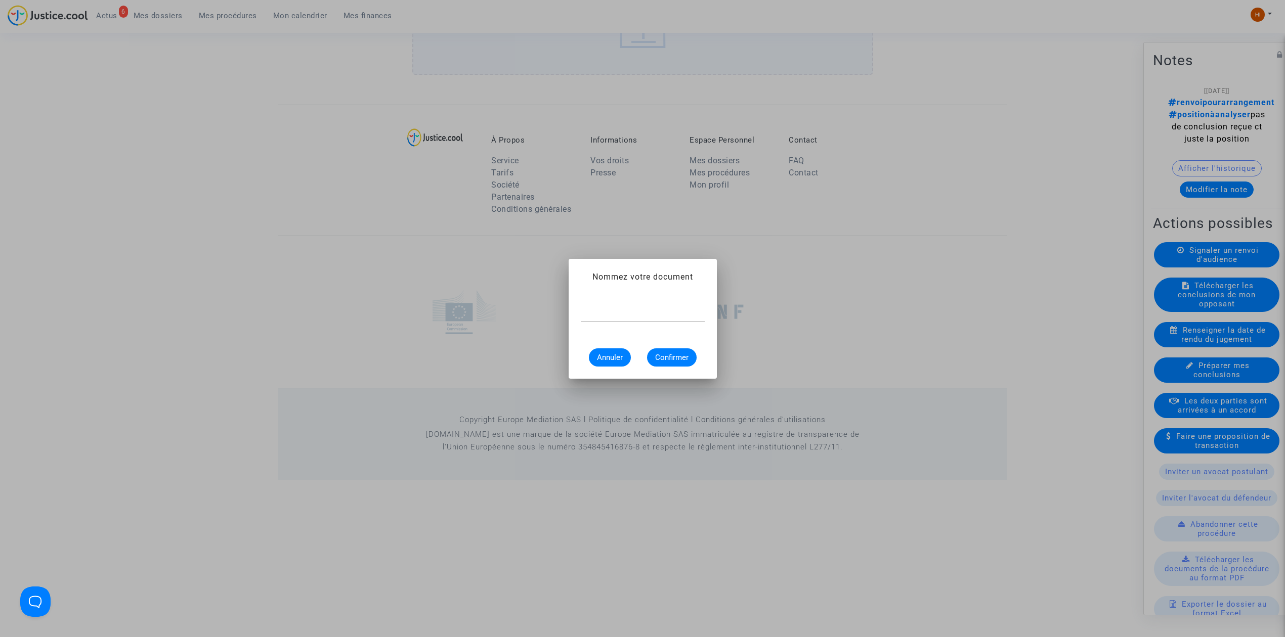
scroll to position [0, 0]
paste input "avis de renvoi"
type input "avis de renvoi"
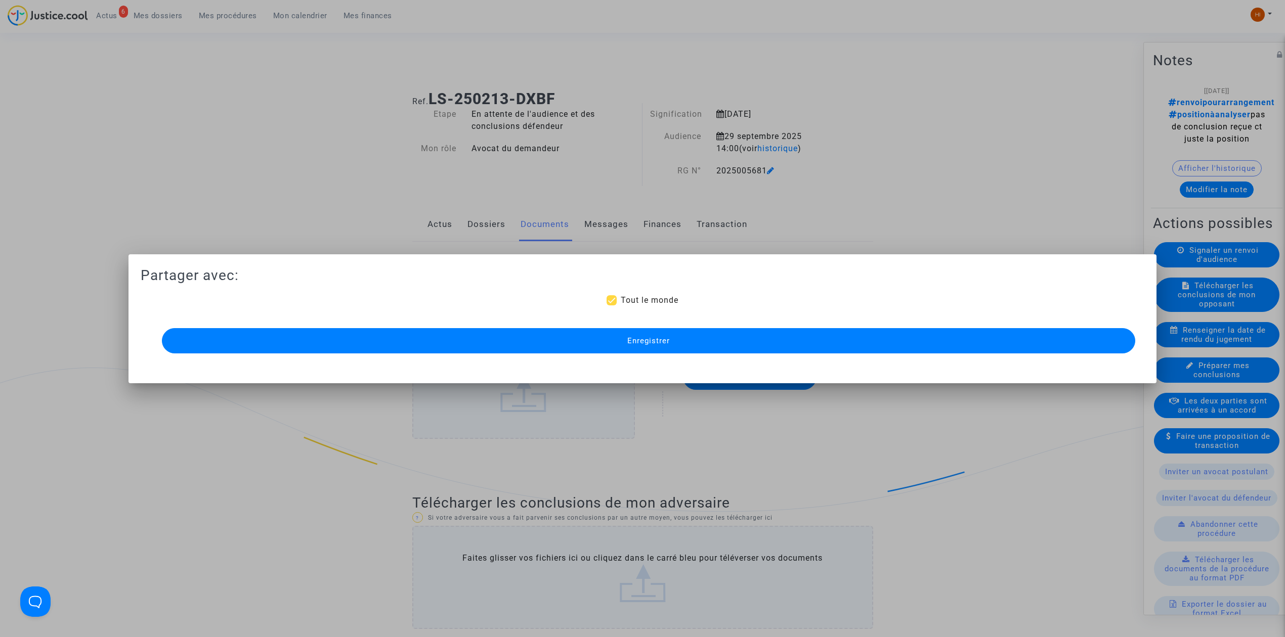
scroll to position [1253, 0]
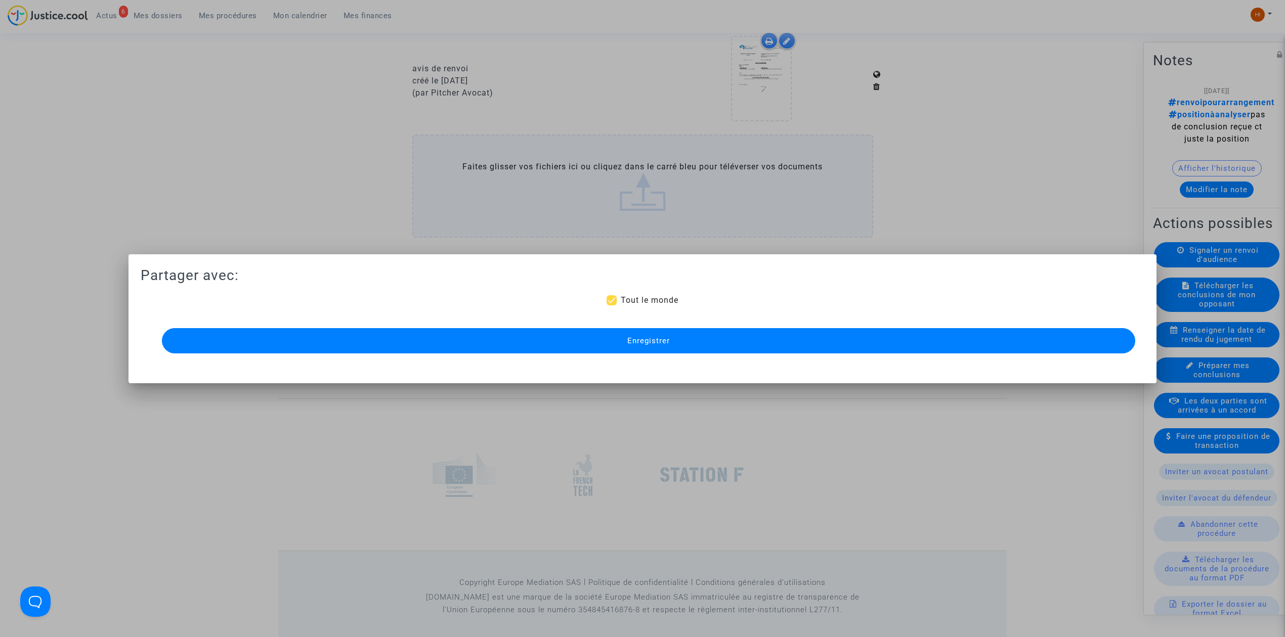
click at [704, 348] on button "Enregistrer" at bounding box center [648, 340] width 973 height 25
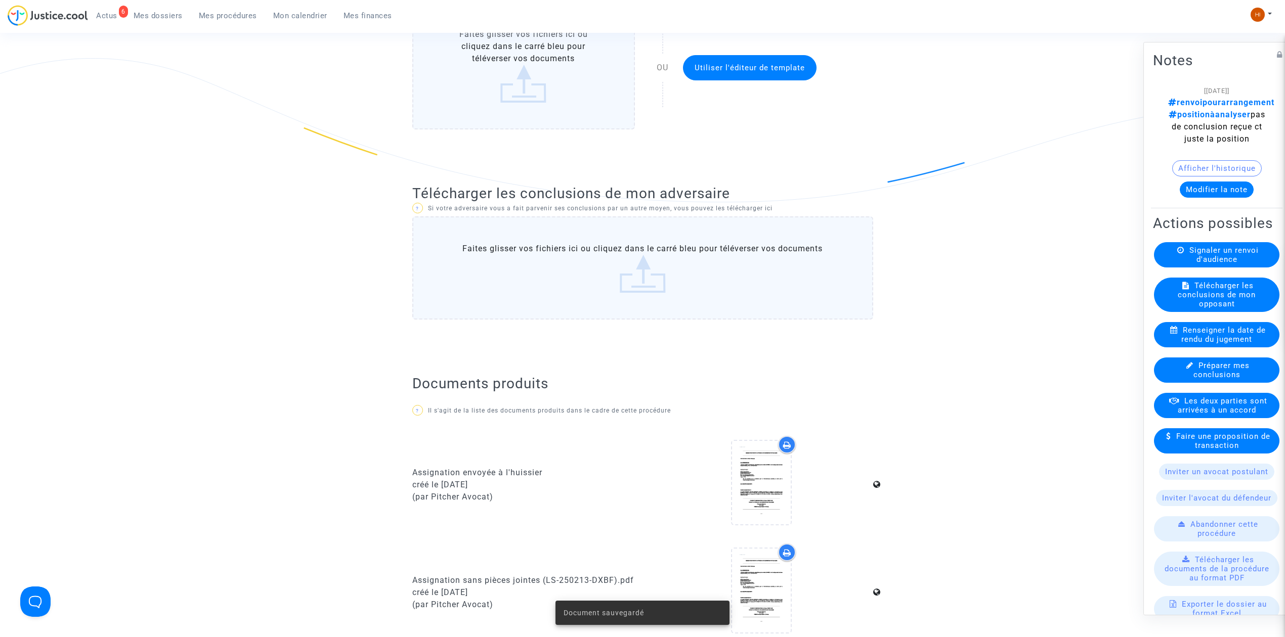
scroll to position [0, 0]
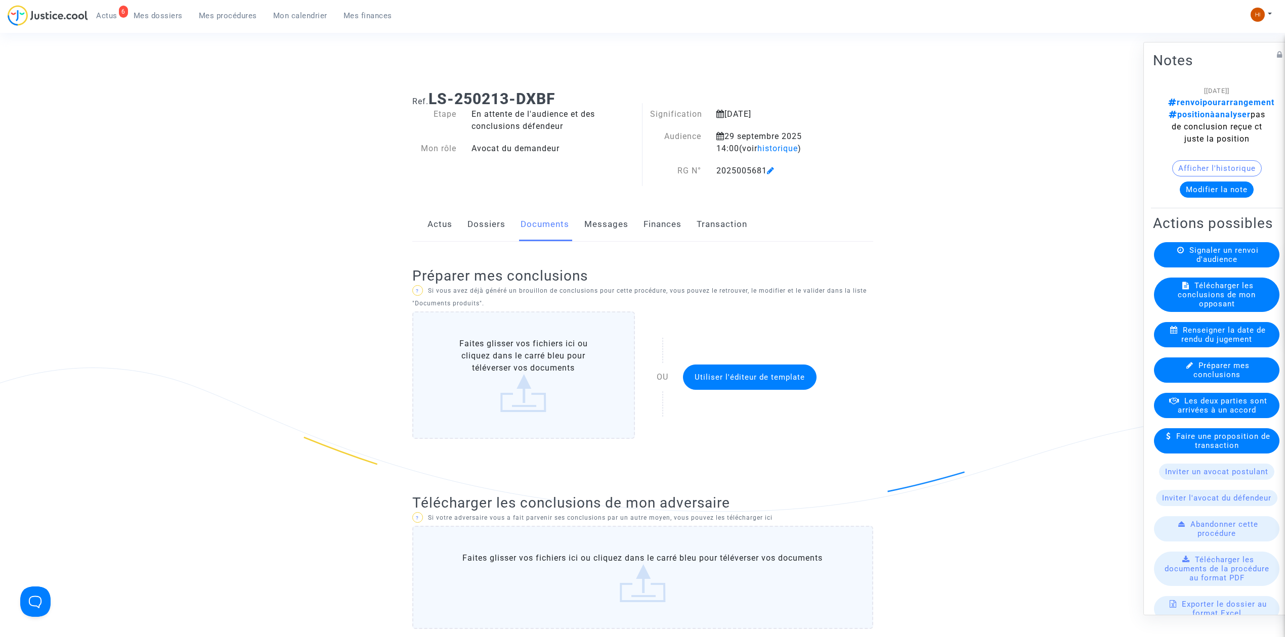
click at [223, 18] on span "Mes procédures" at bounding box center [228, 15] width 58 height 9
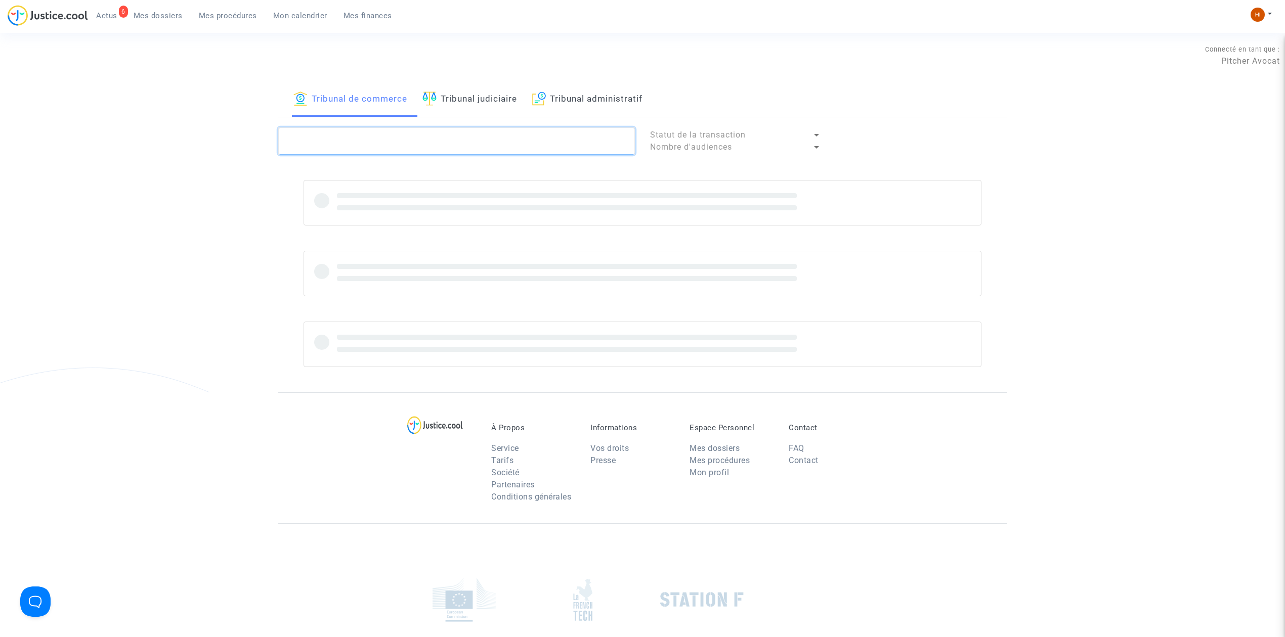
click at [461, 129] on textarea at bounding box center [456, 140] width 357 height 27
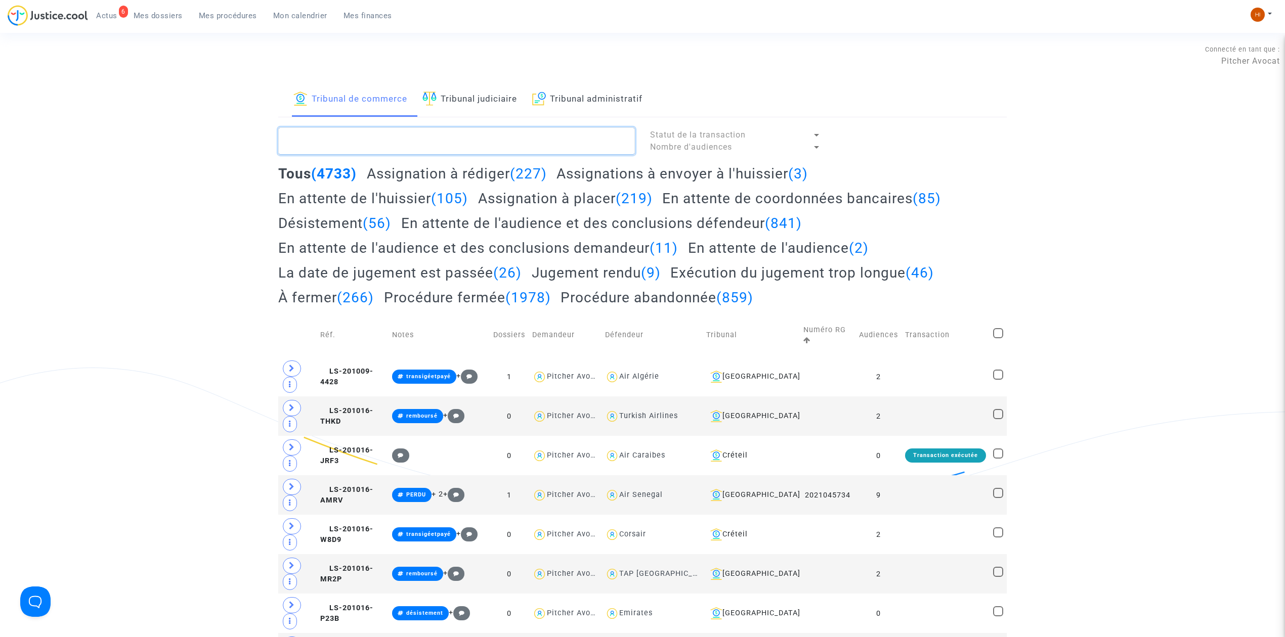
paste textarea "2025005680"
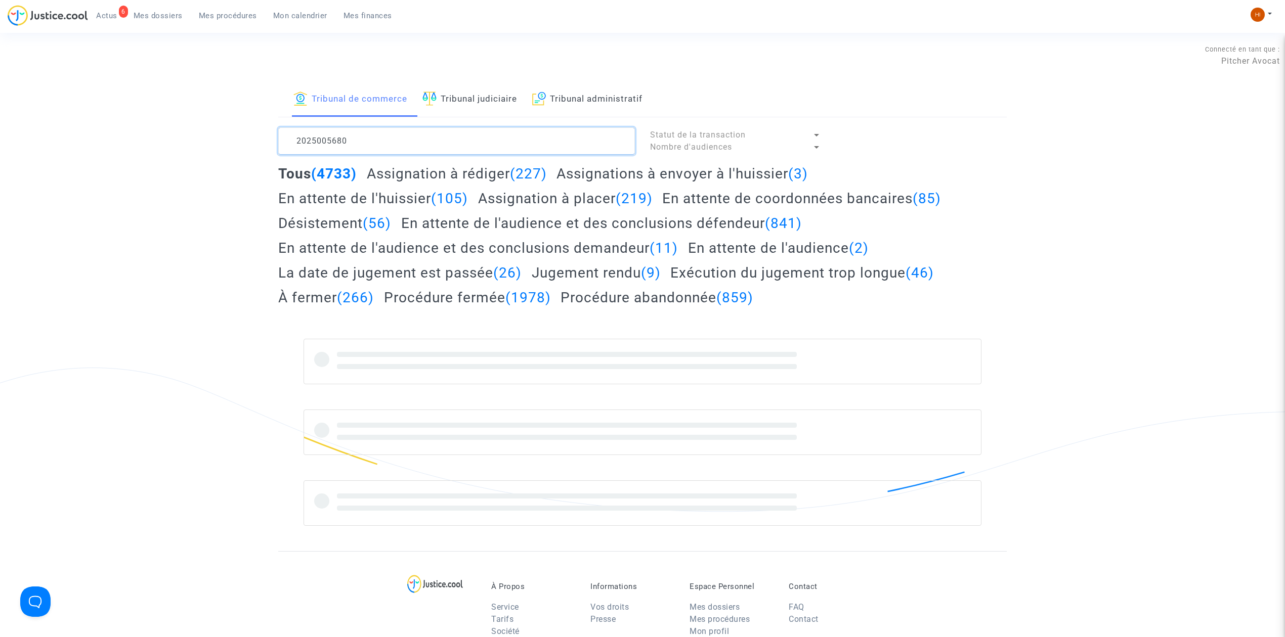
type textarea "2025005680"
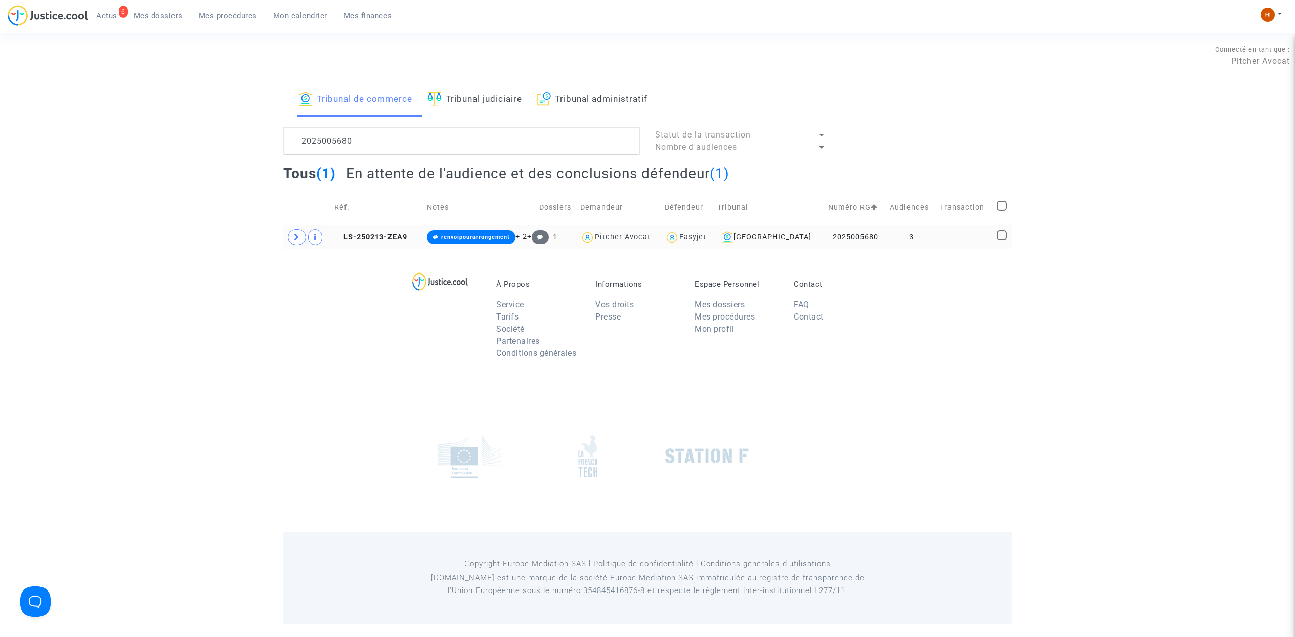
click at [927, 235] on td "3" at bounding box center [911, 237] width 50 height 23
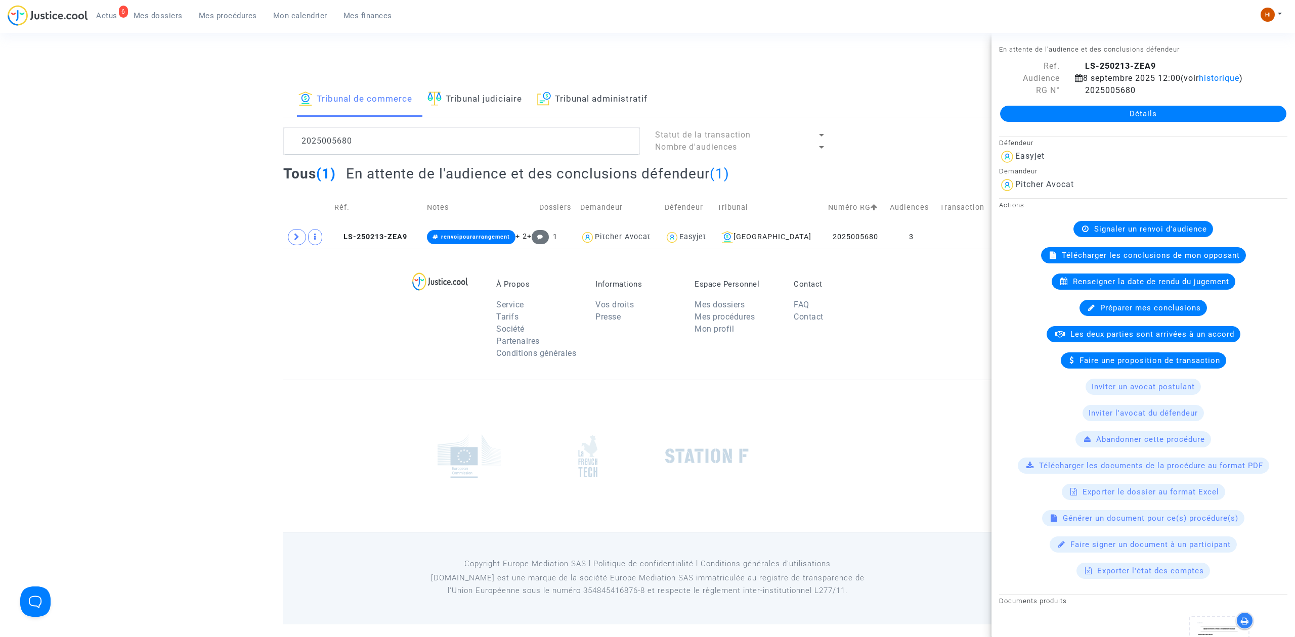
drag, startPoint x: 1143, startPoint y: 225, endPoint x: 1117, endPoint y: 239, distance: 30.1
click at [1143, 225] on span "Signaler un renvoi d'audience" at bounding box center [1150, 229] width 113 height 9
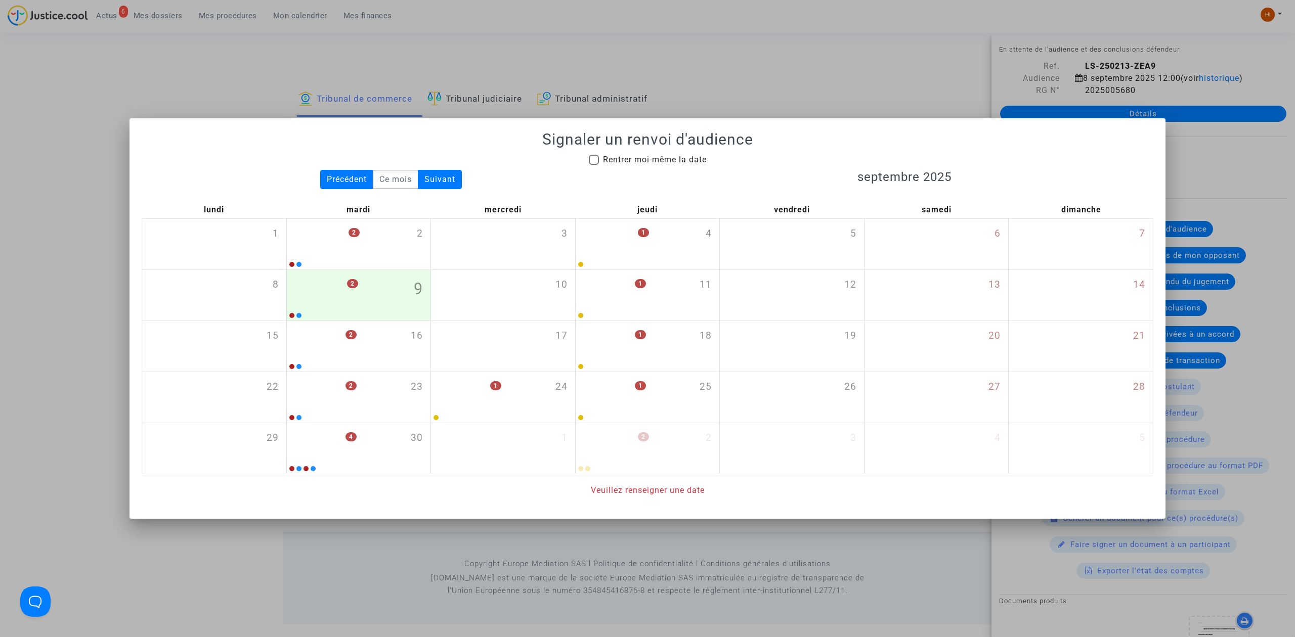
click at [687, 158] on span "Rentrer moi-même la date" at bounding box center [655, 160] width 104 height 10
click at [594, 165] on input "Rentrer moi-même la date" at bounding box center [593, 165] width 1 height 1
checkbox input "true"
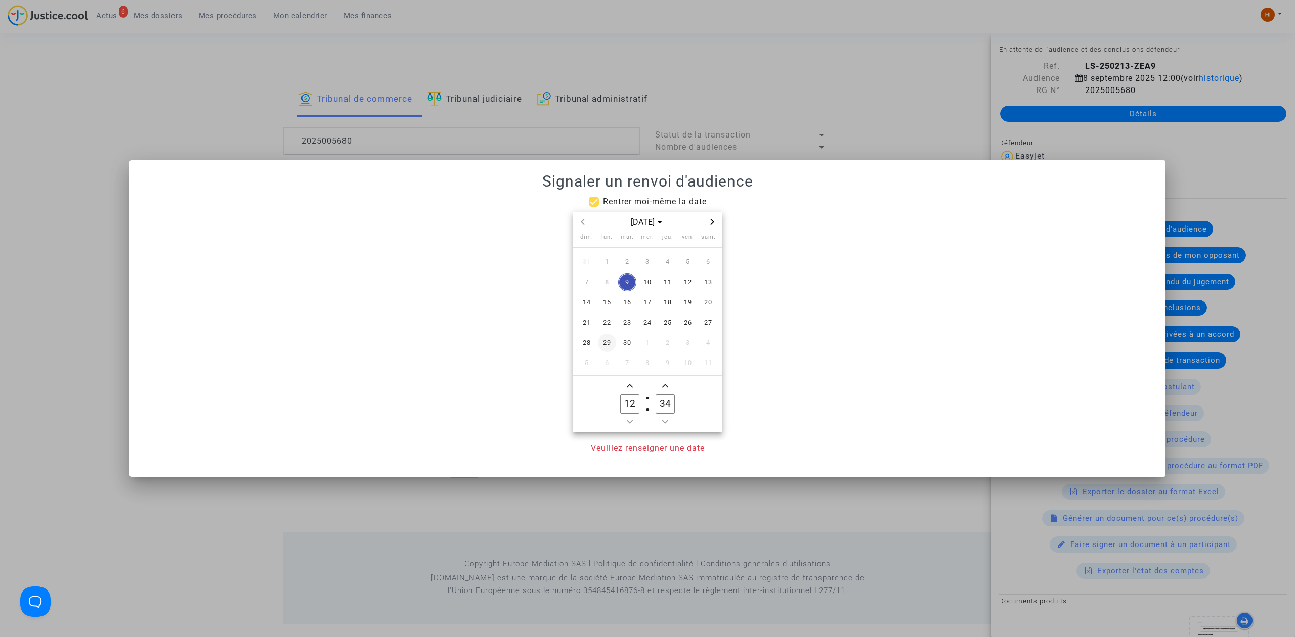
click at [607, 342] on span "29" at bounding box center [607, 343] width 18 height 18
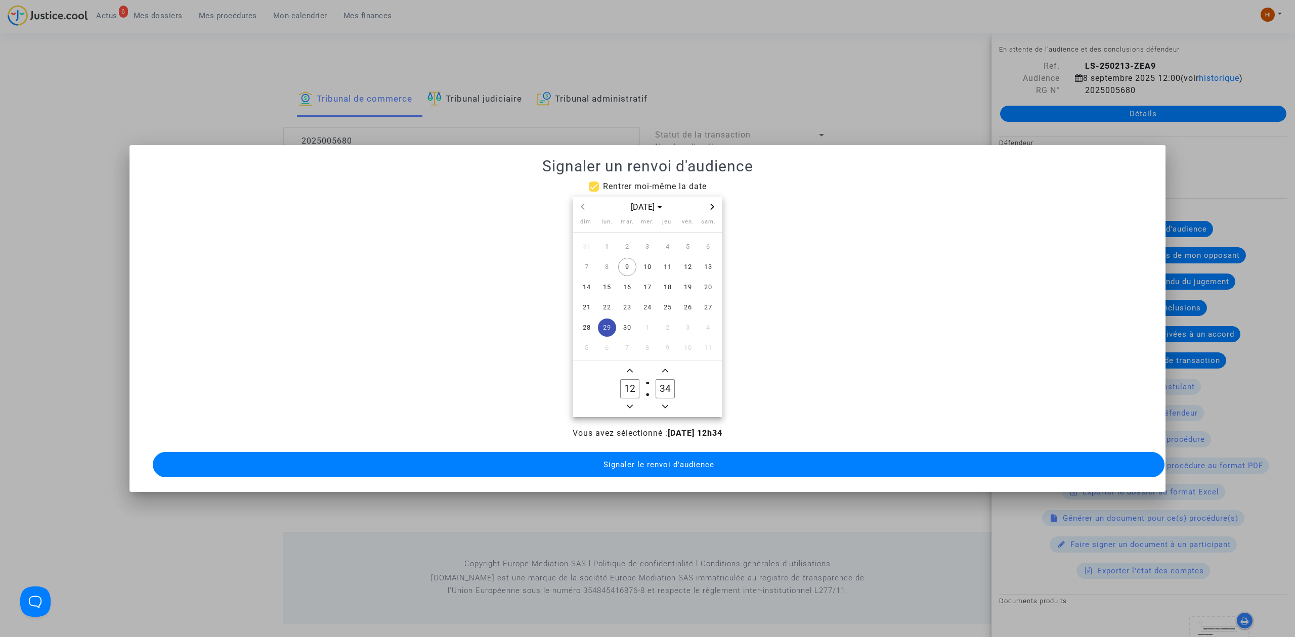
click at [633, 365] on span "Add a hour" at bounding box center [630, 371] width 12 height 12
click at [631, 369] on icon "Add a hour" at bounding box center [630, 371] width 6 height 4
type input "14"
click at [662, 372] on owl-date-time-timer-box "34 Minute" at bounding box center [664, 389] width 35 height 49
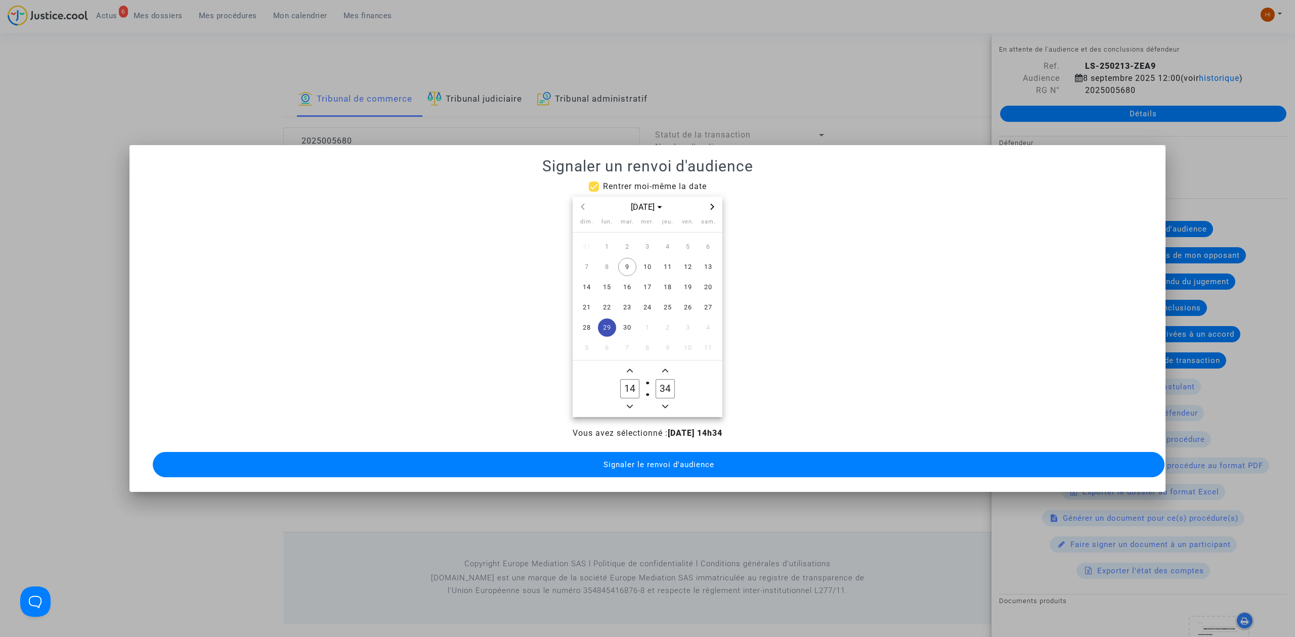
click at [666, 386] on input "34" at bounding box center [664, 388] width 19 height 19
type input "00"
click at [666, 464] on button "Signaler le renvoi d'audience" at bounding box center [659, 464] width 1012 height 25
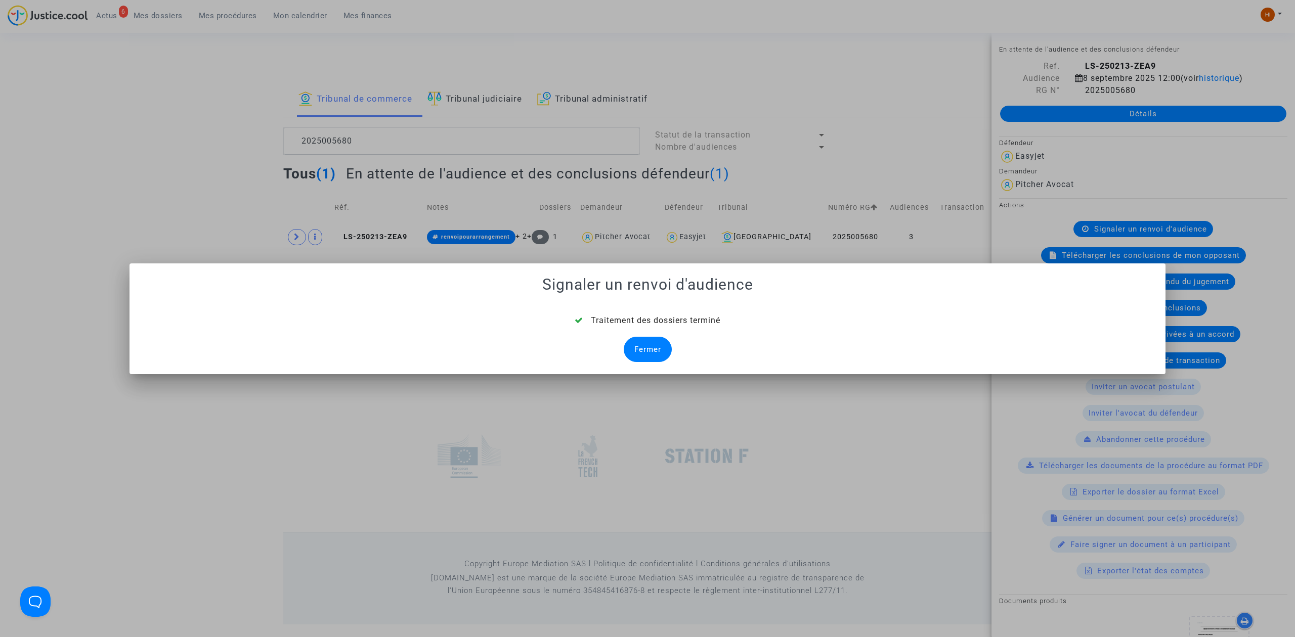
click at [664, 355] on div "Fermer" at bounding box center [648, 349] width 48 height 25
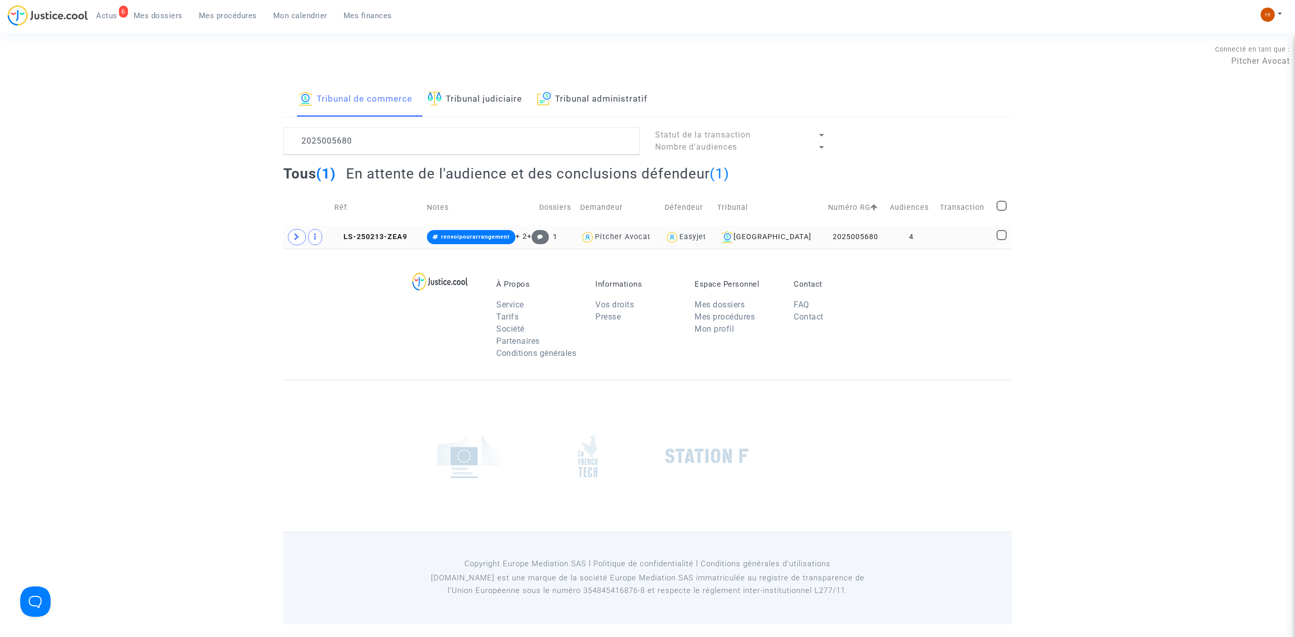
click at [385, 231] on td "LS-250213-ZEA9" at bounding box center [377, 237] width 93 height 23
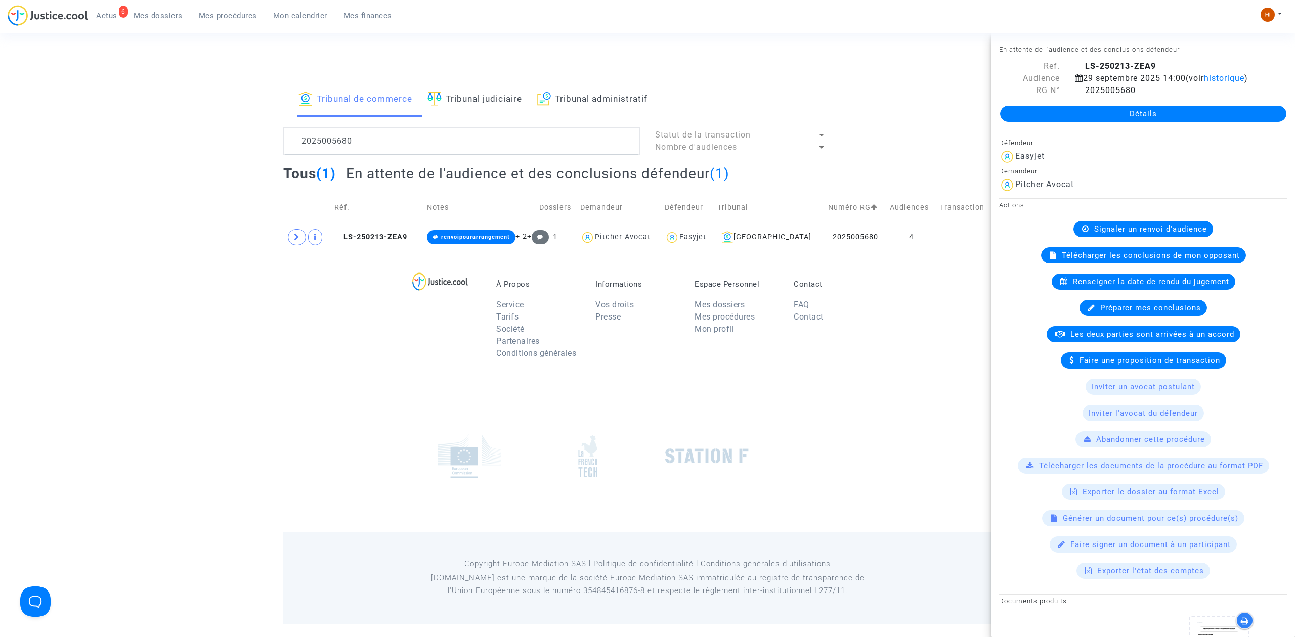
click at [1178, 121] on link "Détails" at bounding box center [1143, 114] width 286 height 16
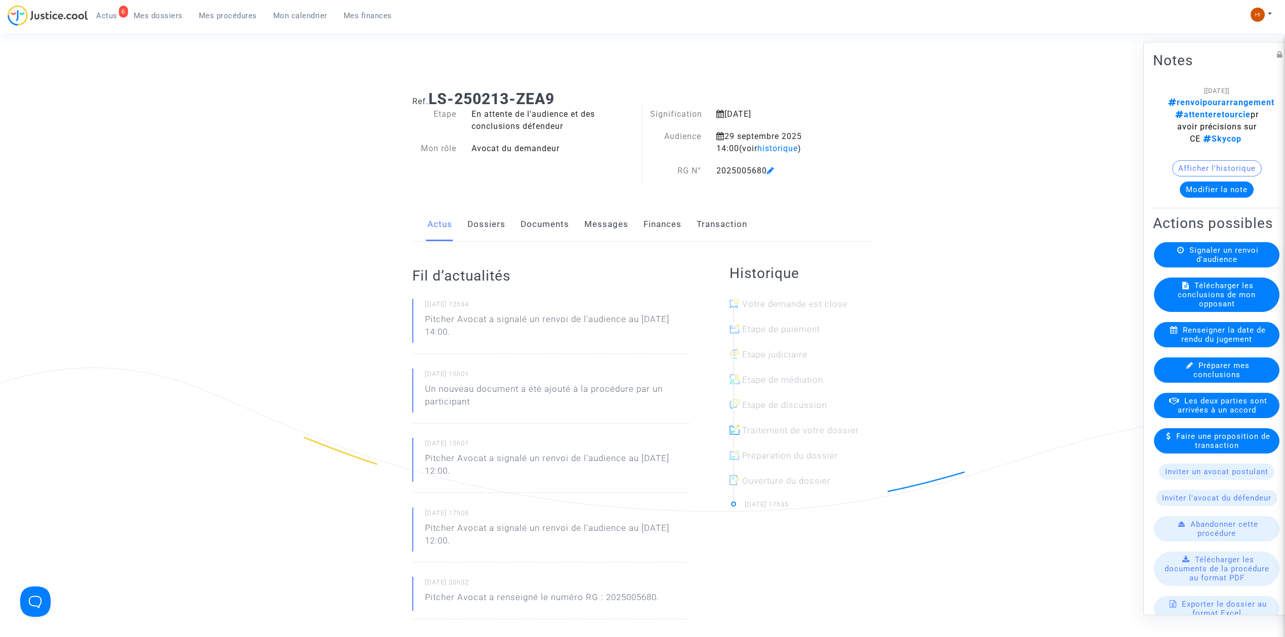
click at [525, 229] on link "Documents" at bounding box center [544, 224] width 49 height 33
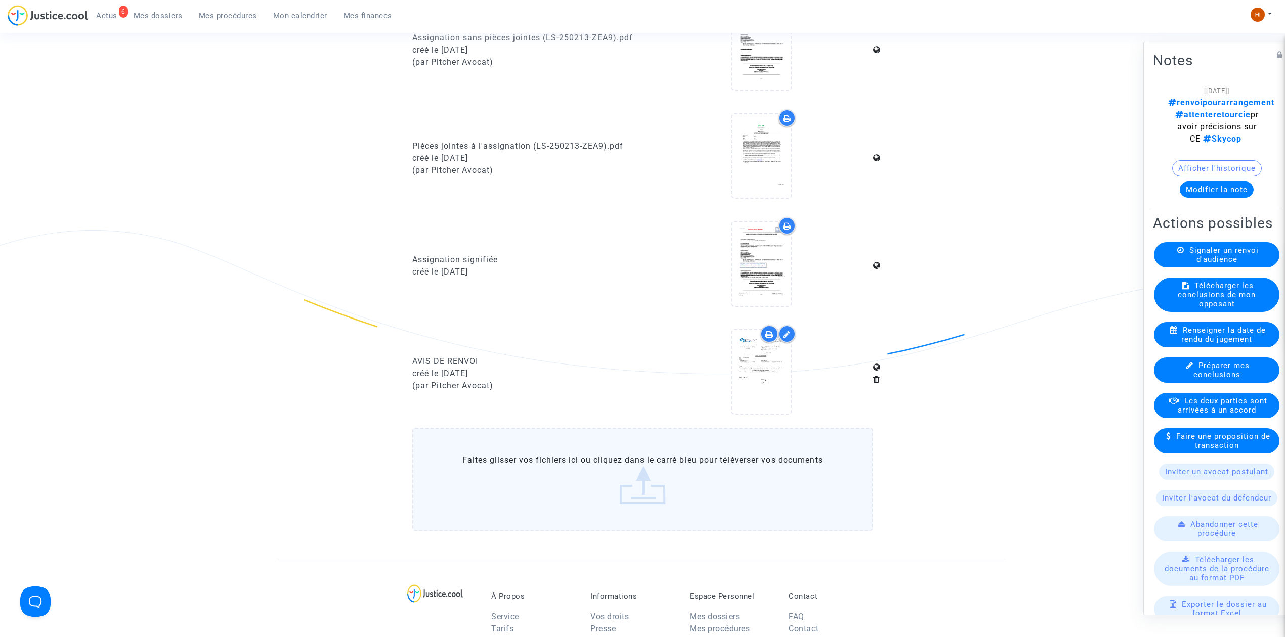
scroll to position [876, 0]
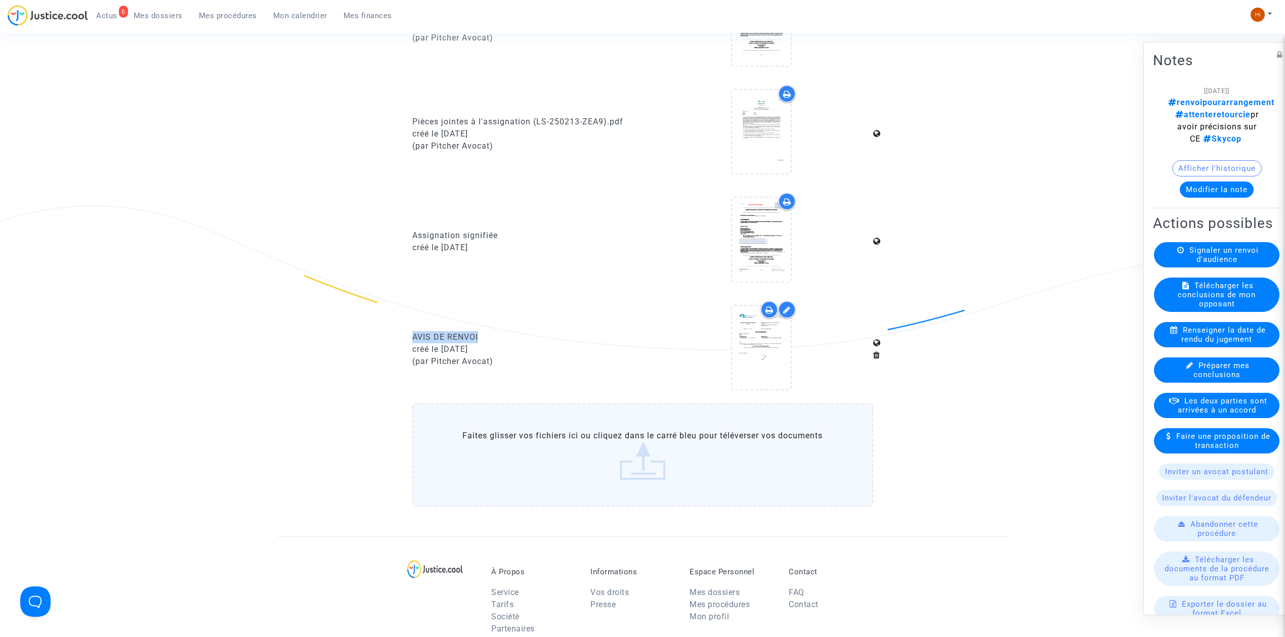
drag, startPoint x: 491, startPoint y: 332, endPoint x: 407, endPoint y: 331, distance: 83.5
click at [407, 331] on div "AVIS DE RENVOI créé le 17/06/2025 (par Pitcher Avocat)" at bounding box center [524, 350] width 238 height 98
copy div "AVIS DE RENVOI"
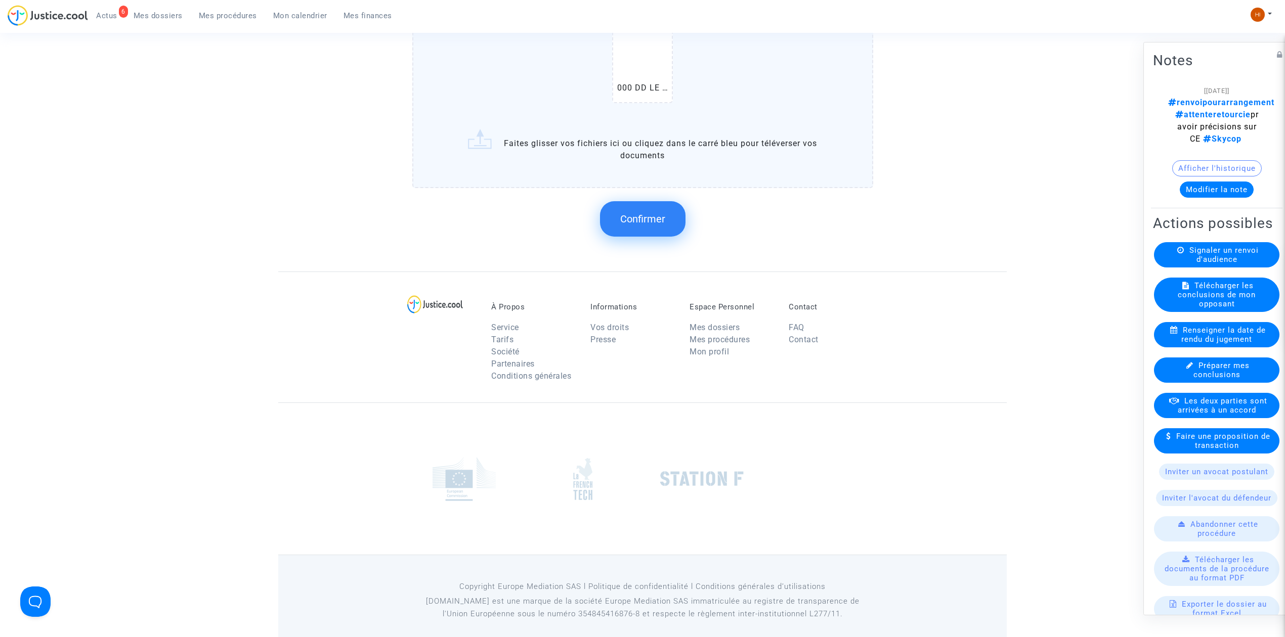
scroll to position [1320, 0]
click at [634, 199] on button "Confirmer" at bounding box center [642, 214] width 85 height 35
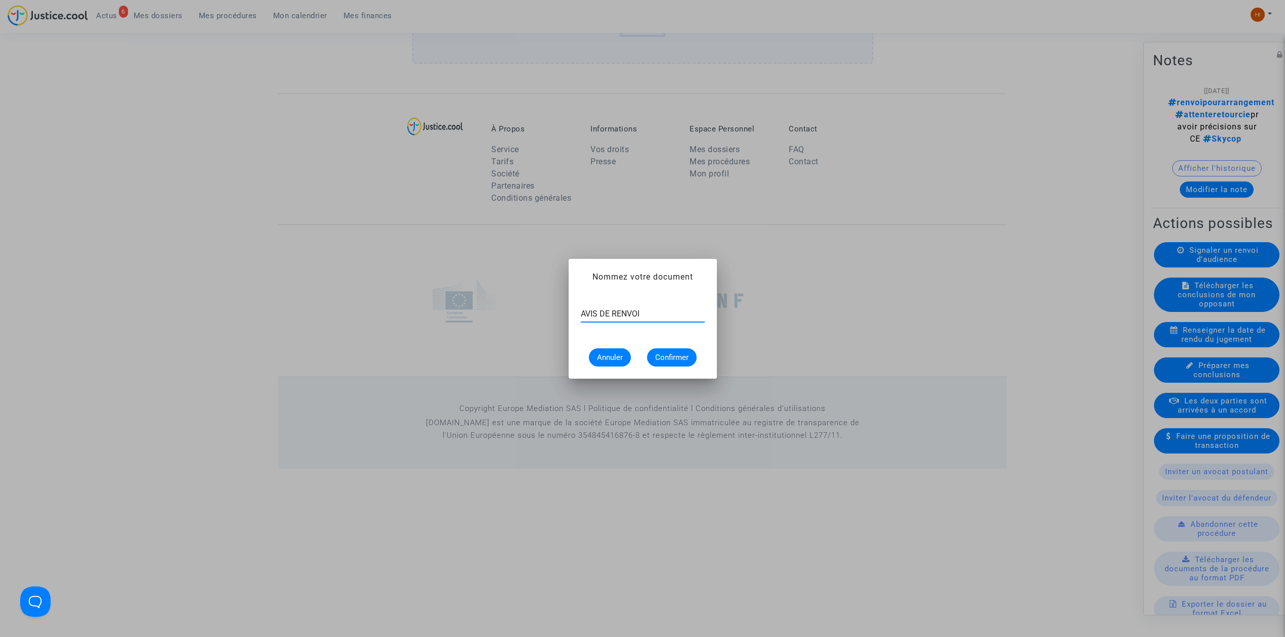
type input "AVIS DE RENVOI"
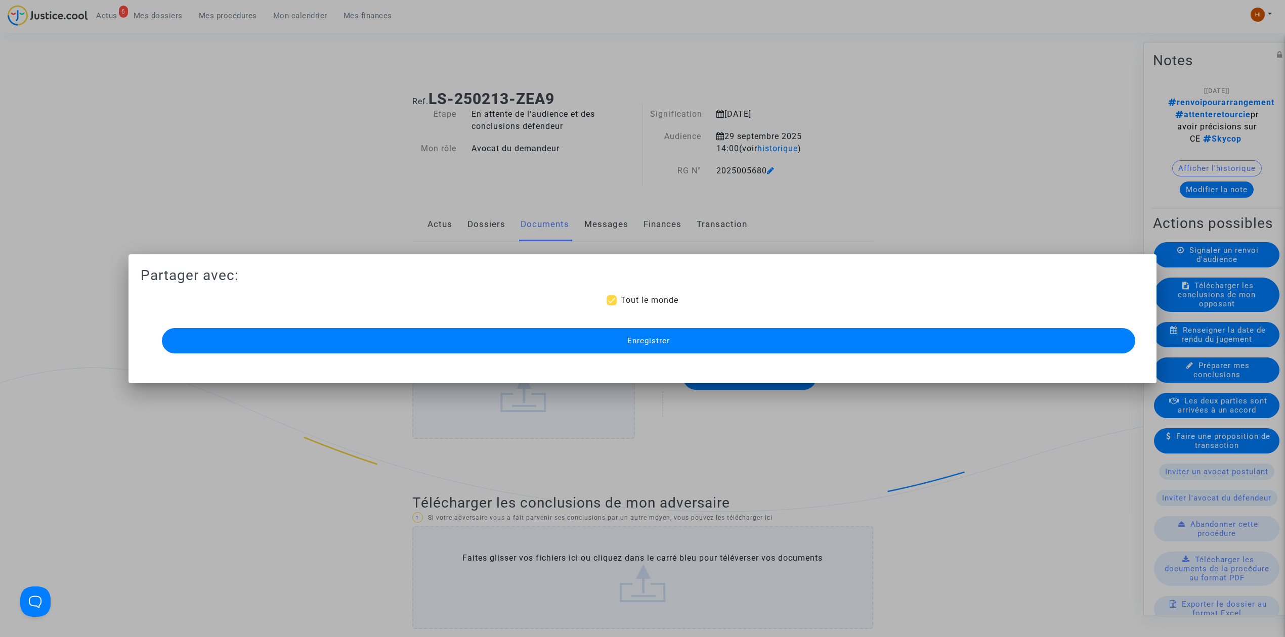
scroll to position [1146, 0]
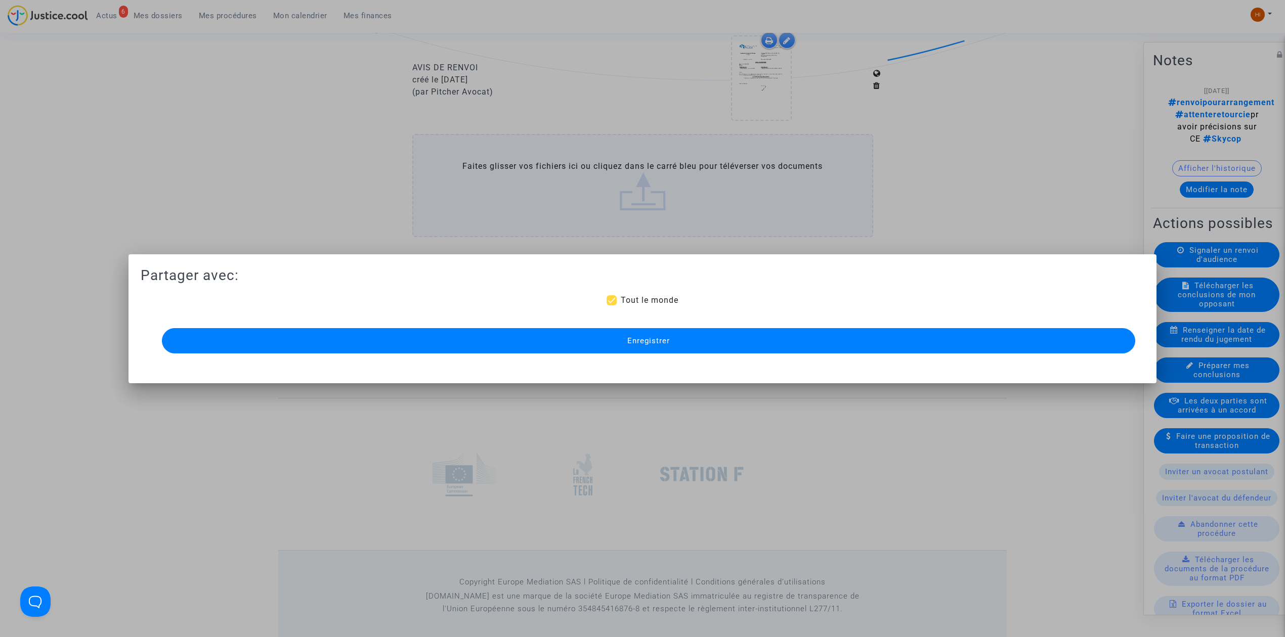
click at [522, 332] on button "Enregistrer" at bounding box center [648, 340] width 973 height 25
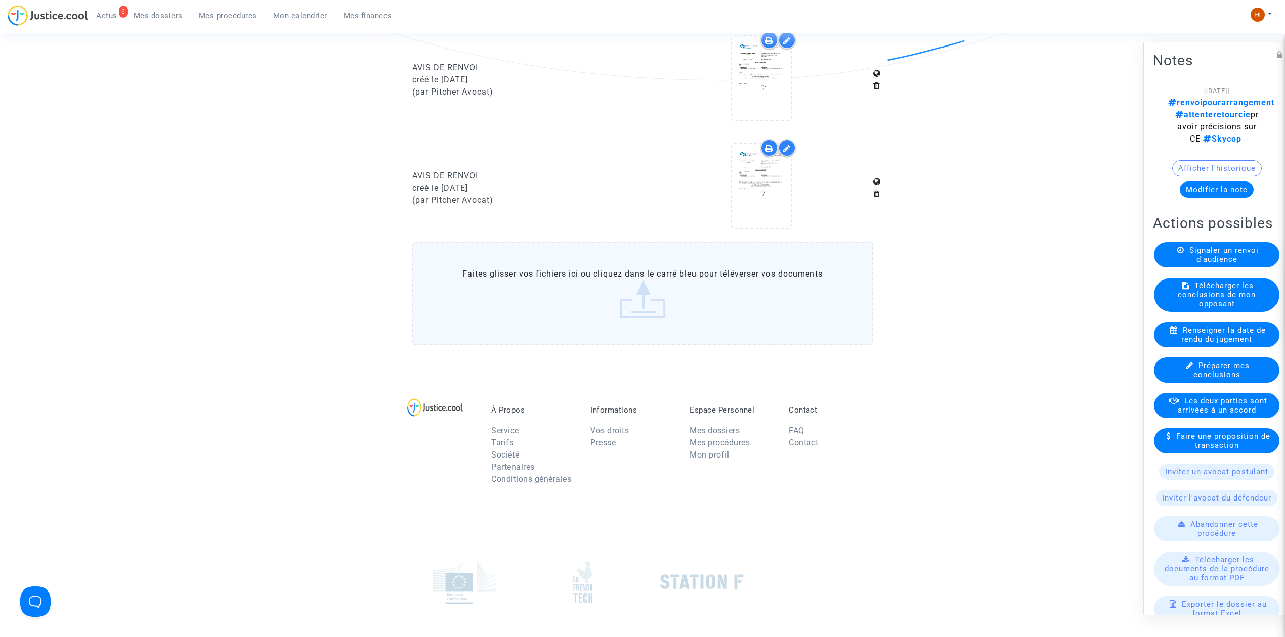
click at [231, 11] on span "Mes procédures" at bounding box center [228, 15] width 58 height 9
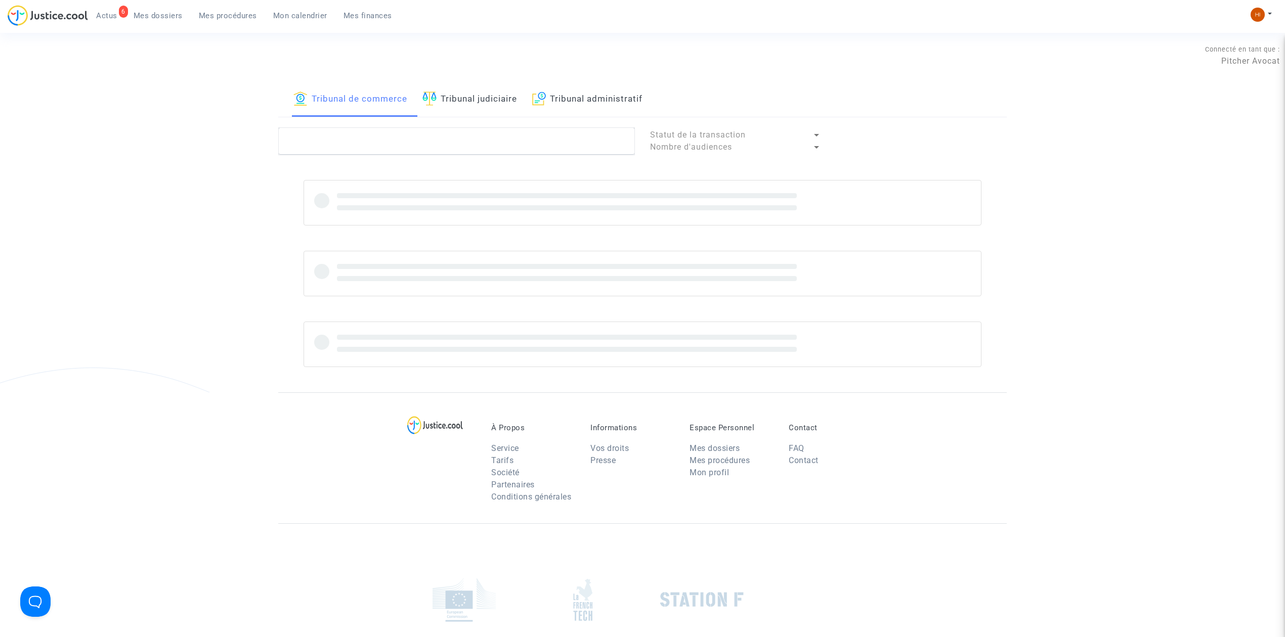
click at [470, 157] on lawsuits-list "Statut de la transaction Nombre d'audiences" at bounding box center [642, 247] width 728 height 240
click at [469, 148] on textarea at bounding box center [456, 140] width 357 height 27
paste textarea "2025005679"
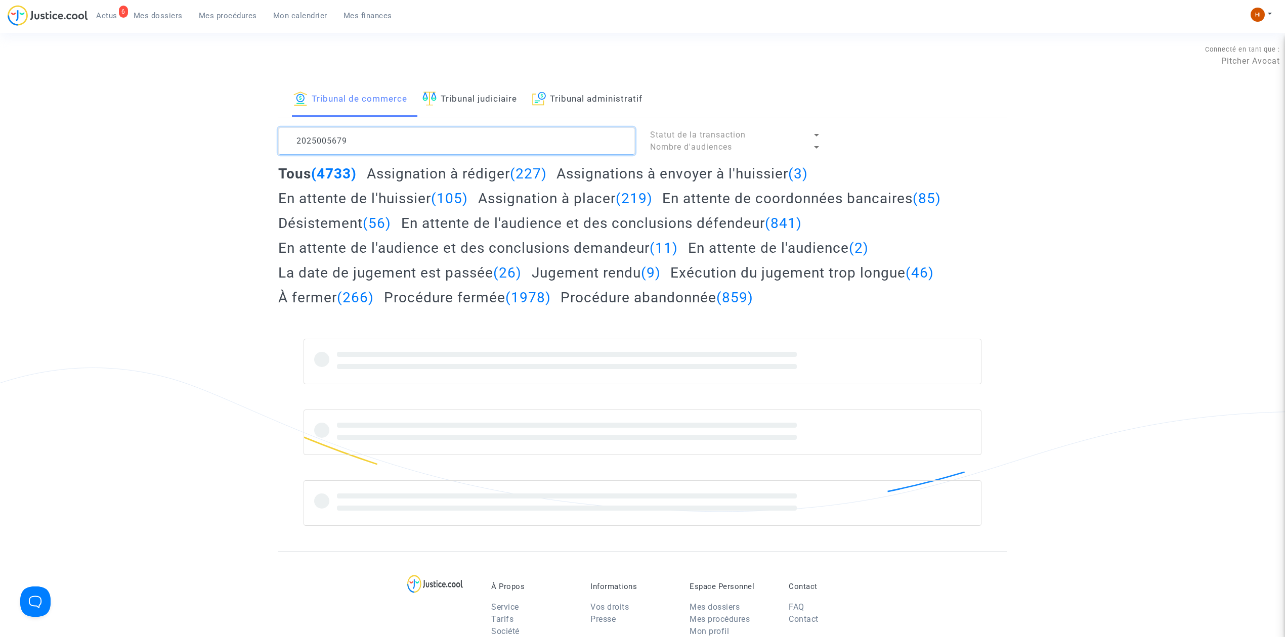
type textarea "2025005679"
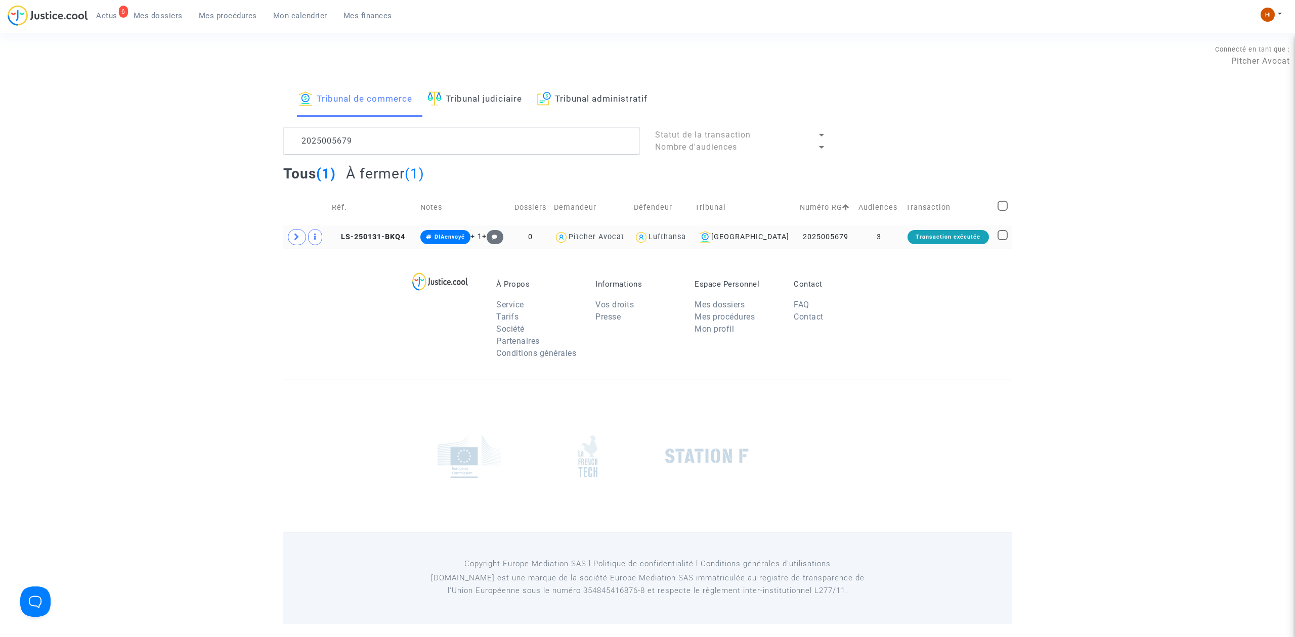
drag, startPoint x: 358, startPoint y: 234, endPoint x: 382, endPoint y: 226, distance: 25.6
click at [358, 234] on span "LS-250131-BKQ4" at bounding box center [368, 237] width 73 height 9
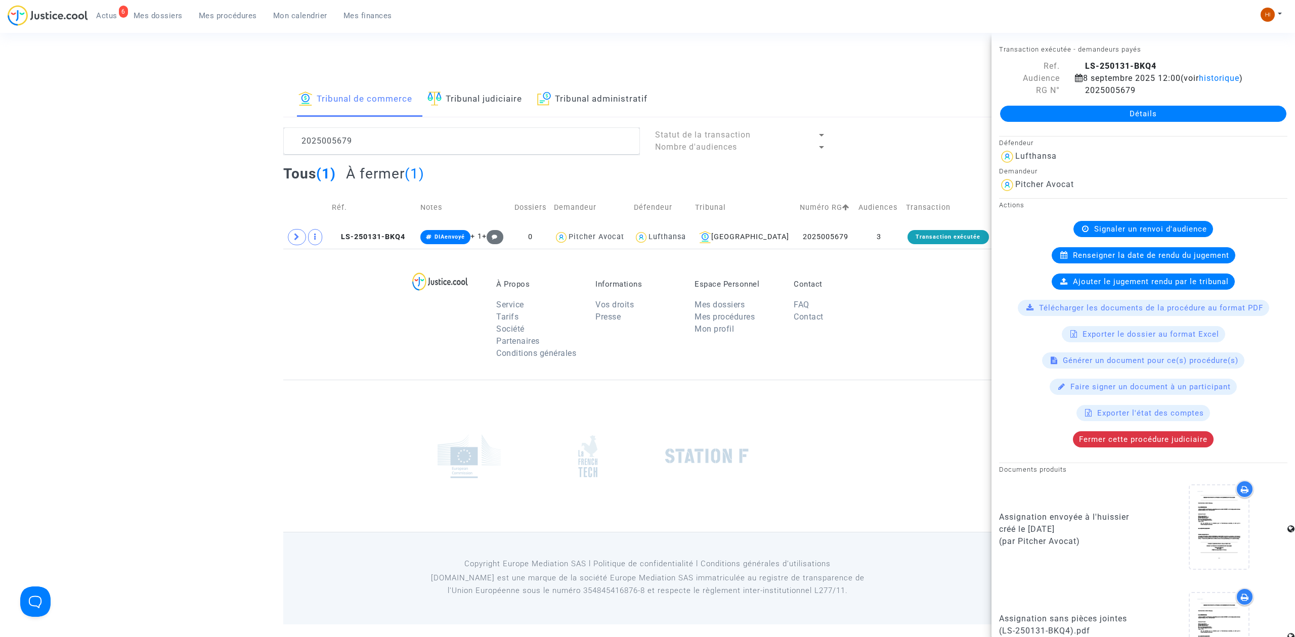
click at [1115, 111] on link "Détails" at bounding box center [1143, 114] width 286 height 16
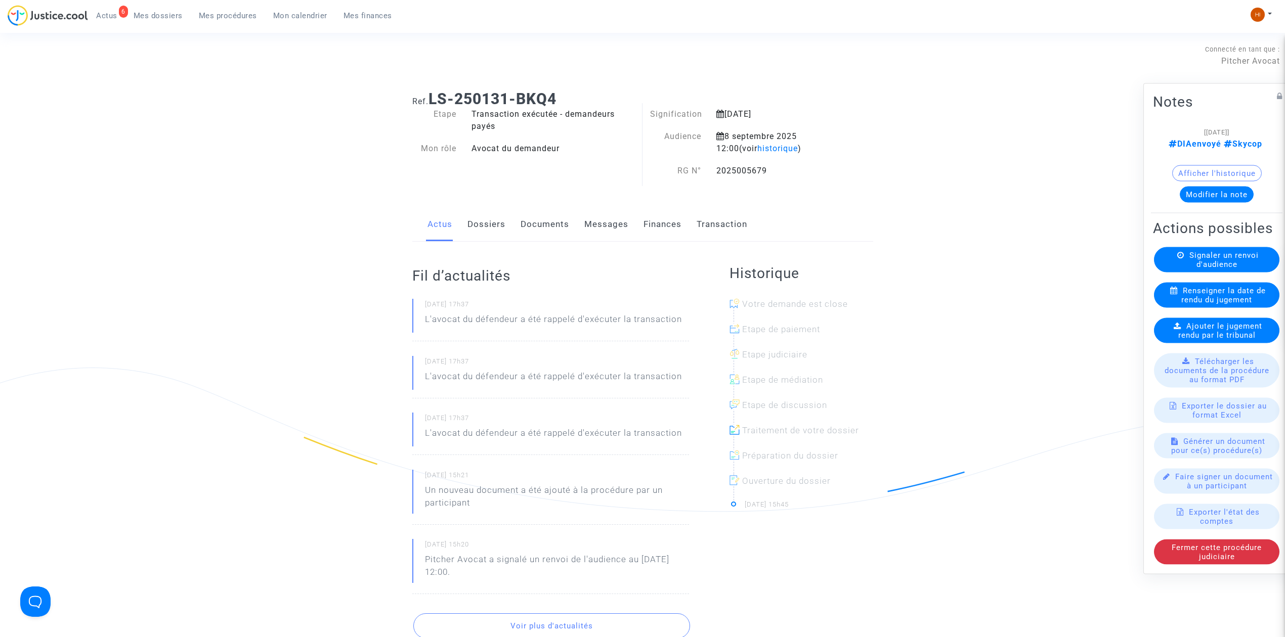
click at [1200, 269] on span "Signaler un renvoi d'audience" at bounding box center [1223, 260] width 69 height 18
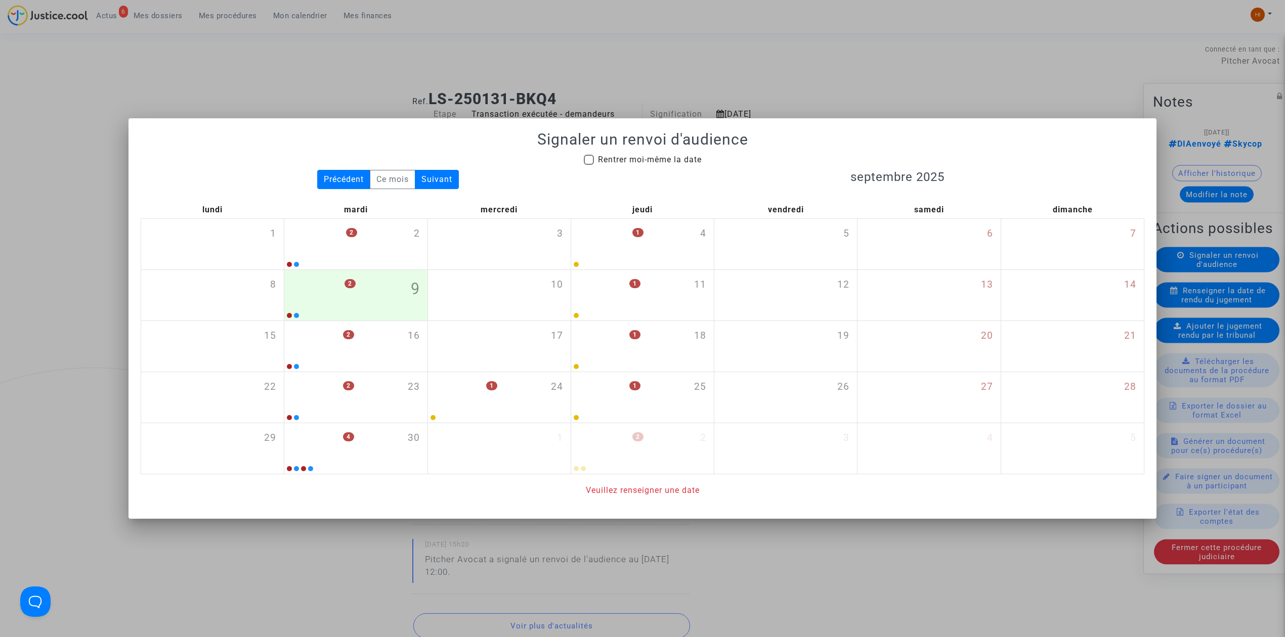
click at [635, 157] on span "Rentrer moi-même la date" at bounding box center [650, 160] width 104 height 10
click at [589, 165] on input "Rentrer moi-même la date" at bounding box center [588, 165] width 1 height 1
checkbox input "true"
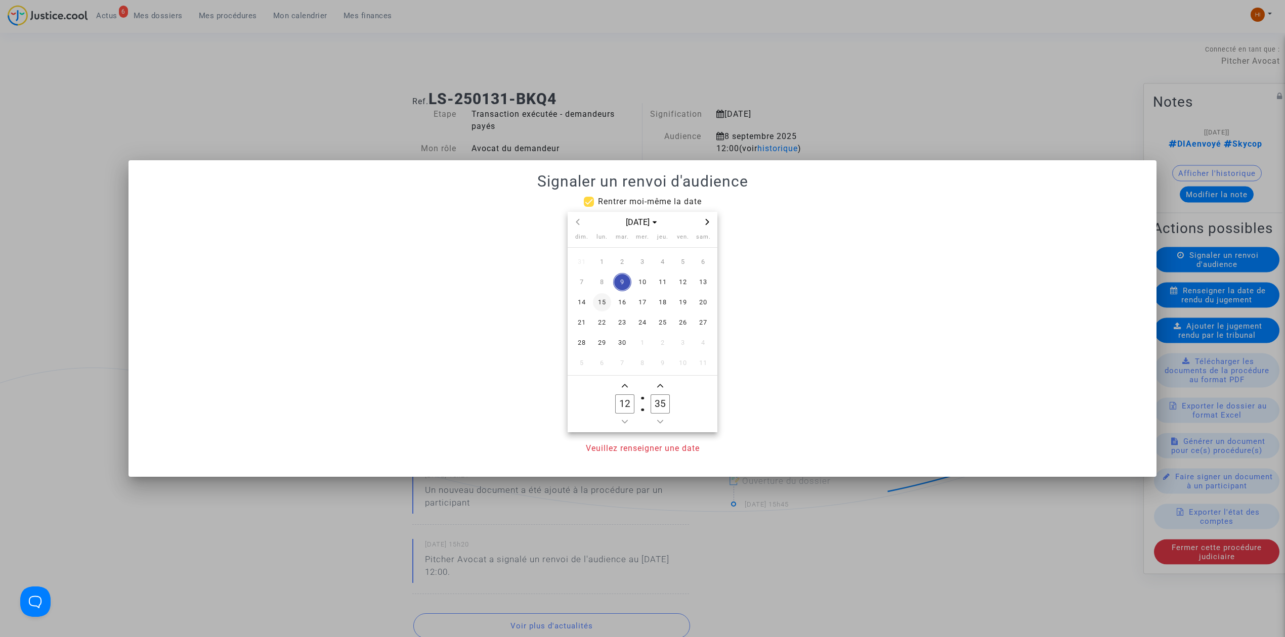
click at [605, 304] on span "15" at bounding box center [602, 302] width 18 height 18
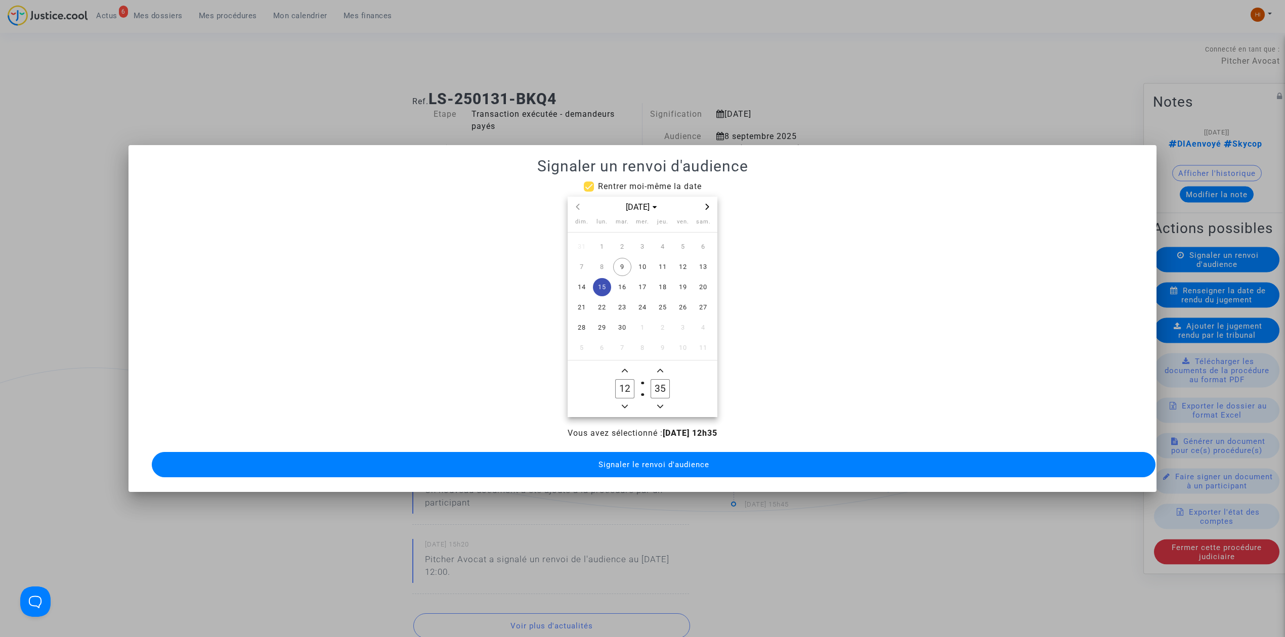
click at [628, 368] on span "Add a hour" at bounding box center [625, 371] width 12 height 12
type input "14"
click at [656, 381] on input "35" at bounding box center [659, 388] width 19 height 19
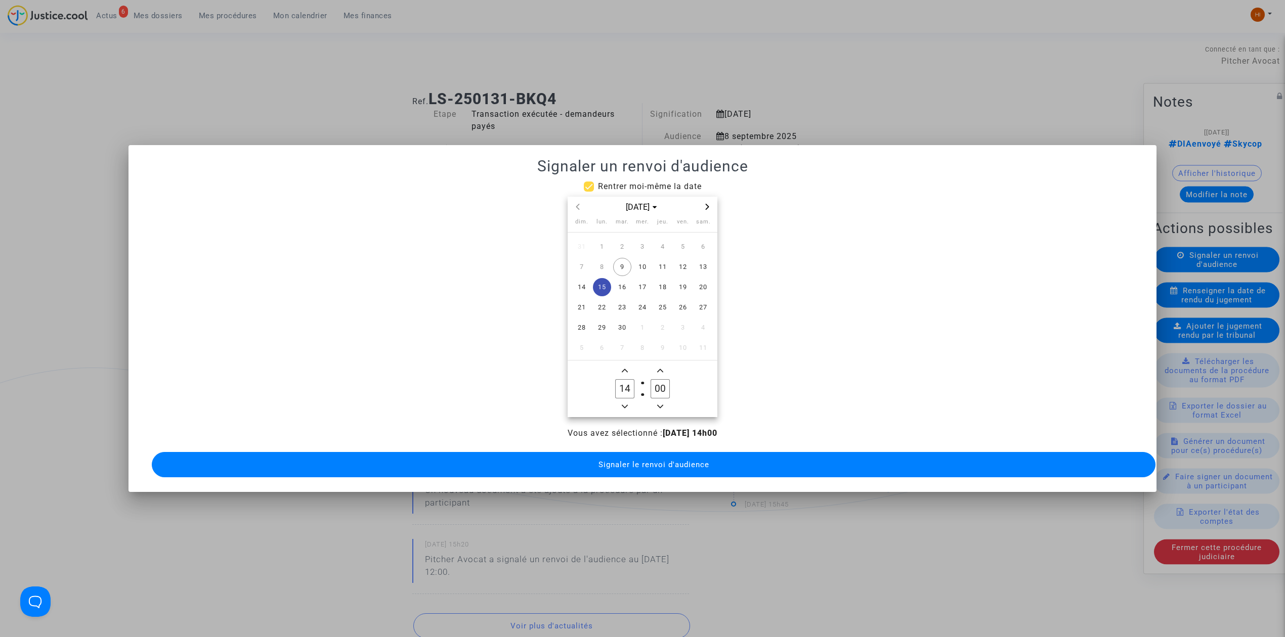
type input "00"
click at [654, 460] on span "Signaler le renvoi d'audience" at bounding box center [653, 464] width 111 height 9
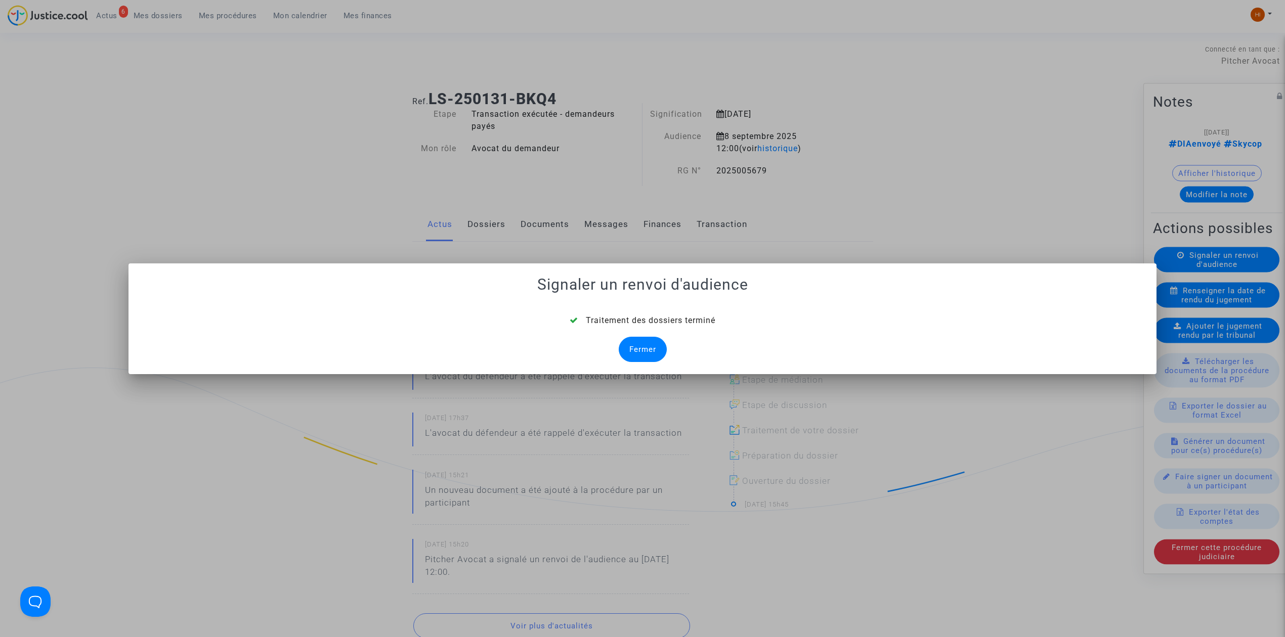
drag, startPoint x: 650, startPoint y: 353, endPoint x: 631, endPoint y: 347, distance: 19.7
click at [650, 353] on div "Fermer" at bounding box center [643, 349] width 48 height 25
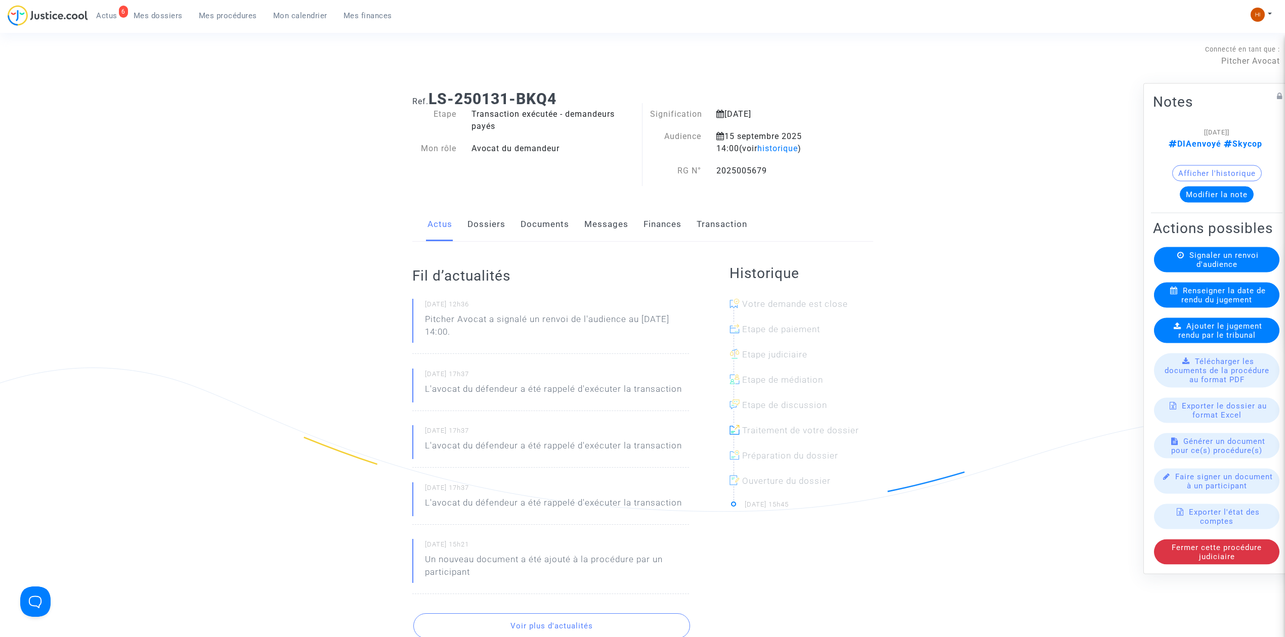
click at [553, 230] on link "Documents" at bounding box center [544, 224] width 49 height 33
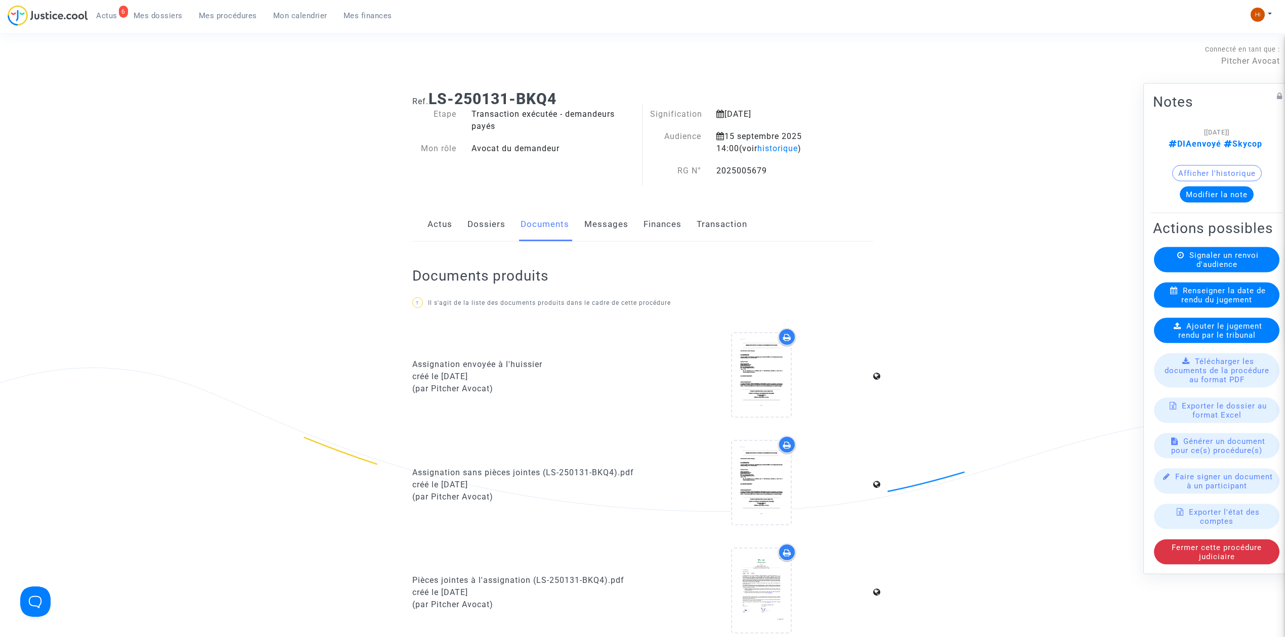
scroll to position [539, 0]
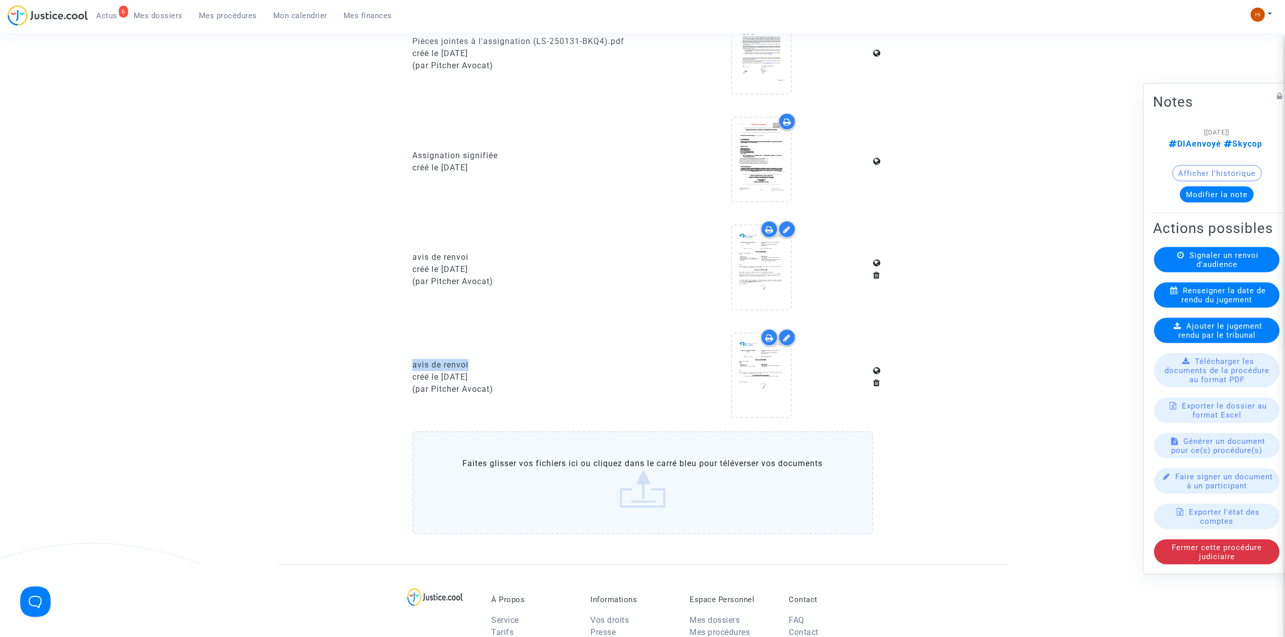
drag, startPoint x: 473, startPoint y: 359, endPoint x: 412, endPoint y: 359, distance: 61.7
click at [412, 359] on div "avis de renvoi" at bounding box center [523, 365] width 223 height 12
copy div "avis de renvoi"
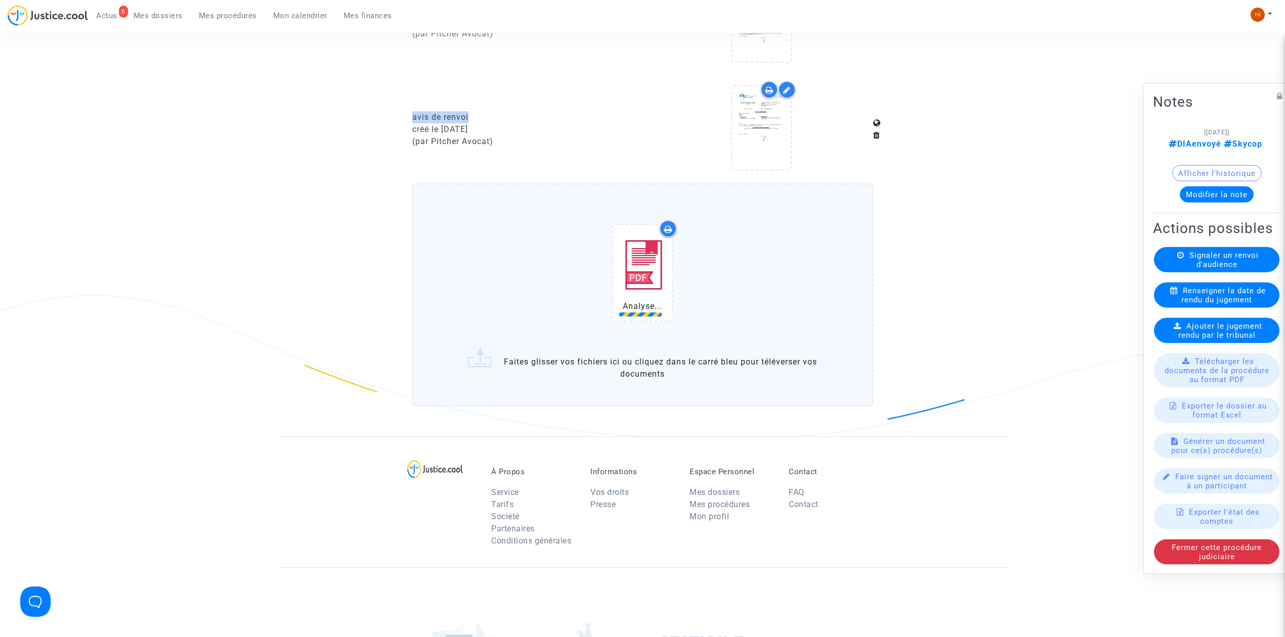
scroll to position [957, 0]
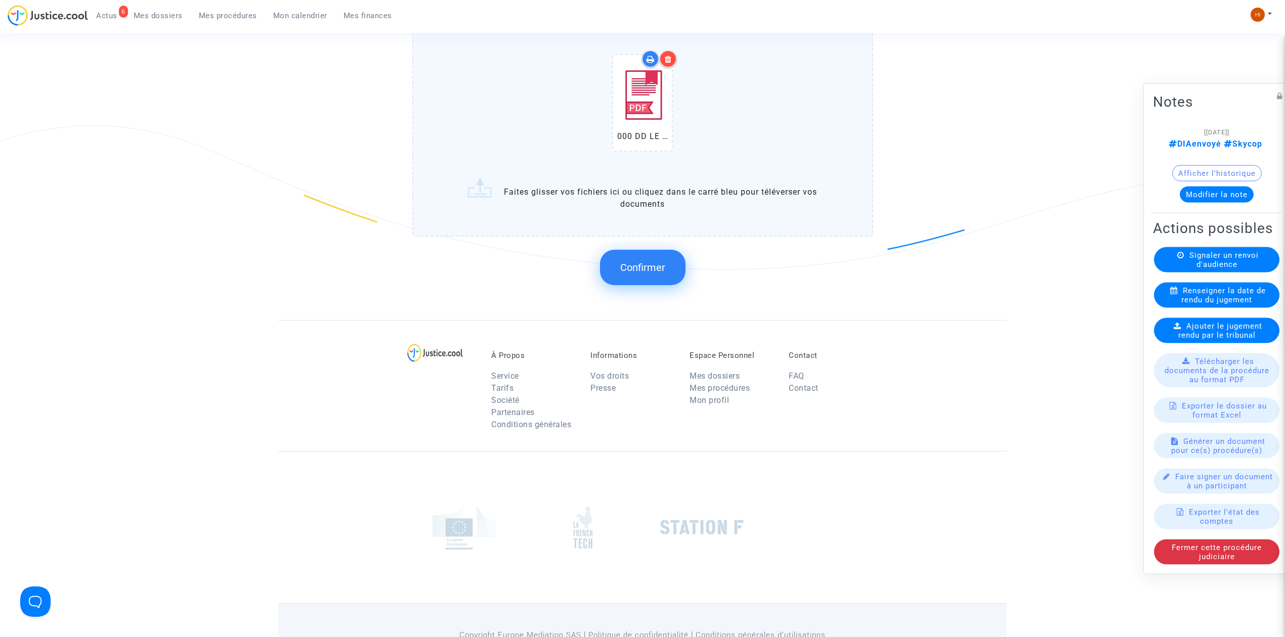
click at [646, 251] on button "Confirmer" at bounding box center [642, 267] width 85 height 35
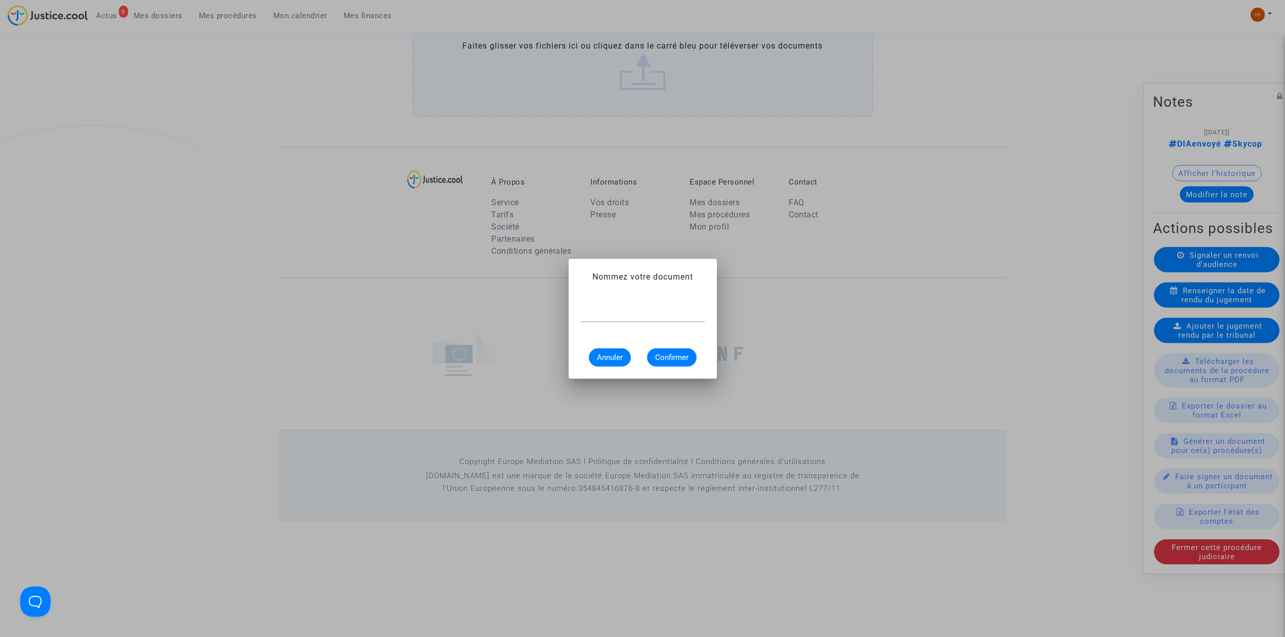
scroll to position [0, 0]
paste input "avis de renvoi"
type input "avis de renvoi"
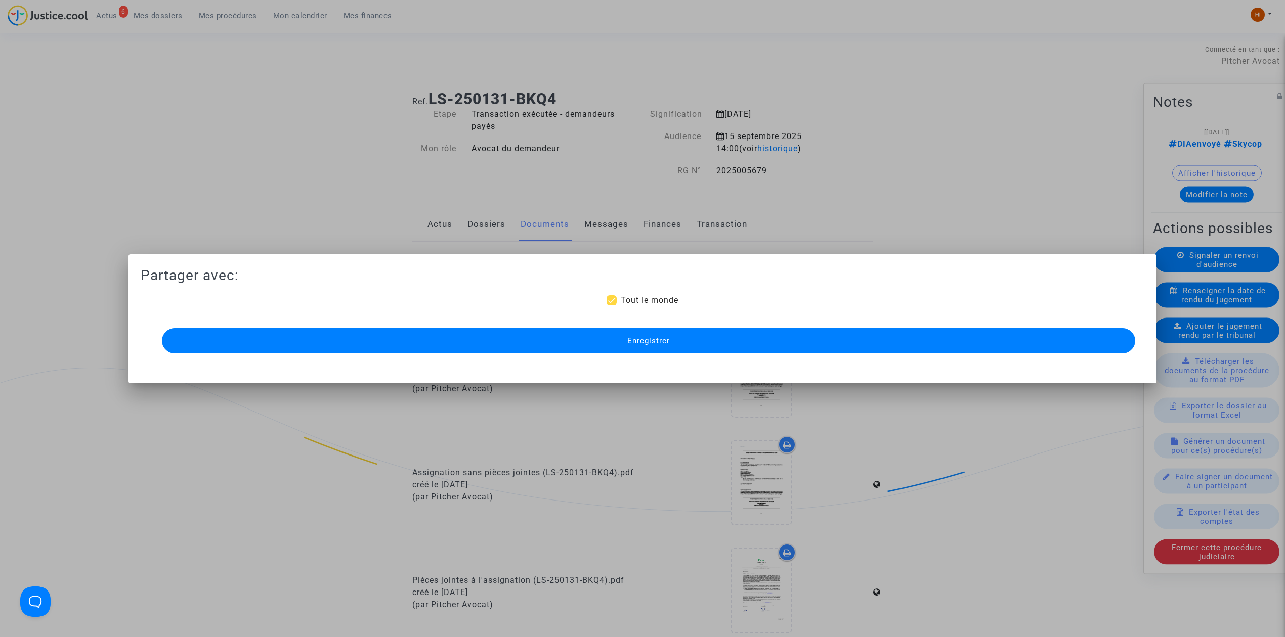
scroll to position [838, 0]
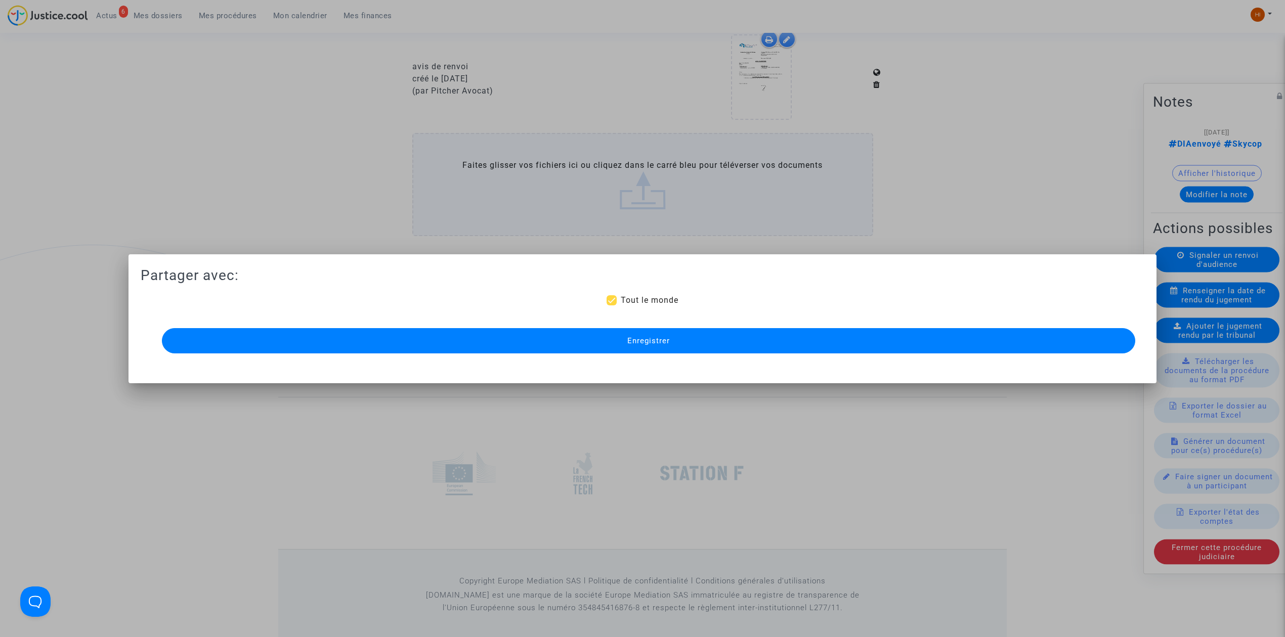
click at [577, 342] on button "Enregistrer" at bounding box center [648, 340] width 973 height 25
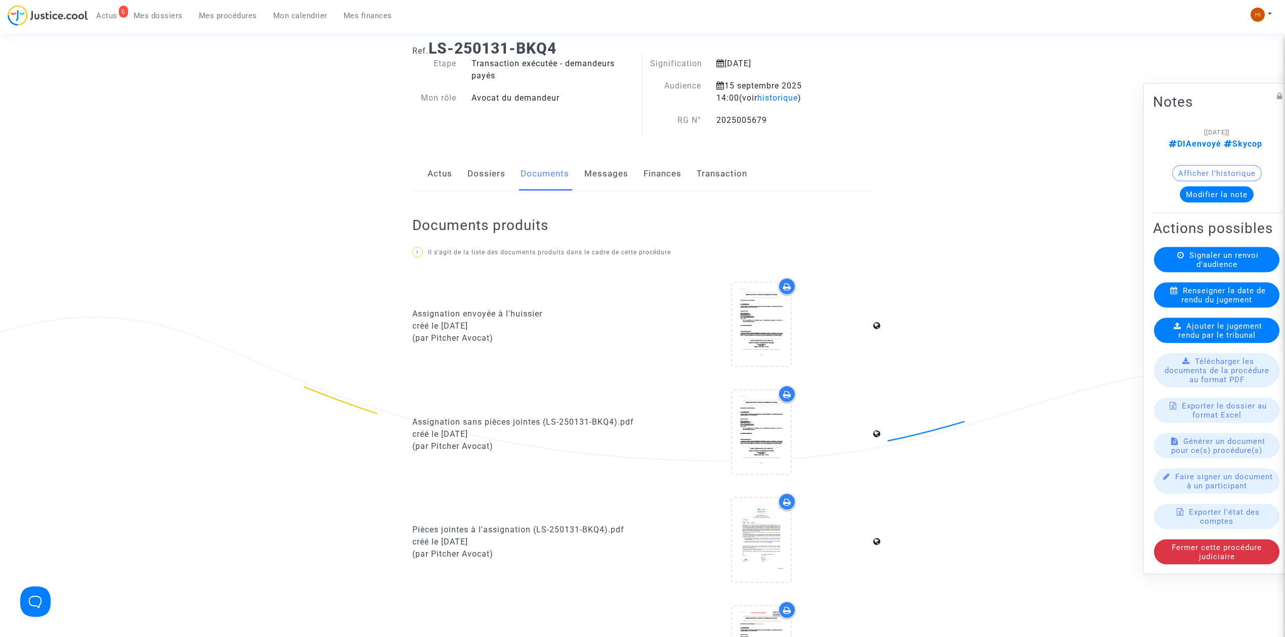
scroll to position [0, 0]
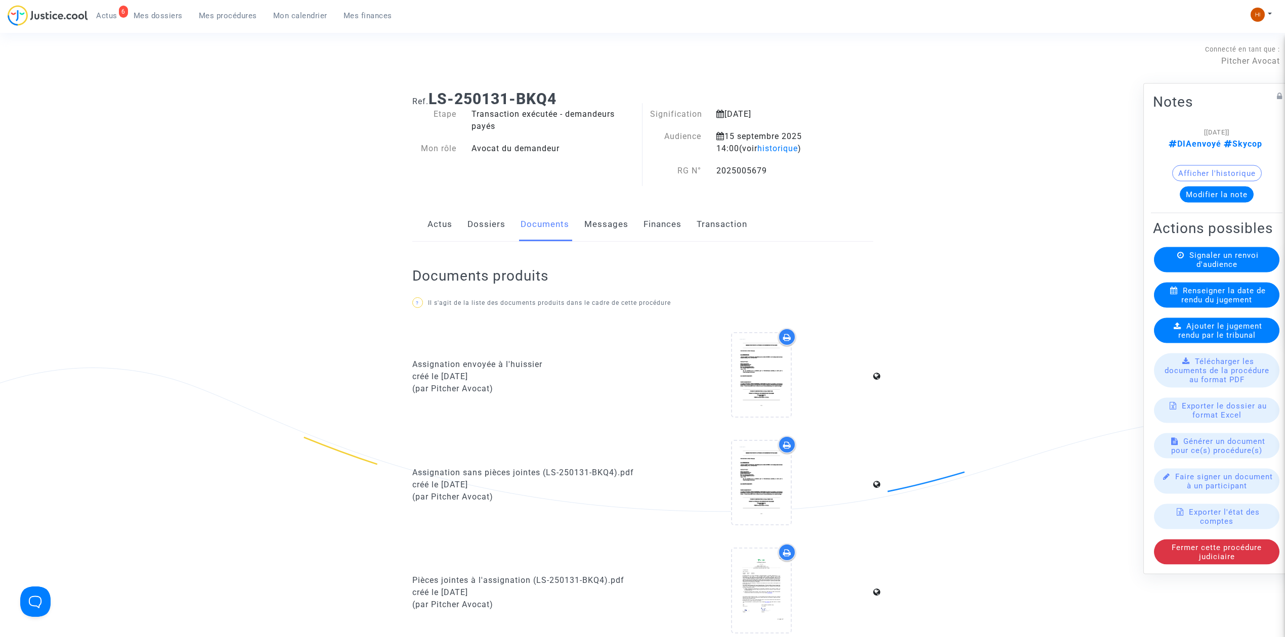
drag, startPoint x: 208, startPoint y: 17, endPoint x: 336, endPoint y: 81, distance: 143.2
click at [208, 17] on span "Mes procédures" at bounding box center [228, 15] width 58 height 9
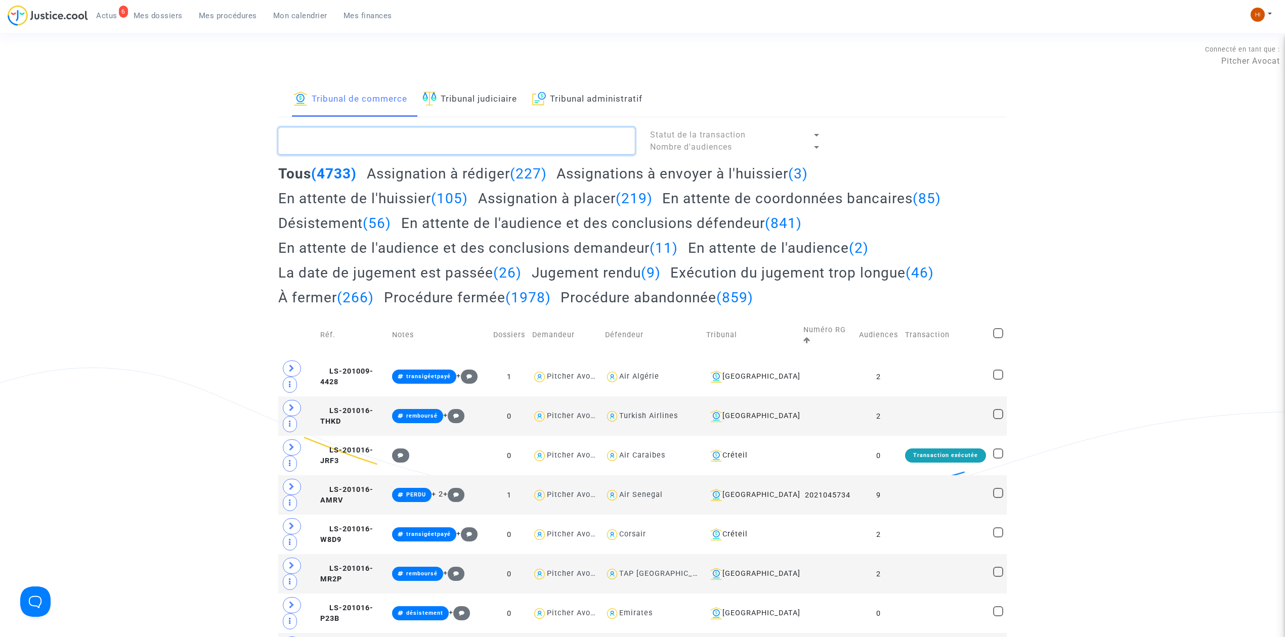
paste textarea "2025005678"
click at [417, 135] on textarea at bounding box center [456, 140] width 357 height 27
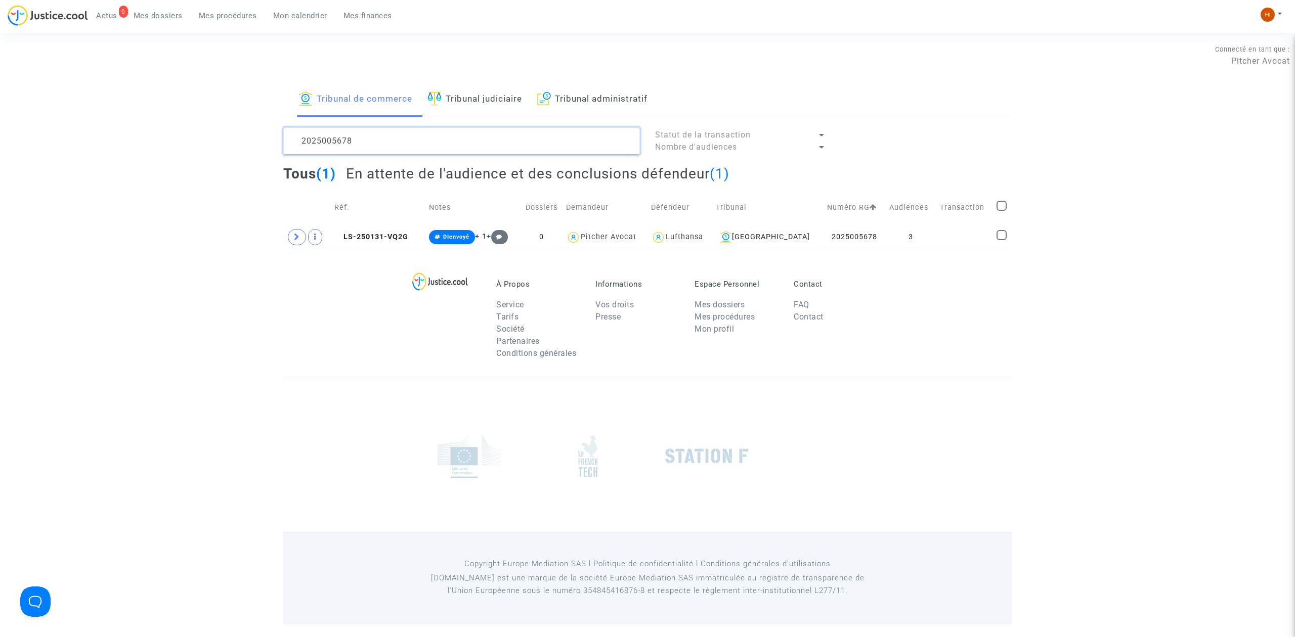
type textarea "2025005678"
click at [949, 238] on td at bounding box center [964, 237] width 57 height 23
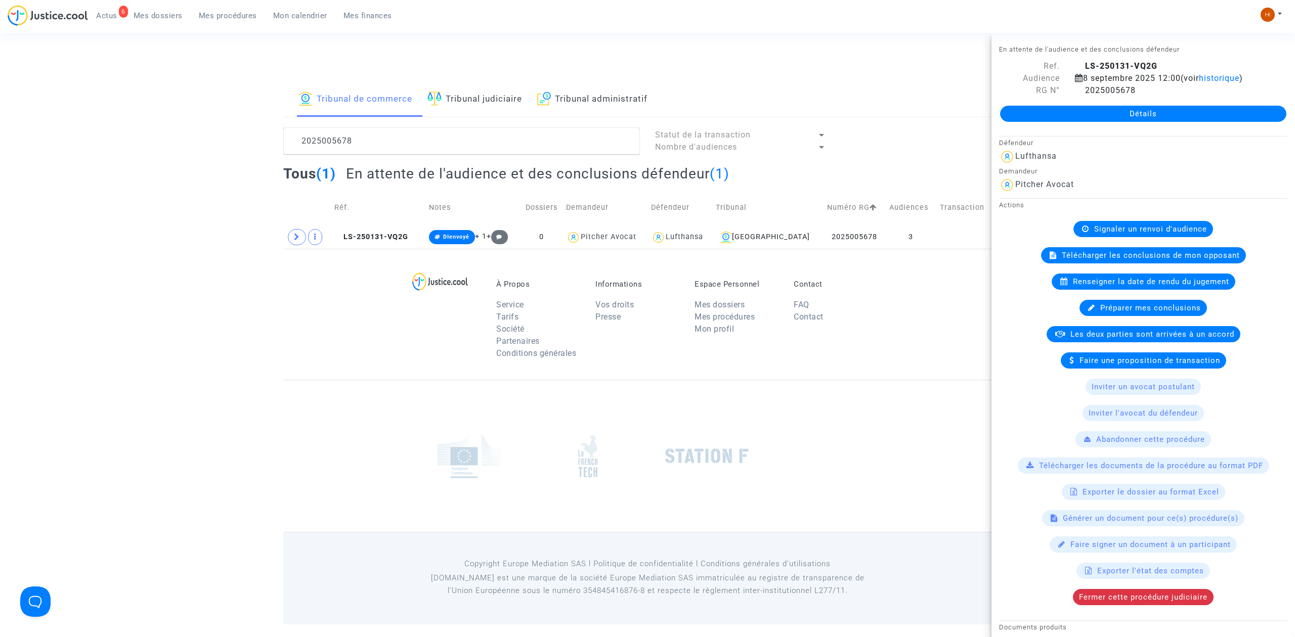
click at [1109, 116] on link "Détails" at bounding box center [1143, 114] width 286 height 16
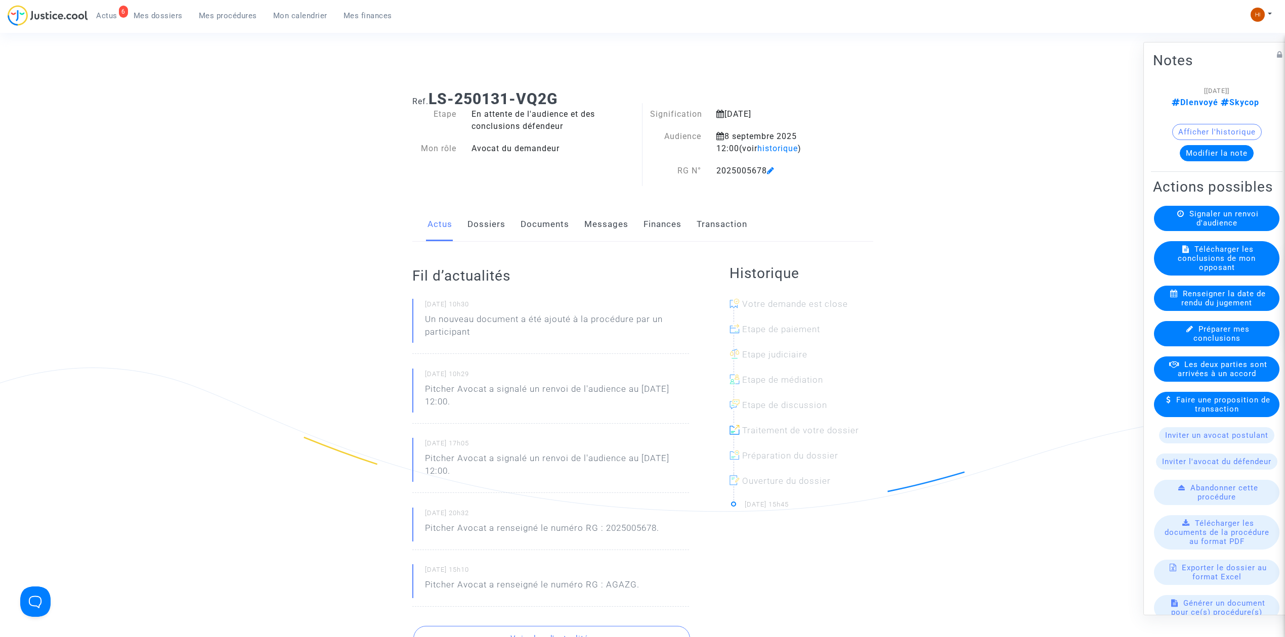
click at [481, 219] on link "Dossiers" at bounding box center [486, 224] width 38 height 33
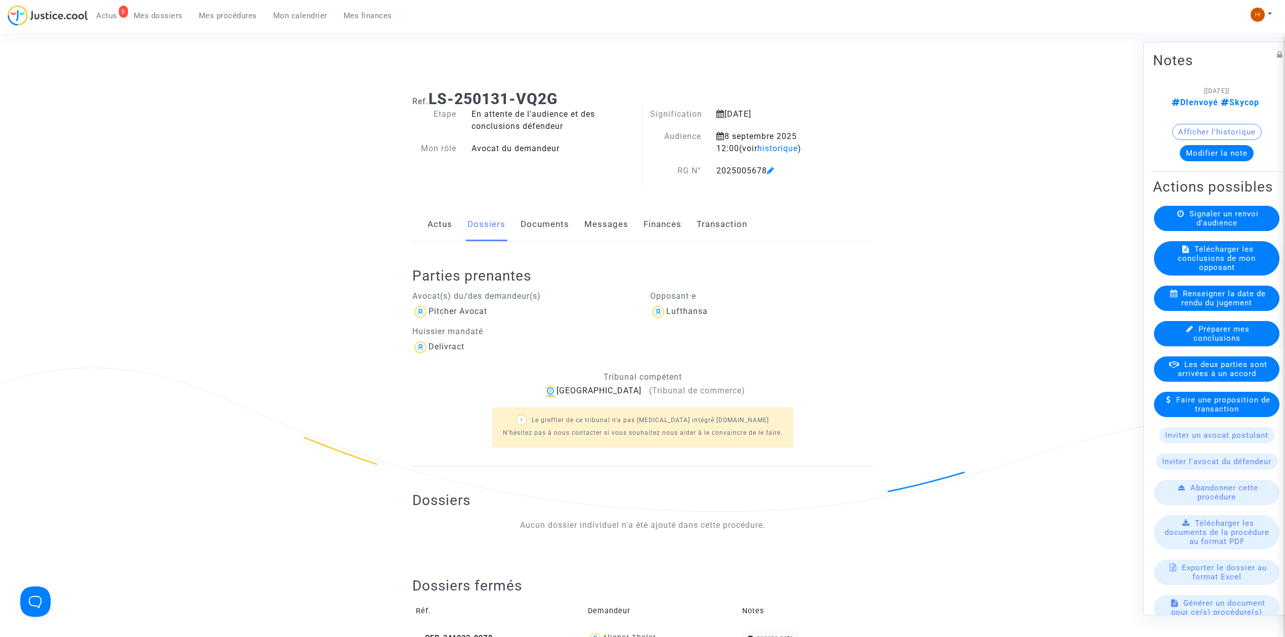
click at [1241, 228] on span "Signaler un renvoi d'audience" at bounding box center [1223, 218] width 69 height 18
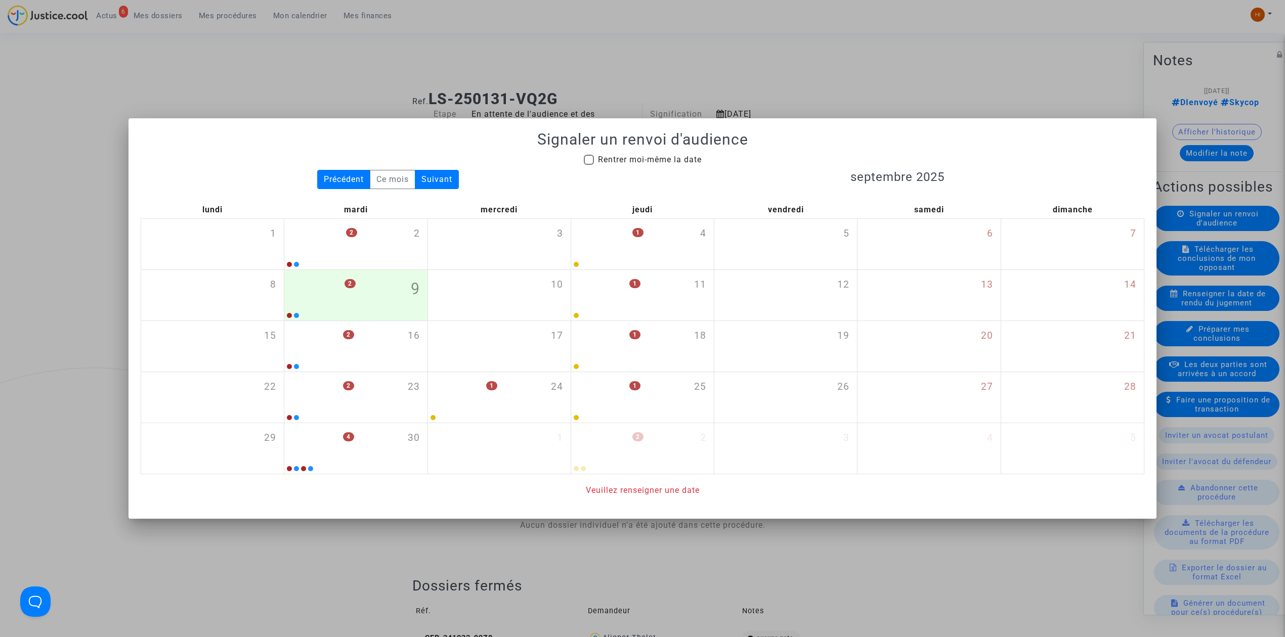
click at [606, 155] on span "Rentrer moi-même la date" at bounding box center [650, 160] width 104 height 10
click at [589, 165] on input "Rentrer moi-même la date" at bounding box center [588, 165] width 1 height 1
checkbox input "true"
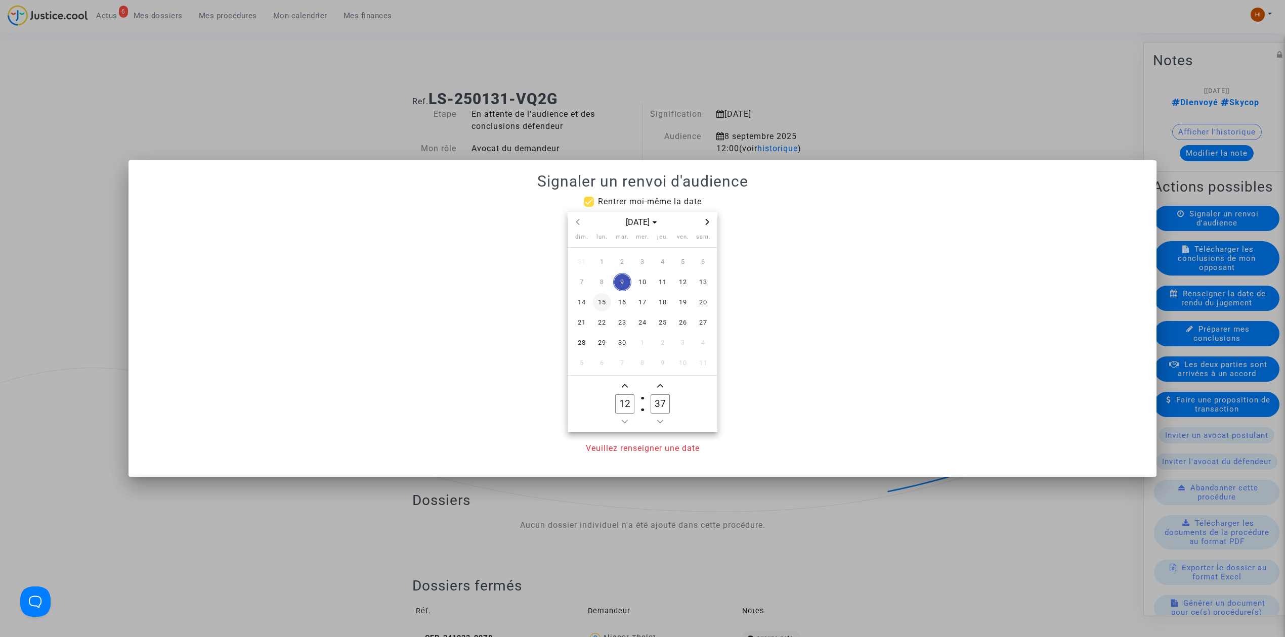
click at [603, 302] on span "15" at bounding box center [602, 302] width 18 height 18
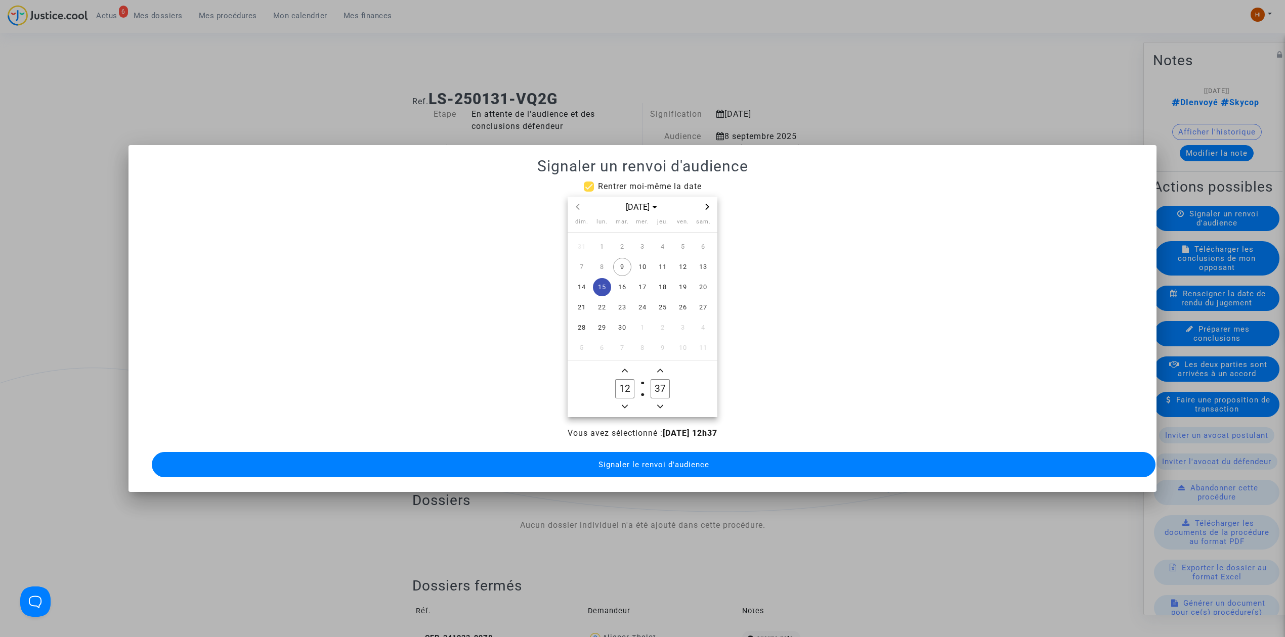
click at [622, 368] on icon "Add a hour" at bounding box center [625, 371] width 6 height 6
type input "14"
click at [663, 383] on input "37" at bounding box center [659, 388] width 19 height 19
click at [662, 381] on input "37" at bounding box center [659, 388] width 19 height 19
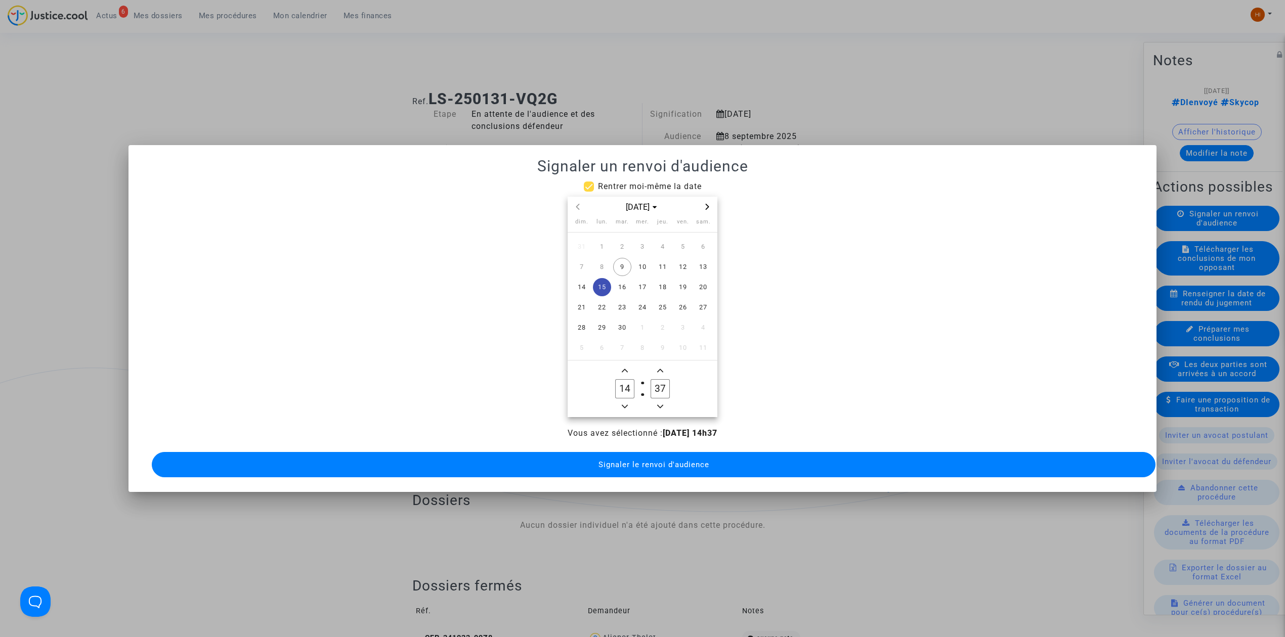
click at [662, 381] on input "37" at bounding box center [659, 388] width 19 height 19
type input "00"
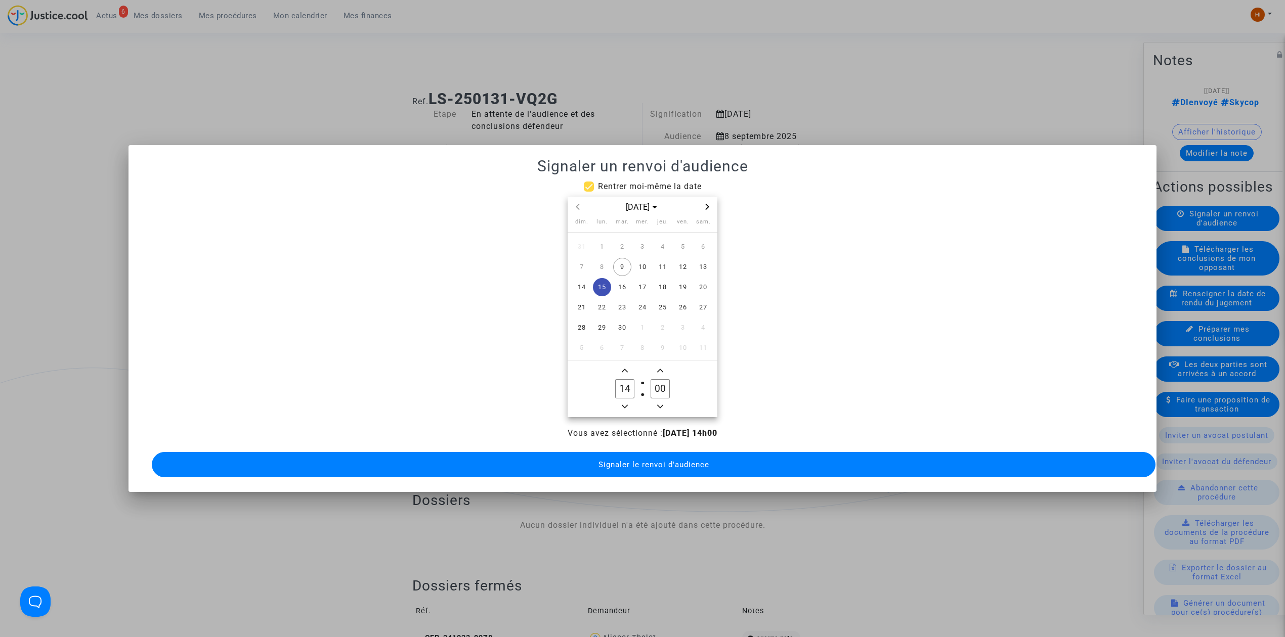
click at [641, 460] on span "Signaler le renvoi d'audience" at bounding box center [653, 464] width 111 height 9
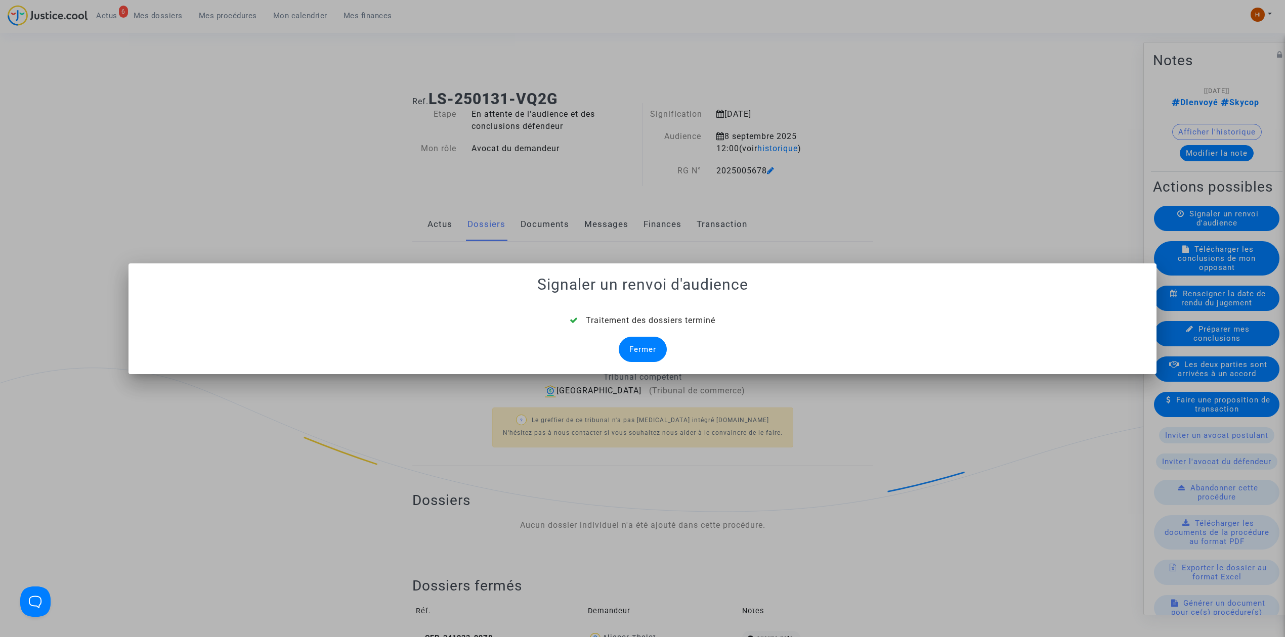
click at [658, 343] on div "Fermer" at bounding box center [643, 349] width 48 height 25
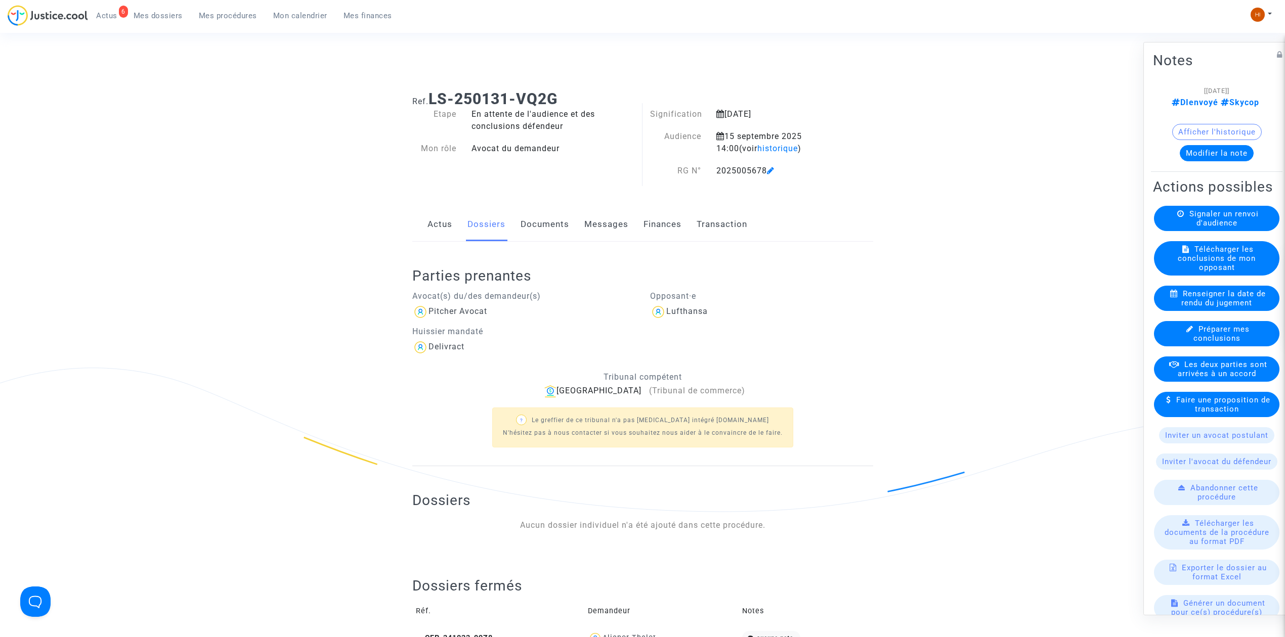
click at [533, 219] on link "Documents" at bounding box center [544, 224] width 49 height 33
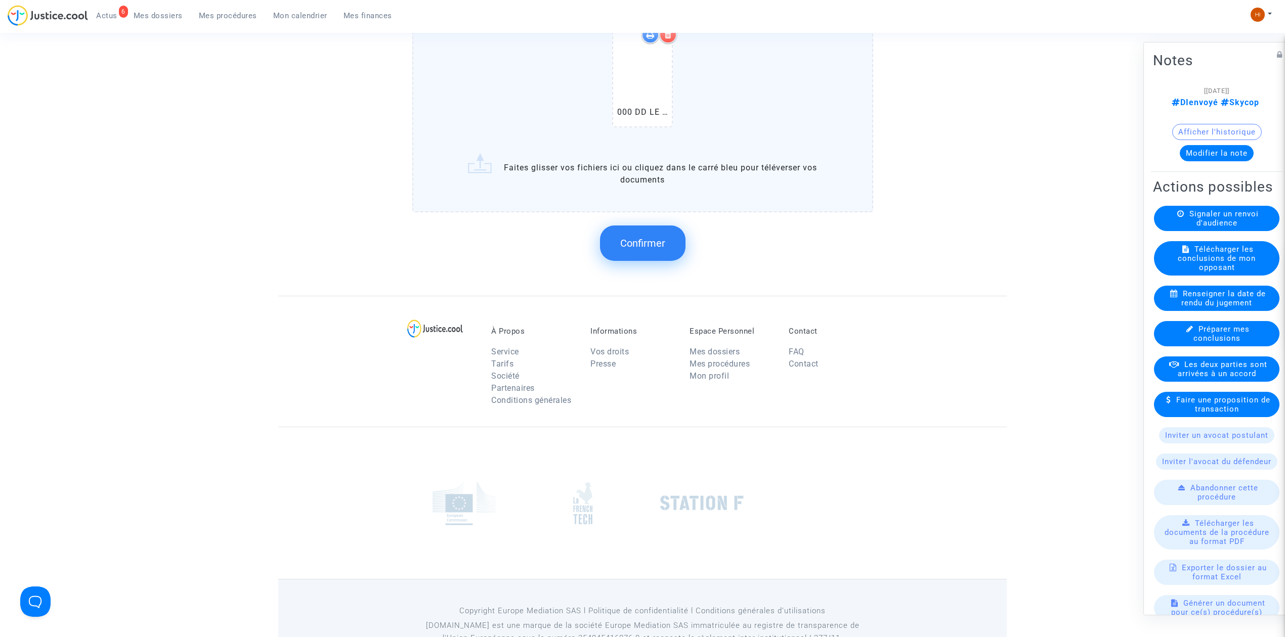
scroll to position [1320, 0]
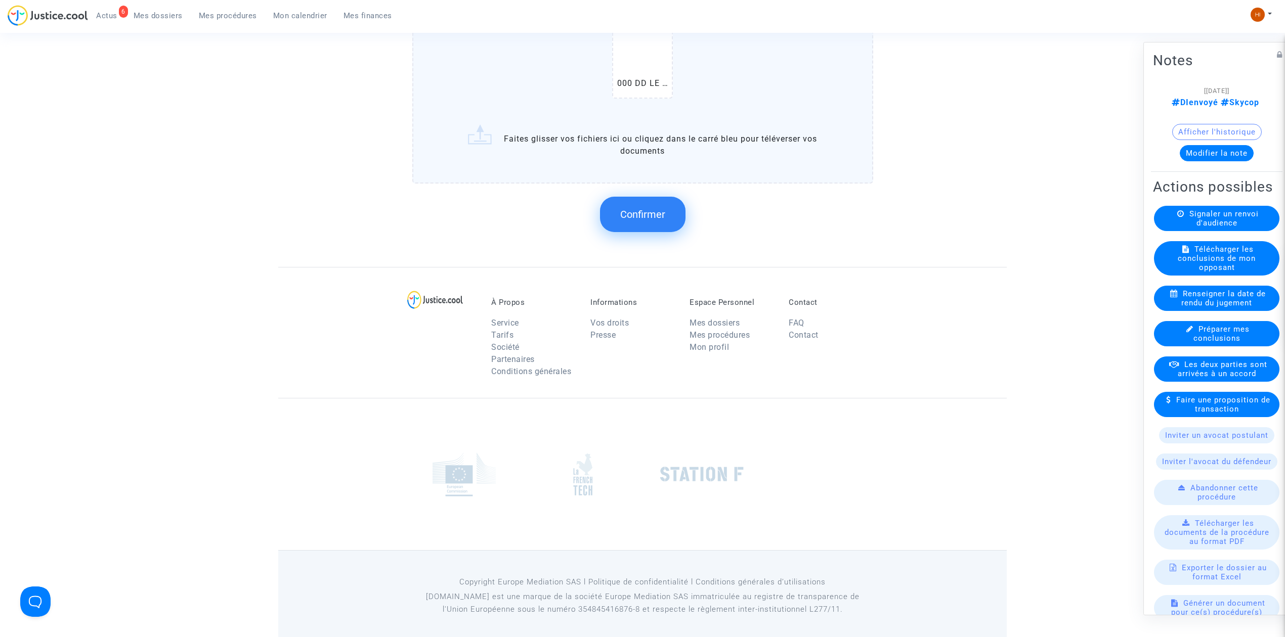
click at [640, 211] on span "Confirmer" at bounding box center [642, 214] width 45 height 12
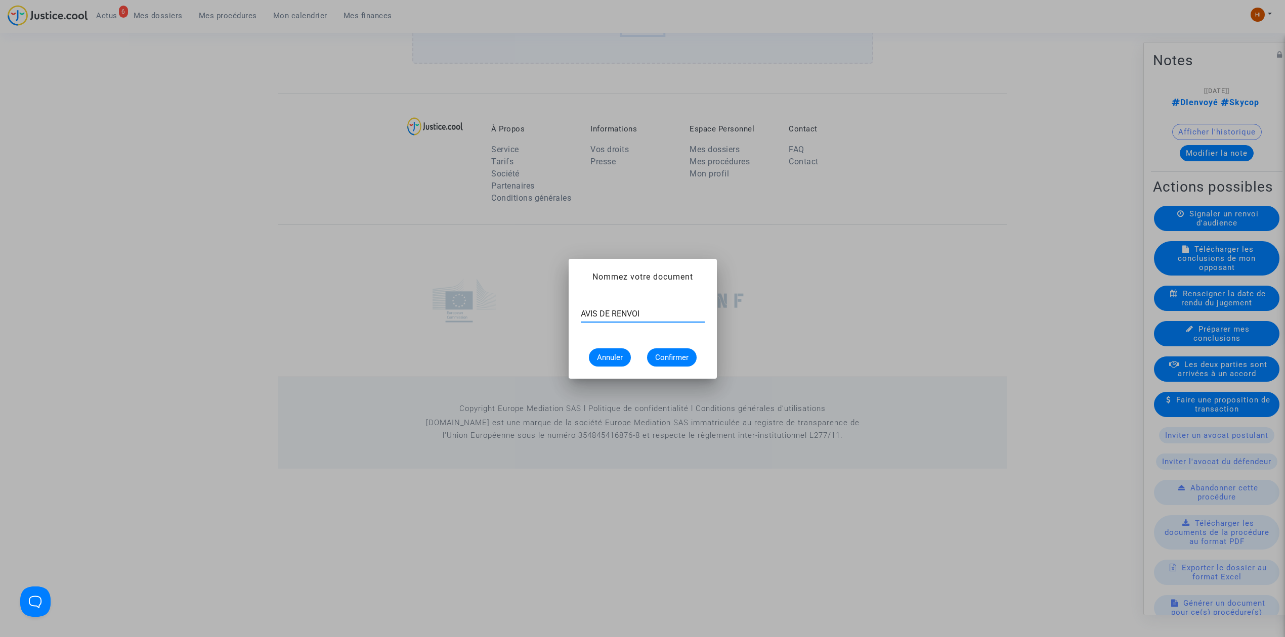
type input "AVIS DE RENVOI"
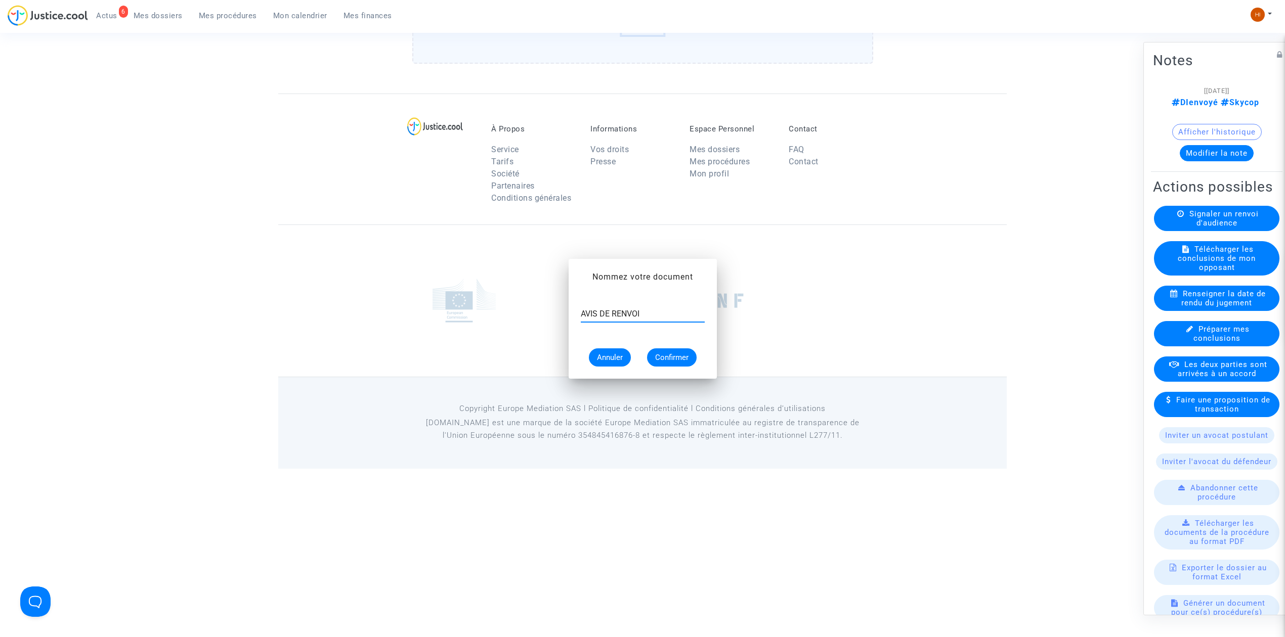
scroll to position [1146, 0]
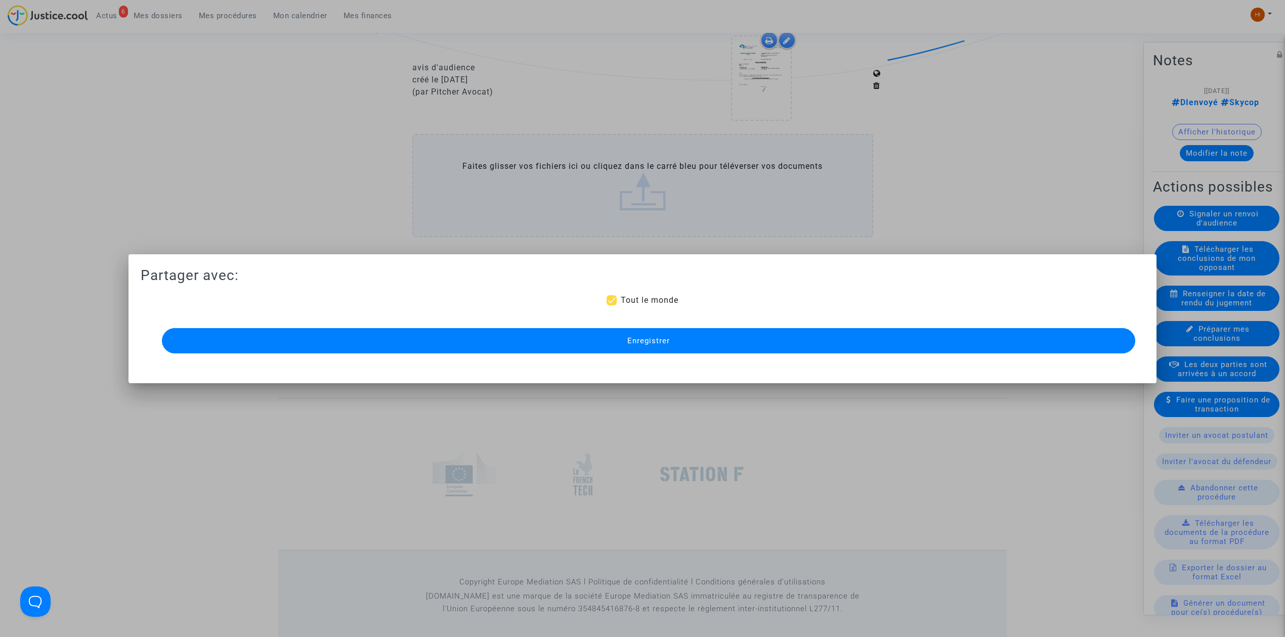
drag, startPoint x: 616, startPoint y: 341, endPoint x: 608, endPoint y: 342, distance: 8.2
click at [616, 342] on button "Enregistrer" at bounding box center [648, 340] width 973 height 25
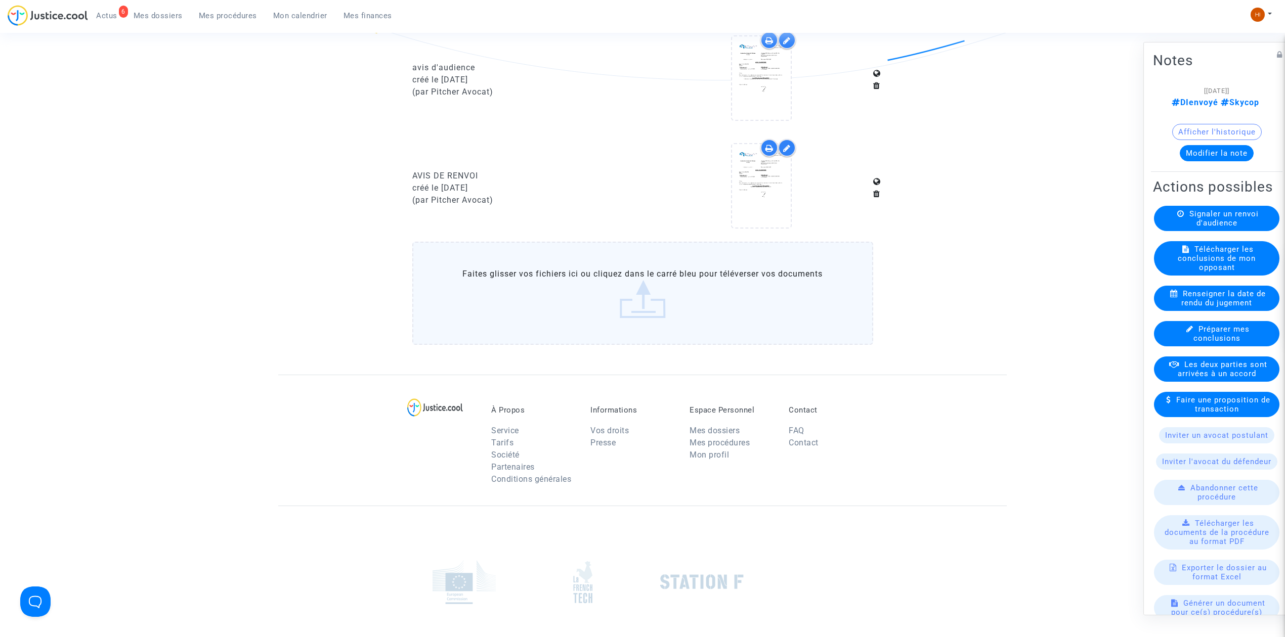
click at [237, 15] on span "Mes procédures" at bounding box center [228, 15] width 58 height 9
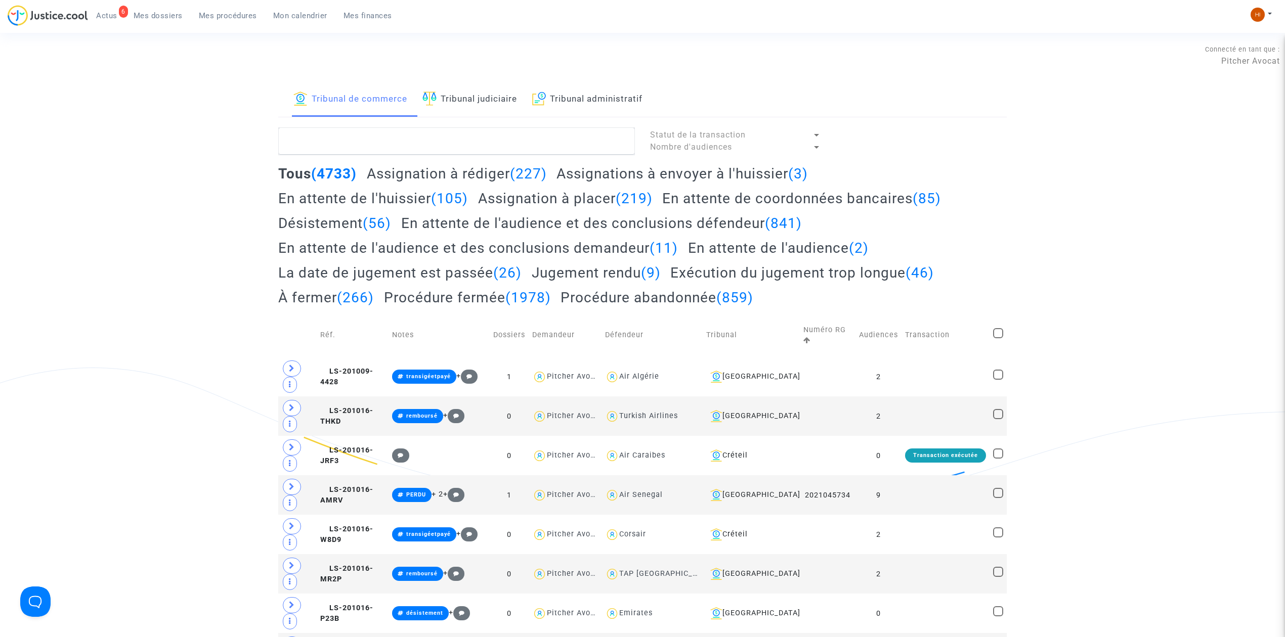
click at [482, 103] on link "Tribunal judiciaire" at bounding box center [469, 99] width 95 height 34
drag, startPoint x: 467, startPoint y: 156, endPoint x: 464, endPoint y: 148, distance: 8.6
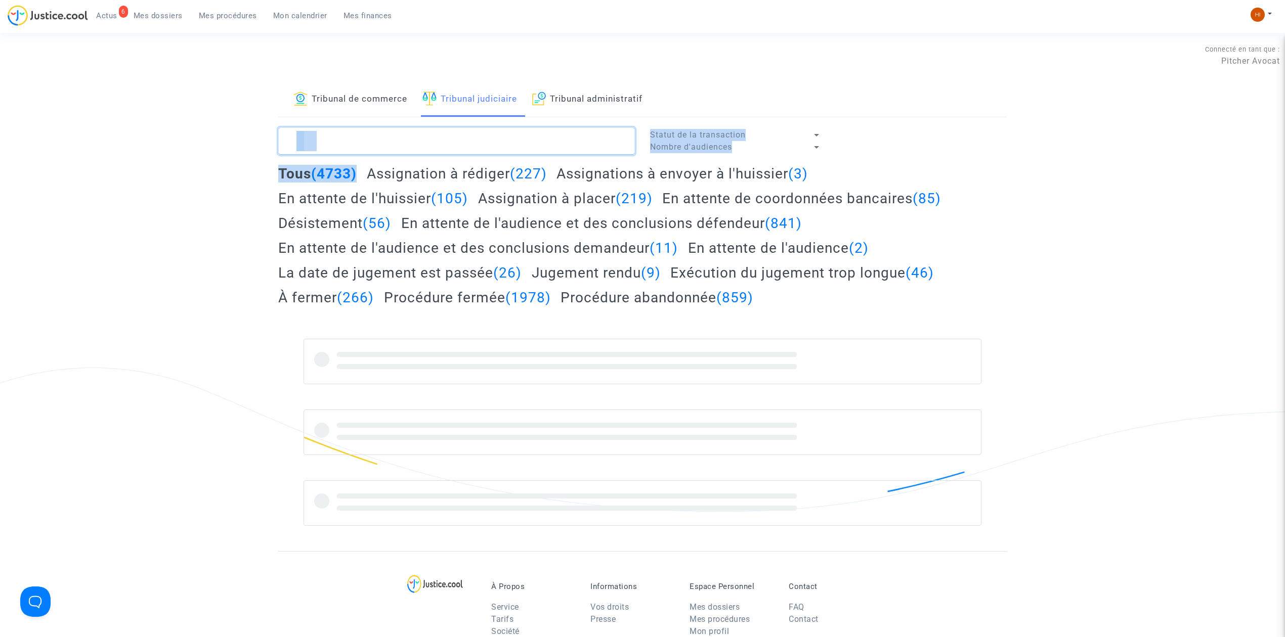
click at [464, 142] on textarea at bounding box center [456, 140] width 357 height 27
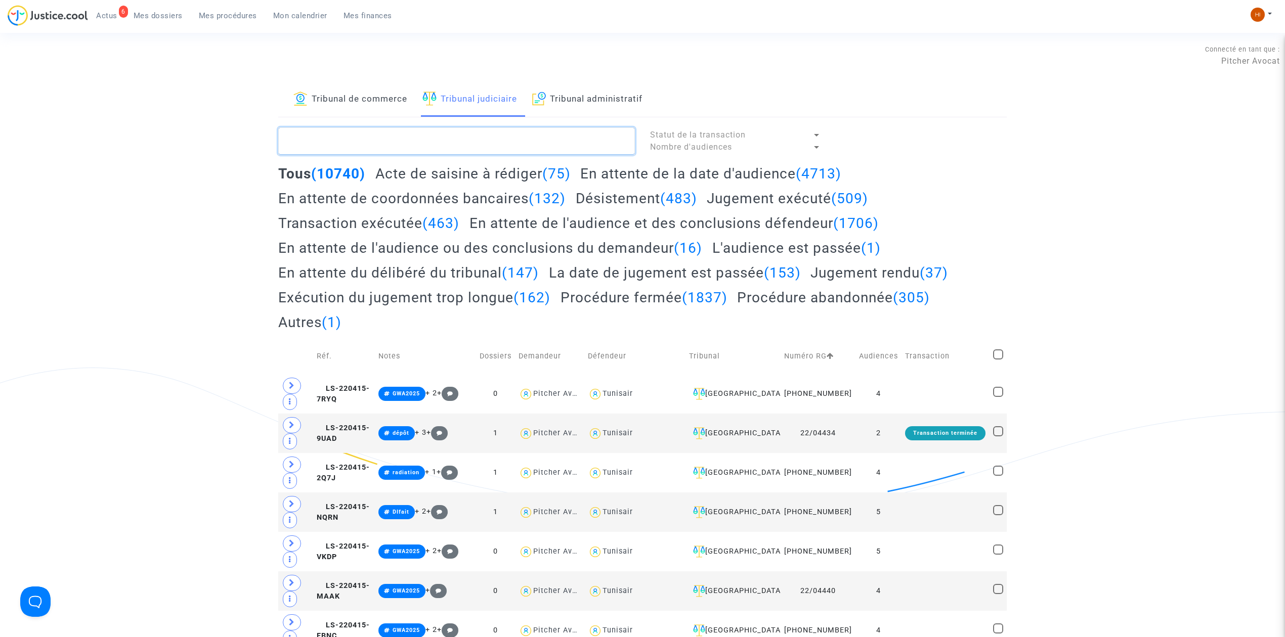
paste textarea "JORGE DE ALMEIDA Davide Manuel"
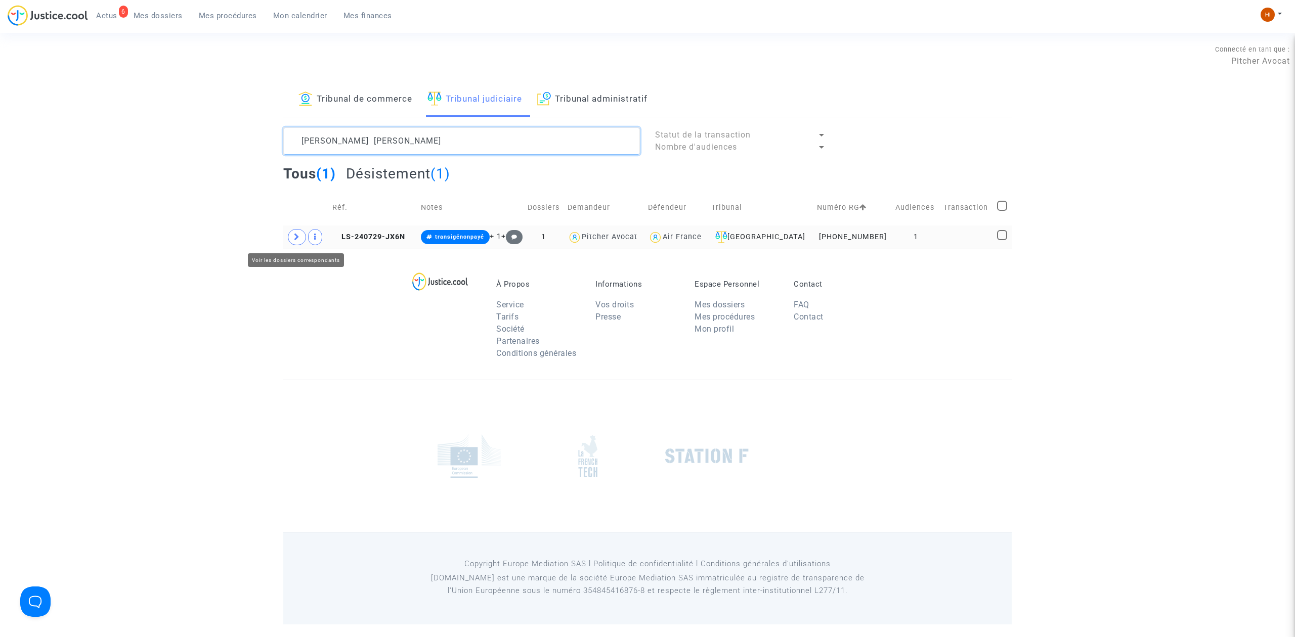
type textarea "JORGE DE ALMEIDA Davide Manuel"
click at [298, 242] on span at bounding box center [297, 237] width 18 height 16
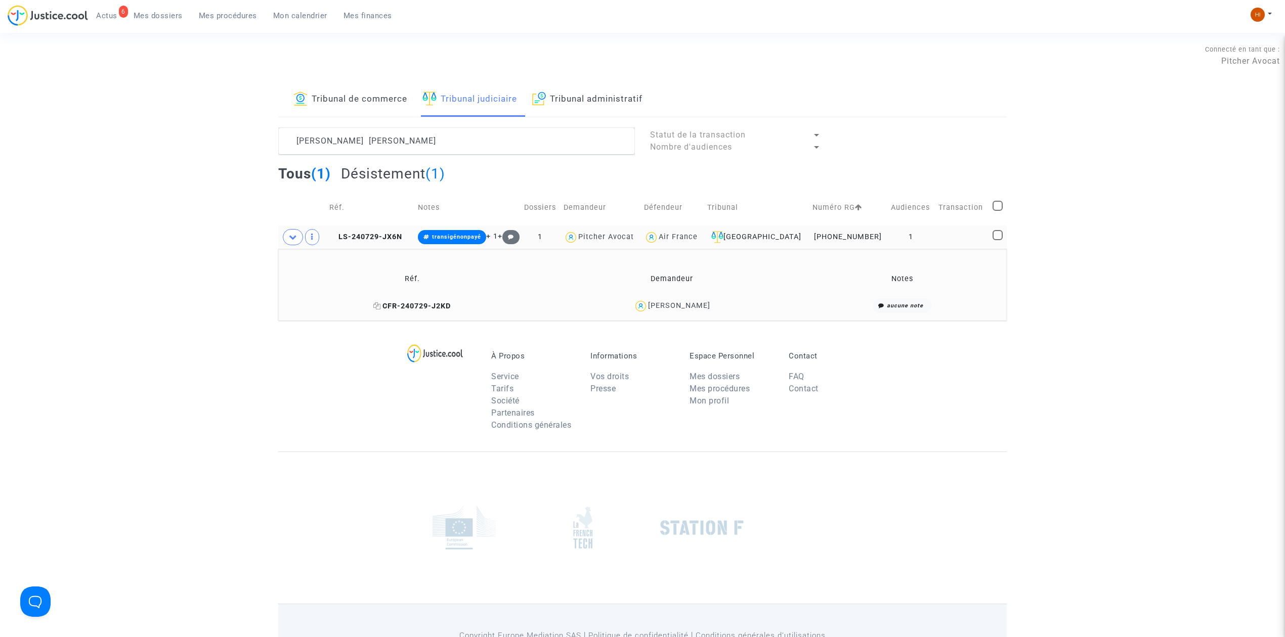
click at [413, 303] on span "CFR-240729-J2KD" at bounding box center [411, 306] width 77 height 9
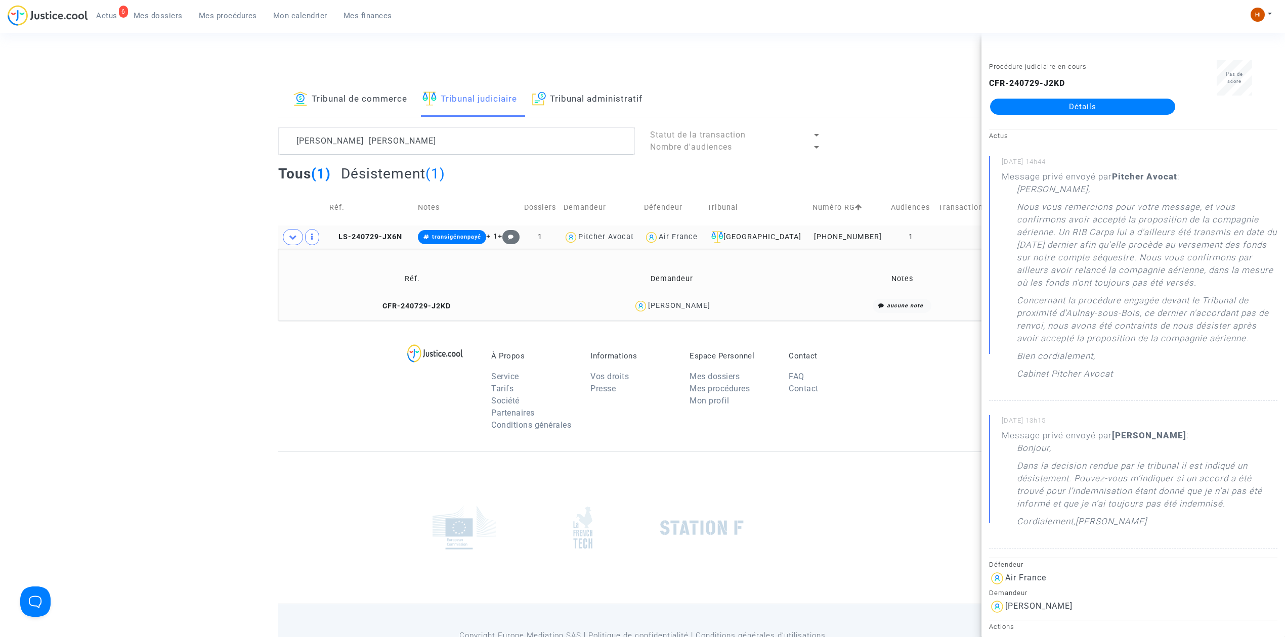
click at [1105, 104] on link "Détails" at bounding box center [1082, 107] width 185 height 16
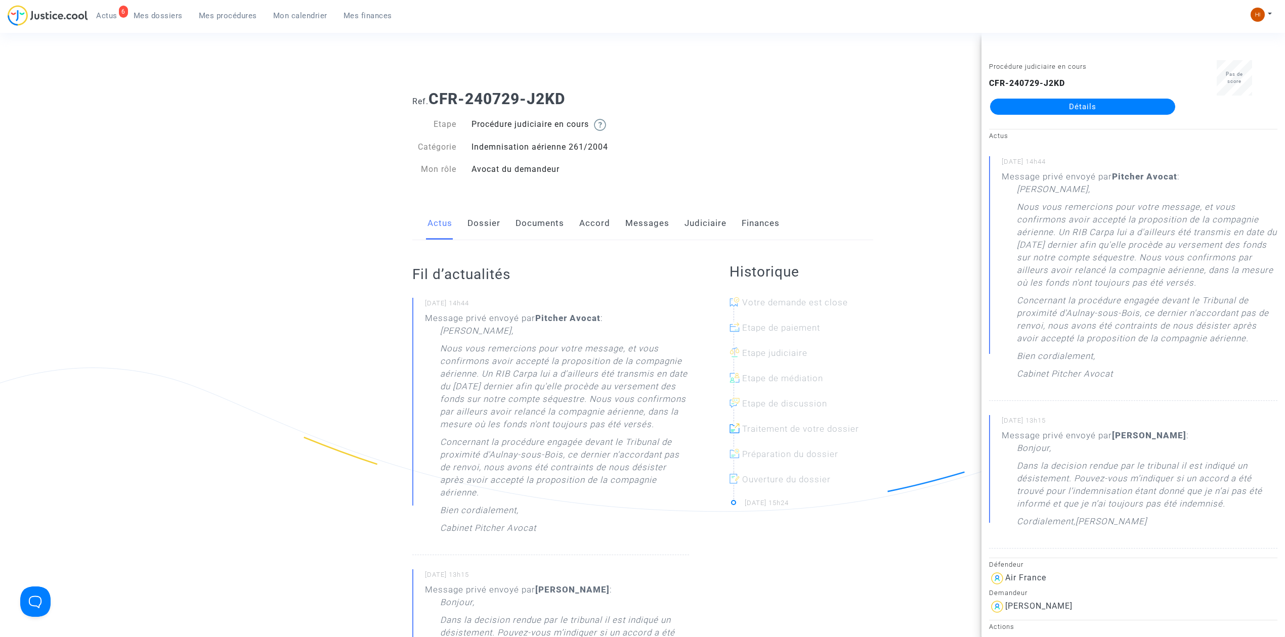
click at [492, 233] on link "Dossier" at bounding box center [483, 223] width 33 height 33
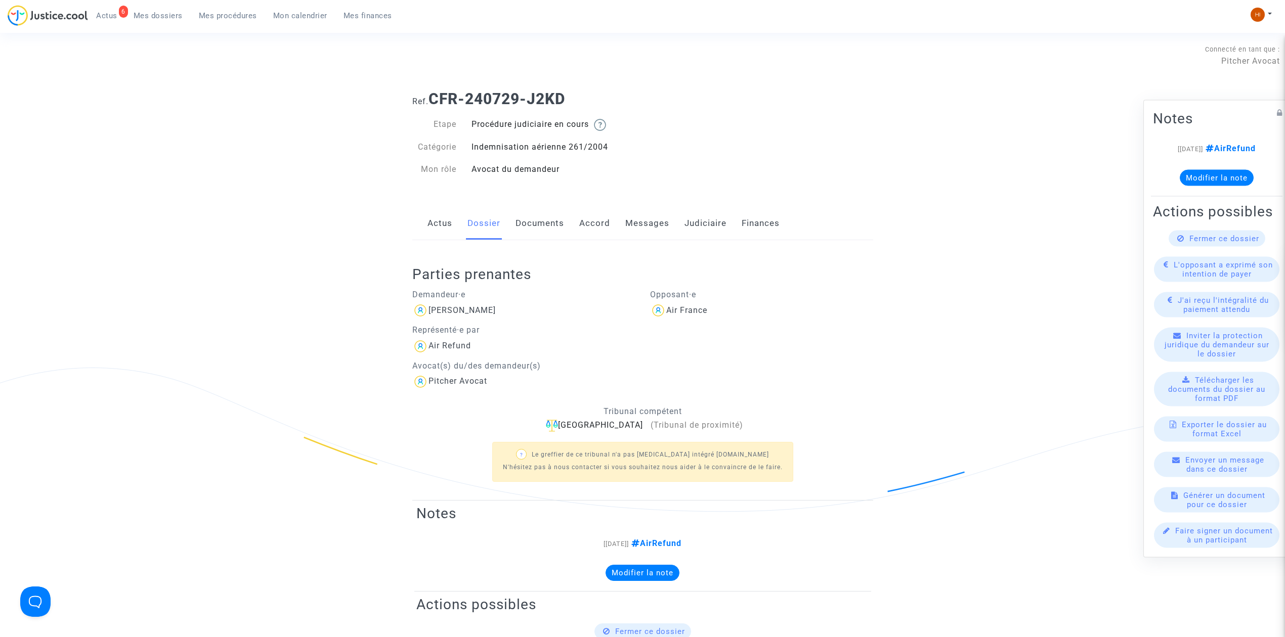
click at [526, 225] on link "Documents" at bounding box center [539, 223] width 49 height 33
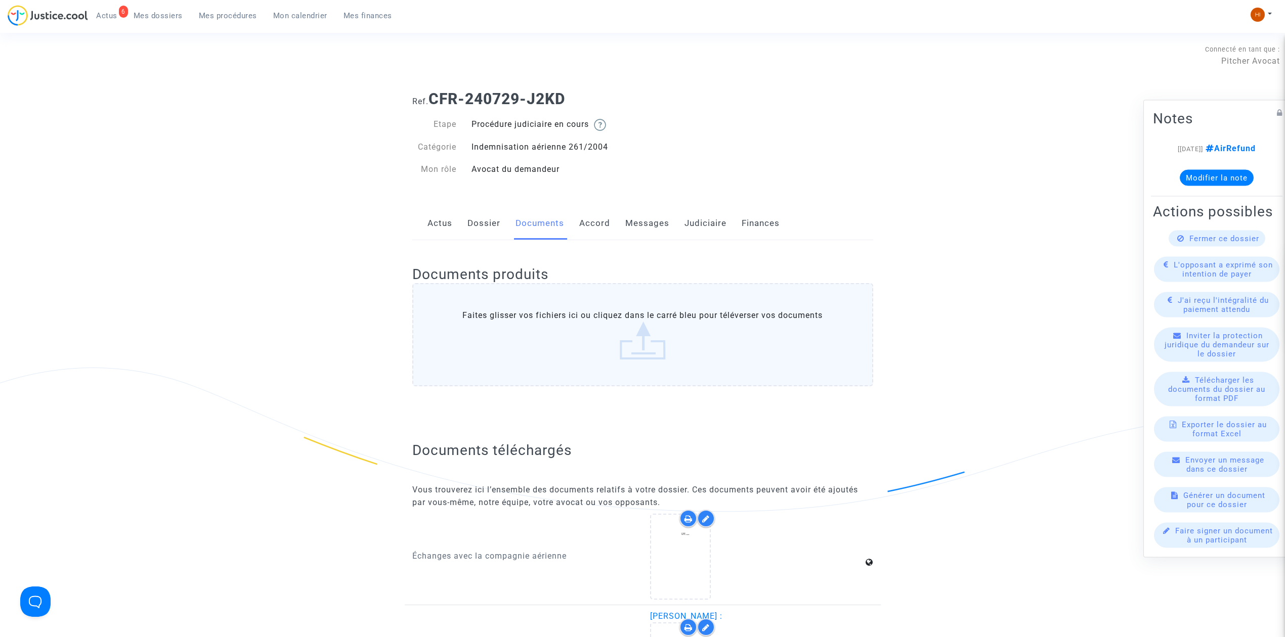
click at [487, 228] on link "Dossier" at bounding box center [483, 223] width 33 height 33
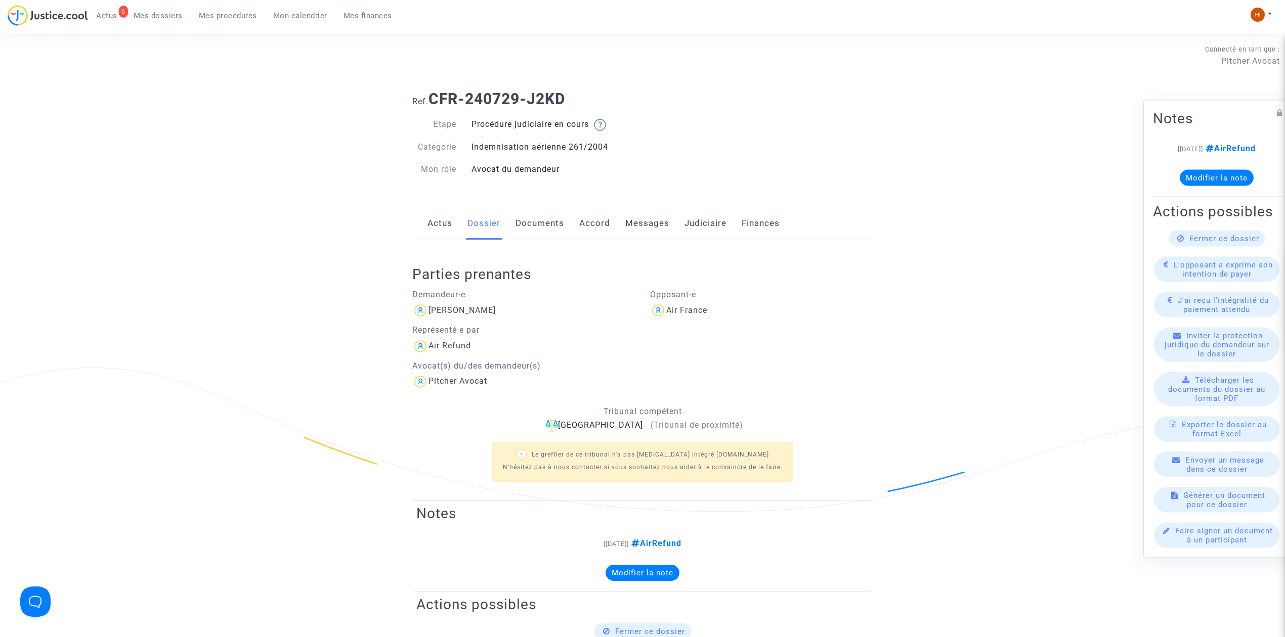
click at [698, 225] on link "Judiciaire" at bounding box center [705, 223] width 42 height 33
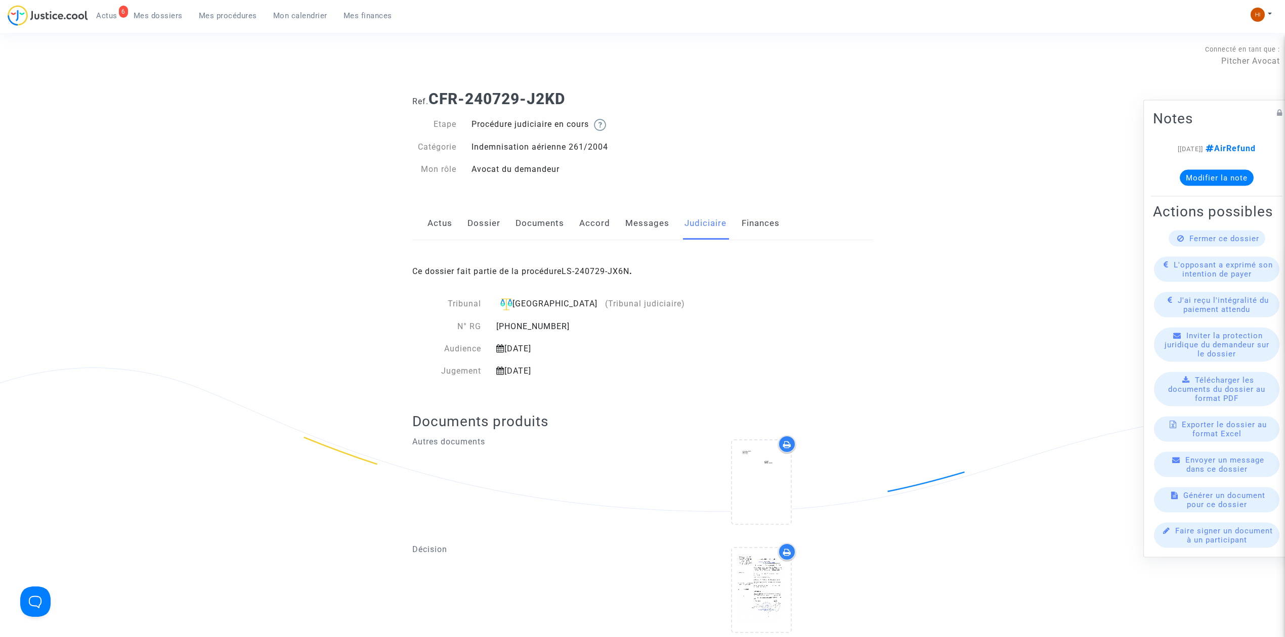
click at [585, 266] on div "Ce dossier fait partie de la procédure LS-240729-JX6N ." at bounding box center [642, 264] width 461 height 48
click at [601, 259] on div "Ce dossier fait partie de la procédure LS-240729-JX6N ." at bounding box center [642, 264] width 461 height 48
click at [600, 269] on link "LS-240729-JX6N" at bounding box center [595, 272] width 68 height 10
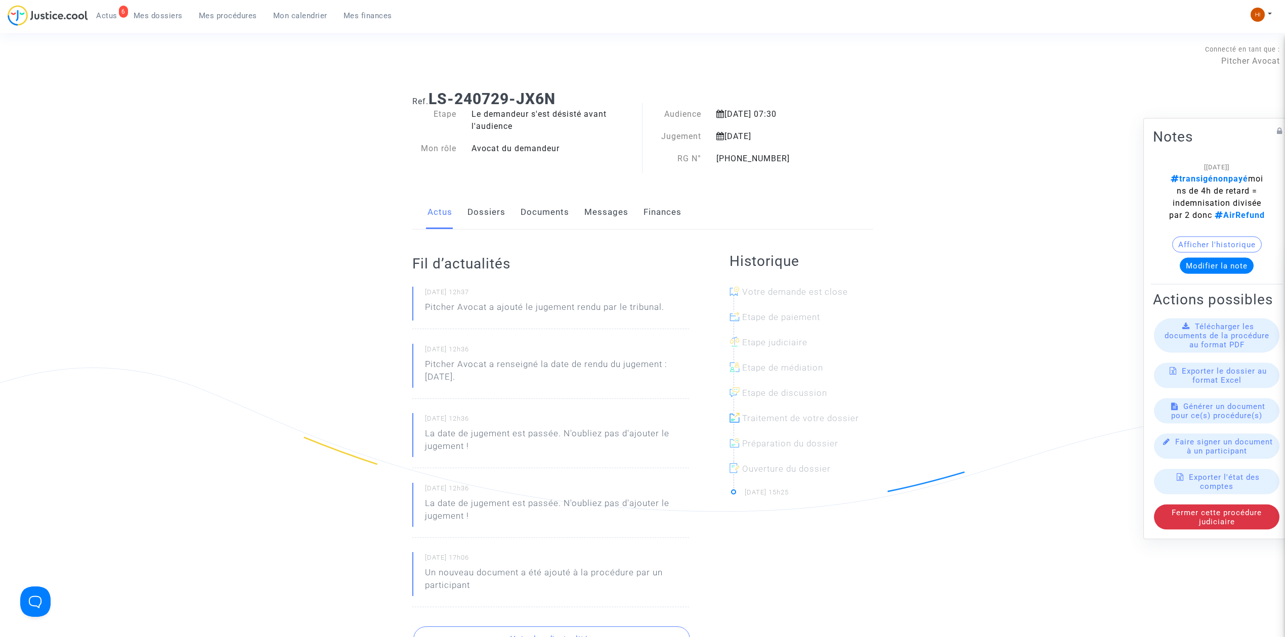
click at [535, 216] on link "Documents" at bounding box center [544, 212] width 49 height 33
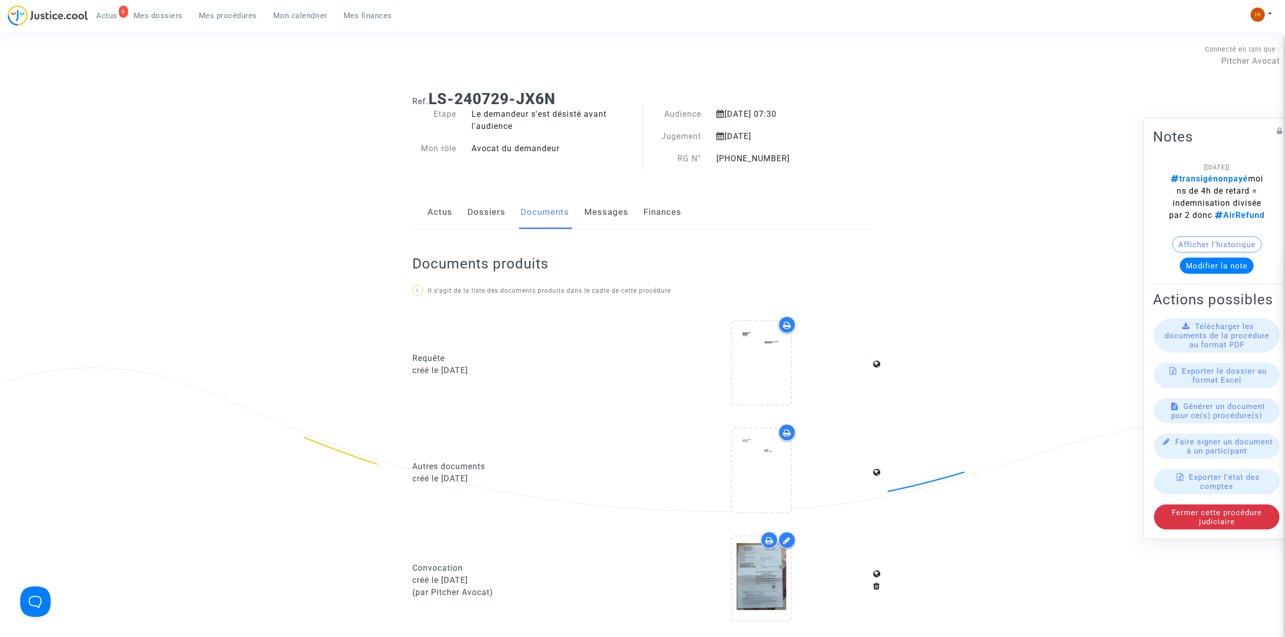
click at [470, 215] on link "Dossiers" at bounding box center [486, 212] width 38 height 33
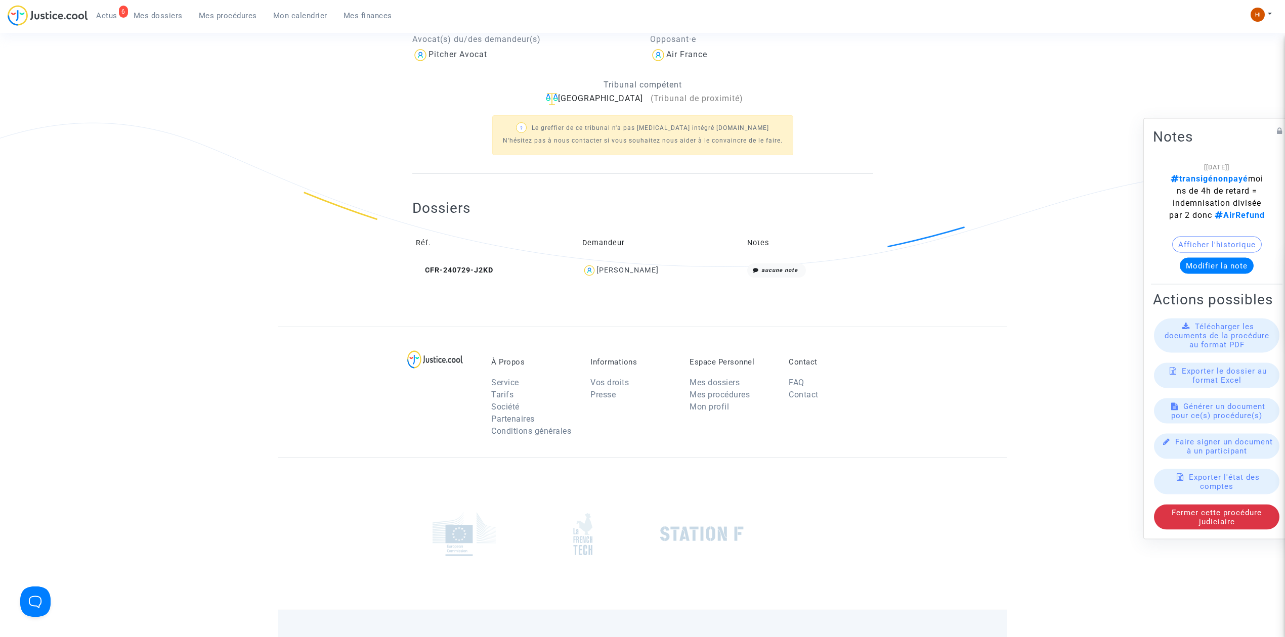
scroll to position [312, 0]
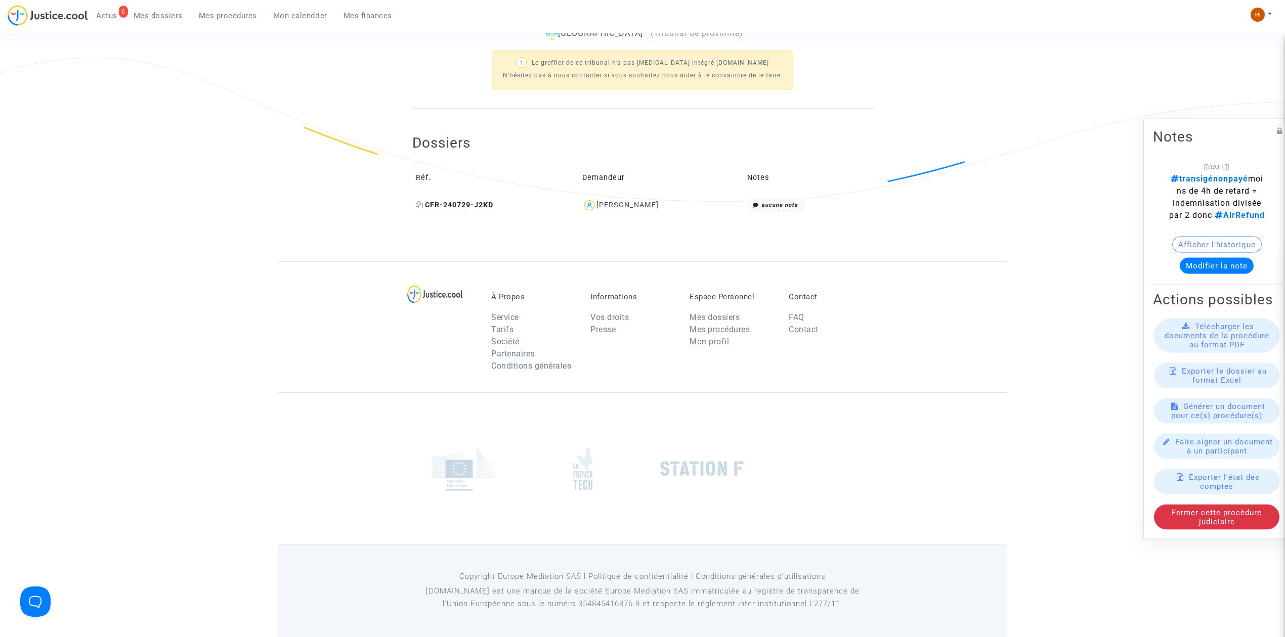
click at [459, 207] on span "CFR-240729-J2KD" at bounding box center [454, 205] width 77 height 9
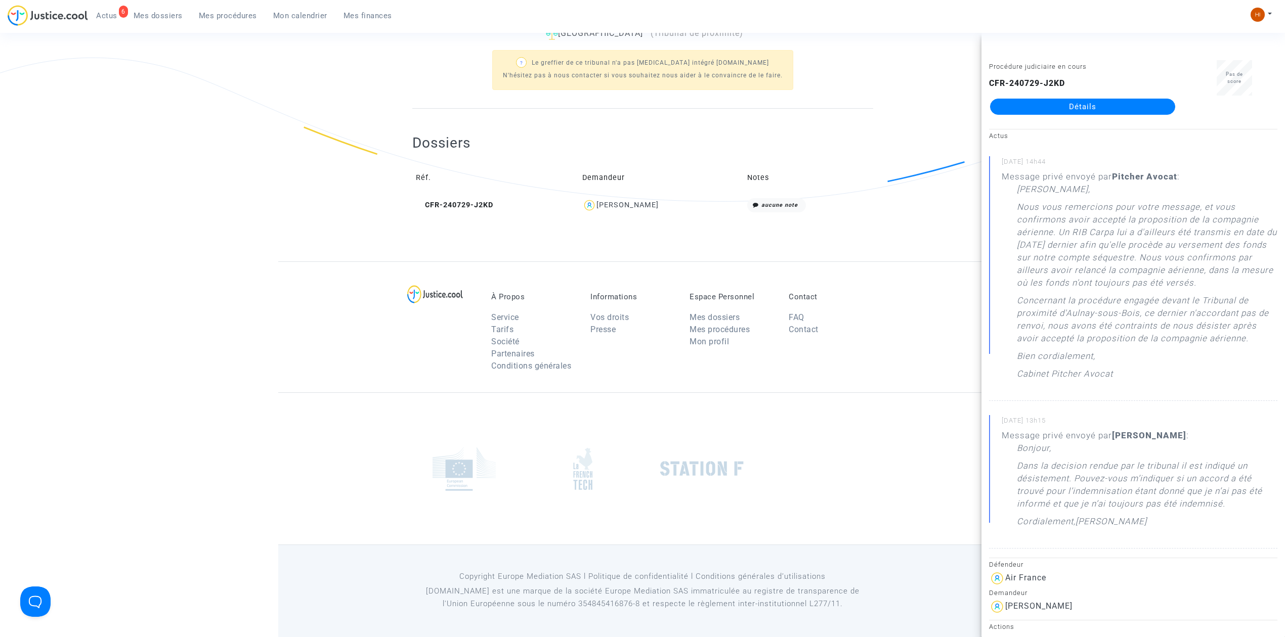
click at [1044, 111] on link "Détails" at bounding box center [1082, 107] width 185 height 16
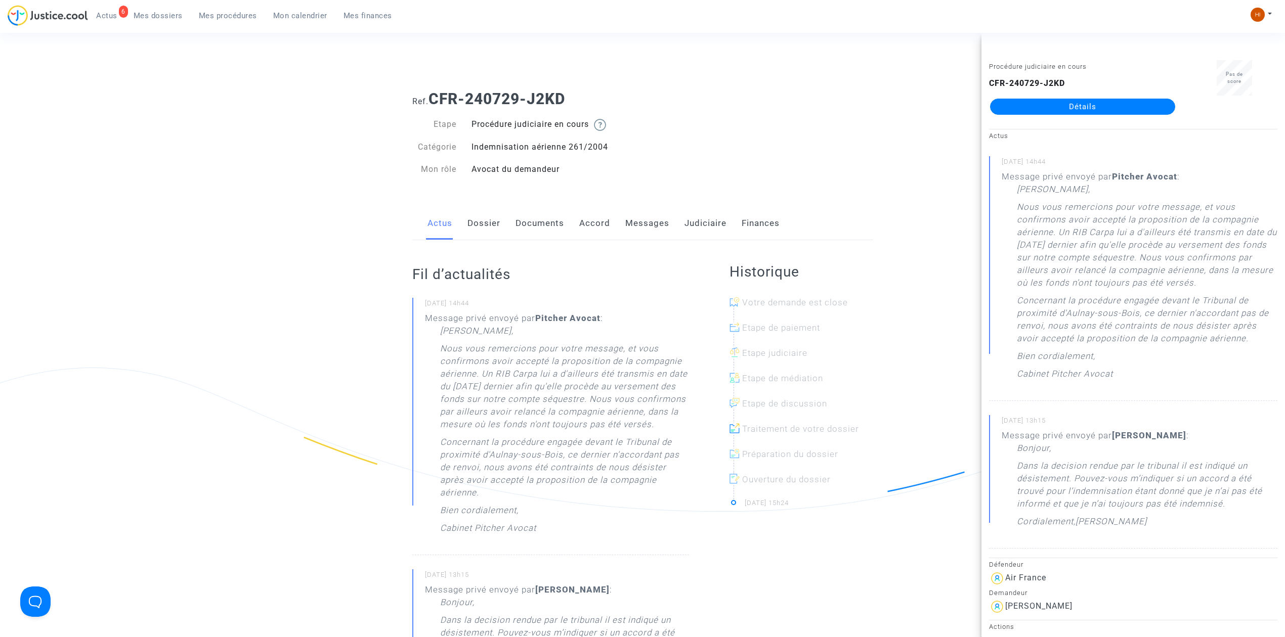
click at [545, 225] on link "Documents" at bounding box center [539, 223] width 49 height 33
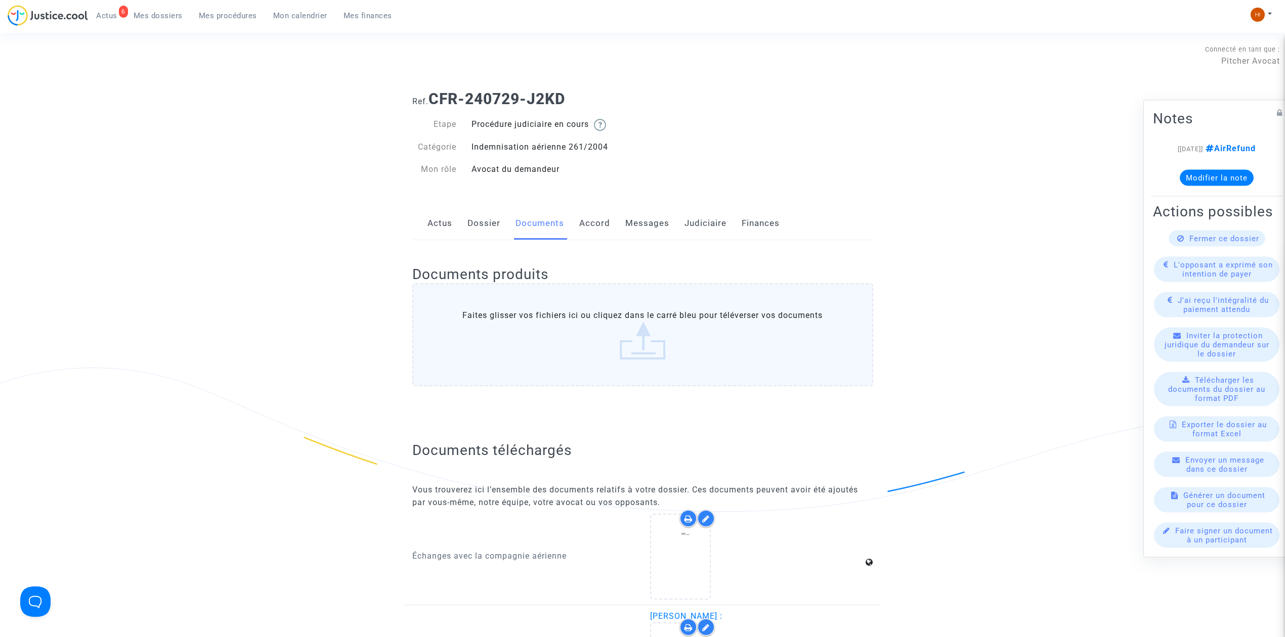
drag, startPoint x: 210, startPoint y: 13, endPoint x: 251, endPoint y: 36, distance: 47.4
click at [210, 13] on span "Mes procédures" at bounding box center [228, 15] width 58 height 9
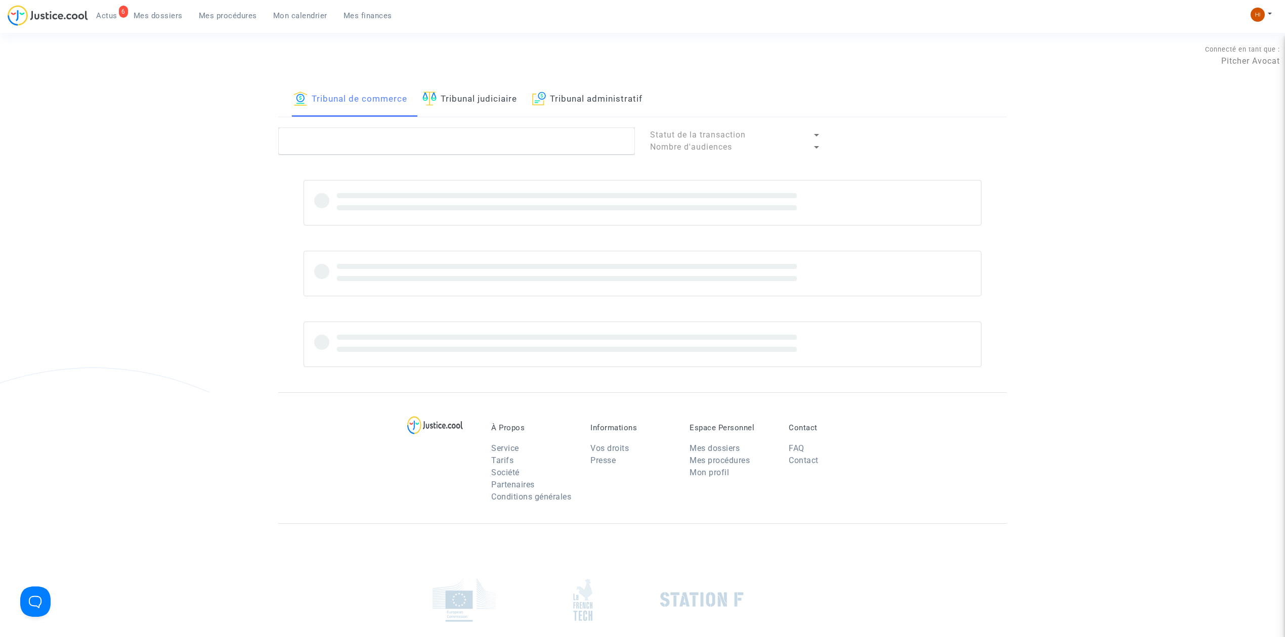
click at [470, 100] on link "Tribunal judiciaire" at bounding box center [469, 99] width 95 height 34
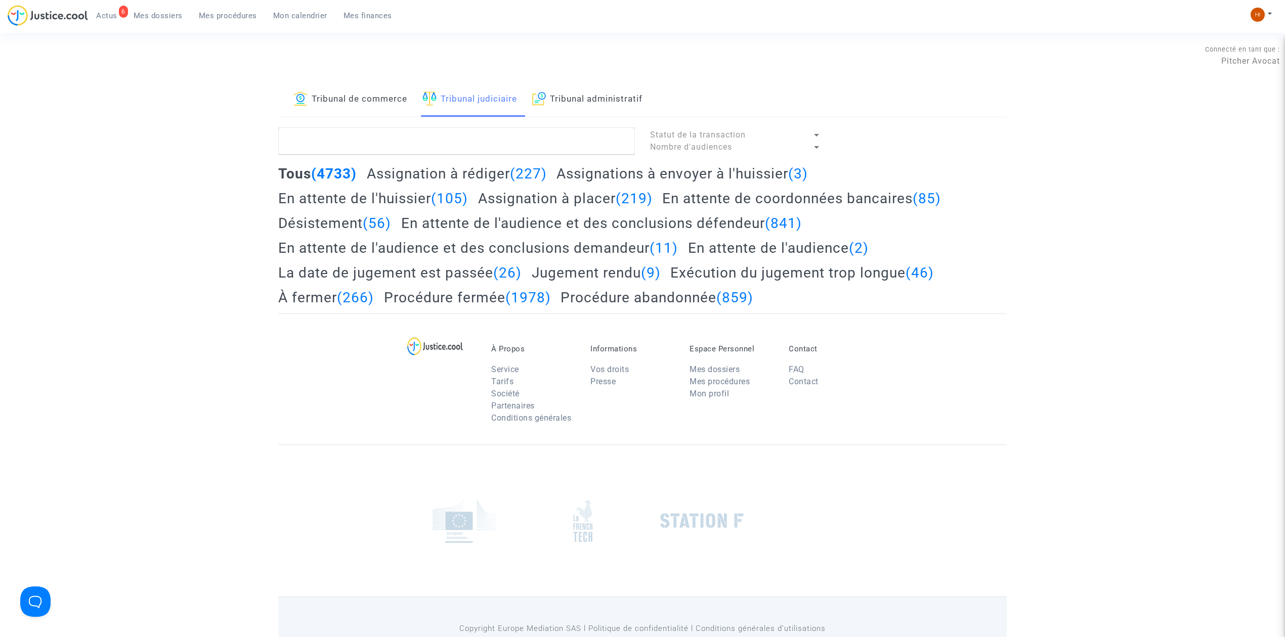
click at [381, 102] on link "Tribunal de commerce" at bounding box center [350, 99] width 114 height 34
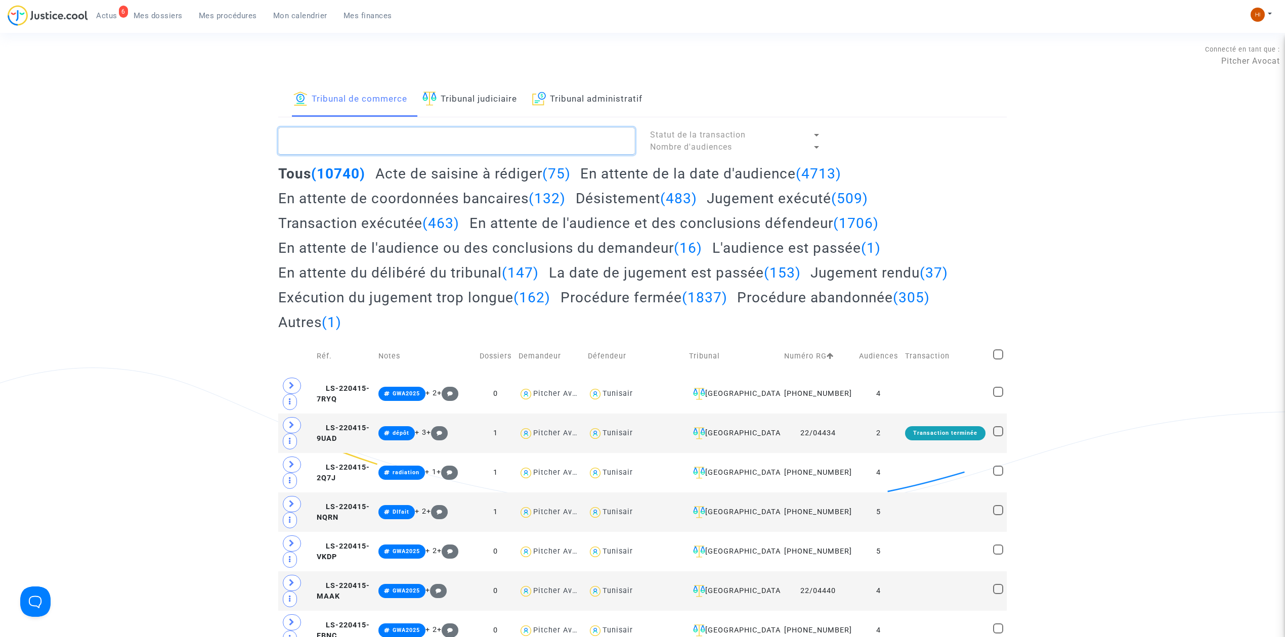
paste textarea "2025003273"
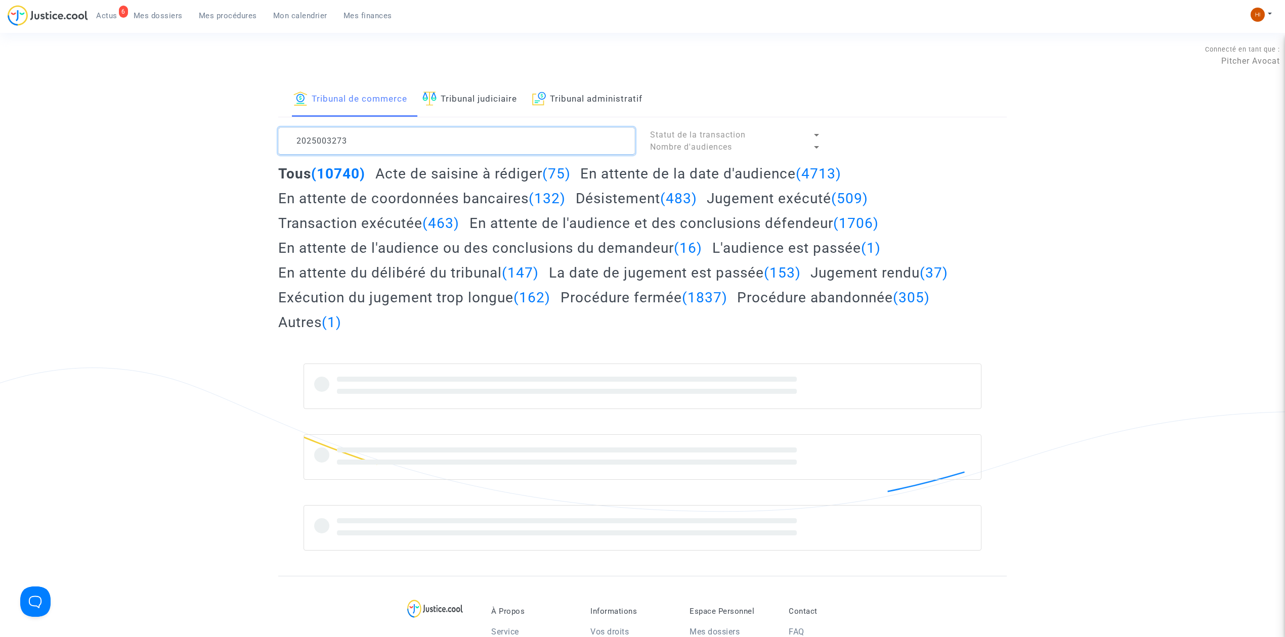
click at [386, 140] on textarea at bounding box center [456, 140] width 357 height 27
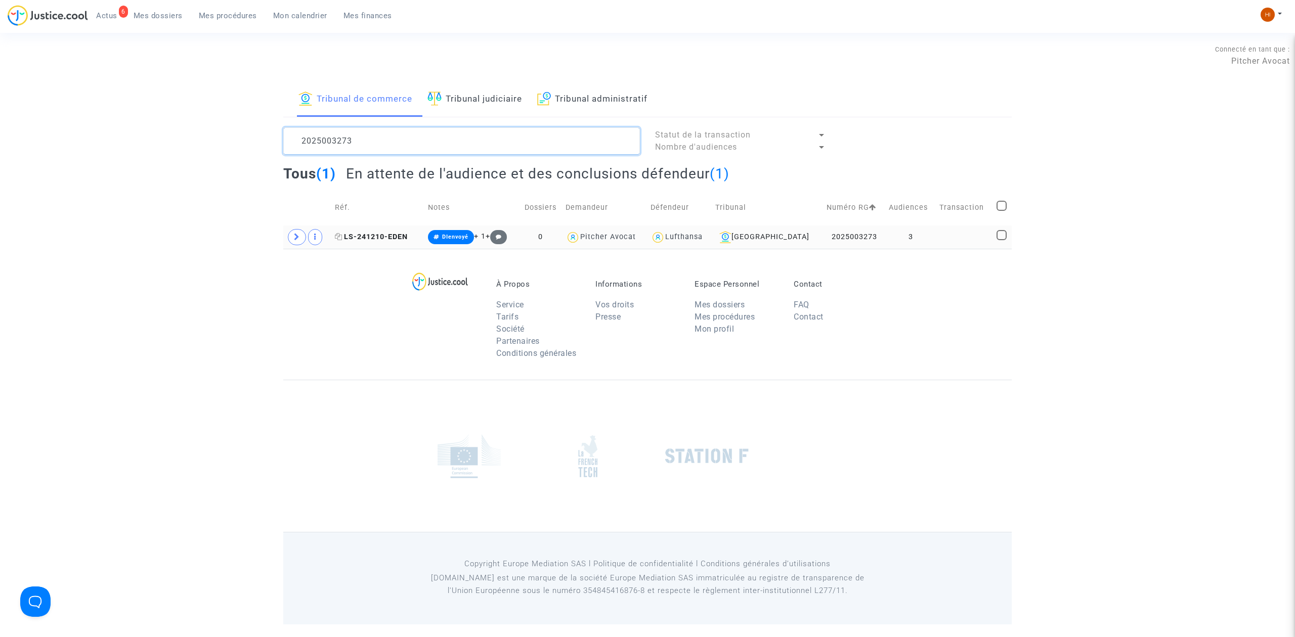
type textarea "2025003273"
click at [402, 237] on span "LS-241210-EDEN" at bounding box center [371, 237] width 73 height 9
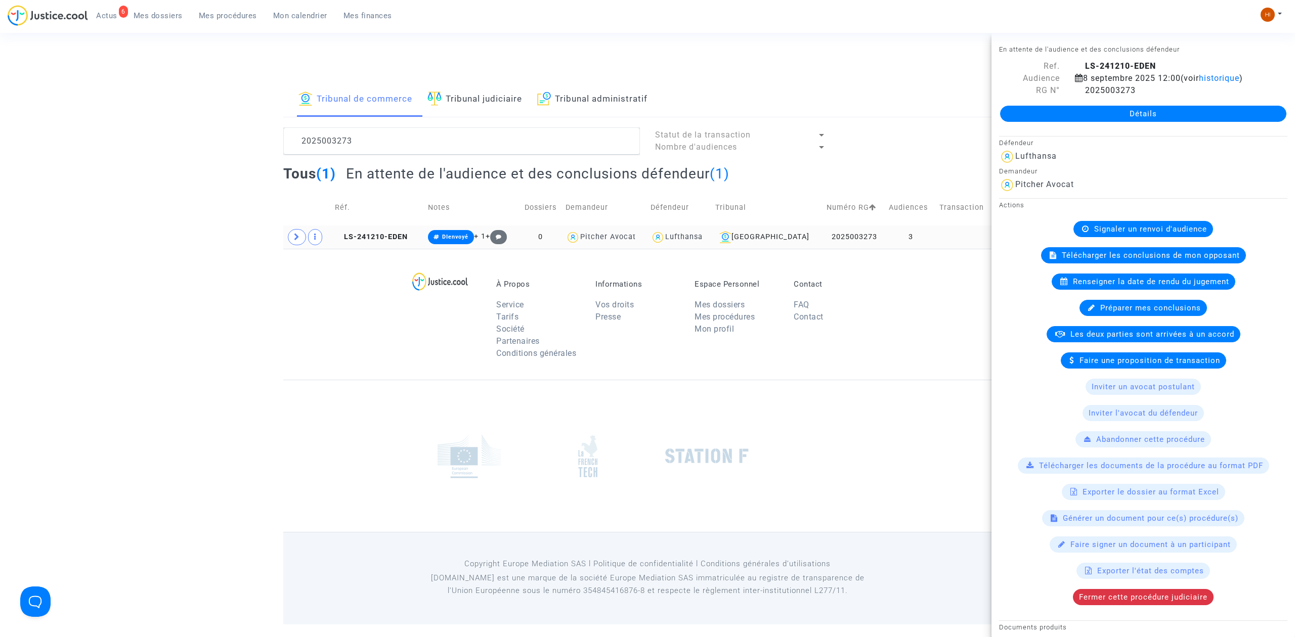
click at [384, 243] on td "LS-241210-EDEN" at bounding box center [378, 237] width 94 height 23
click at [366, 244] on td "LS-241210-EDEN" at bounding box center [378, 237] width 94 height 23
click at [1102, 109] on link "Détails" at bounding box center [1143, 114] width 286 height 16
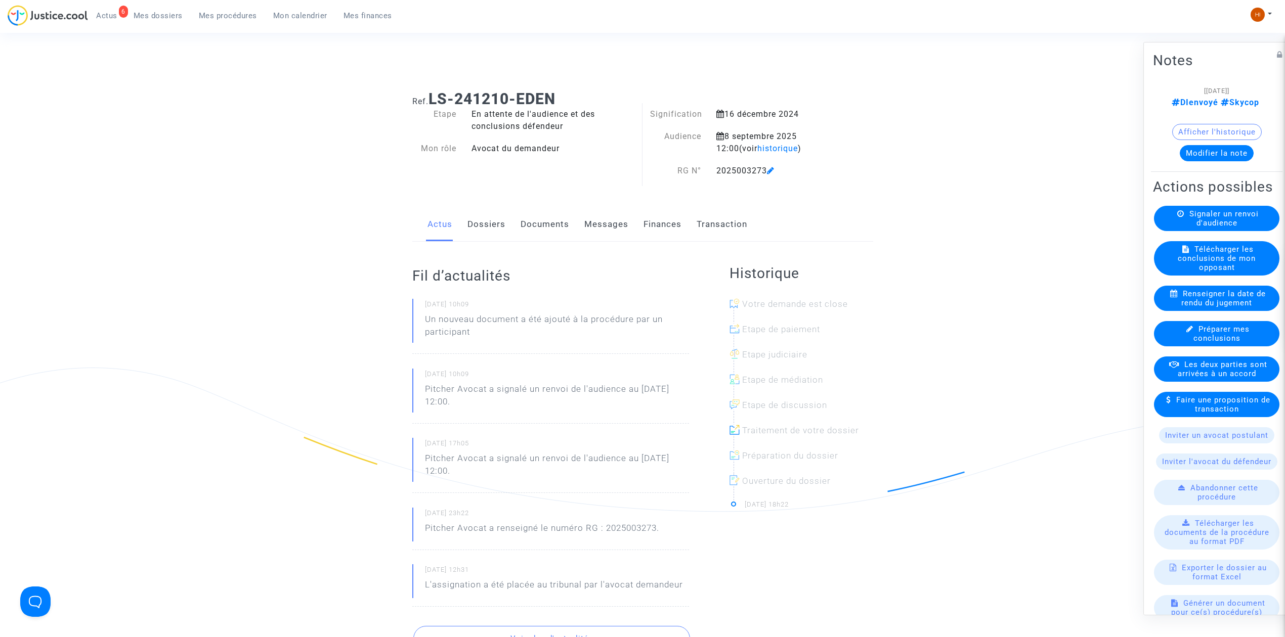
click at [1191, 307] on span "Renseigner la date de rendu du jugement" at bounding box center [1223, 298] width 84 height 18
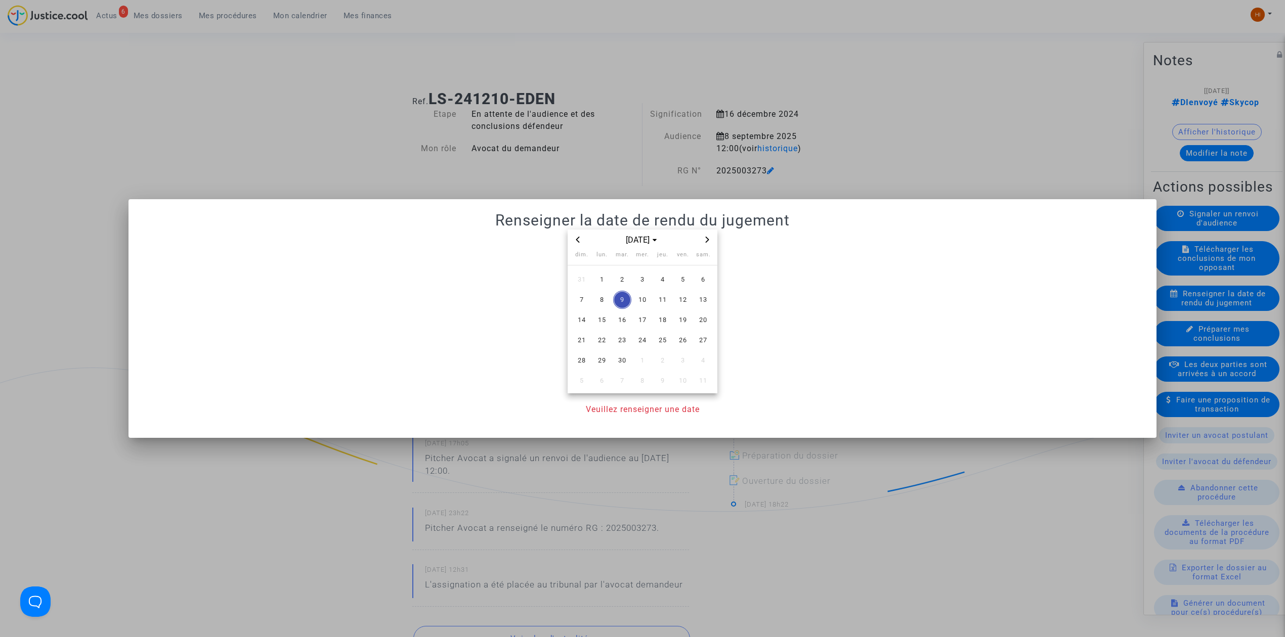
click at [591, 136] on div at bounding box center [642, 318] width 1285 height 637
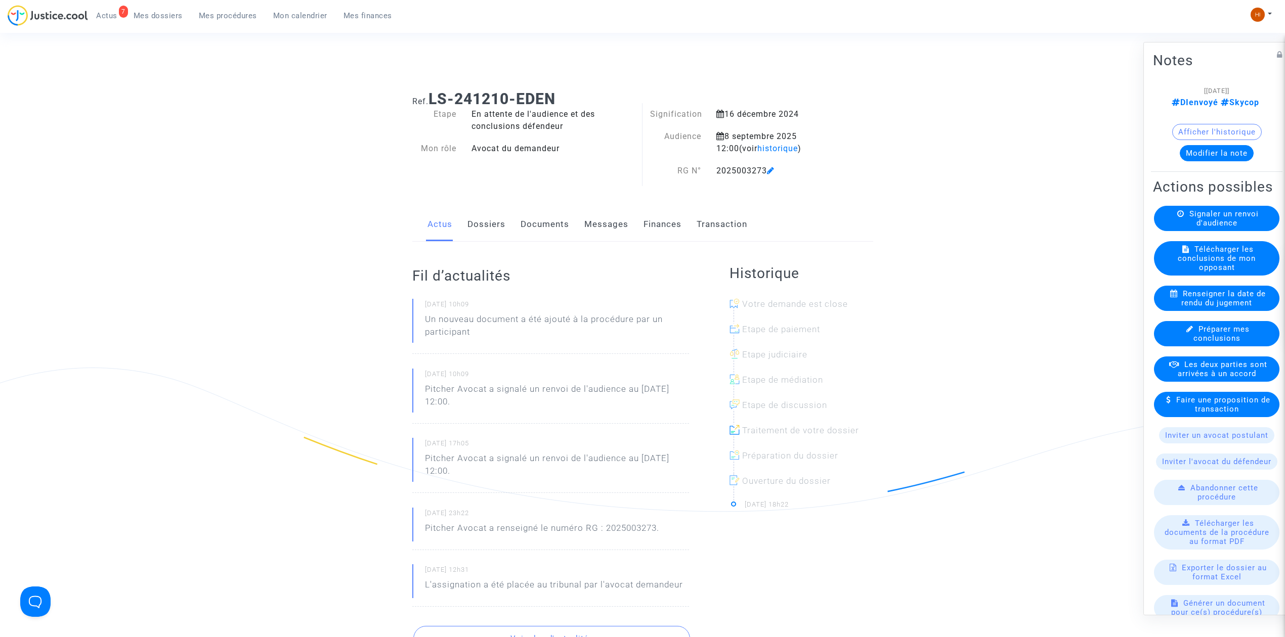
click at [1206, 307] on span "Renseigner la date de rendu du jugement" at bounding box center [1223, 298] width 84 height 18
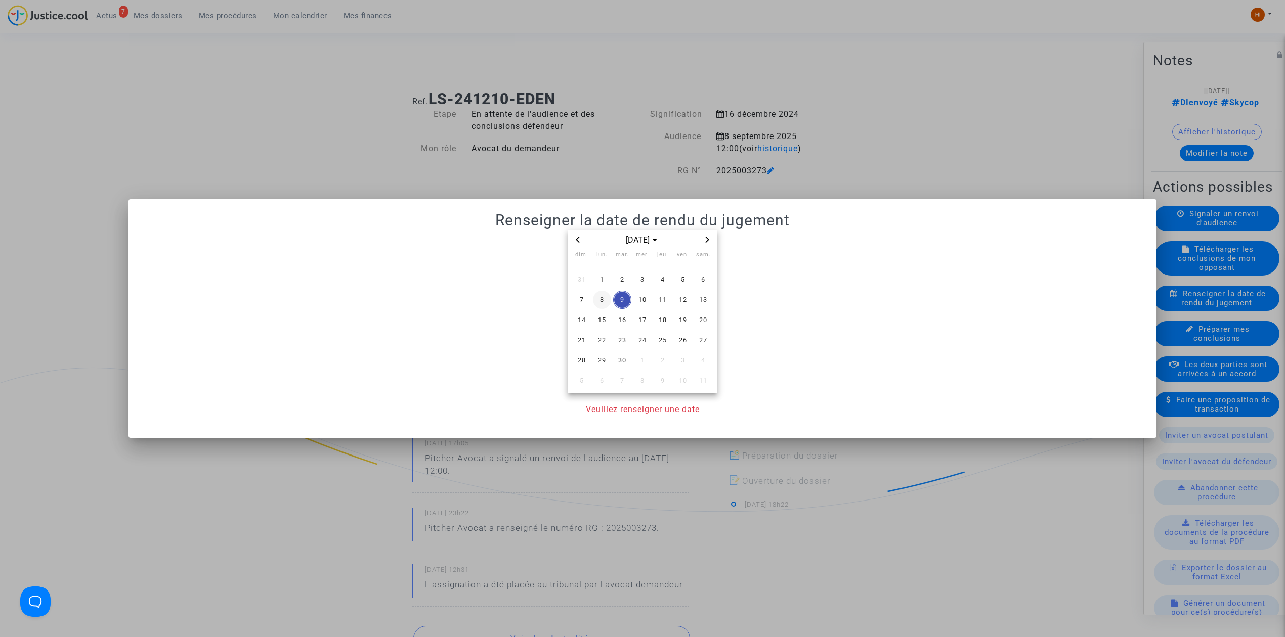
click at [601, 302] on span "8" at bounding box center [602, 300] width 18 height 18
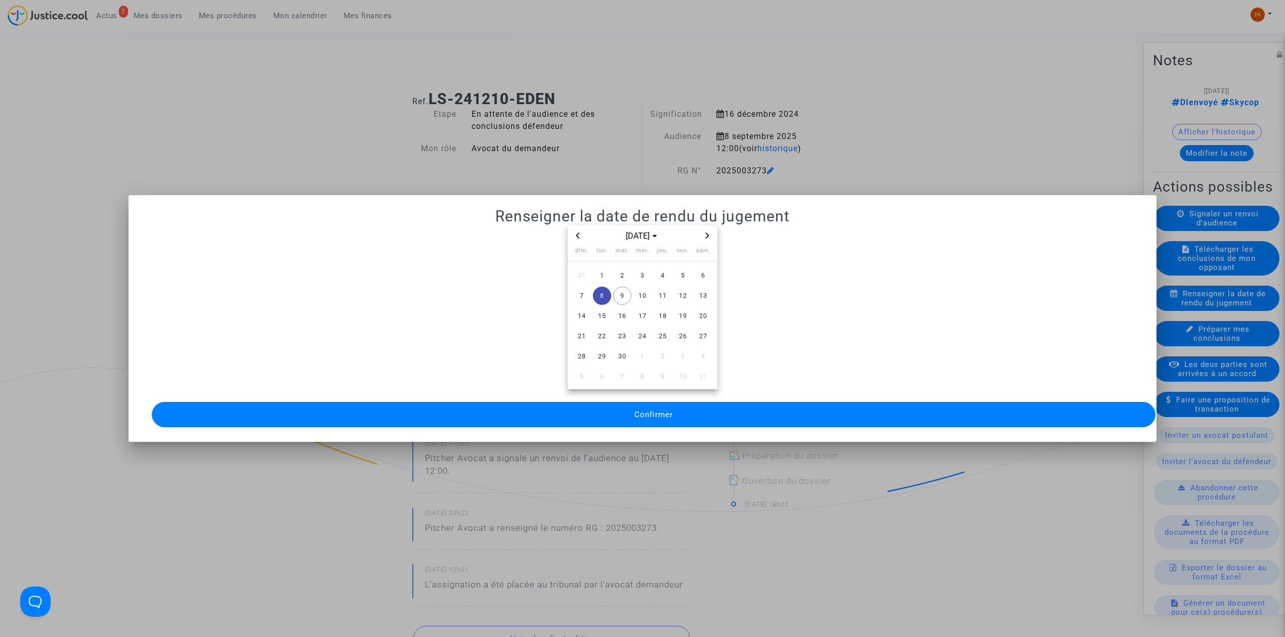
click at [597, 416] on button "Confirmer" at bounding box center [653, 414] width 1003 height 25
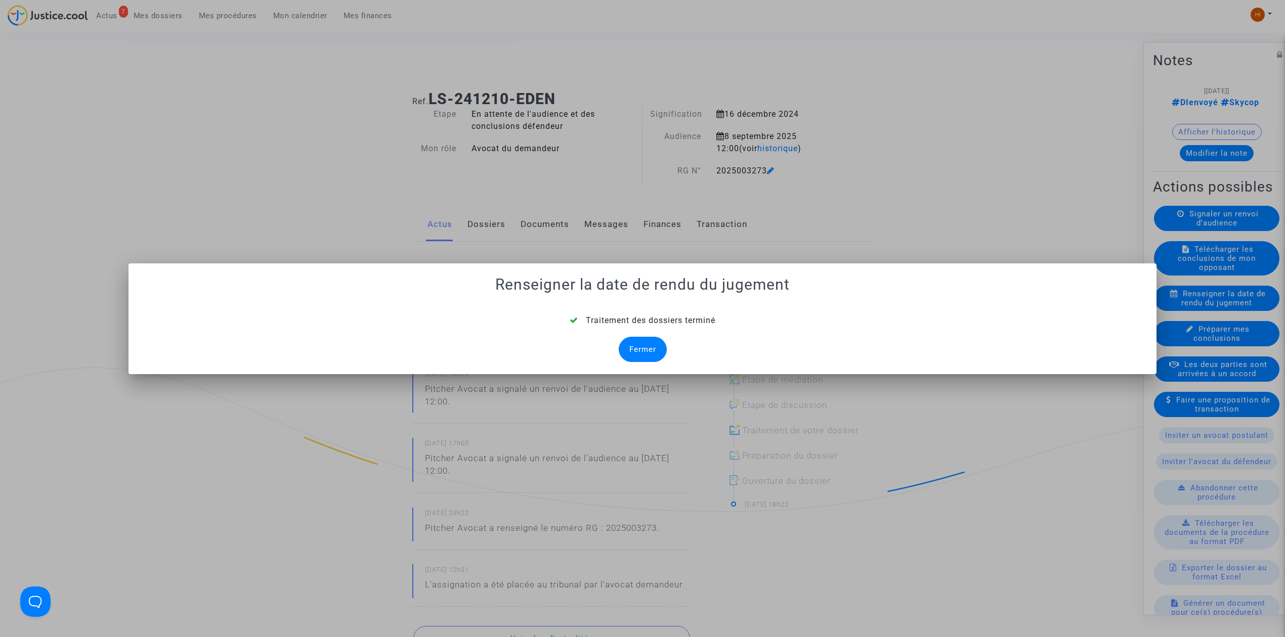
click at [636, 342] on div "Fermer" at bounding box center [643, 349] width 48 height 25
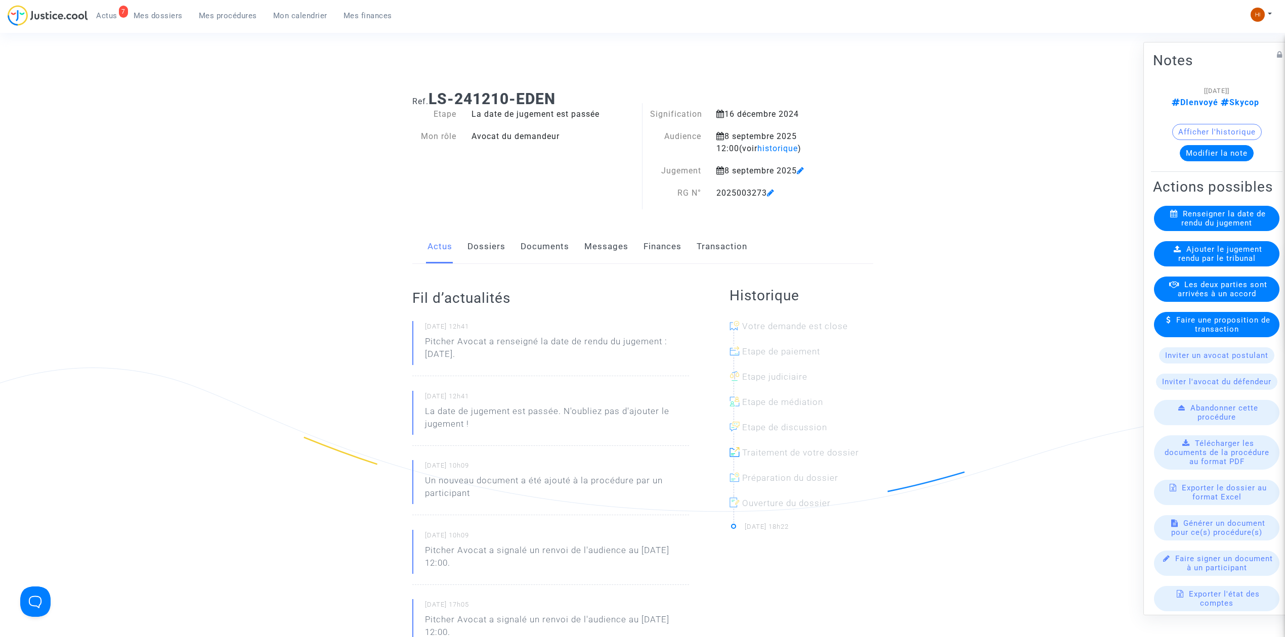
drag, startPoint x: 585, startPoint y: 94, endPoint x: 432, endPoint y: 90, distance: 153.3
click at [432, 90] on h1 "Ref. LS-241210-EDEN" at bounding box center [642, 99] width 461 height 18
copy b "LS-241210-EDEN"
click at [1180, 267] on div "Ajouter le jugement rendu par le tribunal" at bounding box center [1216, 253] width 125 height 25
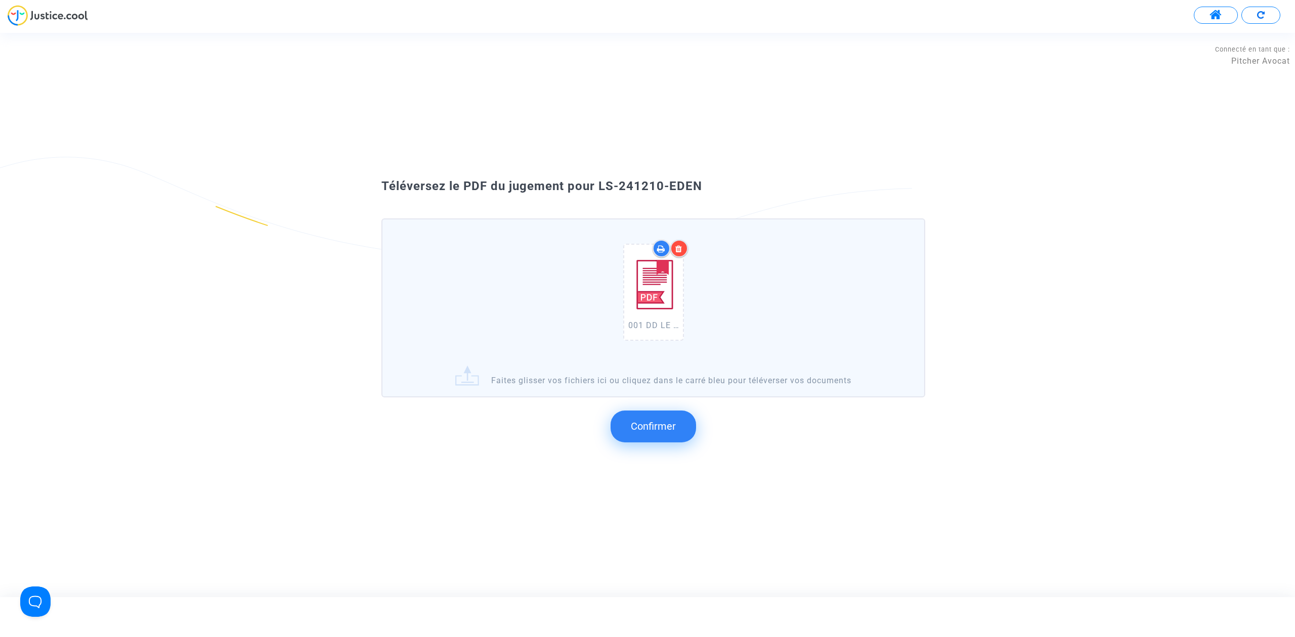
drag, startPoint x: 711, startPoint y: 209, endPoint x: 599, endPoint y: 188, distance: 114.3
click at [599, 188] on div "Téléversez le PDF du jugement pour LS-241210-EDEN" at bounding box center [647, 186] width 583 height 17
copy span "LS-241210-EDEN"
click at [634, 430] on span "Confirmer" at bounding box center [653, 426] width 45 height 12
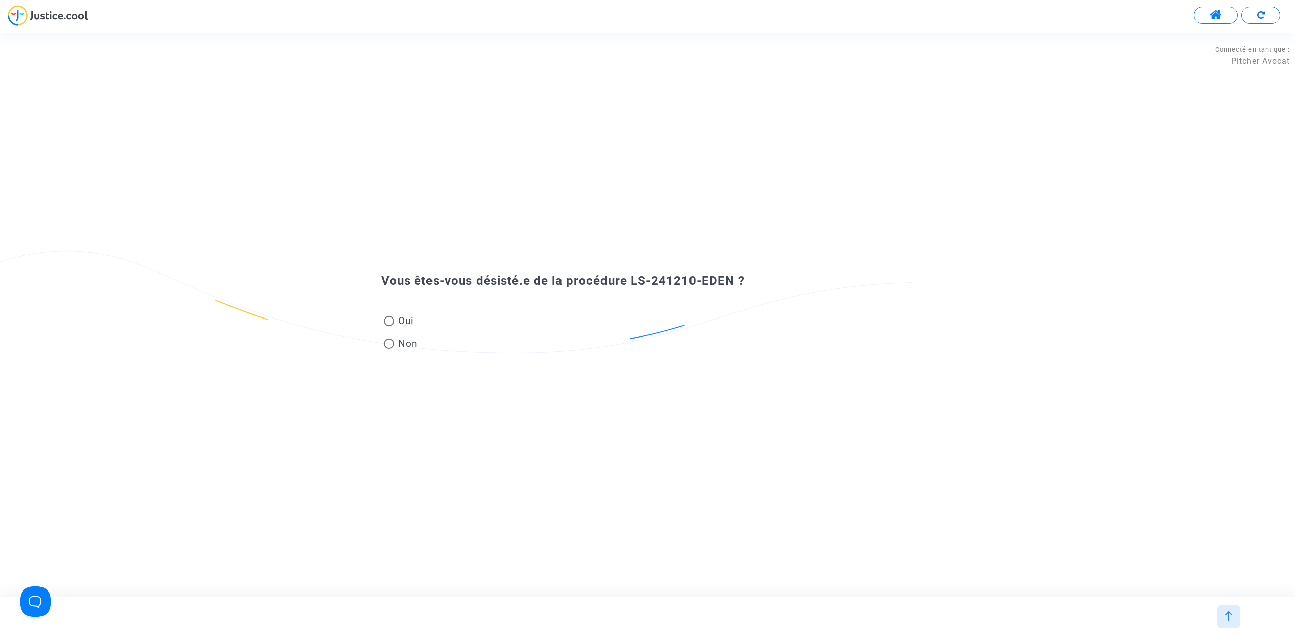
click at [399, 322] on span "Oui" at bounding box center [404, 321] width 20 height 14
click at [389, 326] on input "Oui" at bounding box center [388, 326] width 1 height 1
radio input "true"
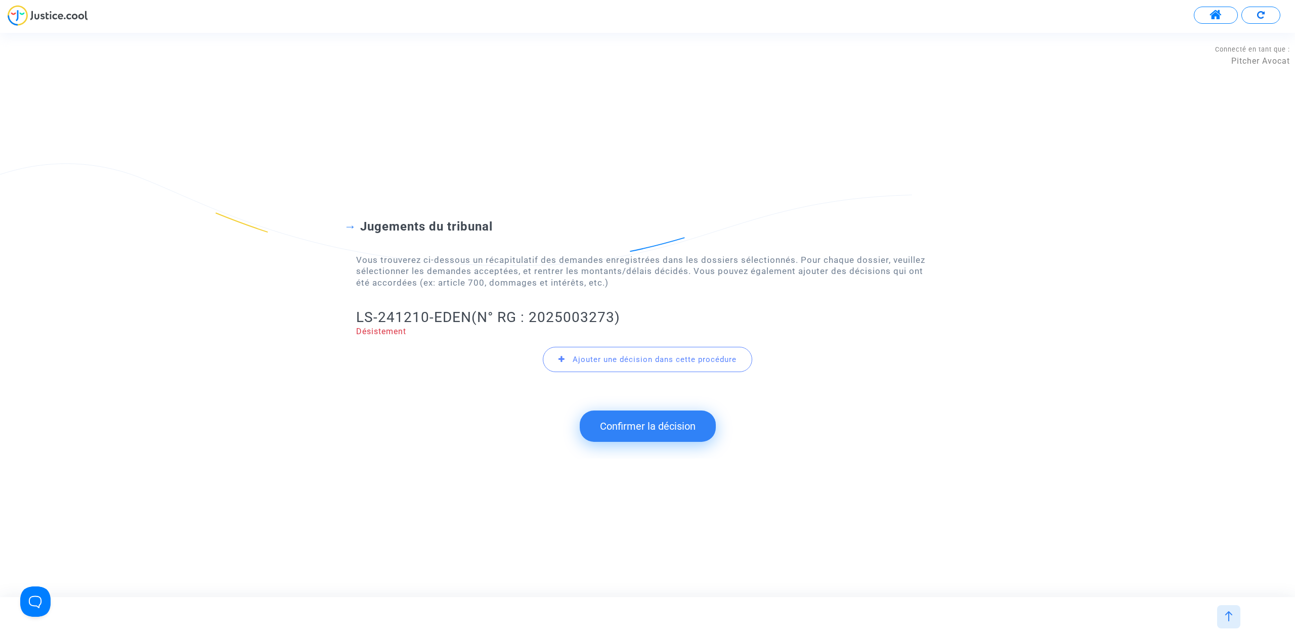
click at [621, 419] on button "Confirmer la décision" at bounding box center [648, 426] width 136 height 31
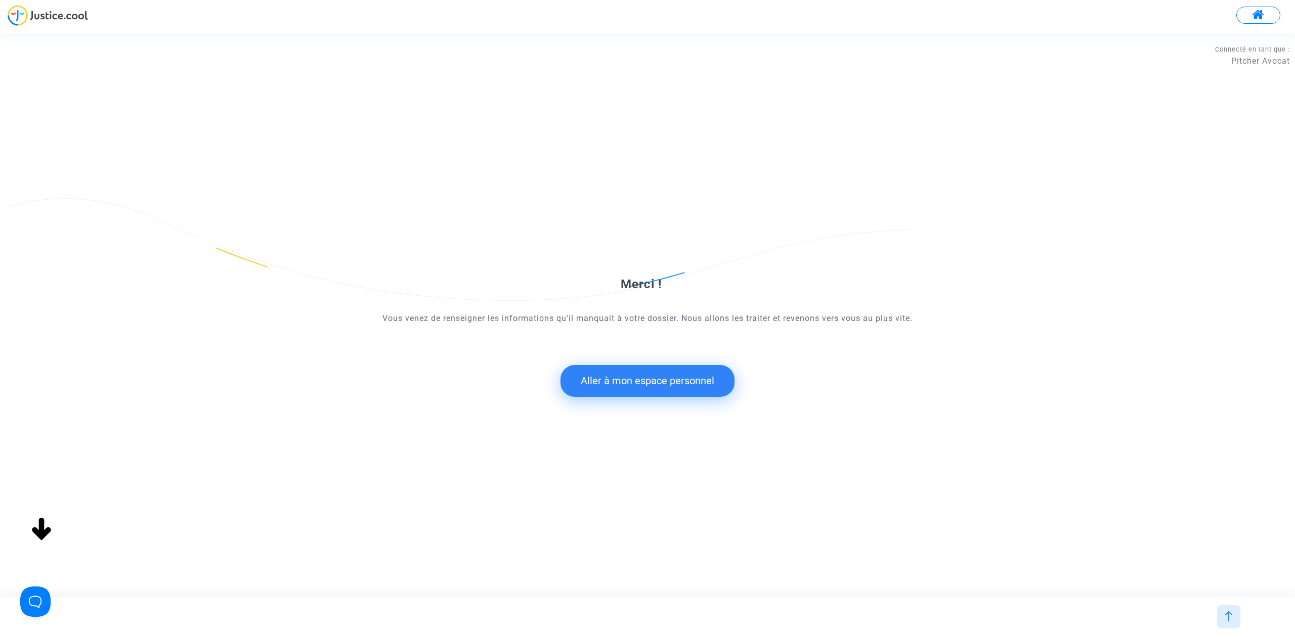
click at [599, 386] on button "Aller à mon espace personnel" at bounding box center [647, 380] width 174 height 31
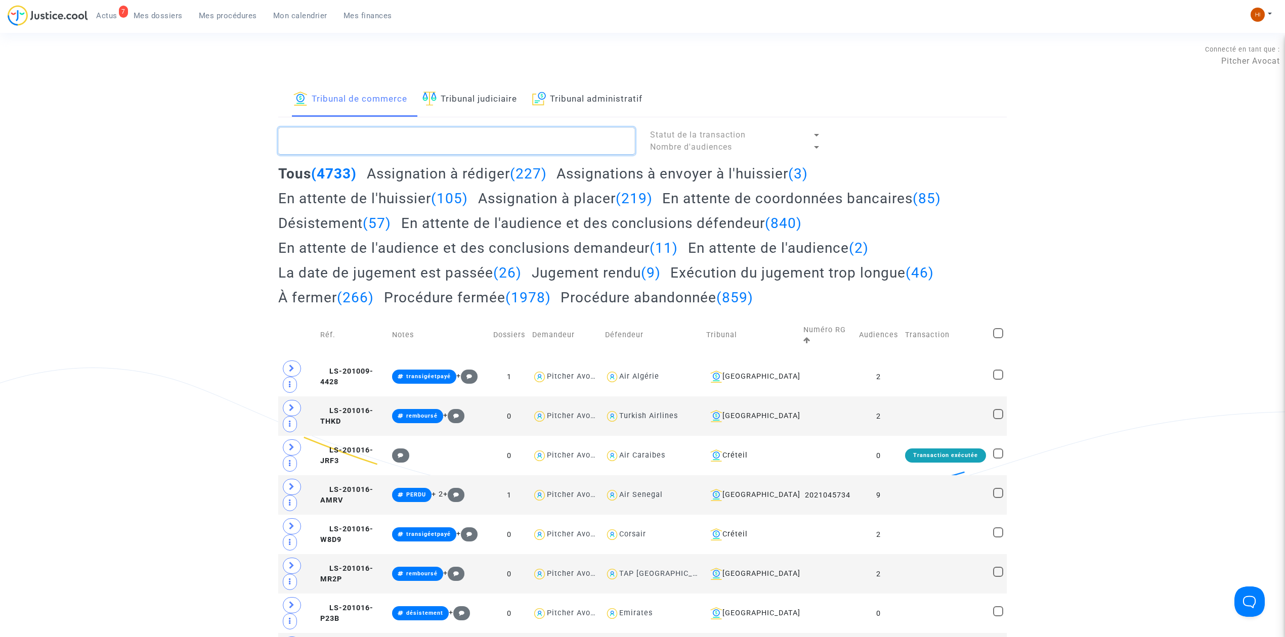
click at [531, 137] on textarea at bounding box center [456, 140] width 357 height 27
paste textarea "LS-241210-EDEN"
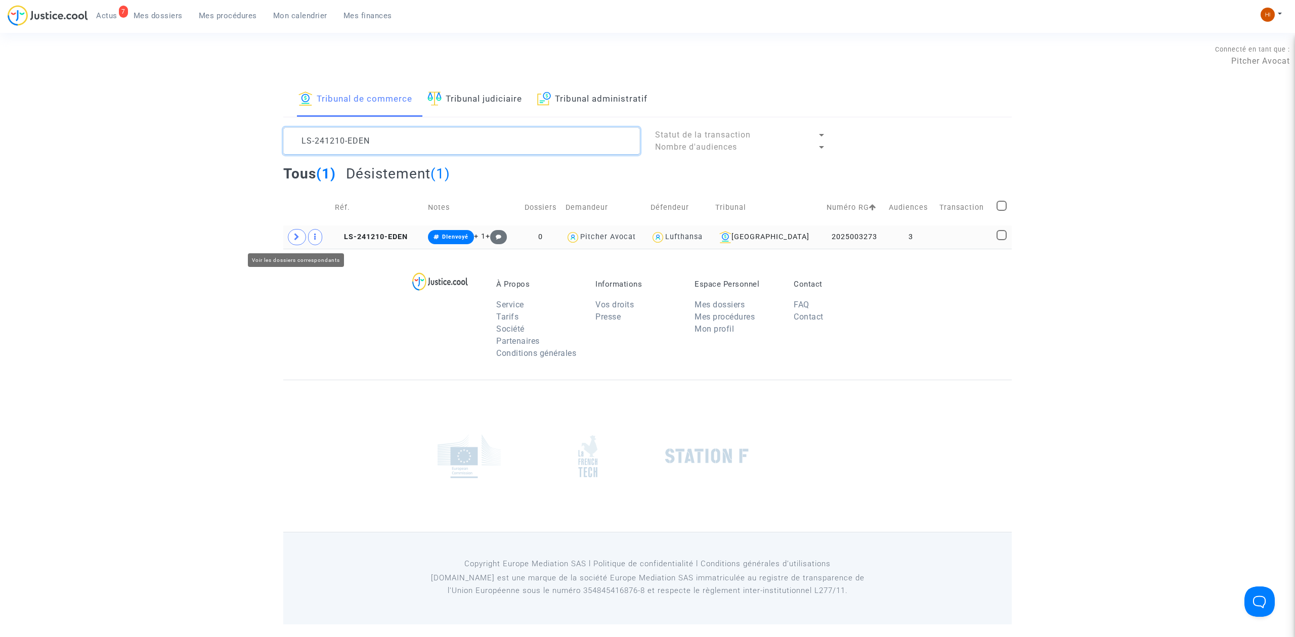
type textarea "LS-241210-EDEN"
click at [299, 236] on icon at bounding box center [297, 237] width 6 height 8
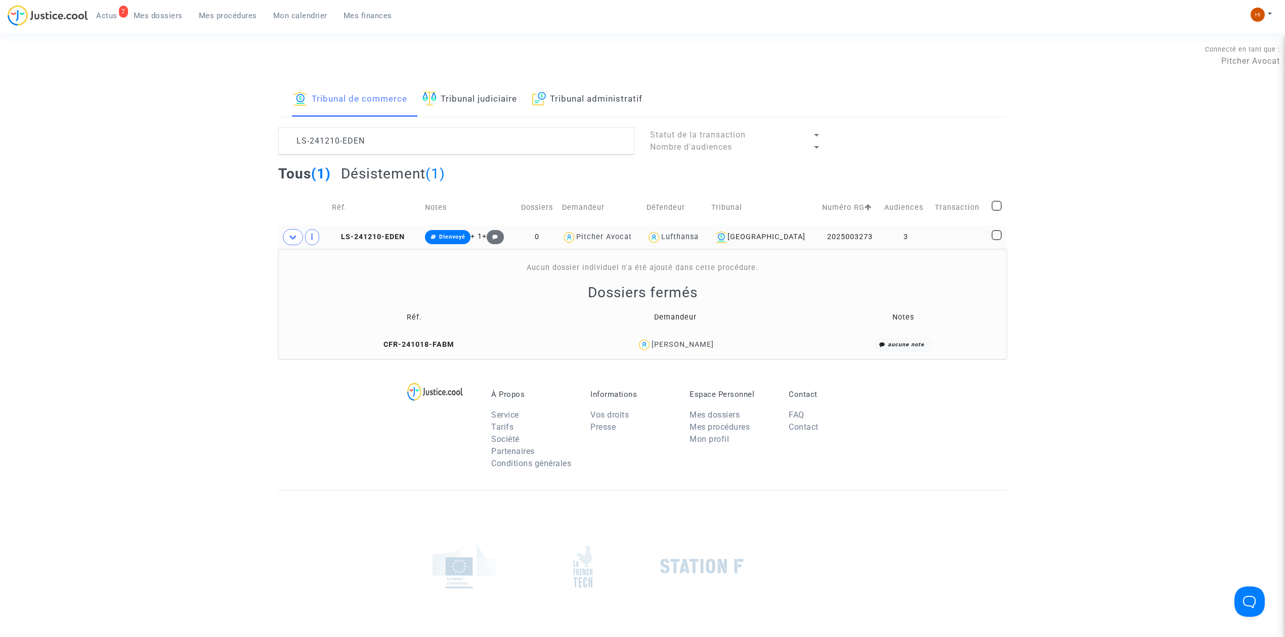
click at [446, 341] on copy "CFR-241018-FABM" at bounding box center [414, 344] width 80 height 9
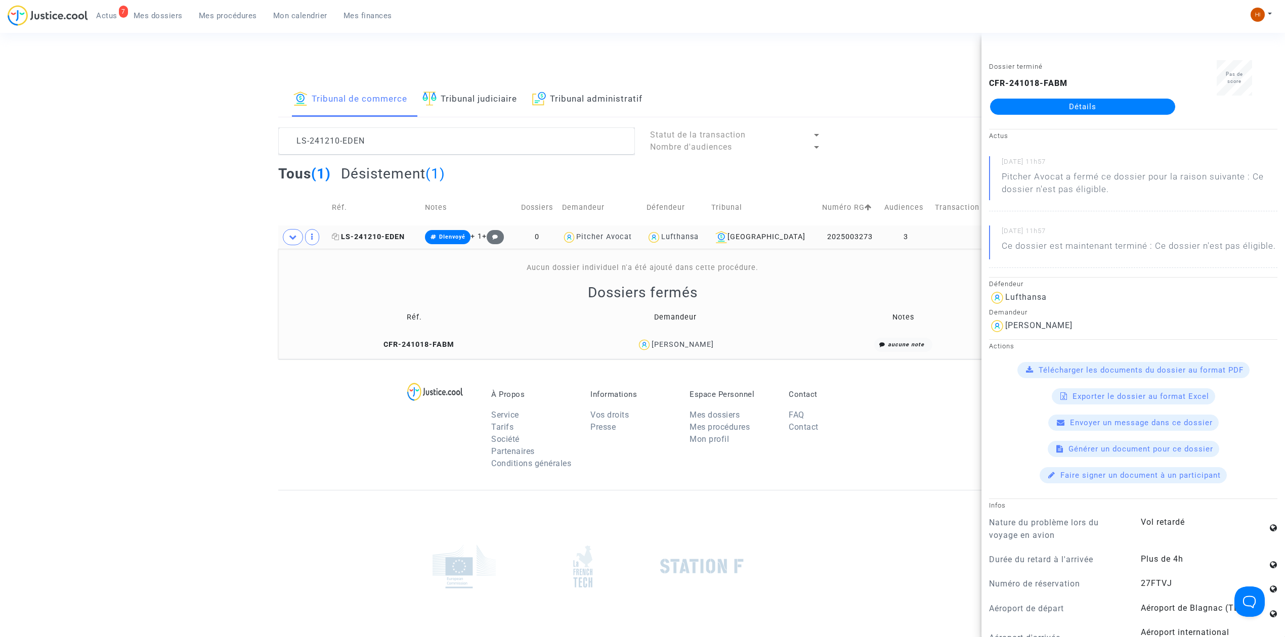
click at [367, 238] on span "LS-241210-EDEN" at bounding box center [368, 237] width 73 height 9
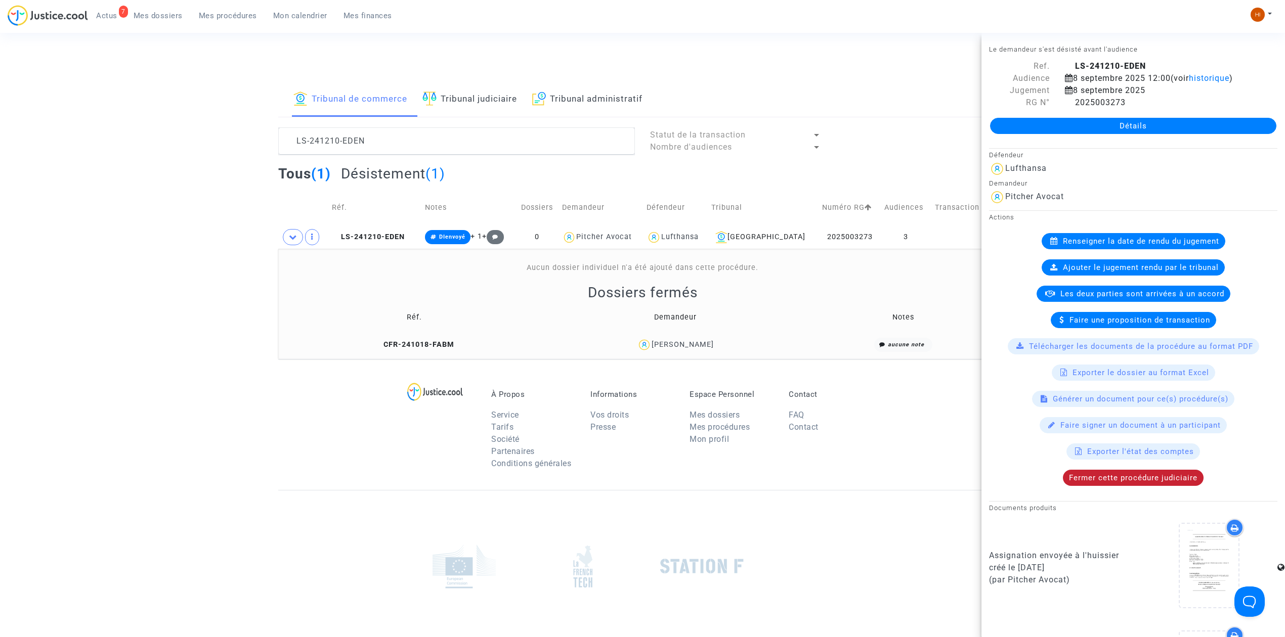
click at [1149, 482] on span "Fermer cette procédure judiciaire" at bounding box center [1133, 477] width 128 height 9
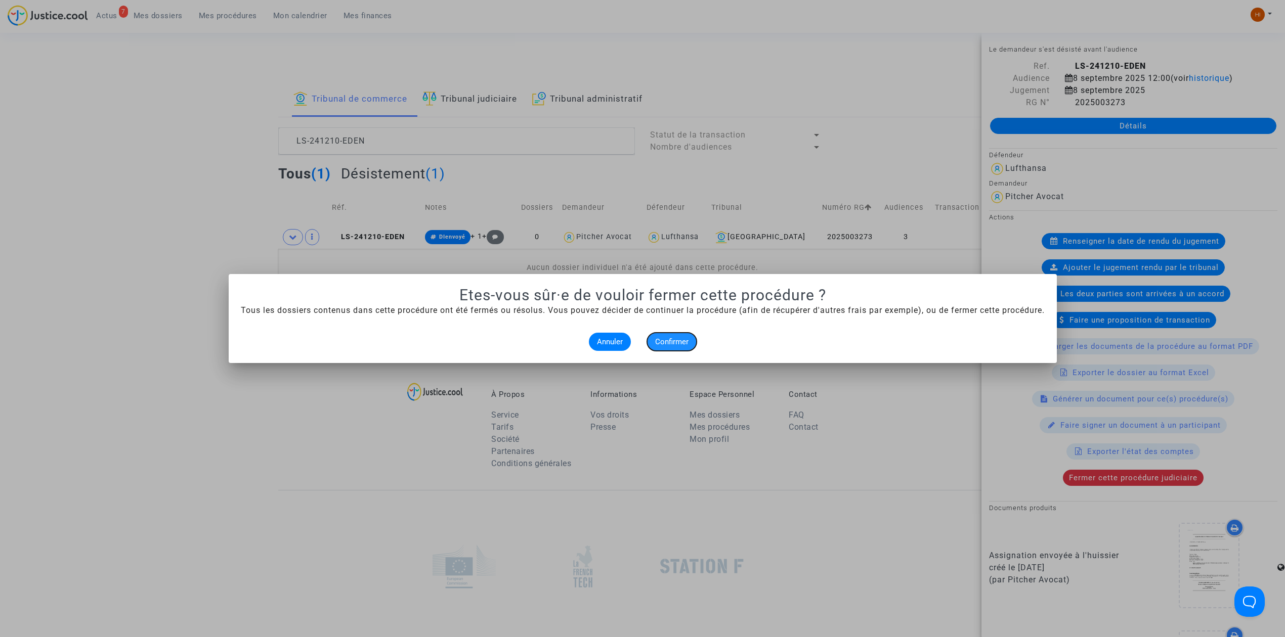
click at [669, 342] on span "Confirmer" at bounding box center [671, 341] width 33 height 9
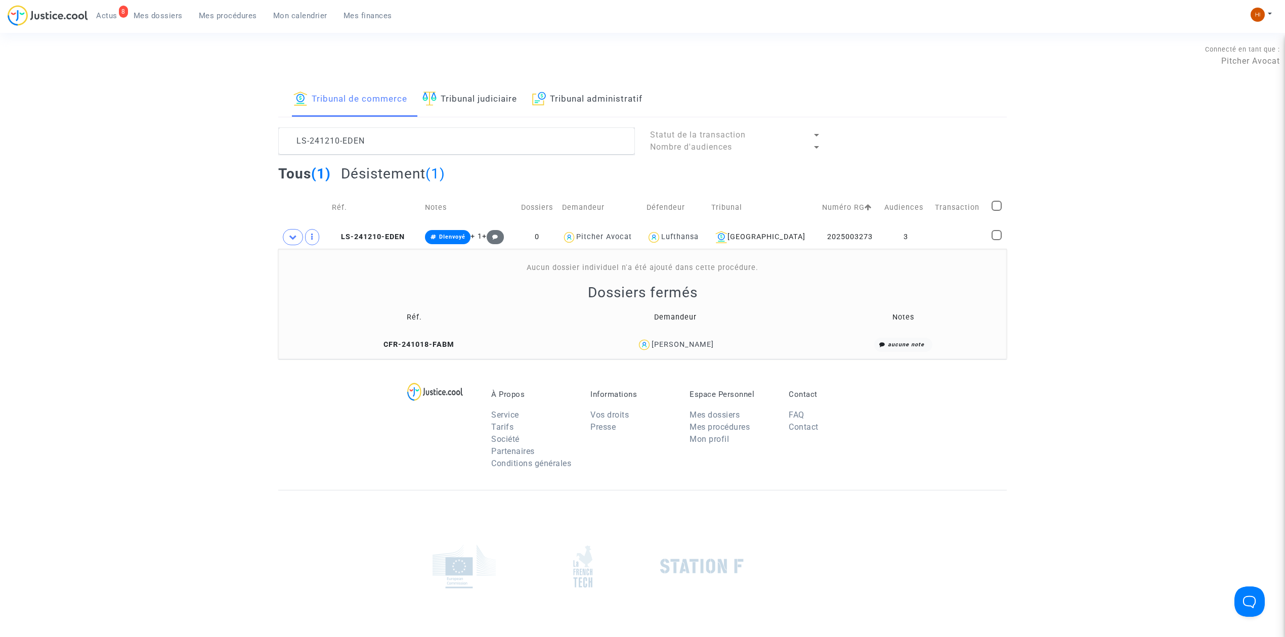
click at [488, 108] on link "Tribunal judiciaire" at bounding box center [469, 99] width 95 height 34
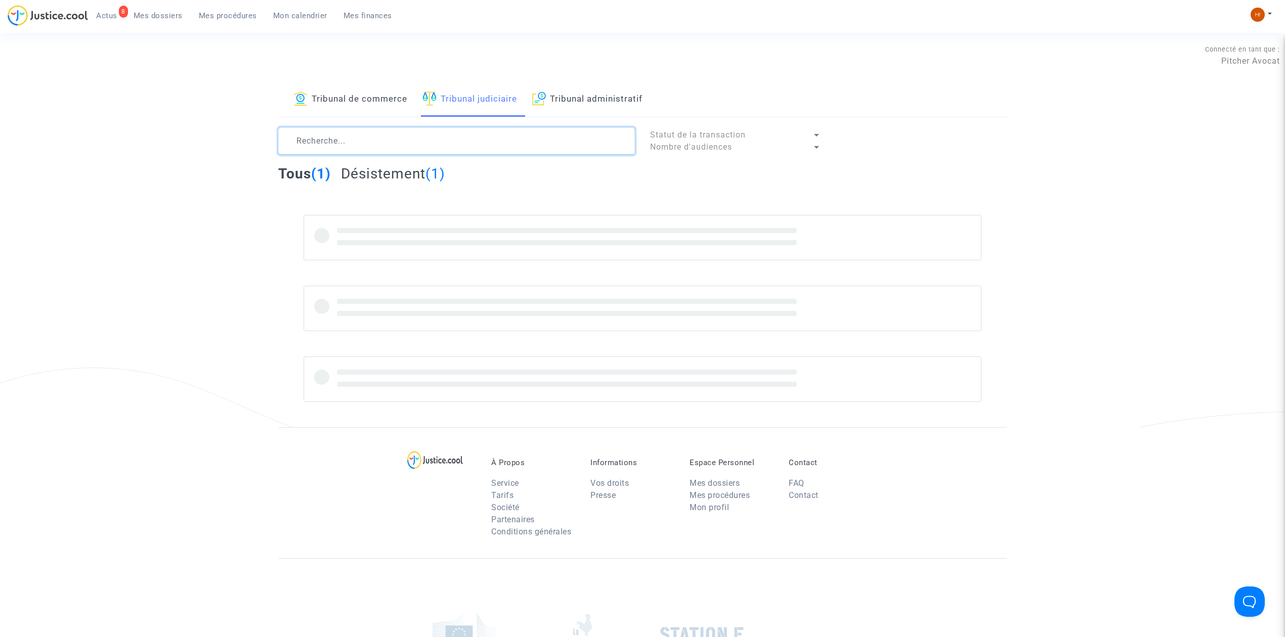
click at [466, 143] on textarea at bounding box center [456, 140] width 357 height 27
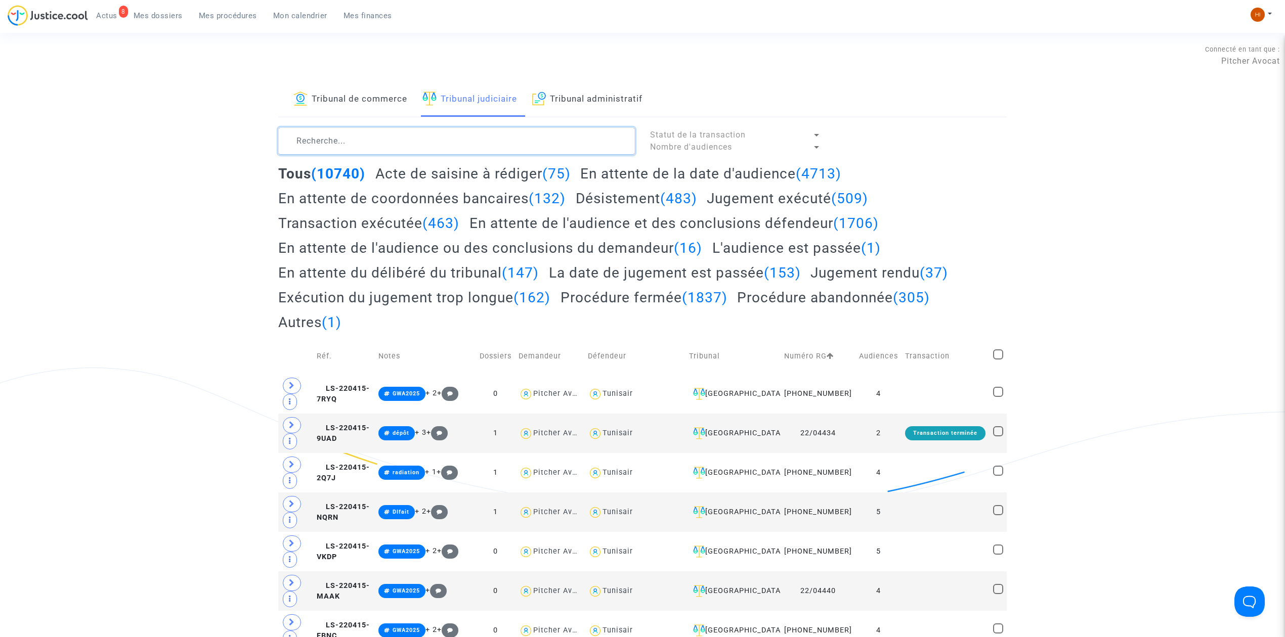
paste textarea "JORGE DE ALMEIDA"
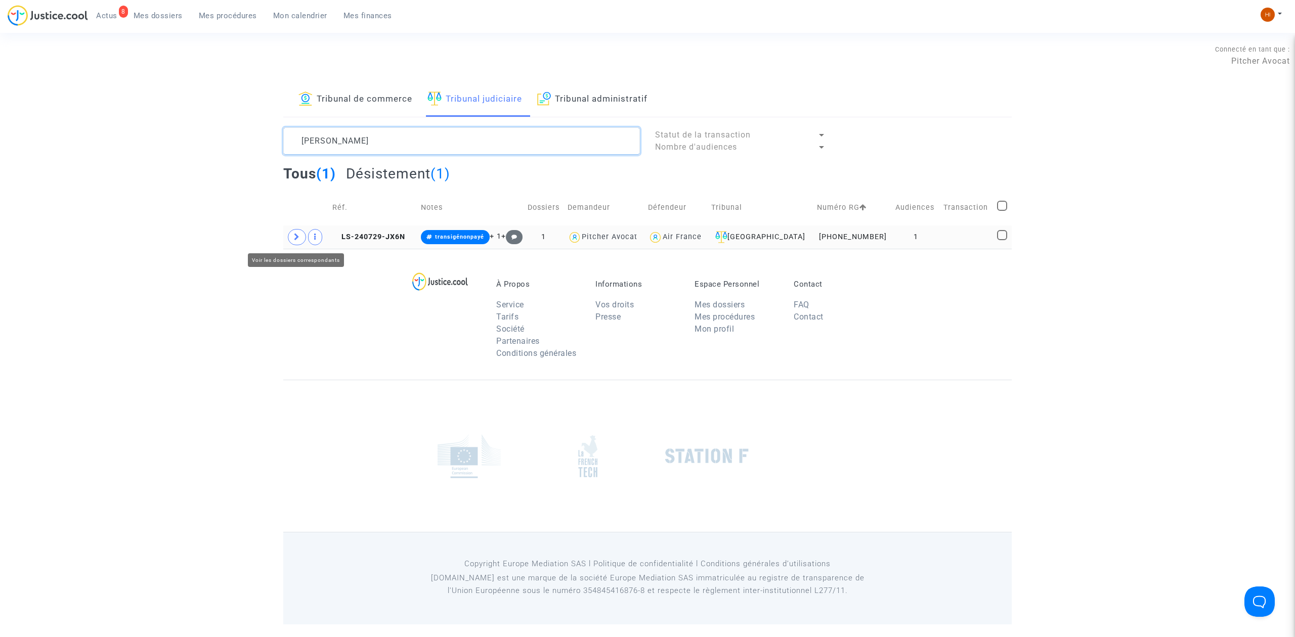
type textarea "JORGE DE ALMEIDA"
click at [296, 241] on span at bounding box center [297, 237] width 18 height 16
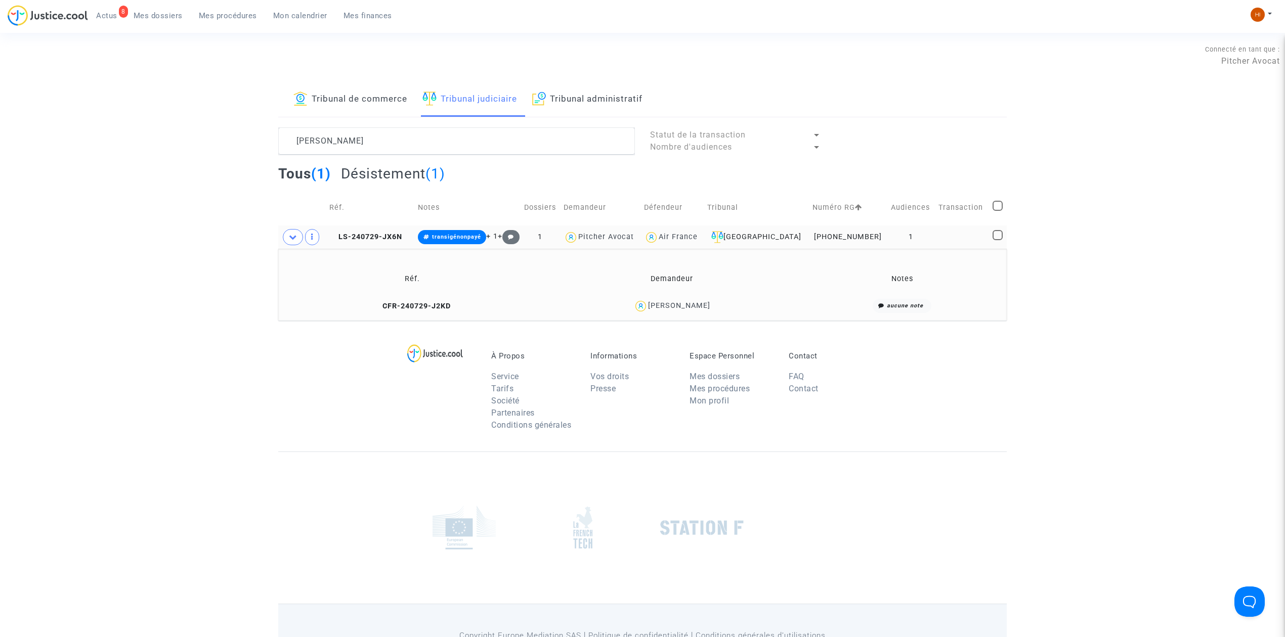
click at [393, 314] on td "CFR-240729-J2KD" at bounding box center [412, 306] width 260 height 22
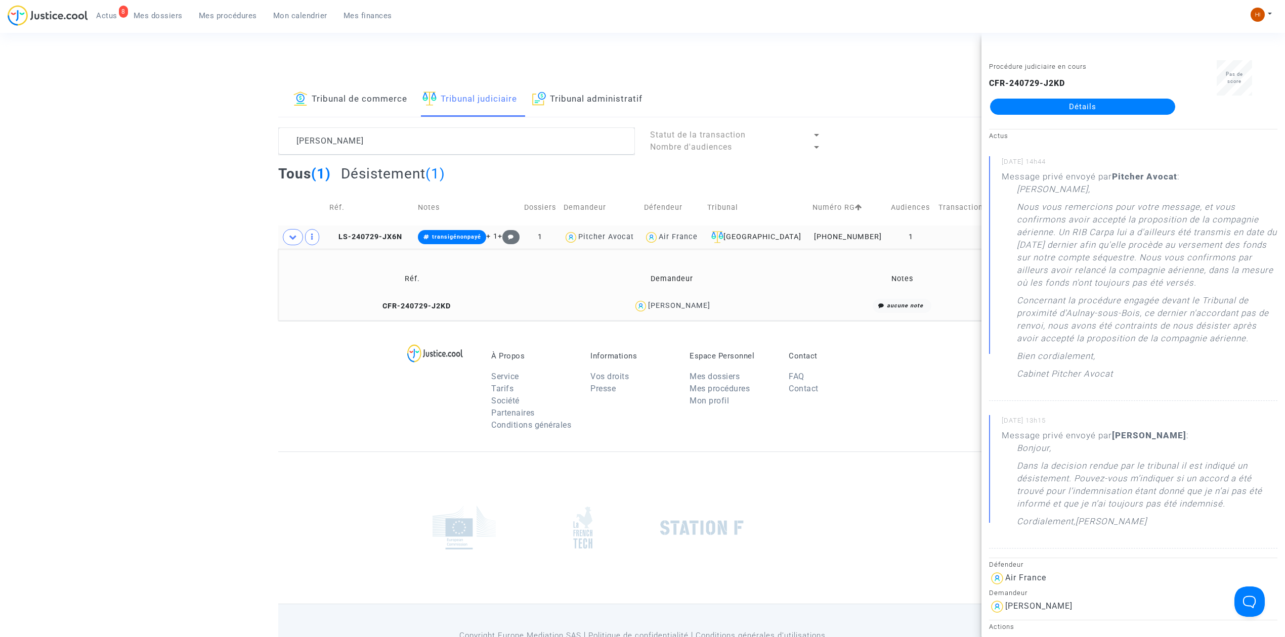
click at [1087, 101] on link "Détails" at bounding box center [1082, 107] width 185 height 16
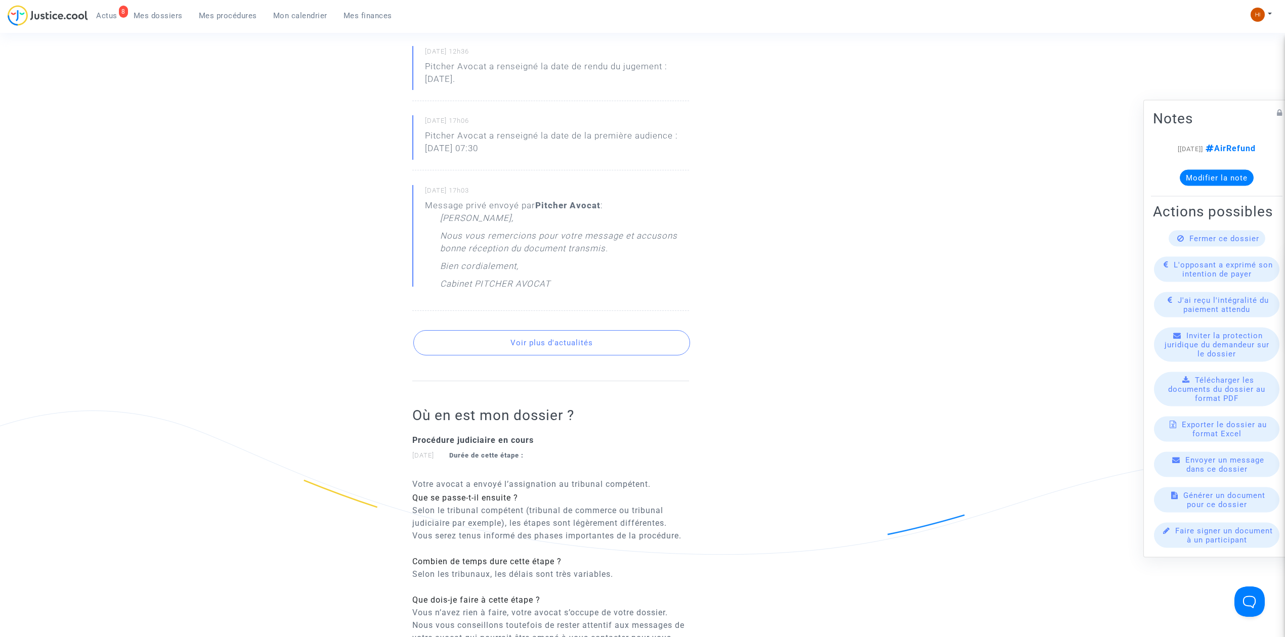
scroll to position [674, 0]
click at [456, 344] on button "Voir plus d'actualités" at bounding box center [551, 340] width 277 height 25
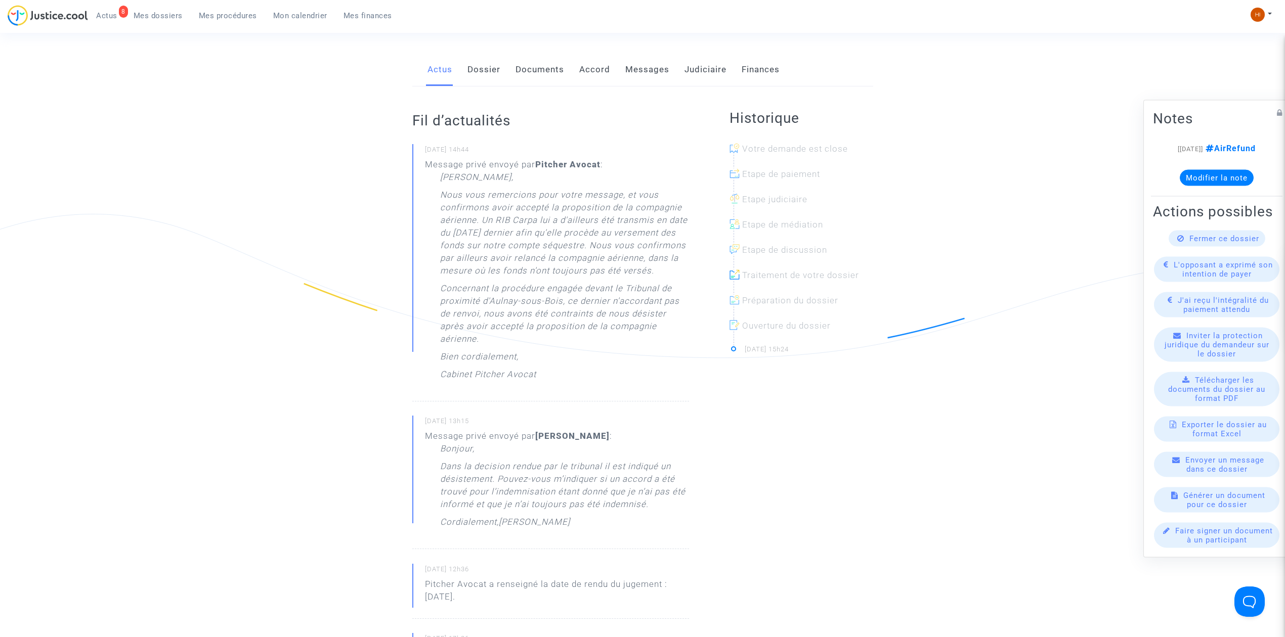
scroll to position [0, 0]
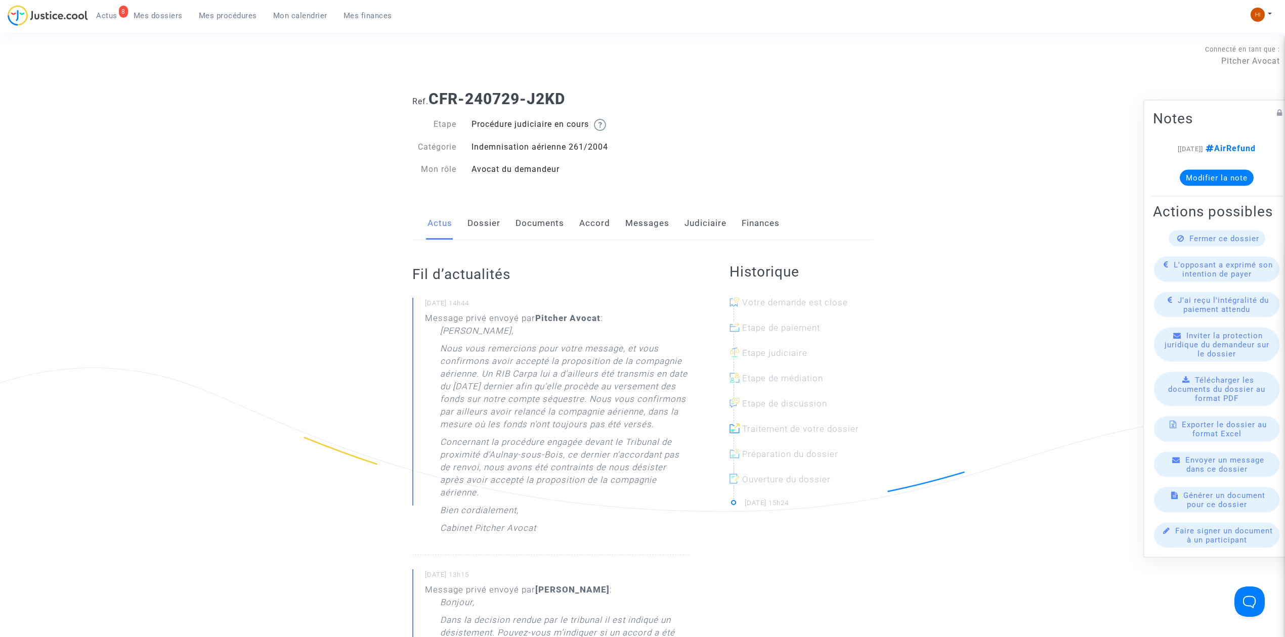
click at [650, 221] on link "Messages" at bounding box center [647, 223] width 44 height 33
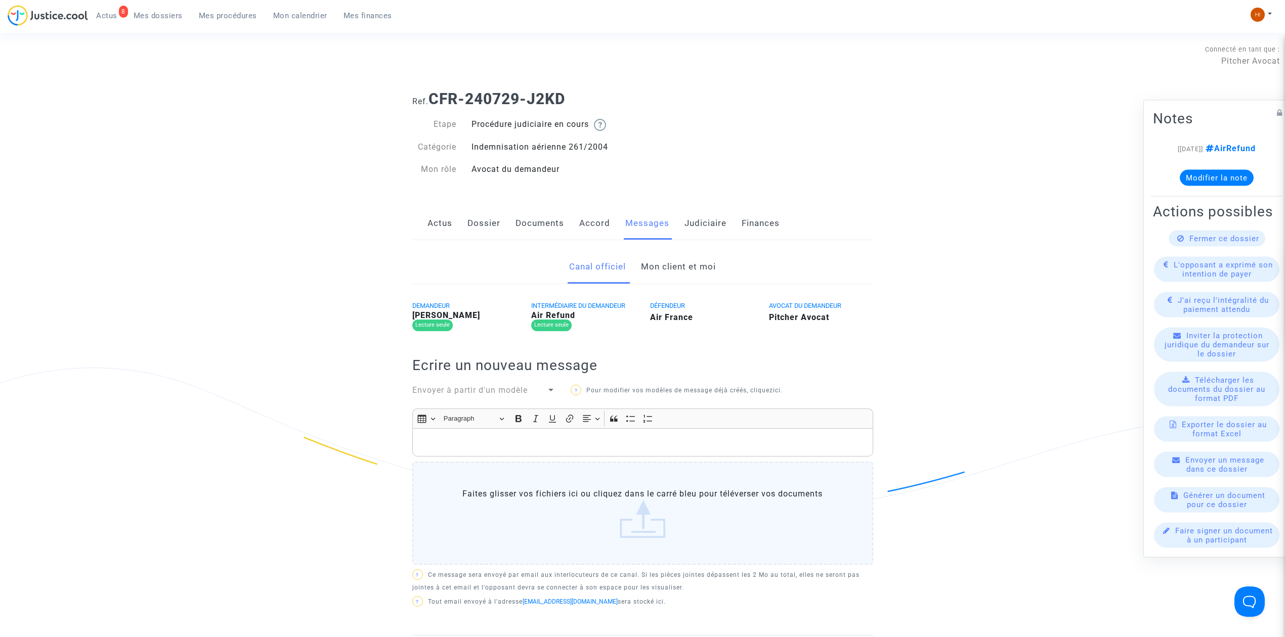
click at [679, 265] on link "Mon client et moi" at bounding box center [678, 266] width 75 height 33
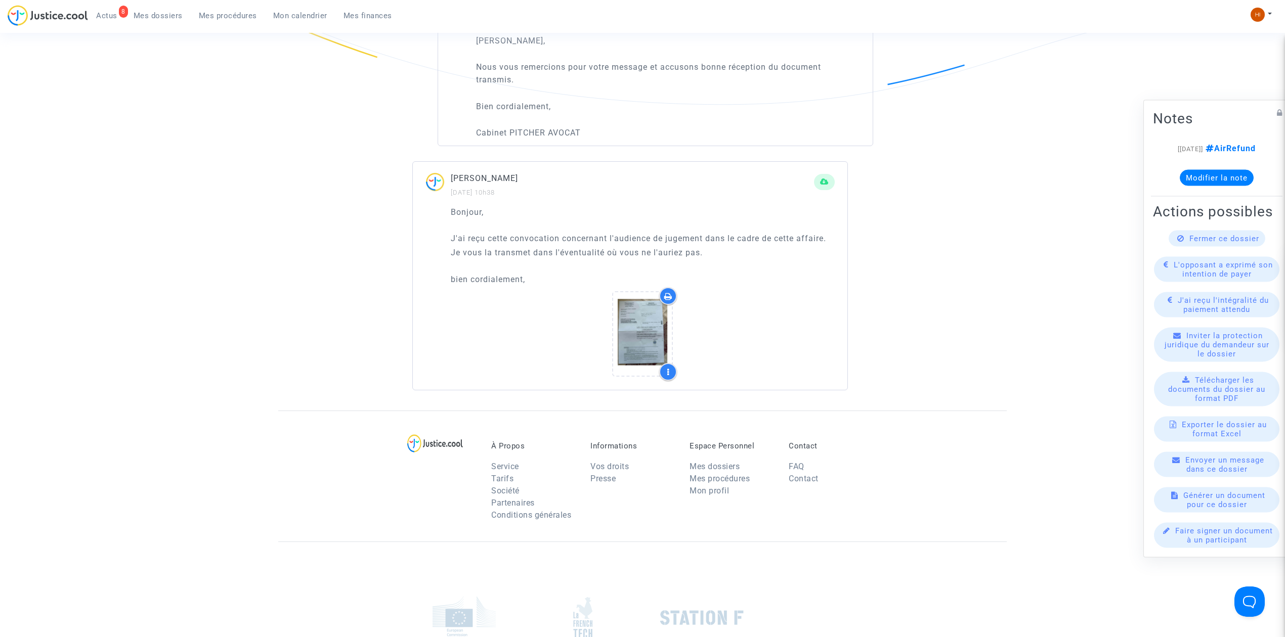
scroll to position [1146, 0]
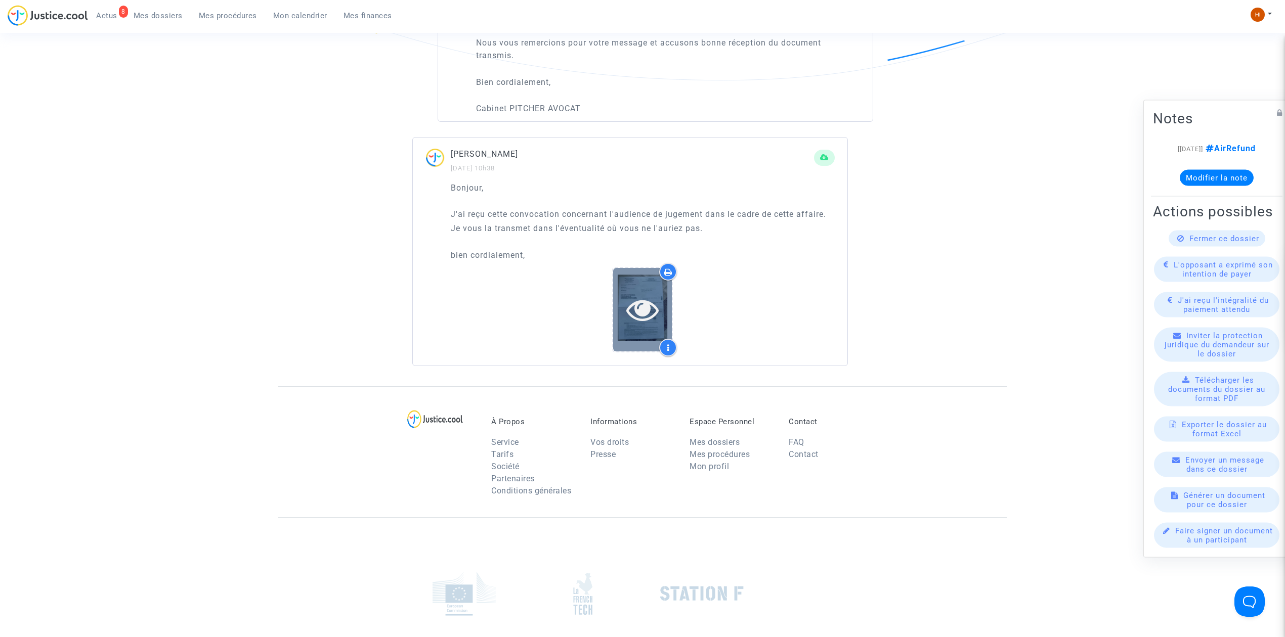
click at [630, 318] on icon at bounding box center [642, 309] width 33 height 32
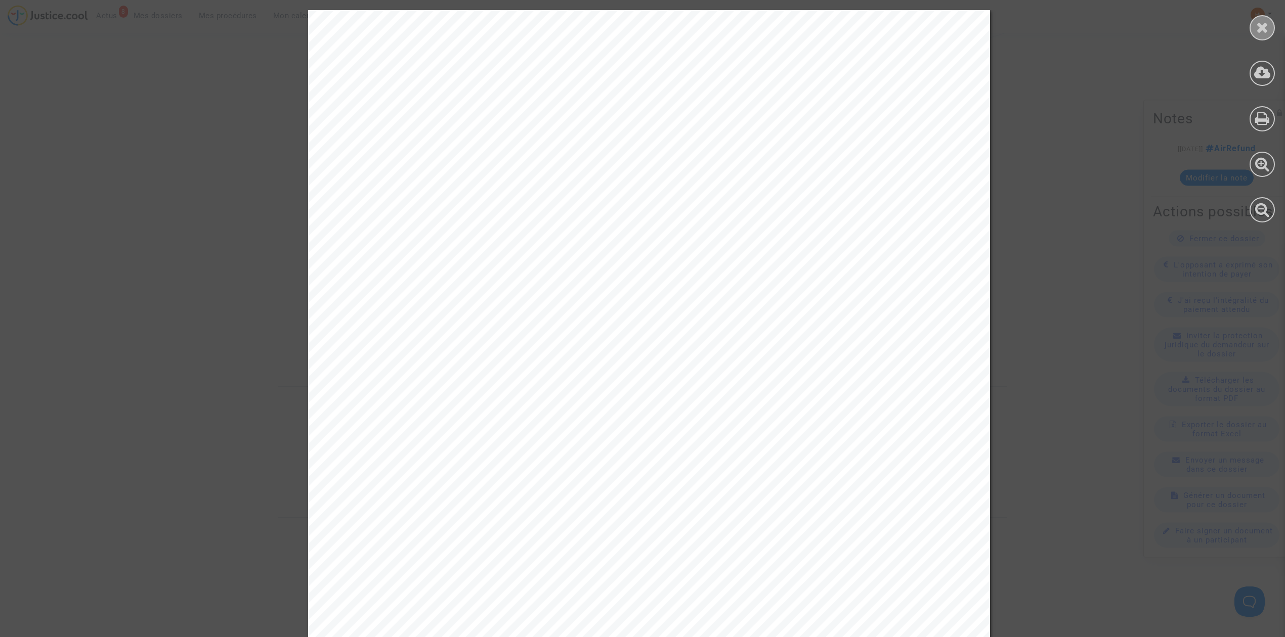
click at [1267, 21] on icon at bounding box center [1262, 27] width 13 height 15
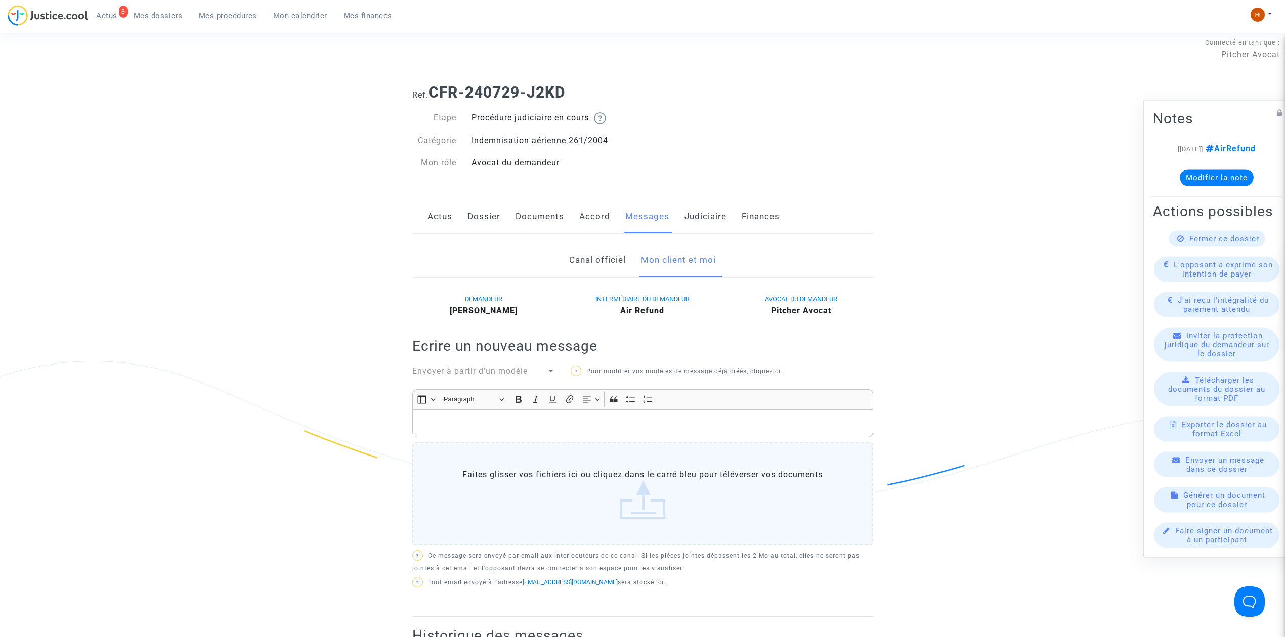
scroll to position [0, 0]
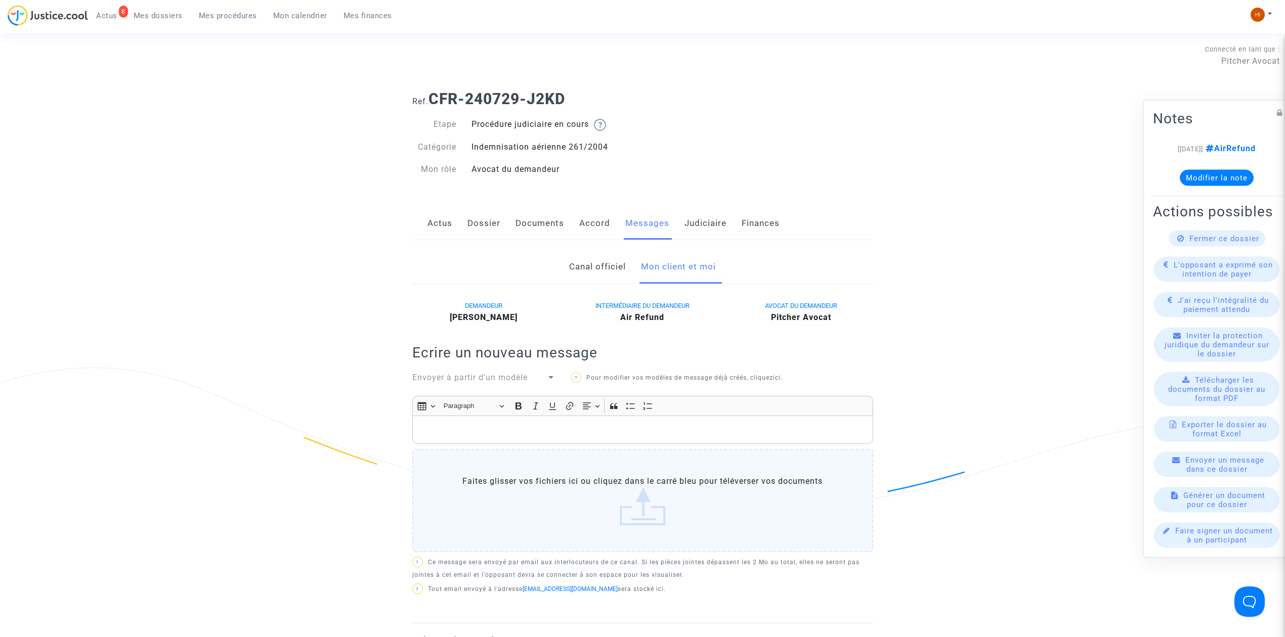
click at [468, 436] on p "Rich Text Editor, main" at bounding box center [642, 430] width 450 height 13
click at [490, 436] on p "Rich Text Editor, main" at bounding box center [642, 430] width 450 height 13
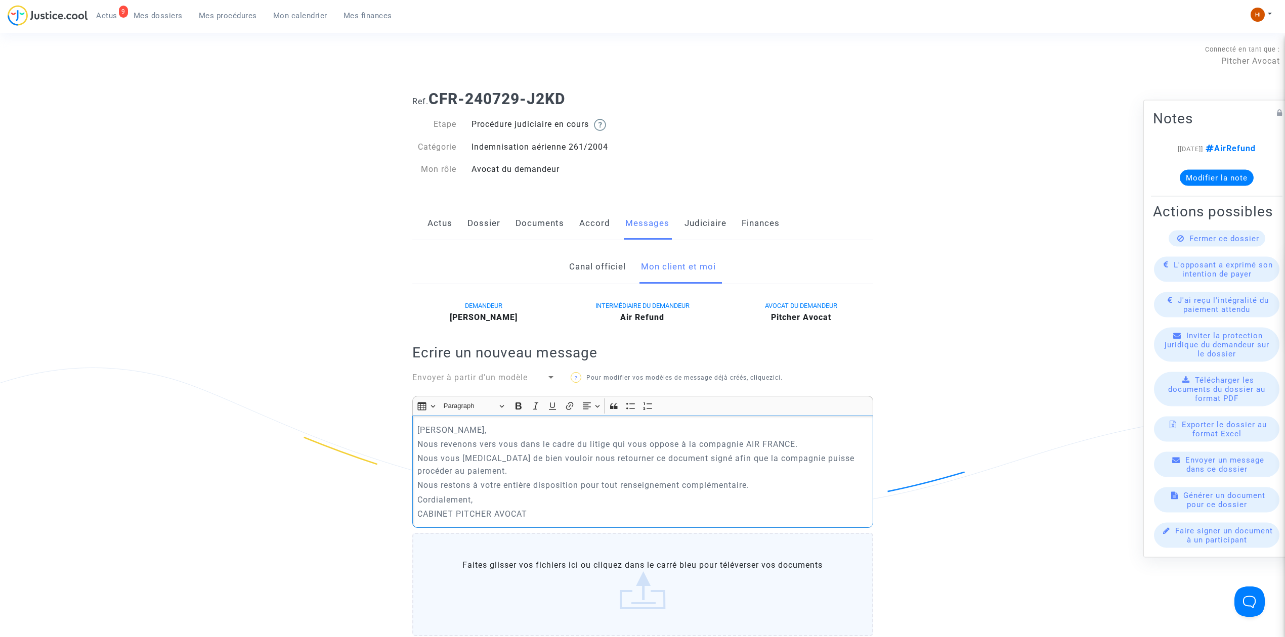
click at [615, 474] on p "Nous vous prions de bien vouloir nous retourner ce document signé afin que la c…" at bounding box center [642, 464] width 450 height 25
drag, startPoint x: 417, startPoint y: 472, endPoint x: 460, endPoint y: 482, distance: 44.5
click at [460, 482] on div "Cher Monsieur, Nous revenons vers vous dans le cadre du litige qui vous oppose …" at bounding box center [642, 472] width 461 height 112
copy p "Nous vous prions de bien vouloir nous retourner ce document signé afin que la c…"
drag, startPoint x: 472, startPoint y: 478, endPoint x: 417, endPoint y: 470, distance: 56.2
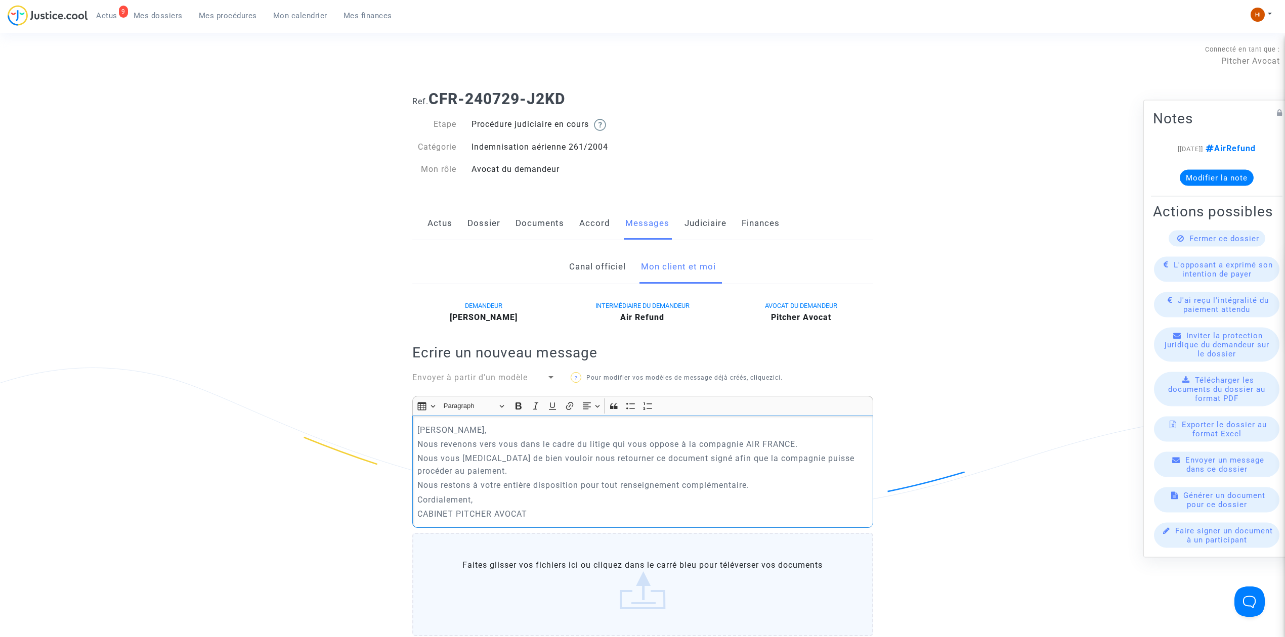
click at [417, 470] on div "Cher Monsieur, Nous revenons vers vous dans le cadre du litige qui vous oppose …" at bounding box center [642, 472] width 461 height 112
click at [416, 469] on div "Cher Monsieur, Nous revenons vers vous dans le cadre du litige qui vous oppose …" at bounding box center [642, 472] width 461 height 112
drag, startPoint x: 416, startPoint y: 469, endPoint x: 460, endPoint y: 473, distance: 44.2
click at [460, 473] on div "Cher Monsieur, Nous revenons vers vous dans le cadre du litige qui vous oppose …" at bounding box center [642, 472] width 461 height 112
click at [467, 477] on p "Nous vous prions de bien vouloir nous retourner ce document signé afin que la c…" at bounding box center [642, 464] width 450 height 25
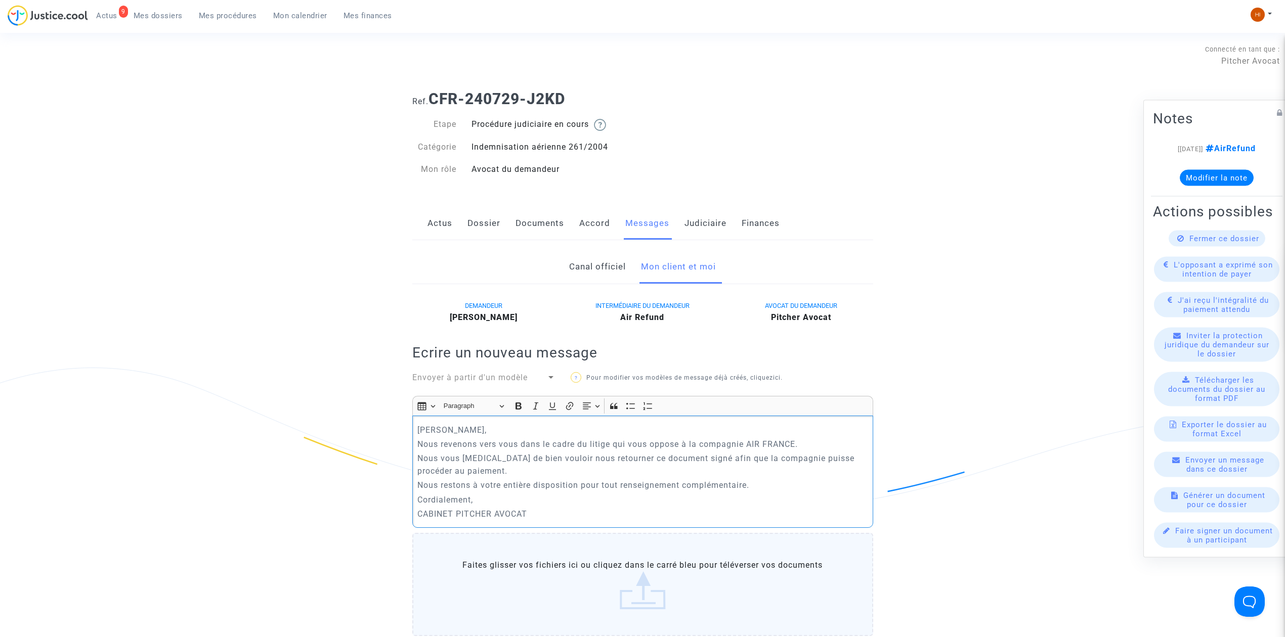
drag, startPoint x: 468, startPoint y: 485, endPoint x: 427, endPoint y: 484, distance: 41.0
click at [427, 477] on p "Nous vous prions de bien vouloir nous retourner ce document signé afin que la c…" at bounding box center [642, 464] width 450 height 25
click at [480, 477] on p "Nous vous prions de bien vouloir nous retourner ce document signé afin que la c…" at bounding box center [642, 464] width 450 height 25
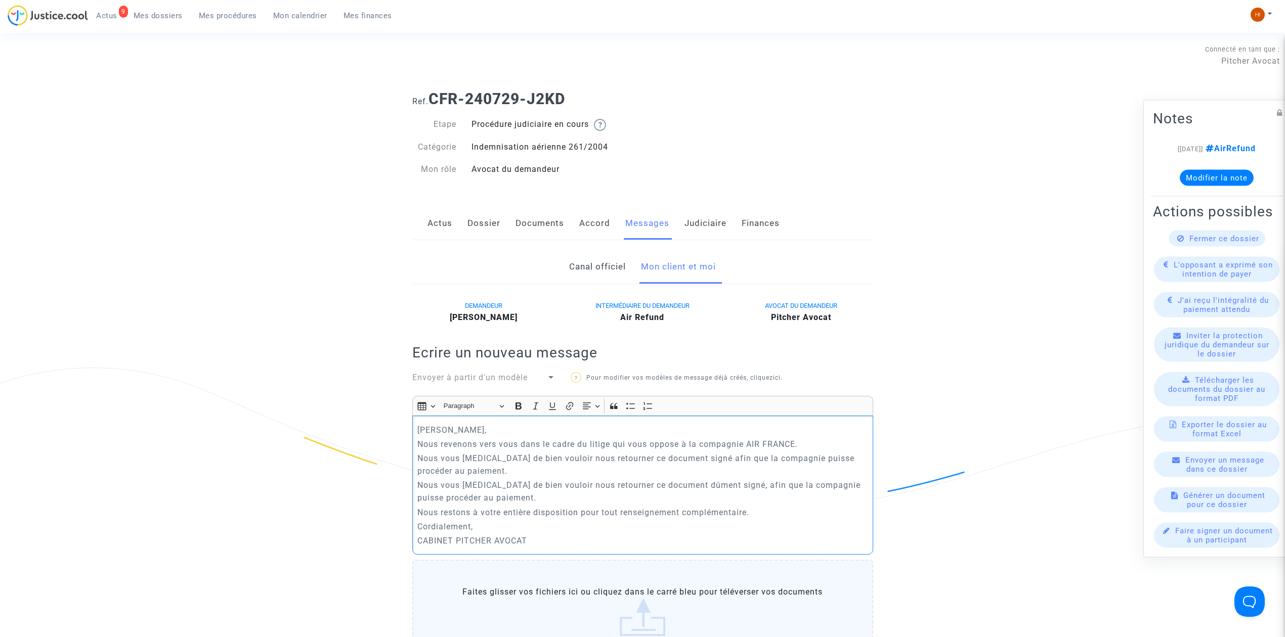
drag, startPoint x: 474, startPoint y: 488, endPoint x: 413, endPoint y: 472, distance: 62.6
click at [413, 472] on div "Cher Monsieur, Nous revenons vers vous dans le cadre du litige qui vous oppose …" at bounding box center [642, 485] width 461 height 139
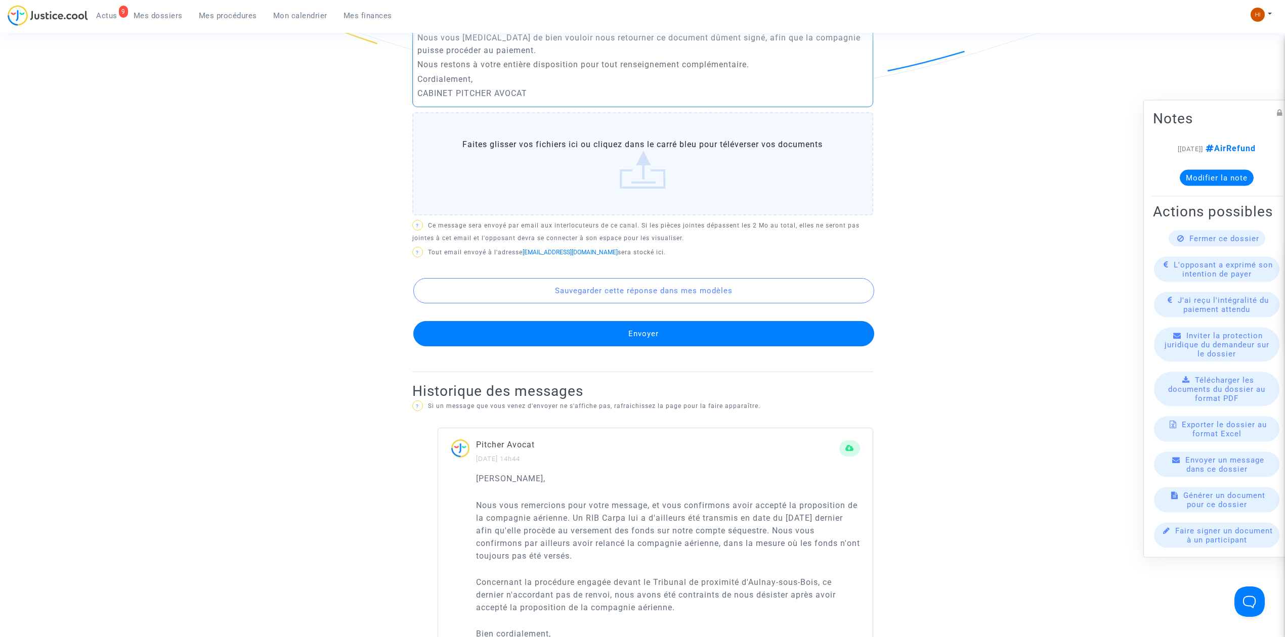
scroll to position [472, 0]
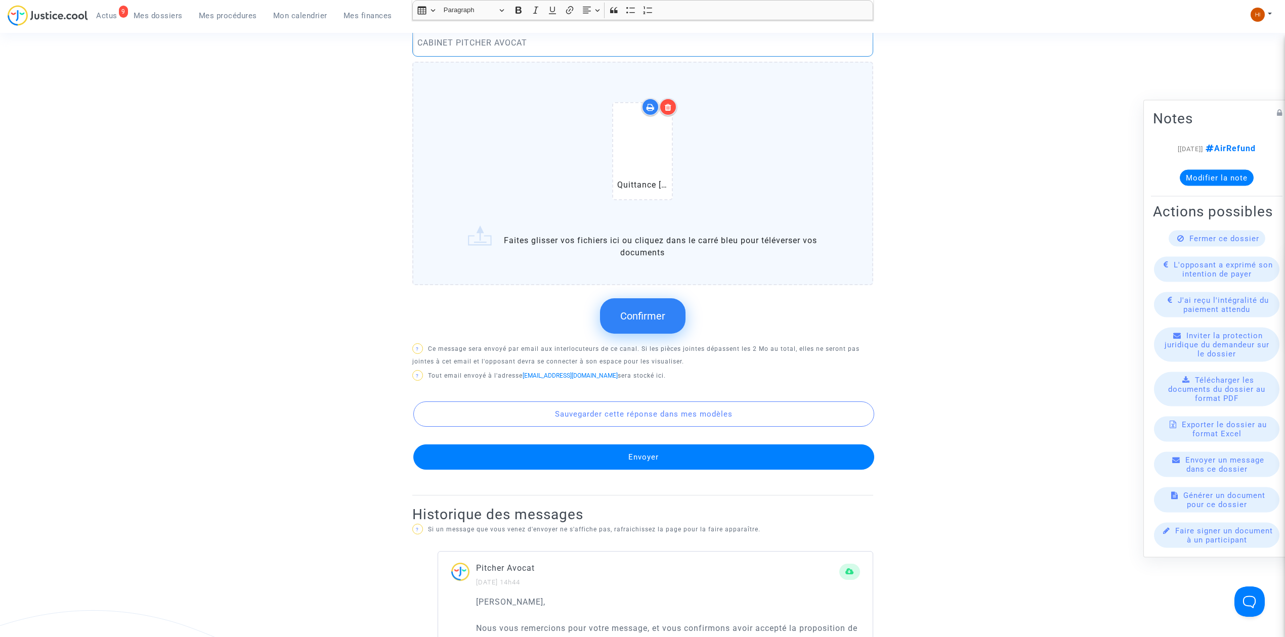
click at [666, 322] on button "Confirmer" at bounding box center [642, 315] width 85 height 35
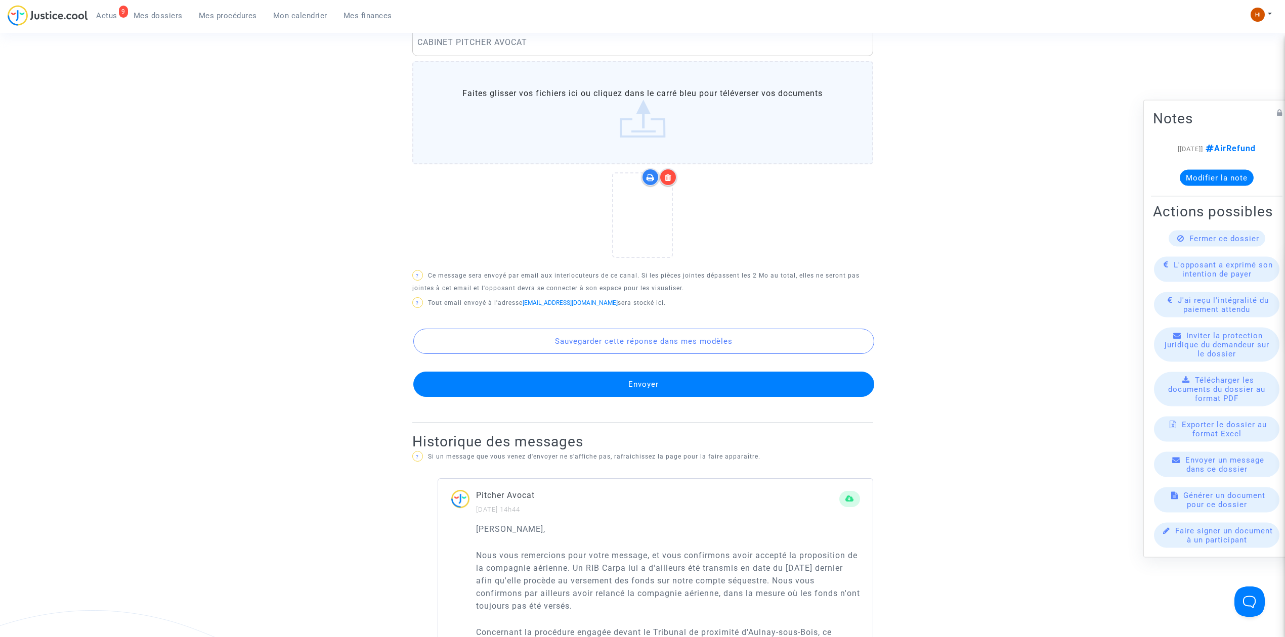
click at [625, 397] on button "Envoyer" at bounding box center [643, 384] width 461 height 25
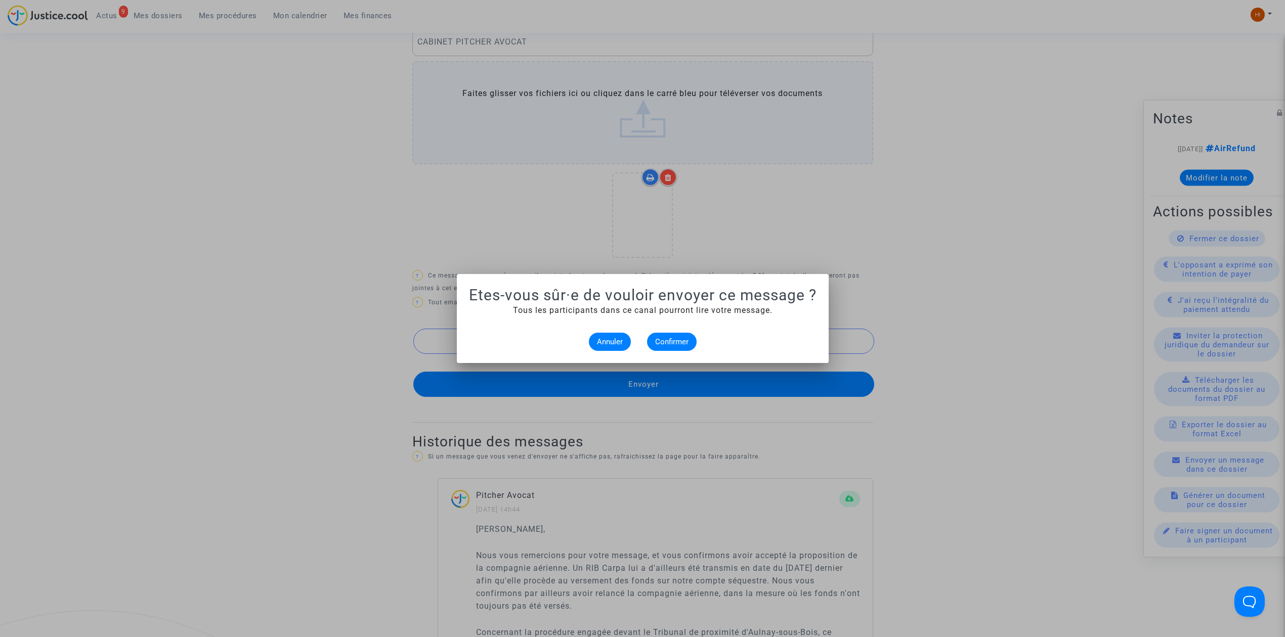
scroll to position [0, 0]
click at [679, 342] on span "Confirmer" at bounding box center [671, 341] width 33 height 9
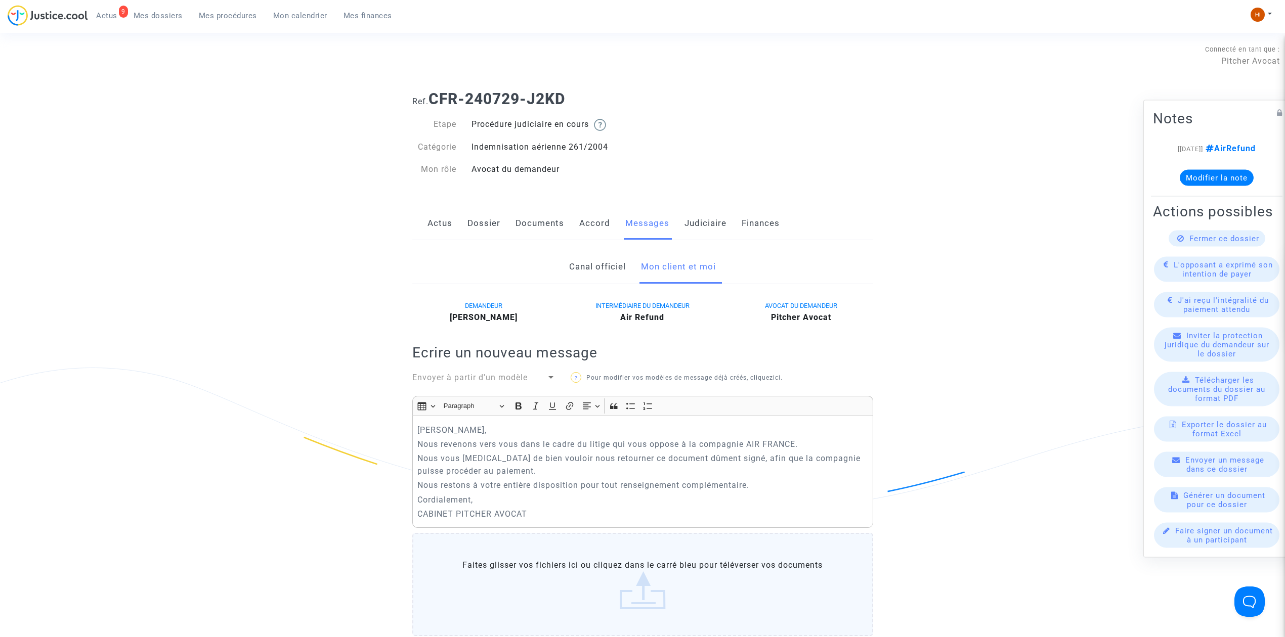
scroll to position [472, 0]
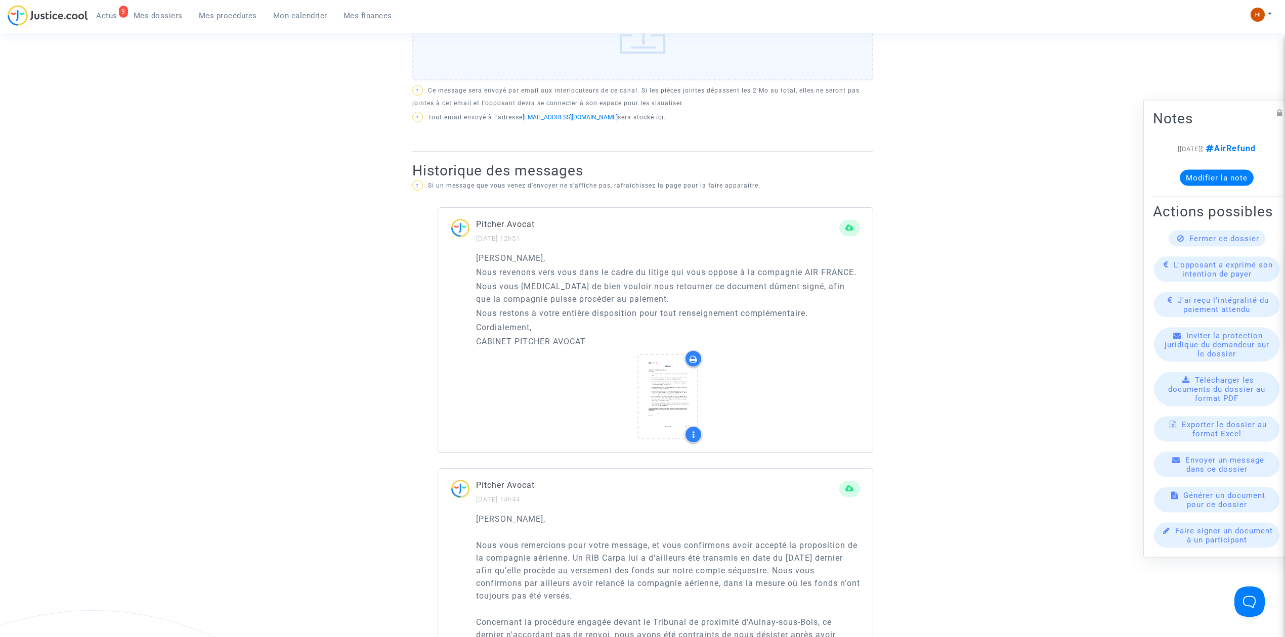
drag, startPoint x: 1071, startPoint y: 97, endPoint x: 998, endPoint y: 97, distance: 72.8
click at [1072, 97] on div "Ref. CFR-240729-J2KD Etape Procédure judiciaire en cours Catégorie Indemnisatio…" at bounding box center [642, 466] width 1285 height 1711
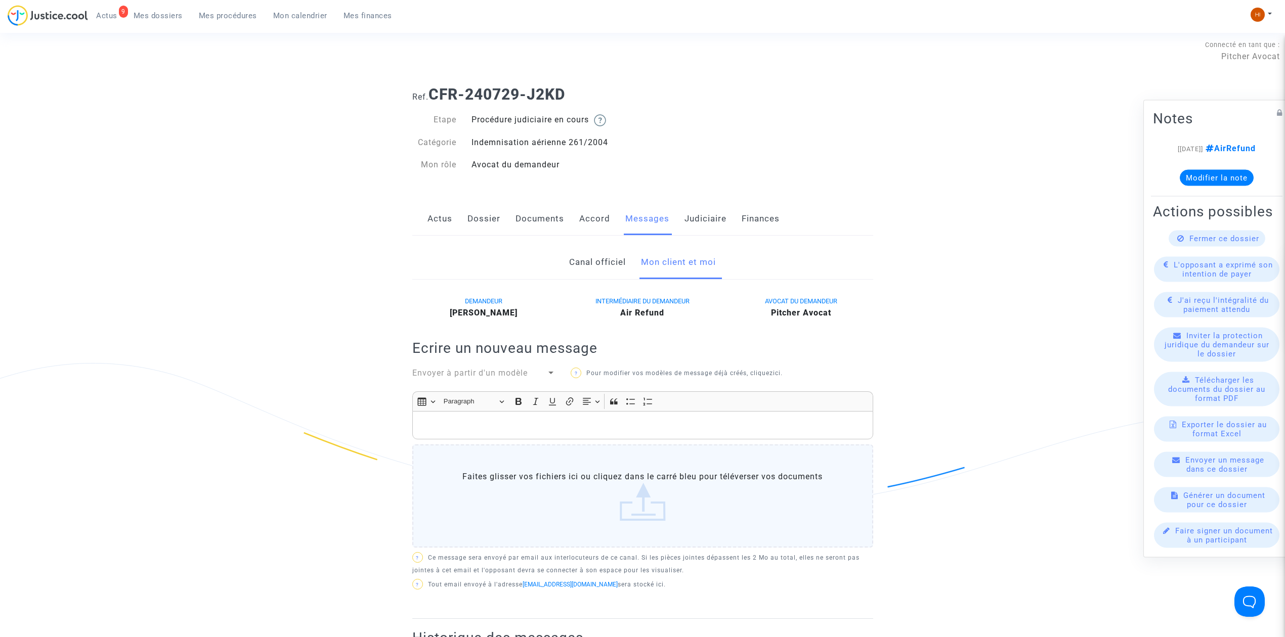
scroll to position [0, 0]
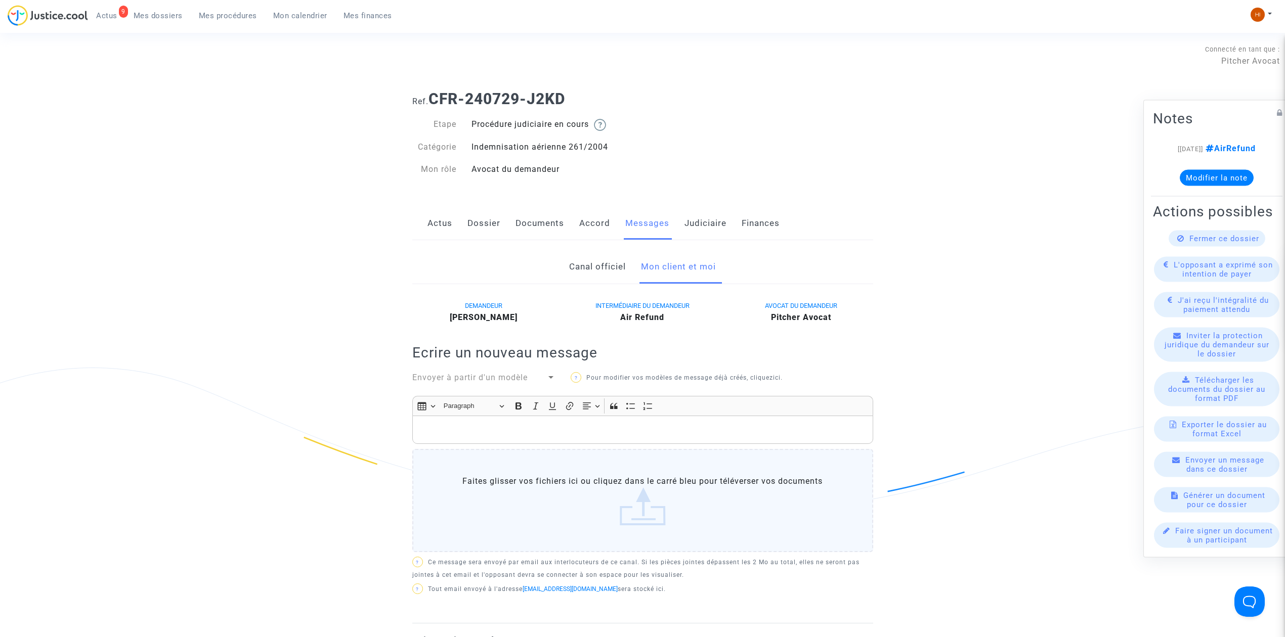
drag, startPoint x: 582, startPoint y: 93, endPoint x: 434, endPoint y: 89, distance: 147.7
click at [434, 89] on div "Ref. CFR-240729-J2KD" at bounding box center [643, 95] width 476 height 26
copy b "CFR-240729-J2KD"
click at [304, 14] on span "Mon calendrier" at bounding box center [300, 15] width 54 height 9
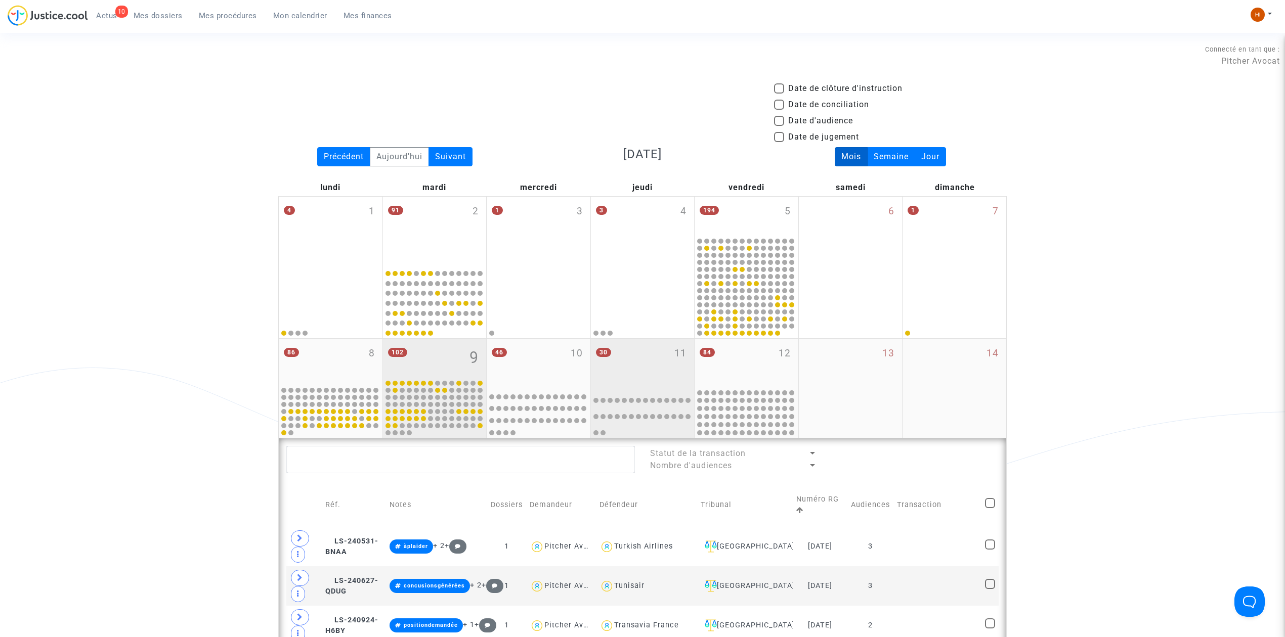
drag, startPoint x: 631, startPoint y: 359, endPoint x: 634, endPoint y: 383, distance: 24.5
click at [631, 359] on div "30 11" at bounding box center [643, 363] width 104 height 48
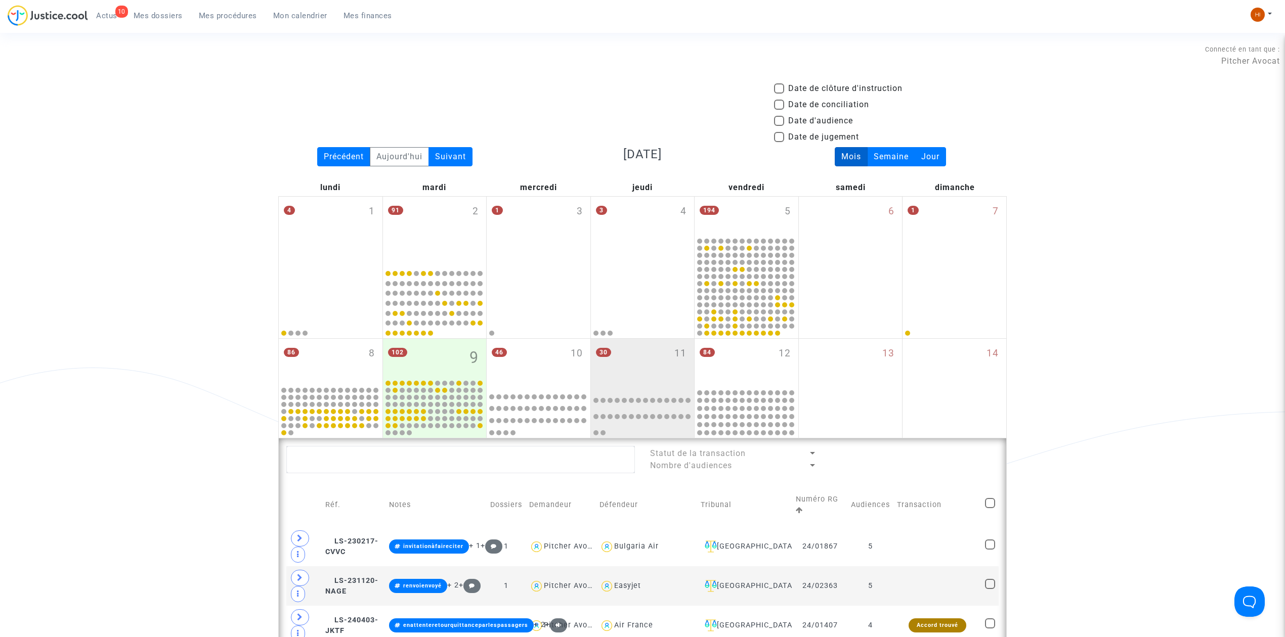
click at [793, 118] on span "Date d'audience" at bounding box center [820, 121] width 65 height 12
click at [779, 126] on input "Date d'audience" at bounding box center [778, 126] width 1 height 1
checkbox input "true"
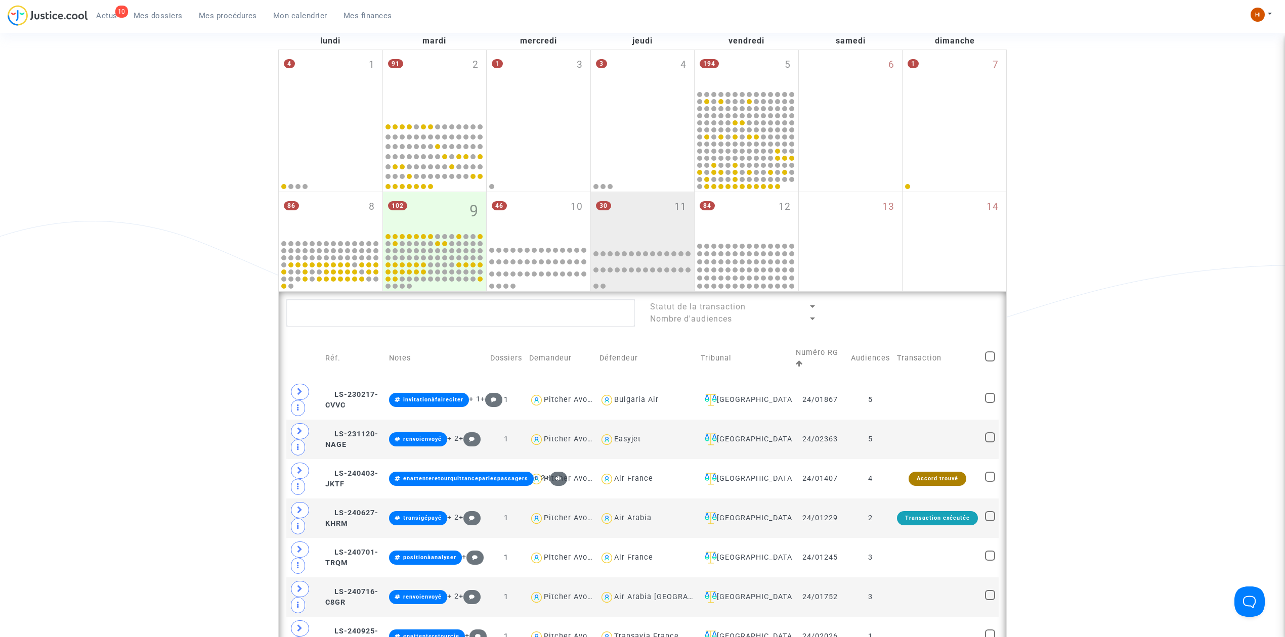
scroll to position [337, 0]
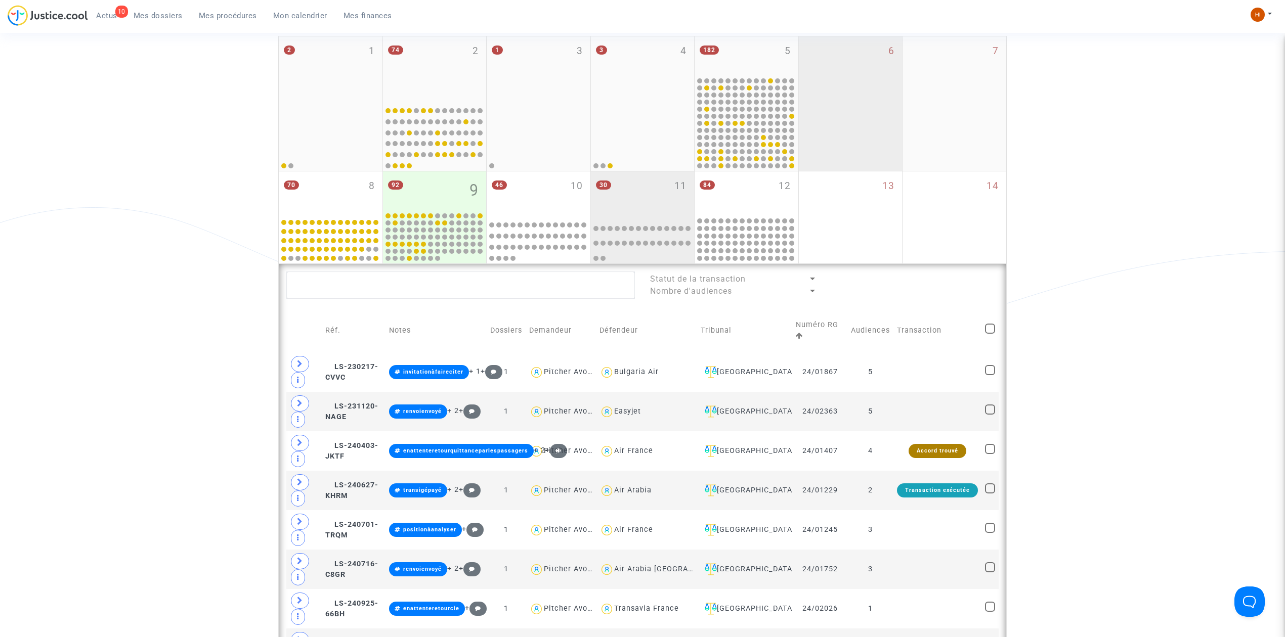
scroll to position [67, 0]
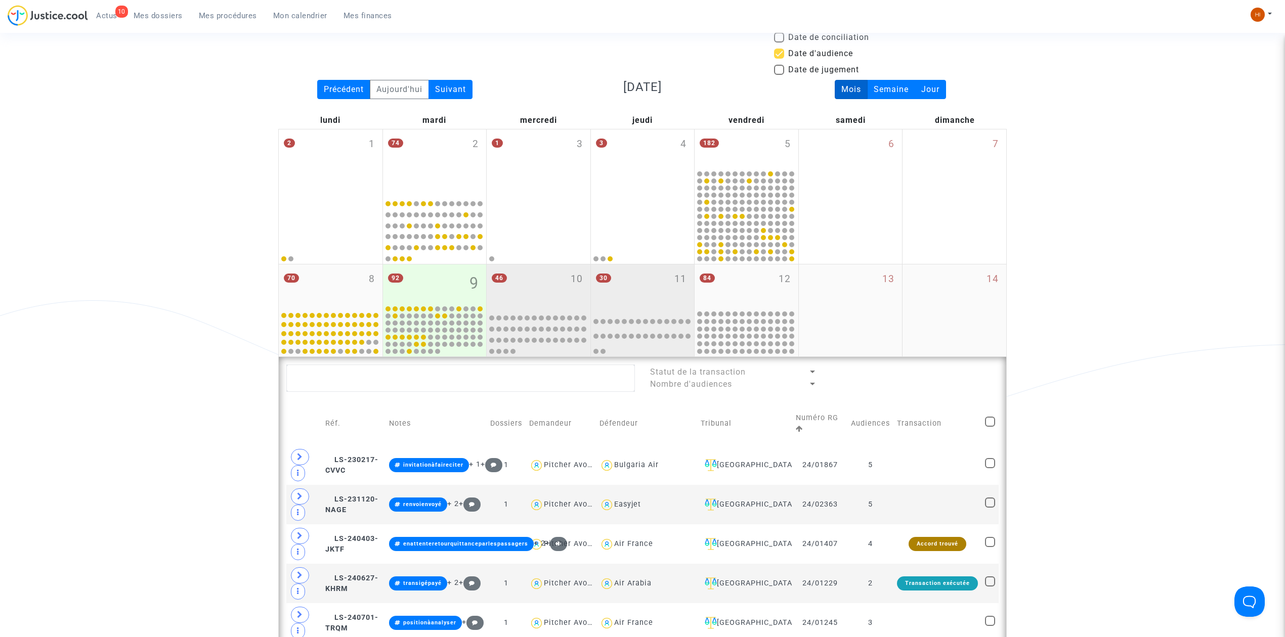
click at [513, 281] on div "46 10" at bounding box center [539, 287] width 104 height 45
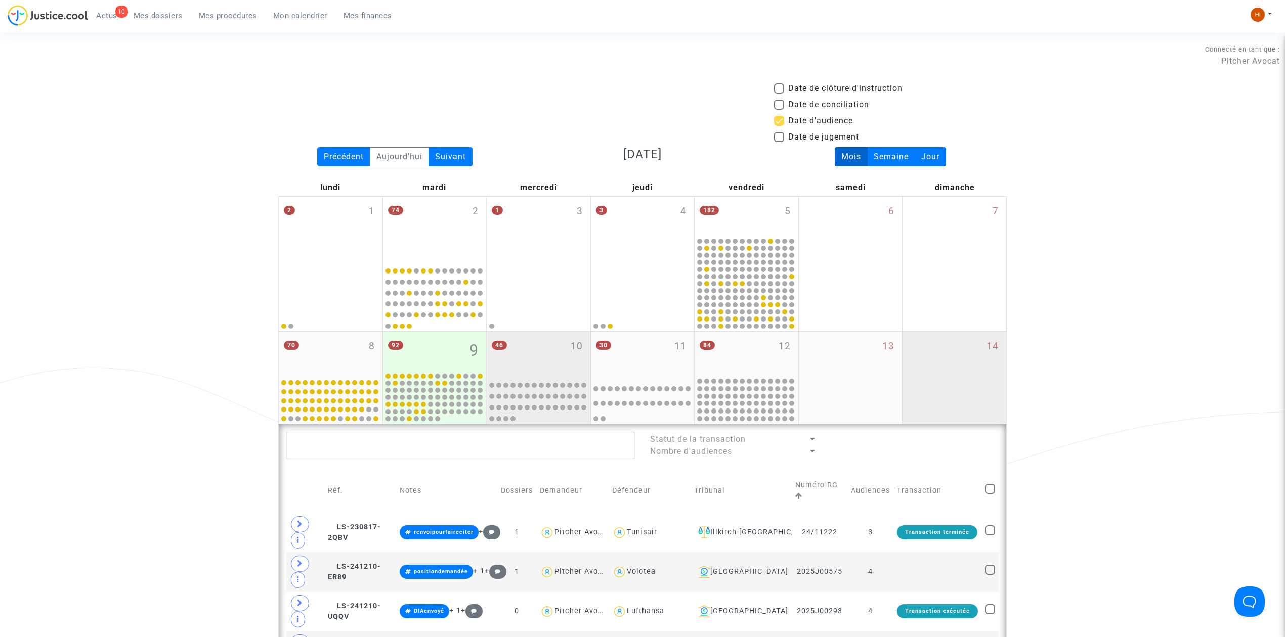
drag, startPoint x: 711, startPoint y: 335, endPoint x: 914, endPoint y: 378, distance: 207.9
click at [711, 335] on div "84 12" at bounding box center [746, 354] width 104 height 45
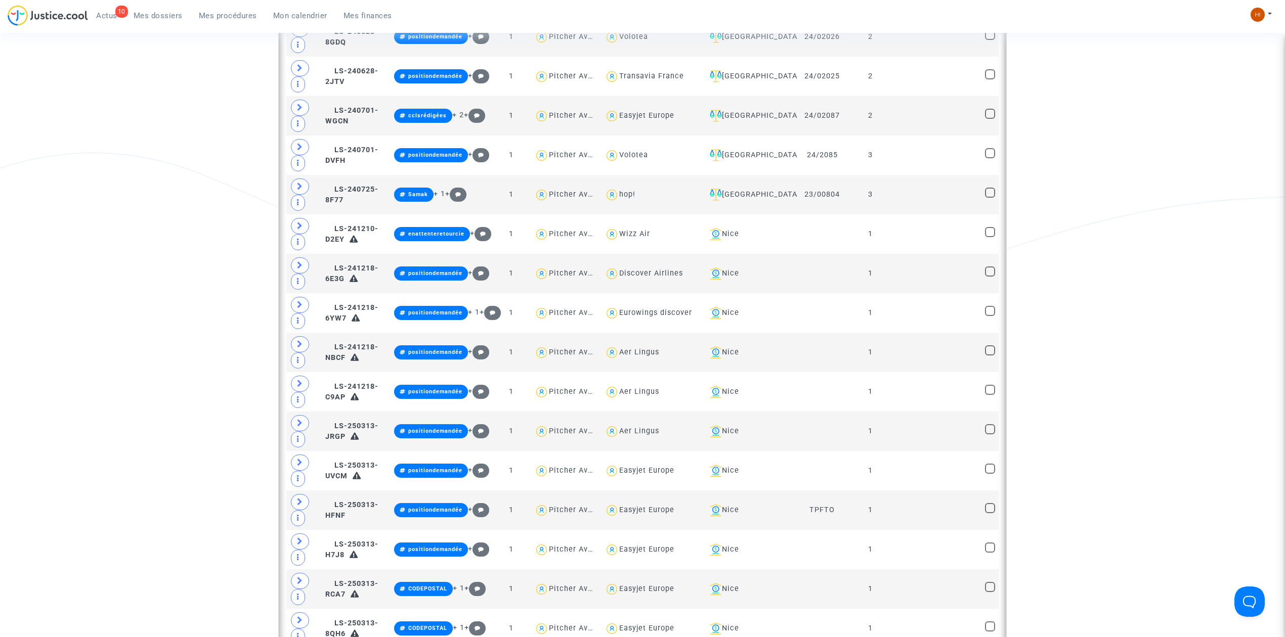
scroll to position [944, 0]
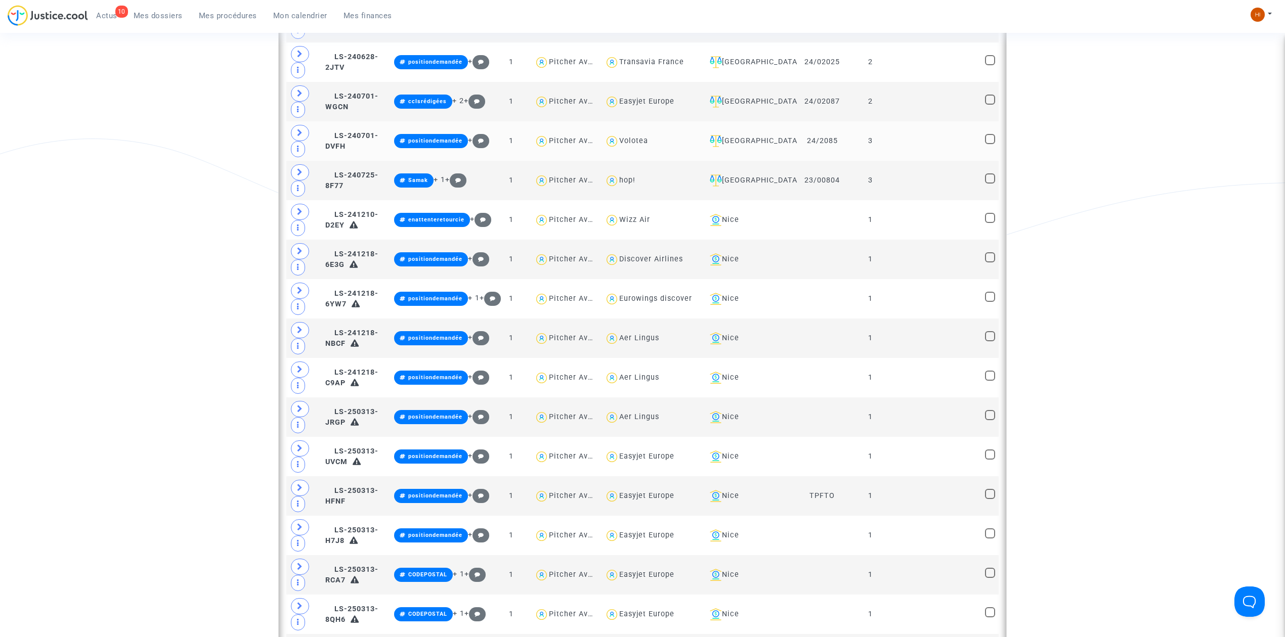
click at [927, 161] on td at bounding box center [937, 140] width 88 height 39
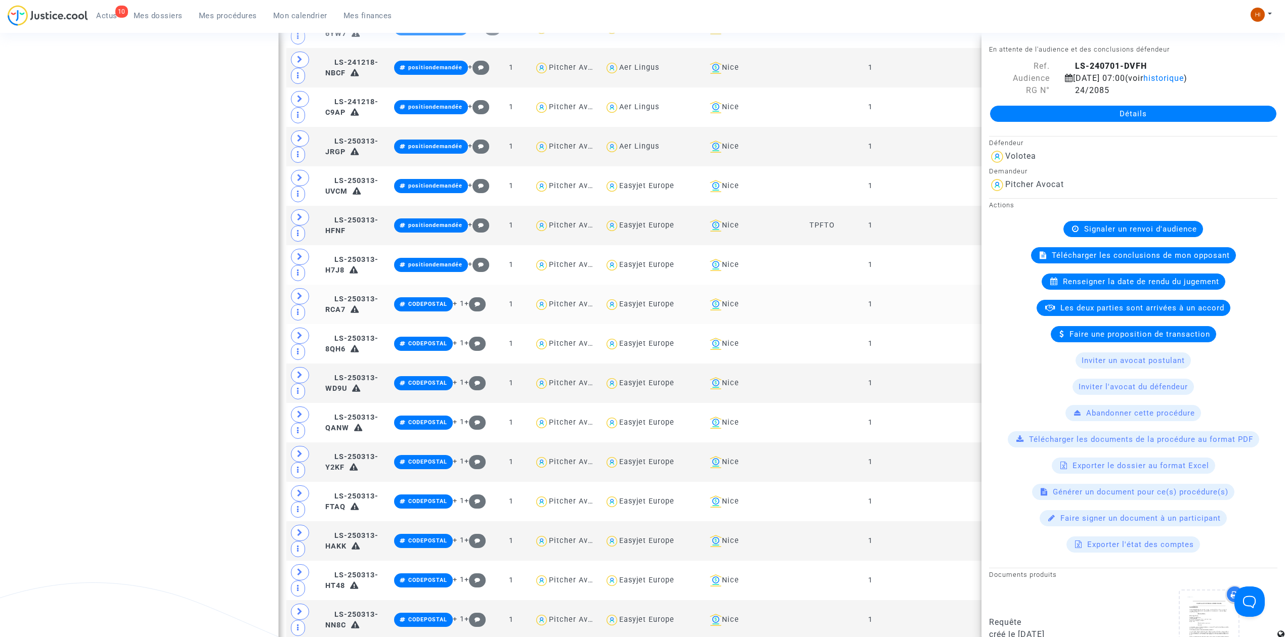
scroll to position [1214, 0]
click at [933, 107] on td at bounding box center [937, 107] width 88 height 39
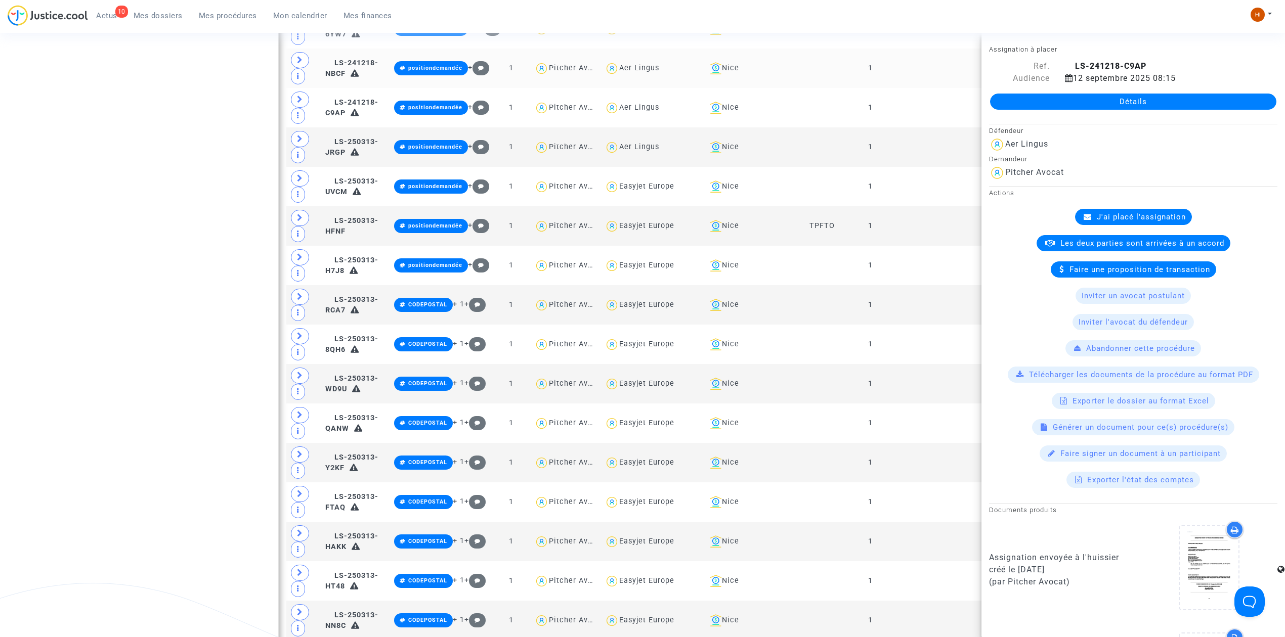
click at [934, 87] on td at bounding box center [937, 68] width 88 height 39
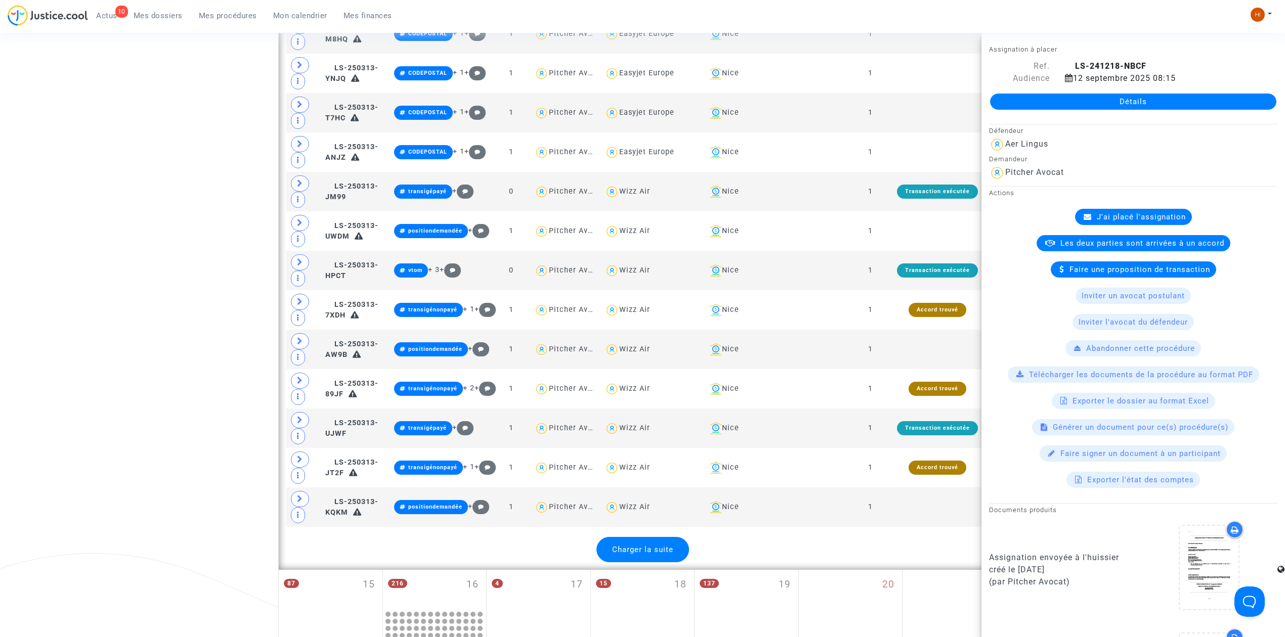
scroll to position [1955, 0]
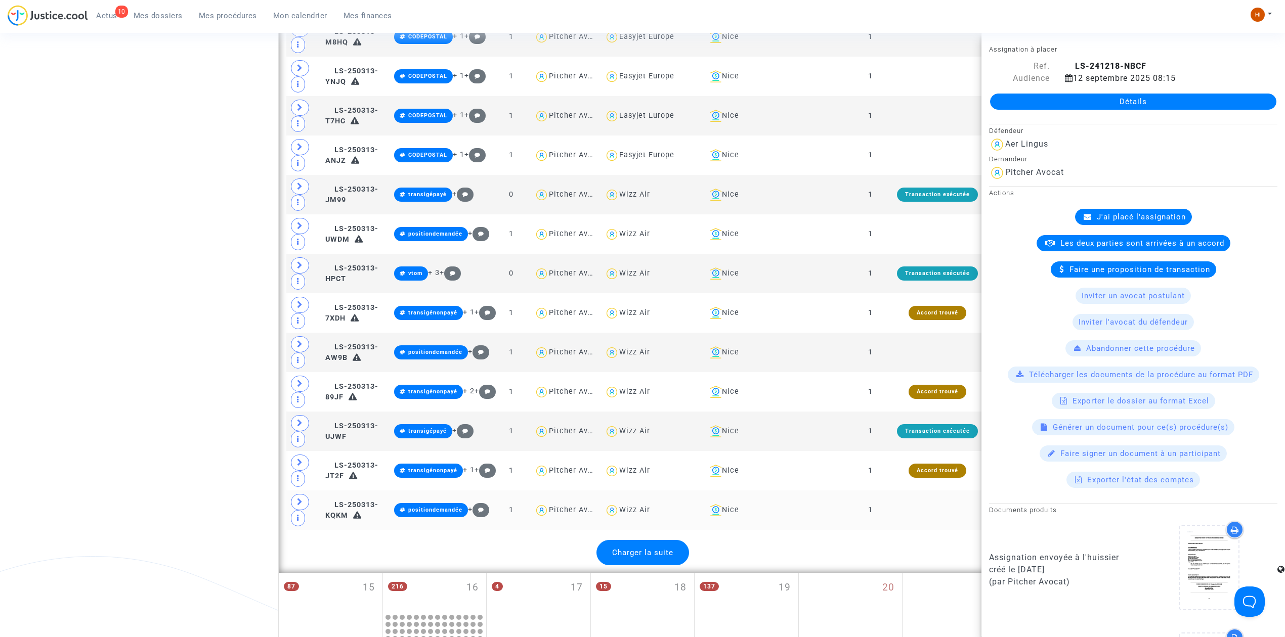
drag, startPoint x: 669, startPoint y: 591, endPoint x: 589, endPoint y: 563, distance: 84.3
click at [669, 557] on span "Charger la suite" at bounding box center [642, 552] width 61 height 9
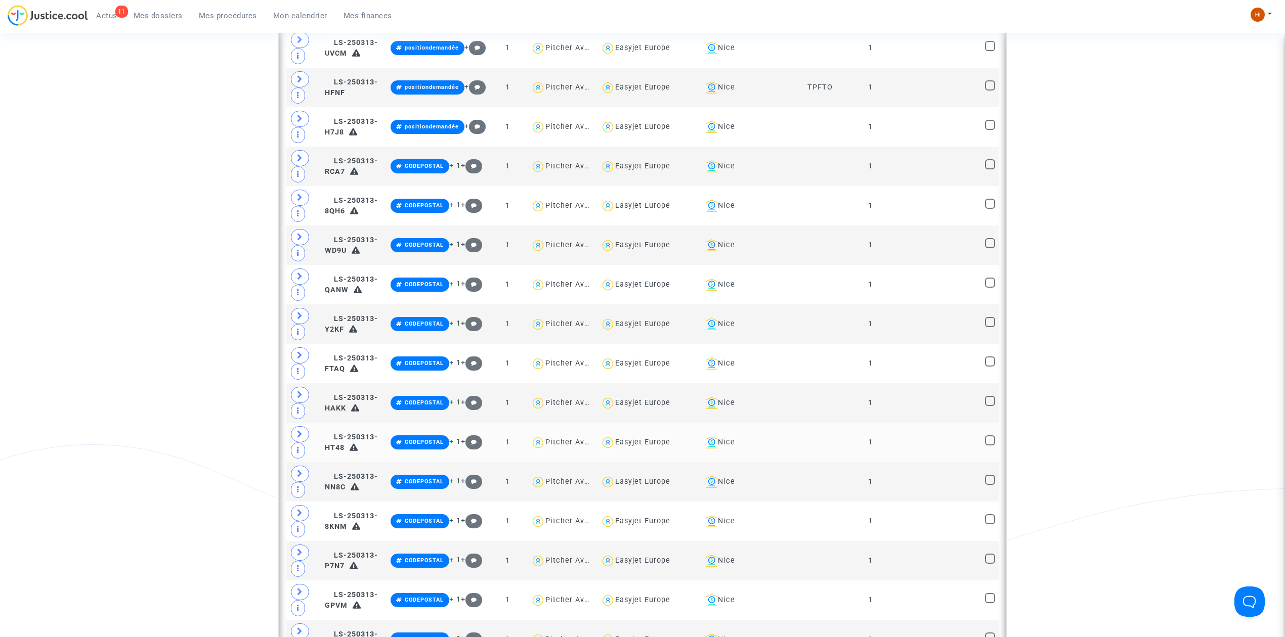
scroll to position [1483, 0]
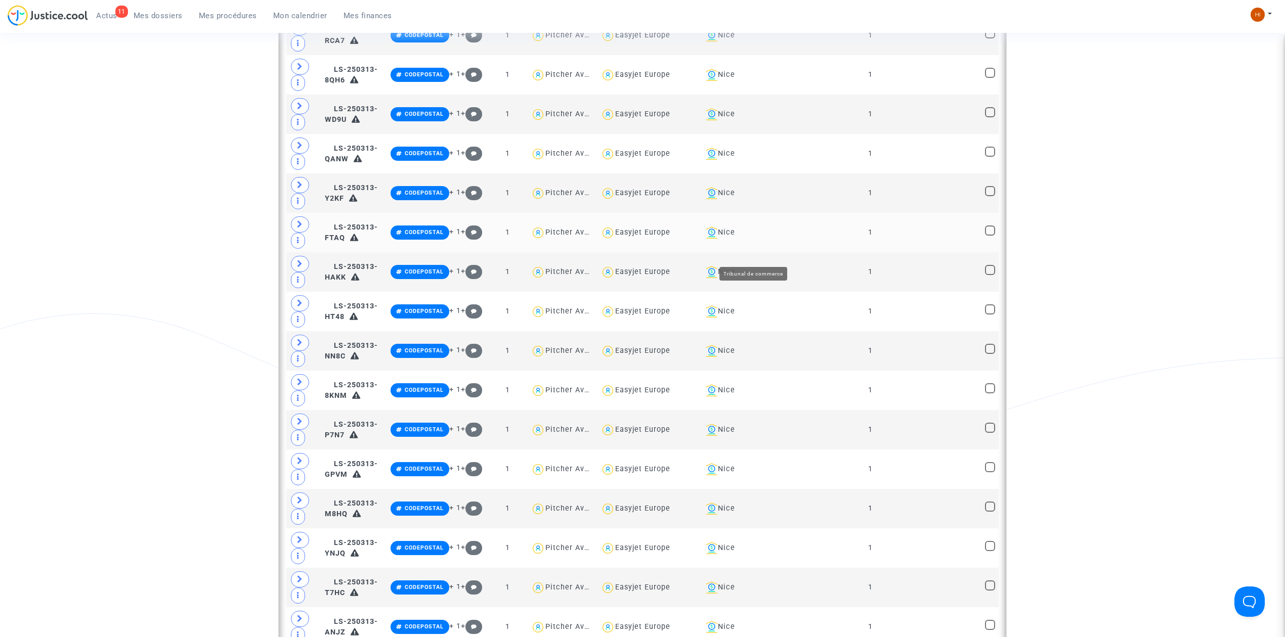
click at [756, 239] on div "Nice" at bounding box center [744, 233] width 87 height 12
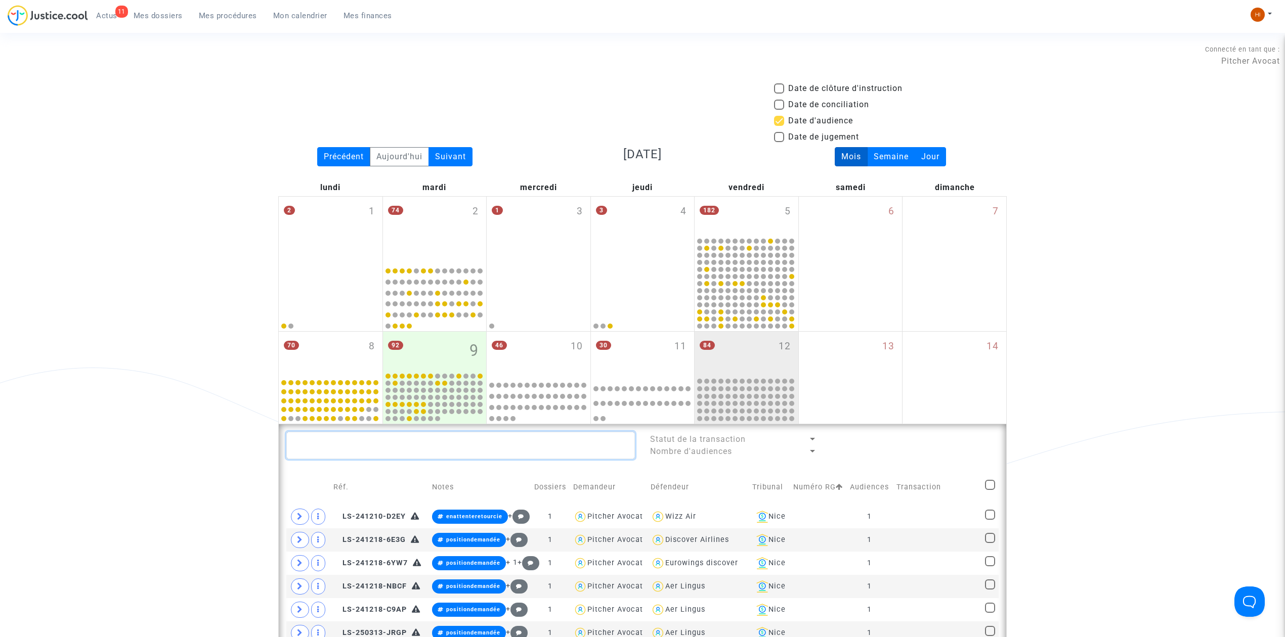
click at [361, 440] on textarea at bounding box center [460, 445] width 348 height 27
paste textarea "LS-250430-499C"
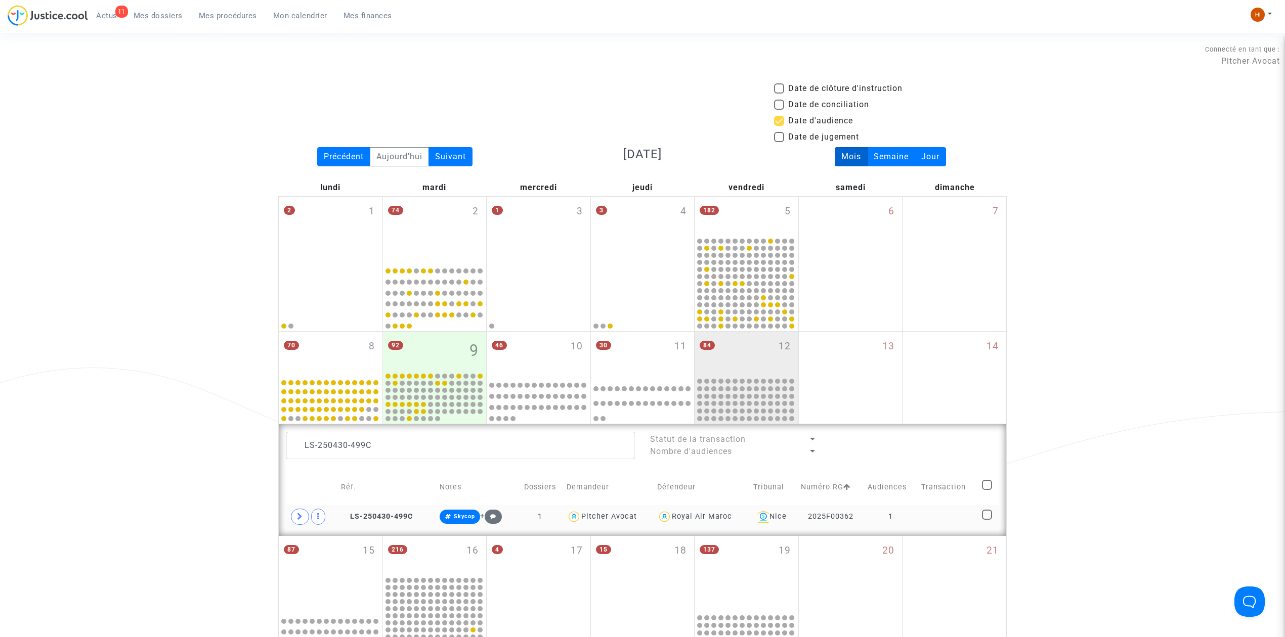
click at [911, 523] on td "1" at bounding box center [891, 516] width 54 height 23
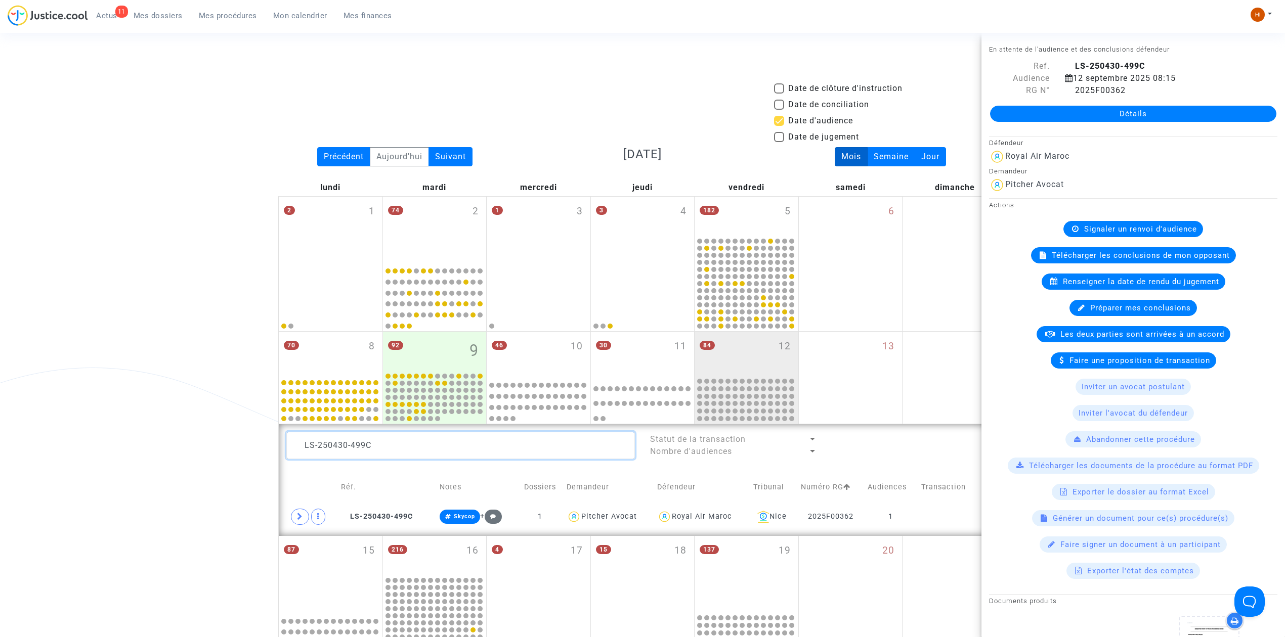
click at [401, 447] on textarea at bounding box center [460, 445] width 348 height 27
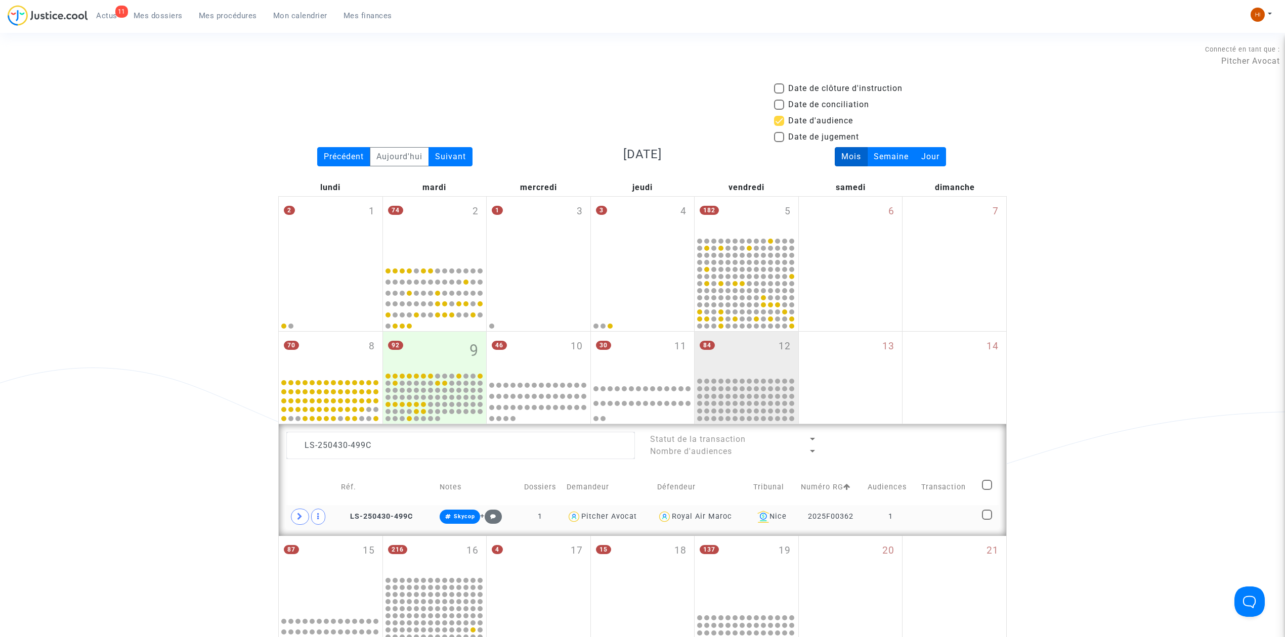
click at [922, 529] on td at bounding box center [947, 516] width 61 height 23
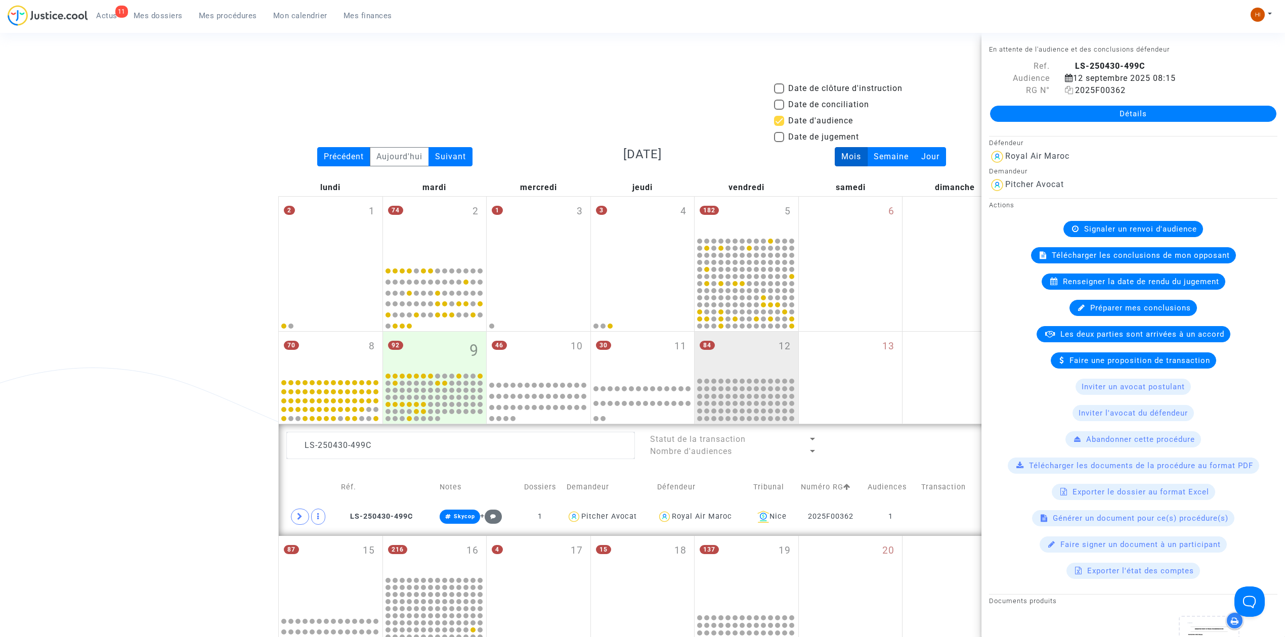
click at [1067, 89] on icon at bounding box center [1069, 90] width 9 height 8
drag, startPoint x: 350, startPoint y: 454, endPoint x: 227, endPoint y: 453, distance: 122.9
click at [227, 453] on div "Date de clôture d'instruction Date de conciliation Date d'audience Date de juge…" at bounding box center [642, 493] width 1285 height 823
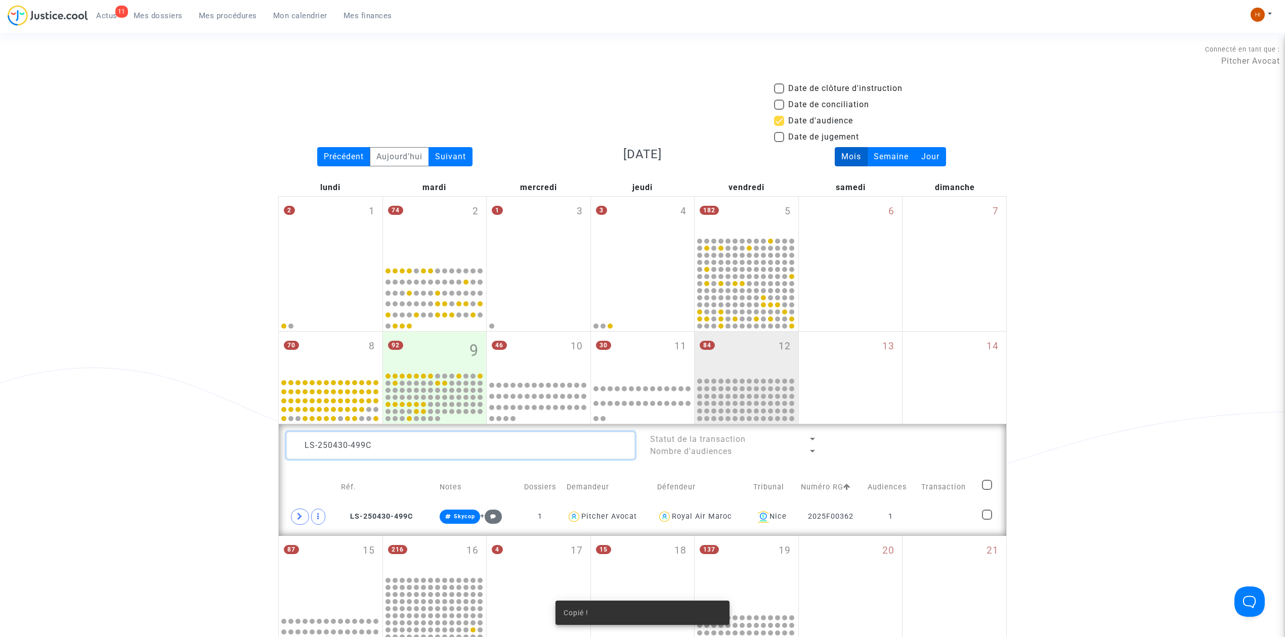
paste textarea "2025F00362"
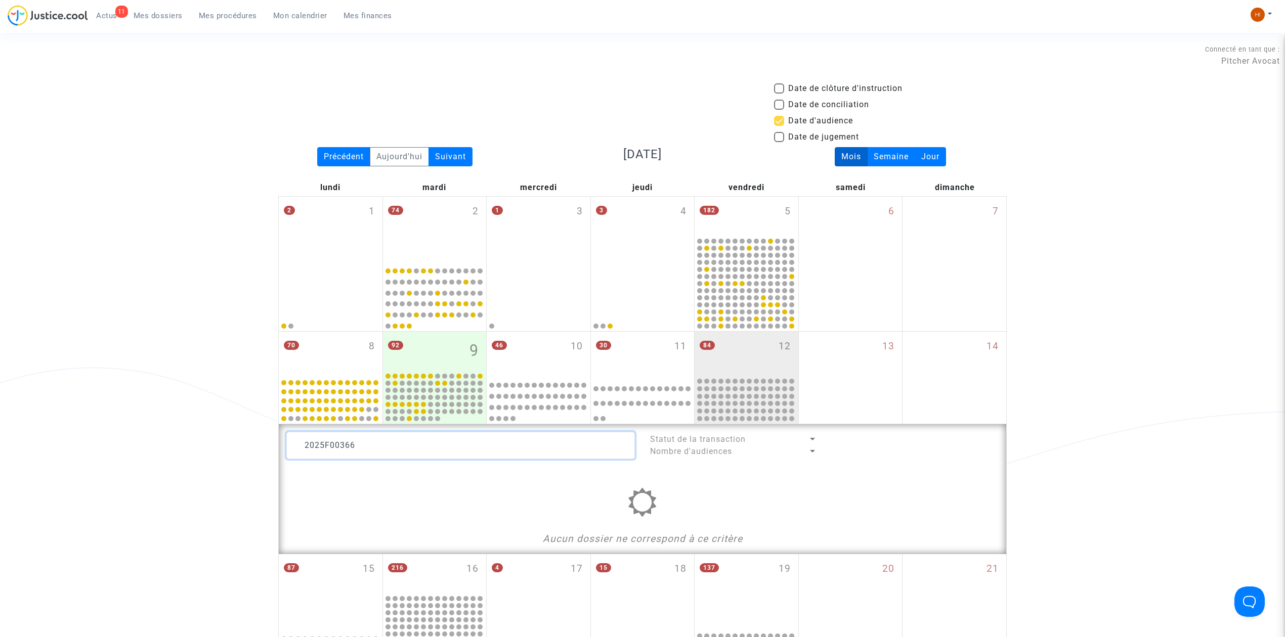
drag, startPoint x: 408, startPoint y: 451, endPoint x: 201, endPoint y: 407, distance: 211.5
click at [193, 448] on div "Date de clôture d'instruction Date de conciliation Date d'audience Date de juge…" at bounding box center [642, 503] width 1285 height 842
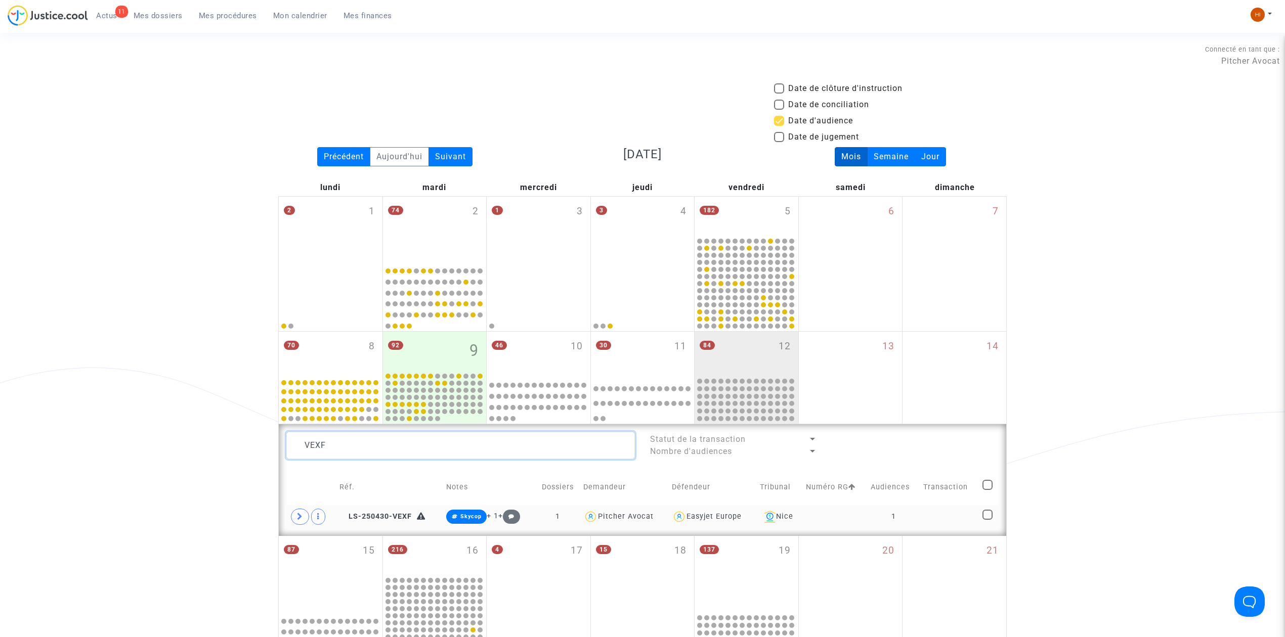
type textarea "VEXF"
click at [917, 519] on td "1" at bounding box center [893, 516] width 53 height 23
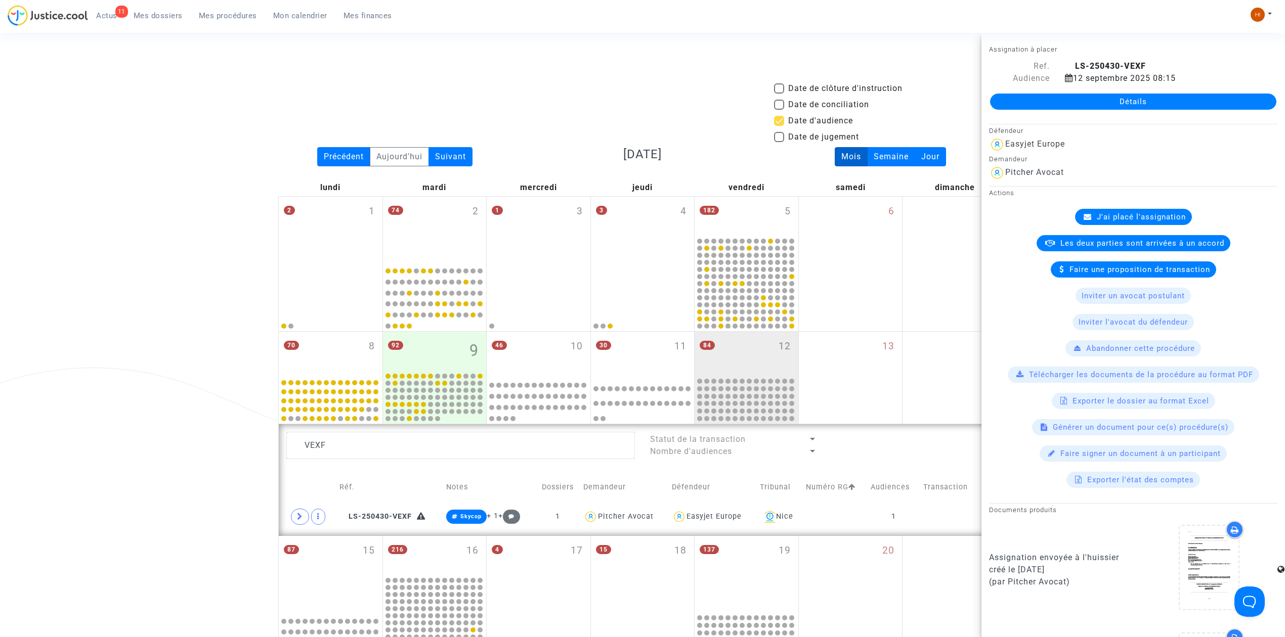
click at [1148, 96] on link "Détails" at bounding box center [1133, 102] width 286 height 16
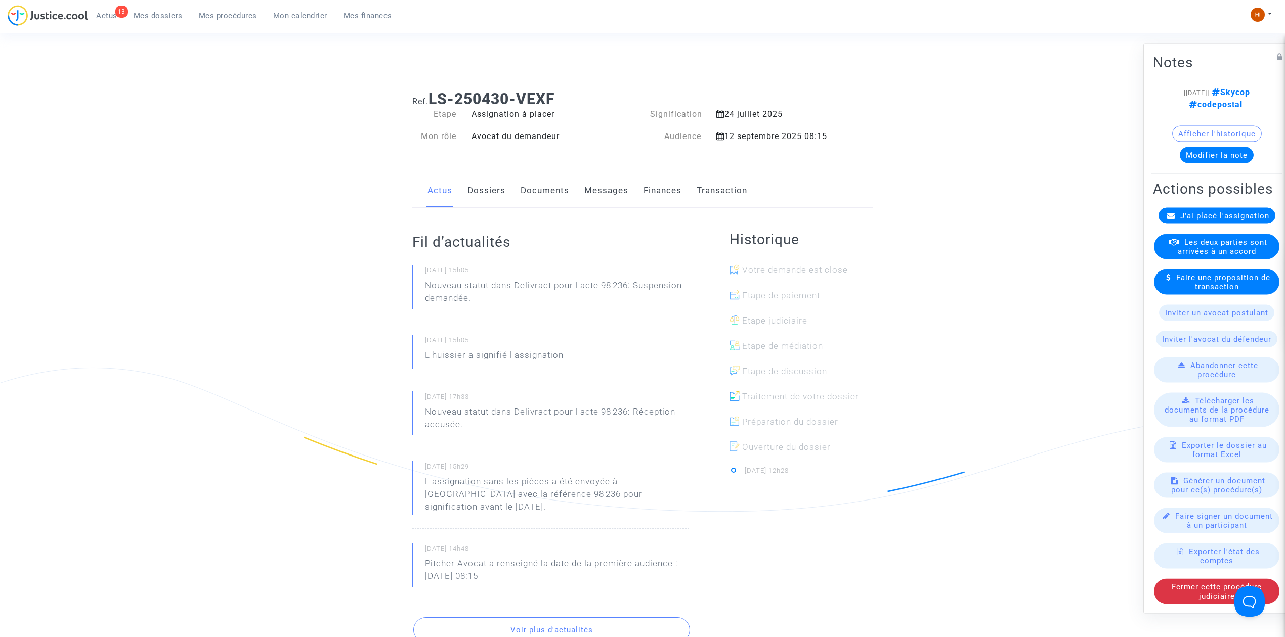
click at [488, 193] on link "Dossiers" at bounding box center [486, 190] width 38 height 33
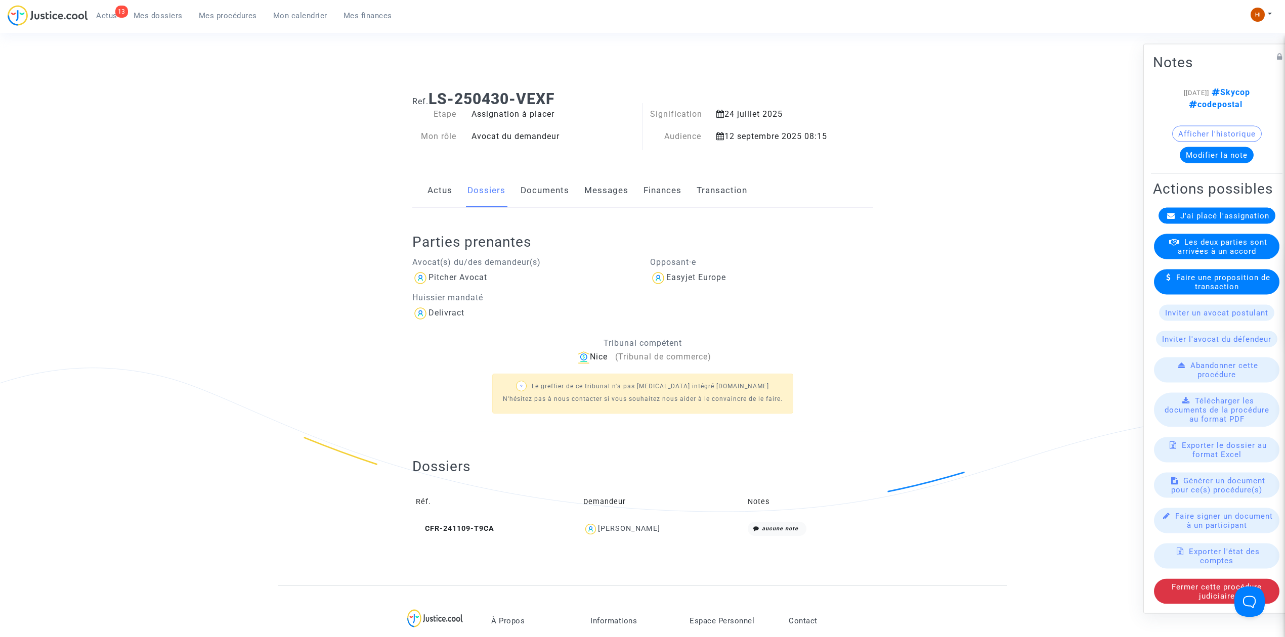
click at [530, 185] on link "Documents" at bounding box center [544, 190] width 49 height 33
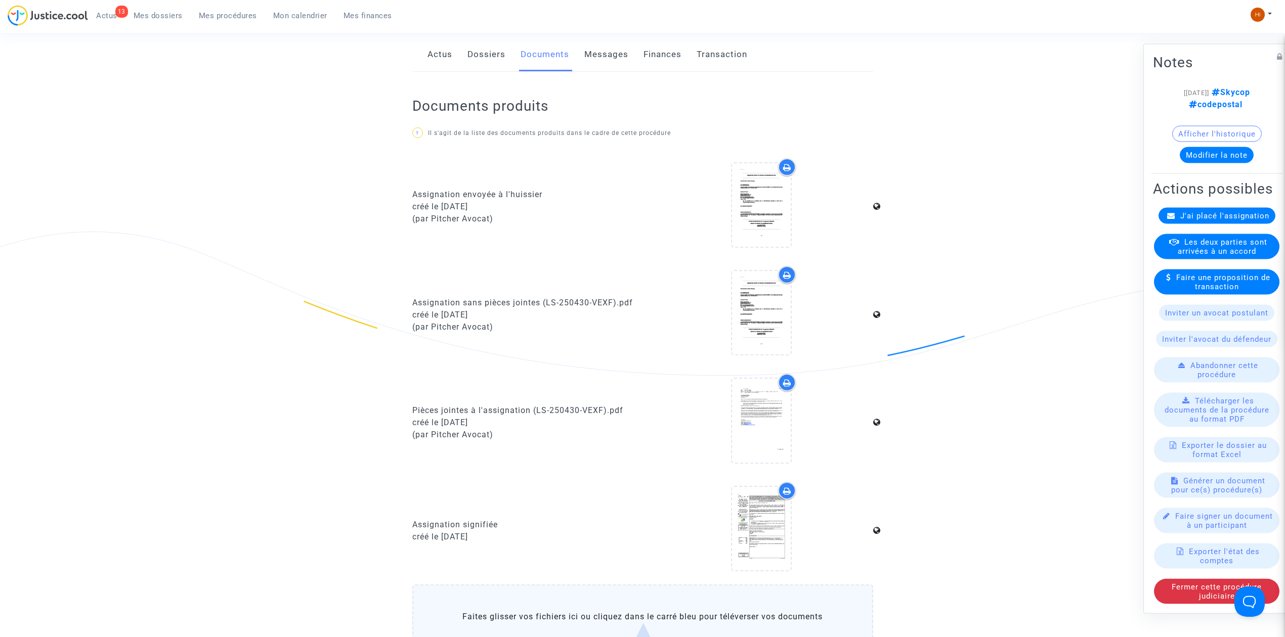
scroll to position [67, 0]
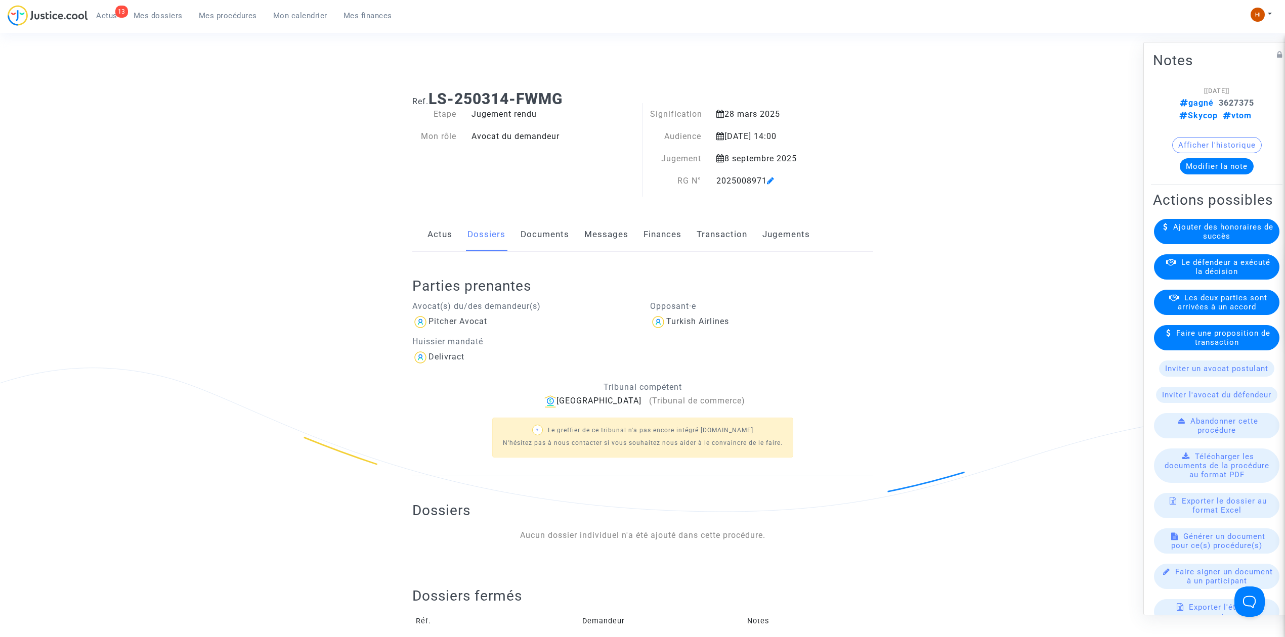
click at [283, 19] on span "Mon calendrier" at bounding box center [300, 15] width 54 height 9
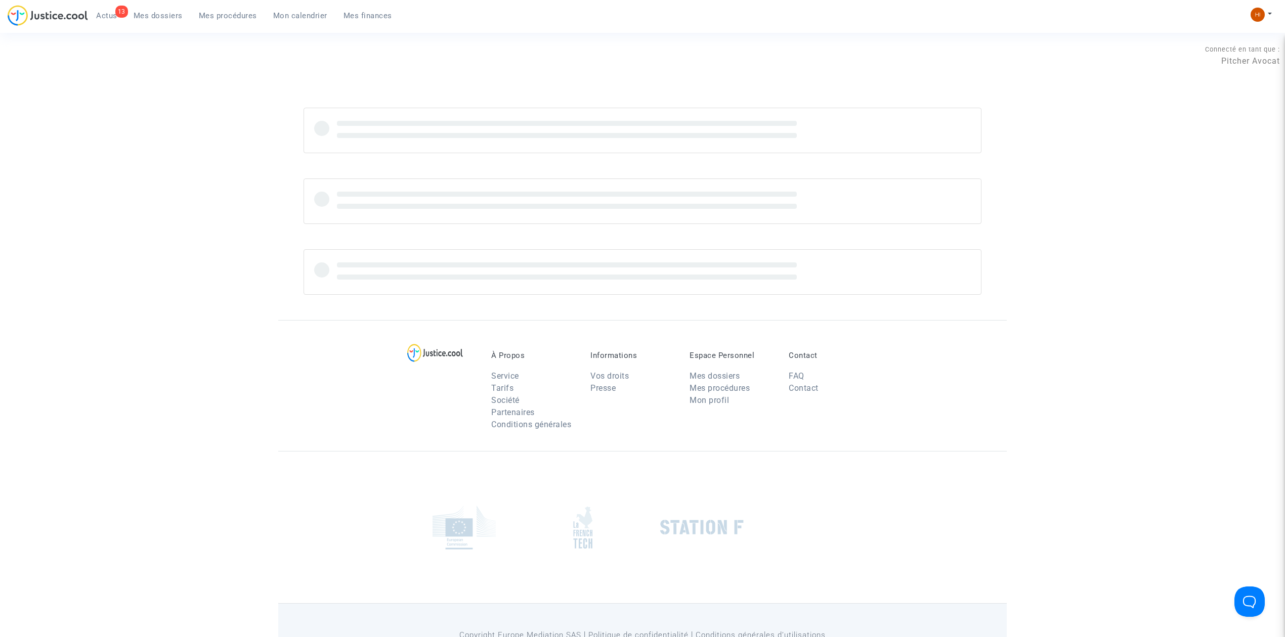
click at [292, 17] on span "Mon calendrier" at bounding box center [300, 15] width 54 height 9
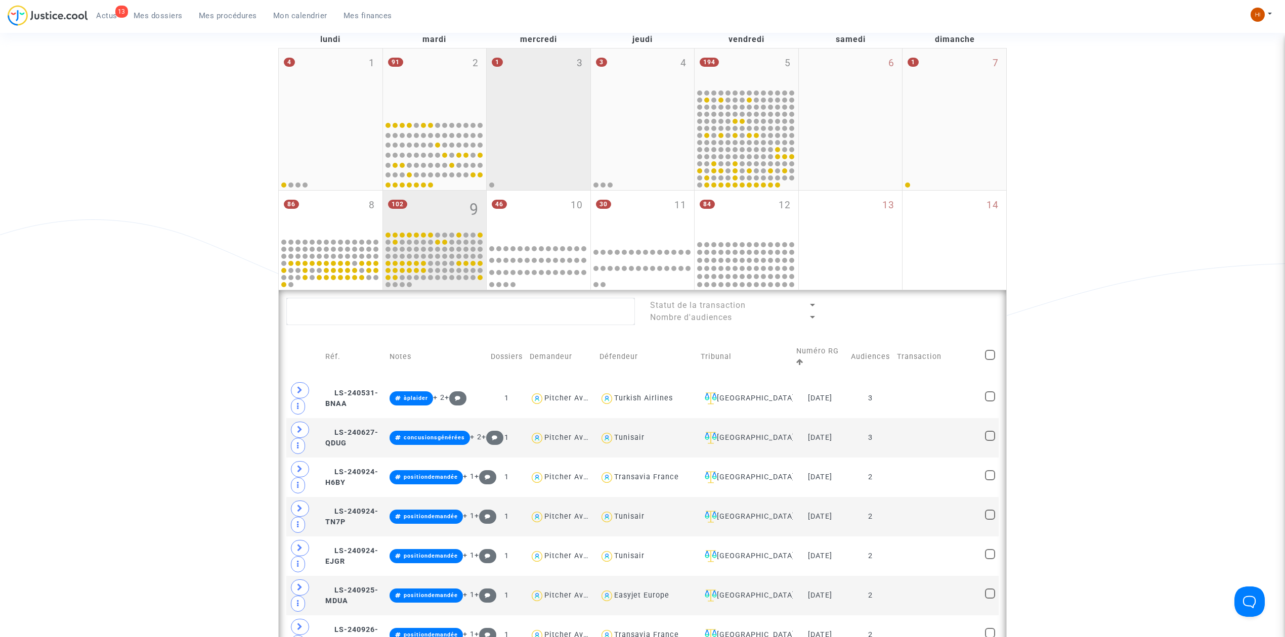
scroll to position [135, 0]
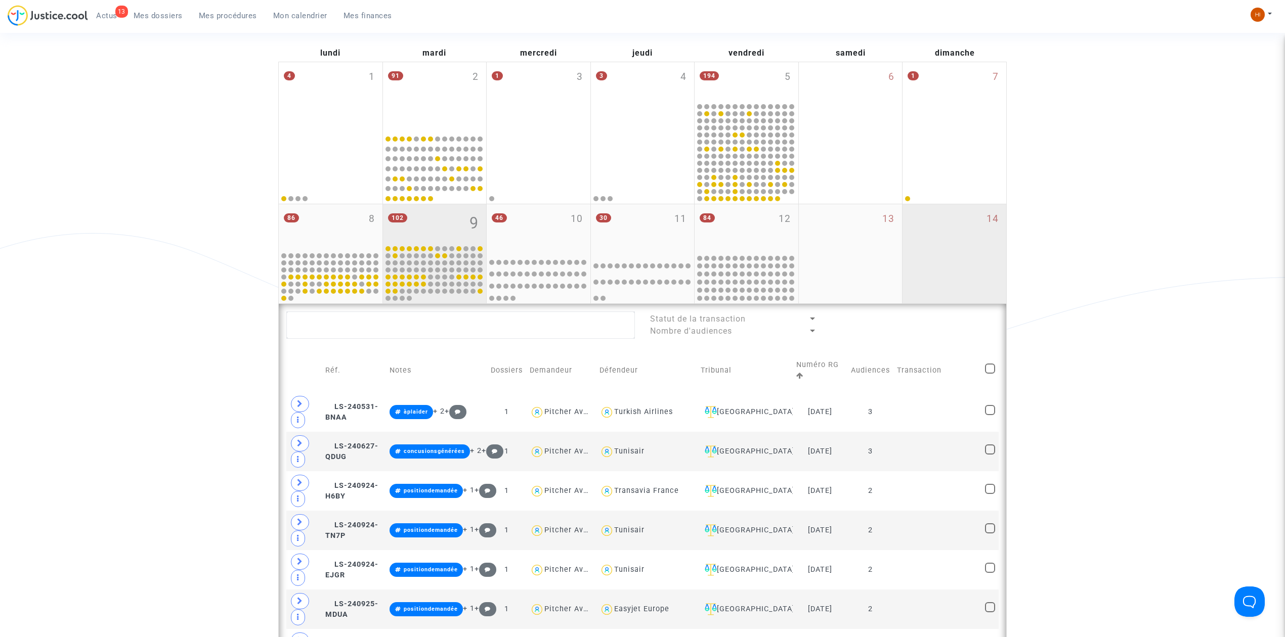
drag, startPoint x: 729, startPoint y: 232, endPoint x: 931, endPoint y: 254, distance: 203.0
click at [729, 232] on div "84 12" at bounding box center [746, 228] width 104 height 48
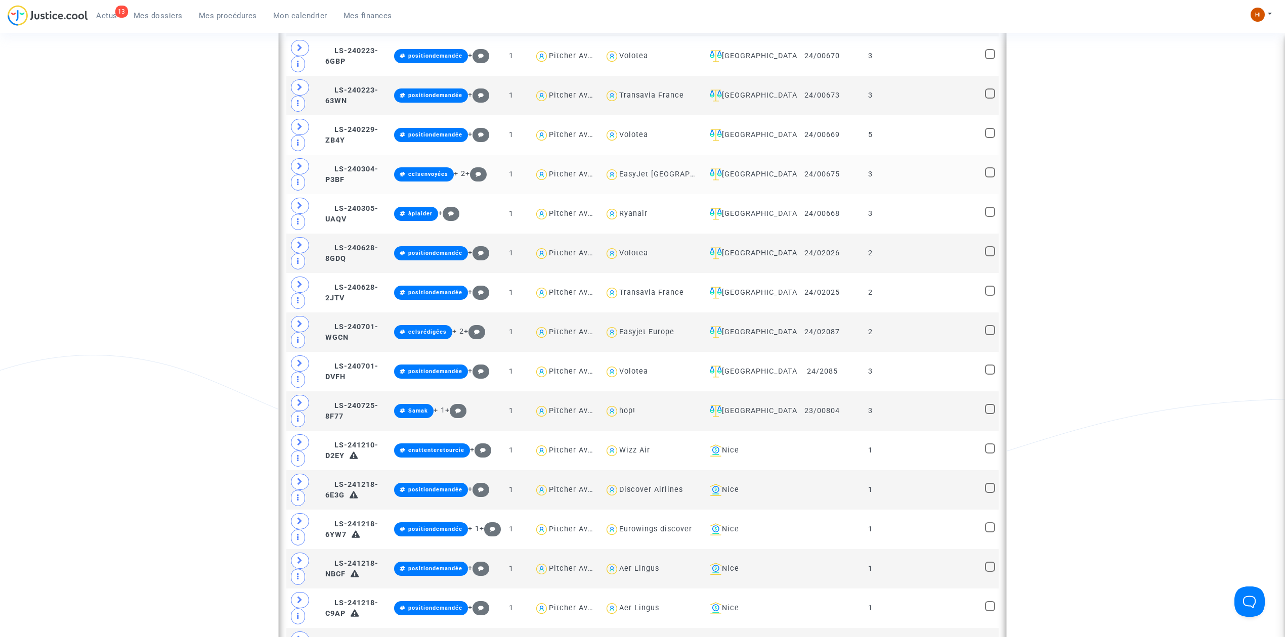
scroll to position [876, 0]
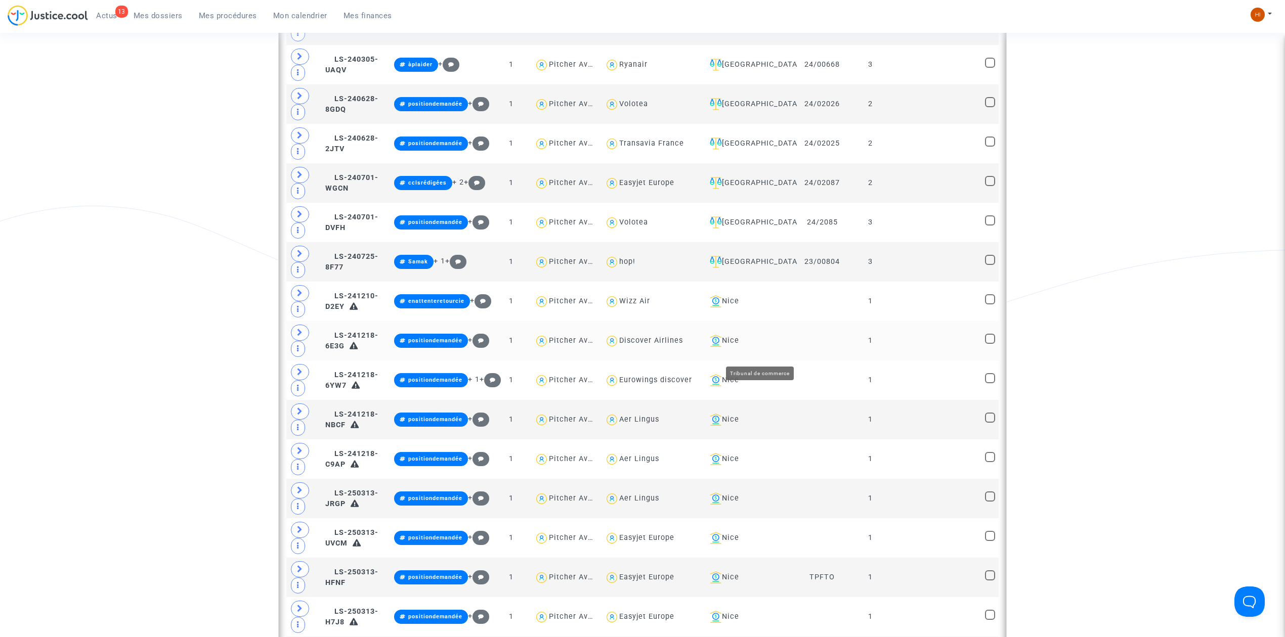
click at [769, 347] on div "Nice" at bounding box center [750, 341] width 88 height 12
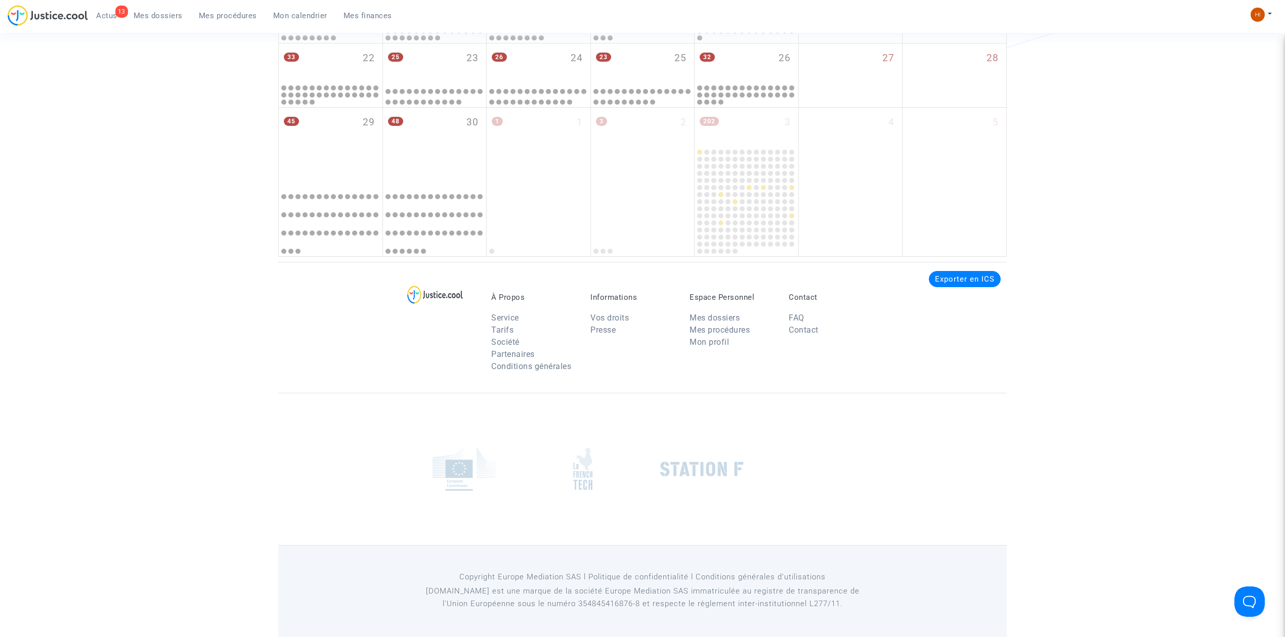
scroll to position [2428, 0]
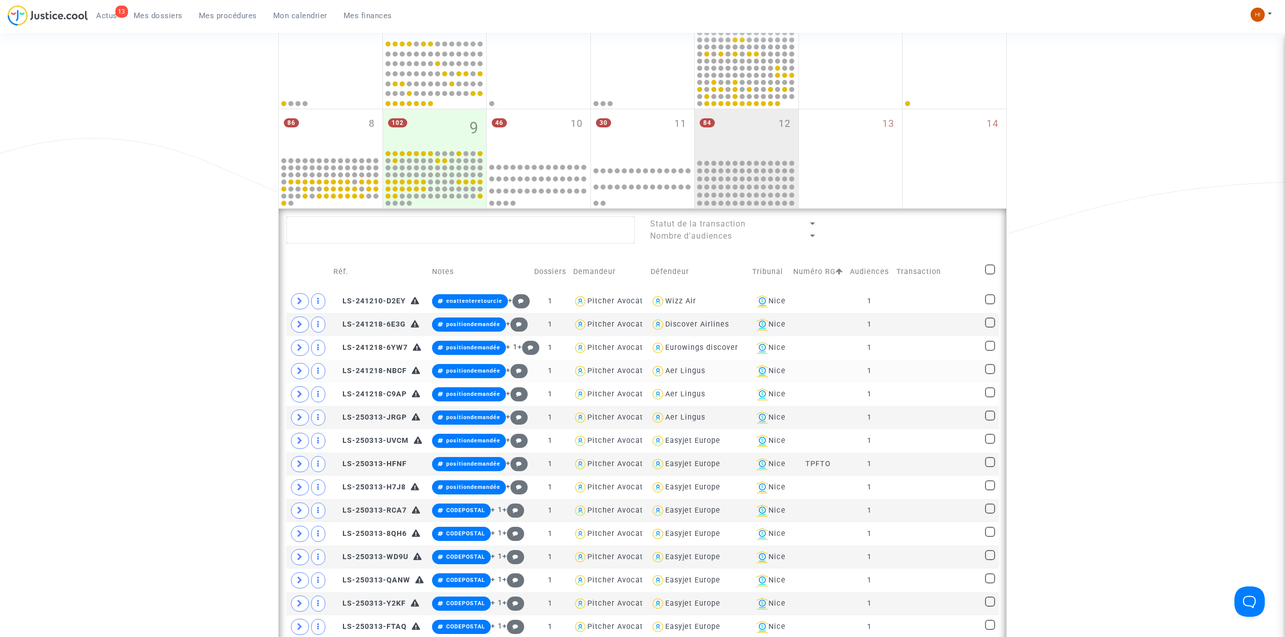
scroll to position [135, 0]
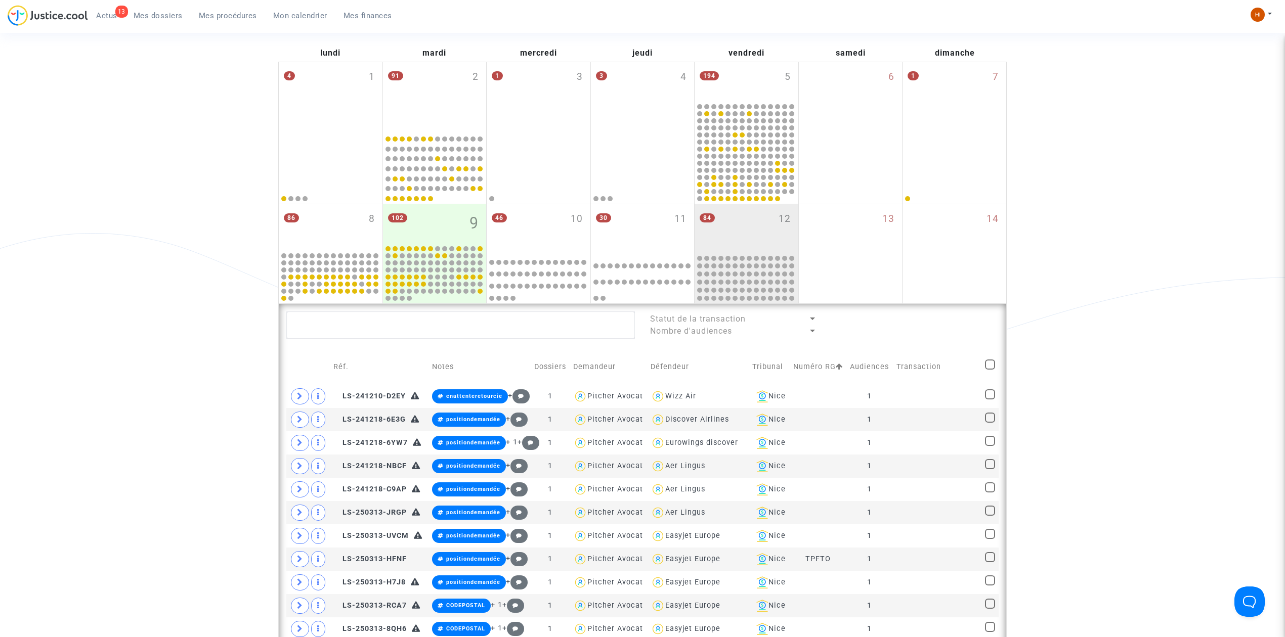
click at [990, 365] on span at bounding box center [990, 365] width 10 height 10
click at [990, 370] on input "checkbox" at bounding box center [989, 370] width 1 height 1
checkbox input "true"
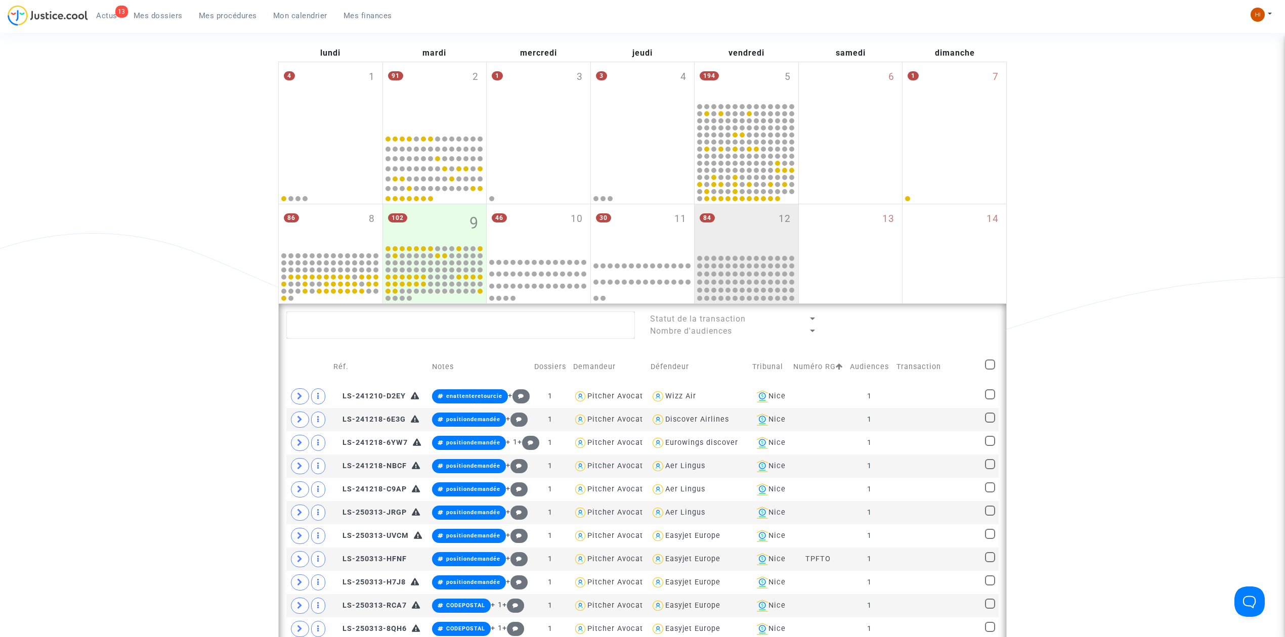
checkbox input "true"
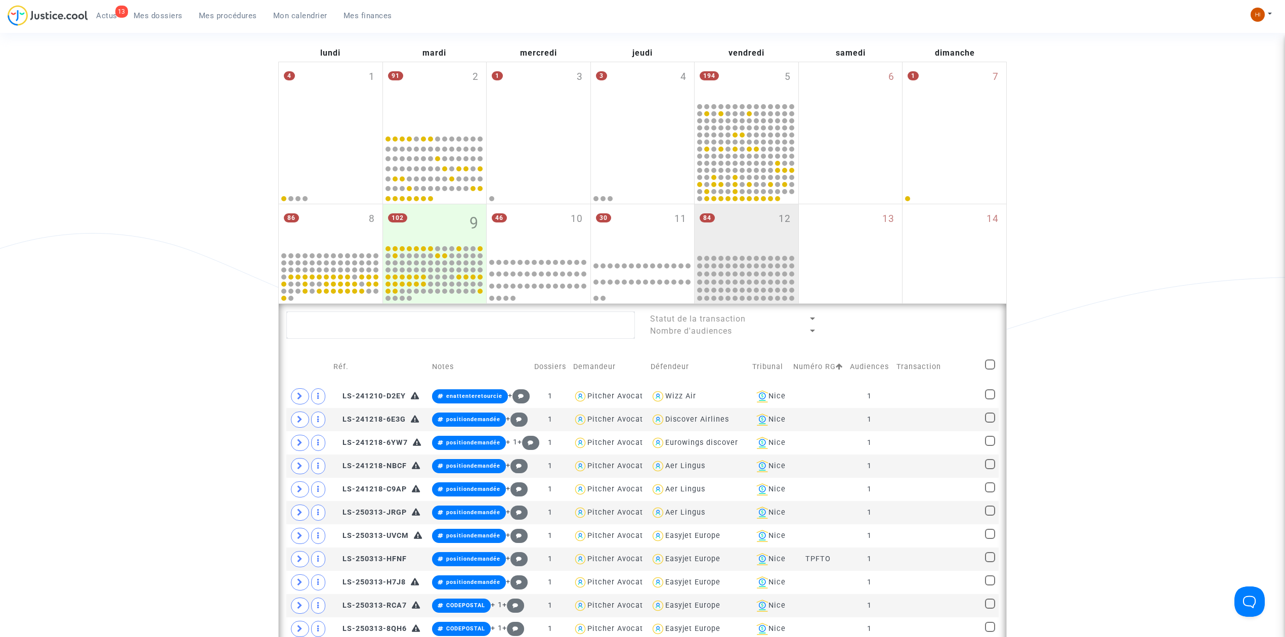
checkbox input "true"
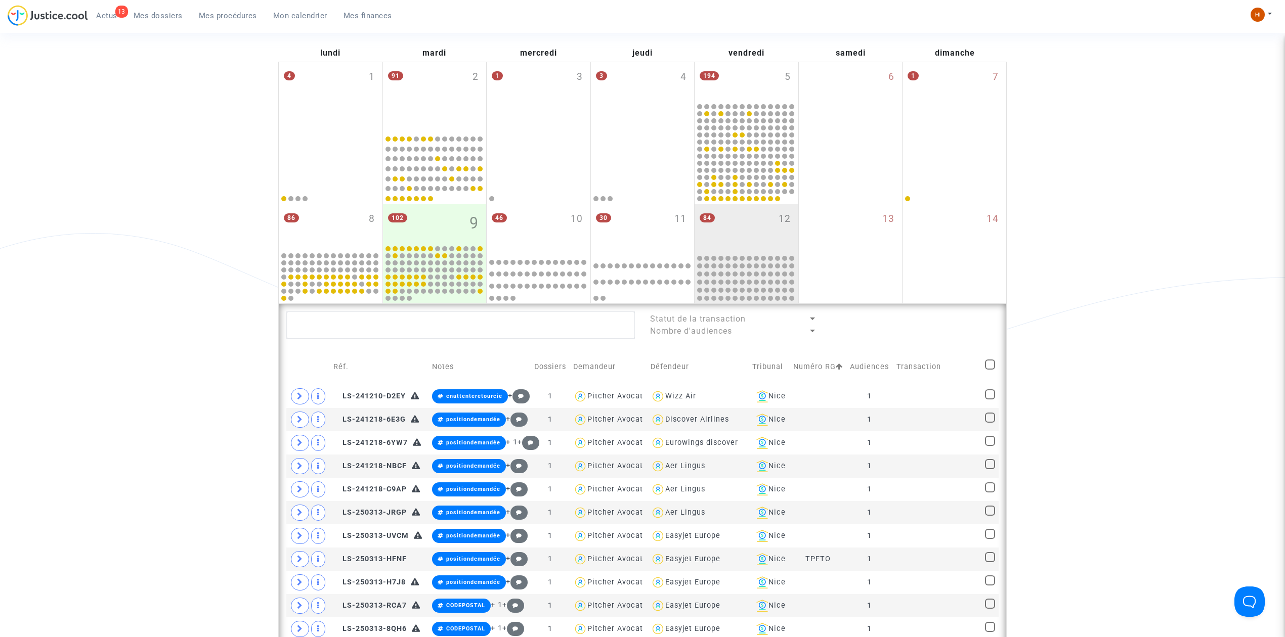
checkbox input "true"
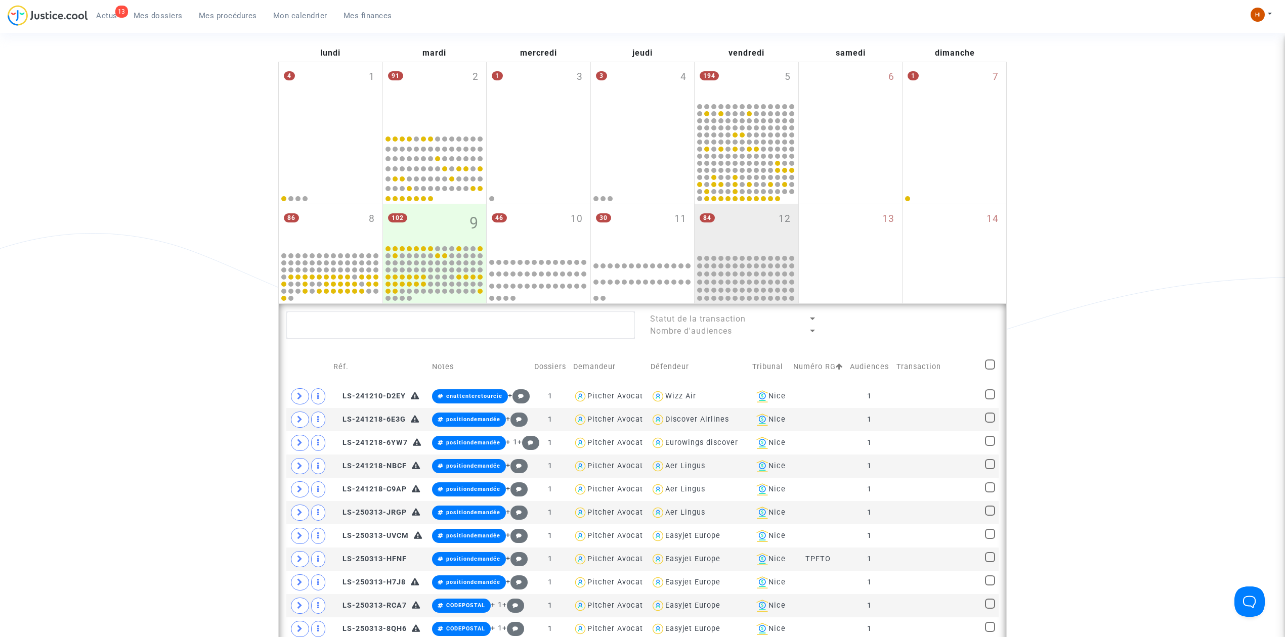
checkbox input "true"
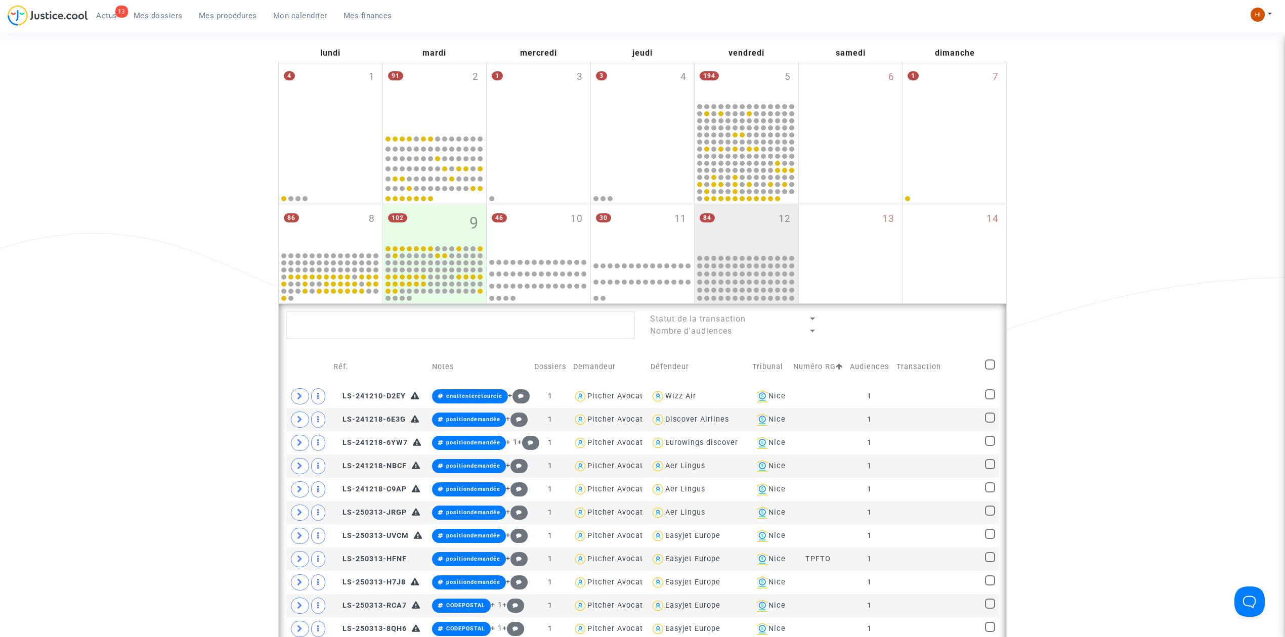
checkbox input "true"
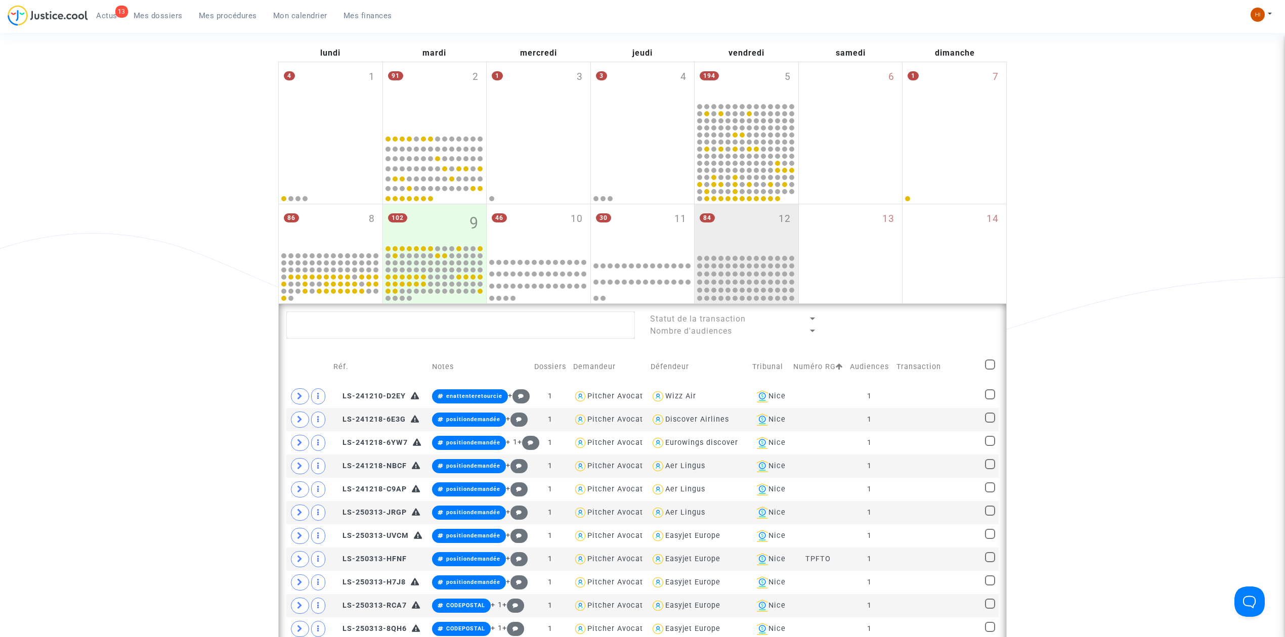
checkbox input "true"
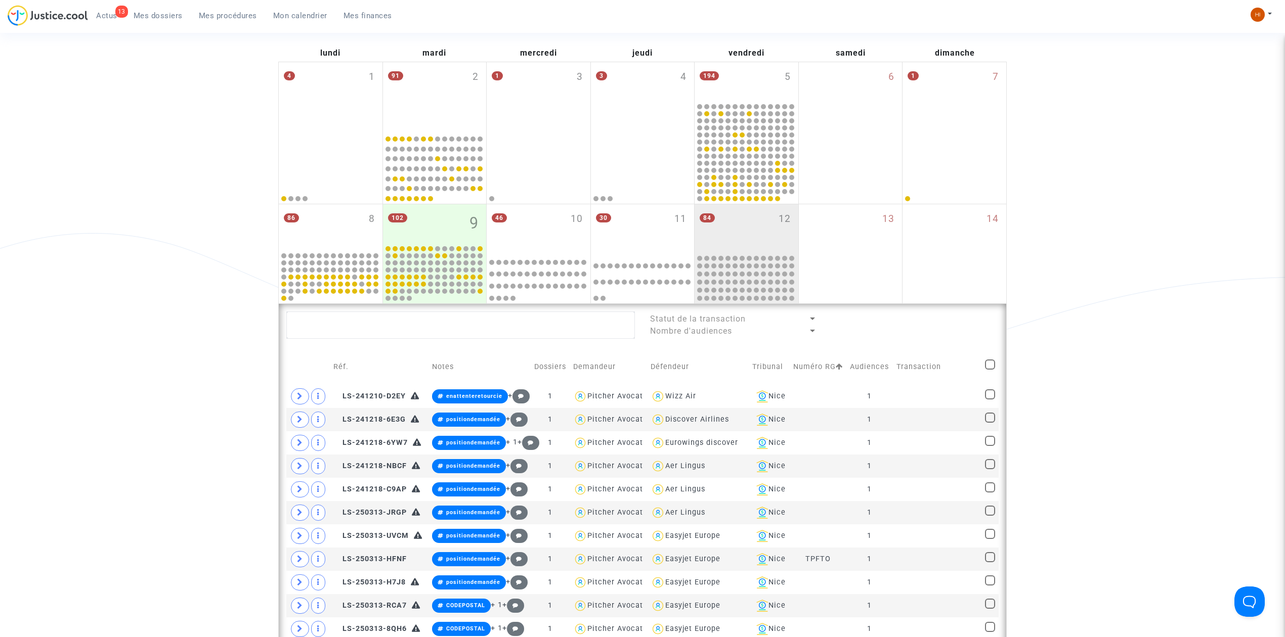
checkbox input "true"
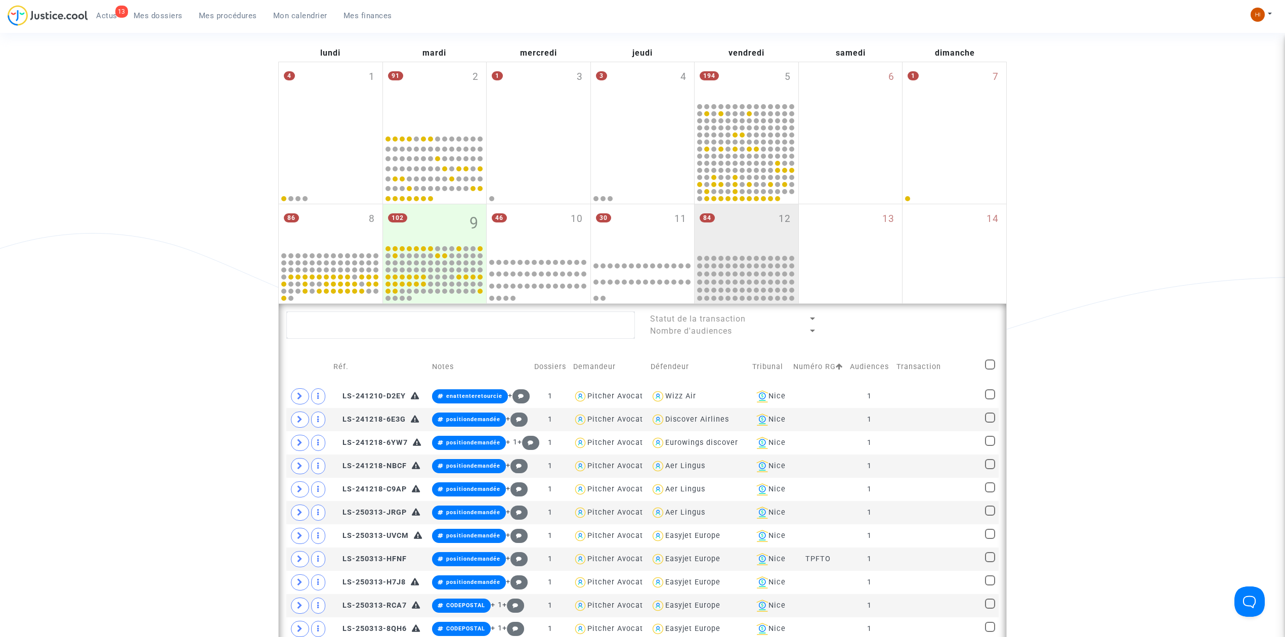
checkbox input "true"
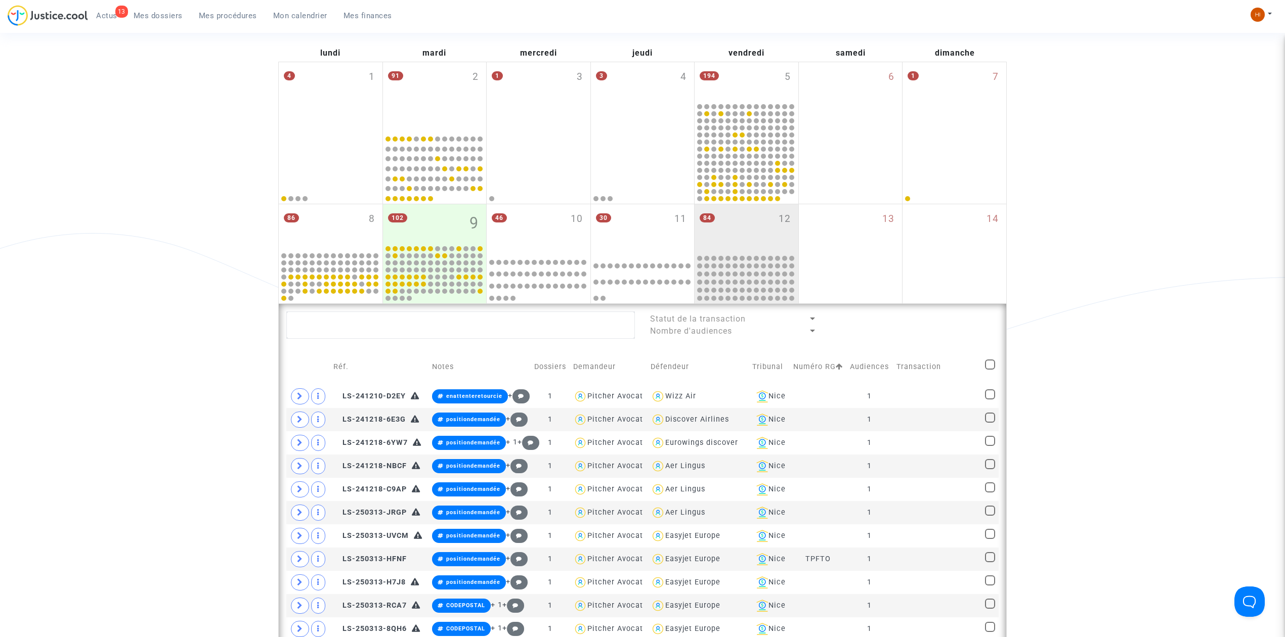
checkbox input "true"
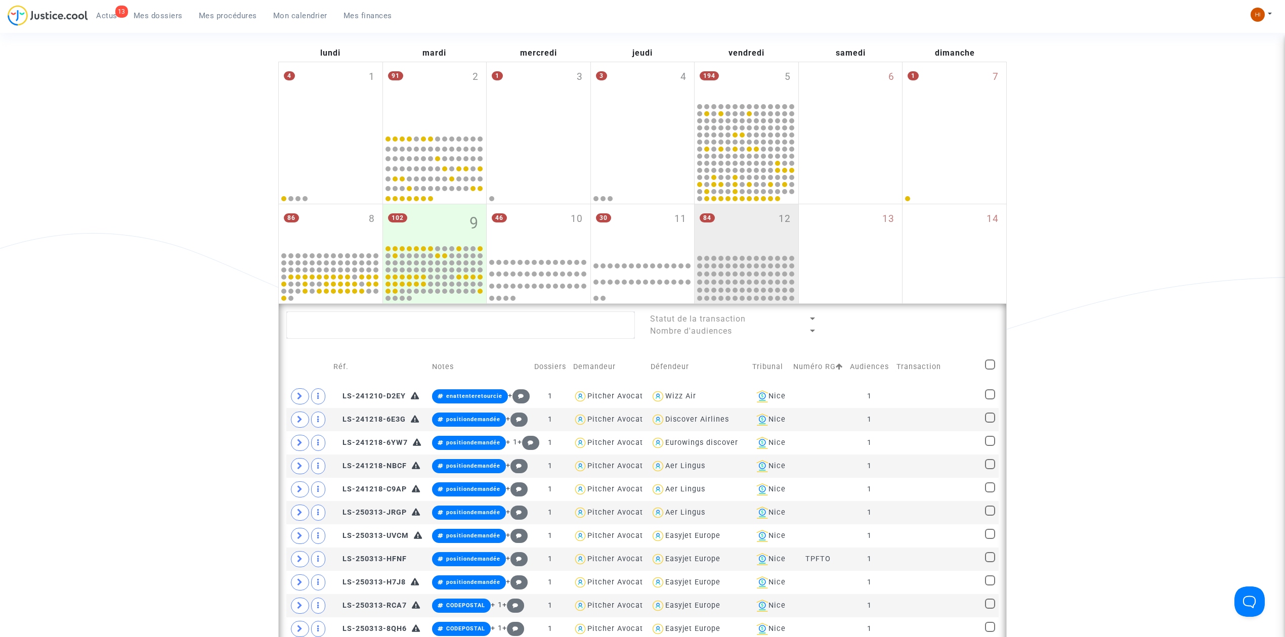
checkbox input "true"
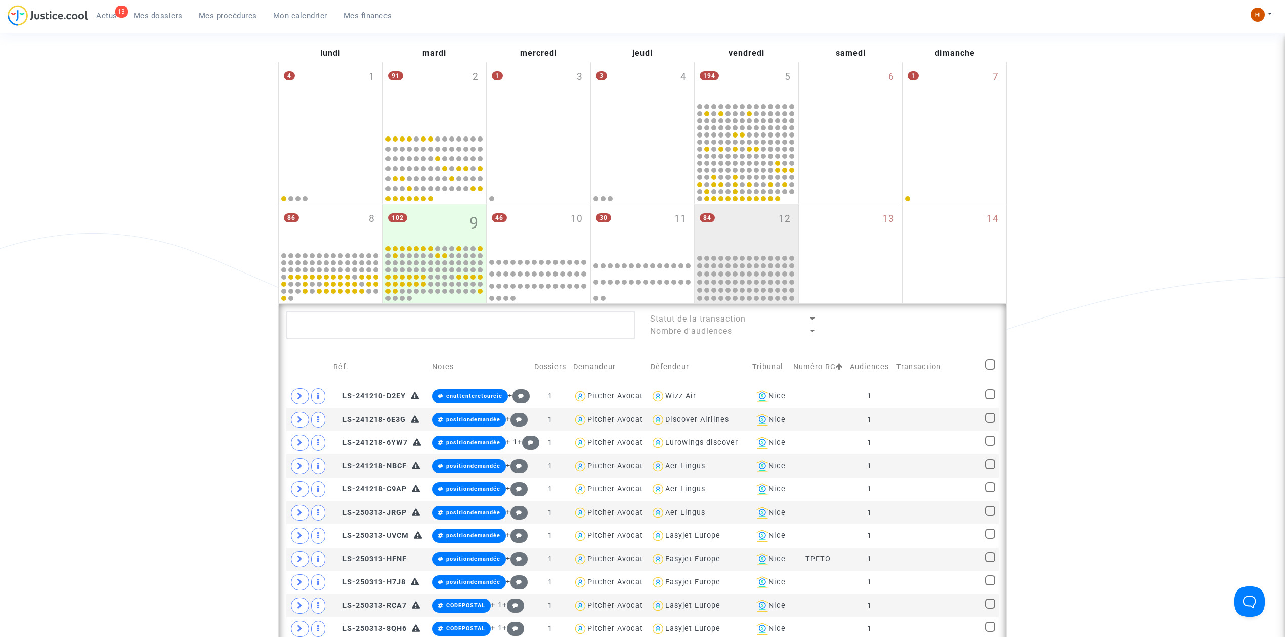
checkbox input "true"
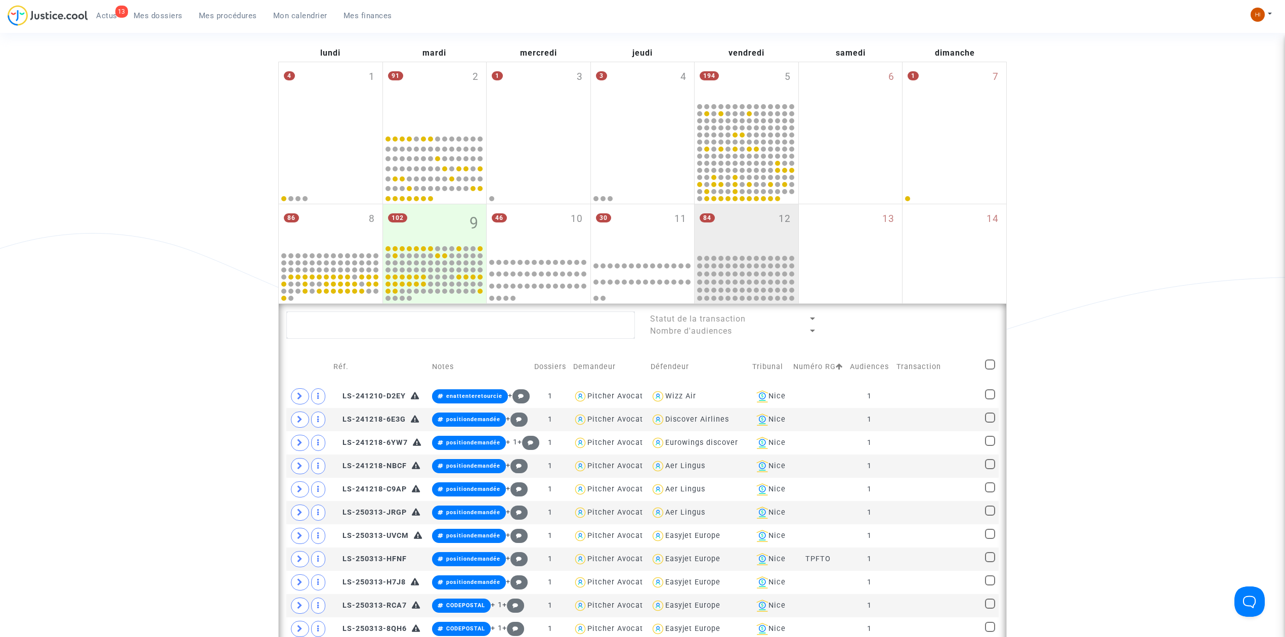
checkbox input "true"
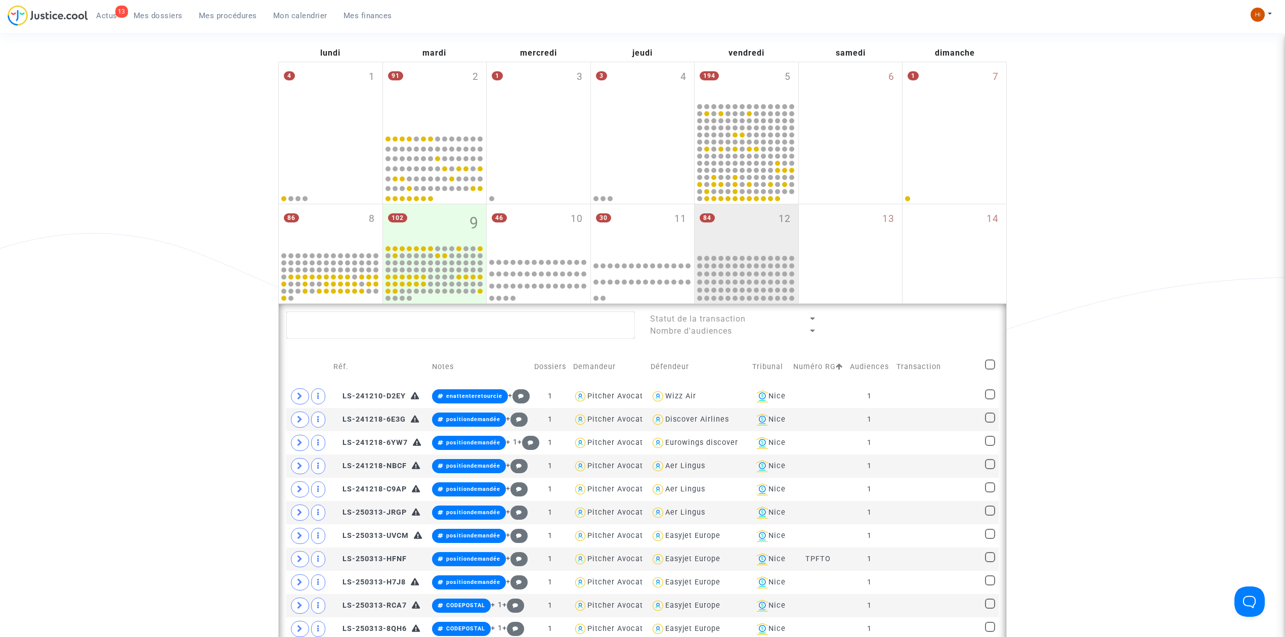
checkbox input "true"
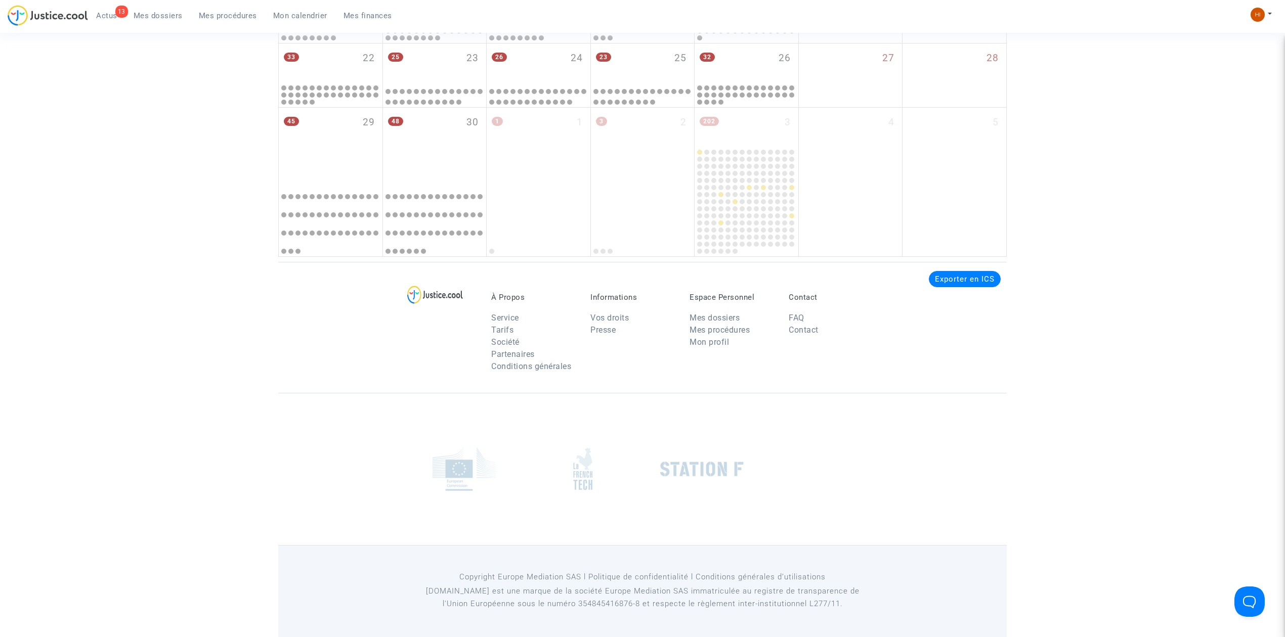
scroll to position [2562, 0]
